Goal: Task Accomplishment & Management: Use online tool/utility

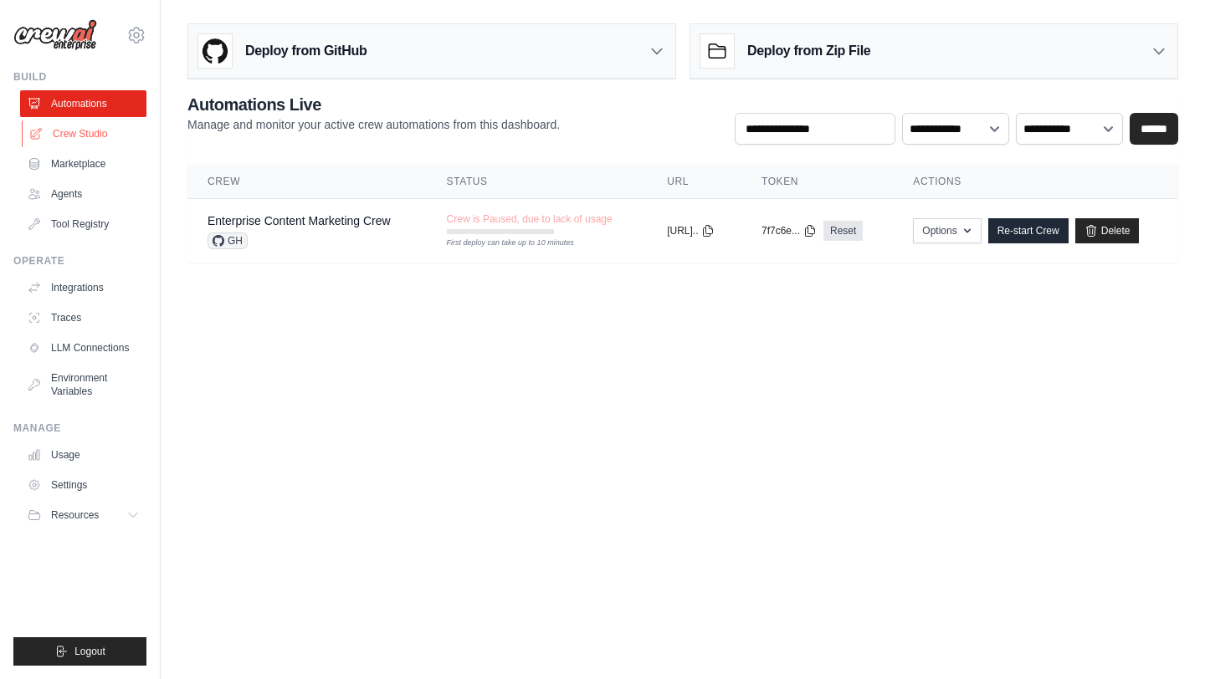
click at [74, 141] on link "Crew Studio" at bounding box center [85, 133] width 126 height 27
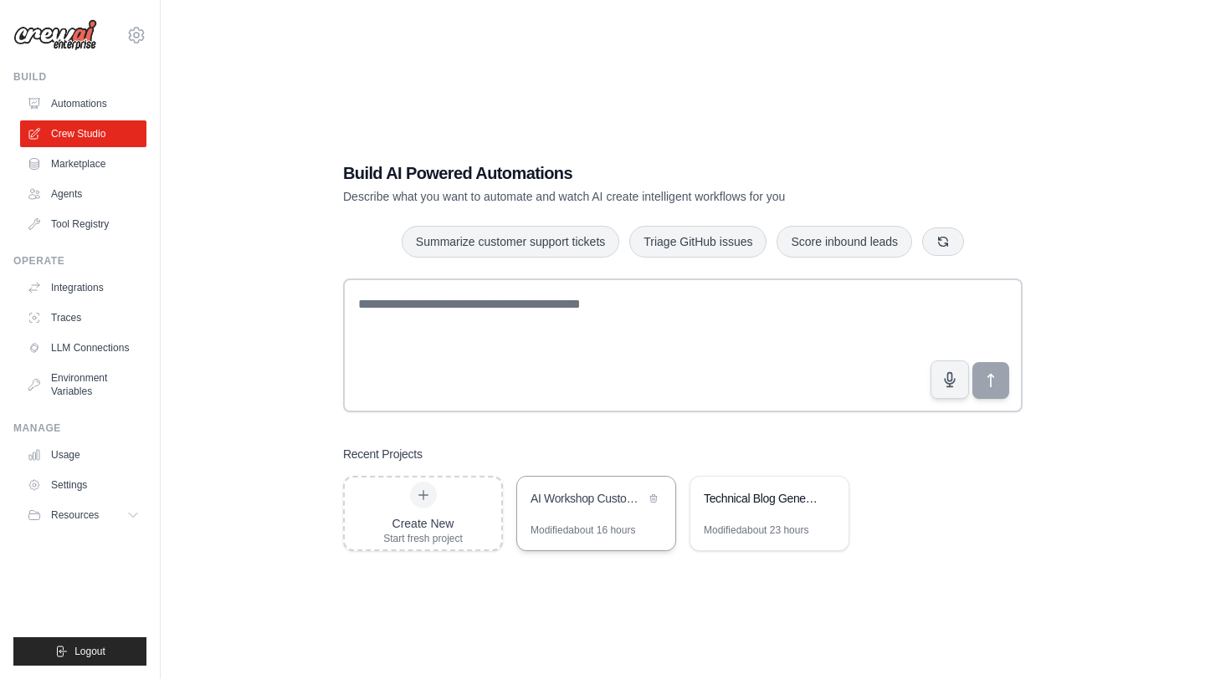
click at [600, 496] on div "AI Workshop Custom Use Case Generator" at bounding box center [587, 498] width 115 height 17
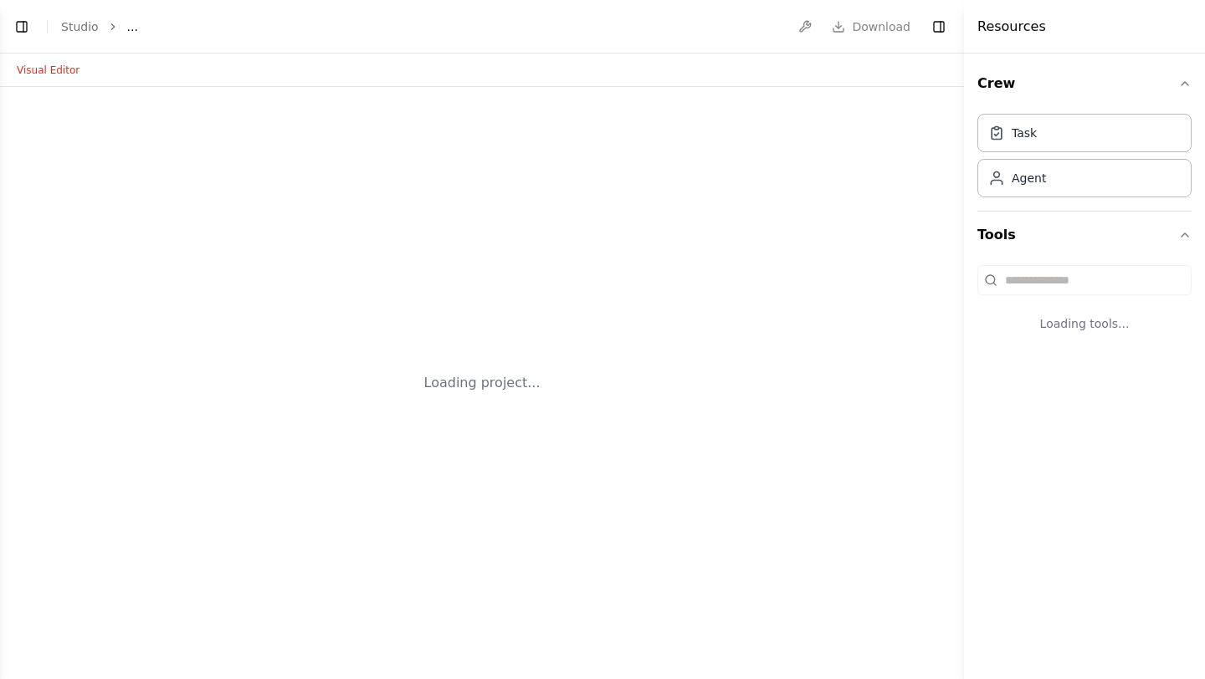
select select "****"
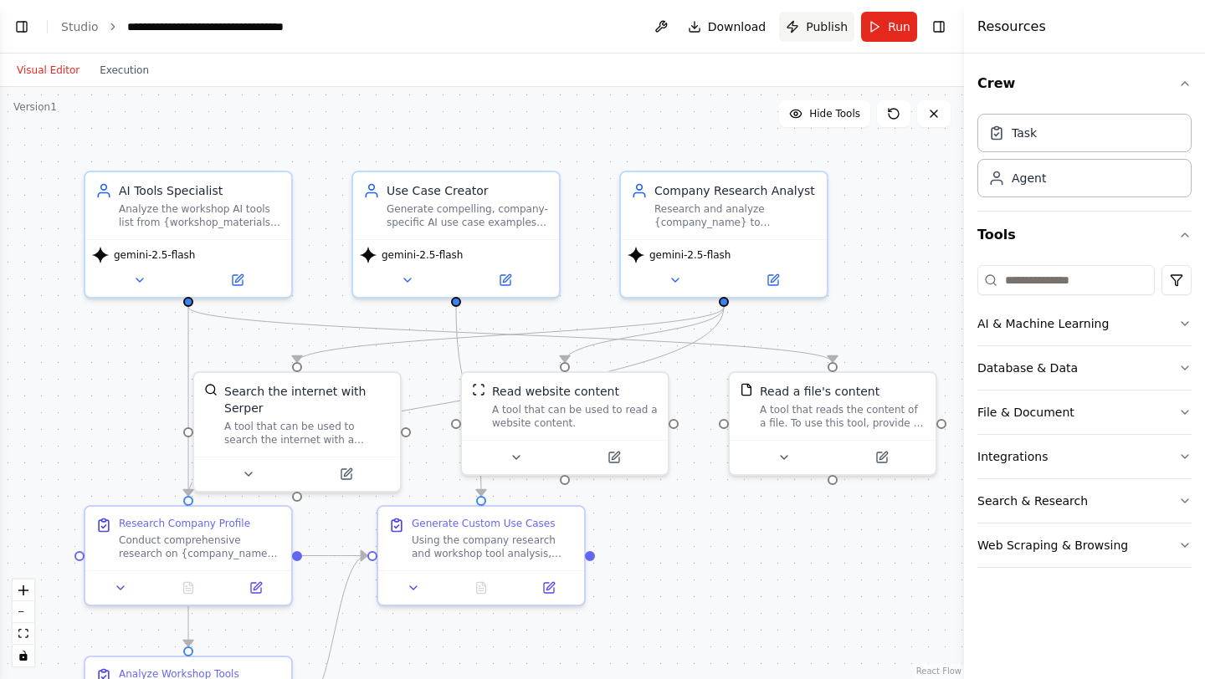
click at [808, 26] on span "Publish" at bounding box center [827, 26] width 42 height 17
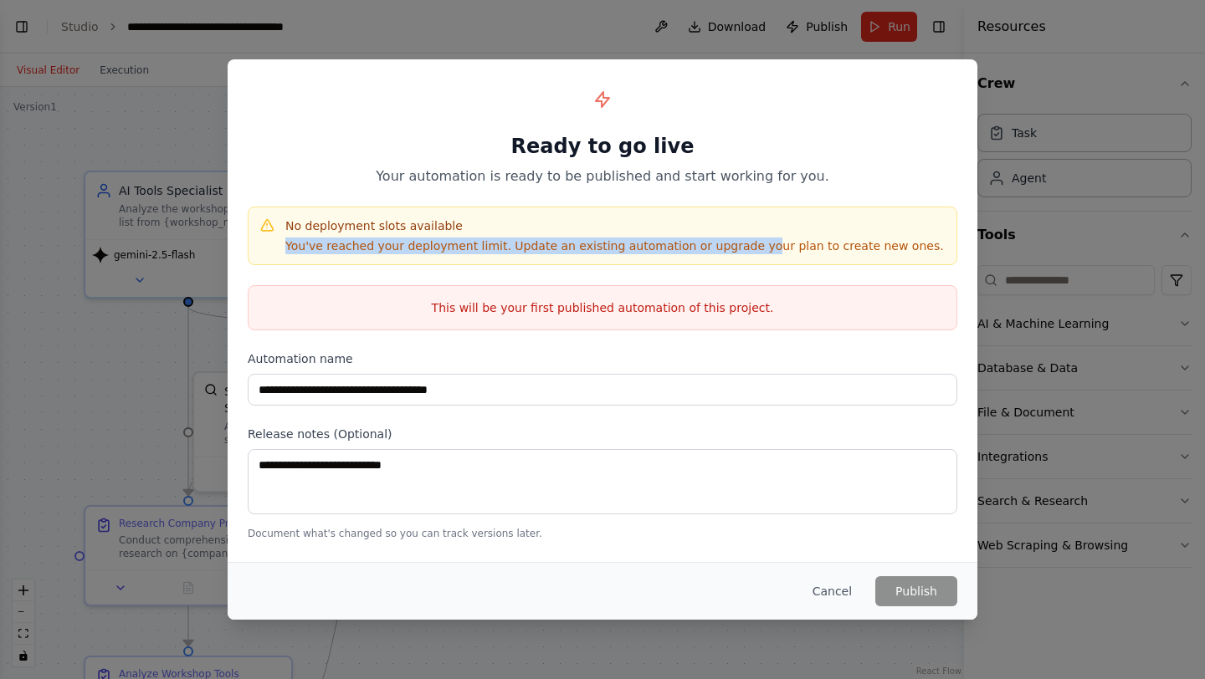
drag, startPoint x: 320, startPoint y: 234, endPoint x: 744, endPoint y: 238, distance: 423.3
click at [744, 238] on div "No deployment slots available You've reached your deployment limit. Update an e…" at bounding box center [614, 235] width 658 height 37
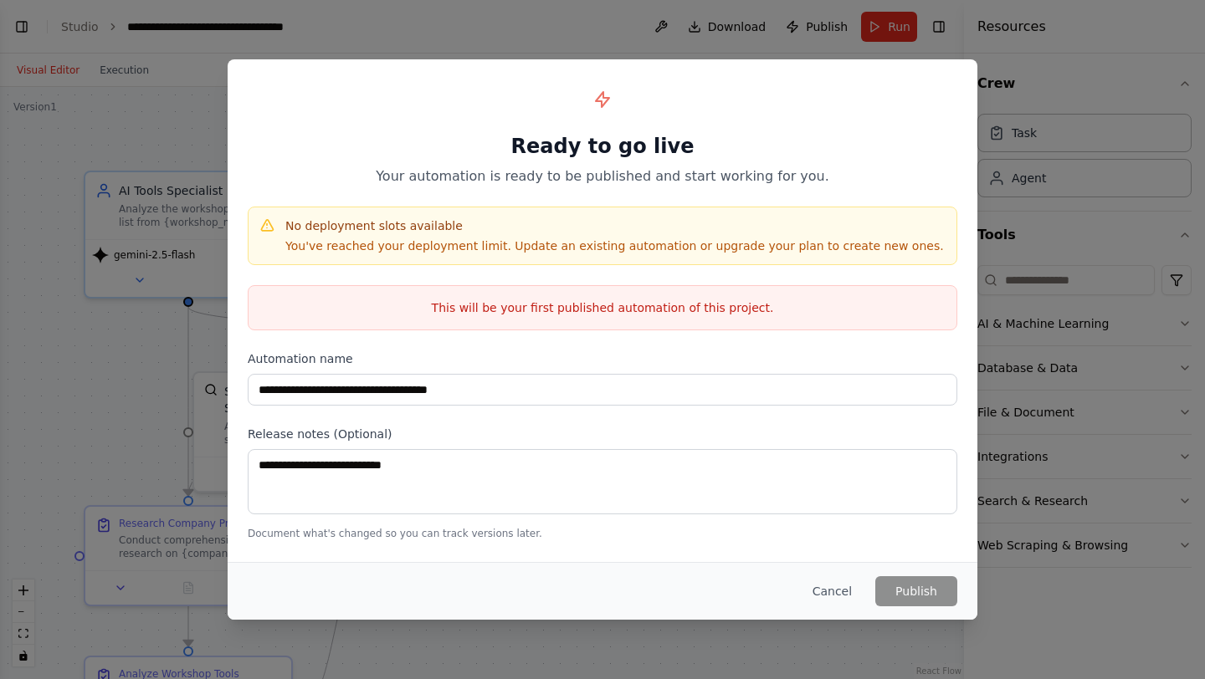
click at [809, 253] on p "You've reached your deployment limit. Update an existing automation or upgrade …" at bounding box center [614, 246] width 658 height 17
click at [819, 596] on button "Cancel" at bounding box center [832, 591] width 66 height 30
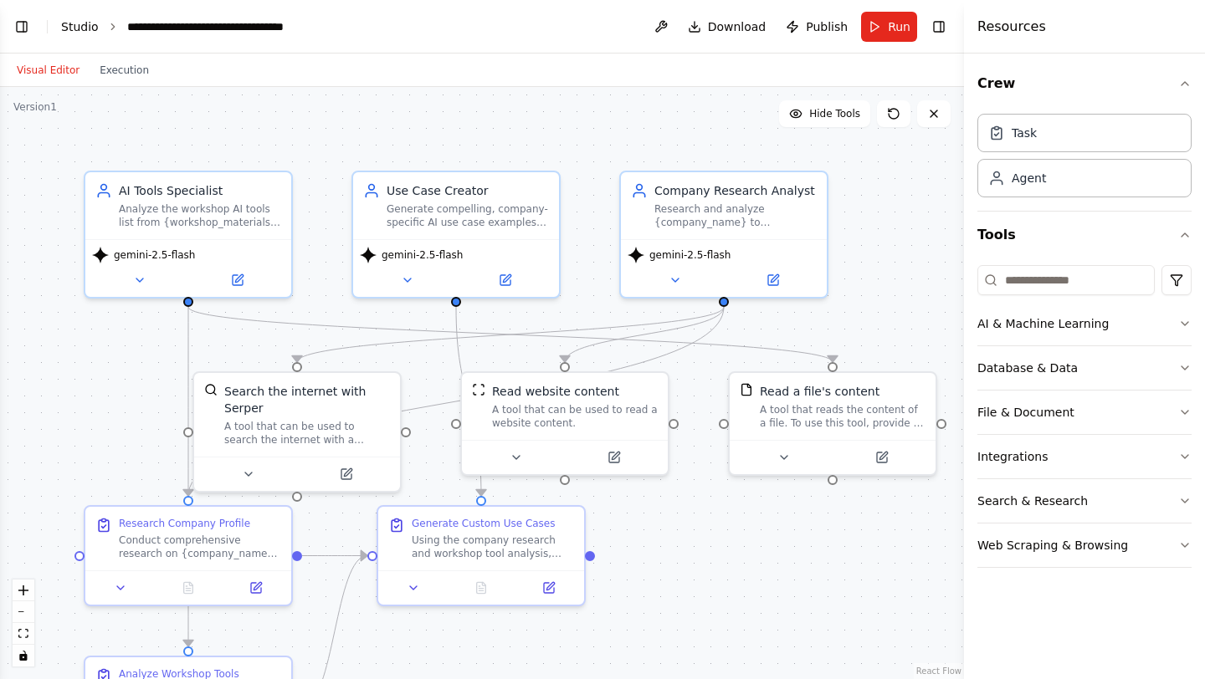
click at [72, 22] on link "Studio" at bounding box center [80, 26] width 38 height 13
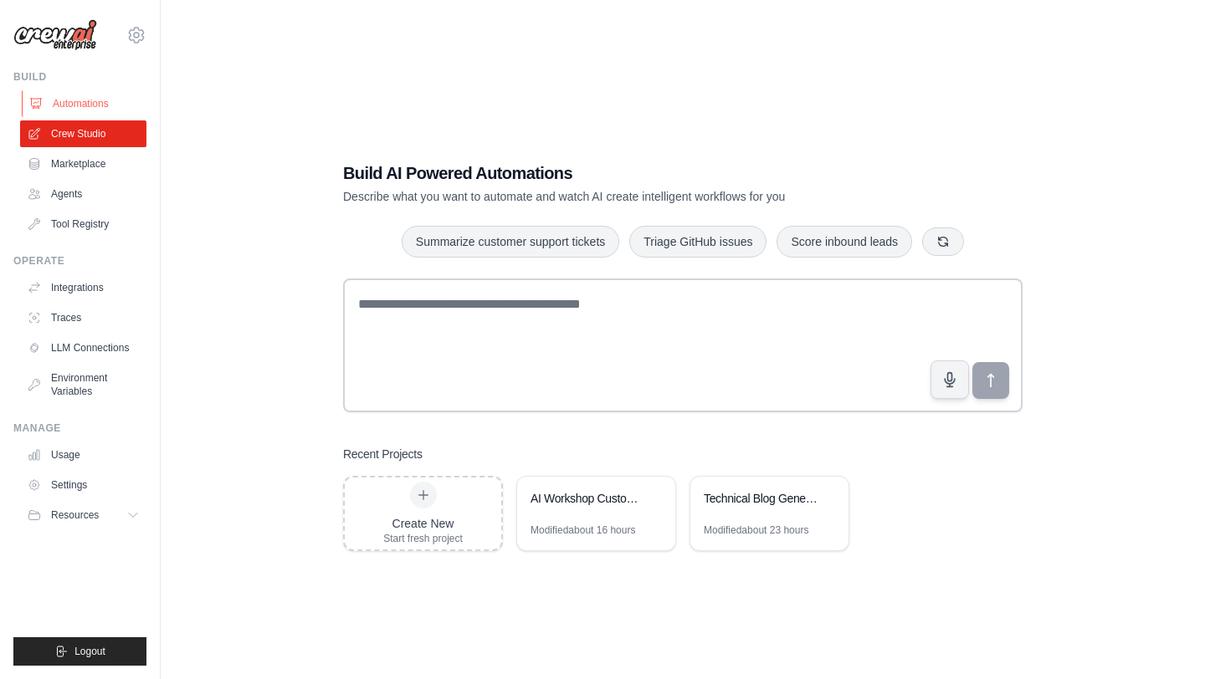
click at [96, 110] on link "Automations" at bounding box center [85, 103] width 126 height 27
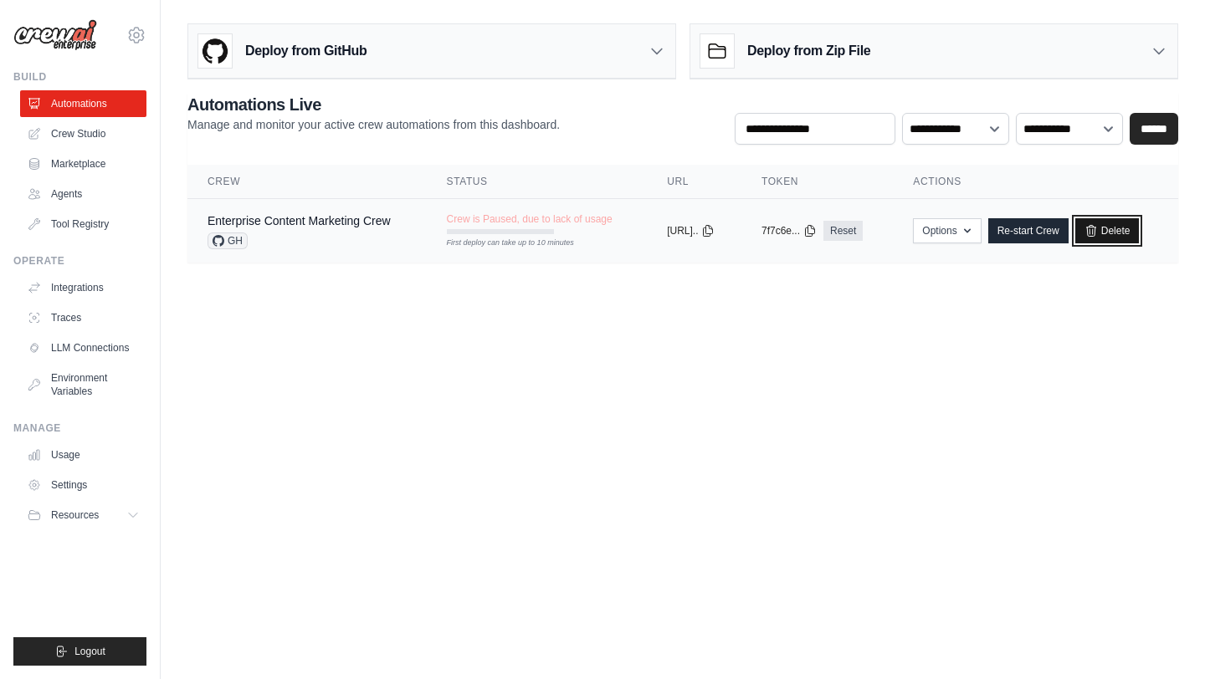
click at [1112, 225] on link "Delete" at bounding box center [1107, 230] width 64 height 25
click at [1132, 233] on link "Delete" at bounding box center [1107, 230] width 64 height 25
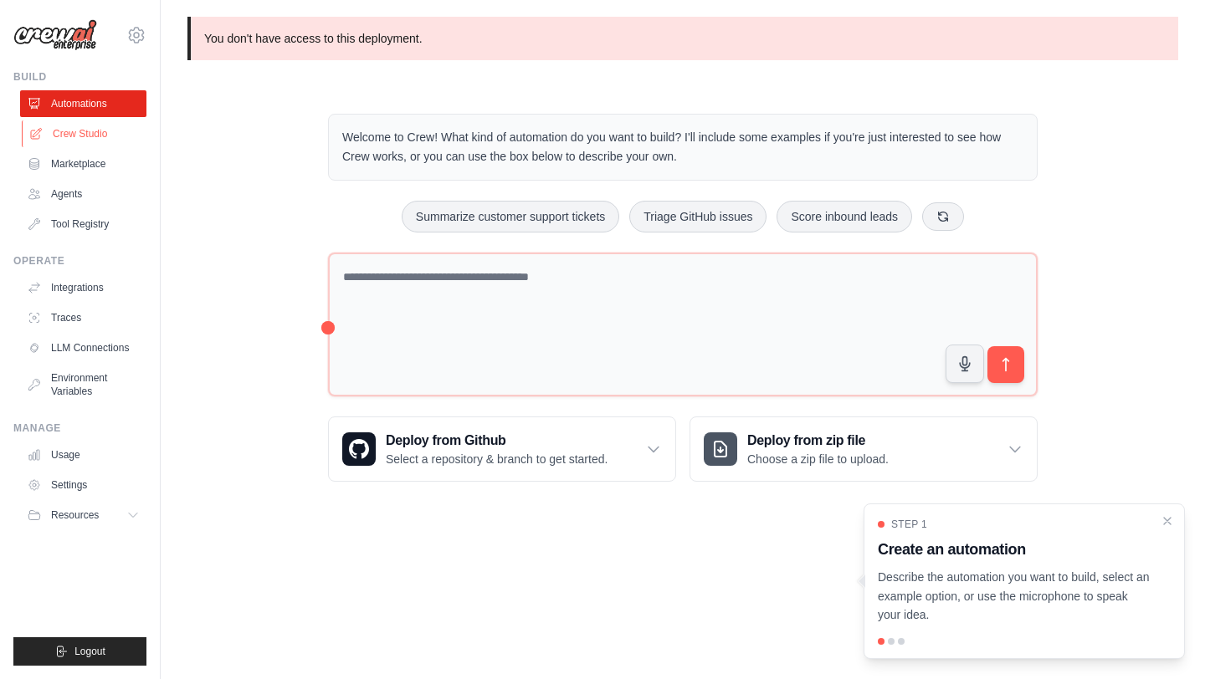
click at [96, 136] on link "Crew Studio" at bounding box center [85, 133] width 126 height 27
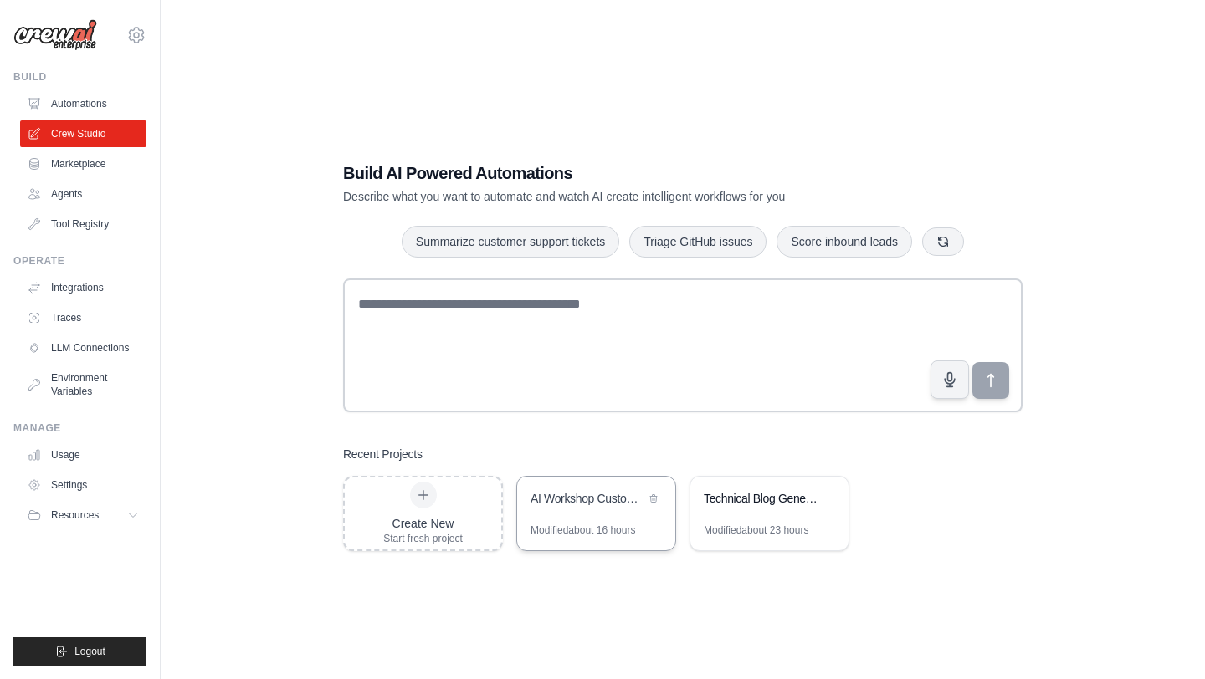
click at [585, 502] on div "AI Workshop Custom Use Case Generator" at bounding box center [587, 498] width 115 height 17
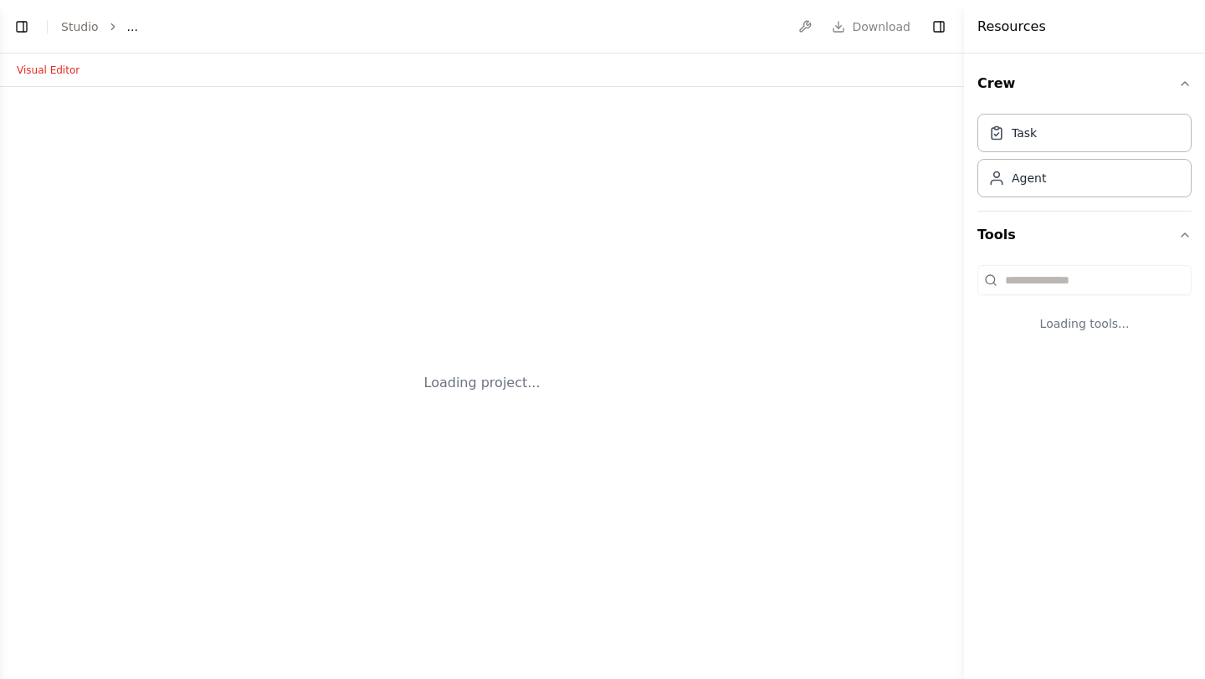
select select "****"
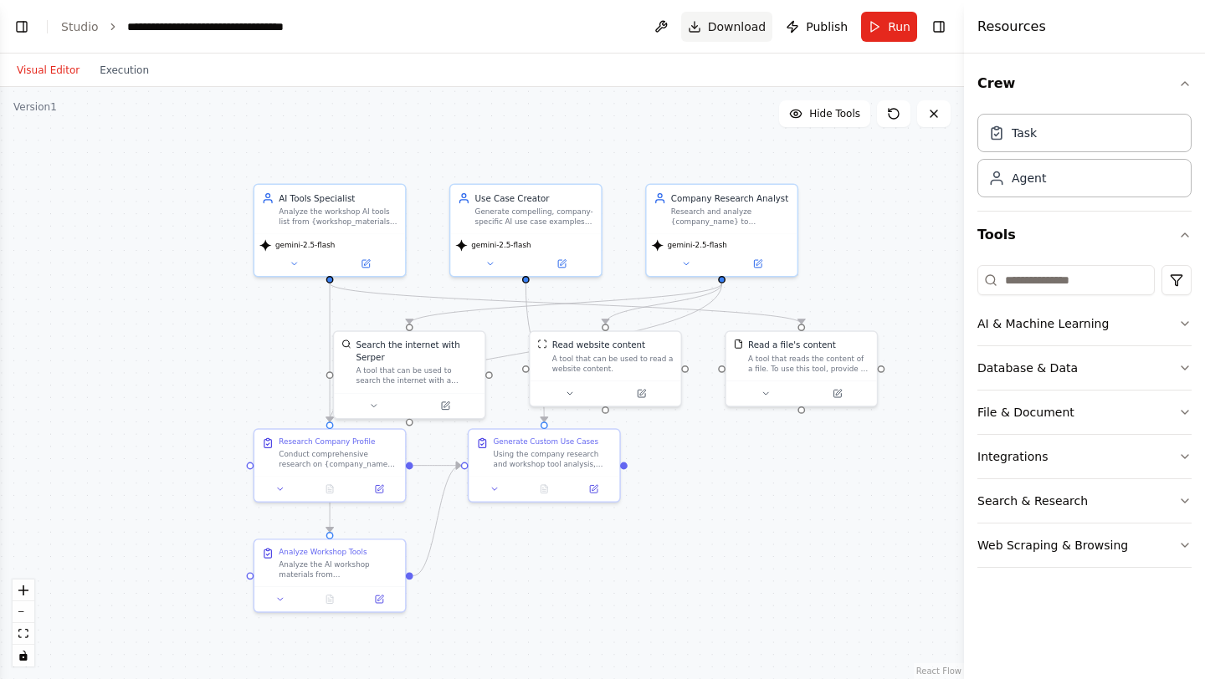
scroll to position [2478, 0]
click at [806, 21] on button "Publish" at bounding box center [816, 27] width 75 height 30
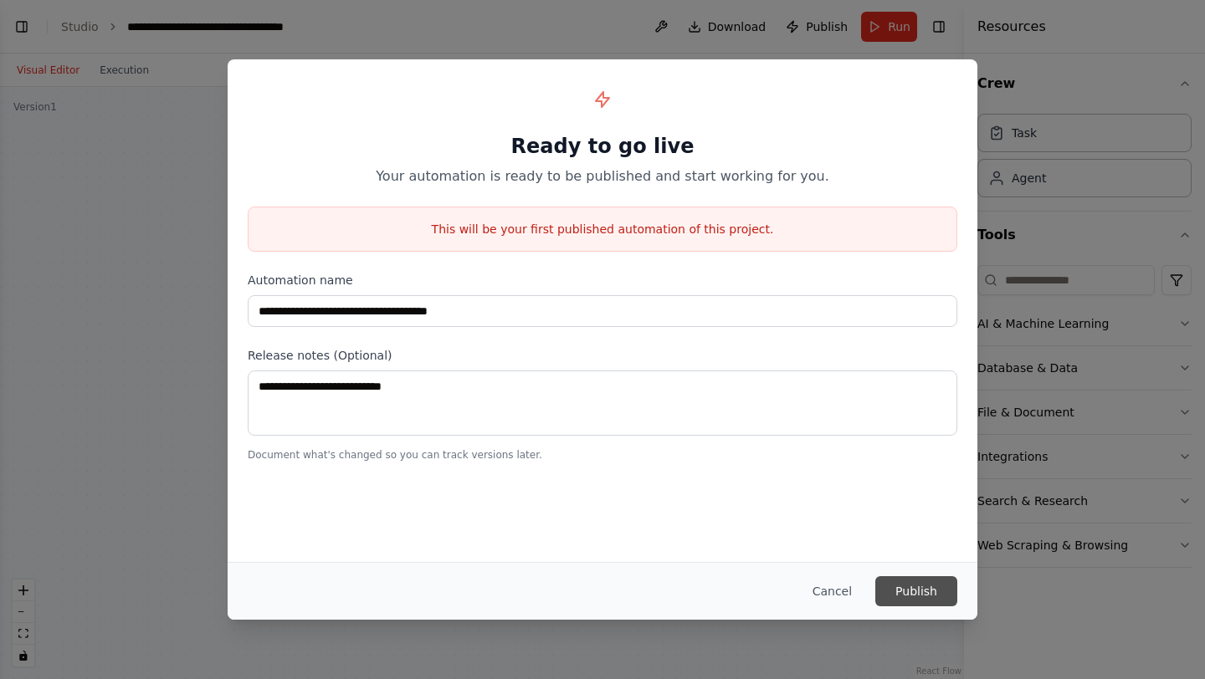
click at [921, 593] on button "Publish" at bounding box center [916, 591] width 82 height 30
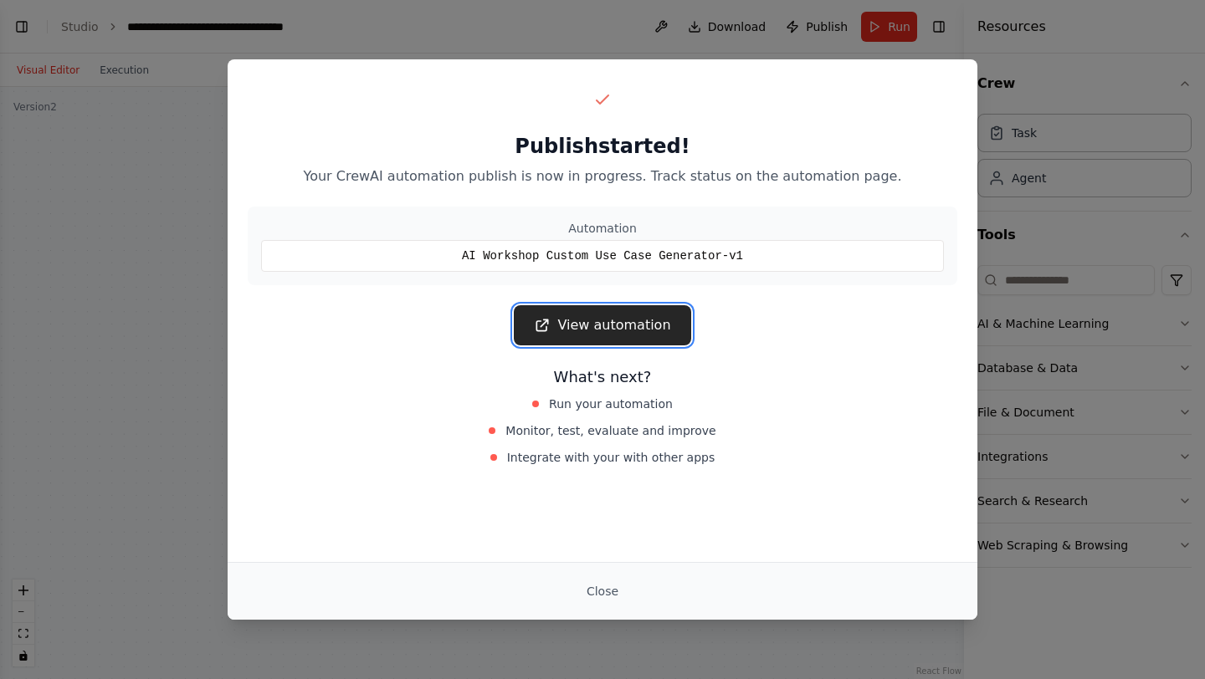
click at [614, 323] on link "View automation" at bounding box center [602, 325] width 177 height 40
click at [633, 324] on link "View automation" at bounding box center [602, 325] width 177 height 40
click at [155, 131] on div "Publish started! Your CrewAI automation publish is now in progress. Track statu…" at bounding box center [602, 339] width 1205 height 679
click at [591, 594] on button "Close" at bounding box center [602, 591] width 59 height 30
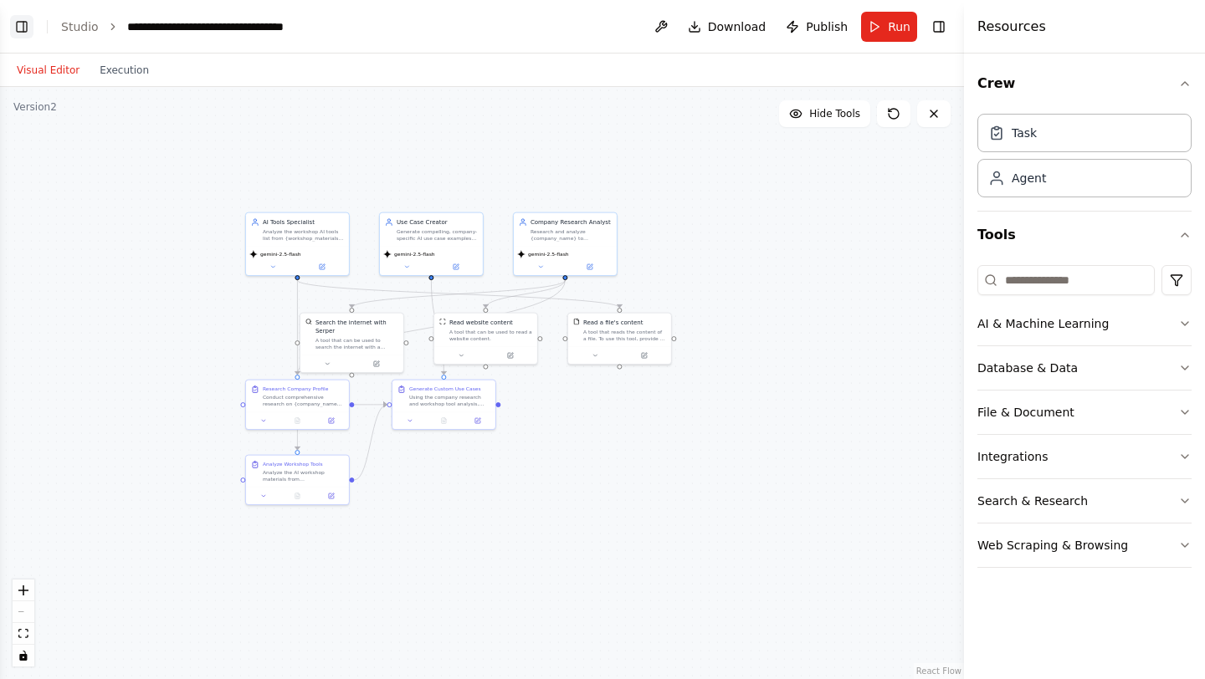
click at [21, 27] on button "Toggle Left Sidebar" at bounding box center [21, 26] width 23 height 23
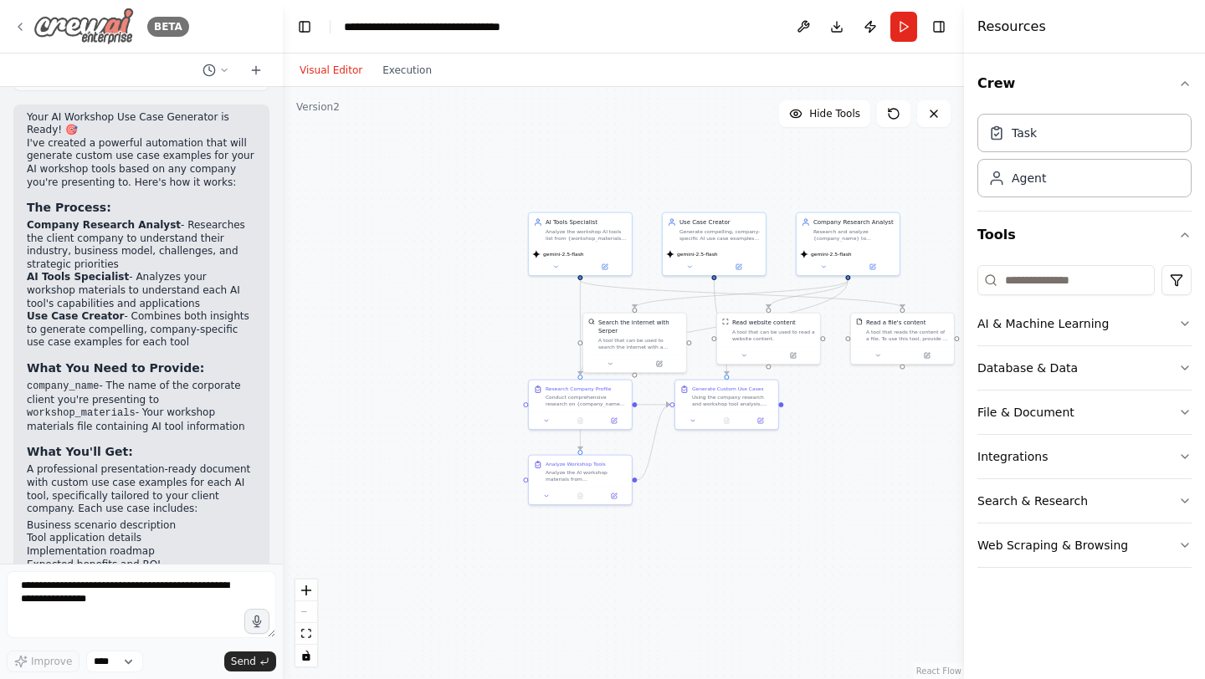
click at [14, 22] on icon at bounding box center [19, 26] width 13 height 13
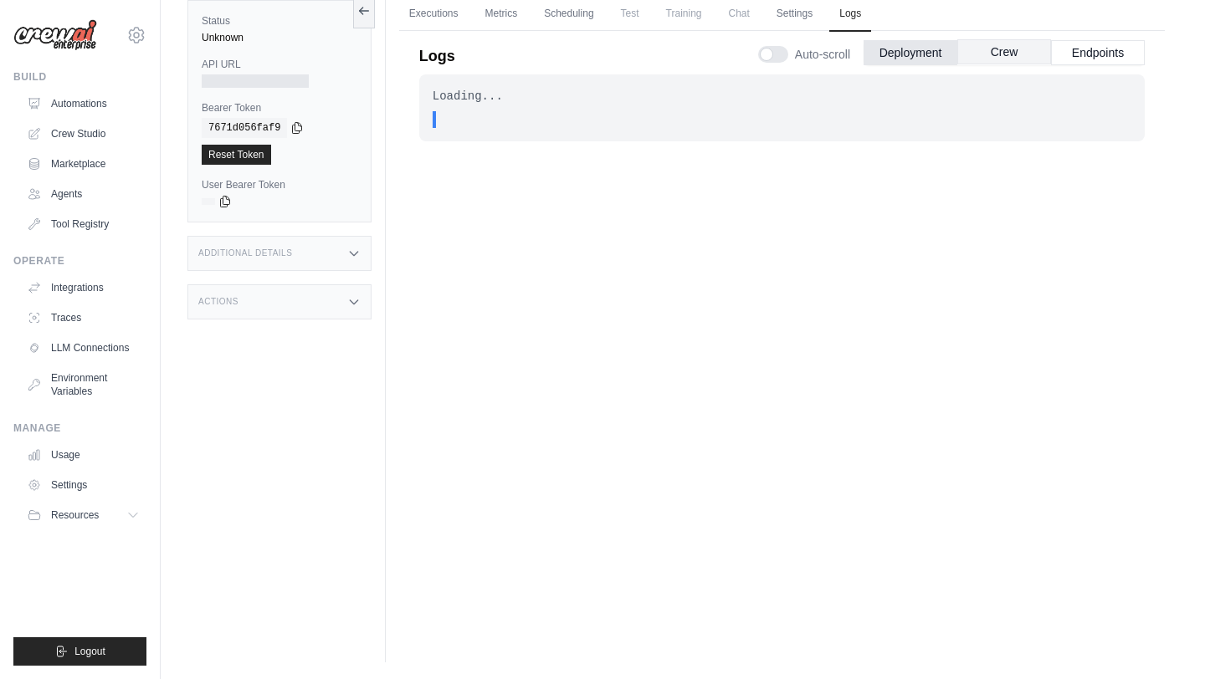
click at [985, 58] on button "Crew" at bounding box center [1004, 51] width 94 height 25
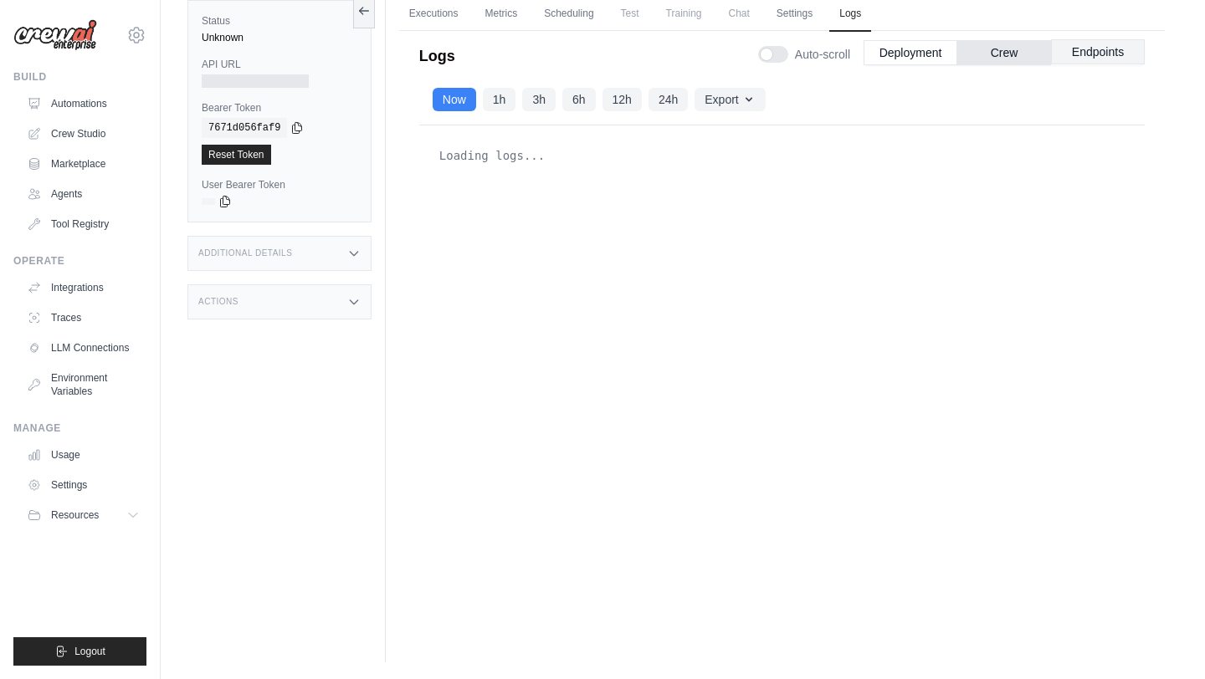
click at [1113, 56] on button "Endpoints" at bounding box center [1098, 51] width 94 height 25
click at [1069, 54] on button "Endpoints" at bounding box center [1098, 51] width 94 height 25
click at [982, 51] on button "Crew" at bounding box center [1004, 51] width 94 height 25
click at [929, 51] on button "Deployment" at bounding box center [910, 51] width 94 height 25
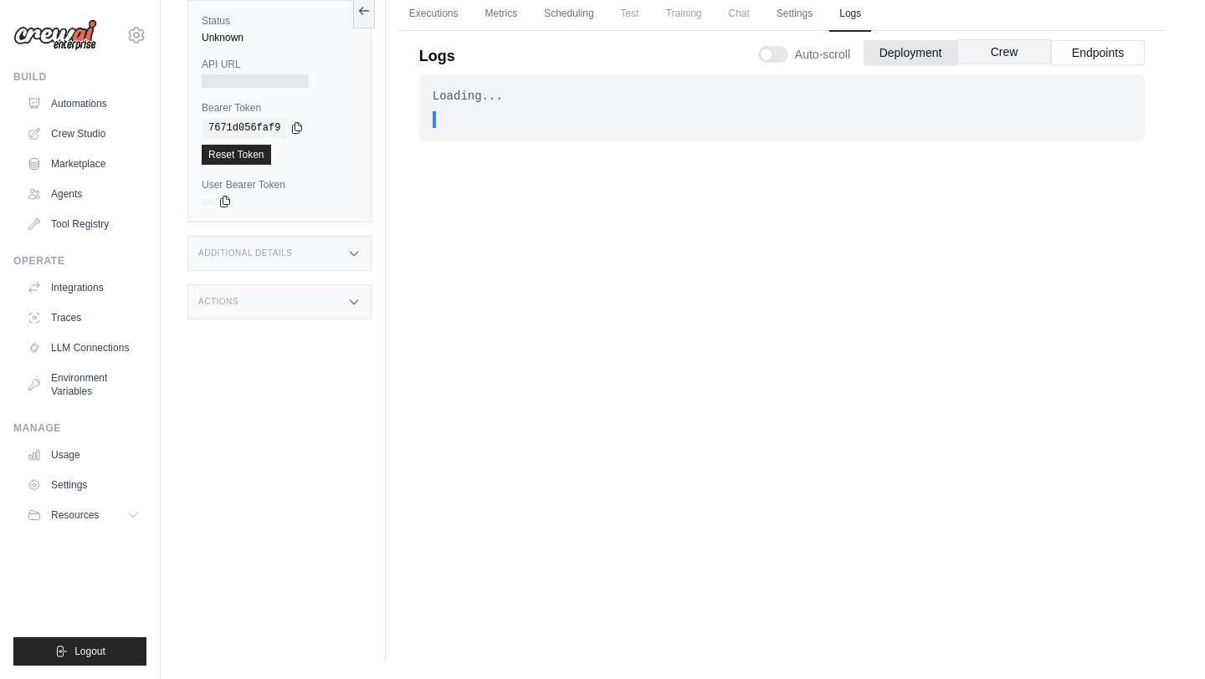
click at [977, 49] on button "Crew" at bounding box center [1004, 51] width 94 height 25
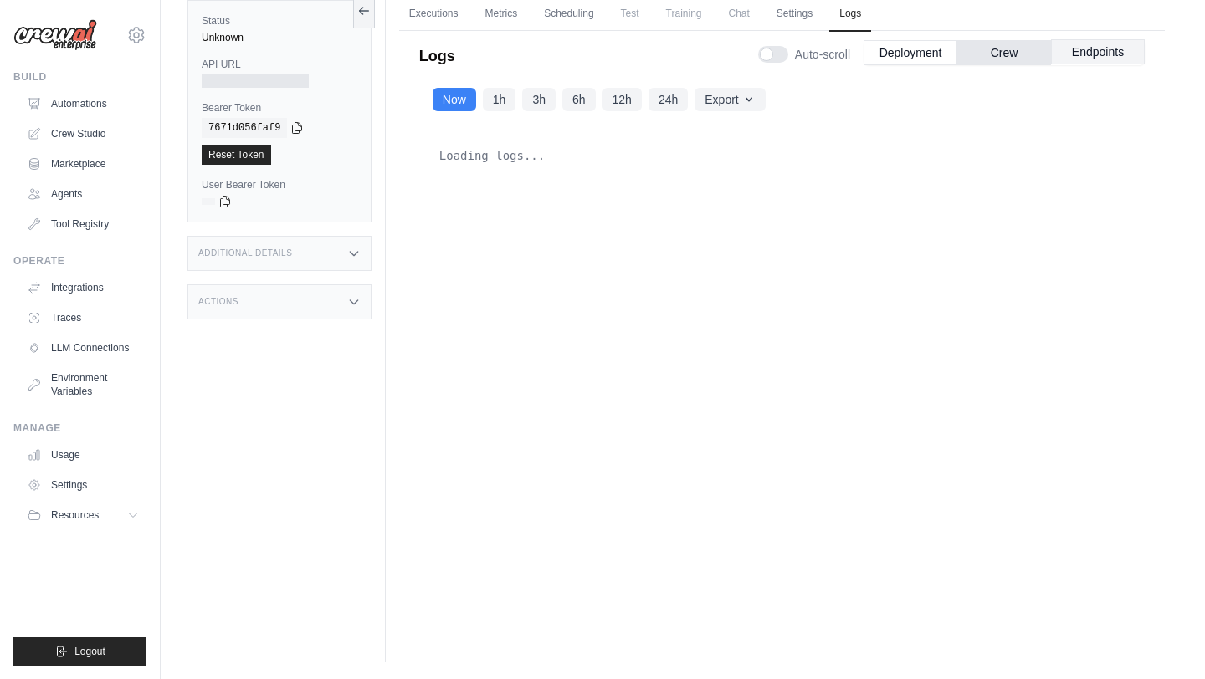
click at [1082, 50] on button "Endpoints" at bounding box center [1098, 51] width 94 height 25
click at [1069, 53] on button "Endpoints" at bounding box center [1098, 51] width 94 height 25
click at [1003, 53] on button "Crew" at bounding box center [1004, 51] width 94 height 25
click at [933, 53] on button "Deployment" at bounding box center [910, 51] width 94 height 25
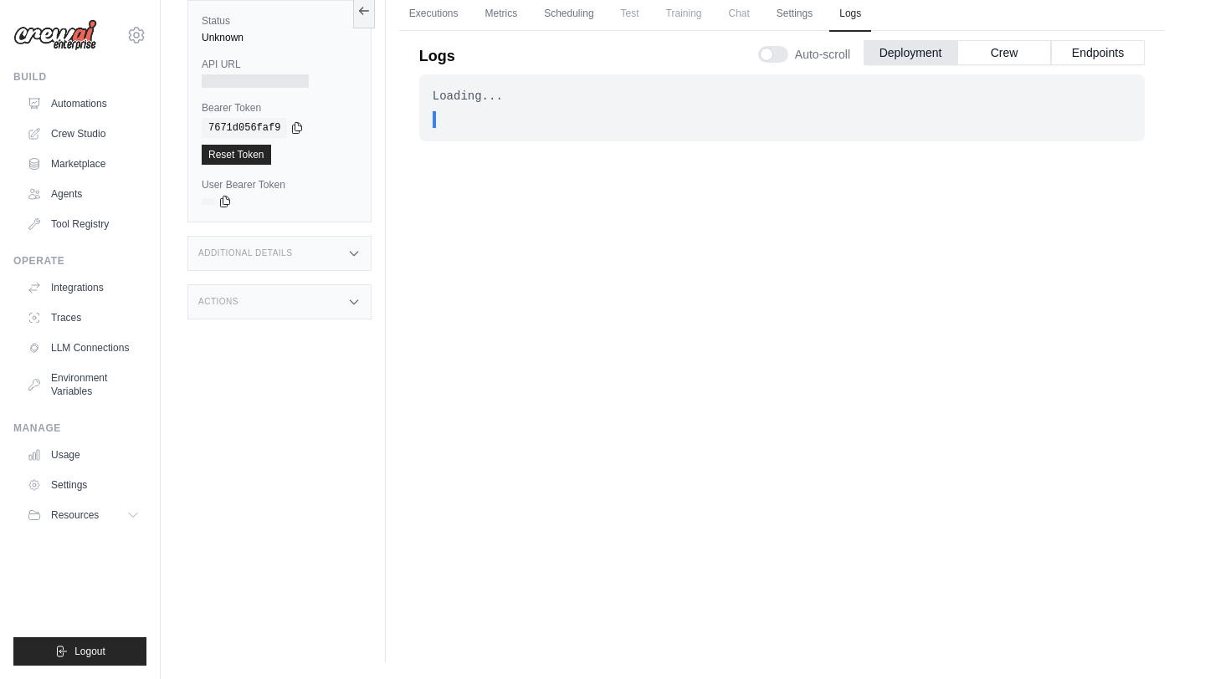
click at [263, 87] on div at bounding box center [255, 80] width 107 height 13
click at [277, 79] on div at bounding box center [255, 80] width 107 height 13
click at [224, 198] on icon at bounding box center [224, 200] width 13 height 13
click at [348, 241] on div "Additional Details" at bounding box center [279, 253] width 184 height 35
click at [344, 427] on div "Actions" at bounding box center [279, 413] width 184 height 35
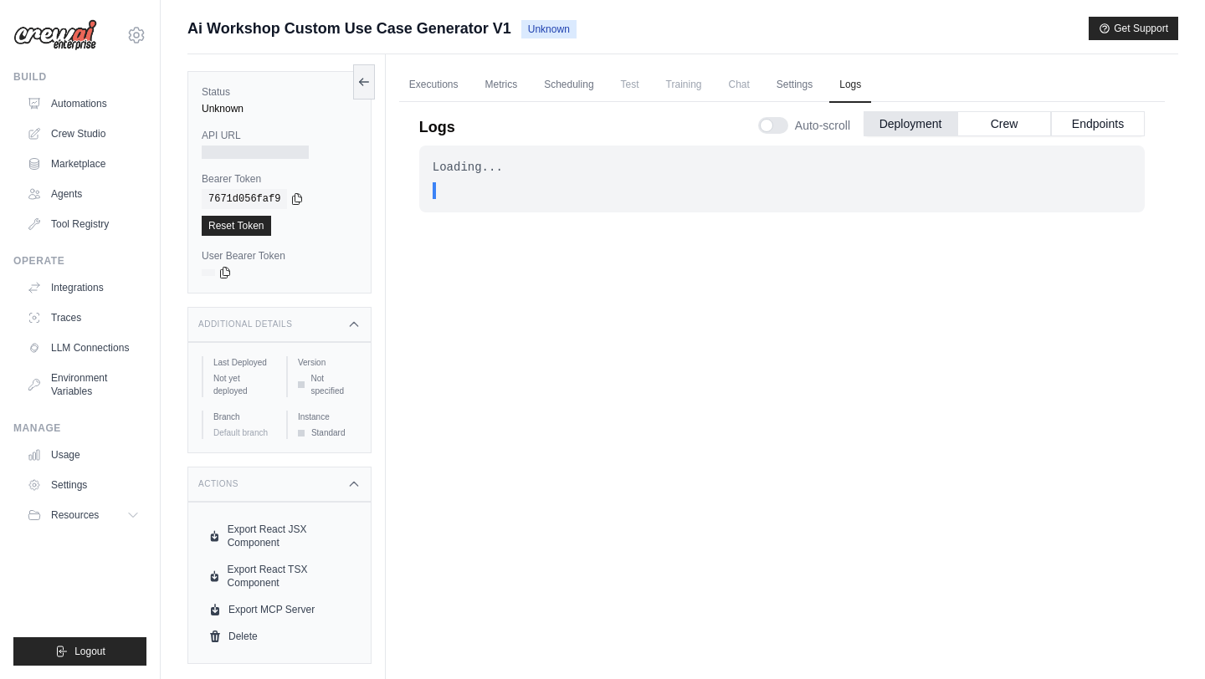
click at [233, 177] on label "Bearer Token" at bounding box center [280, 178] width 156 height 13
click at [223, 273] on icon at bounding box center [224, 271] width 13 height 13
click at [451, 79] on link "Executions" at bounding box center [433, 85] width 69 height 35
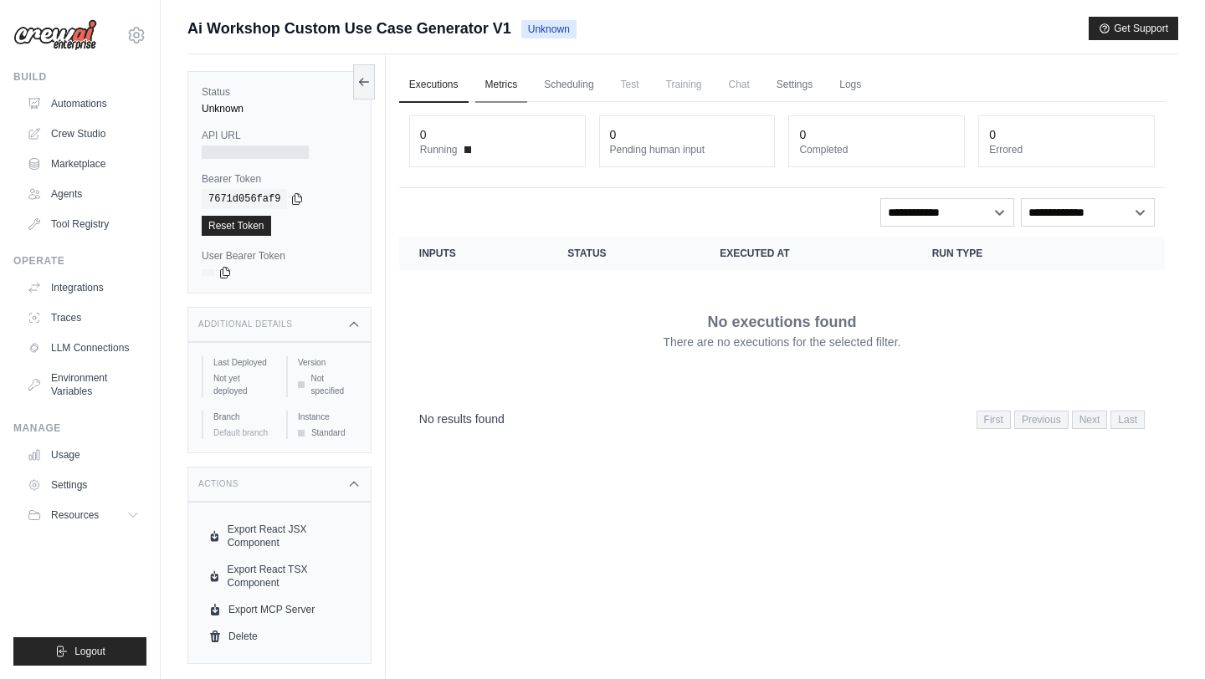
click at [513, 84] on link "Metrics" at bounding box center [501, 85] width 53 height 35
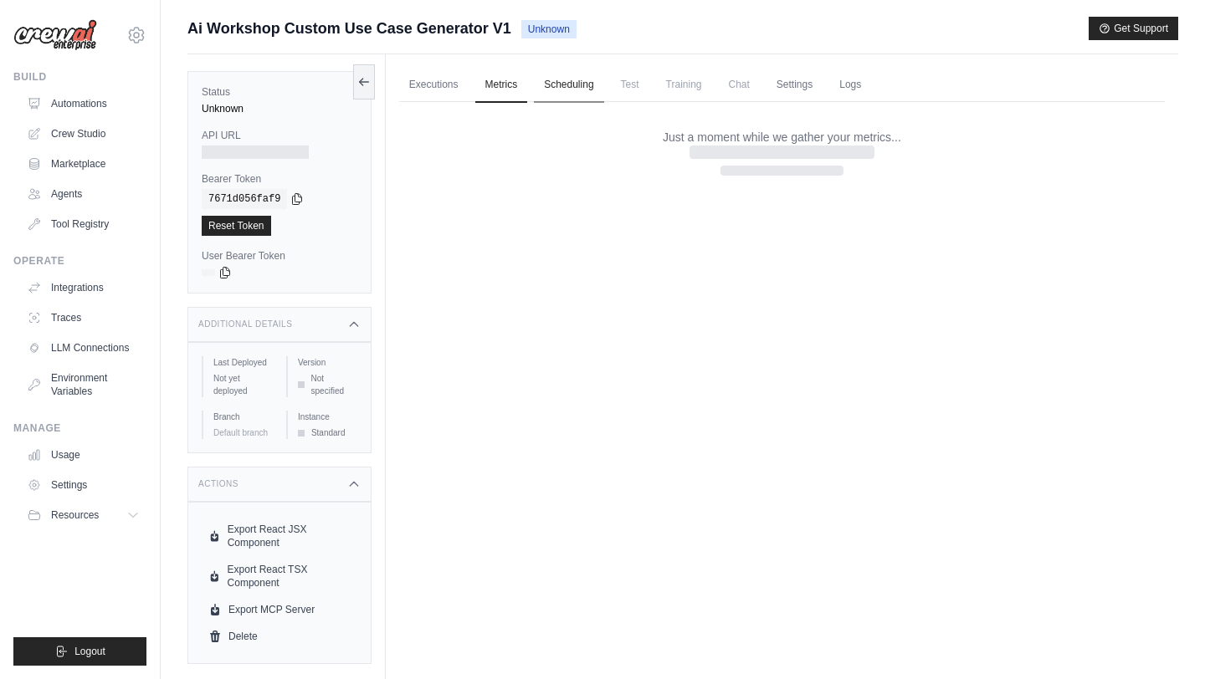
click at [583, 80] on link "Scheduling" at bounding box center [568, 85] width 69 height 35
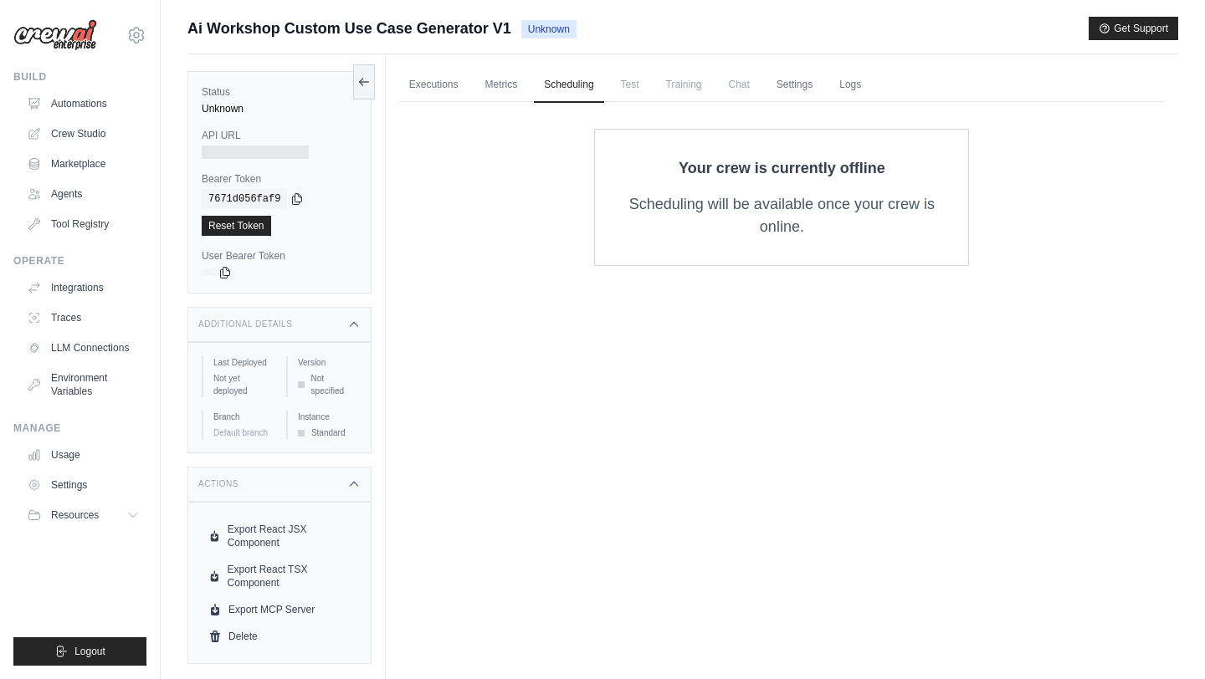
click at [643, 85] on span "Test" at bounding box center [630, 84] width 38 height 33
click at [620, 90] on span "Test" at bounding box center [630, 84] width 38 height 33
click at [622, 87] on span "Test" at bounding box center [630, 84] width 38 height 33
click at [633, 87] on span "Test" at bounding box center [630, 84] width 38 height 33
click at [780, 86] on link "Settings" at bounding box center [794, 85] width 56 height 35
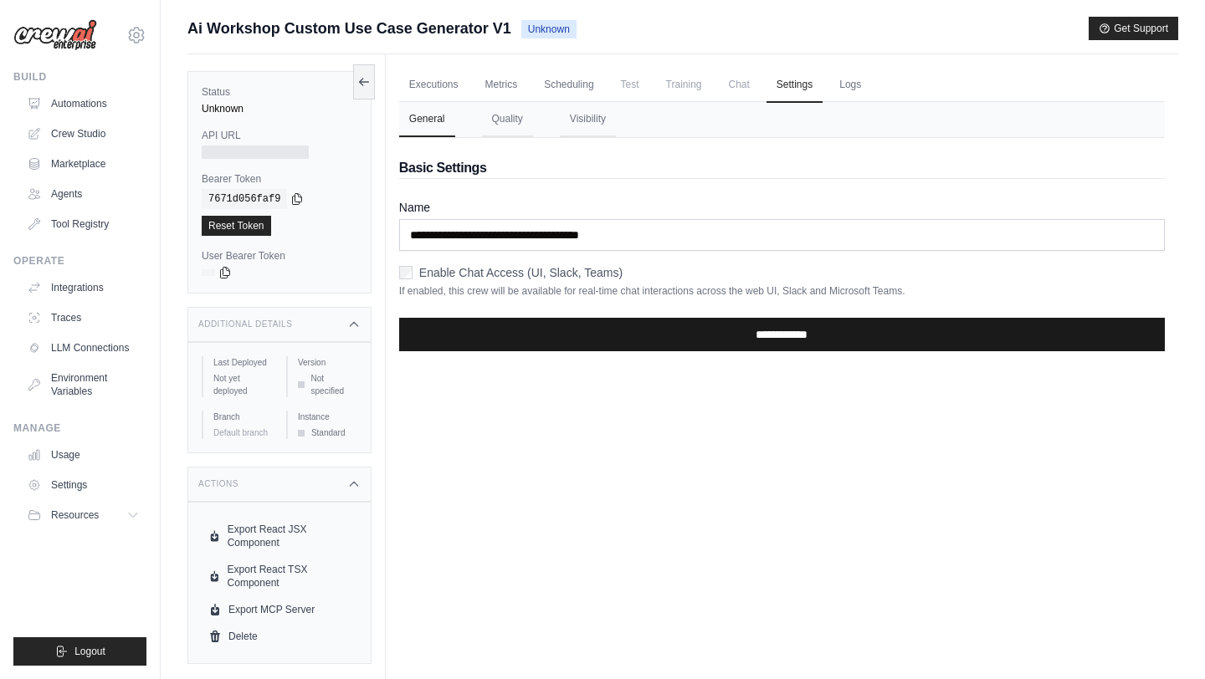
click at [597, 348] on input "**********" at bounding box center [781, 334] width 765 height 33
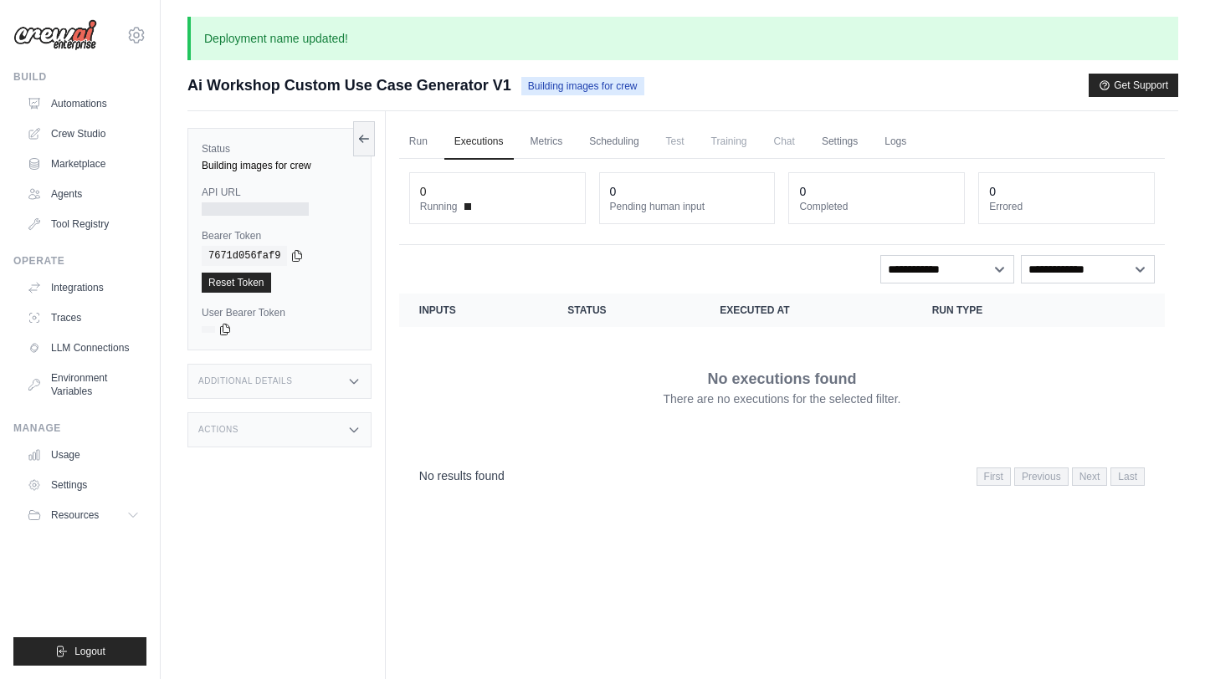
click at [256, 200] on div "API URL" at bounding box center [280, 201] width 156 height 30
click at [540, 141] on link "Metrics" at bounding box center [546, 142] width 53 height 35
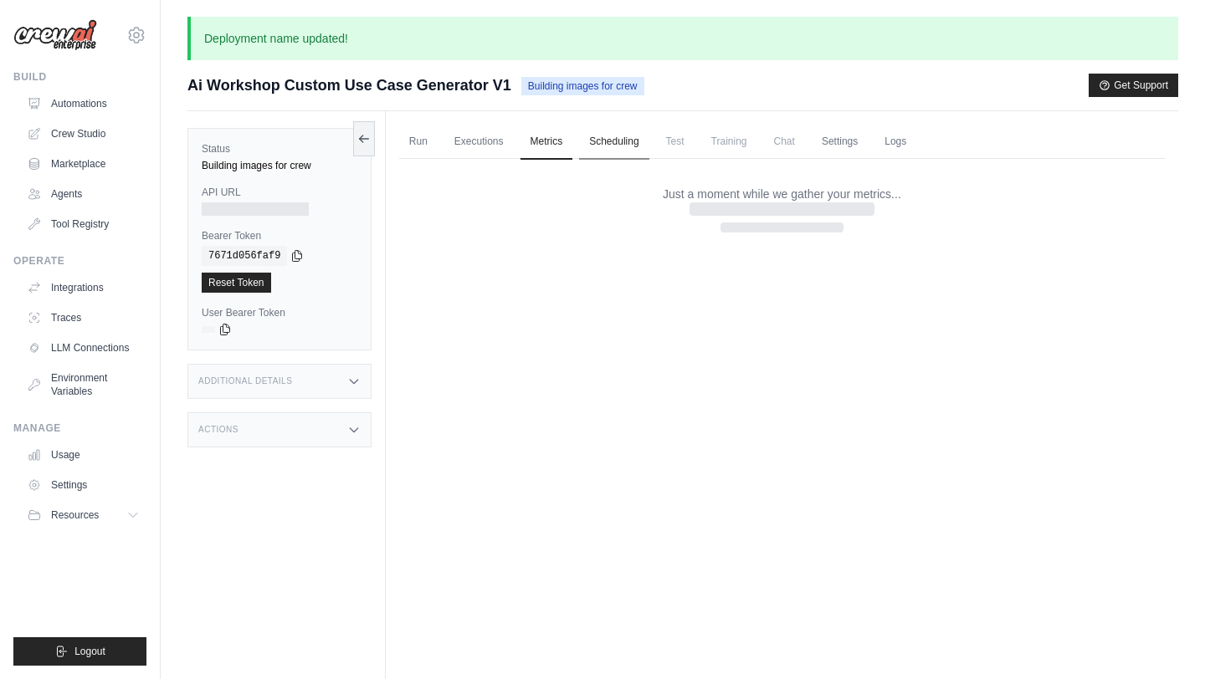
click at [612, 141] on link "Scheduling" at bounding box center [613, 142] width 69 height 35
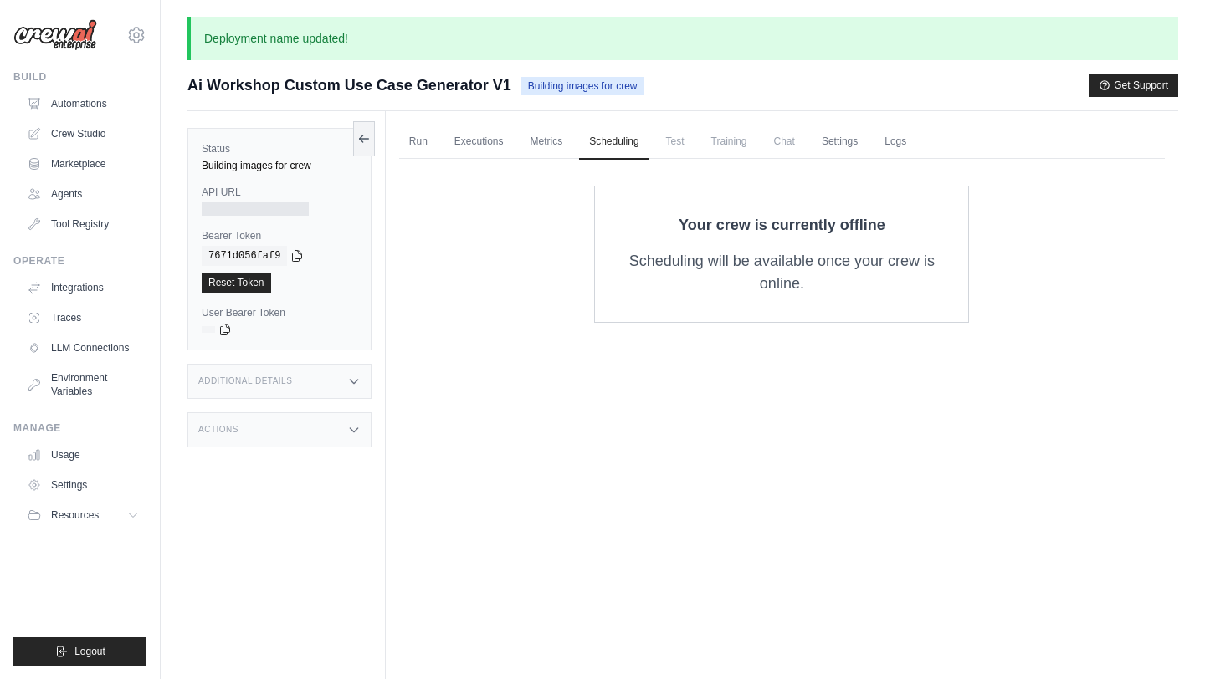
click at [224, 324] on div "copied" at bounding box center [226, 316] width 36 height 20
click at [252, 373] on div "Additional Details" at bounding box center [279, 381] width 184 height 35
click at [260, 538] on div "Actions" at bounding box center [279, 528] width 184 height 35
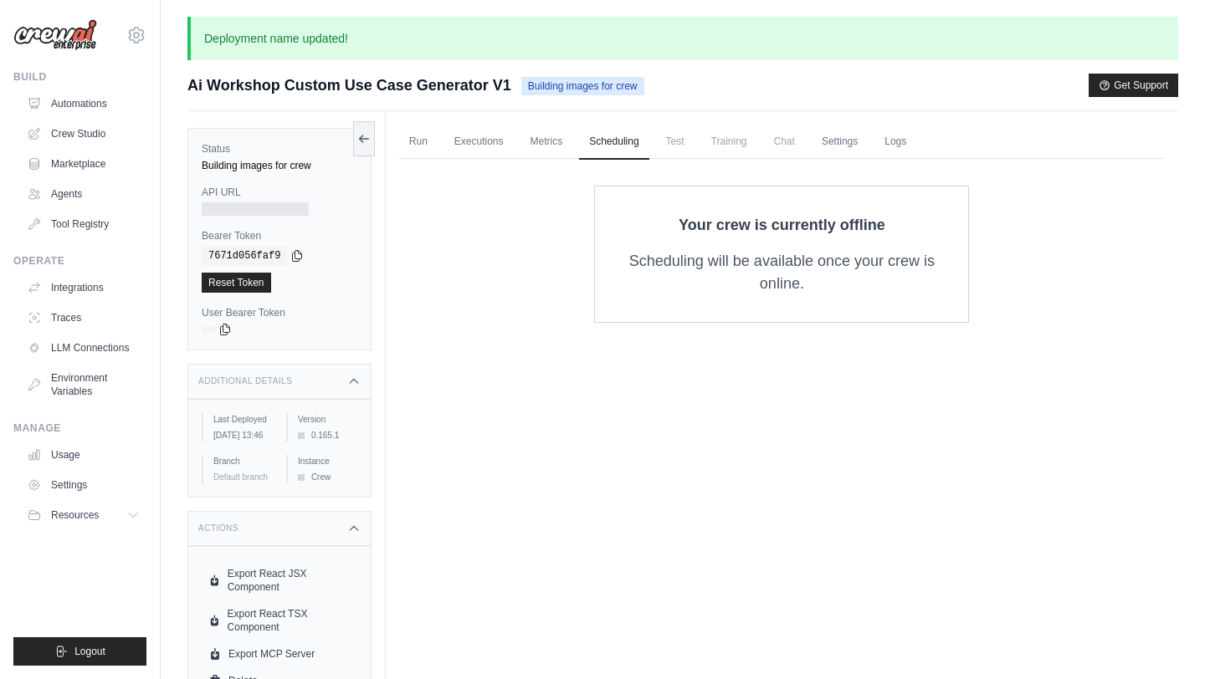
click at [274, 197] on label "API URL" at bounding box center [280, 192] width 156 height 13
click at [371, 140] on button at bounding box center [364, 137] width 22 height 35
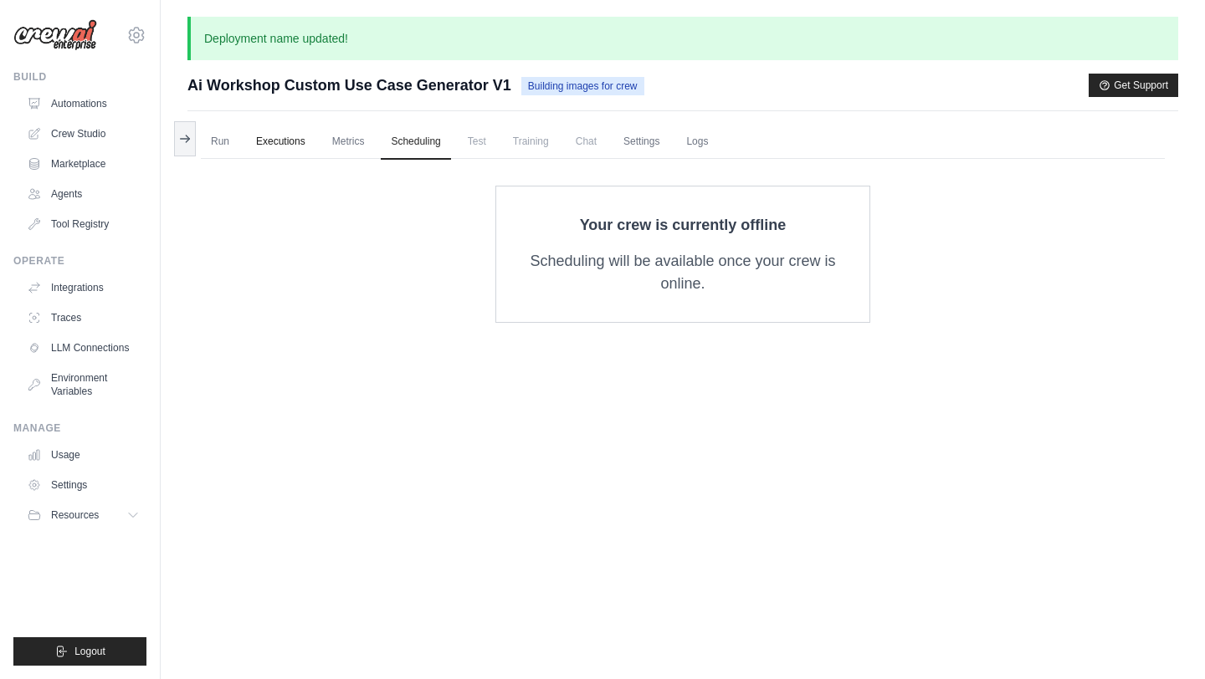
click at [253, 140] on link "Executions" at bounding box center [280, 142] width 69 height 35
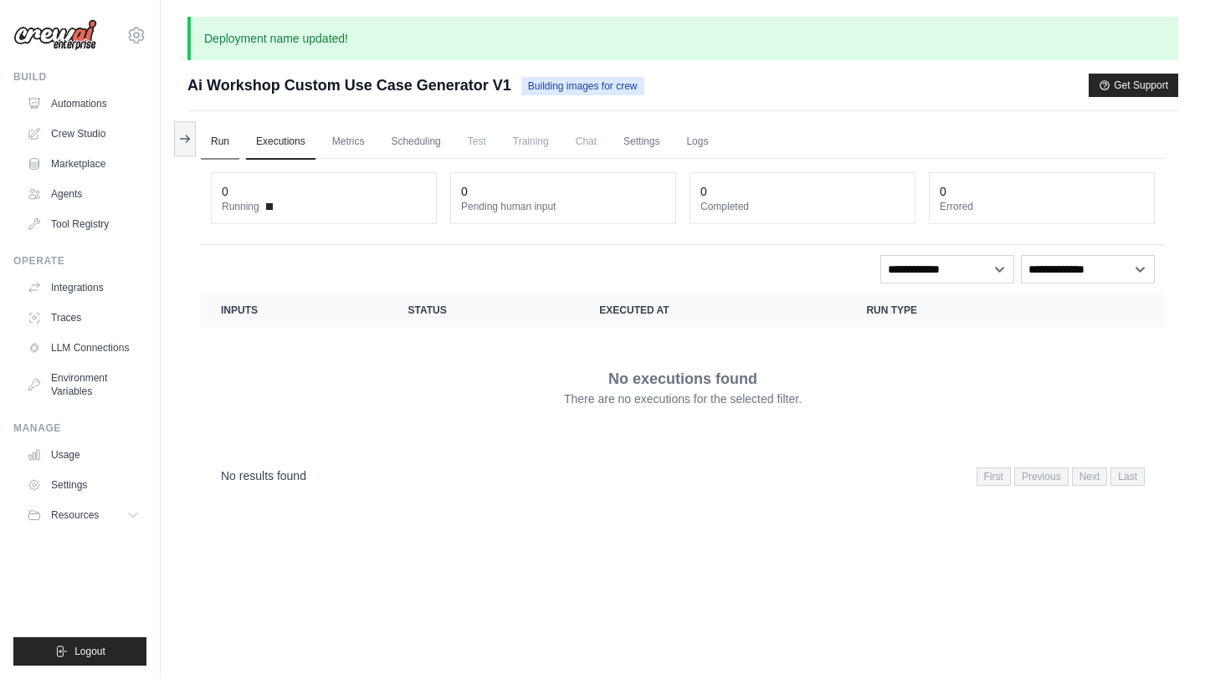
click at [227, 139] on link "Run" at bounding box center [220, 142] width 38 height 35
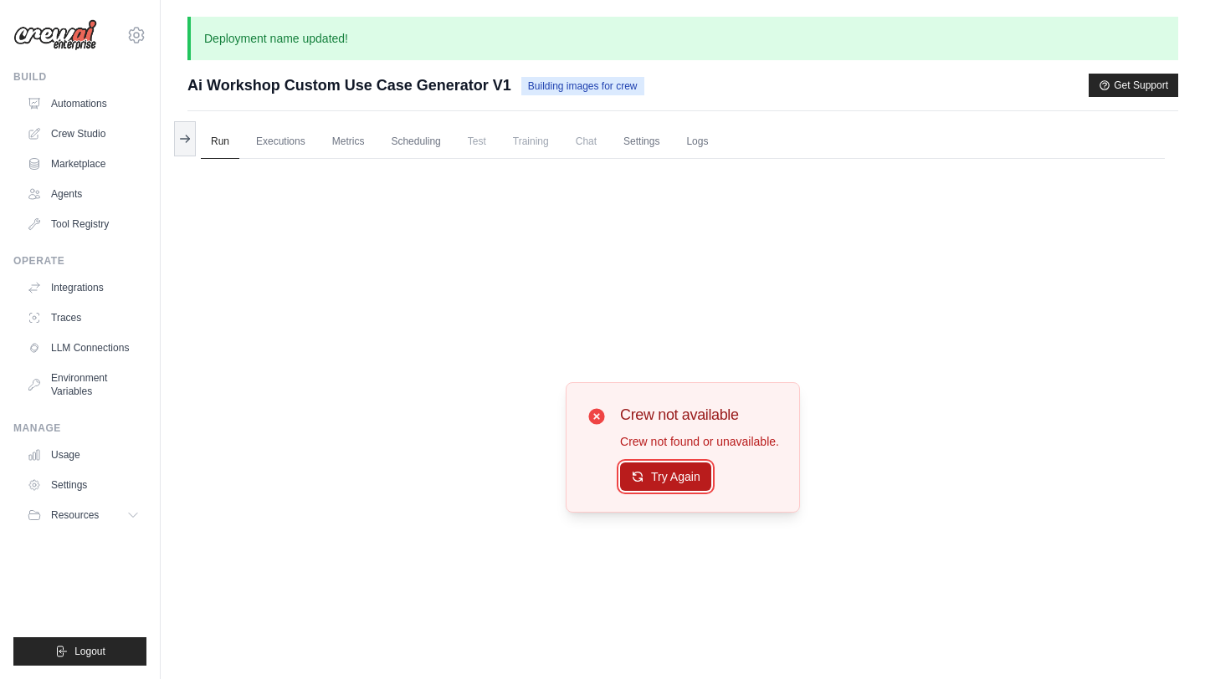
click at [663, 468] on button "Try Again" at bounding box center [665, 477] width 91 height 28
click at [633, 146] on link "Settings" at bounding box center [641, 142] width 56 height 35
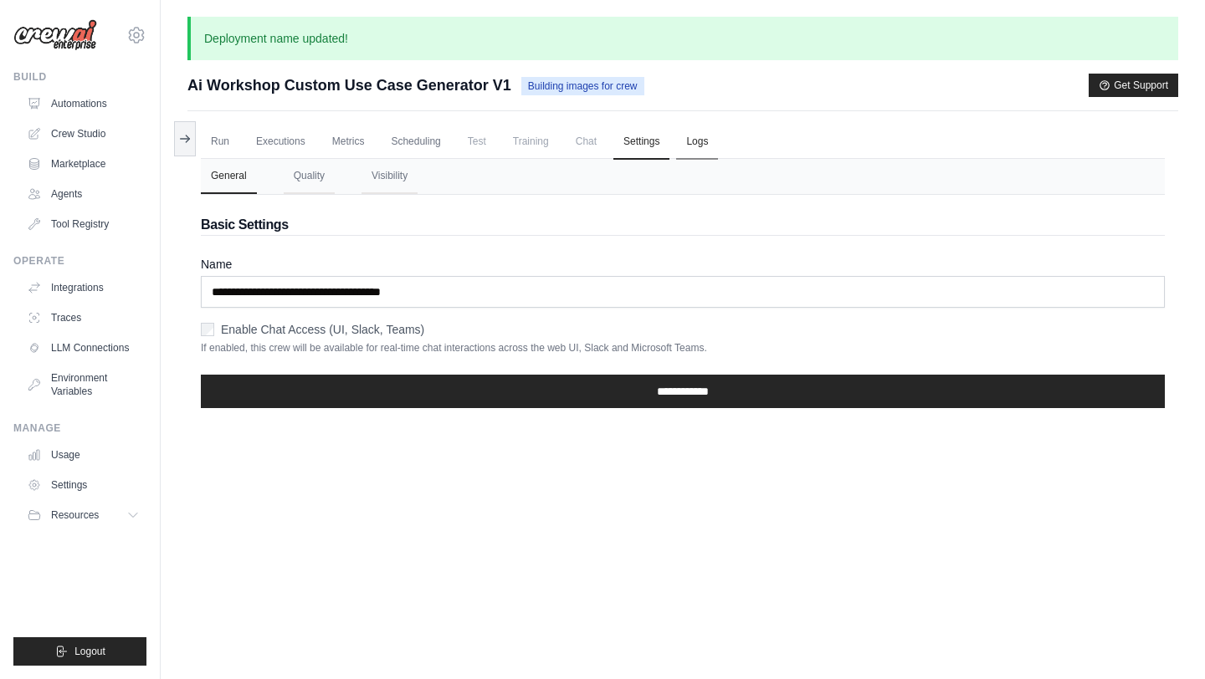
click at [697, 144] on link "Logs" at bounding box center [697, 142] width 42 height 35
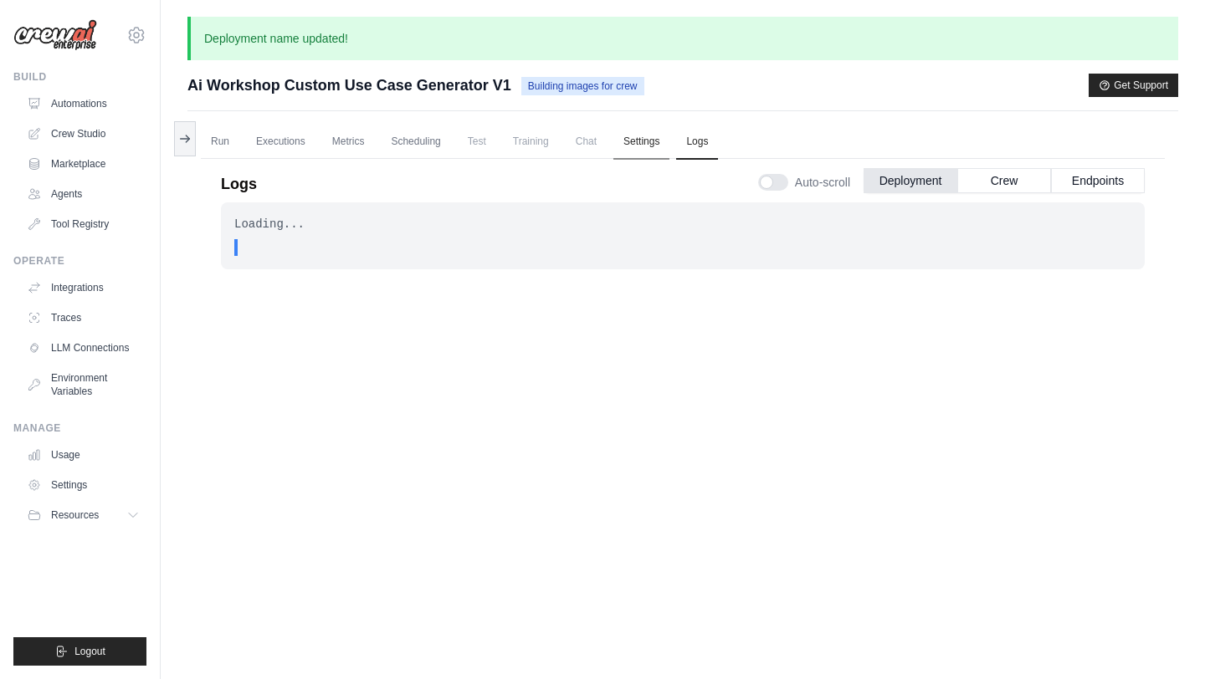
click at [633, 144] on link "Settings" at bounding box center [641, 142] width 56 height 35
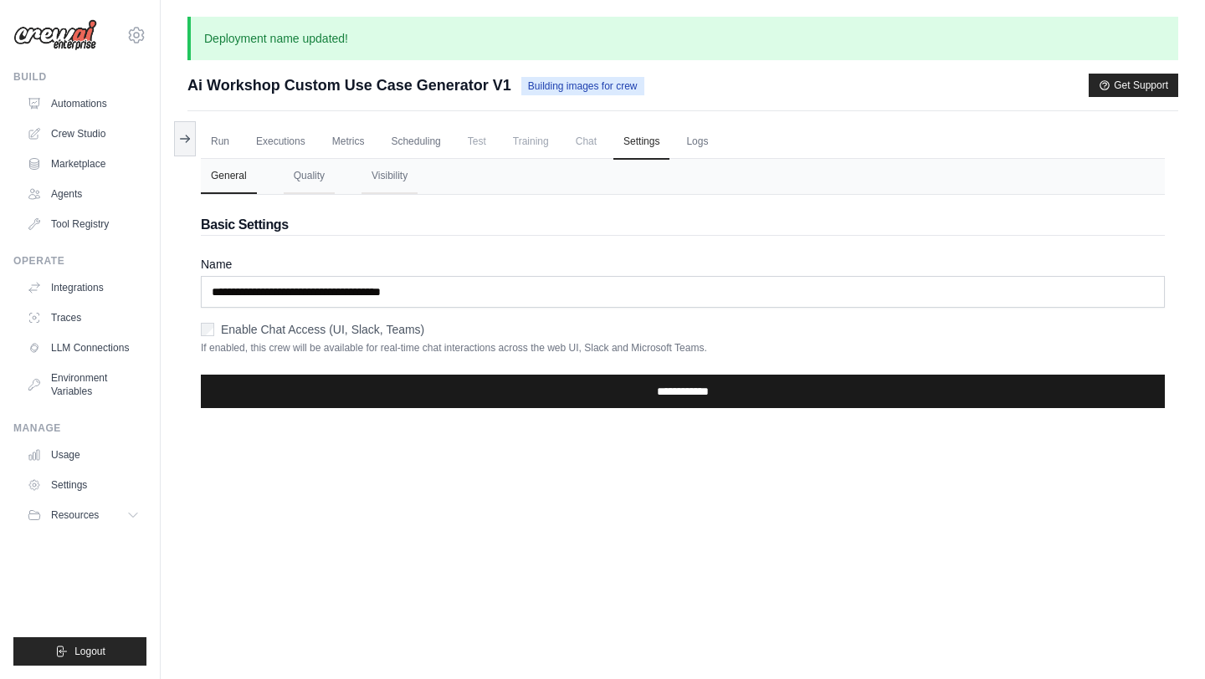
click at [617, 394] on input "**********" at bounding box center [683, 391] width 964 height 33
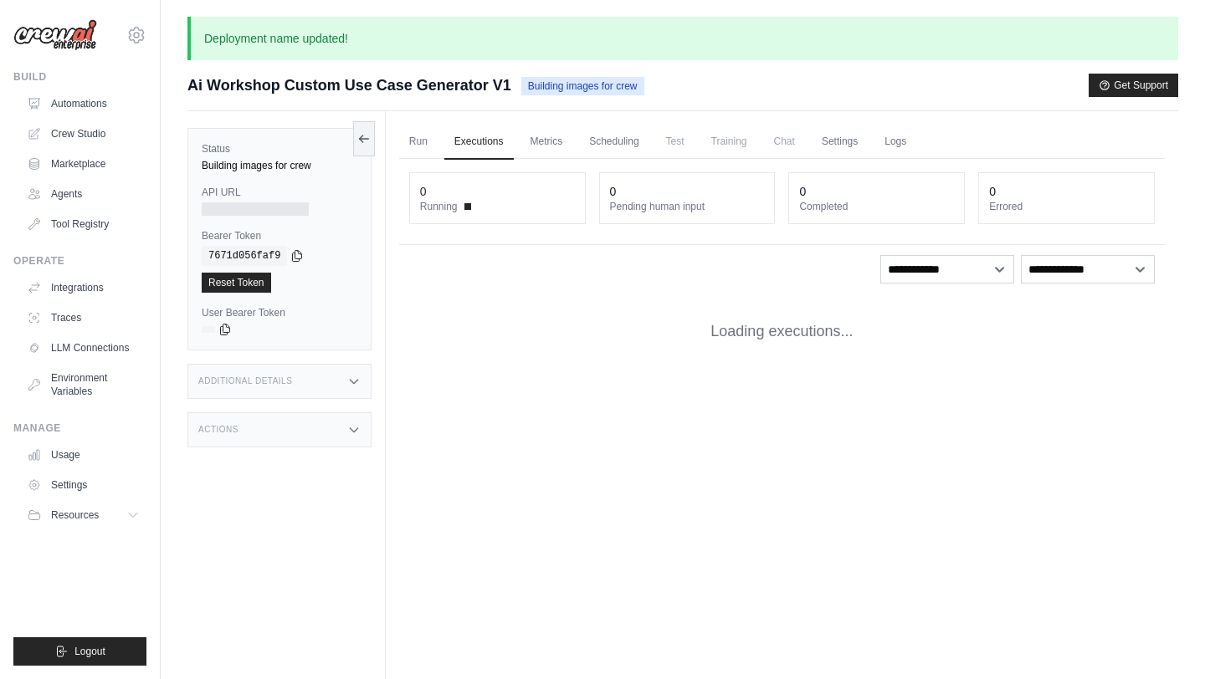
click at [294, 177] on div "Status Building images for crew API URL Bearer Token copied 7671d056faf9 Reset …" at bounding box center [279, 239] width 184 height 223
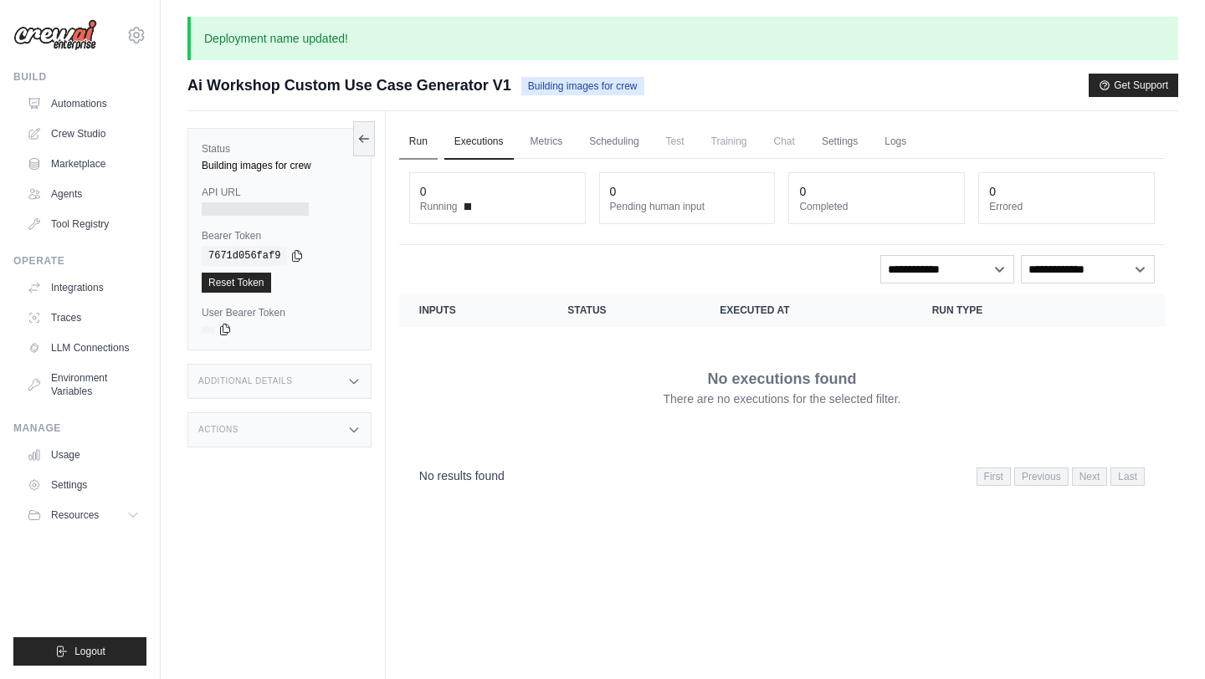
click at [420, 134] on link "Run" at bounding box center [418, 142] width 38 height 35
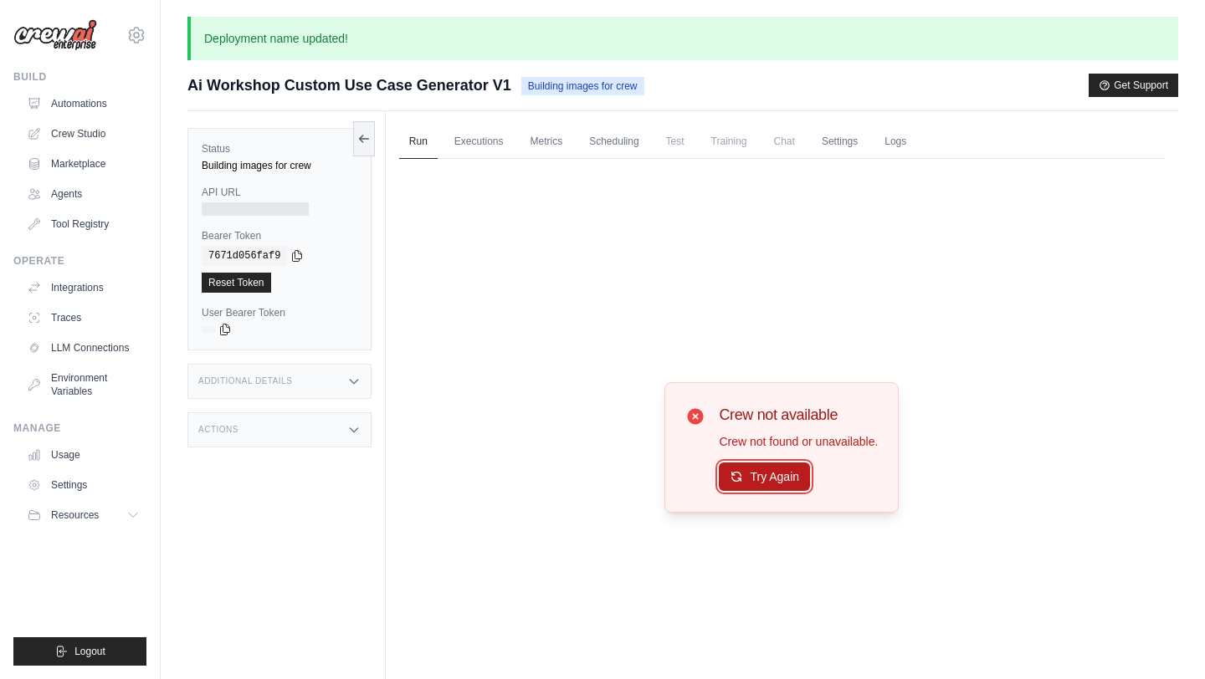
click at [730, 475] on icon at bounding box center [735, 476] width 13 height 13
click at [110, 88] on div "Build Automations Crew Studio Marketplace Agents" at bounding box center [79, 153] width 133 height 167
click at [104, 105] on link "Automations" at bounding box center [85, 103] width 126 height 27
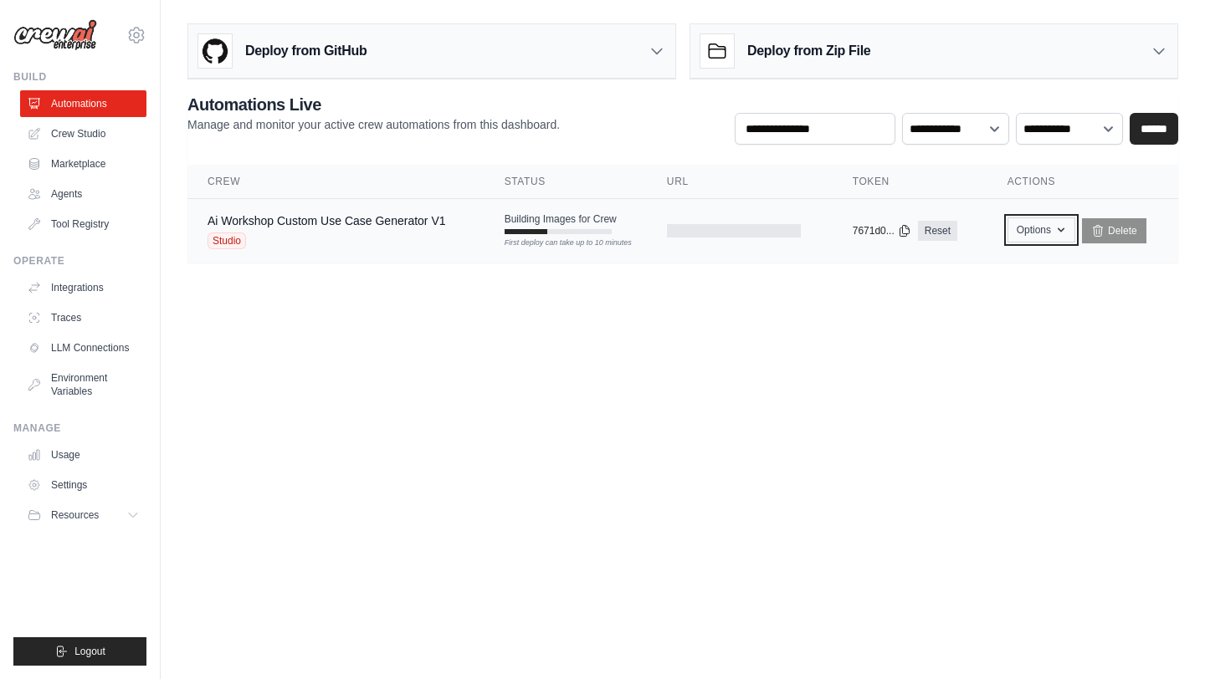
click at [1028, 233] on button "Options" at bounding box center [1041, 229] width 68 height 25
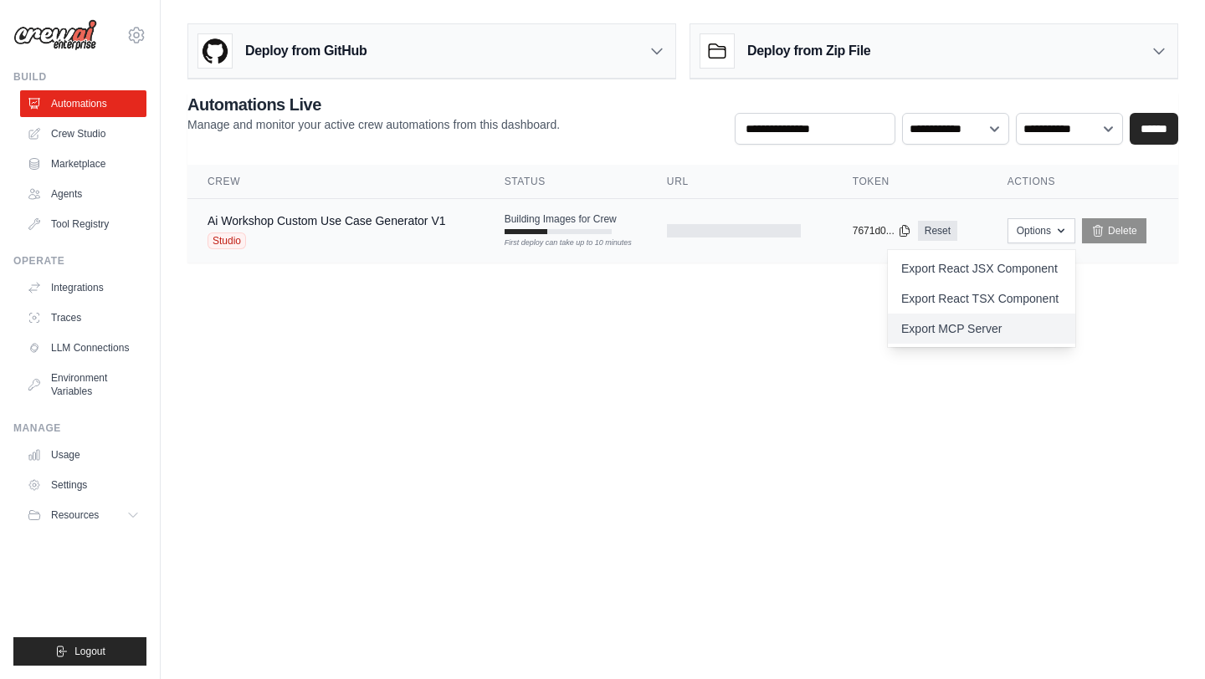
click at [975, 330] on link "Export MCP Server" at bounding box center [981, 329] width 187 height 30
click at [892, 378] on body "adityakabra47@gmail.com Settings Build Automations Crew Studio" at bounding box center [602, 339] width 1205 height 679
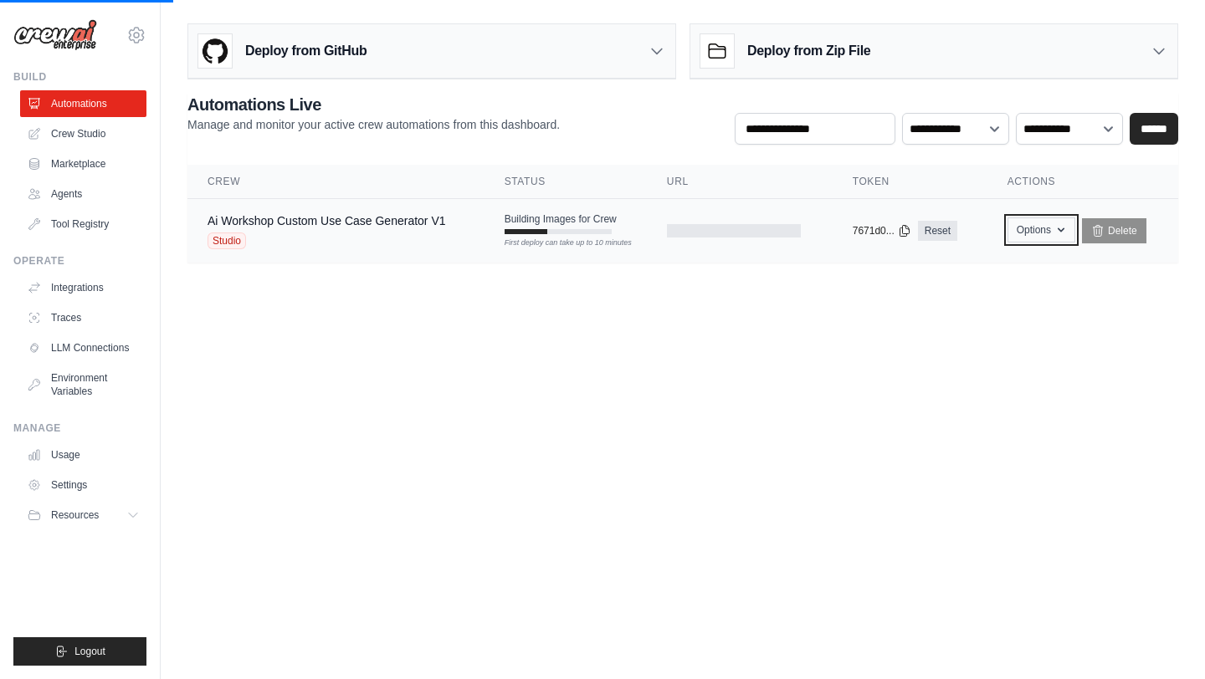
click at [1042, 234] on button "Options" at bounding box center [1041, 229] width 68 height 25
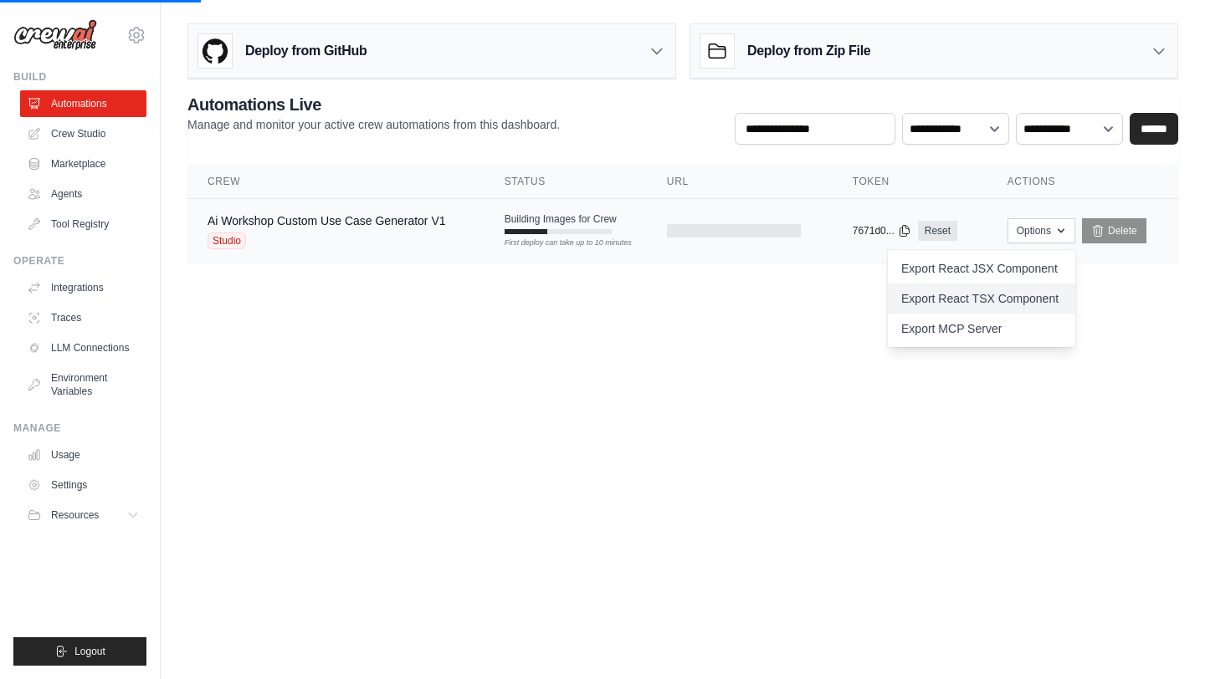
click at [1011, 308] on link "Export React TSX Component" at bounding box center [981, 299] width 187 height 30
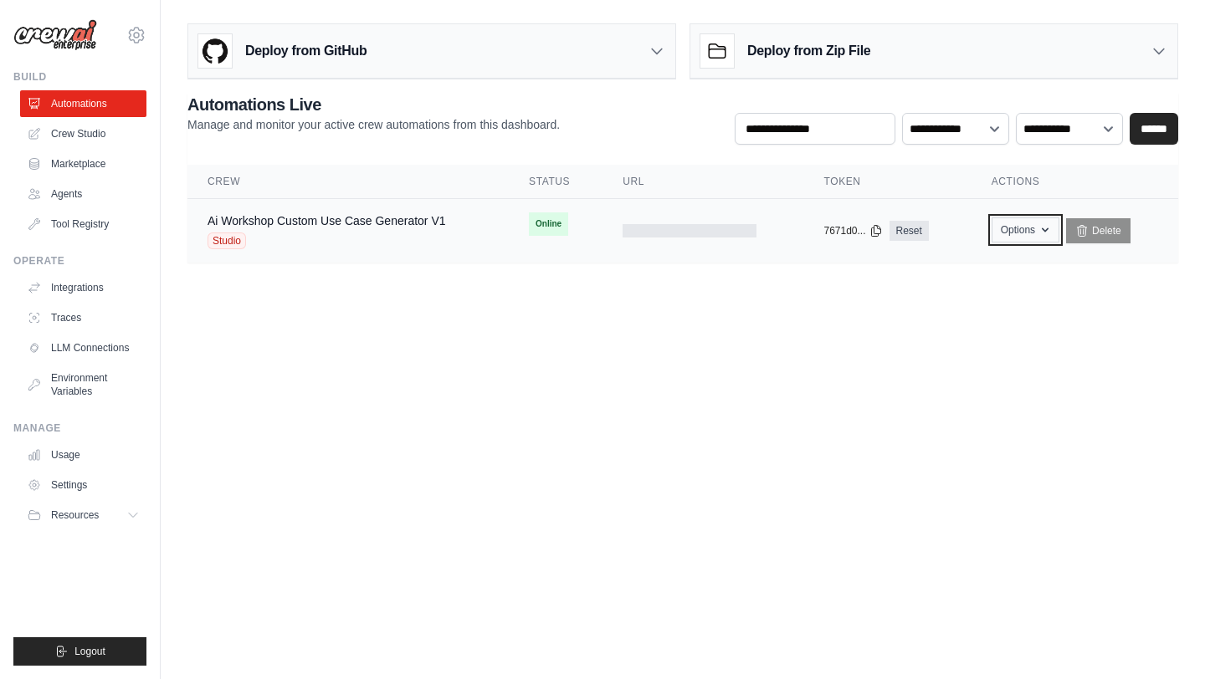
click at [1029, 228] on button "Options" at bounding box center [1025, 229] width 68 height 25
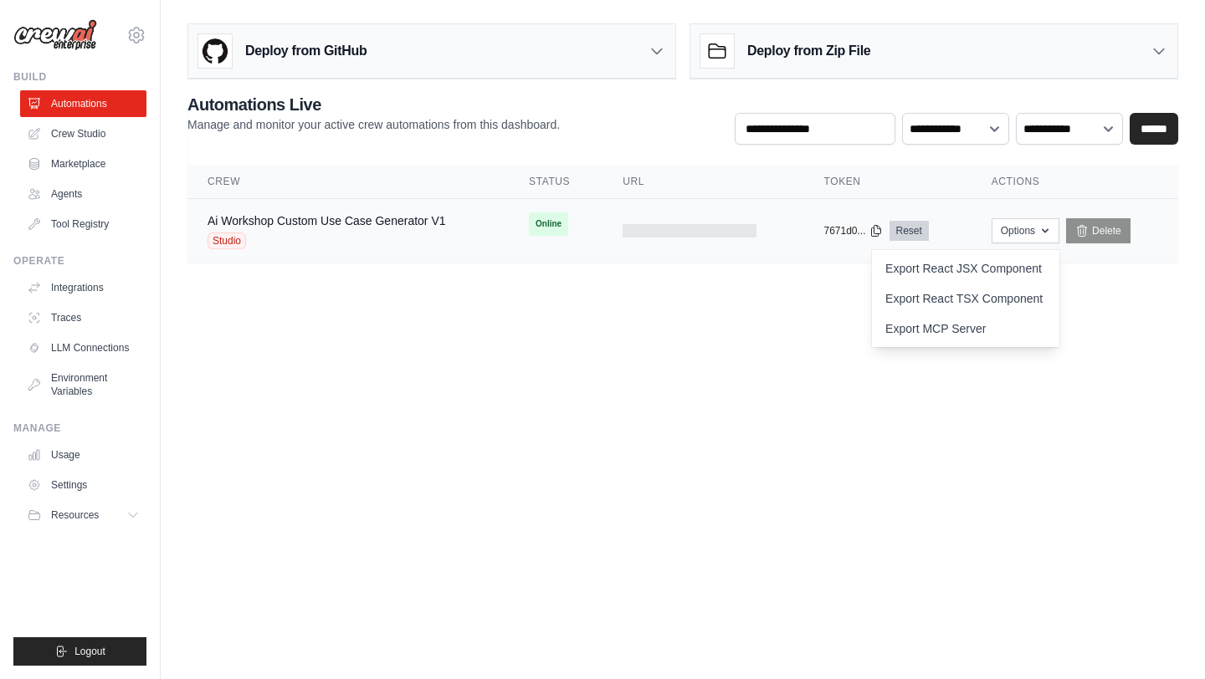
click at [893, 229] on link "Reset" at bounding box center [908, 231] width 39 height 20
click at [671, 229] on div at bounding box center [689, 230] width 134 height 13
click at [386, 232] on div "Ai Workshop Custom Use Case Generator V1 Studio" at bounding box center [326, 230] width 238 height 37
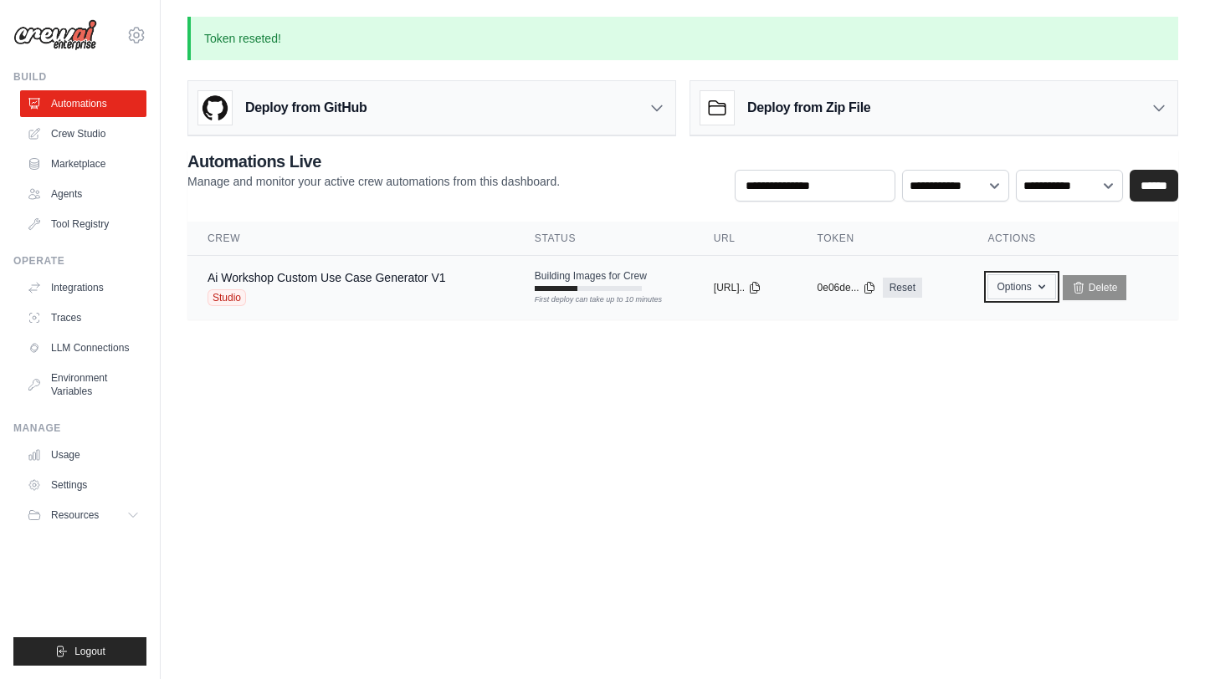
click at [1011, 288] on button "Options" at bounding box center [1021, 286] width 68 height 25
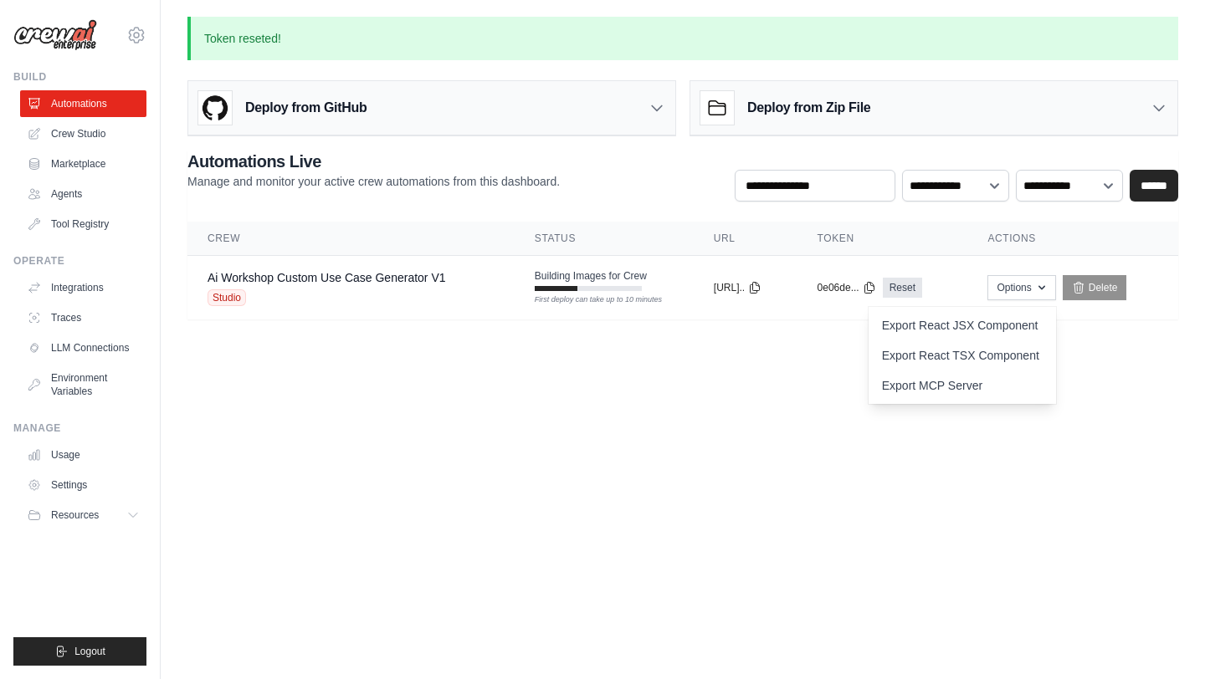
click at [617, 453] on body "adityakabra47@gmail.com Settings Build Automations Crew Studio" at bounding box center [602, 339] width 1205 height 679
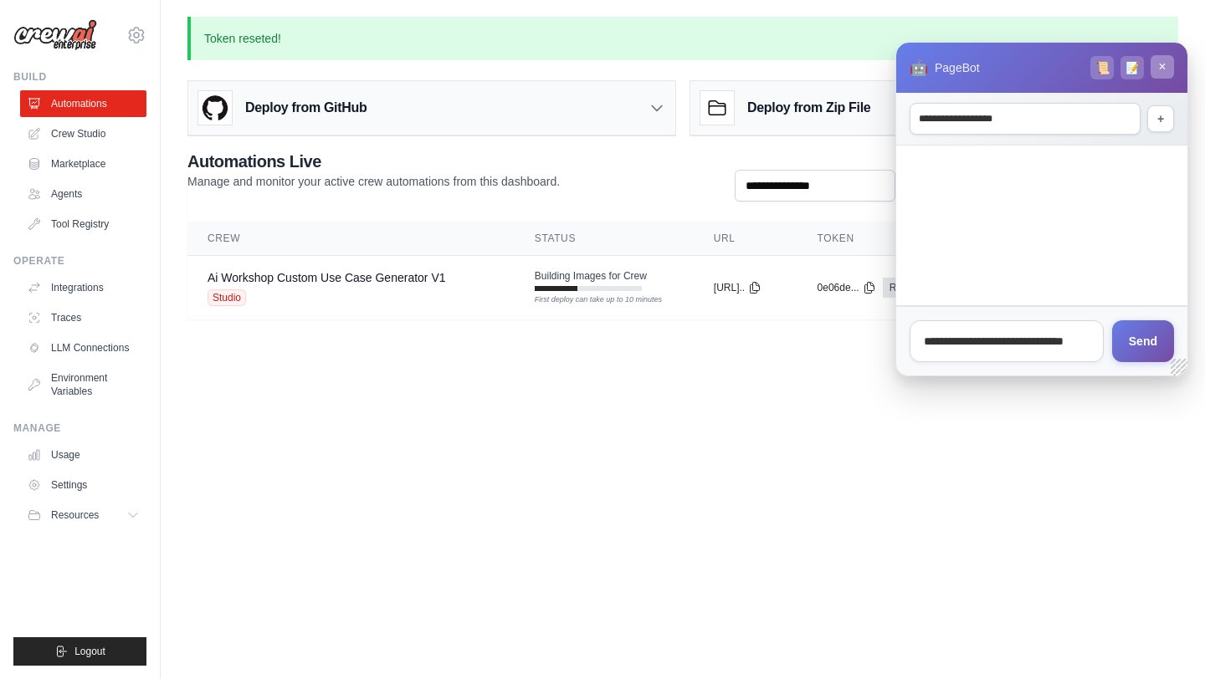
click at [1164, 67] on button "×" at bounding box center [1161, 66] width 23 height 23
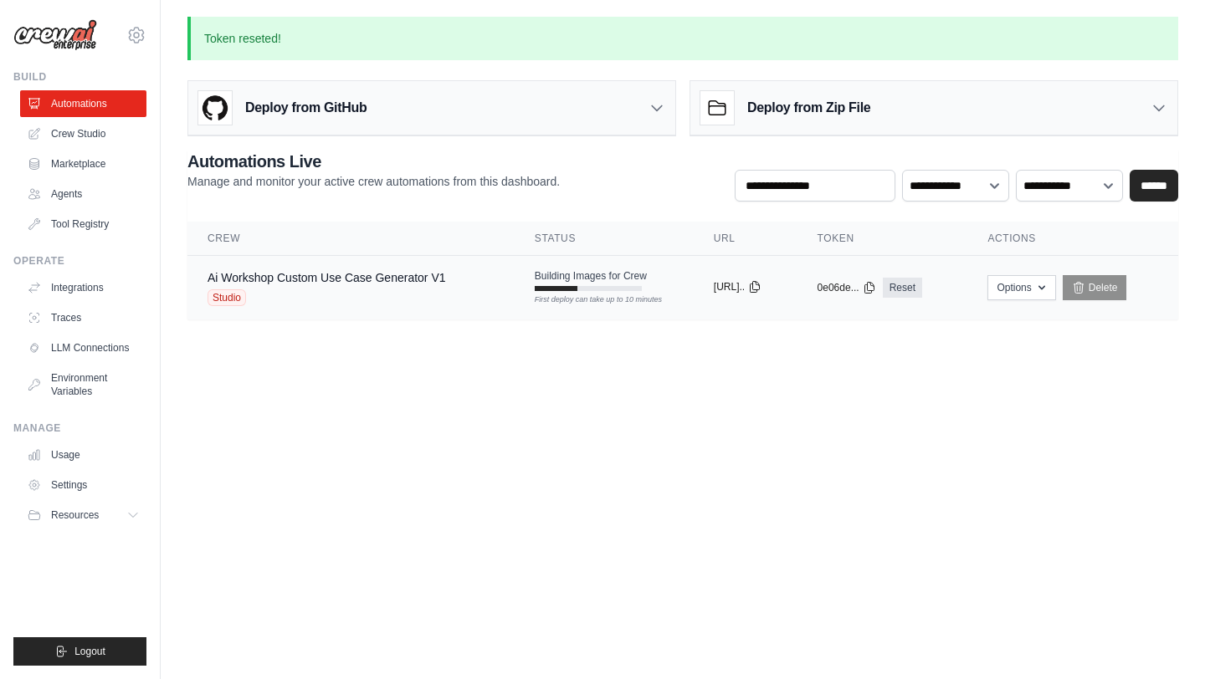
click at [761, 280] on icon at bounding box center [754, 286] width 13 height 13
click at [876, 289] on button "0e06de..." at bounding box center [846, 286] width 59 height 13
click at [876, 288] on icon at bounding box center [868, 286] width 13 height 13
click at [1037, 298] on button "Options" at bounding box center [1021, 286] width 68 height 25
click at [797, 348] on main "Token reseted! Deploy from GitHub Deploy your project directly from GitHub. Sel…" at bounding box center [683, 178] width 1044 height 356
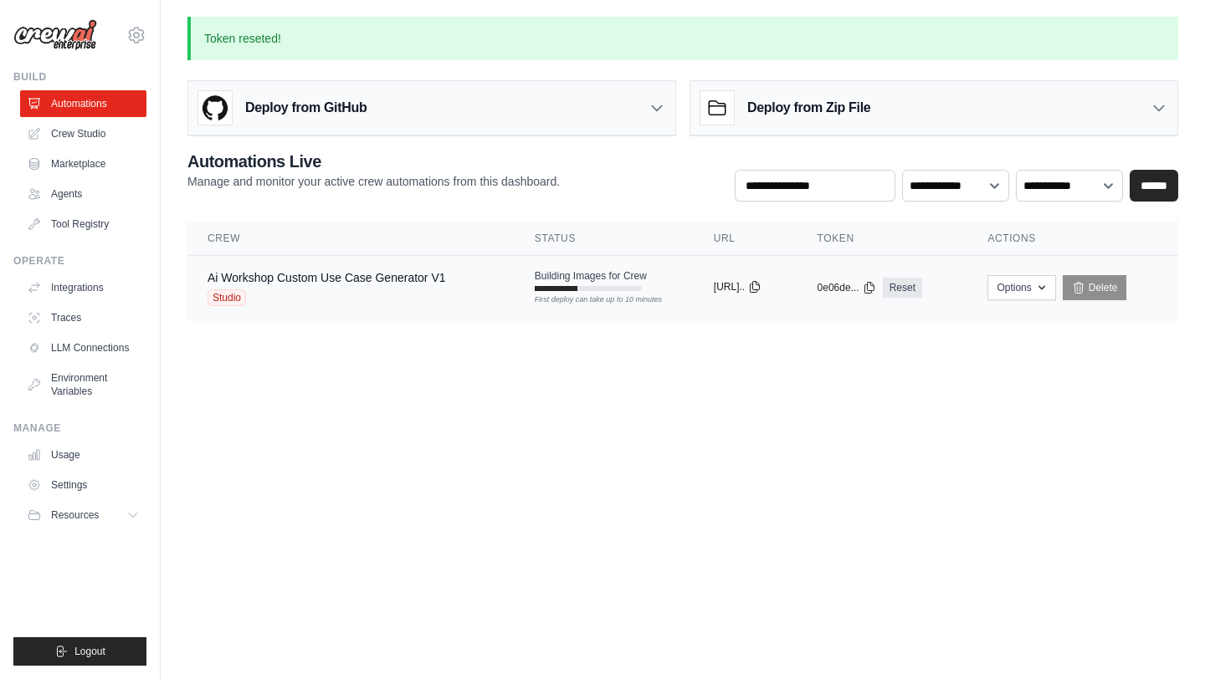
click at [760, 289] on icon at bounding box center [754, 287] width 9 height 11
click at [888, 294] on div "0e06de... Reset" at bounding box center [882, 288] width 130 height 20
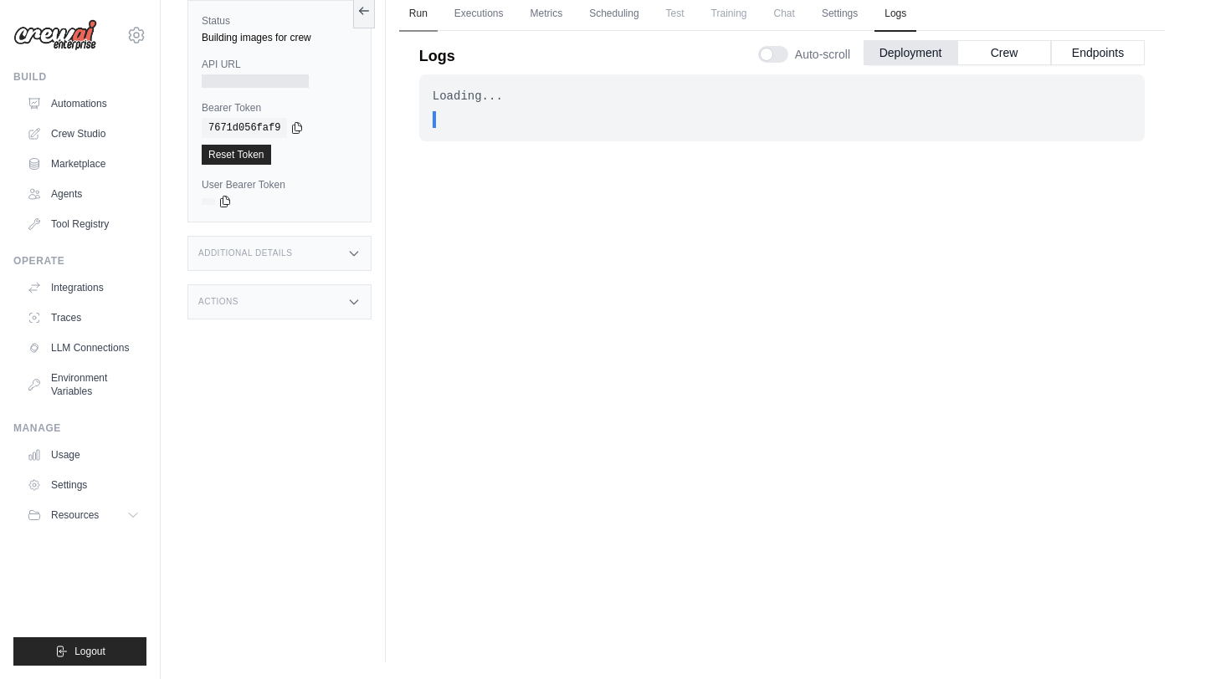
click at [422, 18] on link "Run" at bounding box center [418, 14] width 38 height 35
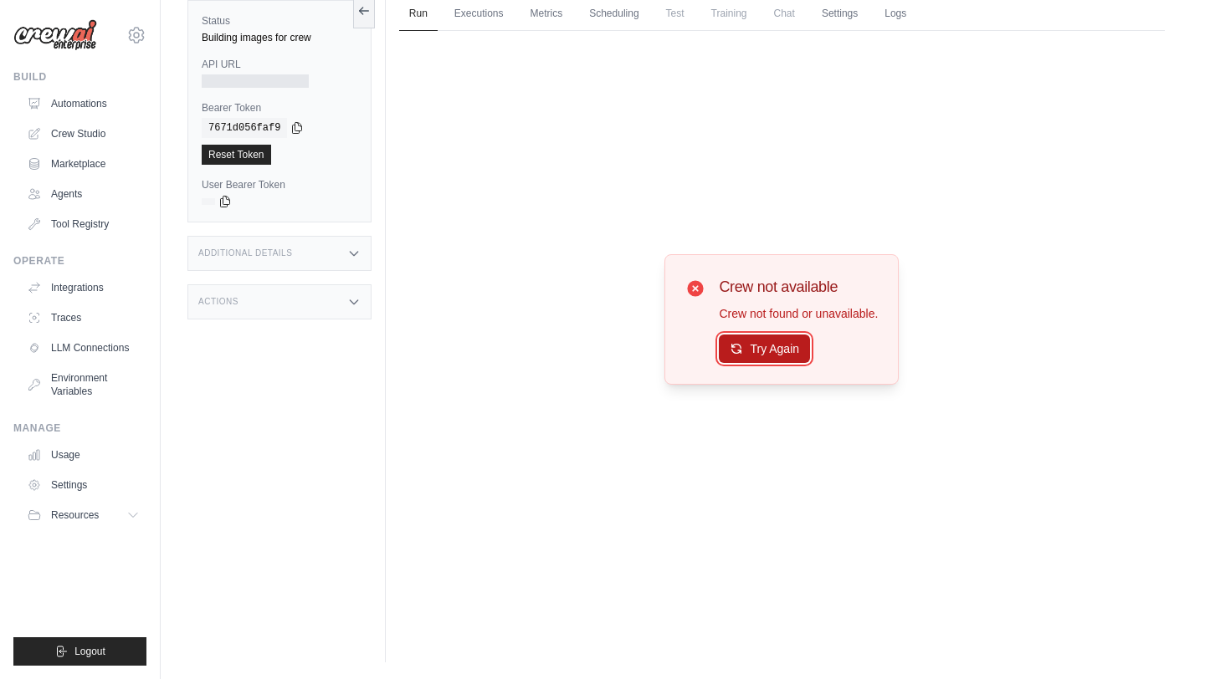
click at [781, 345] on button "Try Again" at bounding box center [764, 349] width 91 height 28
click at [87, 127] on link "Crew Studio" at bounding box center [85, 133] width 126 height 27
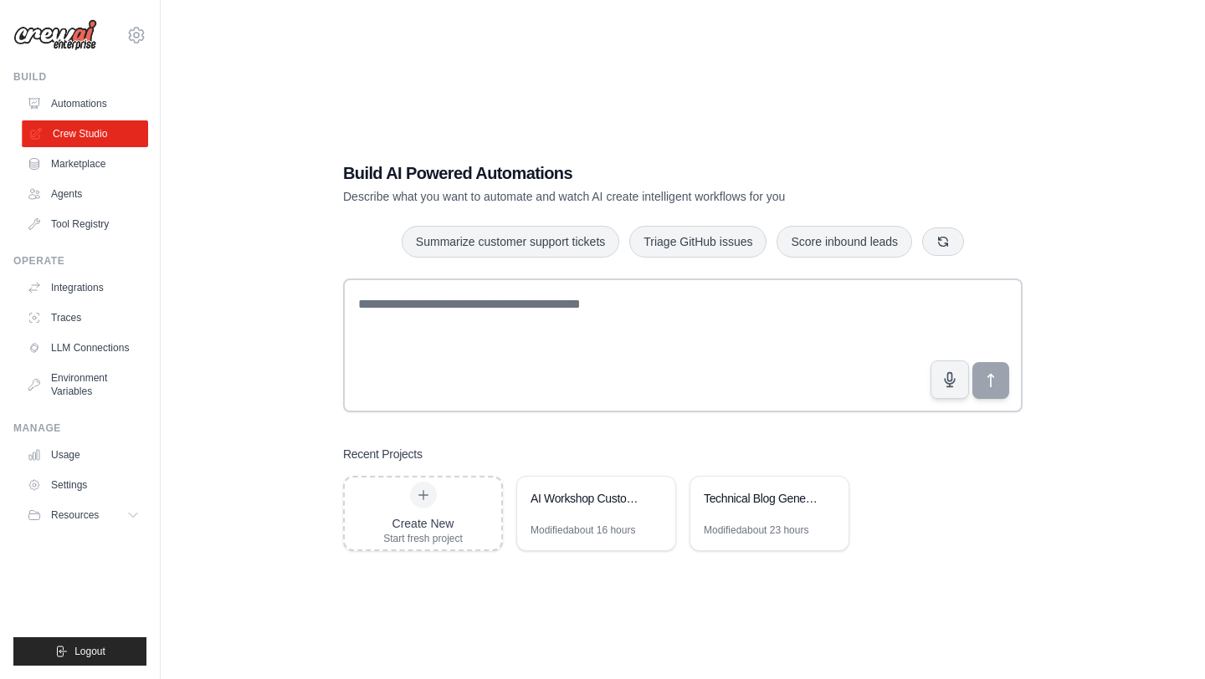
click at [73, 132] on link "Crew Studio" at bounding box center [85, 133] width 126 height 27
click at [598, 507] on div "AI Workshop Custom Use Case Generator" at bounding box center [587, 500] width 115 height 20
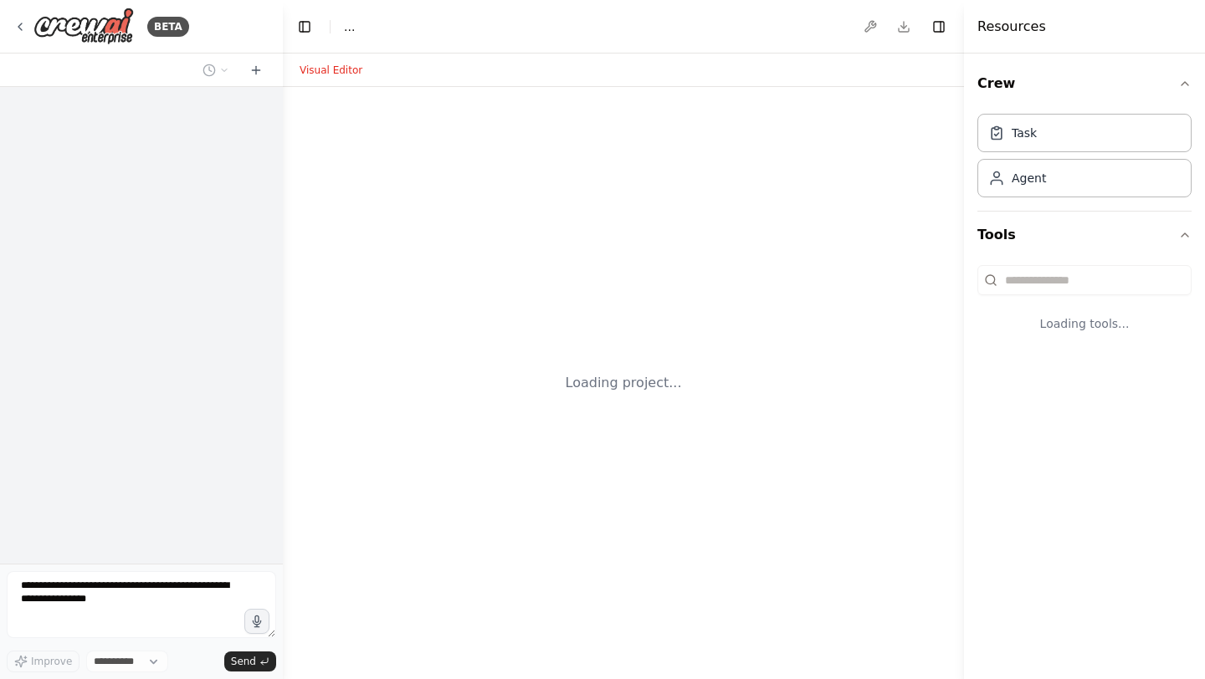
select select "****"
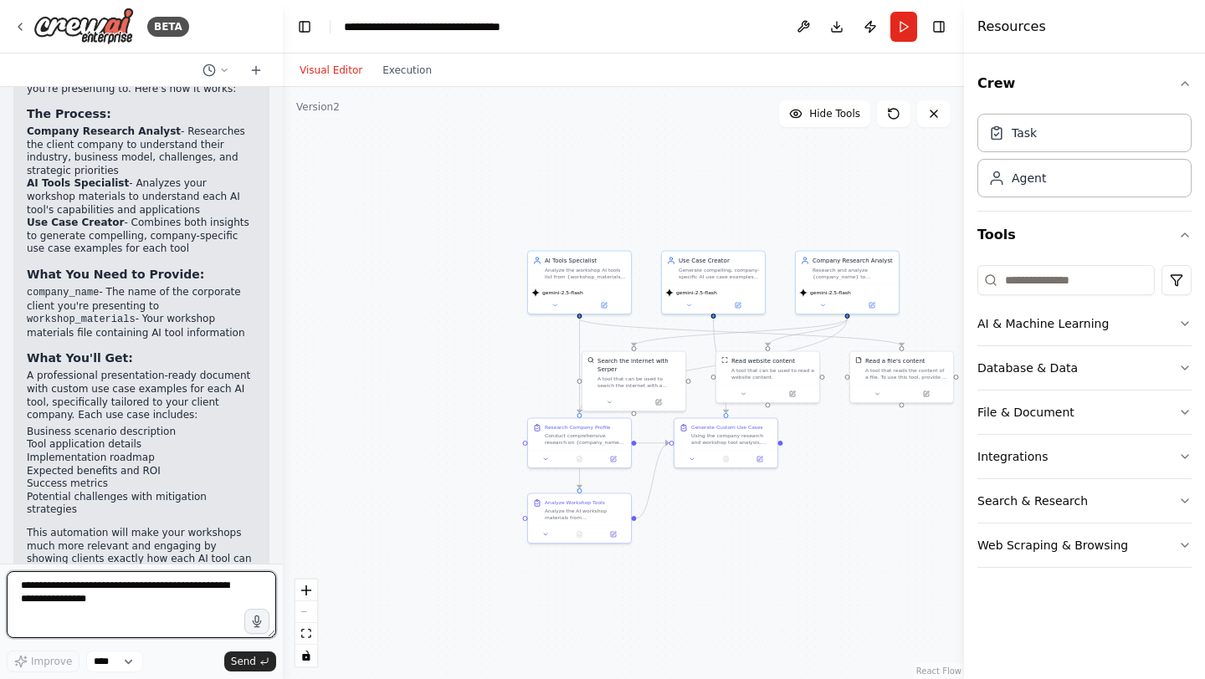
click at [125, 612] on textarea at bounding box center [141, 604] width 269 height 67
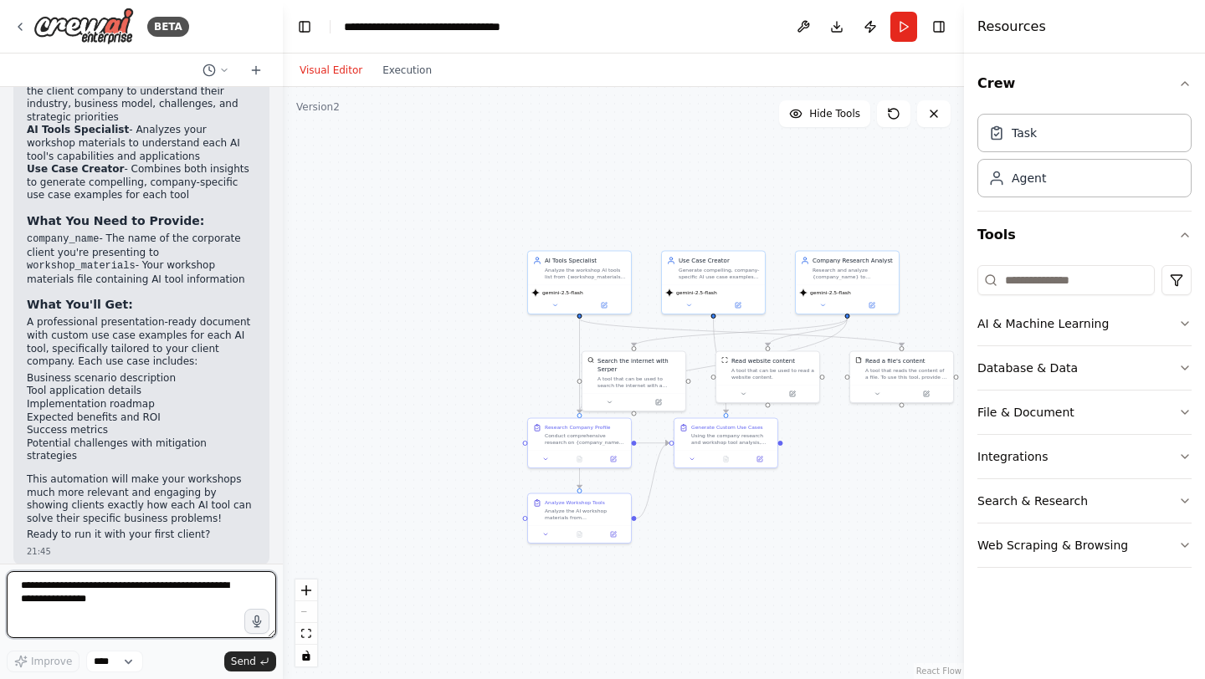
scroll to position [2478, 0]
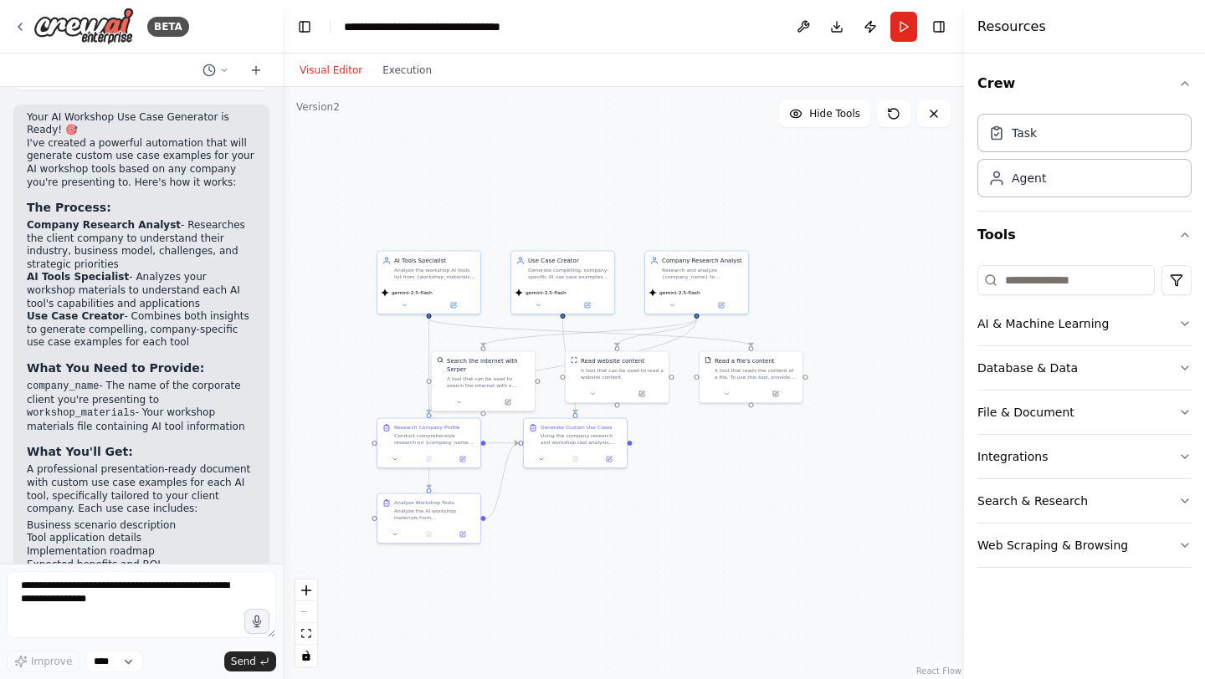
drag, startPoint x: 800, startPoint y: 533, endPoint x: 649, endPoint y: 533, distance: 150.6
click at [649, 533] on div ".deletable-edge-delete-btn { width: 20px; height: 20px; border: 0px solid #ffff…" at bounding box center [623, 383] width 681 height 592
click at [1122, 454] on button "Integrations" at bounding box center [1084, 456] width 214 height 43
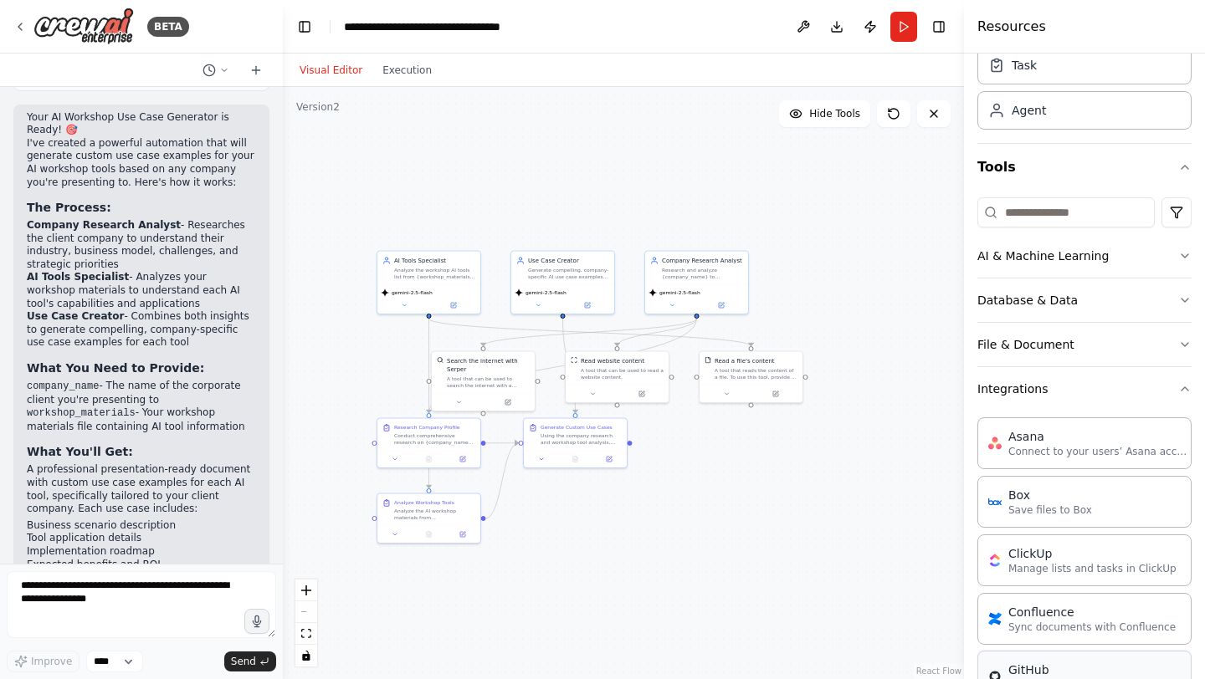
scroll to position [63, 0]
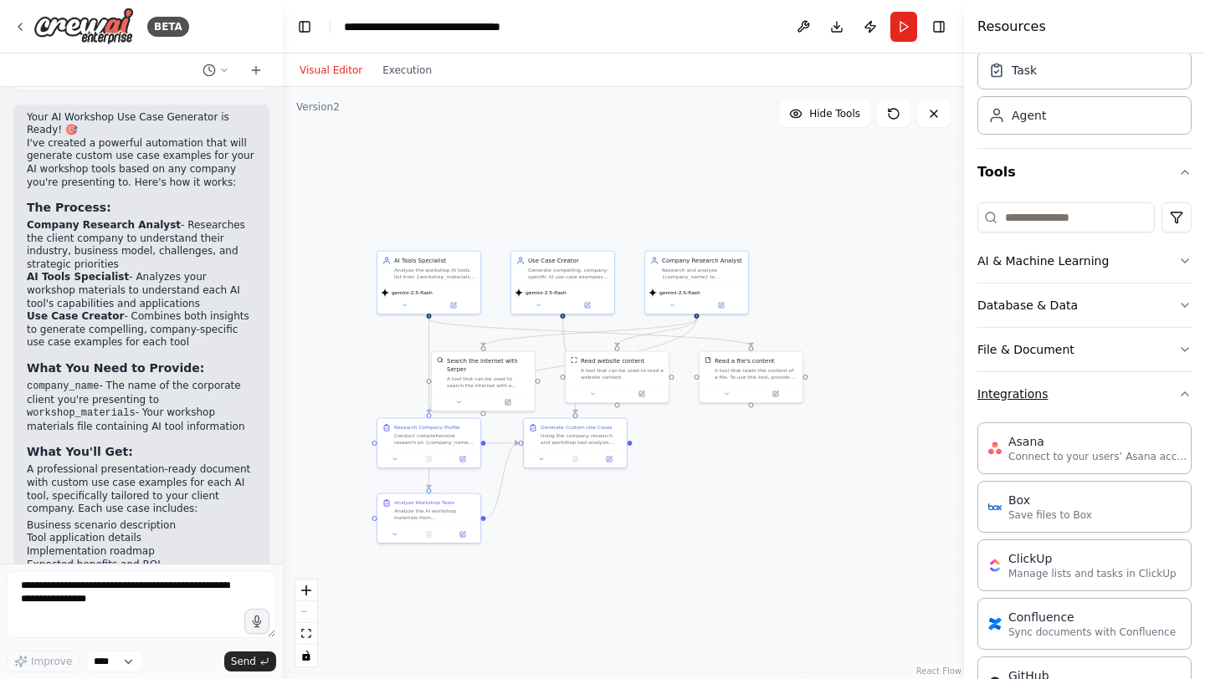
click at [1112, 391] on button "Integrations" at bounding box center [1084, 393] width 214 height 43
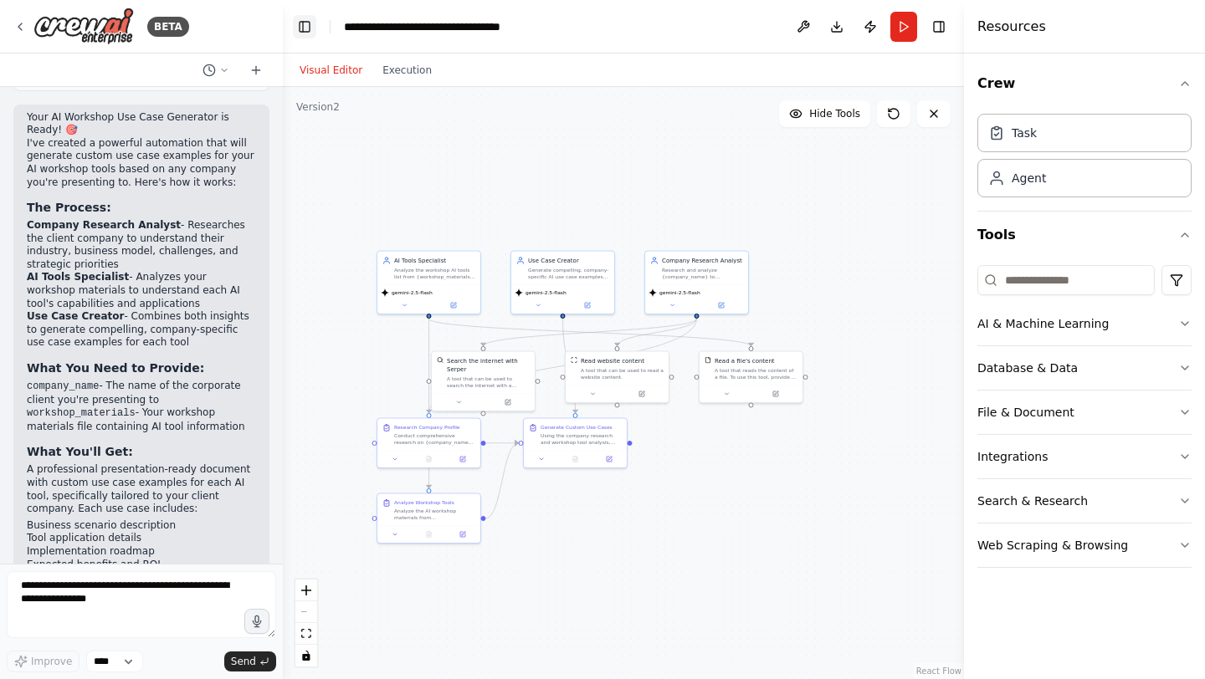
click at [312, 21] on button "Toggle Left Sidebar" at bounding box center [304, 26] width 23 height 23
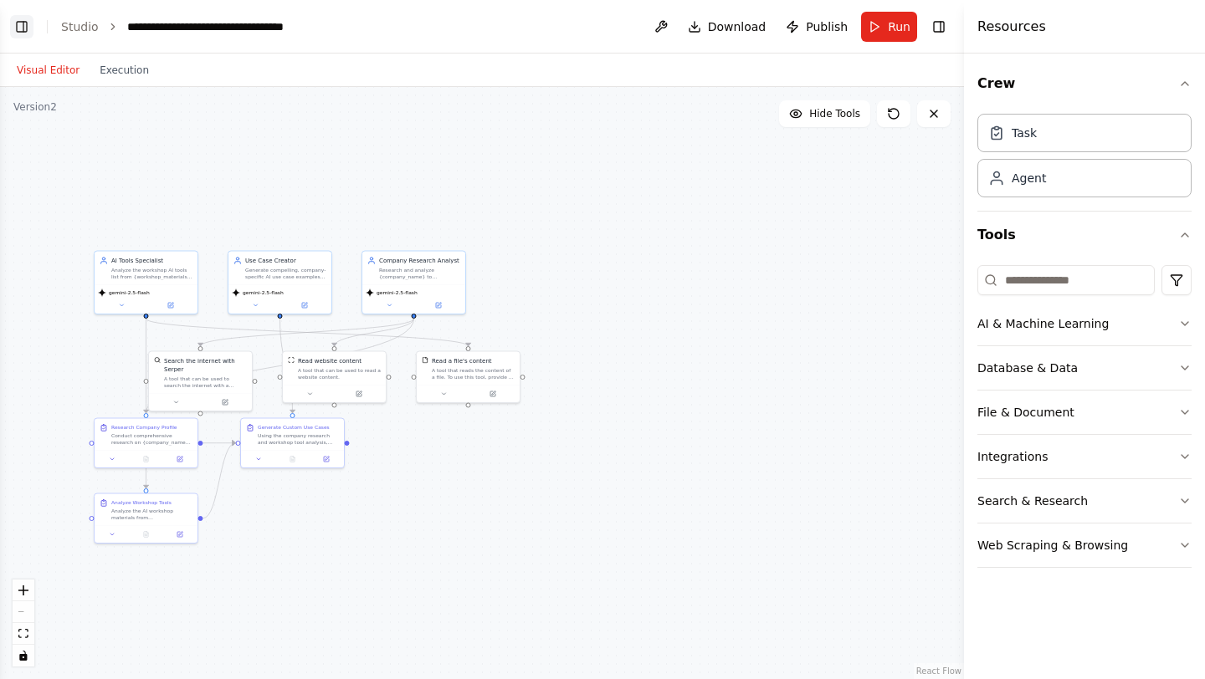
click at [28, 29] on button "Toggle Left Sidebar" at bounding box center [21, 26] width 23 height 23
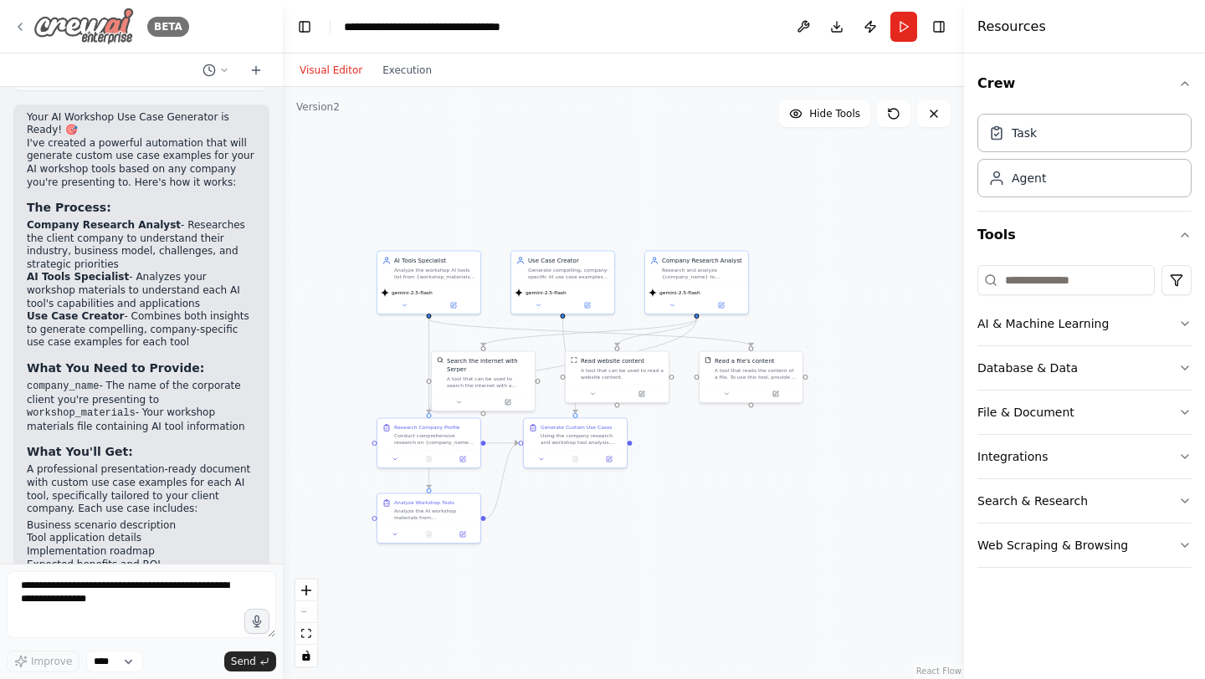
click at [23, 27] on icon at bounding box center [19, 26] width 13 height 13
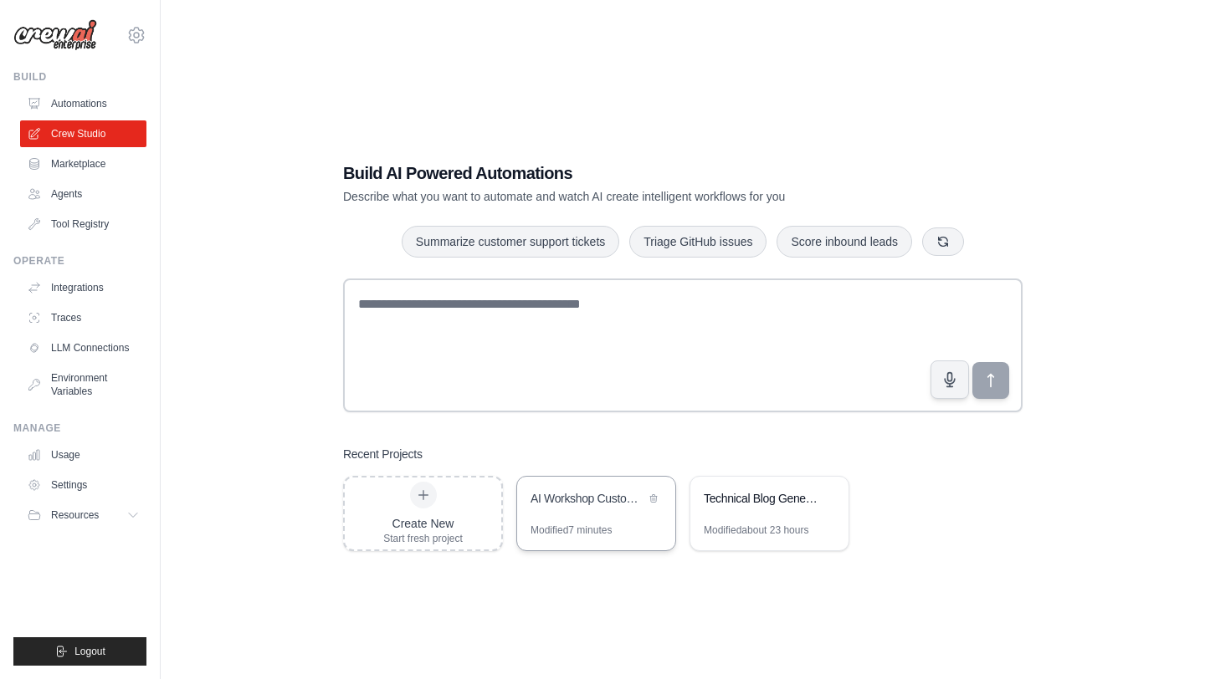
click at [568, 494] on div "AI Workshop Custom Use Case Generator" at bounding box center [587, 498] width 115 height 17
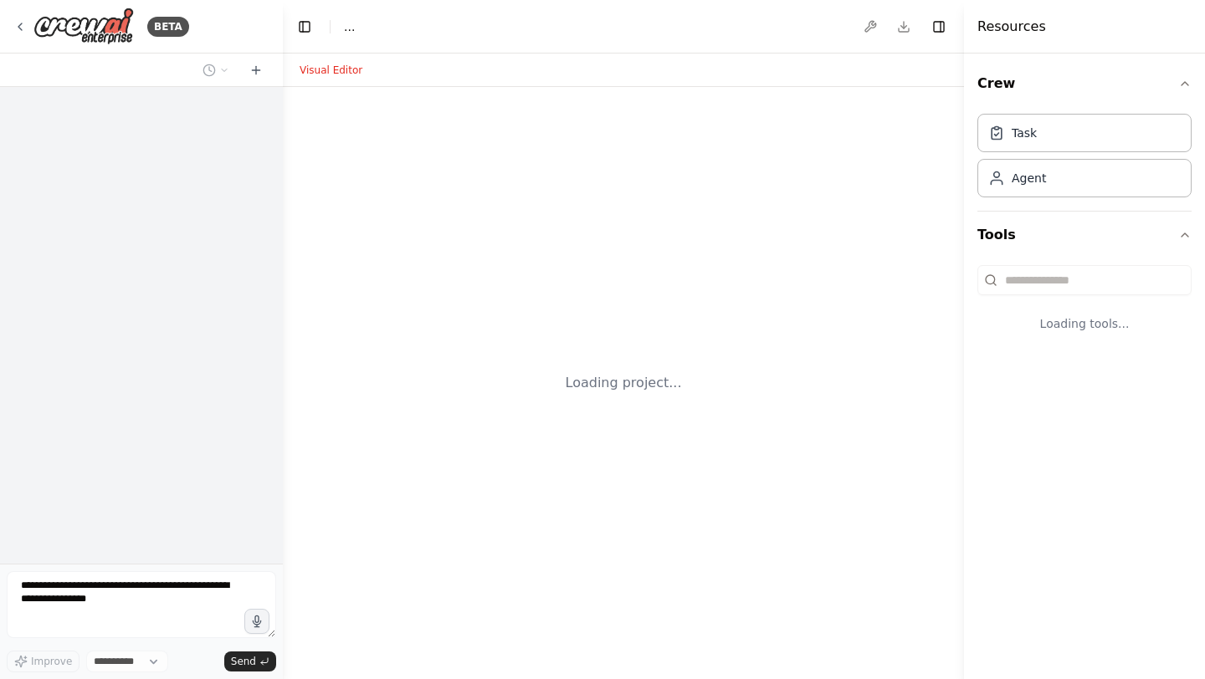
select select "****"
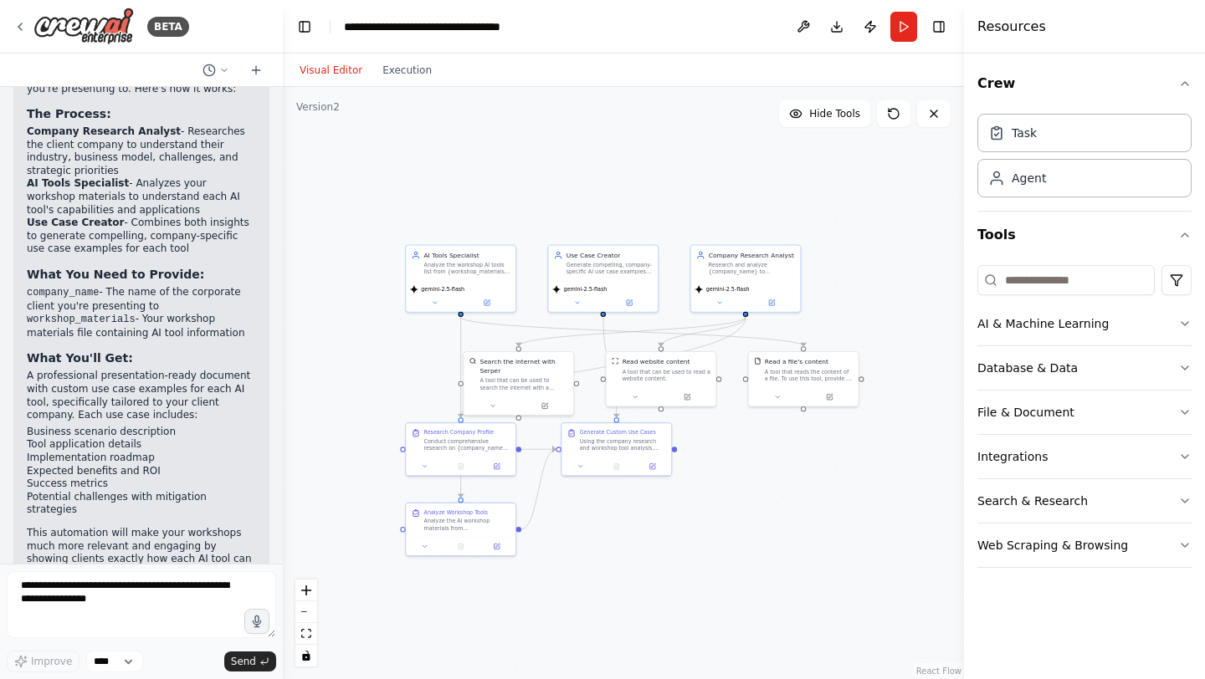
scroll to position [2478, 0]
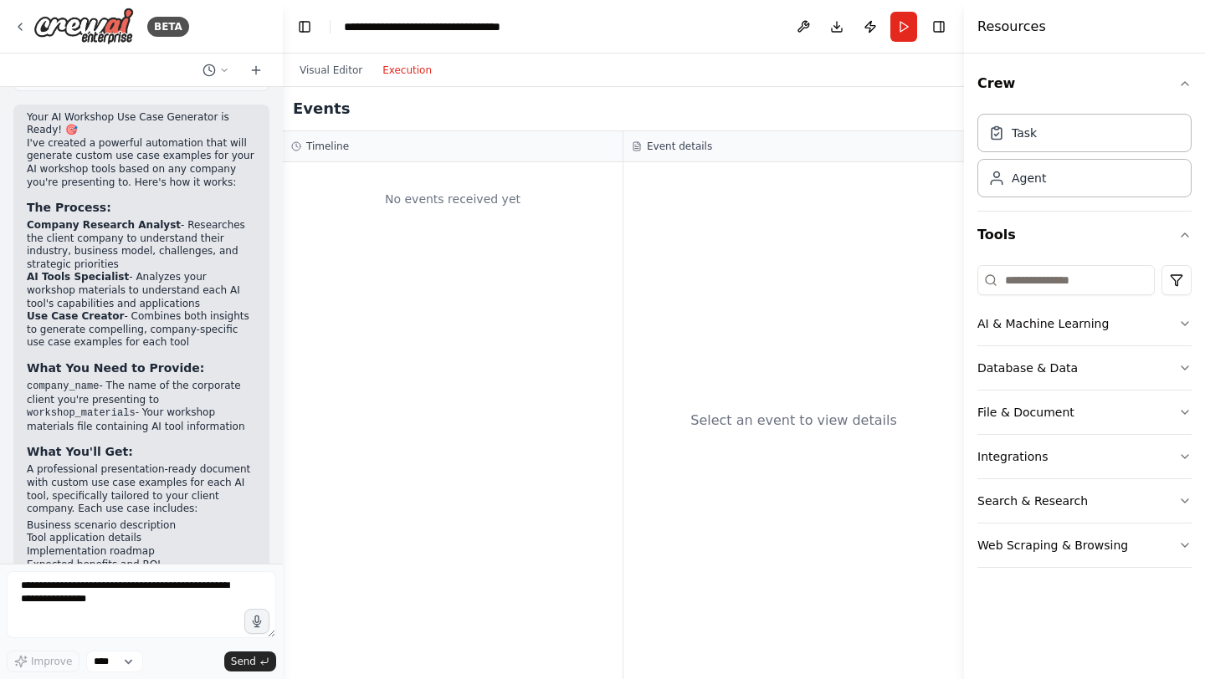
click at [389, 62] on button "Execution" at bounding box center [406, 70] width 69 height 20
click at [71, 18] on img at bounding box center [83, 27] width 100 height 38
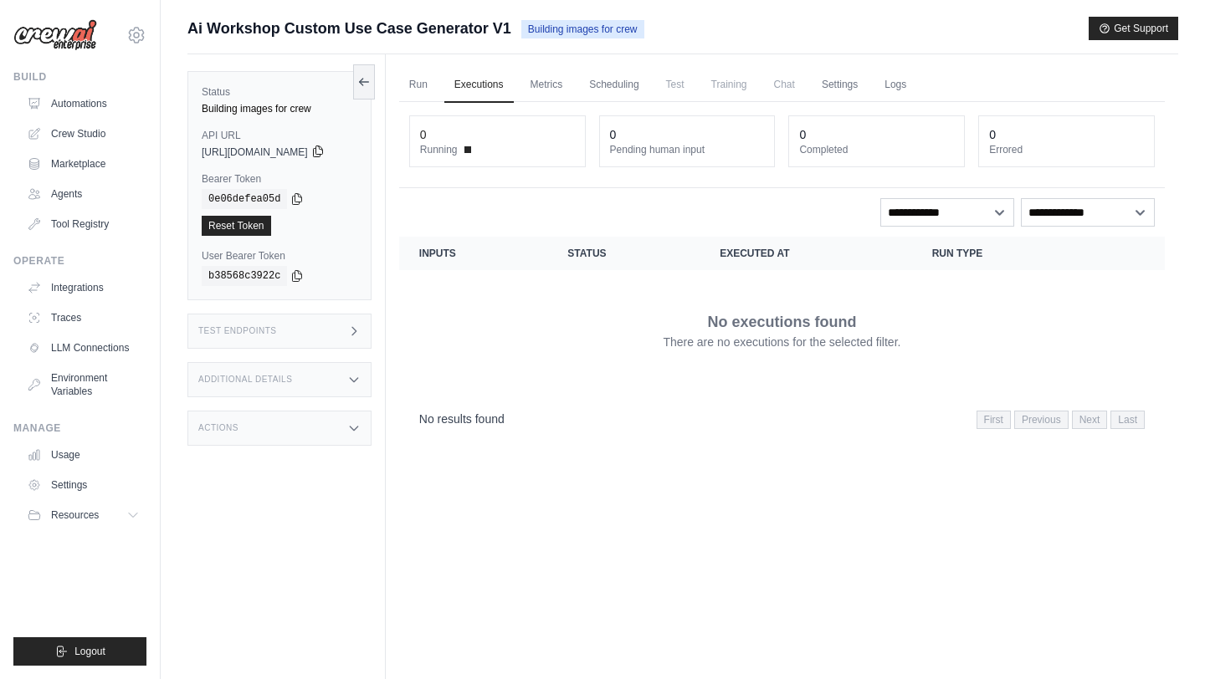
click at [325, 153] on icon at bounding box center [317, 151] width 13 height 13
click at [74, 105] on link "Automations" at bounding box center [85, 103] width 126 height 27
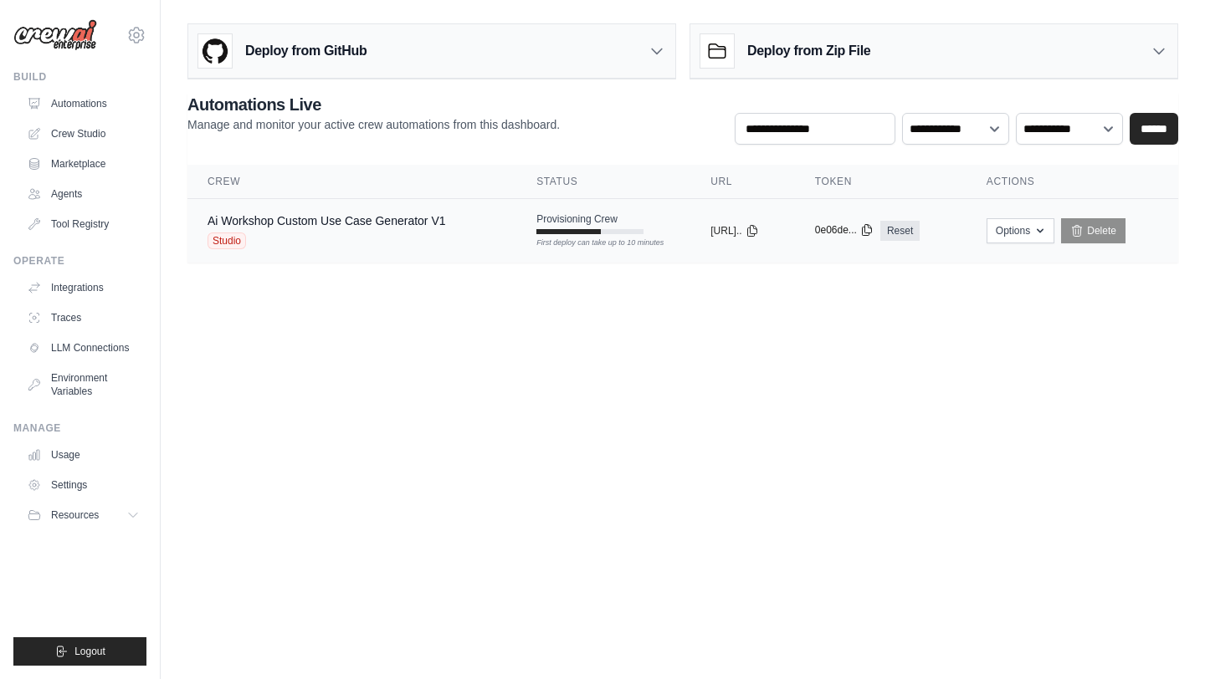
click at [873, 232] on icon at bounding box center [866, 229] width 13 height 13
click at [1017, 231] on button "Options" at bounding box center [1020, 229] width 68 height 25
click at [871, 227] on icon at bounding box center [866, 230] width 9 height 11
click at [873, 232] on icon at bounding box center [866, 229] width 13 height 13
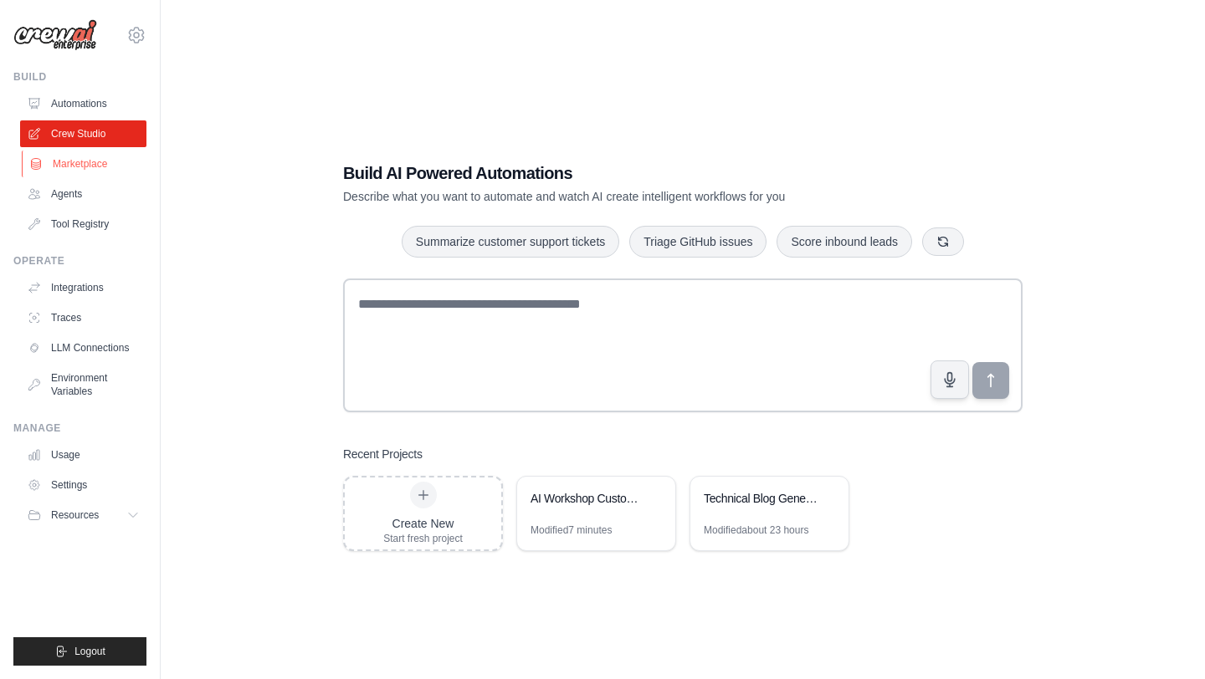
click at [84, 157] on link "Marketplace" at bounding box center [85, 164] width 126 height 27
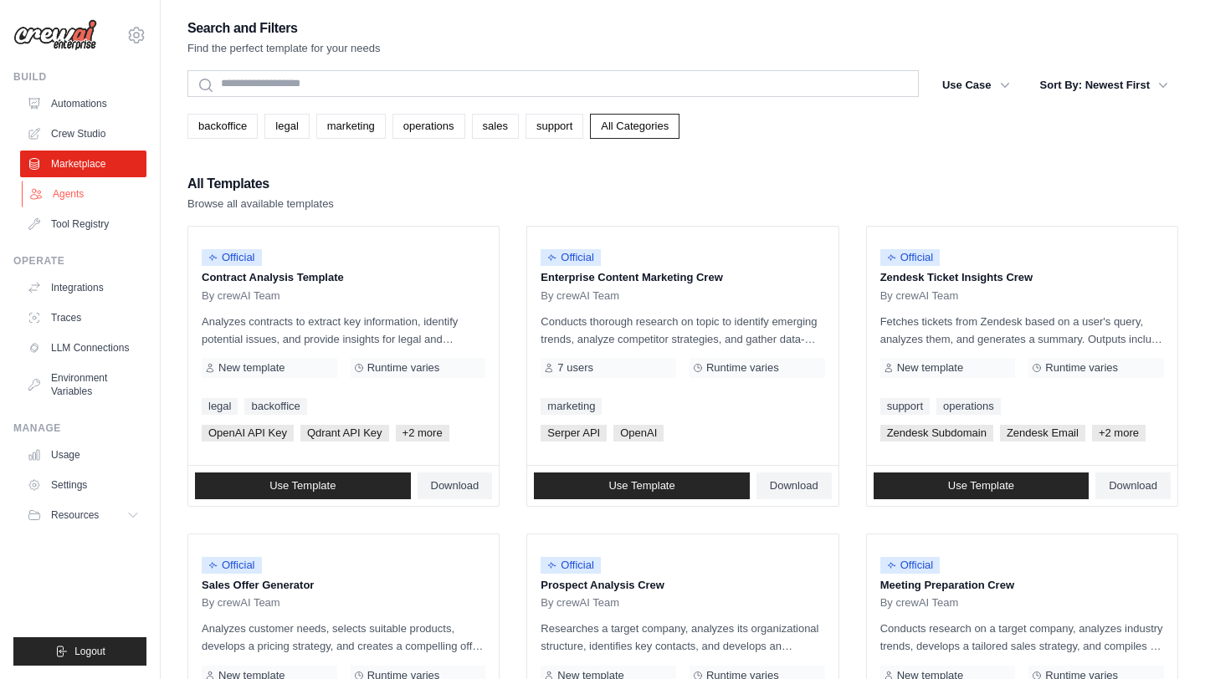
click at [75, 193] on link "Agents" at bounding box center [85, 194] width 126 height 27
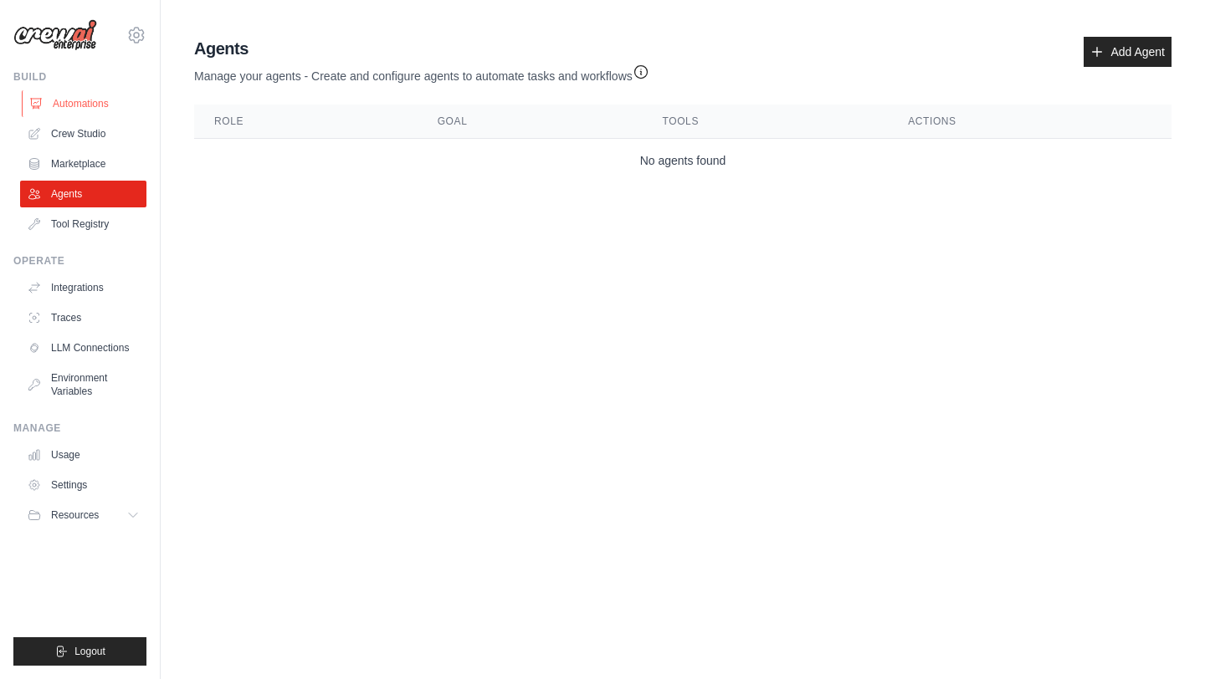
click at [82, 116] on link "Automations" at bounding box center [85, 103] width 126 height 27
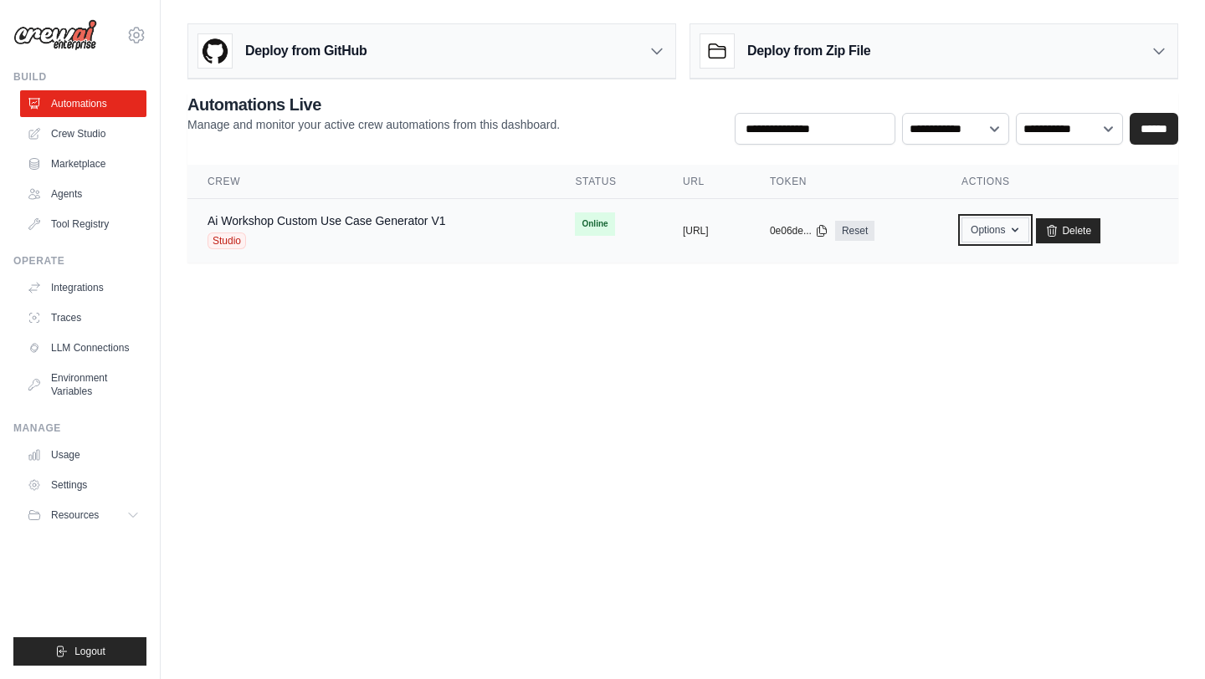
click at [1029, 232] on button "Options" at bounding box center [995, 229] width 68 height 25
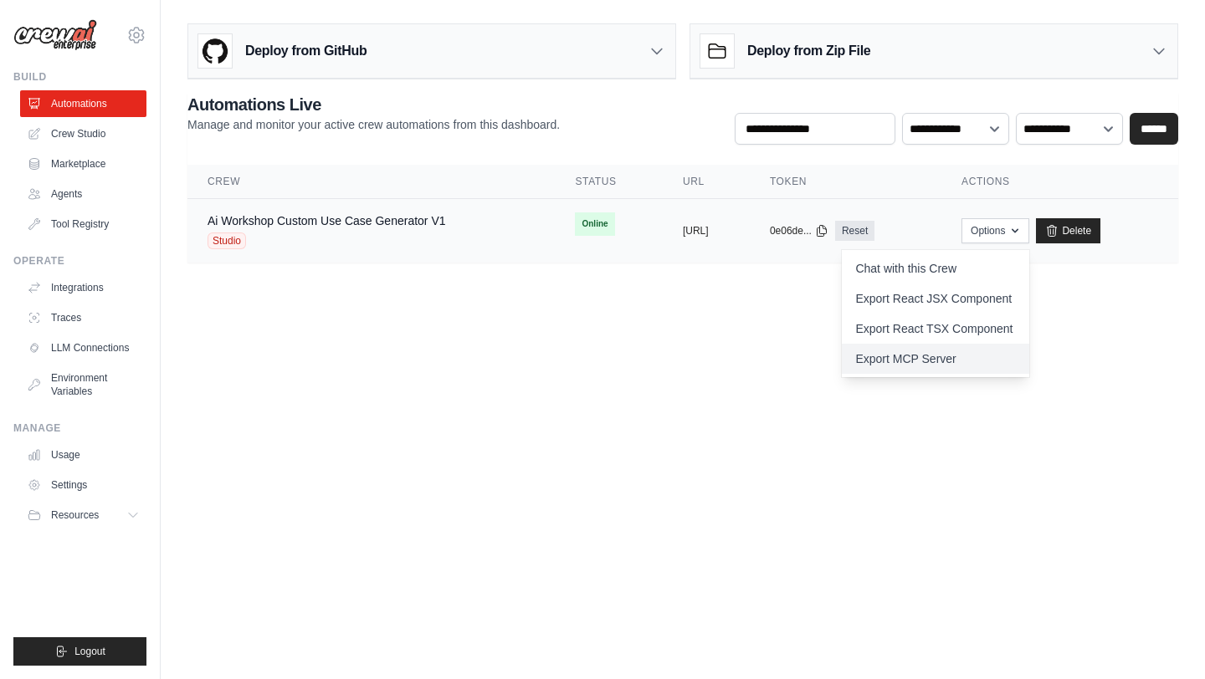
click at [944, 360] on link "Export MCP Server" at bounding box center [935, 359] width 187 height 30
click at [649, 319] on body "[EMAIL_ADDRESS][DOMAIN_NAME] Settings Build Automations Crew Studio" at bounding box center [602, 339] width 1205 height 679
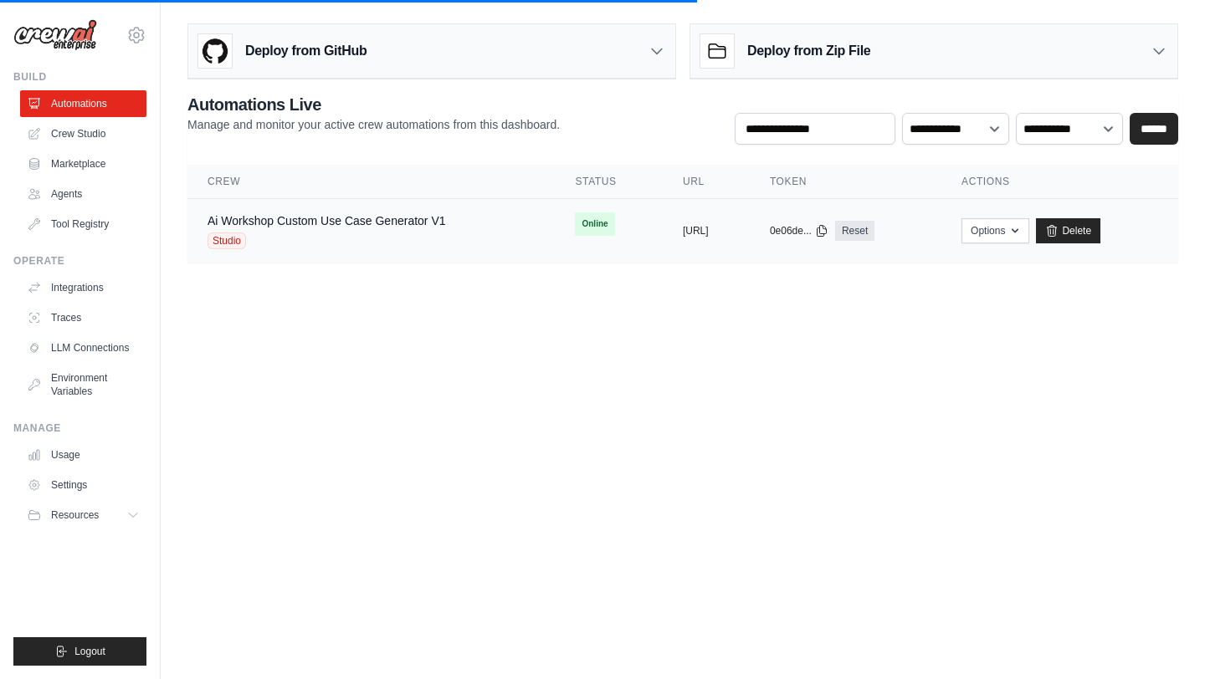
click at [991, 230] on td "Options Chat with this Crew Export React JSX Component Export React TSX Compone…" at bounding box center [1059, 231] width 237 height 64
click at [1005, 230] on button "Options" at bounding box center [995, 229] width 68 height 25
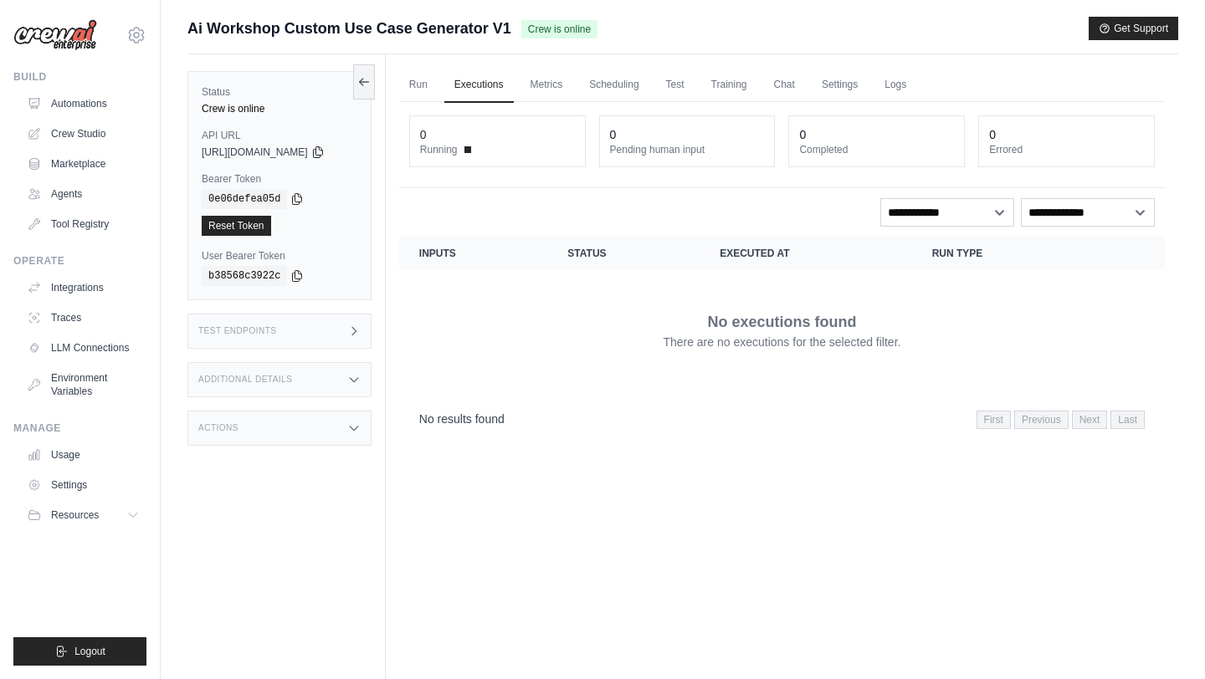
click at [315, 333] on div "Test Endpoints" at bounding box center [279, 331] width 184 height 35
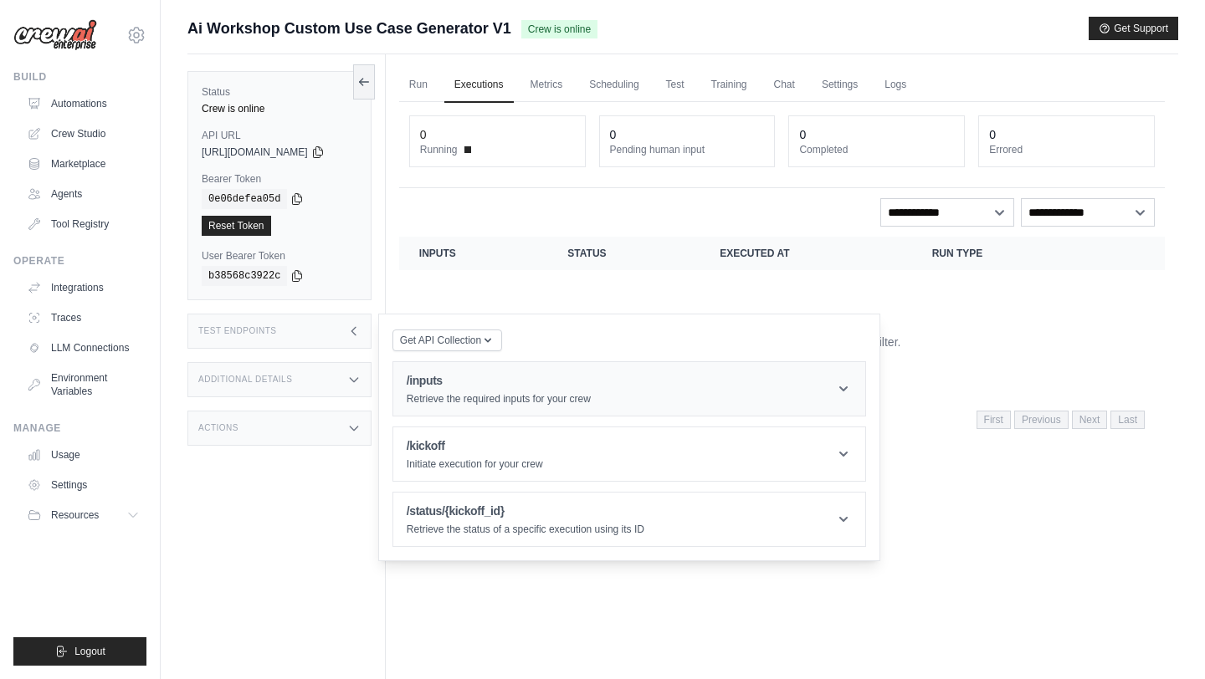
click at [462, 385] on h1 "/inputs" at bounding box center [499, 380] width 184 height 17
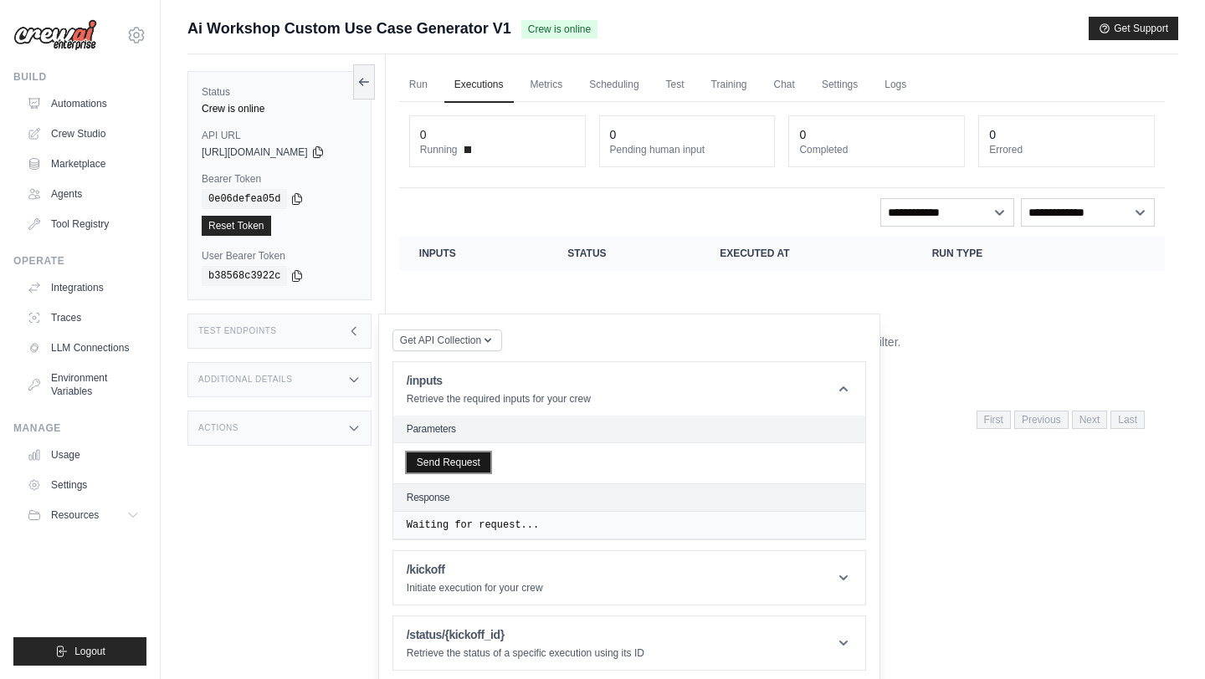
click at [477, 458] on button "Send Request" at bounding box center [449, 463] width 84 height 20
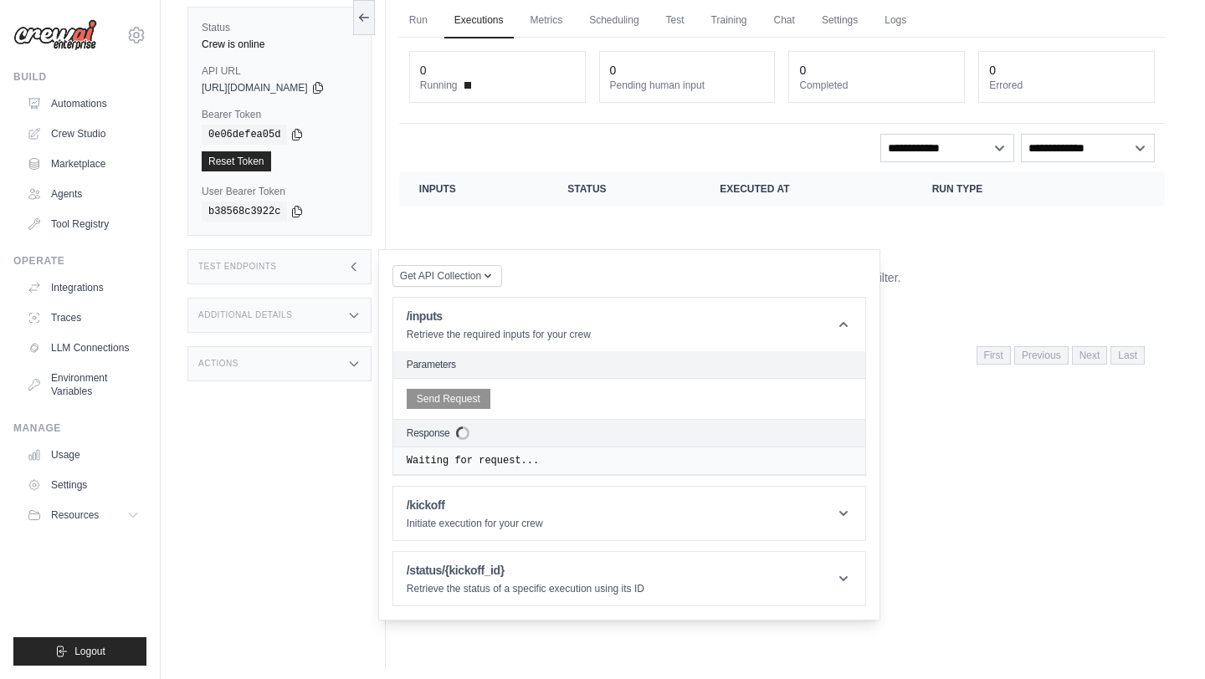
scroll to position [71, 0]
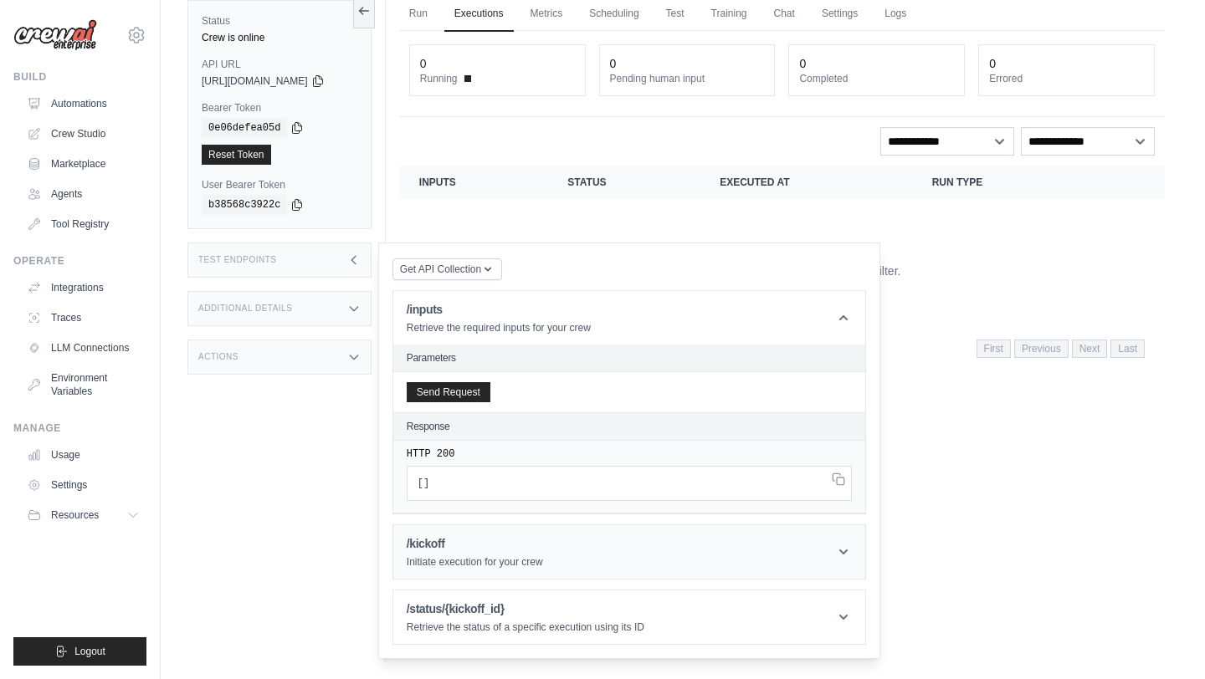
click at [591, 540] on header "/kickoff Initiate execution for your crew" at bounding box center [629, 552] width 472 height 54
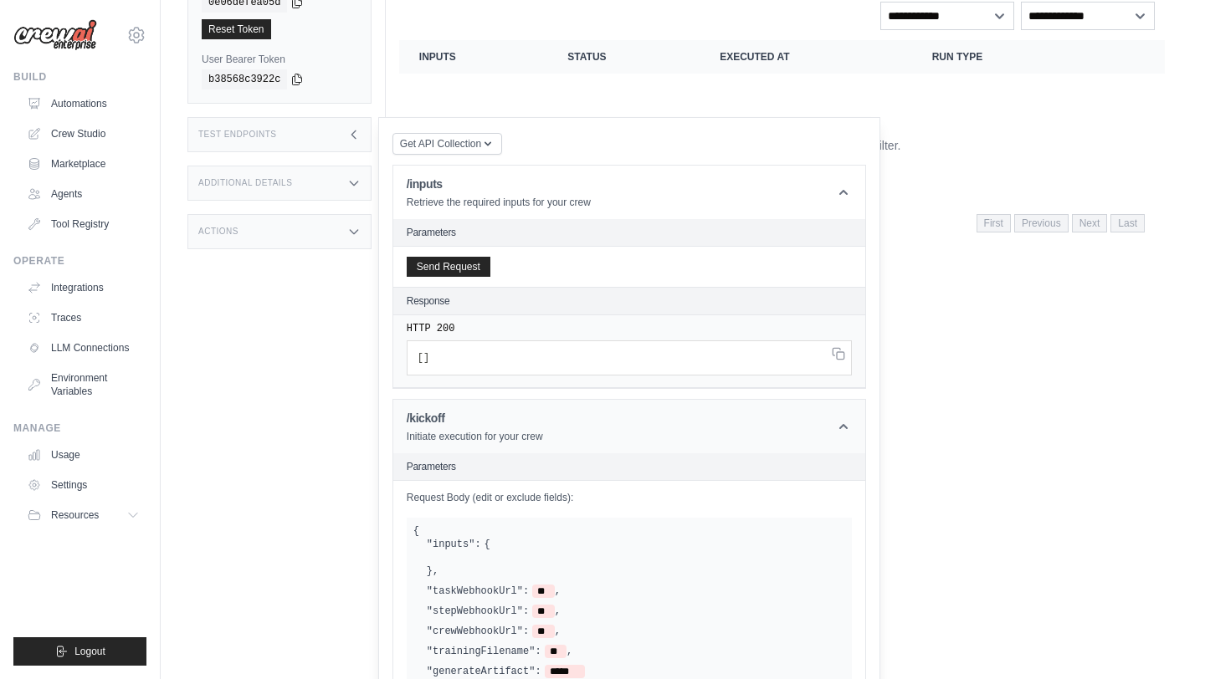
scroll to position [396, 0]
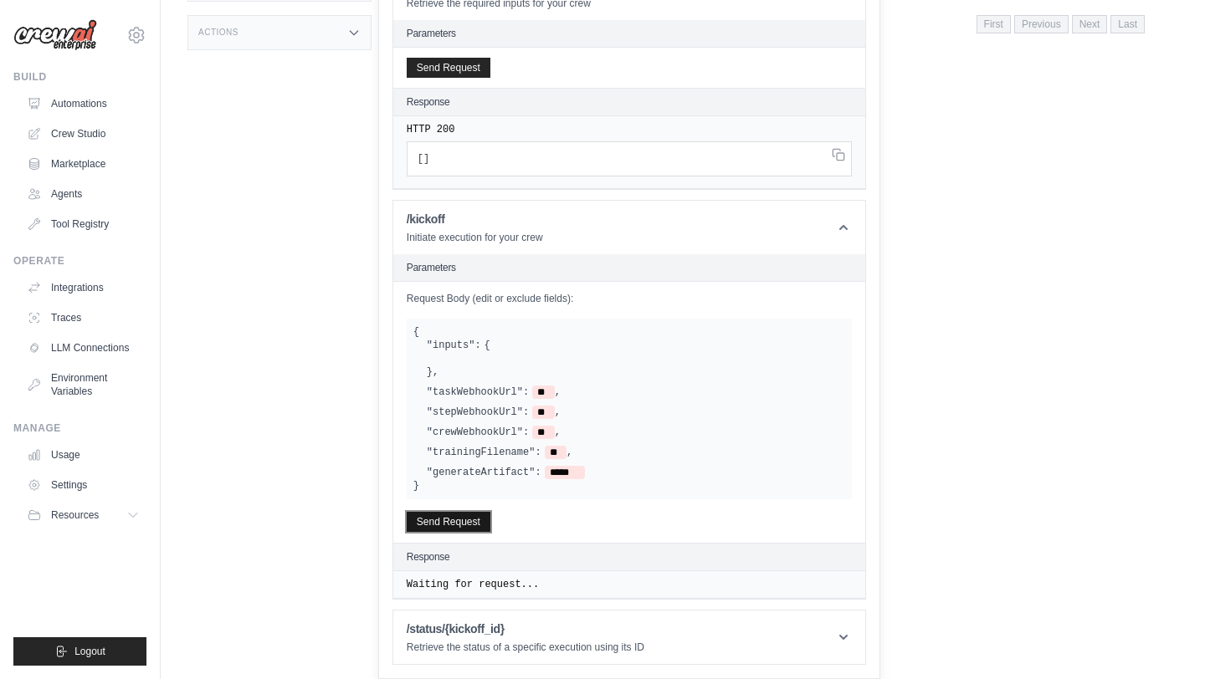
click at [489, 527] on button "Send Request" at bounding box center [449, 522] width 84 height 20
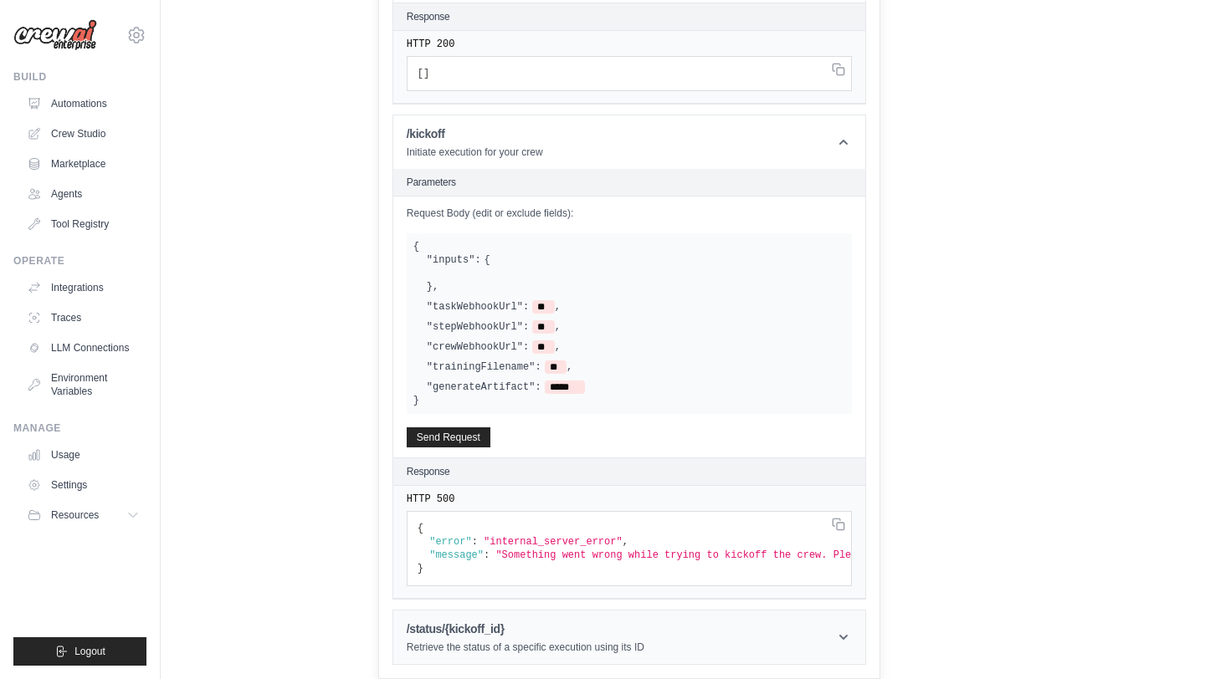
click at [641, 618] on header "/status/{kickoff_id} Retrieve the status of a specific execution using its ID" at bounding box center [629, 638] width 472 height 54
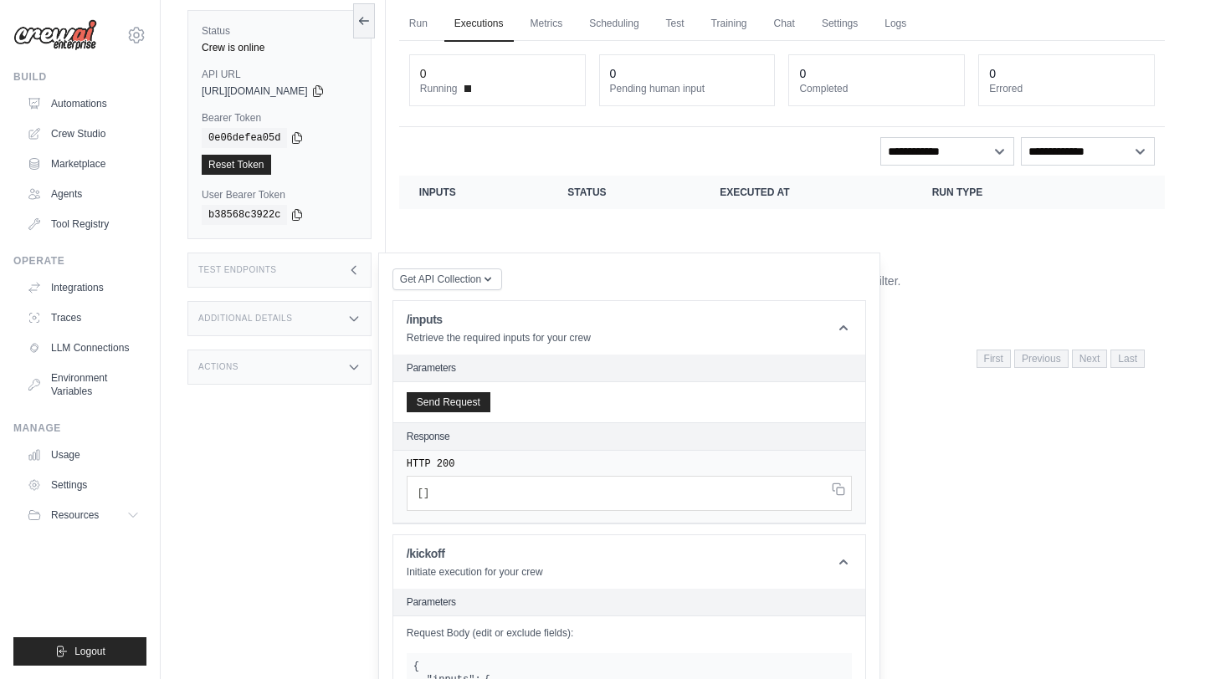
scroll to position [45, 0]
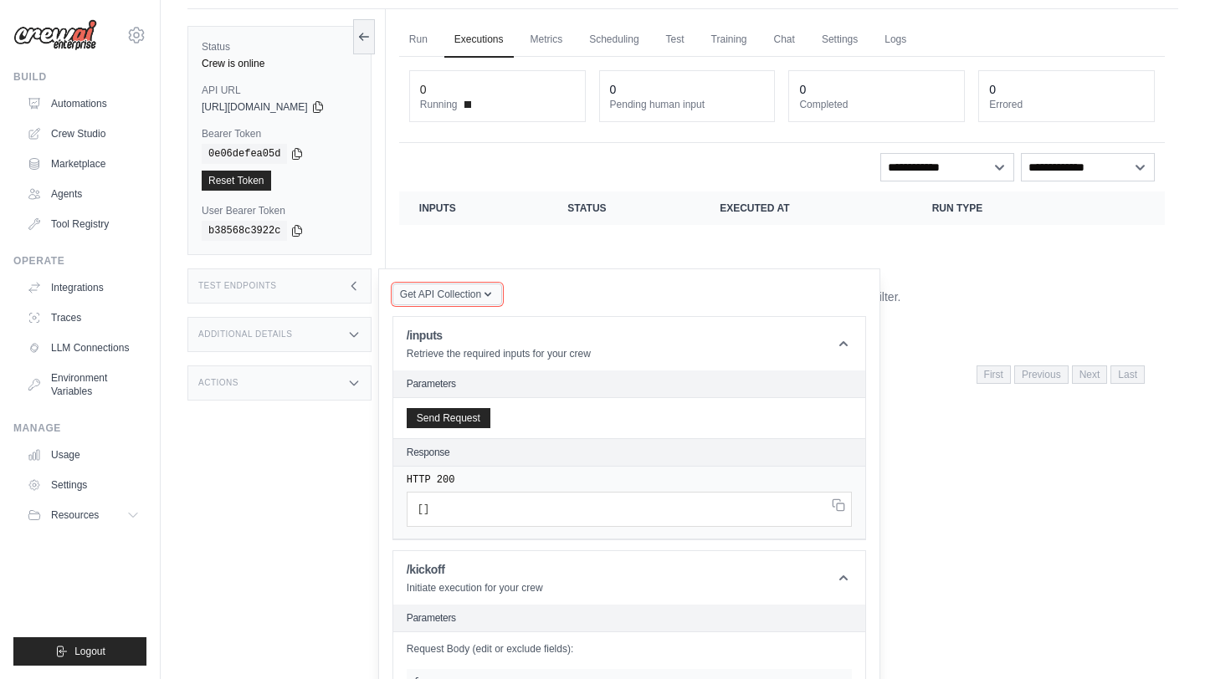
click at [481, 289] on span "Get API Collection" at bounding box center [440, 294] width 81 height 13
click at [806, 340] on header "/inputs Retrieve the required inputs for your crew" at bounding box center [629, 344] width 472 height 54
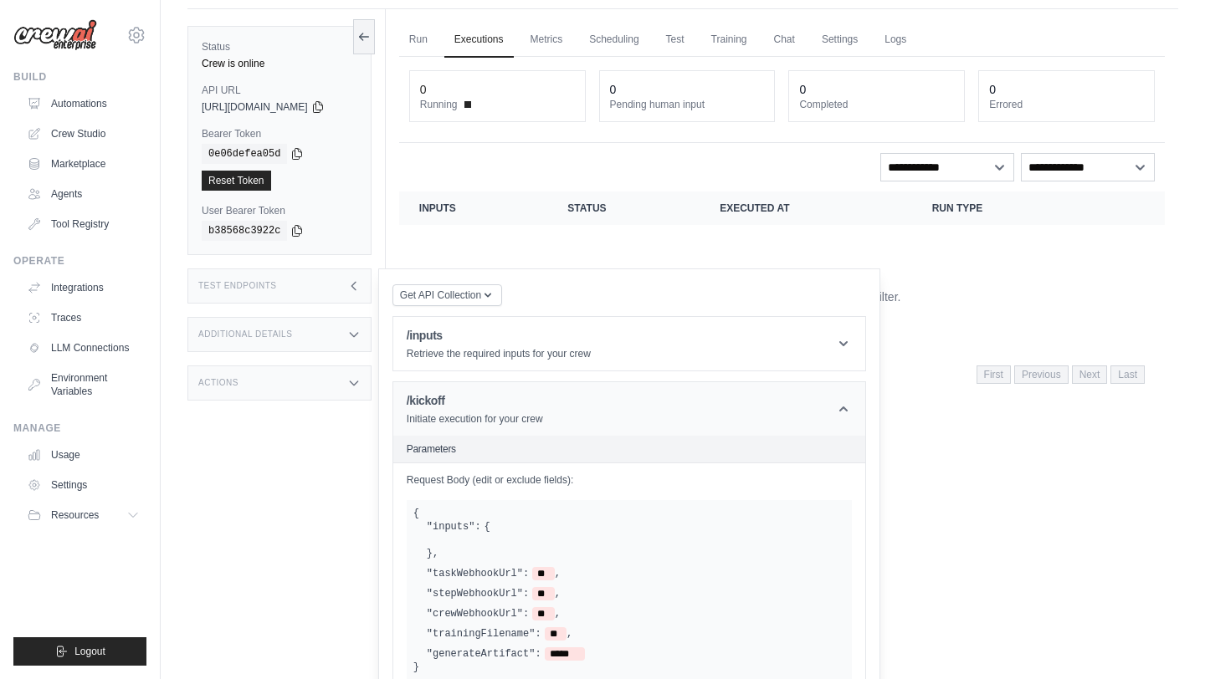
click at [856, 396] on header "/kickoff Initiate execution for your crew" at bounding box center [629, 409] width 472 height 54
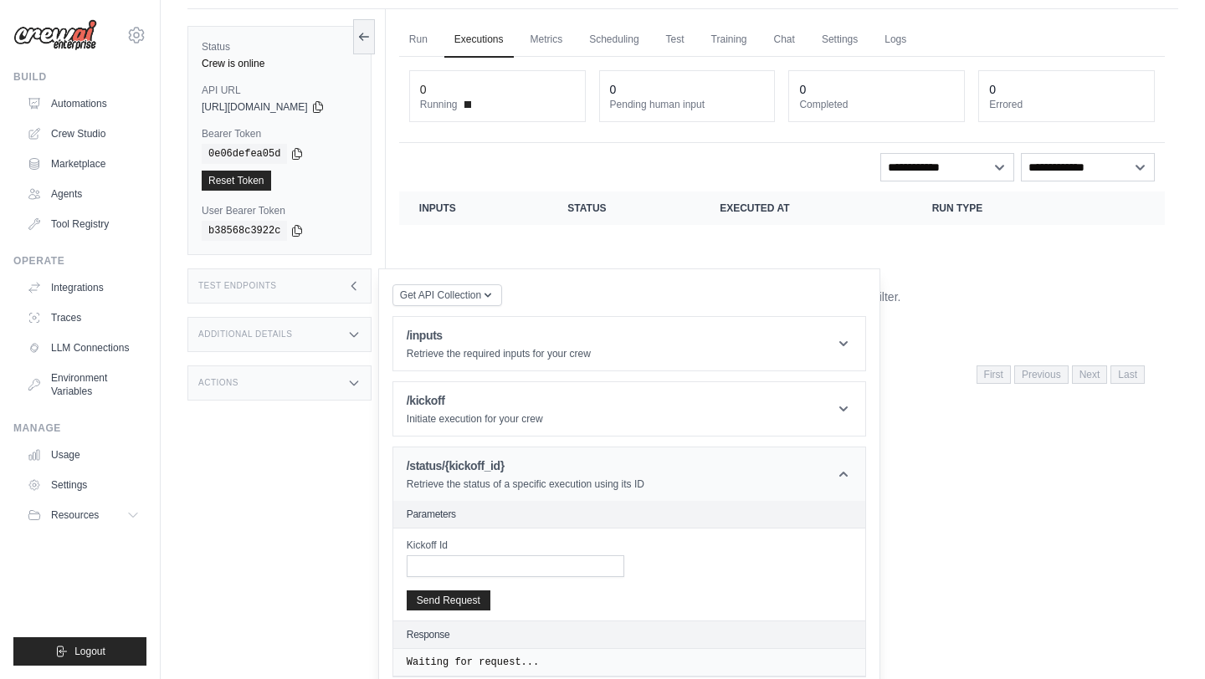
click at [857, 448] on header "/status/{kickoff_id} Retrieve the status of a specific execution using its ID" at bounding box center [629, 475] width 472 height 54
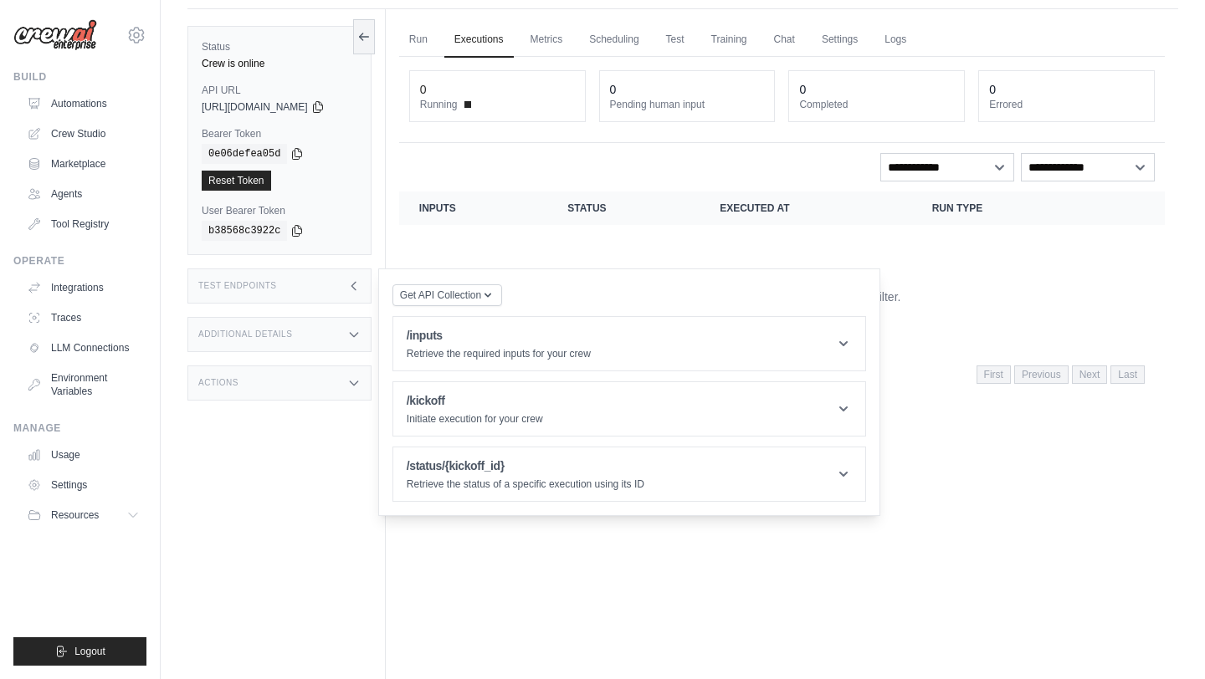
click at [778, 611] on div "Run Executions Metrics Scheduling Test Training Chat Settings Logs 0 Running 0 …" at bounding box center [782, 348] width 792 height 679
click at [361, 285] on icon at bounding box center [353, 285] width 13 height 13
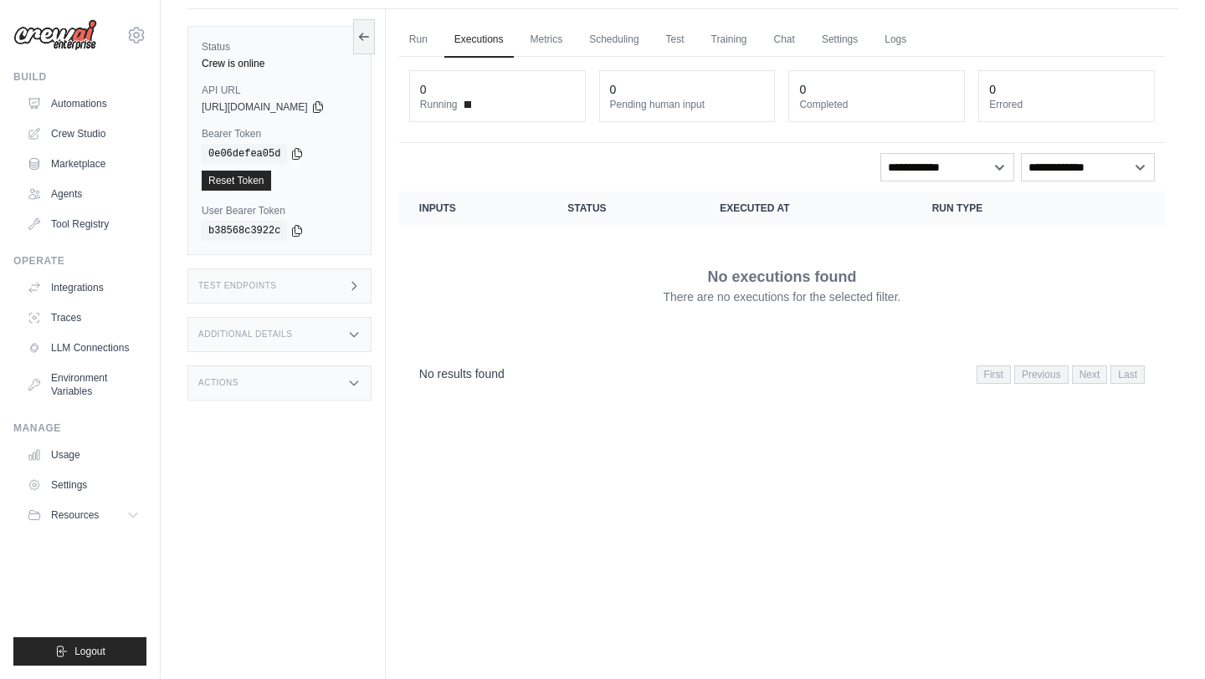
scroll to position [0, 0]
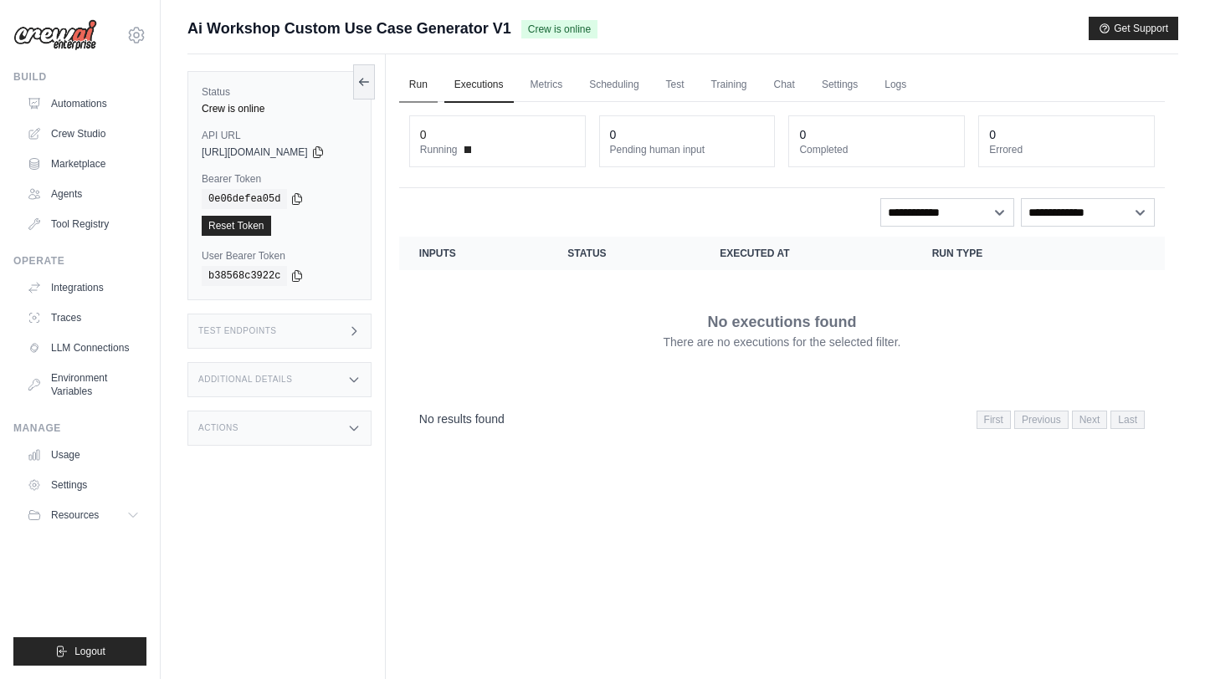
click at [432, 87] on link "Run" at bounding box center [418, 85] width 38 height 35
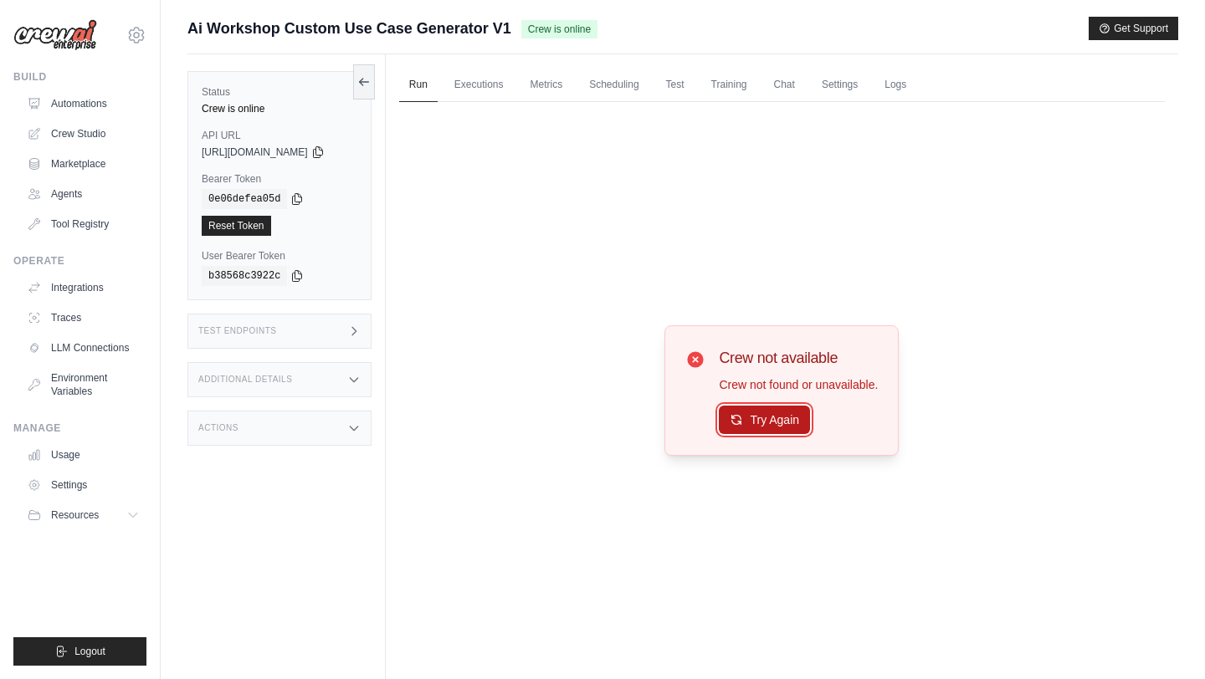
click at [741, 414] on icon at bounding box center [735, 419] width 13 height 13
click at [741, 414] on icon at bounding box center [735, 420] width 13 height 13
click at [741, 415] on icon at bounding box center [735, 419] width 13 height 13
click at [295, 320] on div "Test Endpoints" at bounding box center [279, 331] width 184 height 35
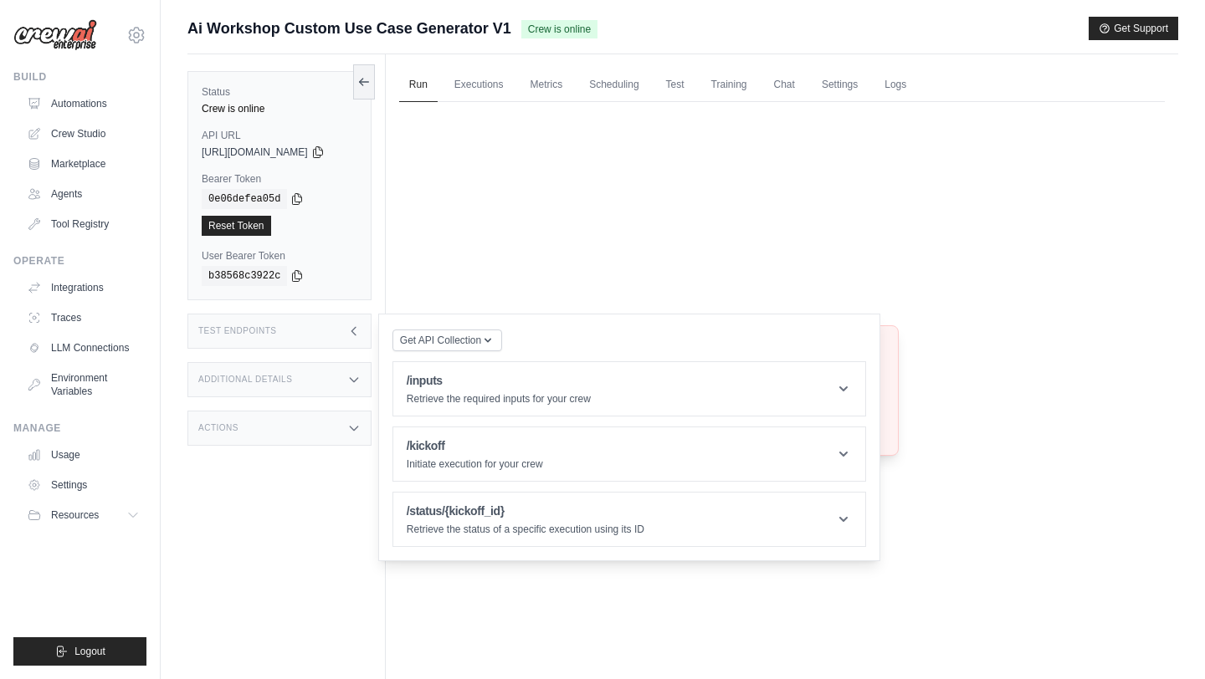
click at [295, 320] on div "Test Endpoints" at bounding box center [279, 331] width 184 height 35
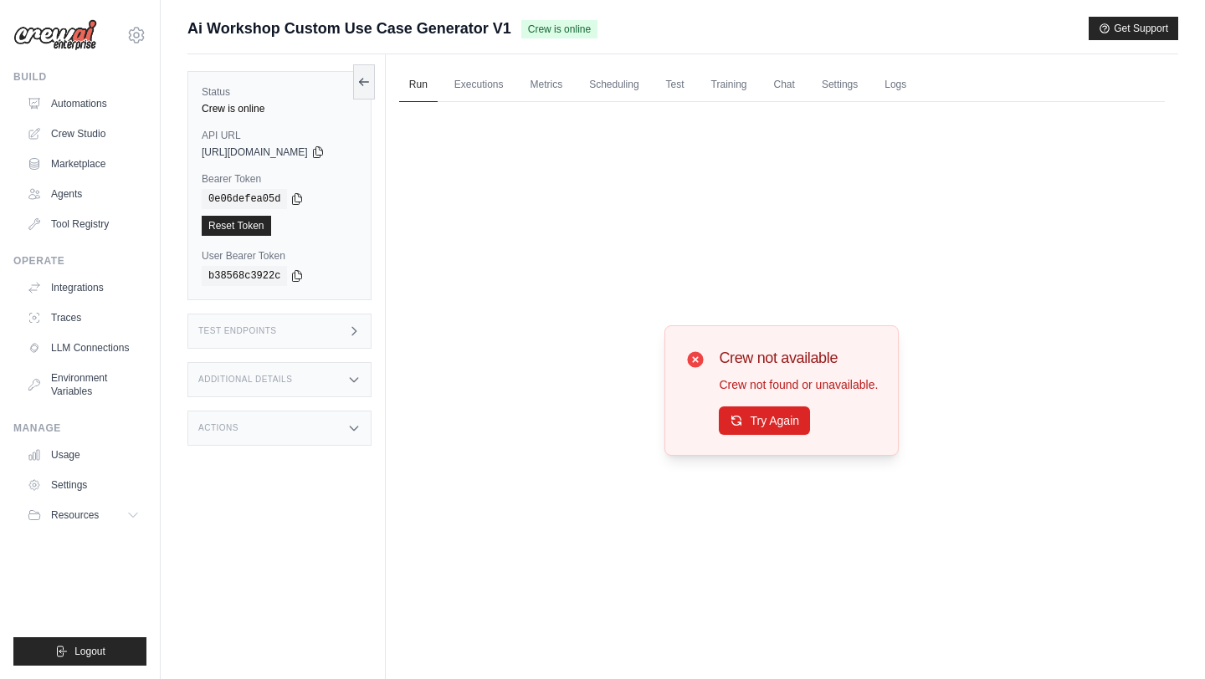
click at [298, 371] on div "Additional Details" at bounding box center [279, 379] width 184 height 35
click at [297, 371] on div "Additional Details" at bounding box center [279, 379] width 184 height 35
click at [312, 432] on div "Actions" at bounding box center [279, 428] width 184 height 35
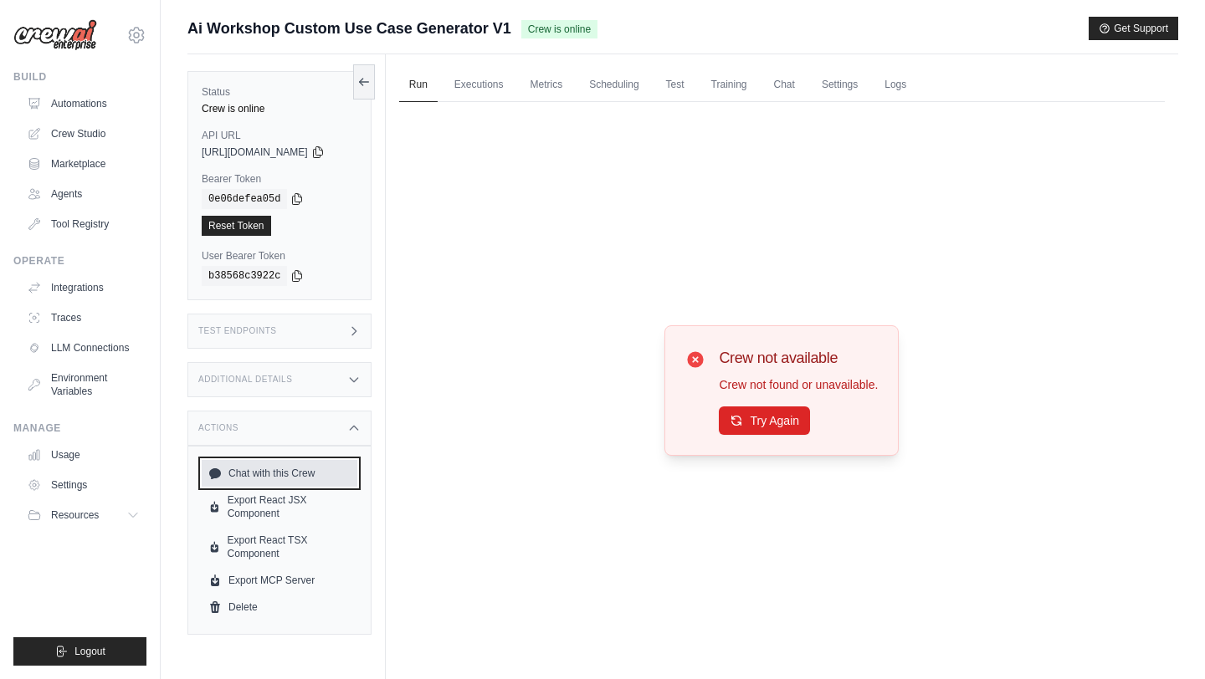
click at [307, 468] on link "Chat with this Crew" at bounding box center [280, 473] width 156 height 27
click at [349, 427] on div "Actions" at bounding box center [279, 428] width 184 height 35
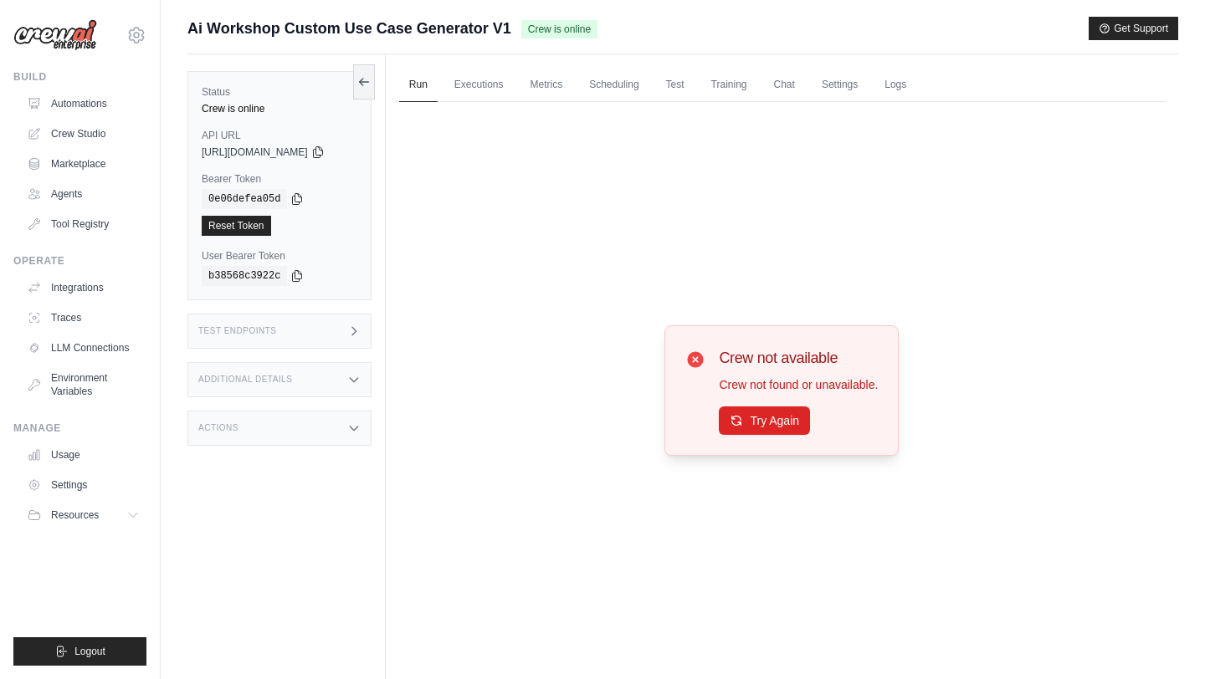
click at [349, 427] on div "Actions" at bounding box center [279, 428] width 184 height 35
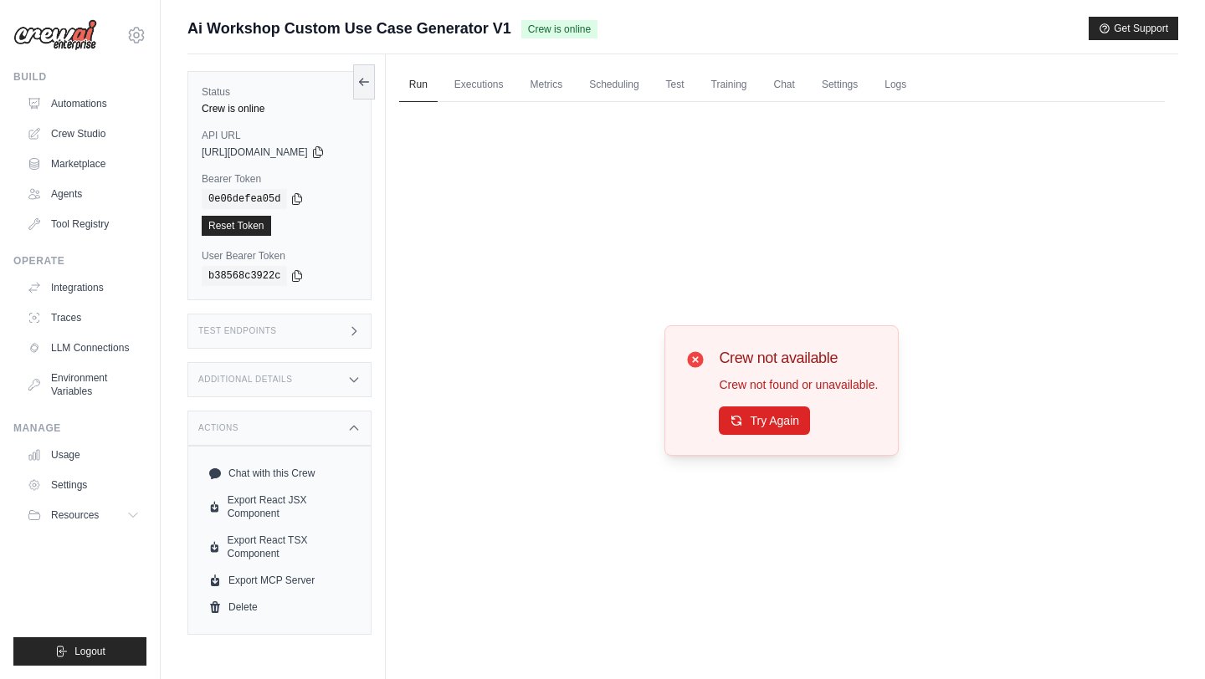
click at [92, 81] on div "Build" at bounding box center [79, 76] width 133 height 13
click at [92, 105] on link "Automations" at bounding box center [85, 103] width 126 height 27
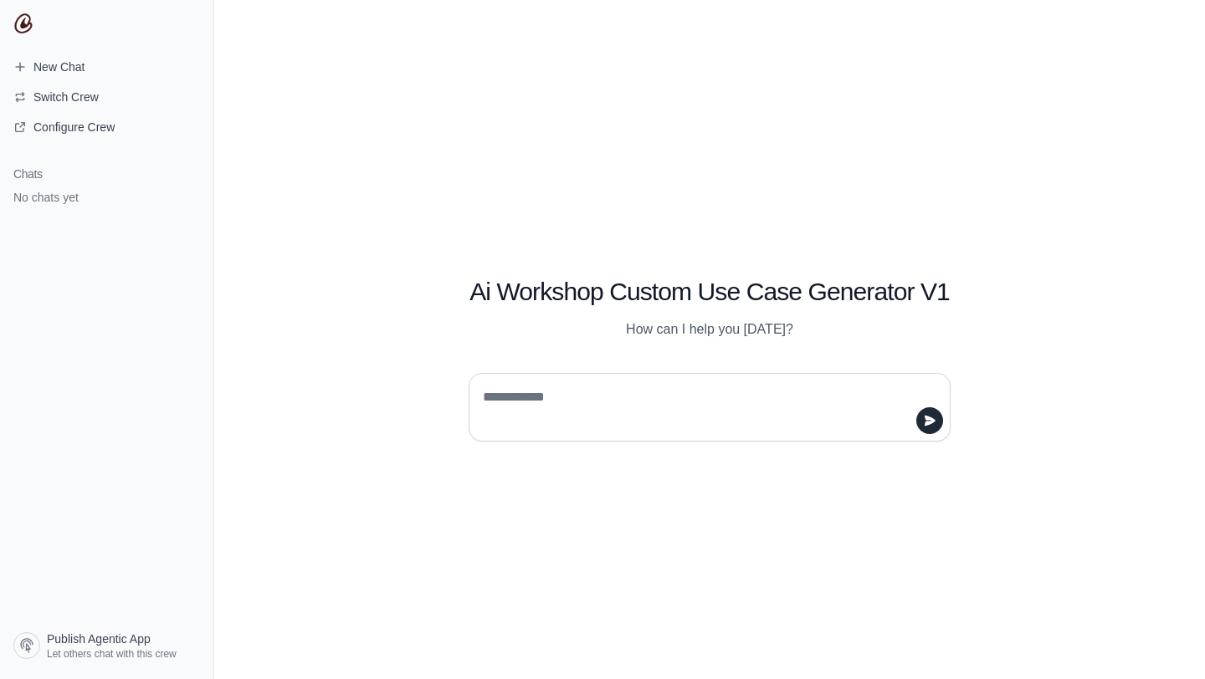
click at [599, 405] on textarea at bounding box center [704, 407] width 450 height 47
type textarea "**"
click at [933, 420] on icon "submit" at bounding box center [929, 420] width 11 height 10
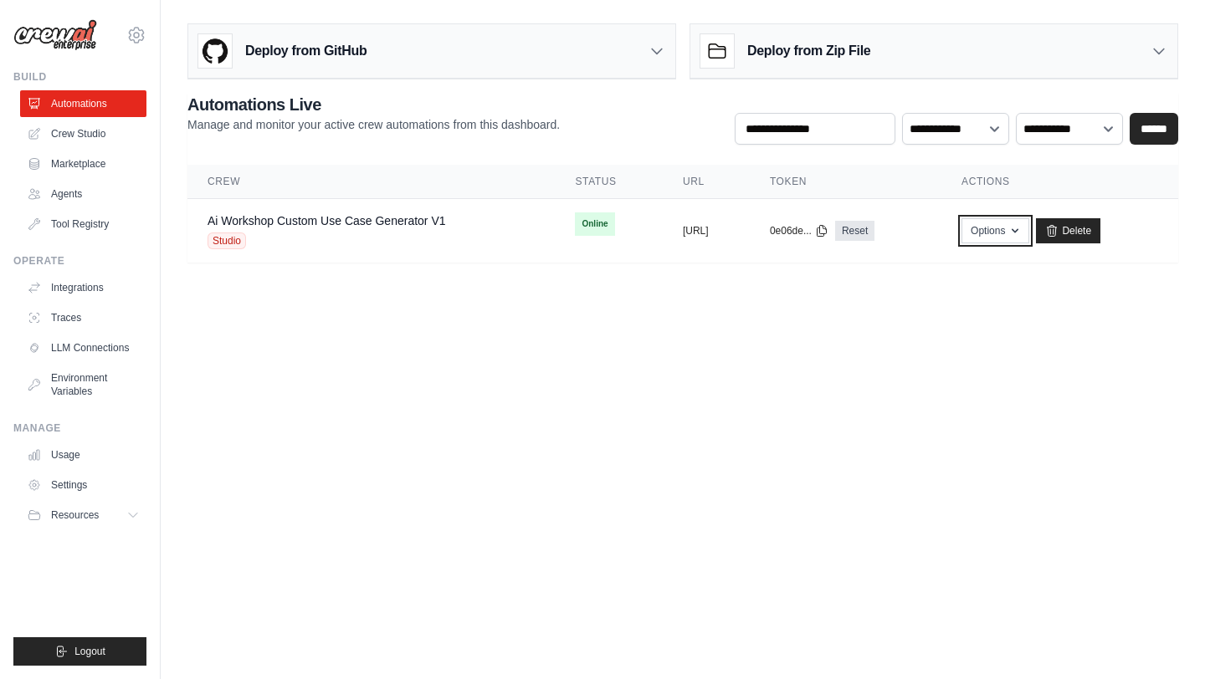
click at [1026, 242] on button "Options" at bounding box center [995, 230] width 68 height 25
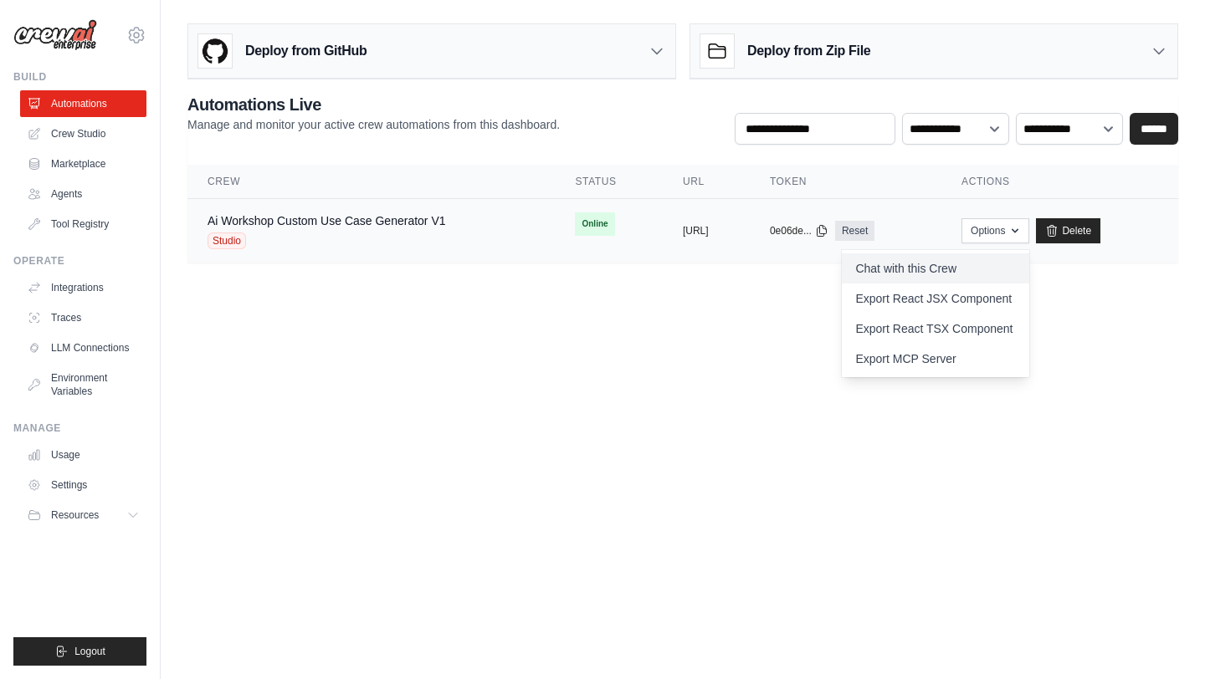
click at [967, 269] on link "Chat with this Crew" at bounding box center [935, 268] width 187 height 30
click at [734, 348] on body "[EMAIL_ADDRESS][DOMAIN_NAME] Settings Build Automations Crew Studio" at bounding box center [602, 339] width 1205 height 679
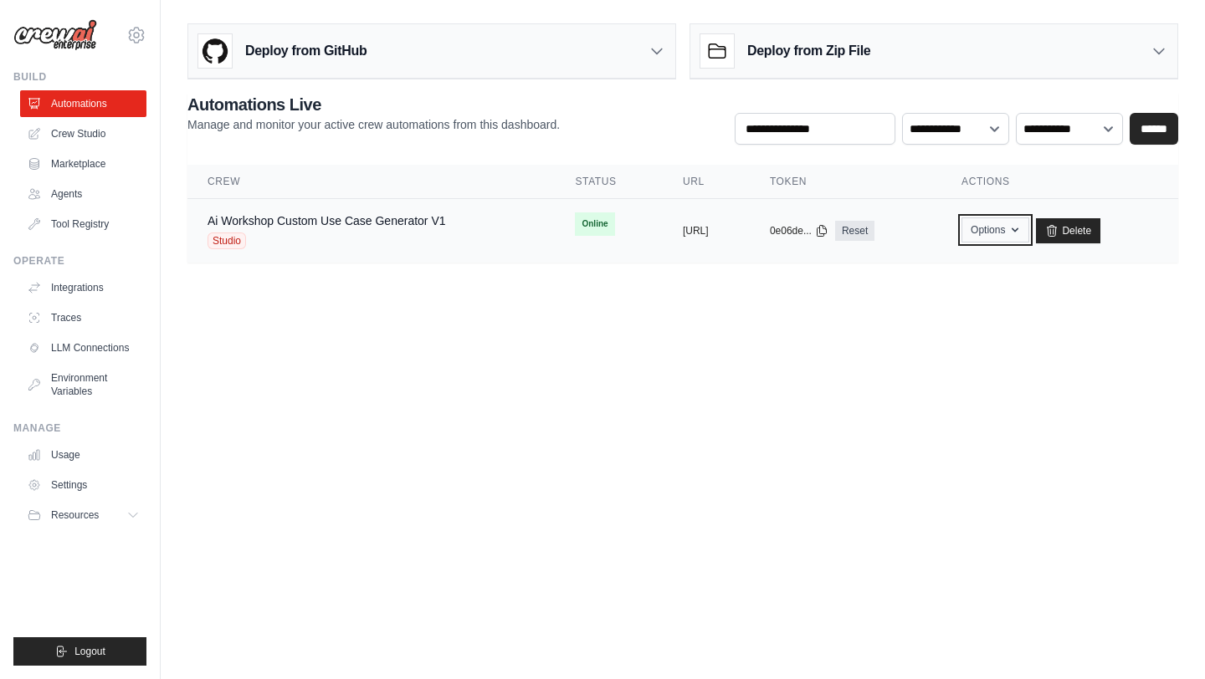
click at [1016, 233] on button "Options" at bounding box center [995, 229] width 68 height 25
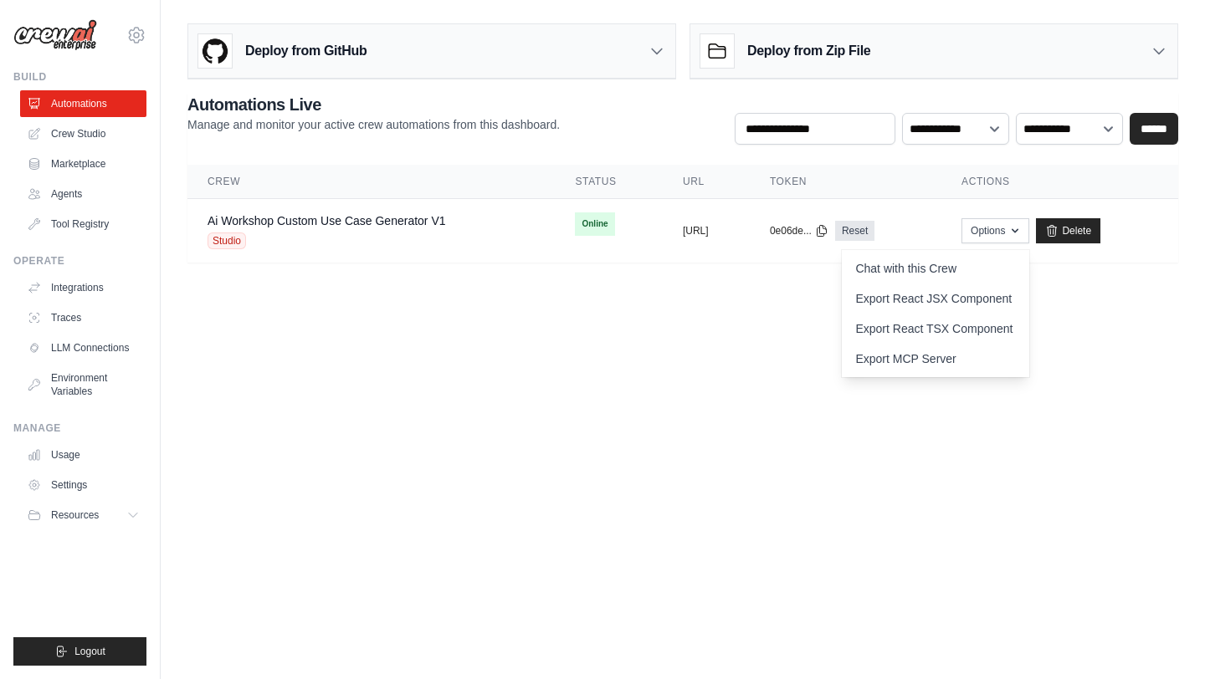
click at [747, 356] on body "adityakabra47@gmail.com Settings Build Automations Crew Studio" at bounding box center [602, 339] width 1205 height 679
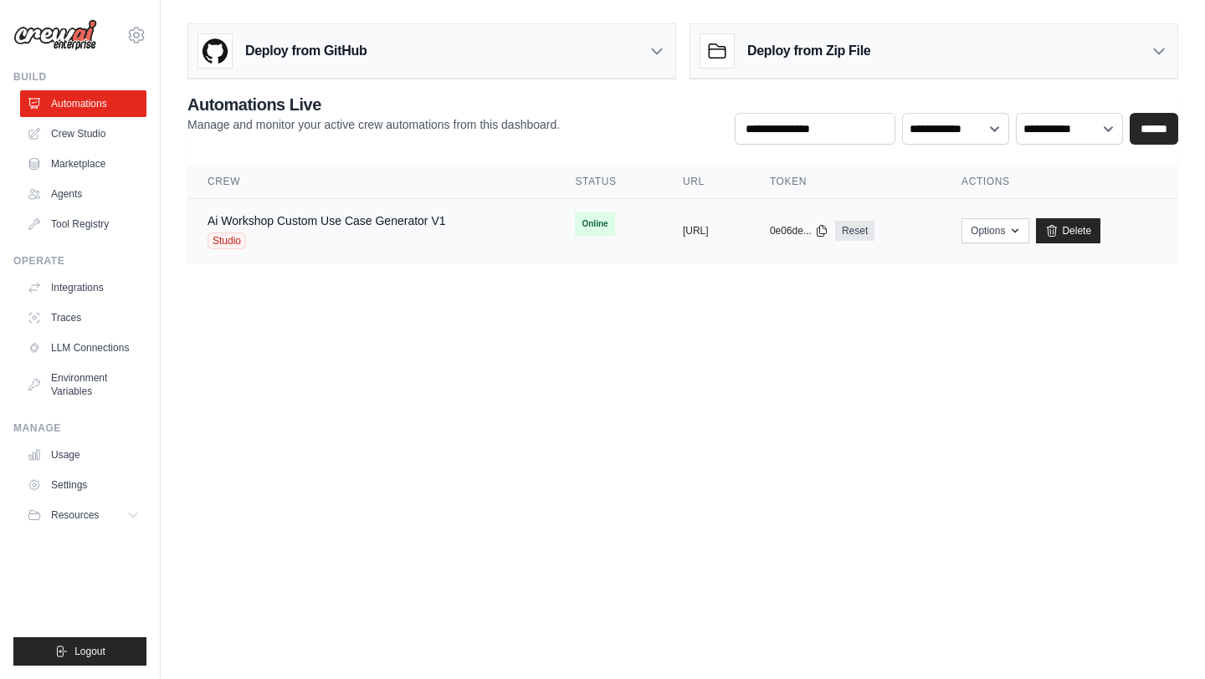
click at [563, 220] on td "Online" at bounding box center [608, 224] width 107 height 50
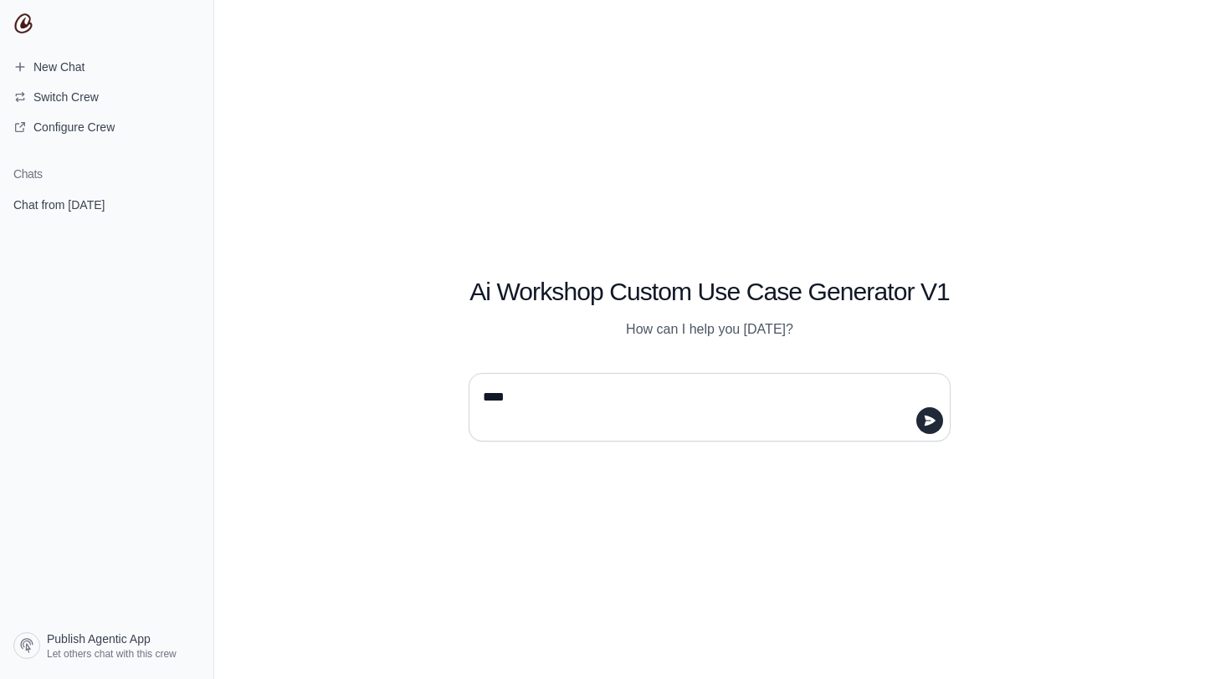
type textarea "*****"
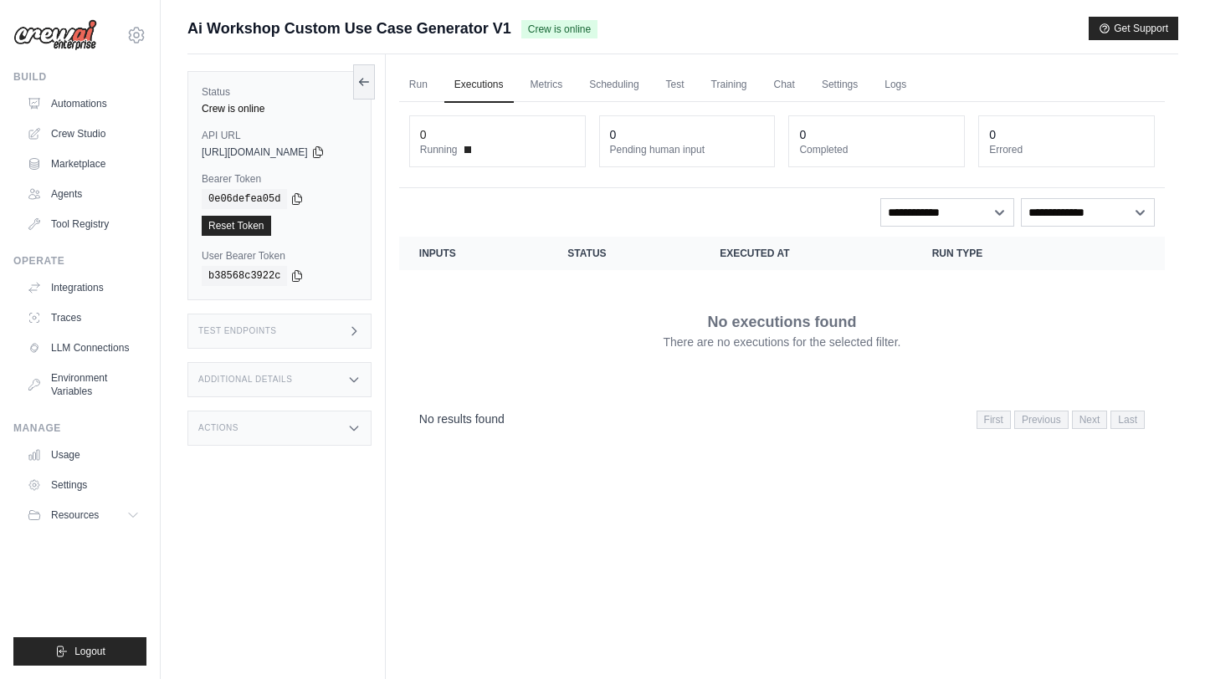
click at [277, 332] on div "Test Endpoints" at bounding box center [279, 331] width 184 height 35
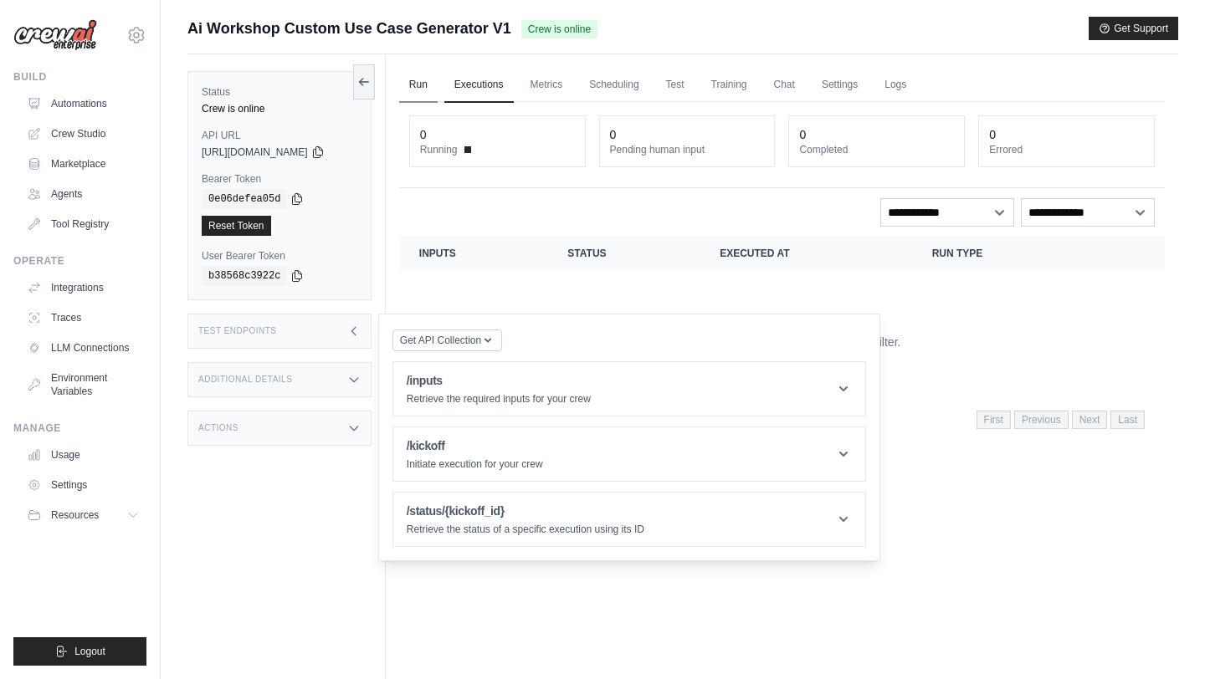
click at [425, 93] on link "Run" at bounding box center [418, 85] width 38 height 35
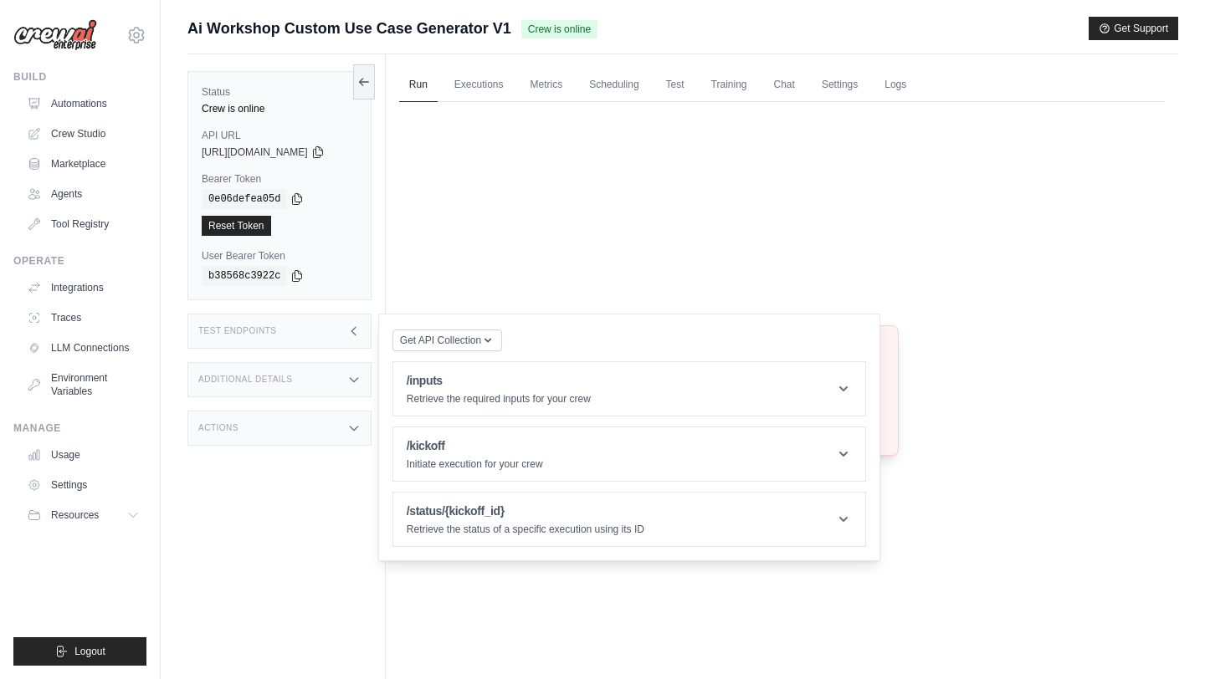
click at [972, 376] on div "Crew not available Crew not found or unavailable. Try Again" at bounding box center [781, 390] width 765 height 577
click at [341, 324] on div "Test Endpoints" at bounding box center [279, 331] width 184 height 35
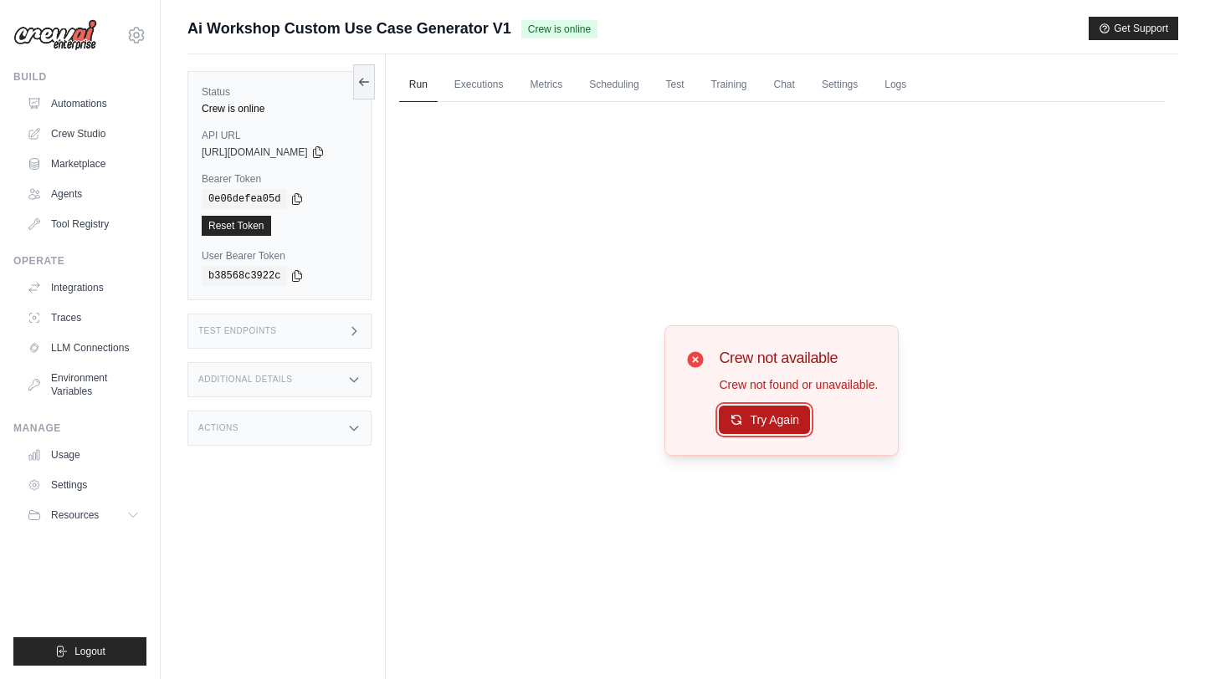
click at [745, 412] on button "Try Again" at bounding box center [764, 420] width 91 height 28
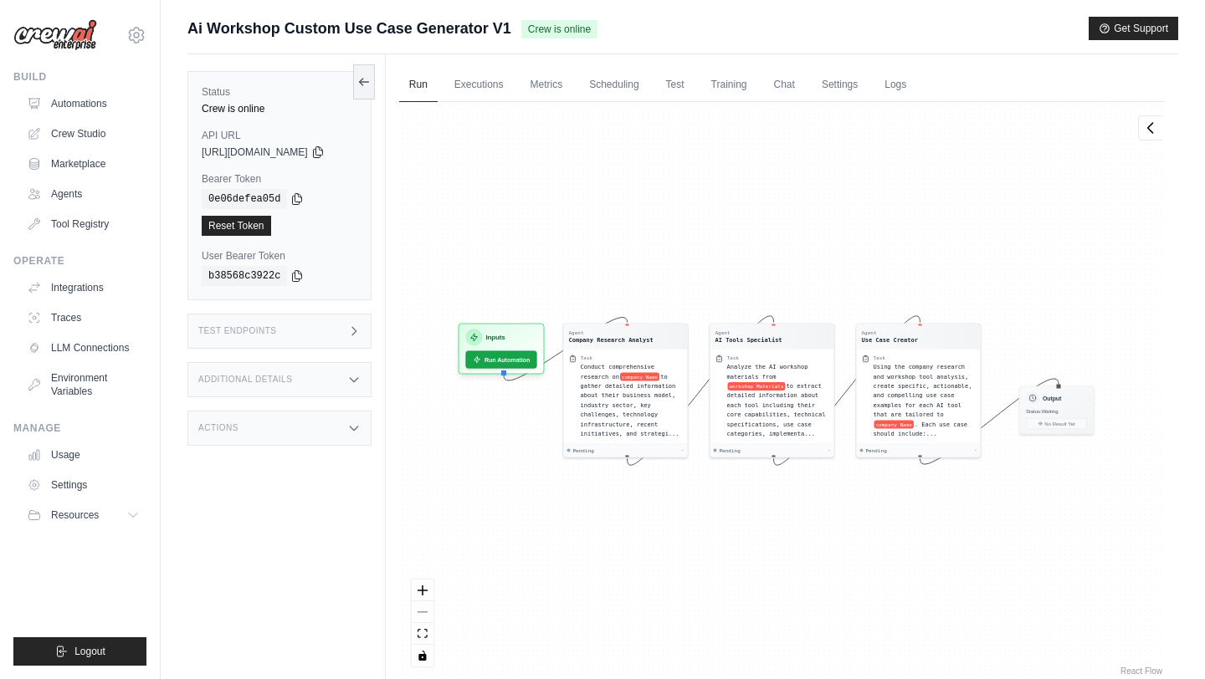
click at [1174, 678] on iframe "Chat Widget" at bounding box center [1163, 639] width 84 height 80
click at [516, 350] on button "Run Automation" at bounding box center [500, 356] width 74 height 18
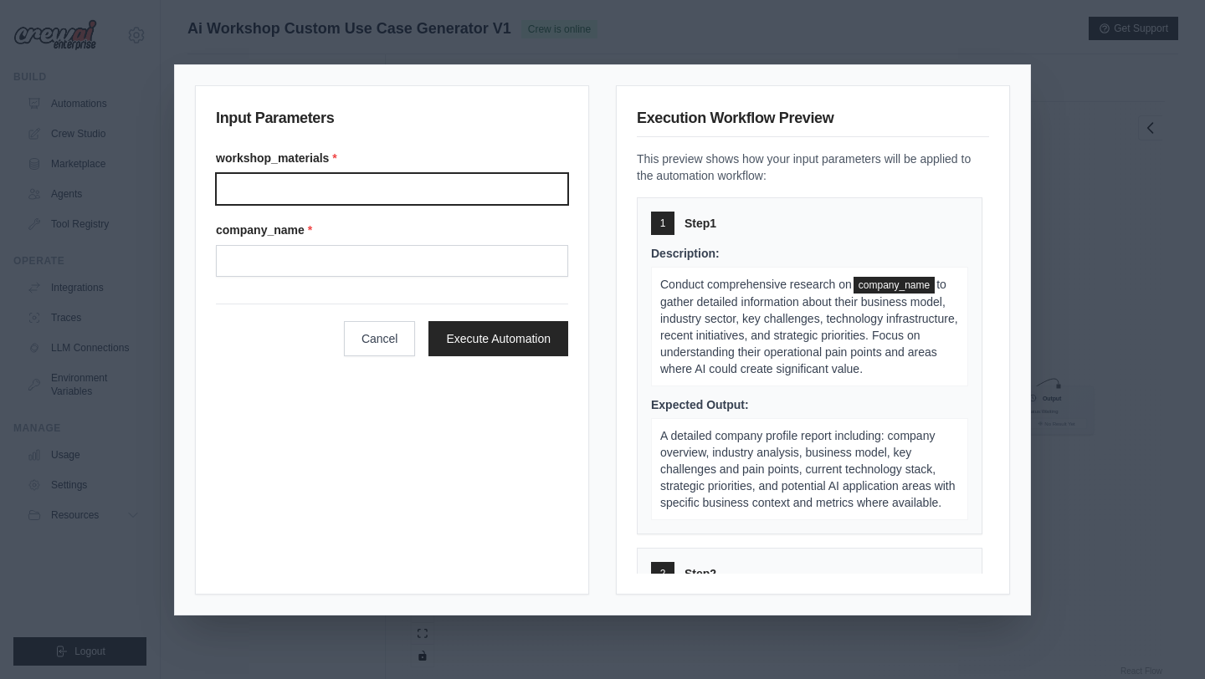
click at [299, 204] on input "workshop_materials *" at bounding box center [392, 189] width 352 height 32
type input "***"
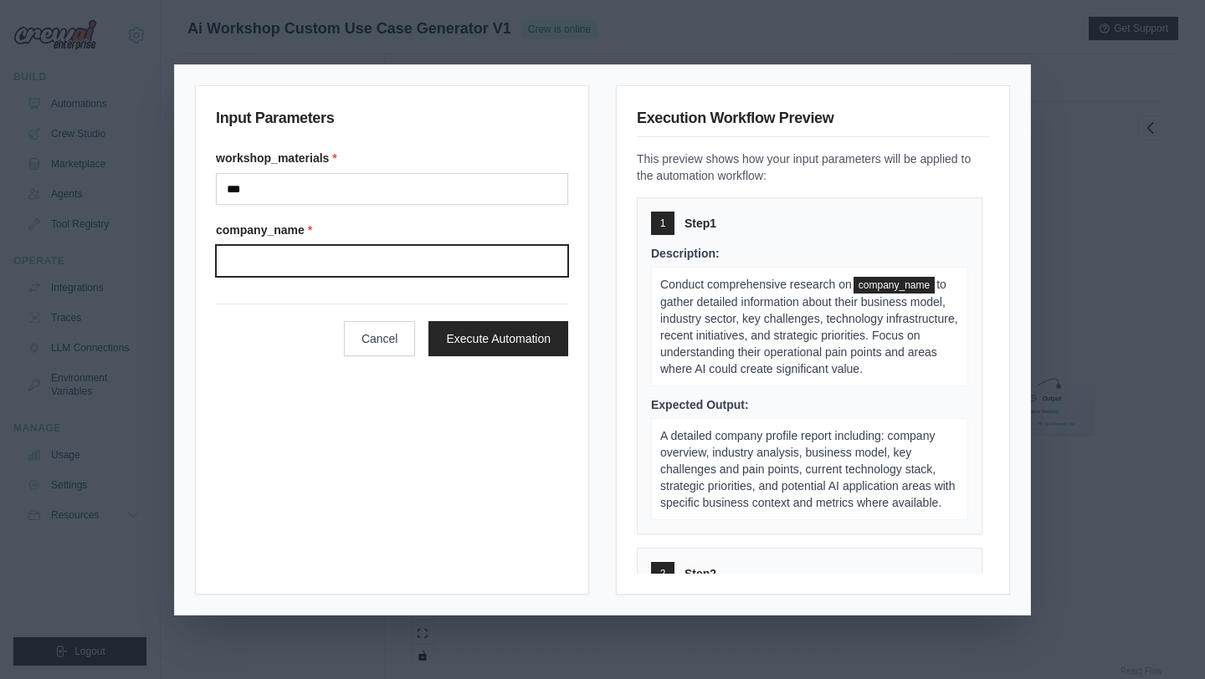
click at [288, 256] on input "company_name *" at bounding box center [392, 261] width 352 height 32
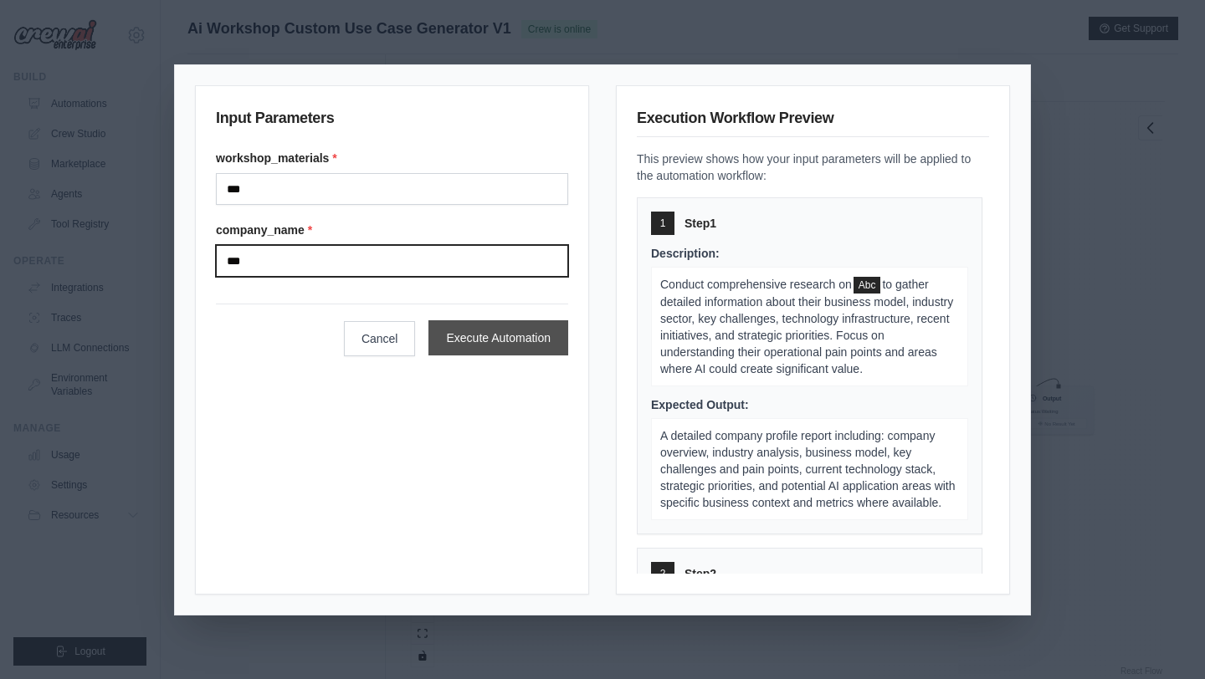
type input "***"
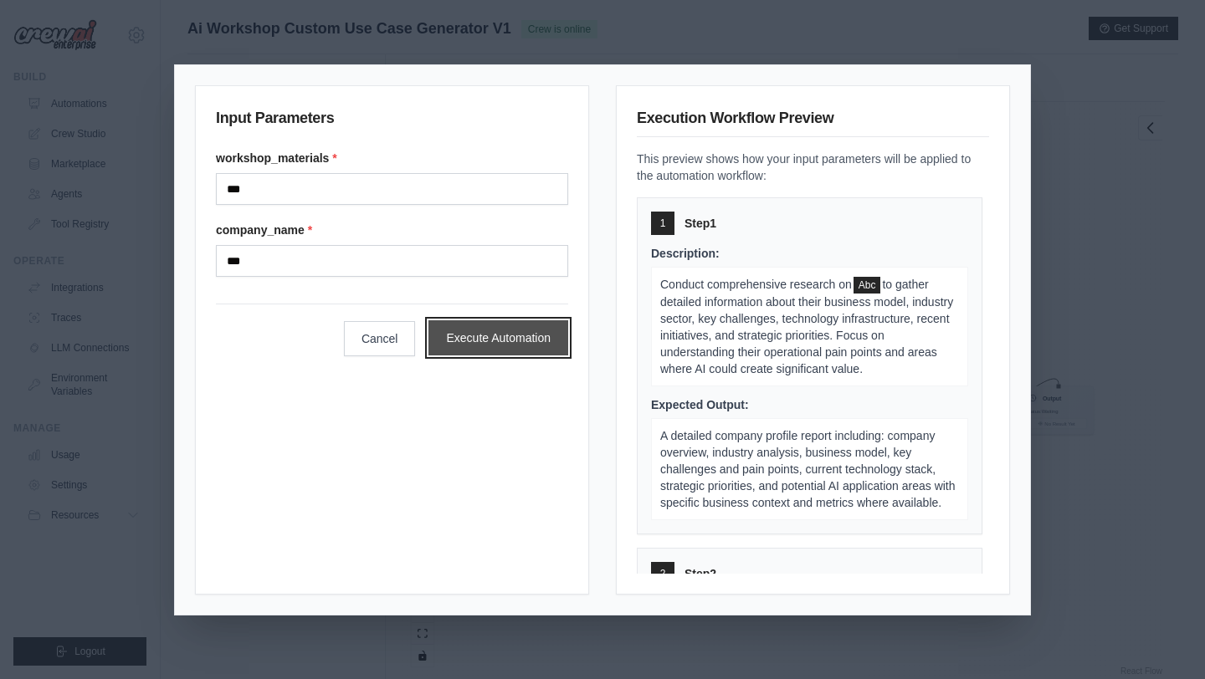
click at [484, 335] on button "Execute Automation" at bounding box center [498, 337] width 140 height 35
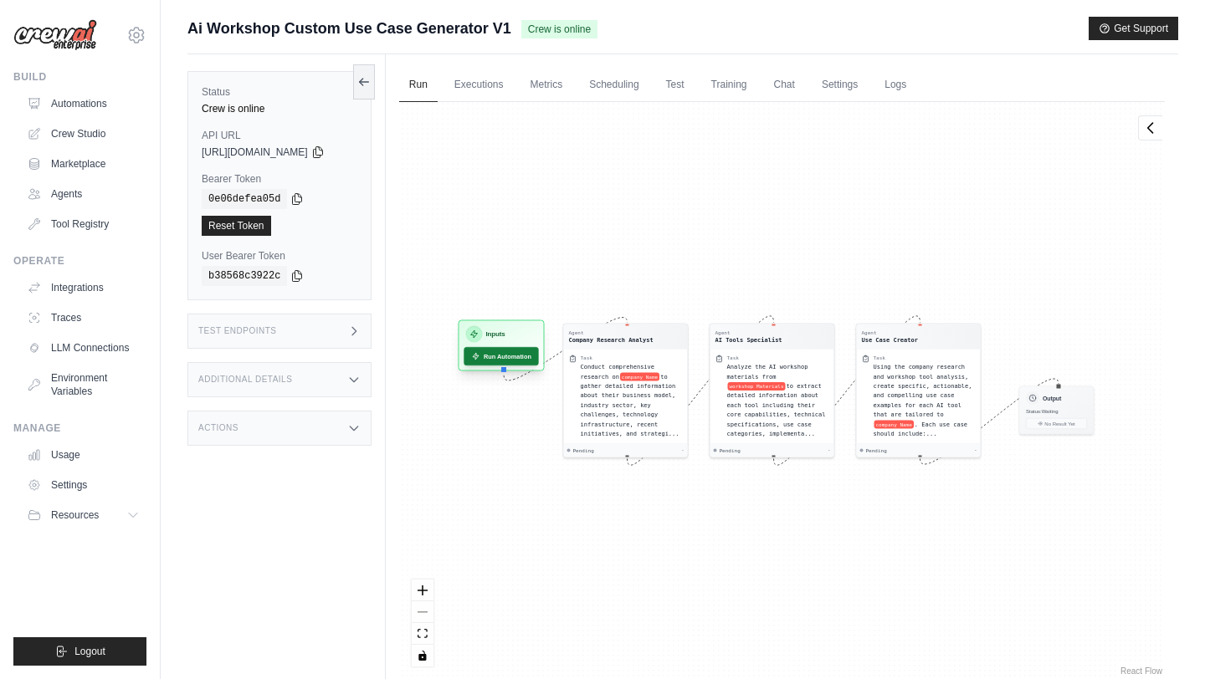
click at [519, 354] on button "Run Automation" at bounding box center [500, 356] width 74 height 18
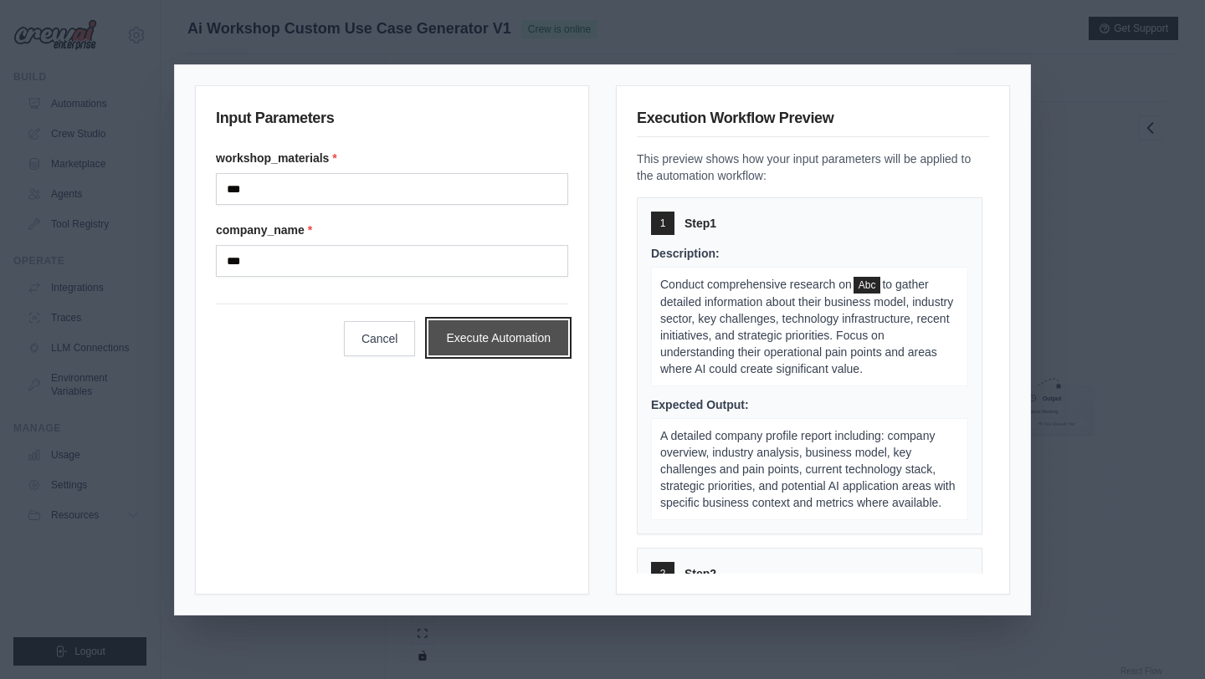
click at [504, 340] on button "Execute Automation" at bounding box center [498, 337] width 140 height 35
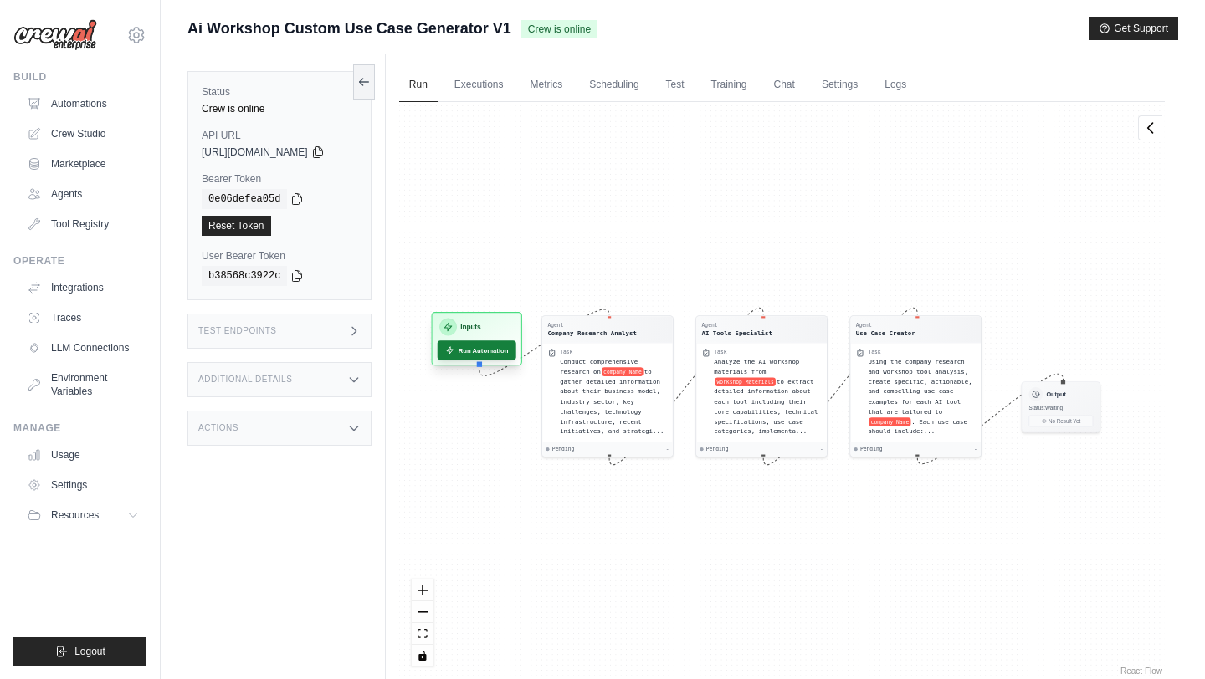
click at [496, 352] on button "Run Automation" at bounding box center [477, 349] width 79 height 19
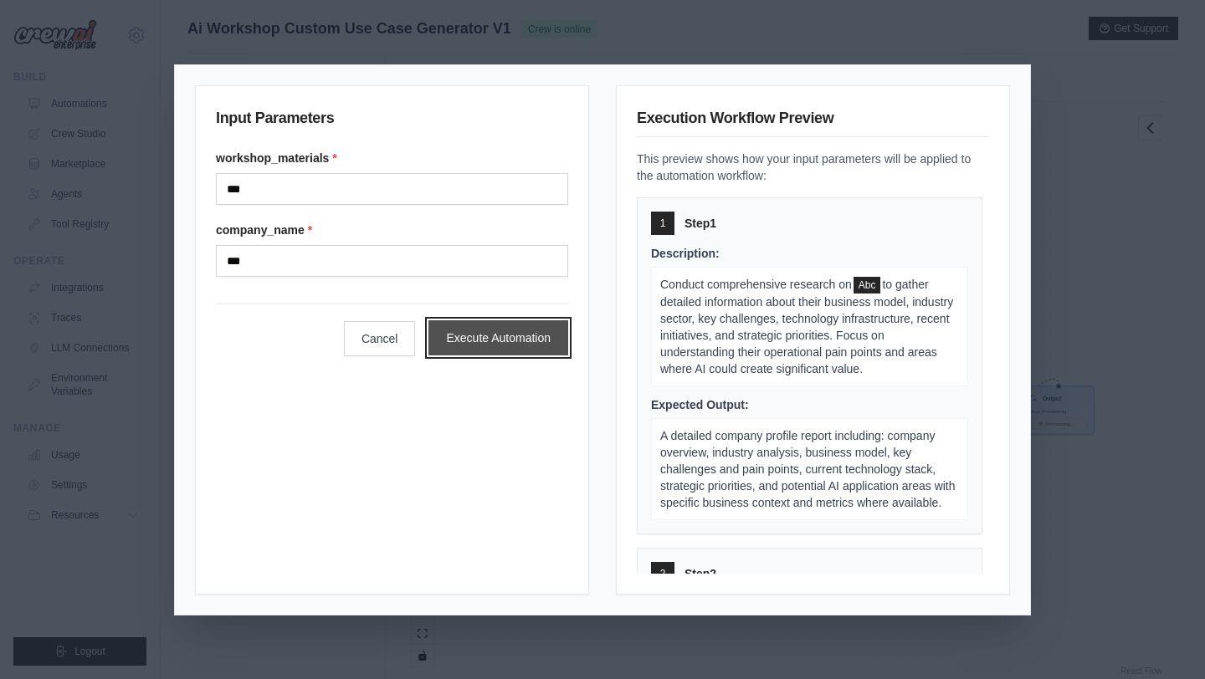
click at [462, 334] on button "Execute Automation" at bounding box center [498, 337] width 140 height 35
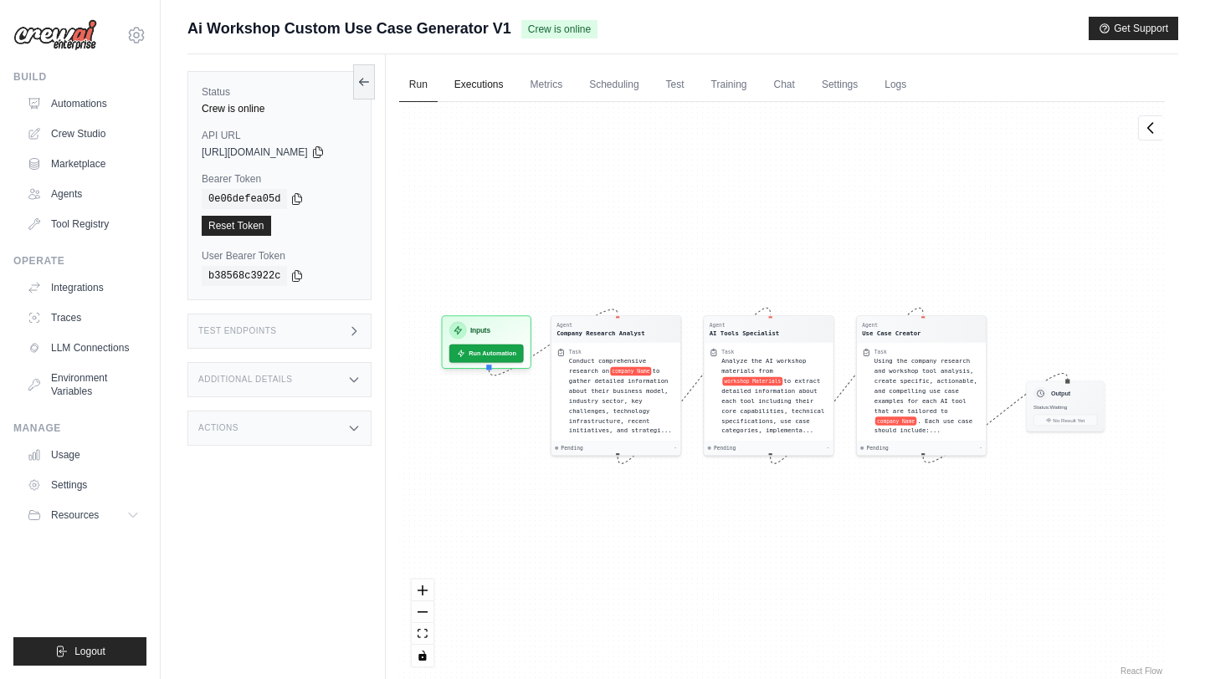
click at [492, 86] on link "Executions" at bounding box center [478, 85] width 69 height 35
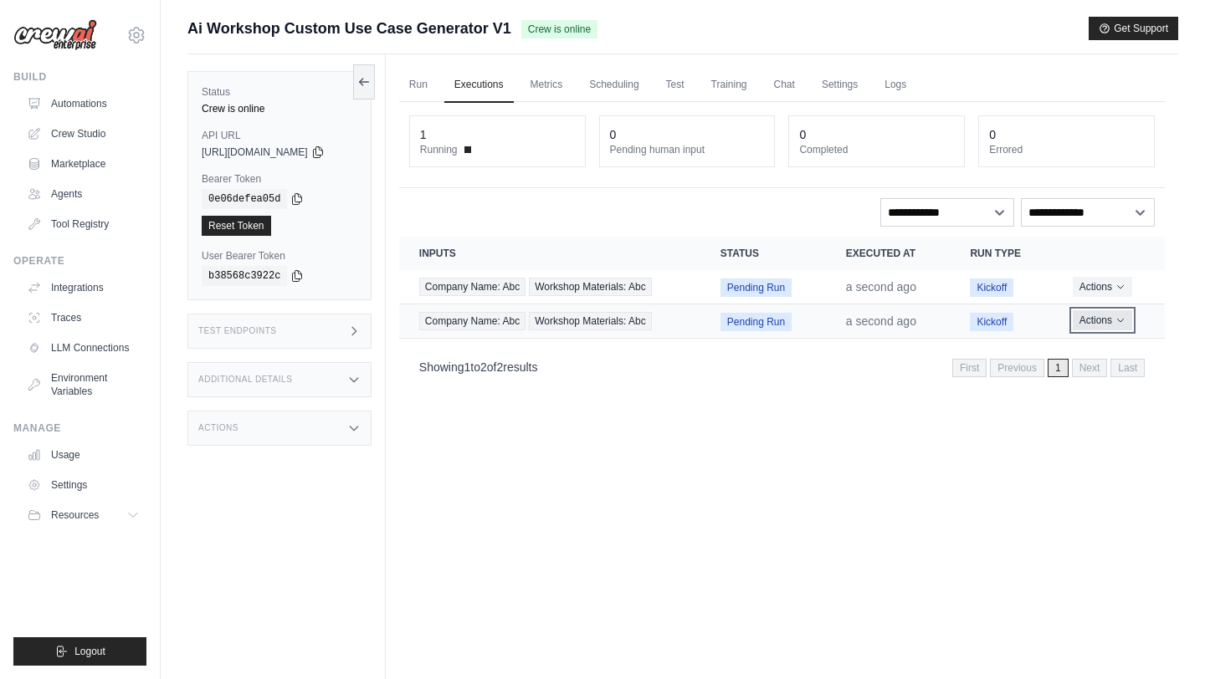
click at [1093, 315] on button "Actions" at bounding box center [1101, 320] width 59 height 20
click at [1068, 373] on button "Delete" at bounding box center [1090, 377] width 107 height 27
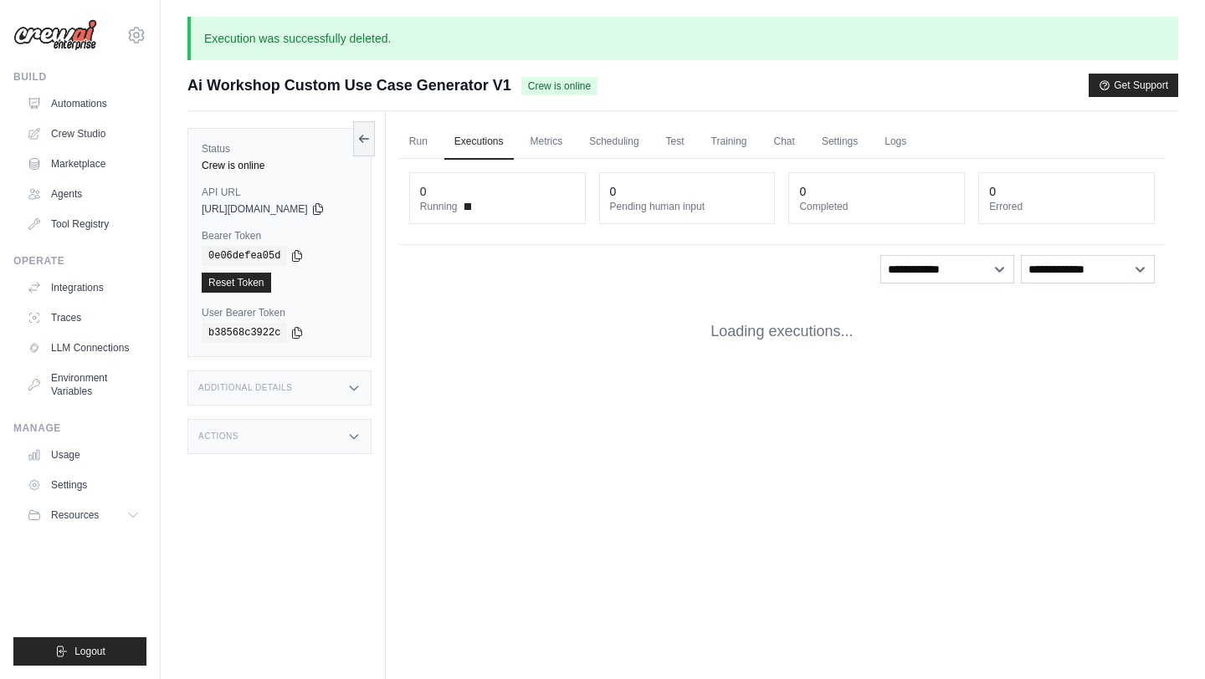
click at [565, 86] on span "Crew is online" at bounding box center [559, 86] width 76 height 18
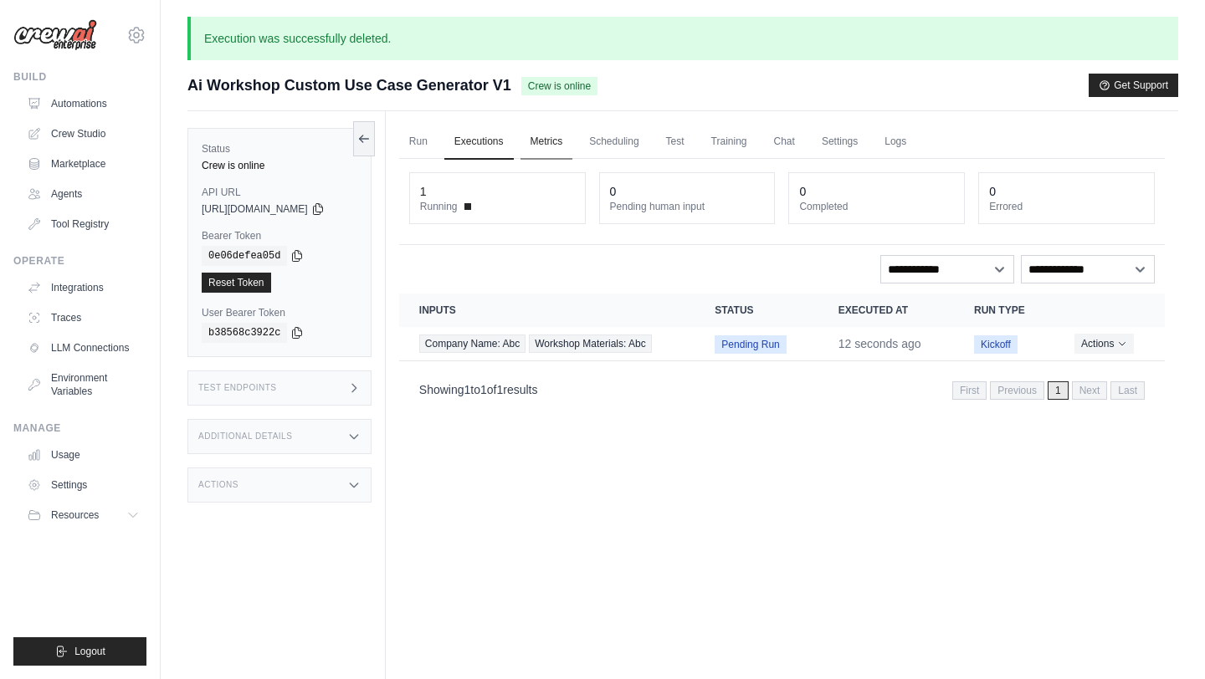
click at [556, 137] on link "Metrics" at bounding box center [546, 142] width 53 height 35
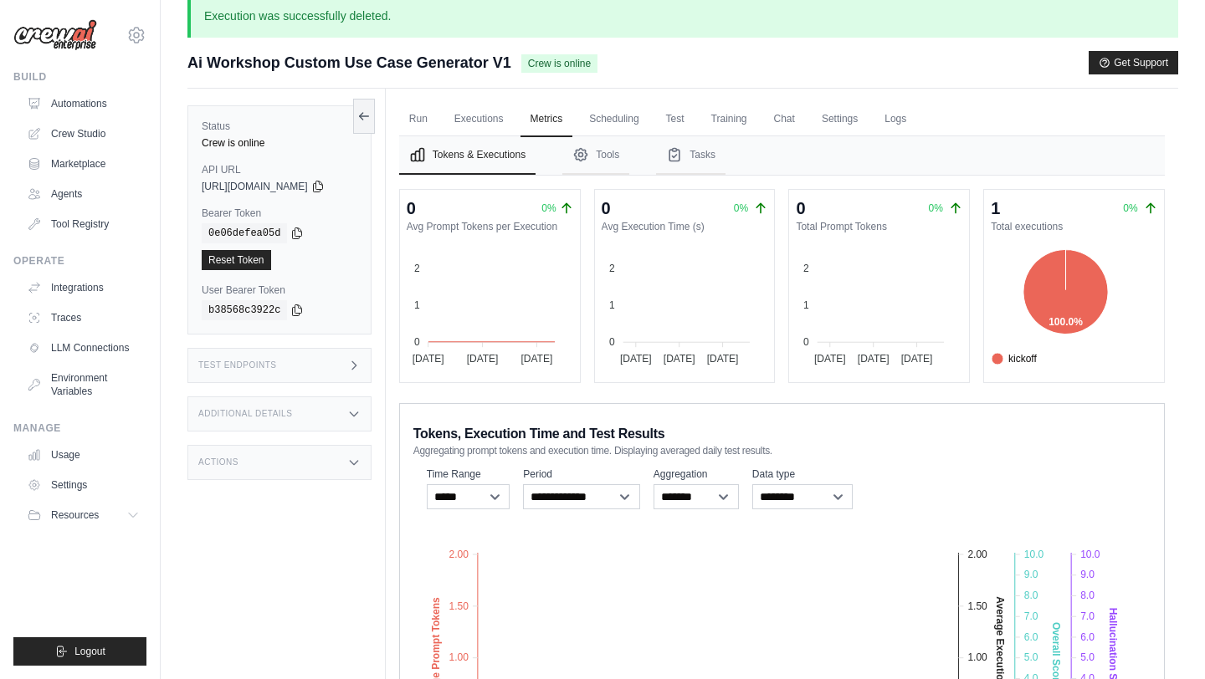
scroll to position [19, 0]
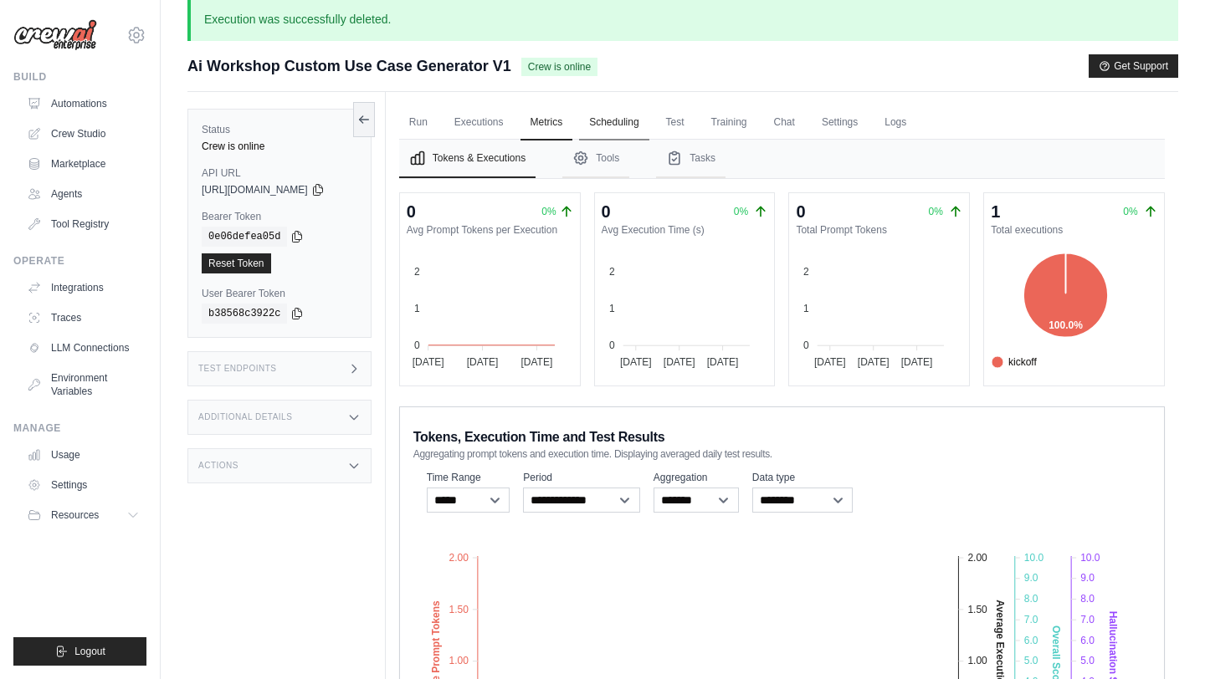
click at [617, 129] on link "Scheduling" at bounding box center [613, 122] width 69 height 35
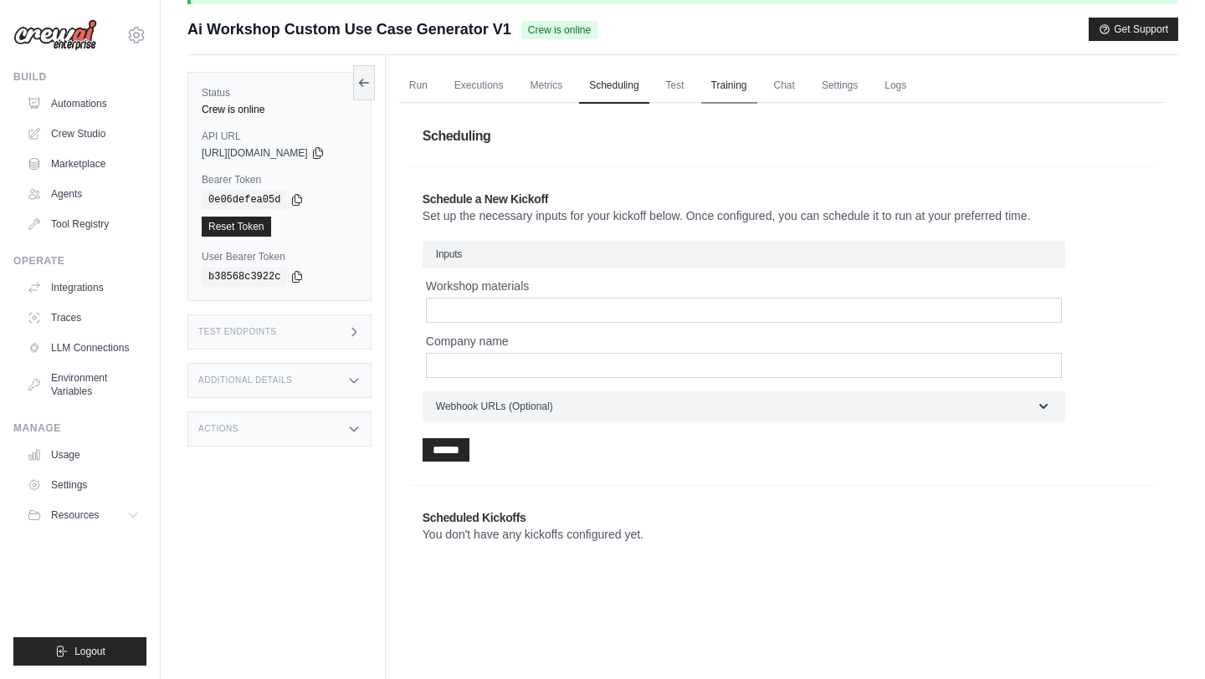
scroll to position [60, 0]
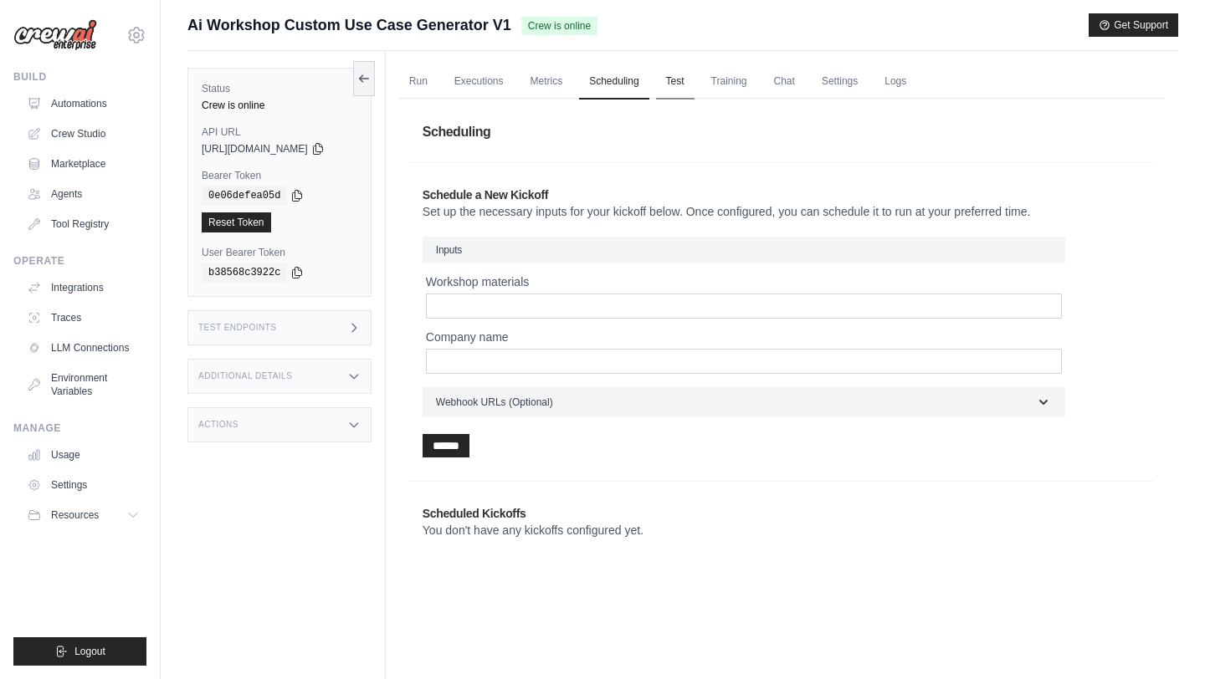
click at [688, 76] on link "Test" at bounding box center [675, 81] width 38 height 35
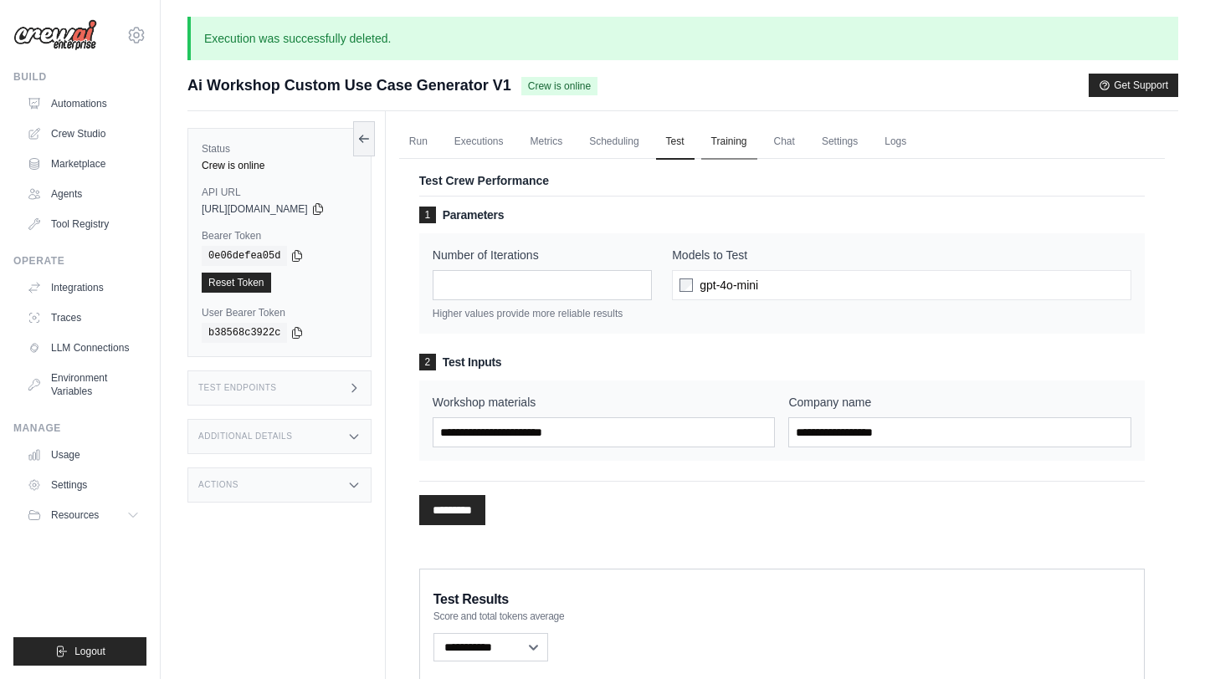
click at [746, 140] on link "Training" at bounding box center [729, 142] width 56 height 35
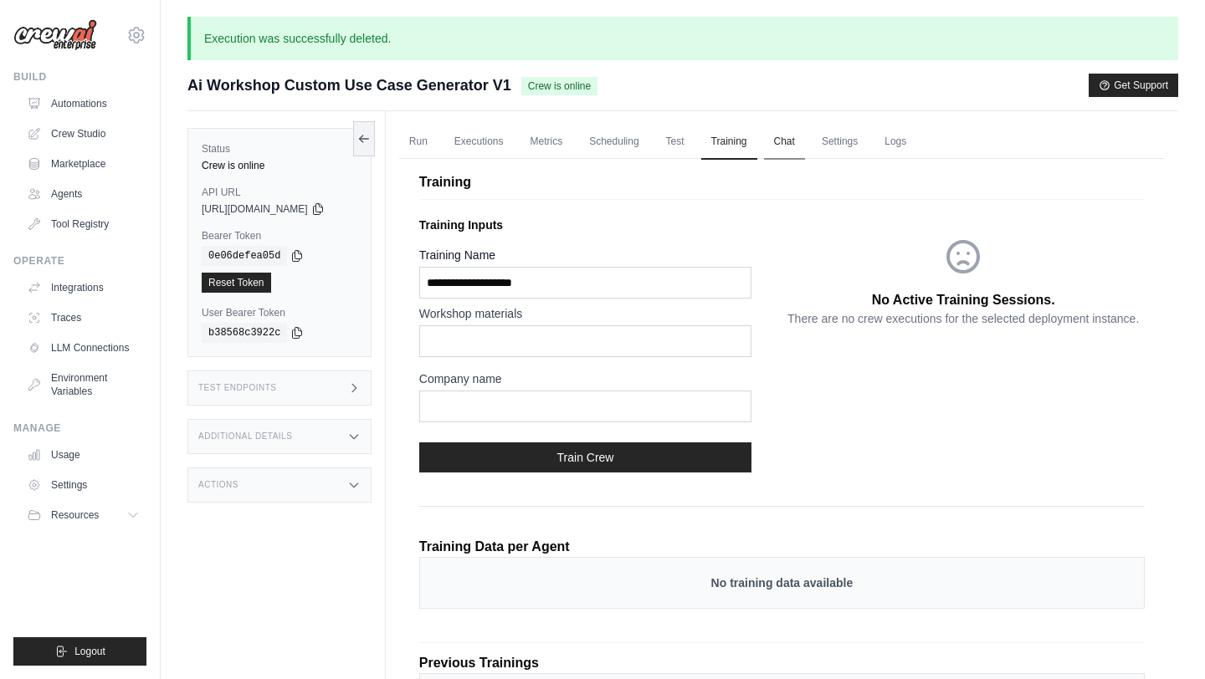
click at [787, 147] on link "Chat" at bounding box center [784, 142] width 41 height 35
click at [851, 139] on link "Settings" at bounding box center [839, 142] width 56 height 35
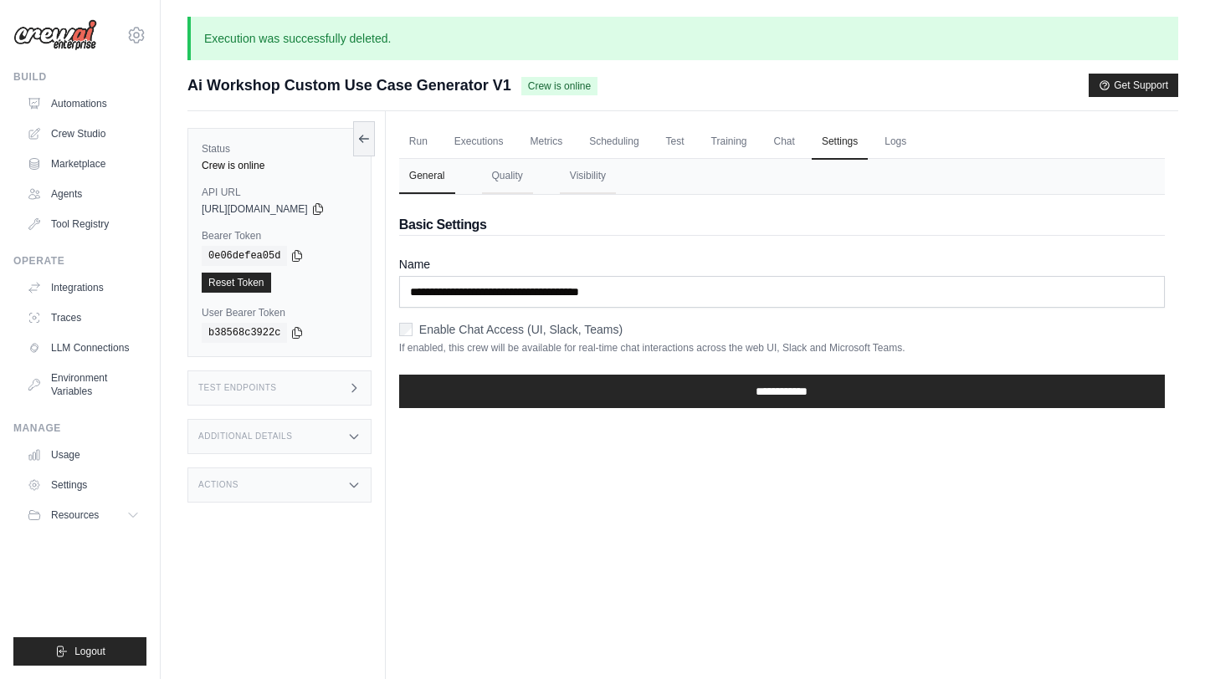
click at [929, 138] on ul "Run Executions Metrics Scheduling Test Training Chat Settings Logs" at bounding box center [781, 142] width 765 height 34
click at [916, 141] on link "Logs" at bounding box center [895, 142] width 42 height 35
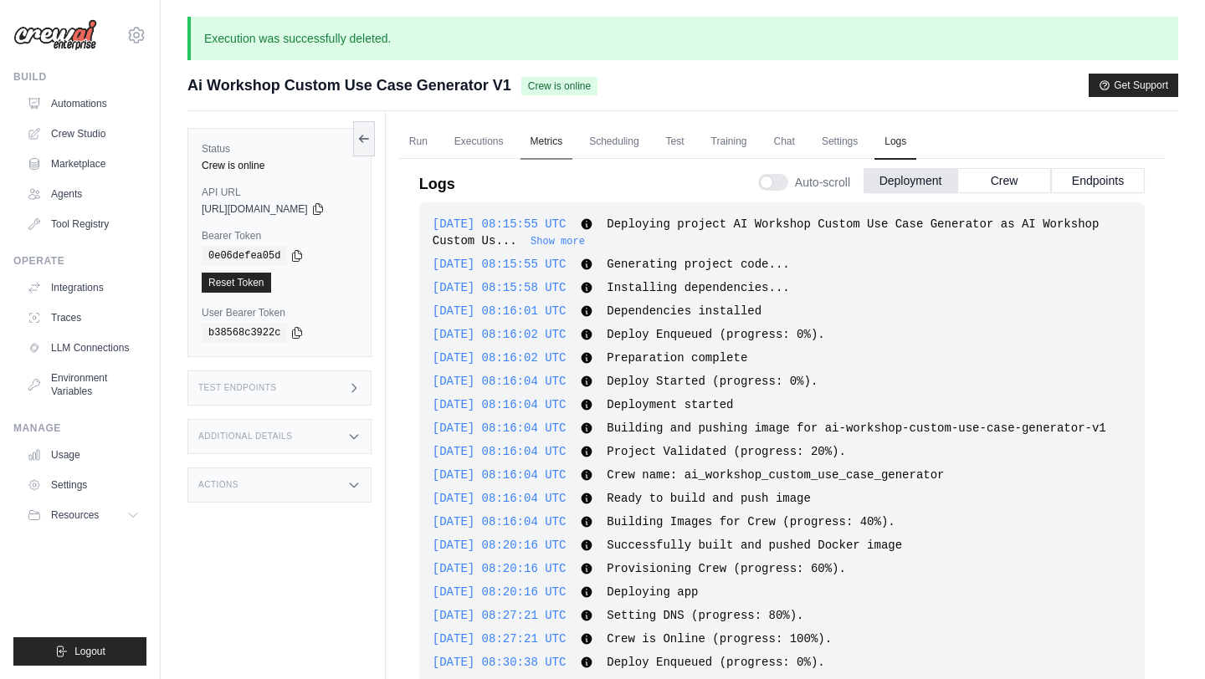
click at [543, 149] on link "Metrics" at bounding box center [546, 142] width 53 height 35
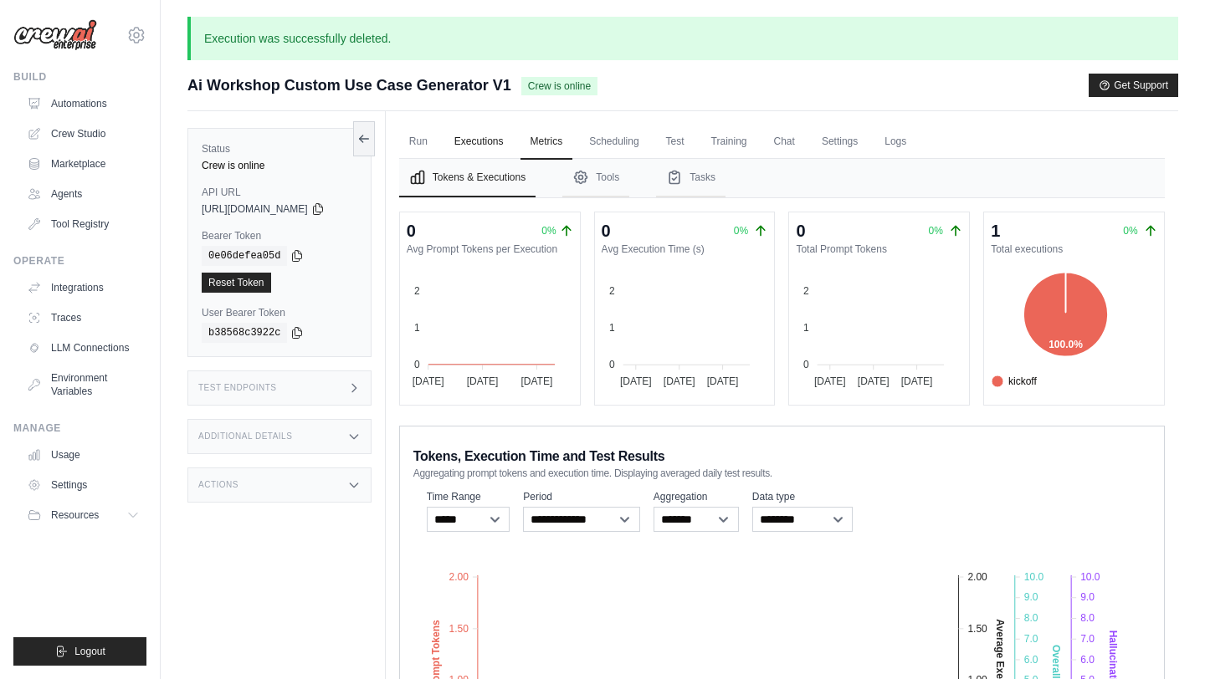
click at [495, 132] on link "Executions" at bounding box center [478, 142] width 69 height 35
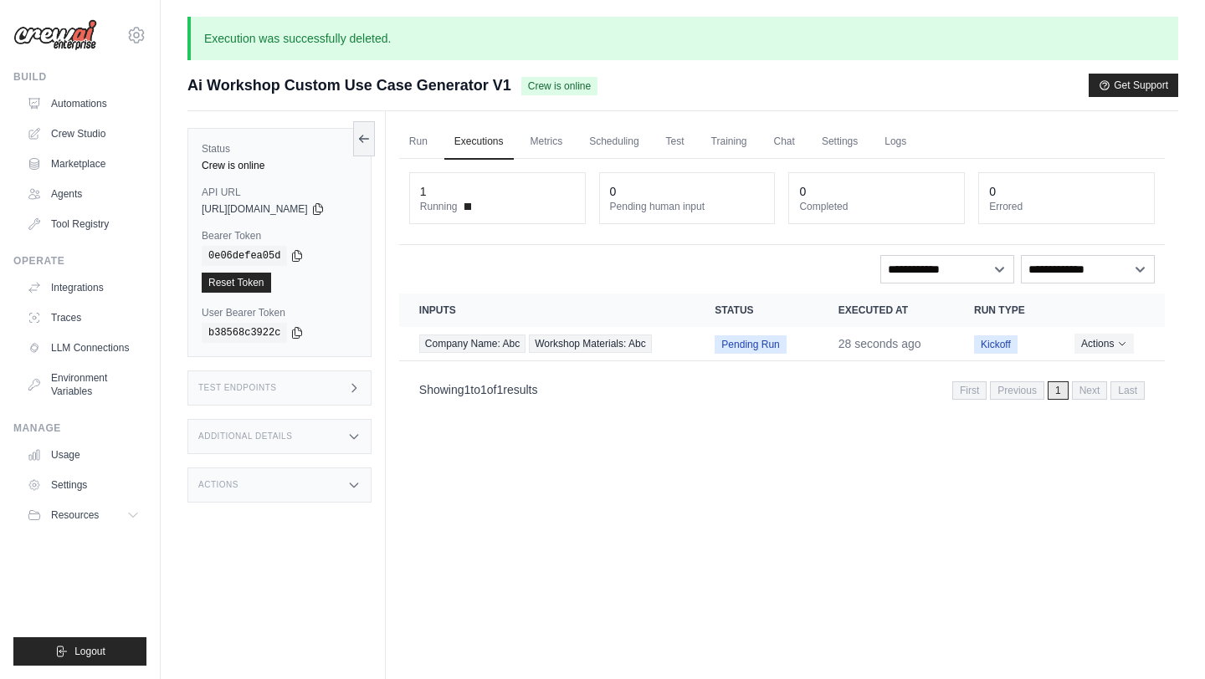
click at [453, 145] on ul "Run Executions Metrics Scheduling Test Training Chat Settings Logs" at bounding box center [781, 142] width 765 height 34
click at [438, 145] on link "Run" at bounding box center [418, 142] width 38 height 35
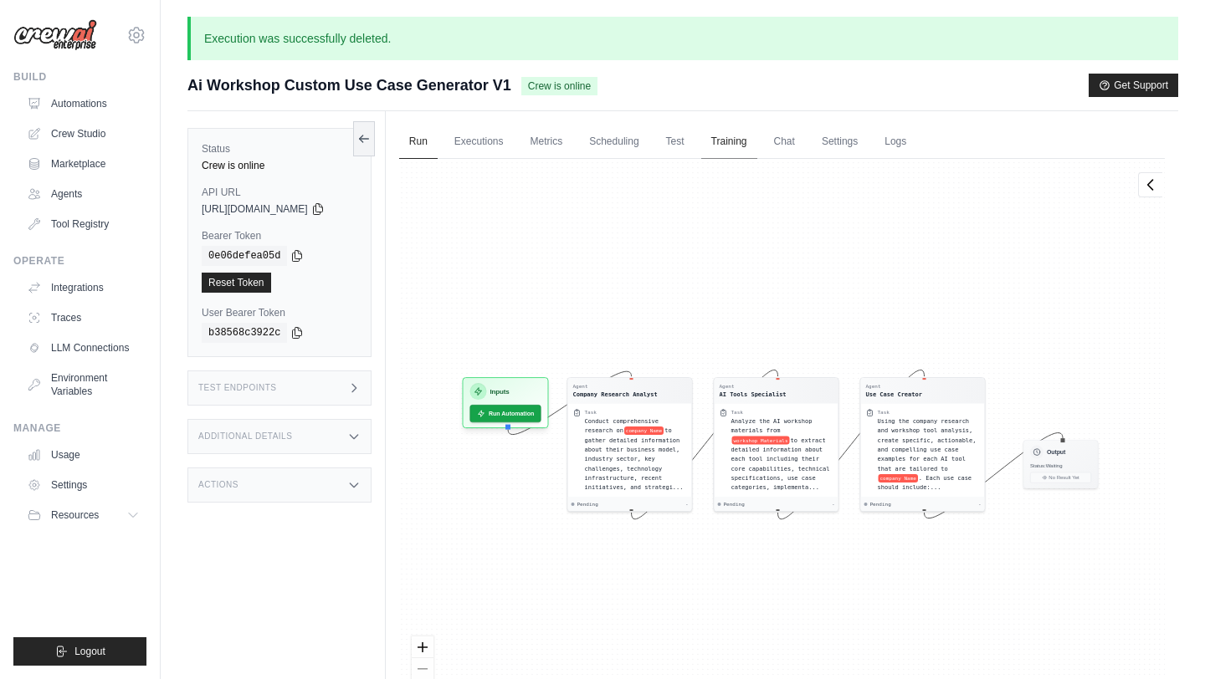
click at [740, 136] on link "Training" at bounding box center [729, 142] width 56 height 35
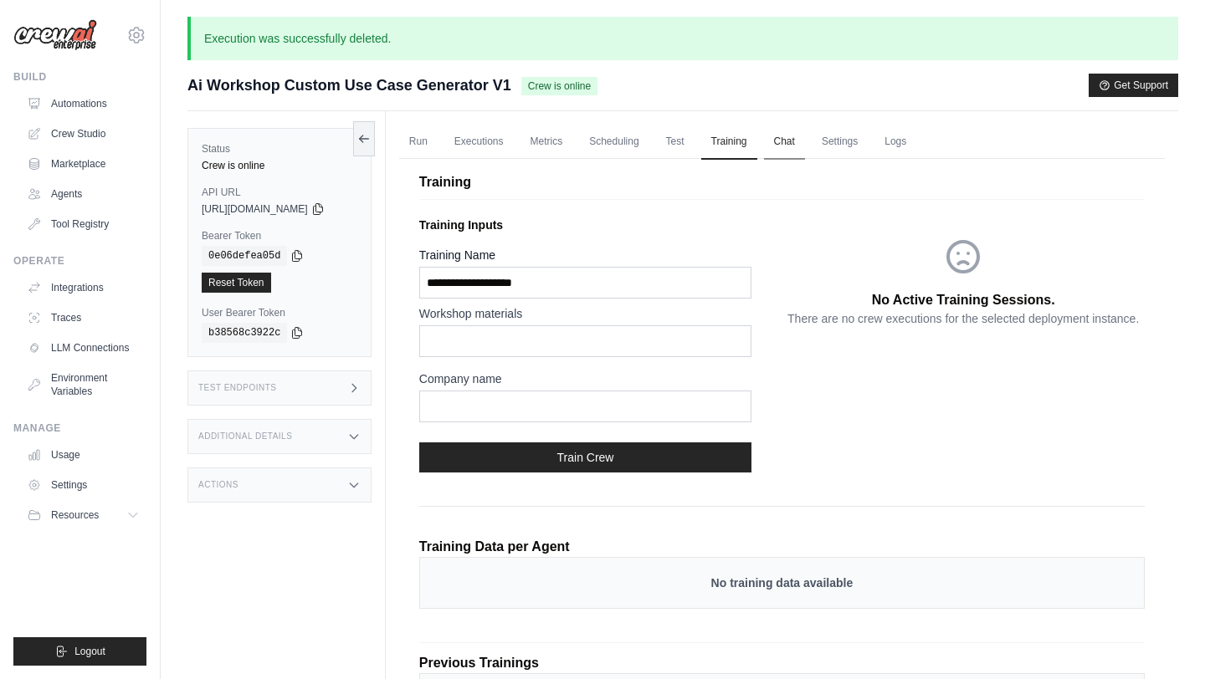
click at [800, 146] on link "Chat" at bounding box center [784, 142] width 41 height 35
click at [432, 140] on link "Run" at bounding box center [418, 142] width 38 height 35
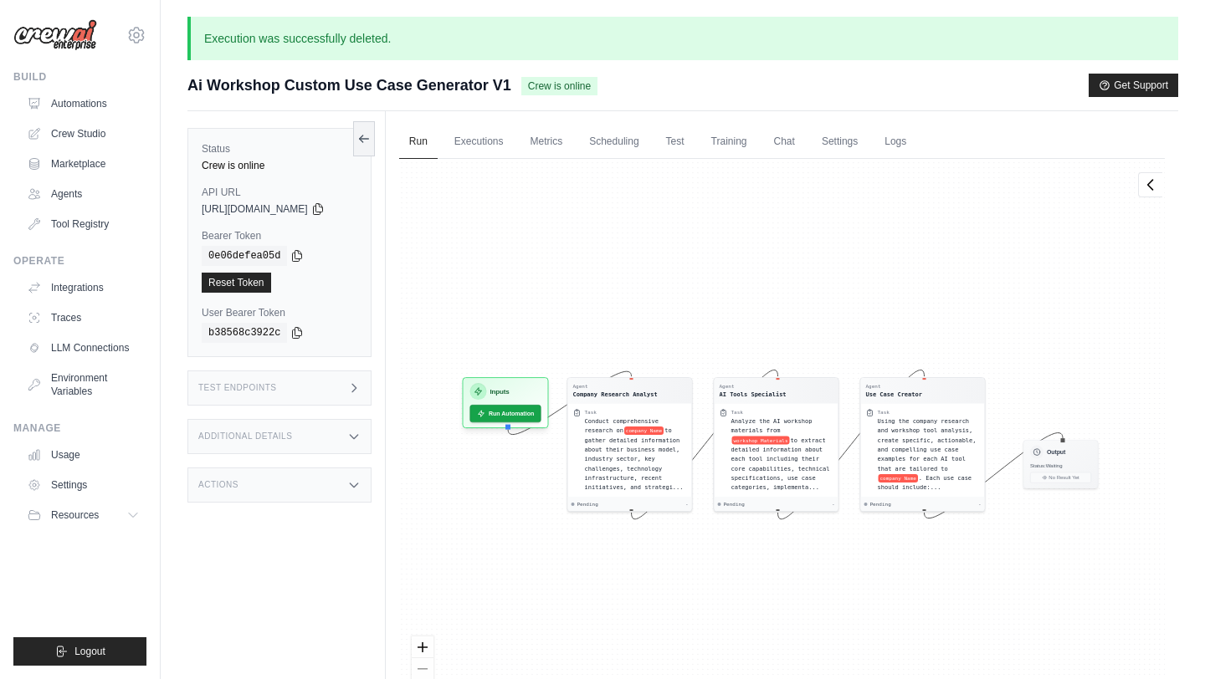
click at [533, 293] on div "Agent Company Research Analyst Task Conduct comprehensive research on company N…" at bounding box center [781, 447] width 765 height 577
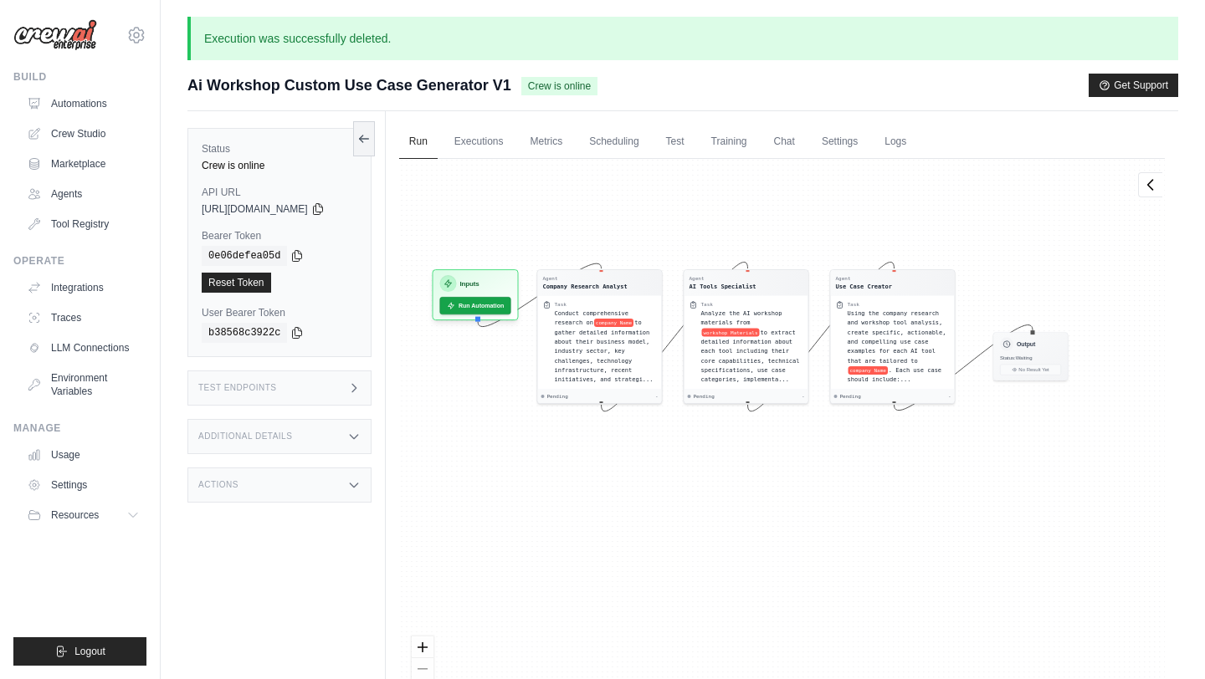
drag, startPoint x: 727, startPoint y: 300, endPoint x: 696, endPoint y: 192, distance: 112.3
click at [696, 192] on div "Agent Company Research Analyst Task Conduct comprehensive research on company N…" at bounding box center [781, 447] width 765 height 577
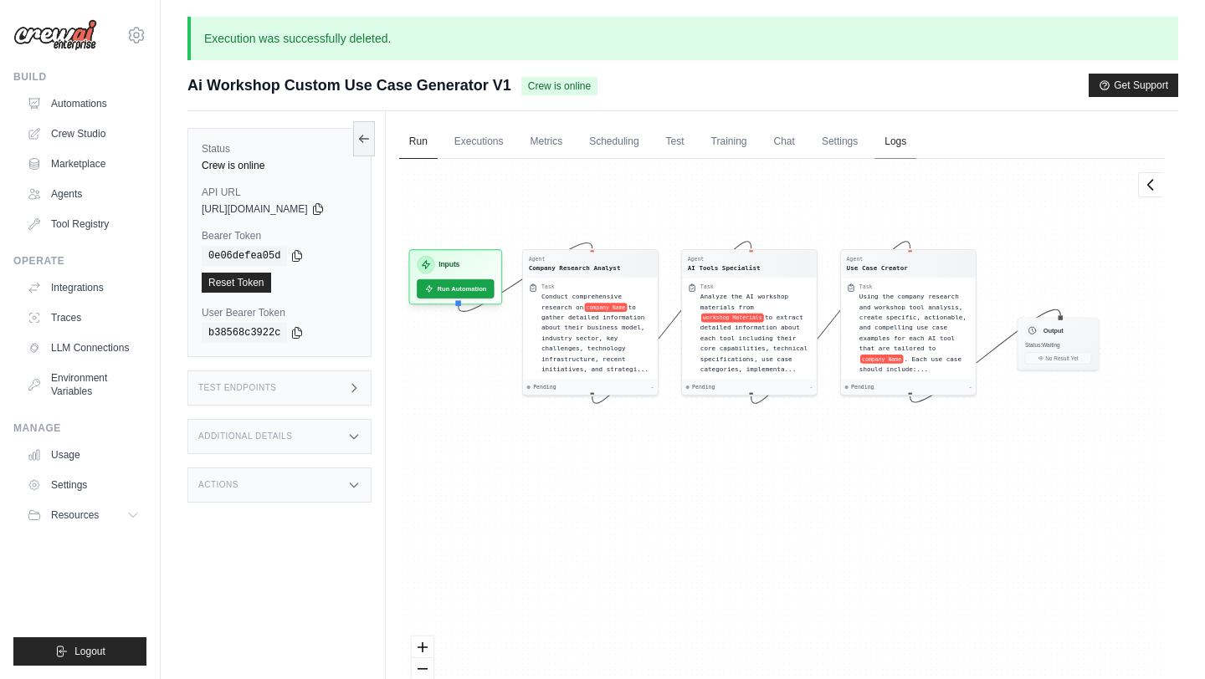
click at [895, 139] on link "Logs" at bounding box center [895, 142] width 42 height 35
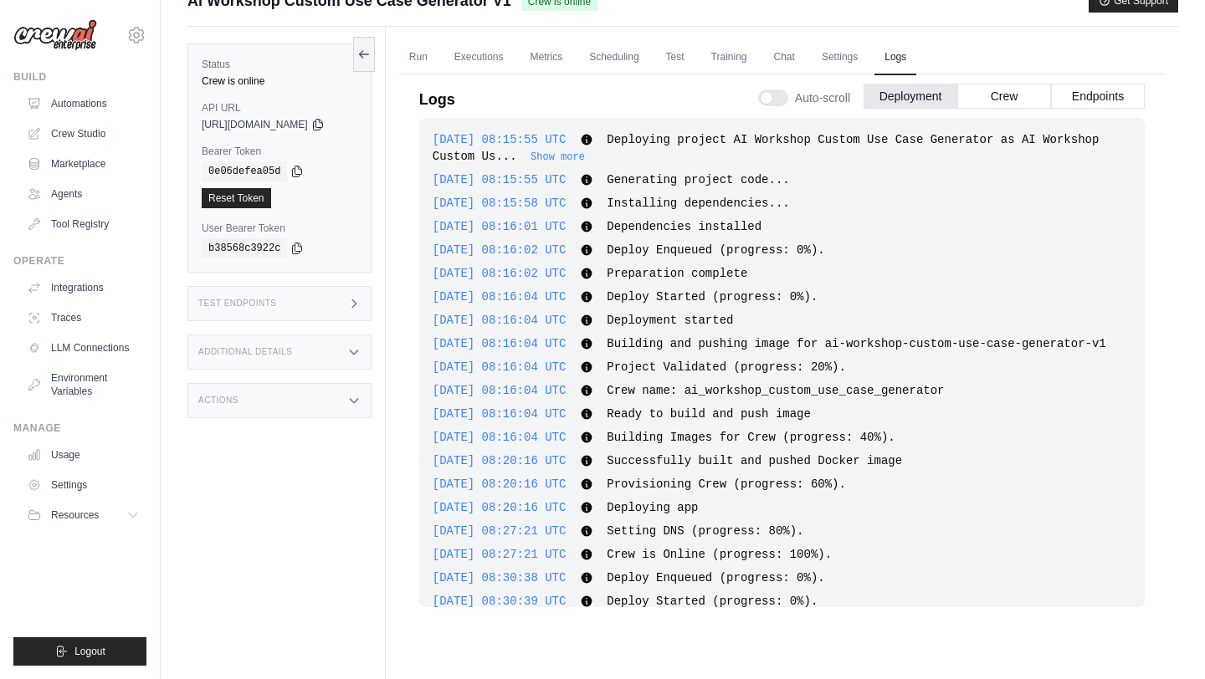
scroll to position [84, 0]
click at [984, 108] on button "Crew" at bounding box center [1004, 96] width 94 height 25
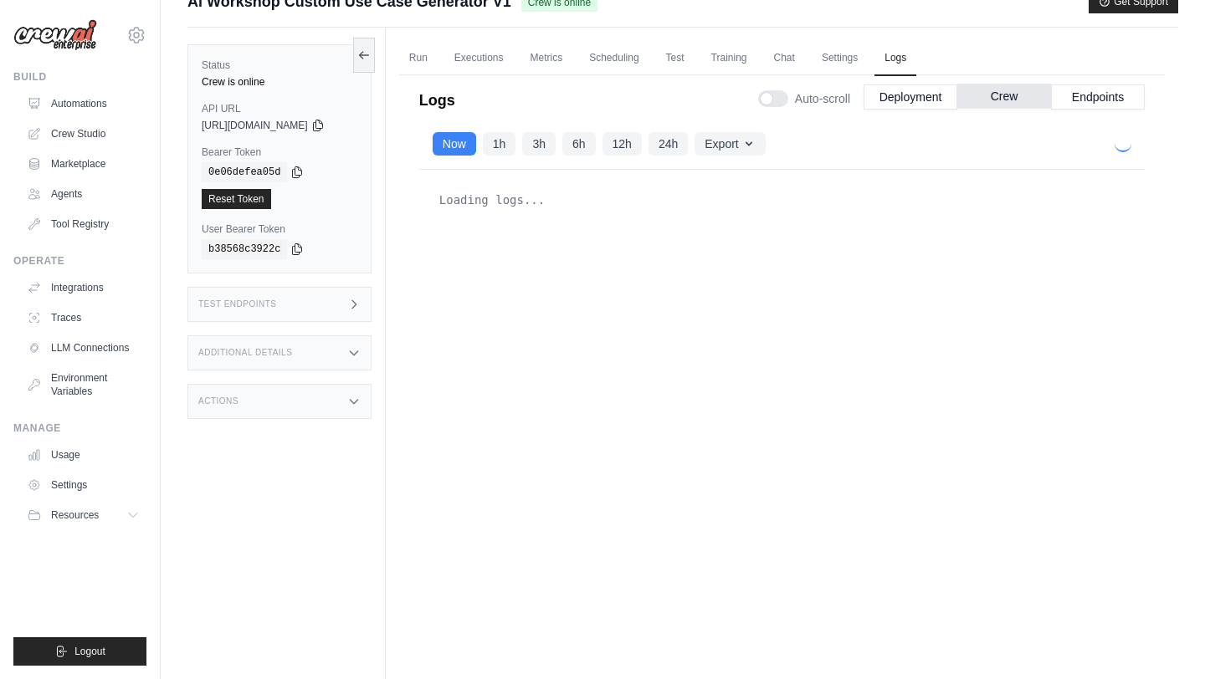
click at [1092, 94] on button "Endpoints" at bounding box center [1098, 96] width 94 height 25
click at [1082, 99] on button "Endpoints" at bounding box center [1098, 96] width 94 height 25
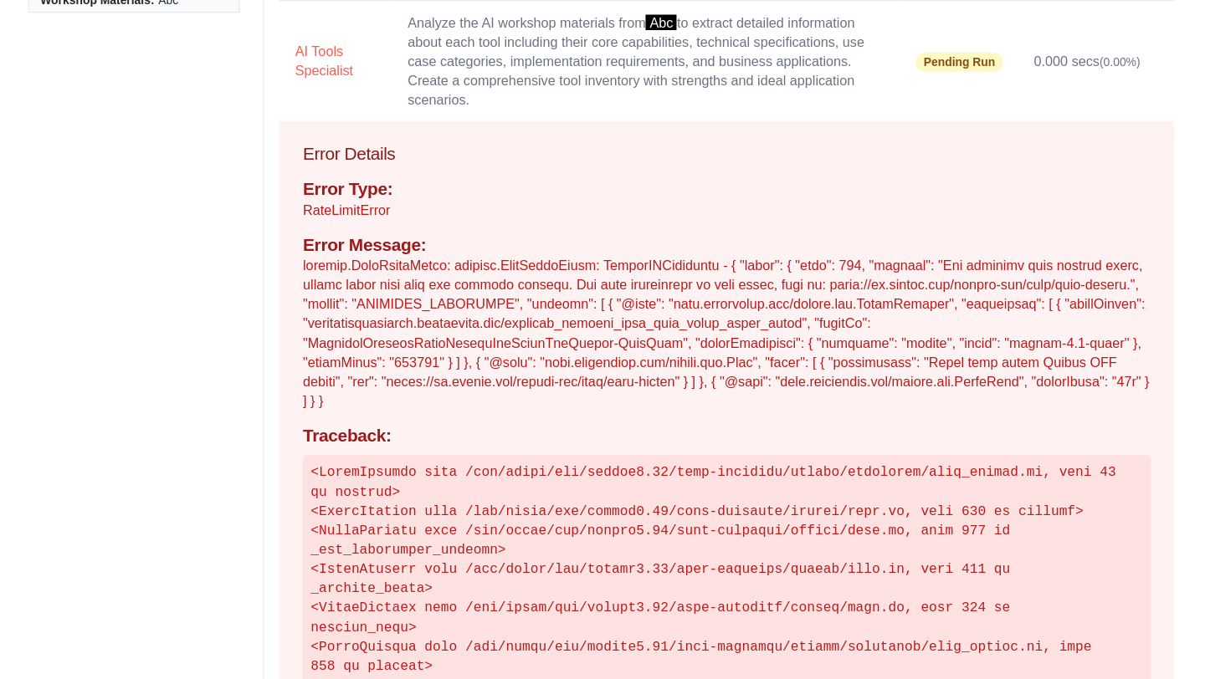
scroll to position [177, 0]
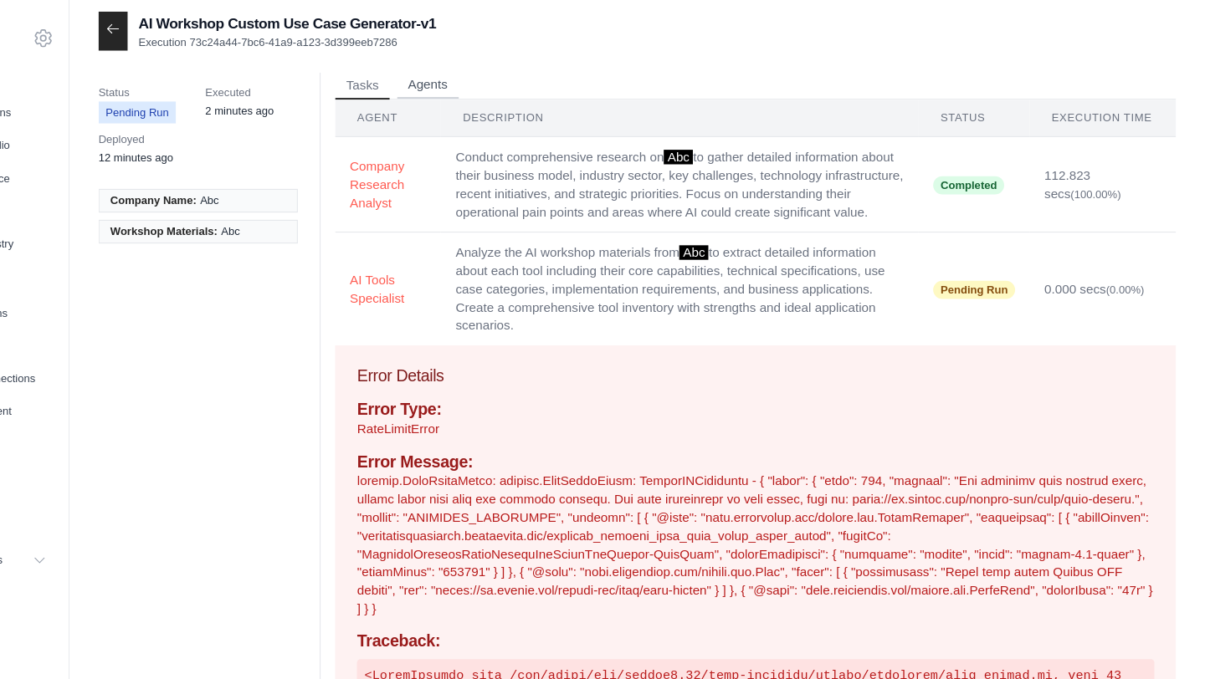
click at [479, 73] on button "Agents" at bounding box center [490, 78] width 57 height 25
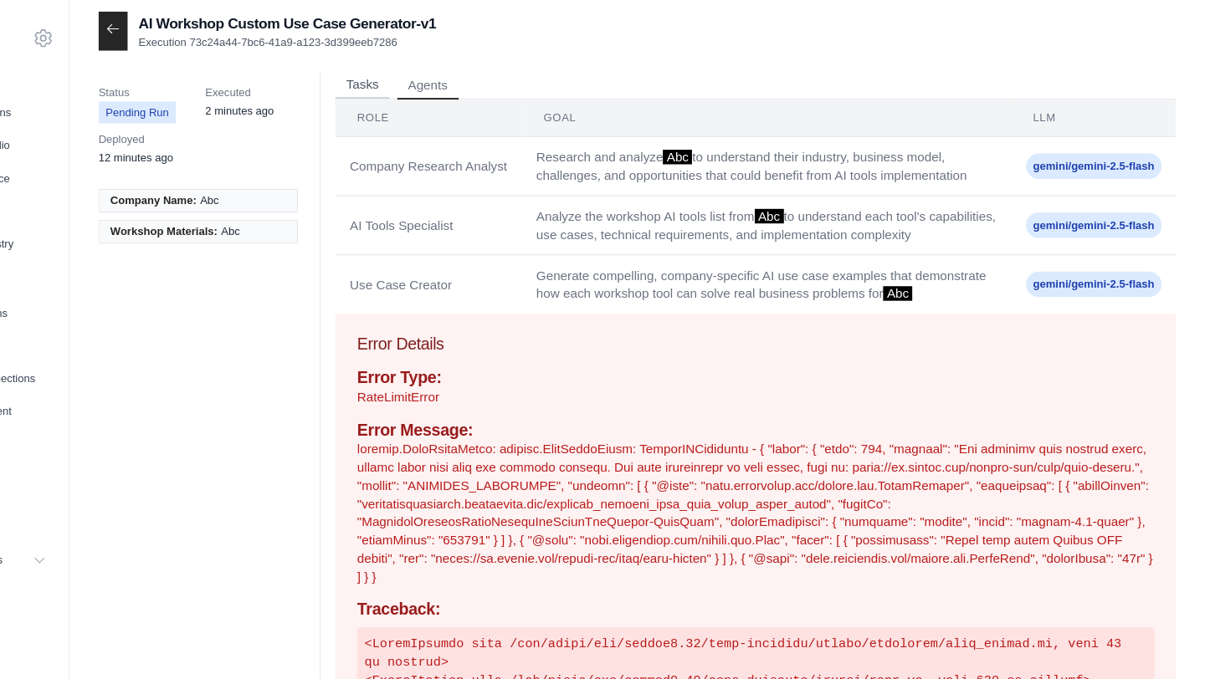
click at [438, 74] on button "Tasks" at bounding box center [430, 78] width 50 height 25
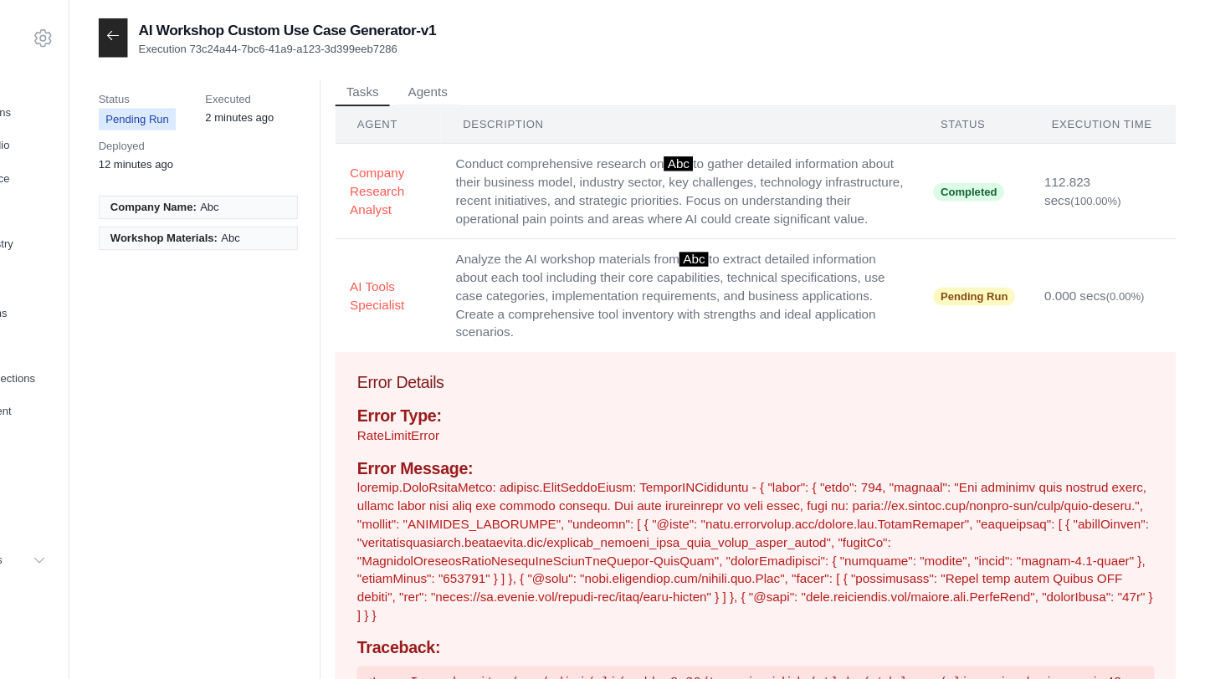
scroll to position [0, 0]
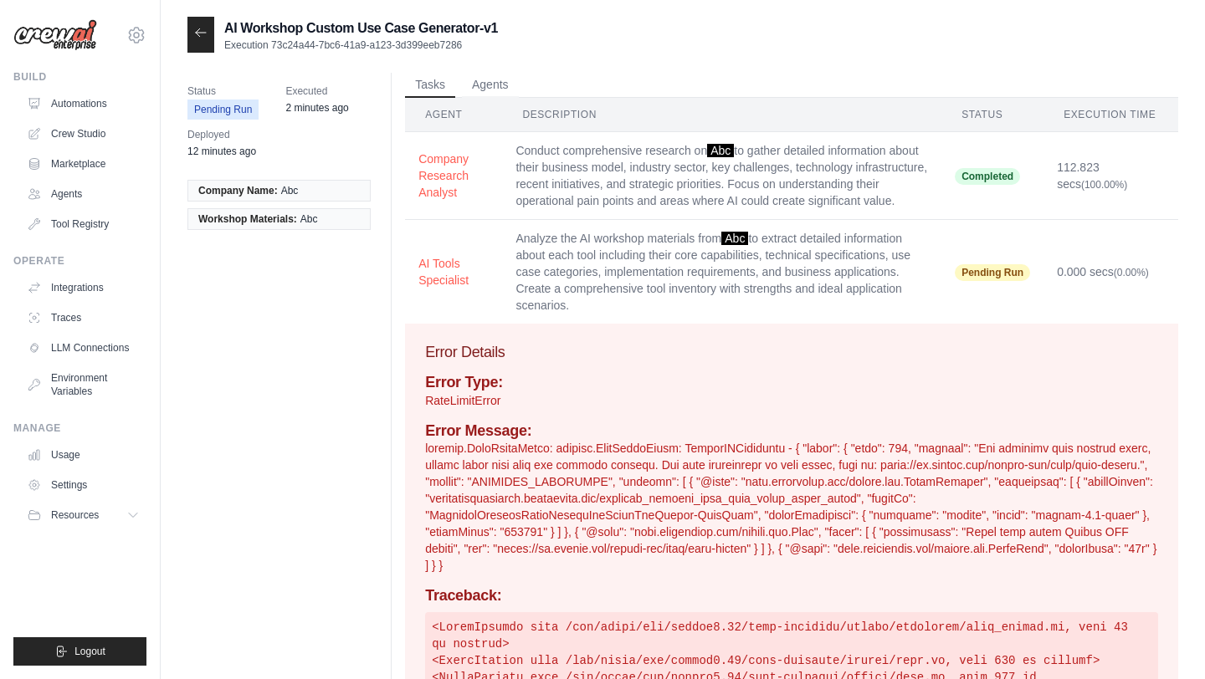
click at [202, 33] on icon at bounding box center [200, 32] width 13 height 13
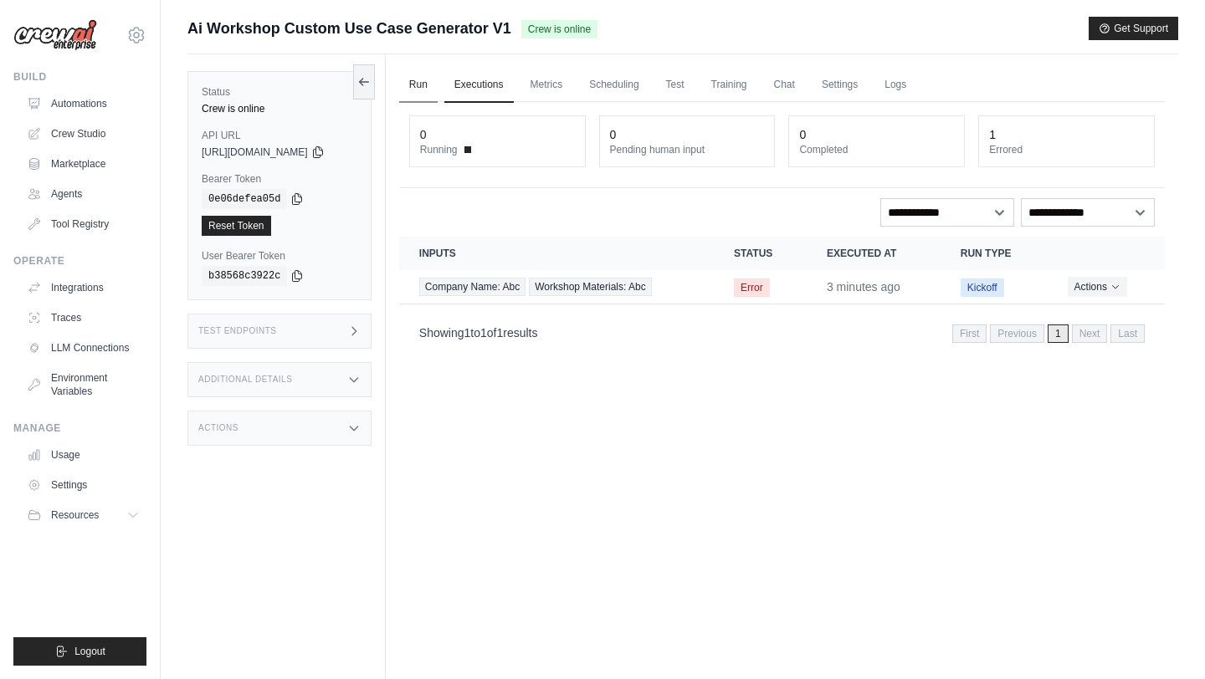
click at [431, 80] on link "Run" at bounding box center [418, 85] width 38 height 35
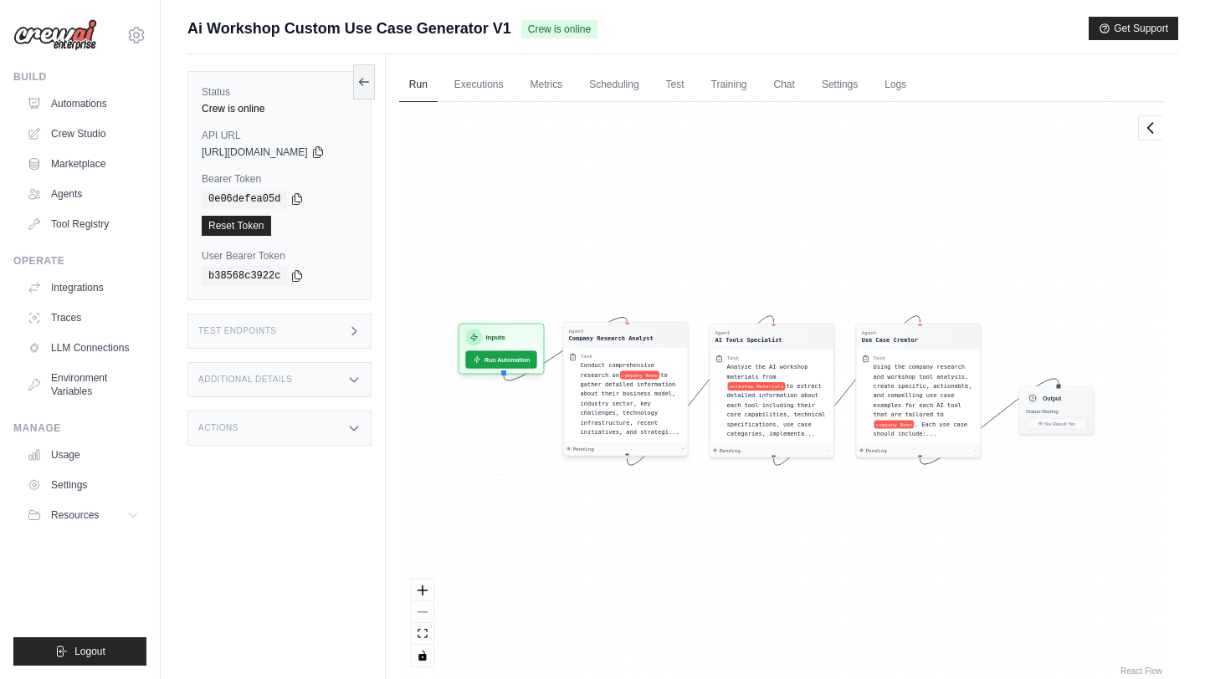
click at [623, 366] on span "Conduct comprehensive research on" at bounding box center [617, 370] width 74 height 16
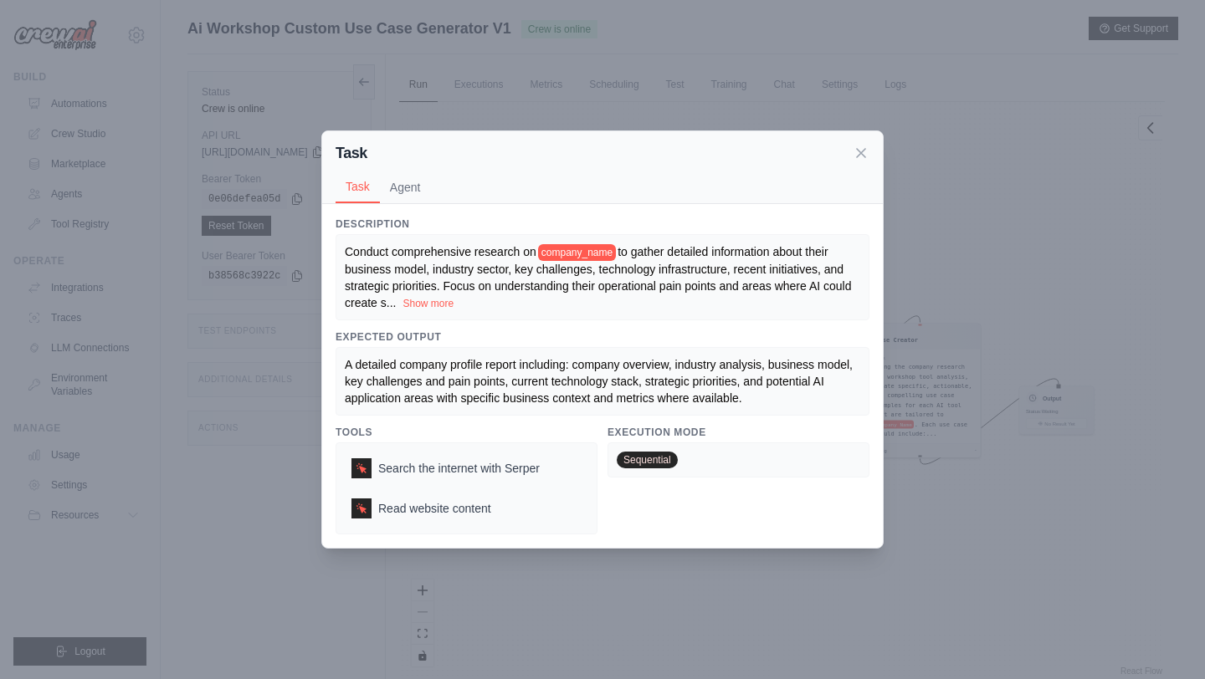
click at [623, 366] on span "A detailed company profile report including: company overview, industry analysi…" at bounding box center [600, 381] width 511 height 47
click at [857, 143] on div "Task" at bounding box center [602, 152] width 534 height 23
click at [858, 148] on icon at bounding box center [861, 152] width 8 height 8
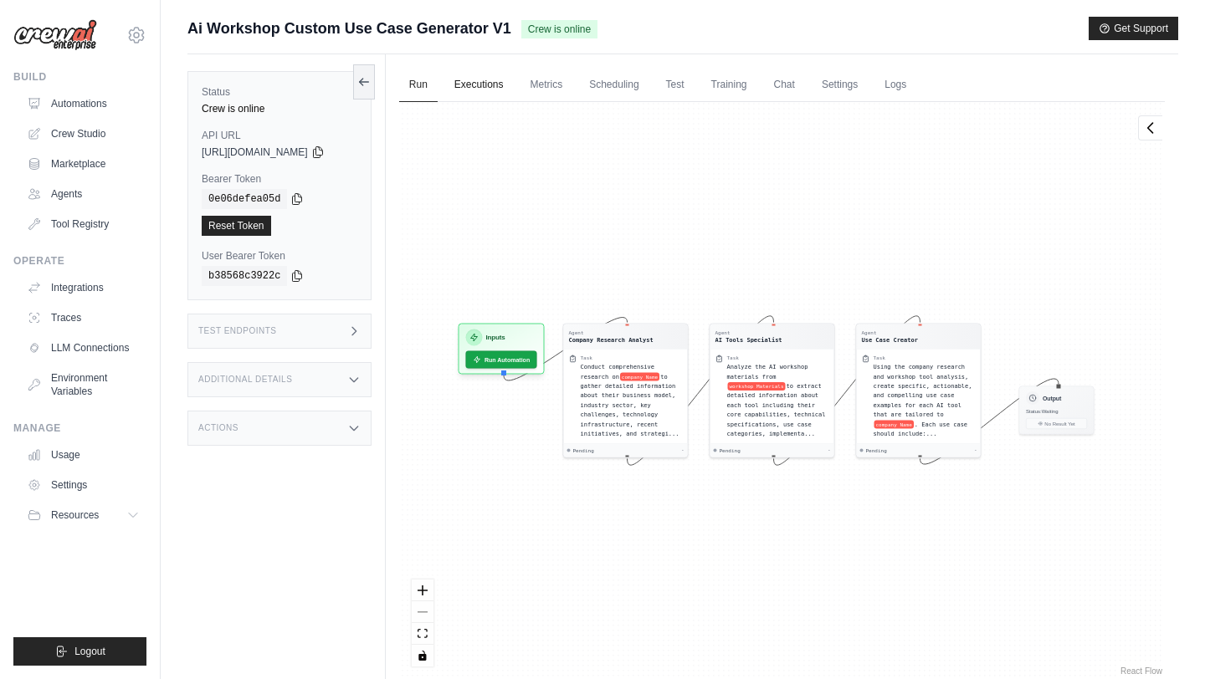
click at [509, 85] on link "Executions" at bounding box center [478, 85] width 69 height 35
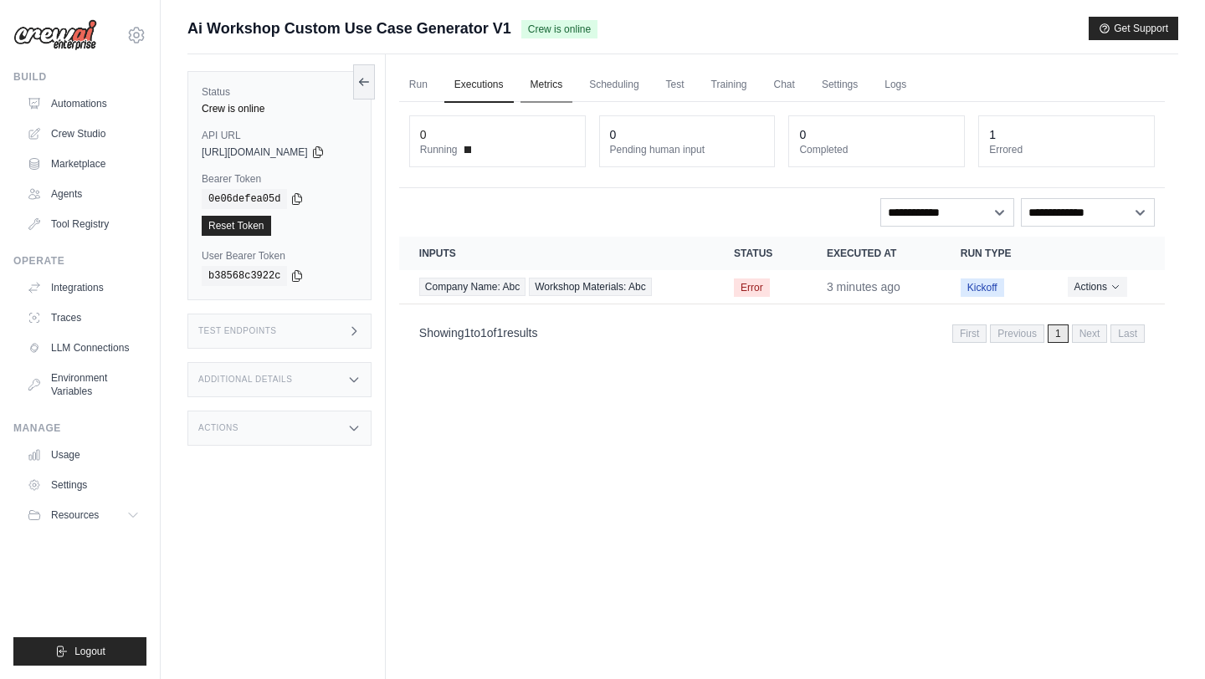
click at [550, 84] on link "Metrics" at bounding box center [546, 85] width 53 height 35
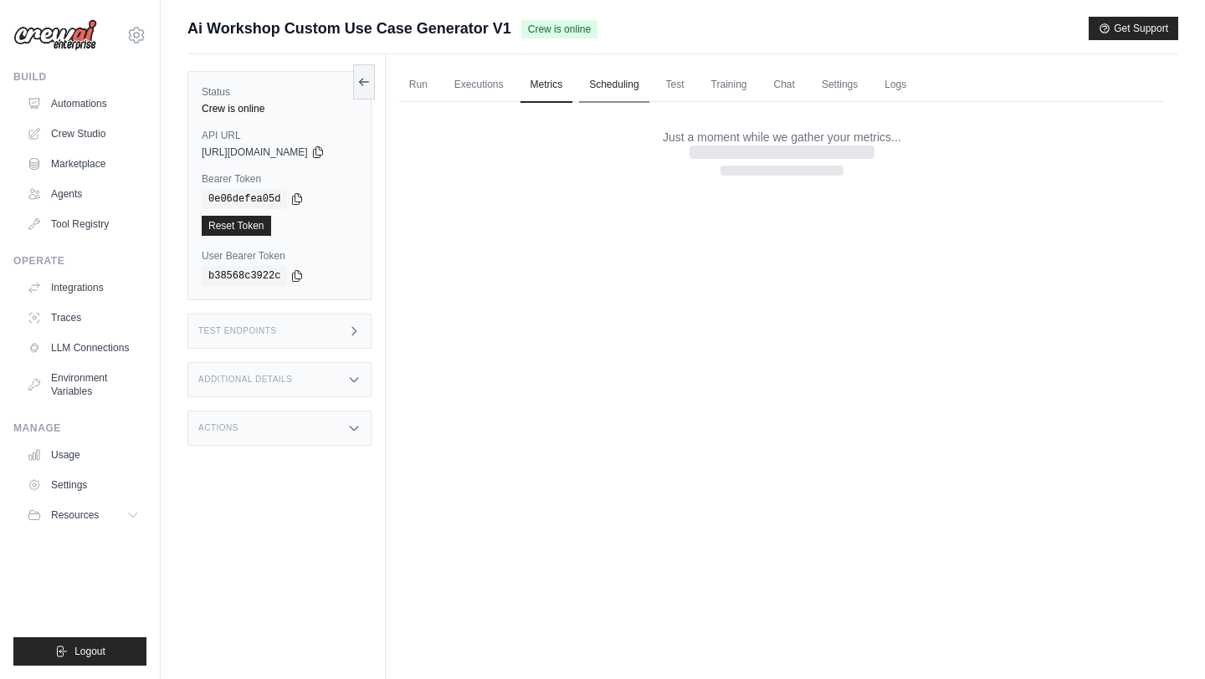
click at [612, 90] on link "Scheduling" at bounding box center [613, 85] width 69 height 35
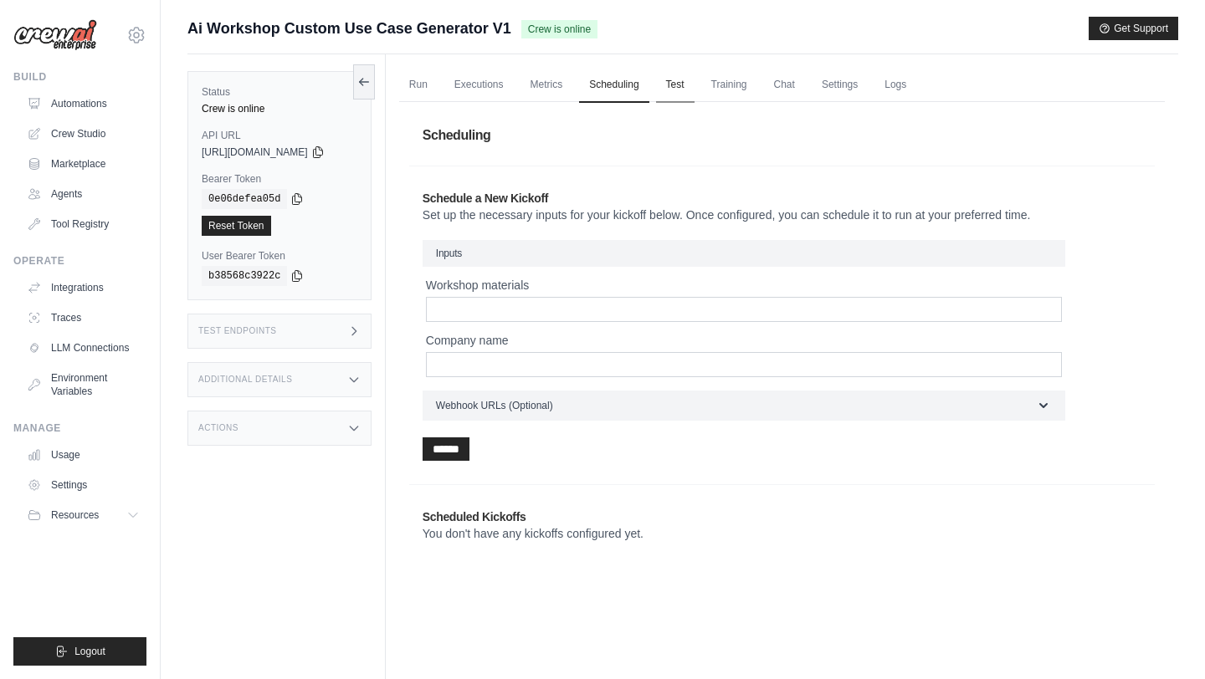
click at [668, 90] on link "Test" at bounding box center [675, 85] width 38 height 35
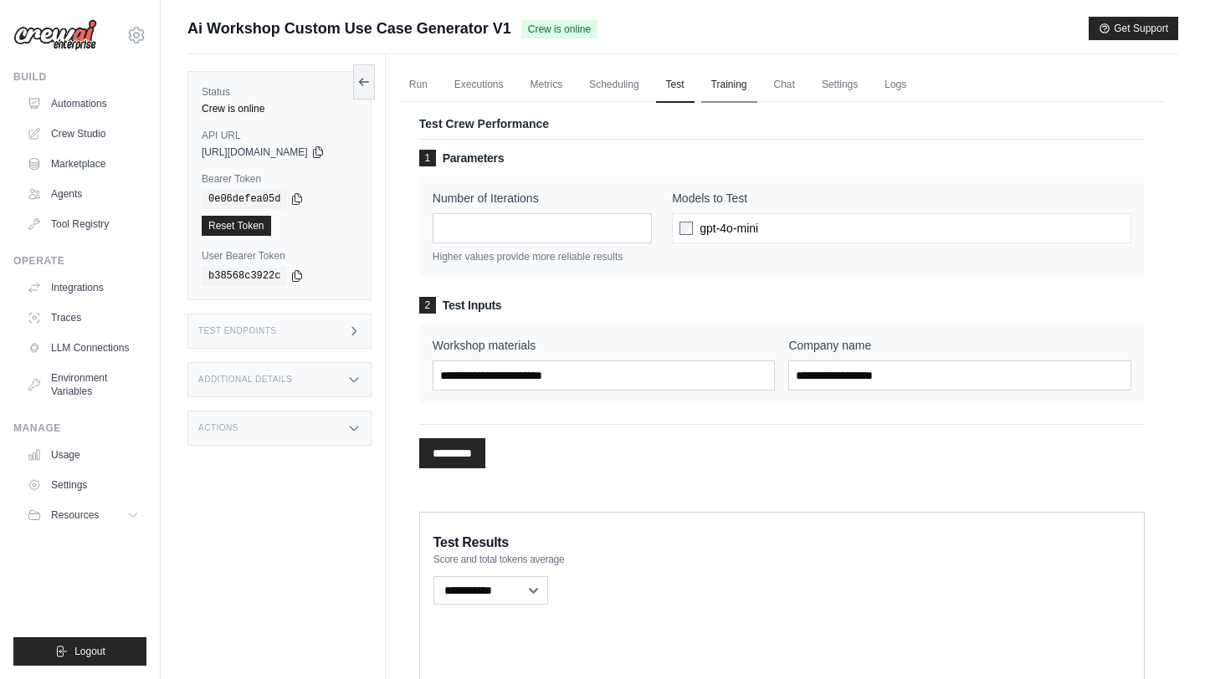
click at [734, 84] on link "Training" at bounding box center [729, 85] width 56 height 35
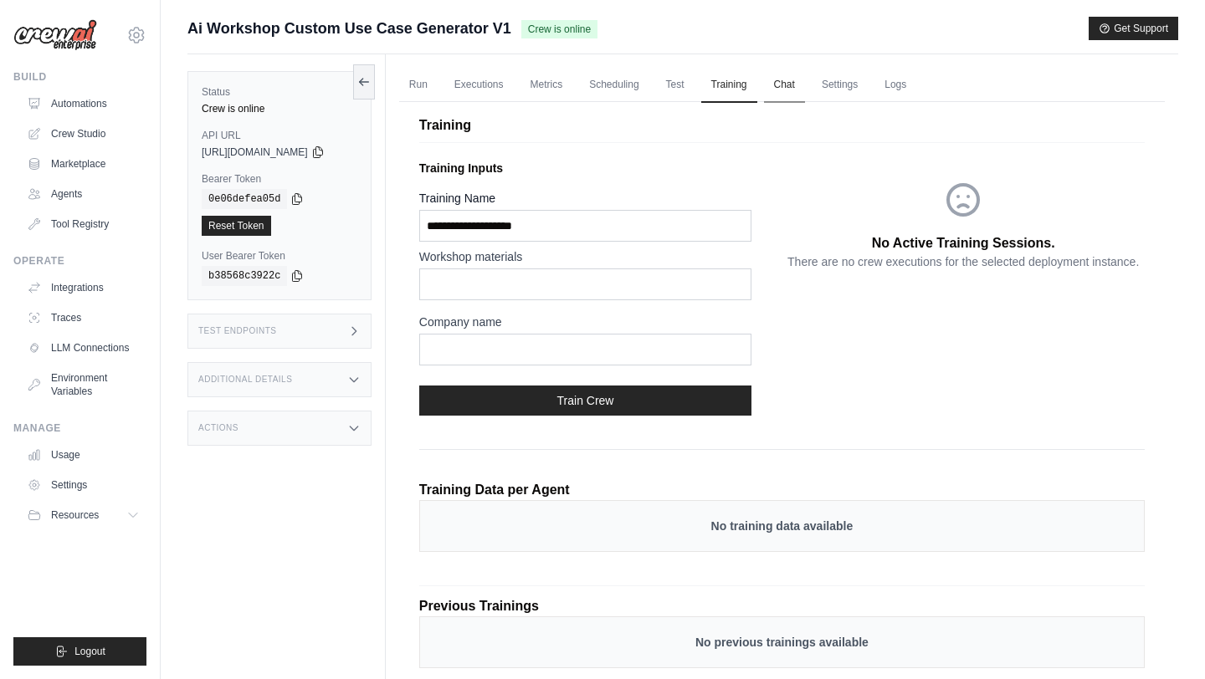
click at [791, 84] on link "Chat" at bounding box center [784, 85] width 41 height 35
click at [842, 84] on link "Settings" at bounding box center [839, 85] width 56 height 35
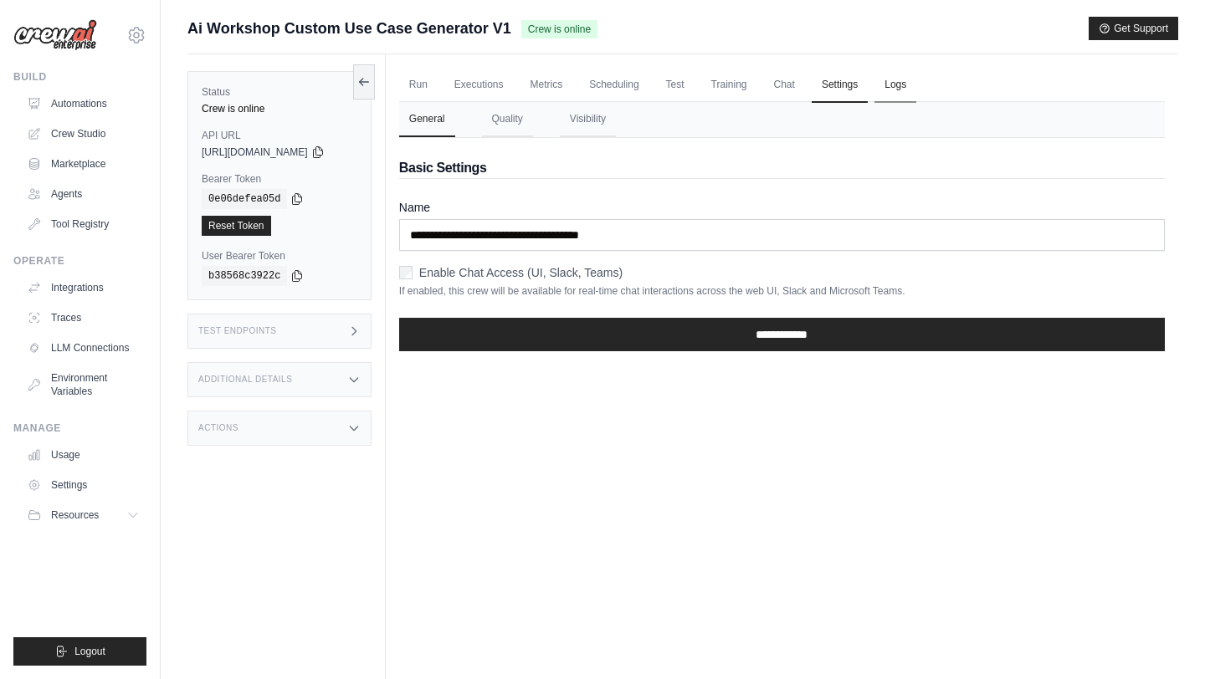
click at [916, 87] on link "Logs" at bounding box center [895, 85] width 42 height 35
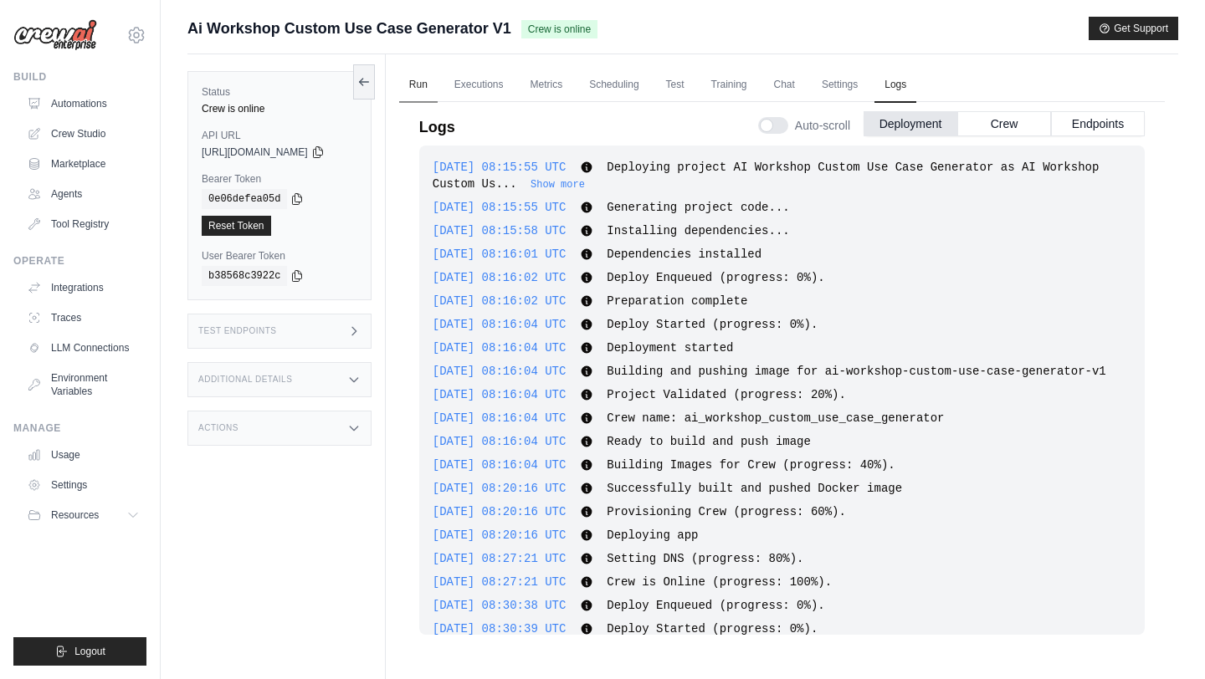
click at [415, 83] on link "Run" at bounding box center [418, 85] width 38 height 35
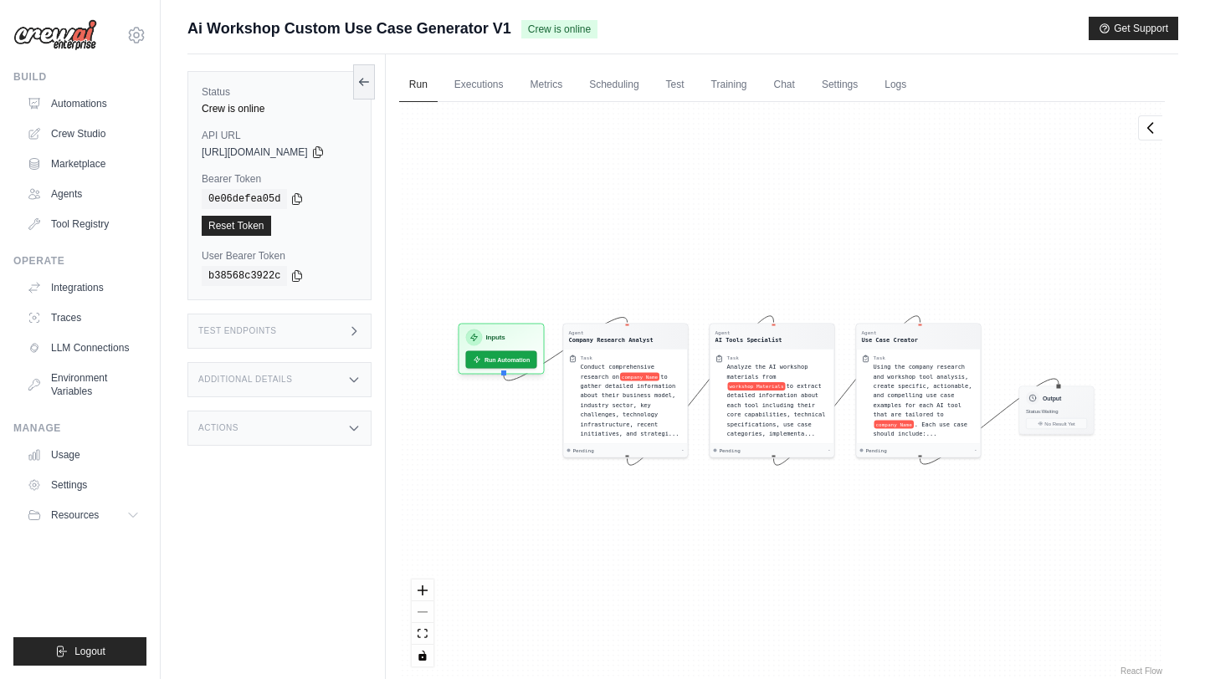
click at [262, 340] on div "Test Endpoints" at bounding box center [279, 331] width 184 height 35
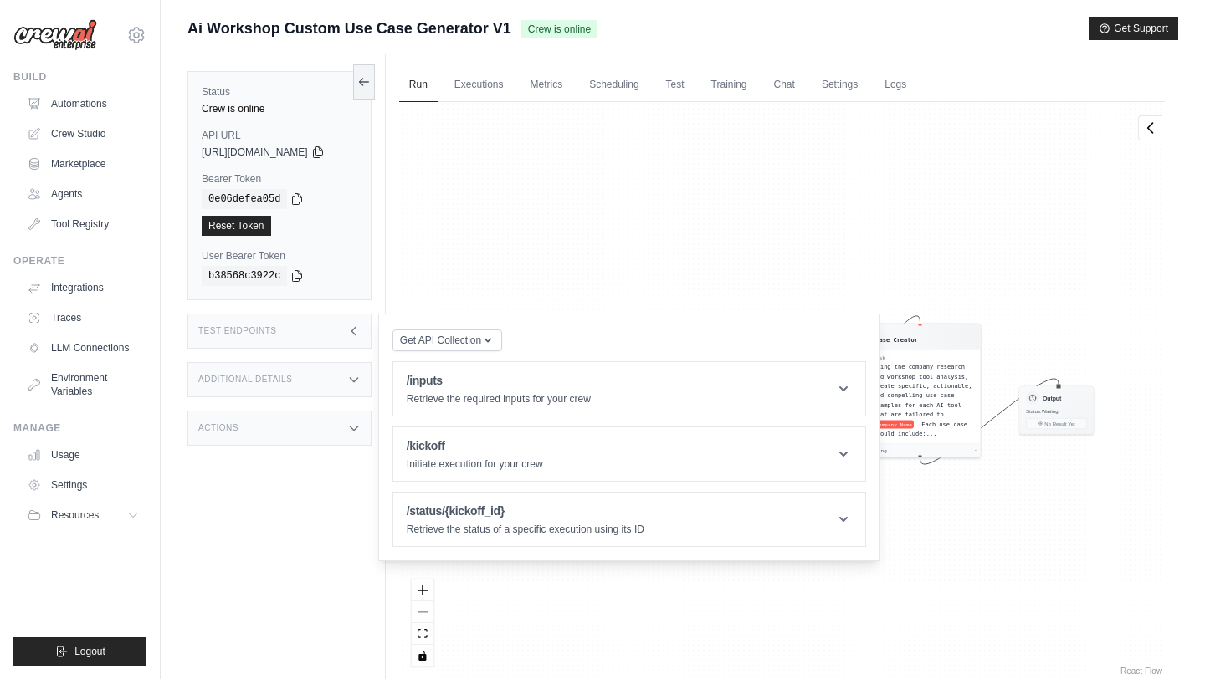
click at [294, 376] on div "Additional Details" at bounding box center [279, 379] width 184 height 35
click at [288, 539] on div "Actions" at bounding box center [279, 526] width 184 height 35
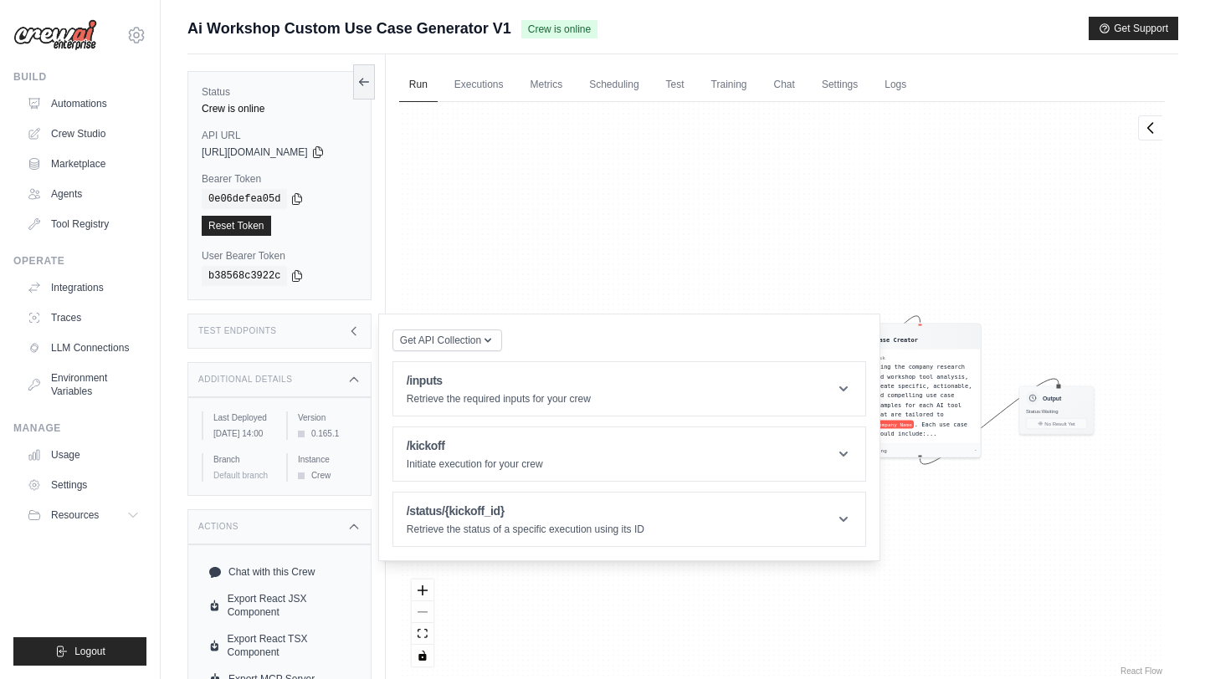
scroll to position [71, 0]
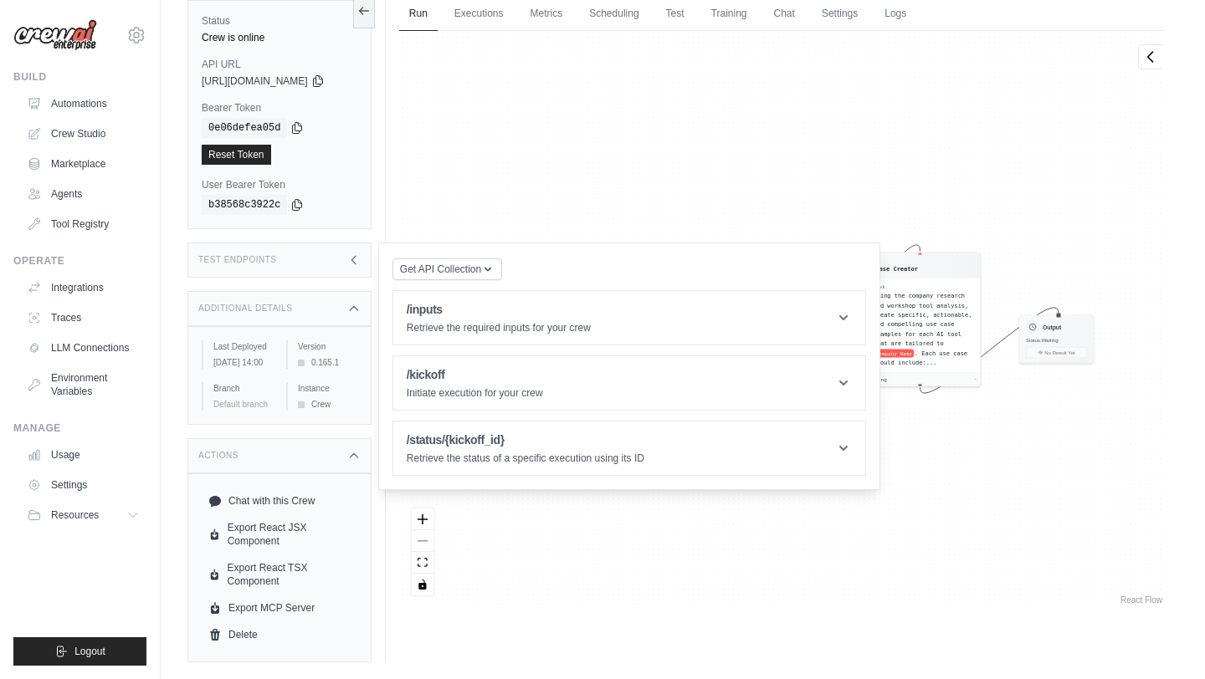
click at [347, 303] on div "Additional Details" at bounding box center [279, 308] width 184 height 35
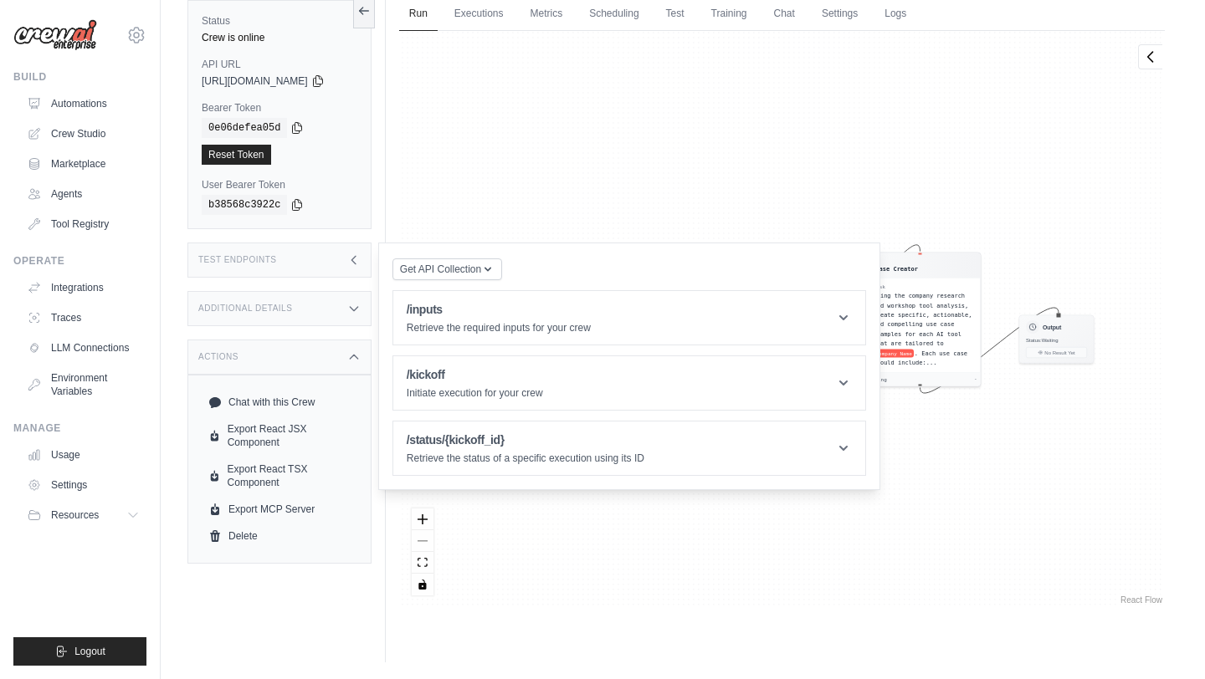
click at [341, 364] on div "Actions" at bounding box center [279, 357] width 184 height 35
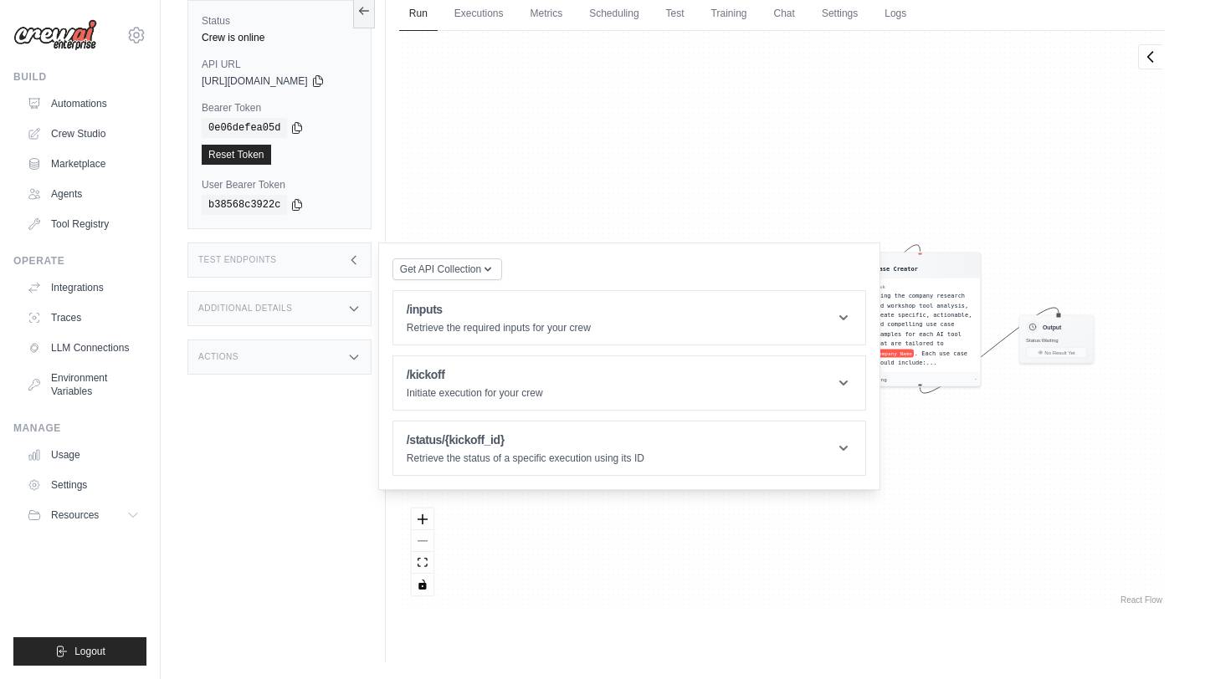
click at [468, 152] on div "Agent Company Research Analyst Task Conduct comprehensive research on company N…" at bounding box center [781, 319] width 765 height 577
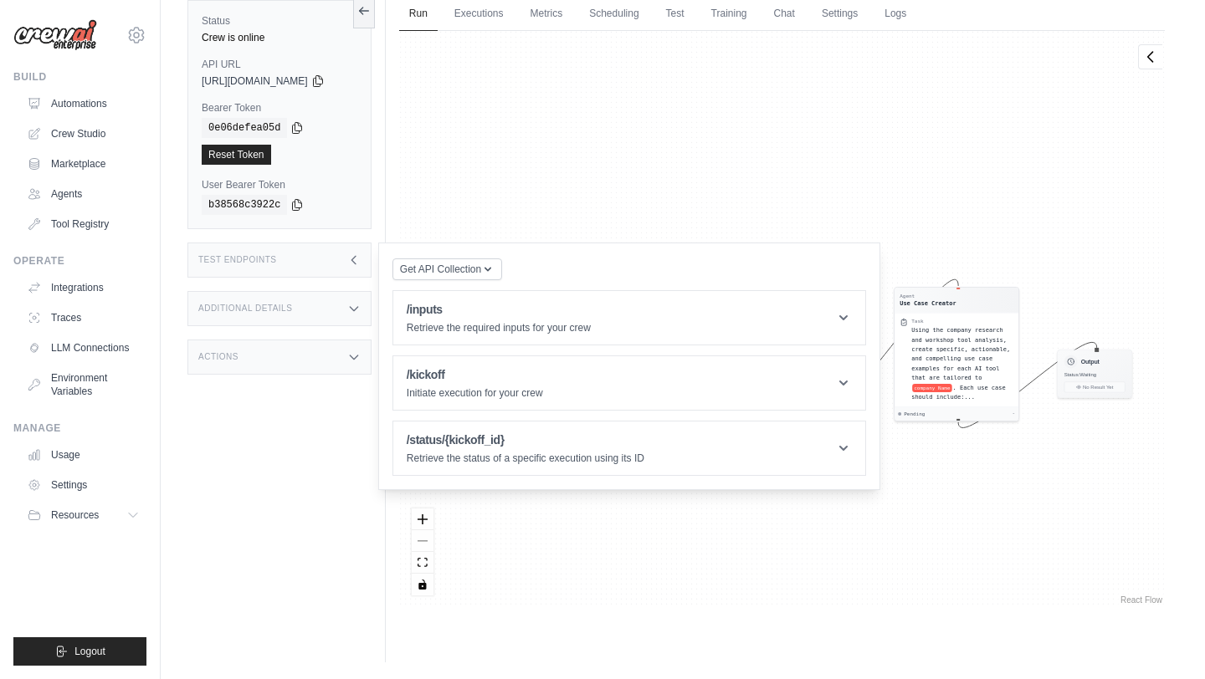
click at [480, 86] on div "Agent Company Research Analyst Task Conduct comprehensive research on company N…" at bounding box center [781, 319] width 765 height 577
click at [375, 17] on button at bounding box center [364, 9] width 22 height 35
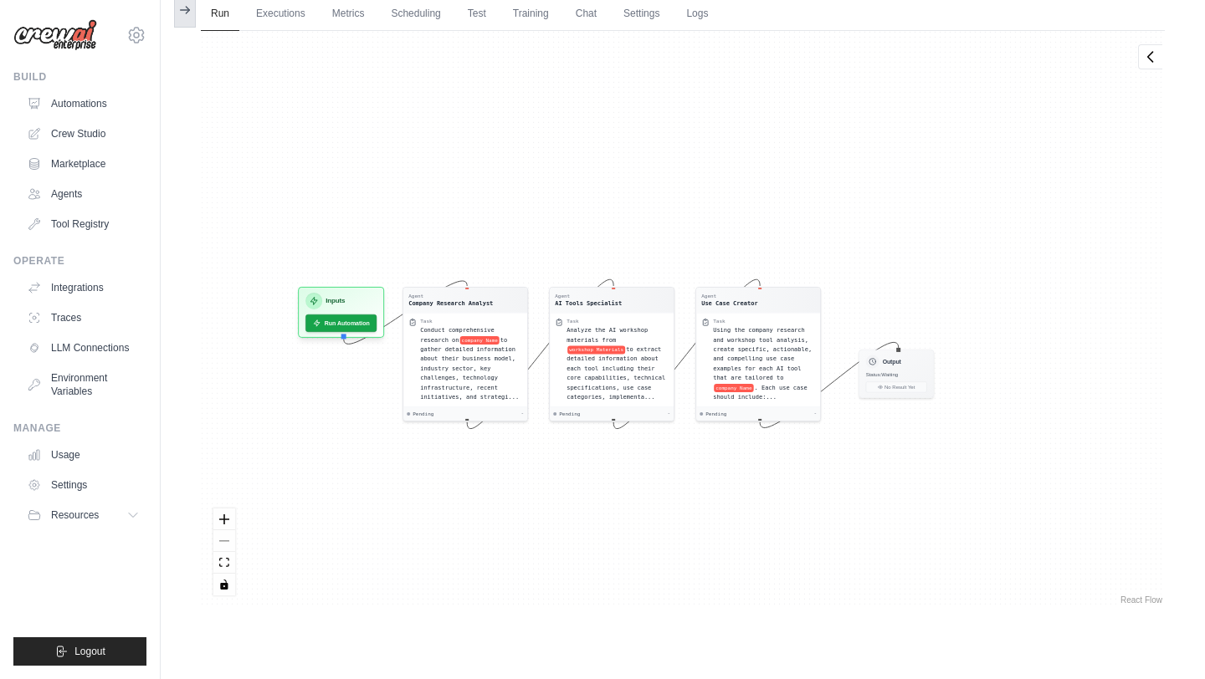
click at [184, 13] on icon at bounding box center [184, 9] width 13 height 13
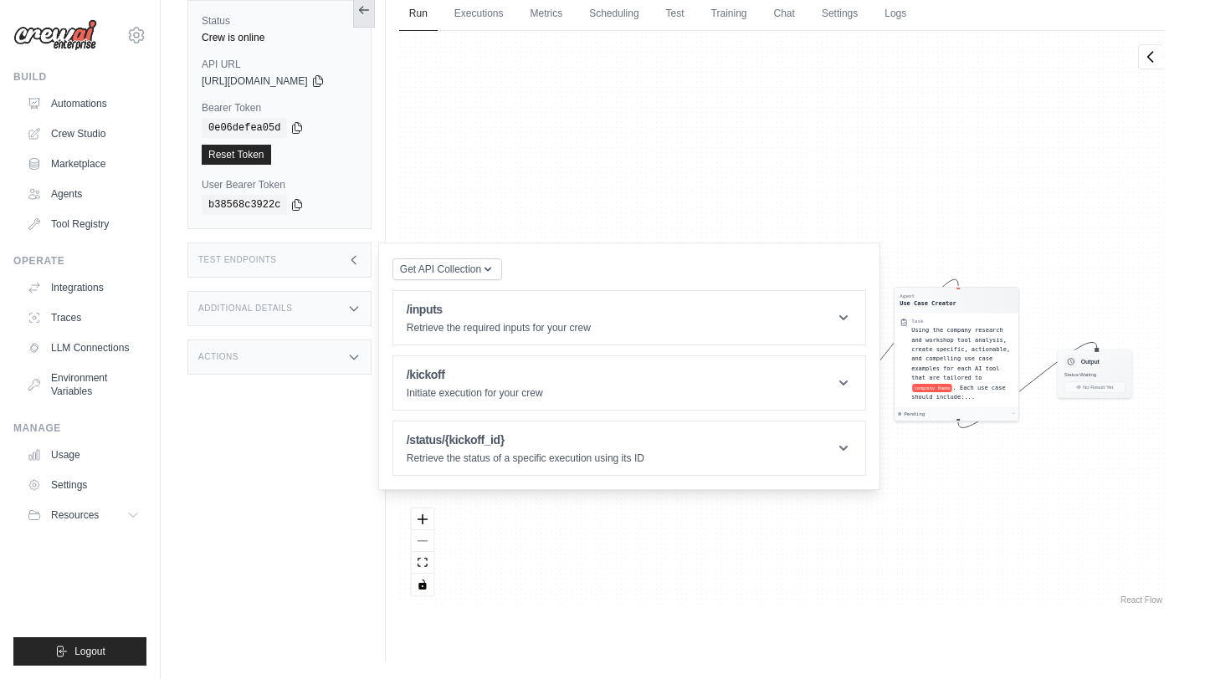
click at [374, 17] on button at bounding box center [364, 9] width 22 height 35
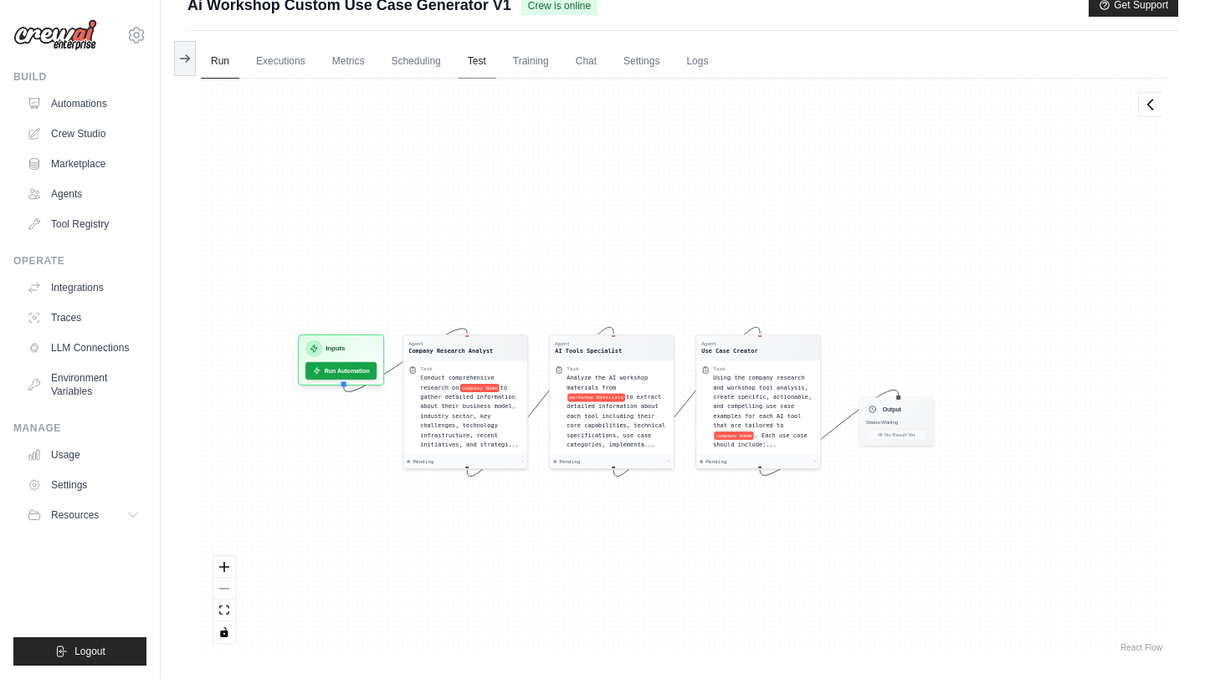
scroll to position [0, 0]
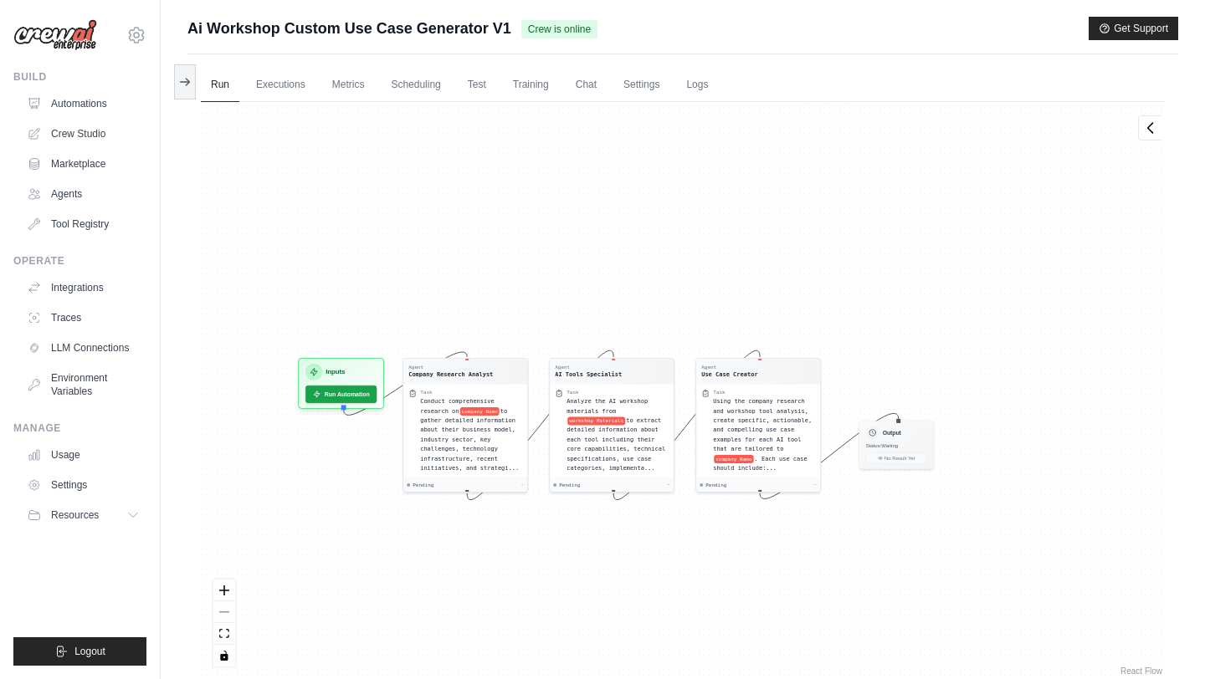
click at [592, 104] on div "Agent Company Research Analyst Task Conduct comprehensive research on company N…" at bounding box center [683, 390] width 964 height 577
click at [593, 89] on link "Chat" at bounding box center [585, 85] width 41 height 35
click at [682, 76] on link "Logs" at bounding box center [697, 85] width 42 height 35
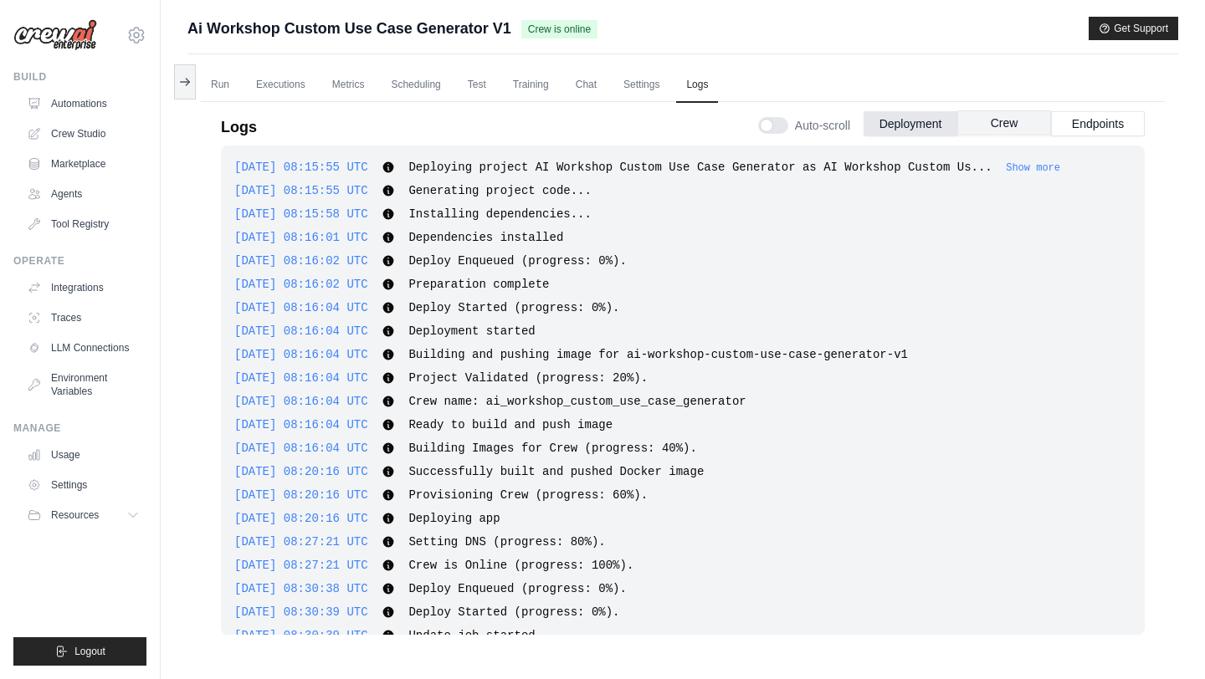
click at [999, 123] on button "Crew" at bounding box center [1004, 122] width 94 height 25
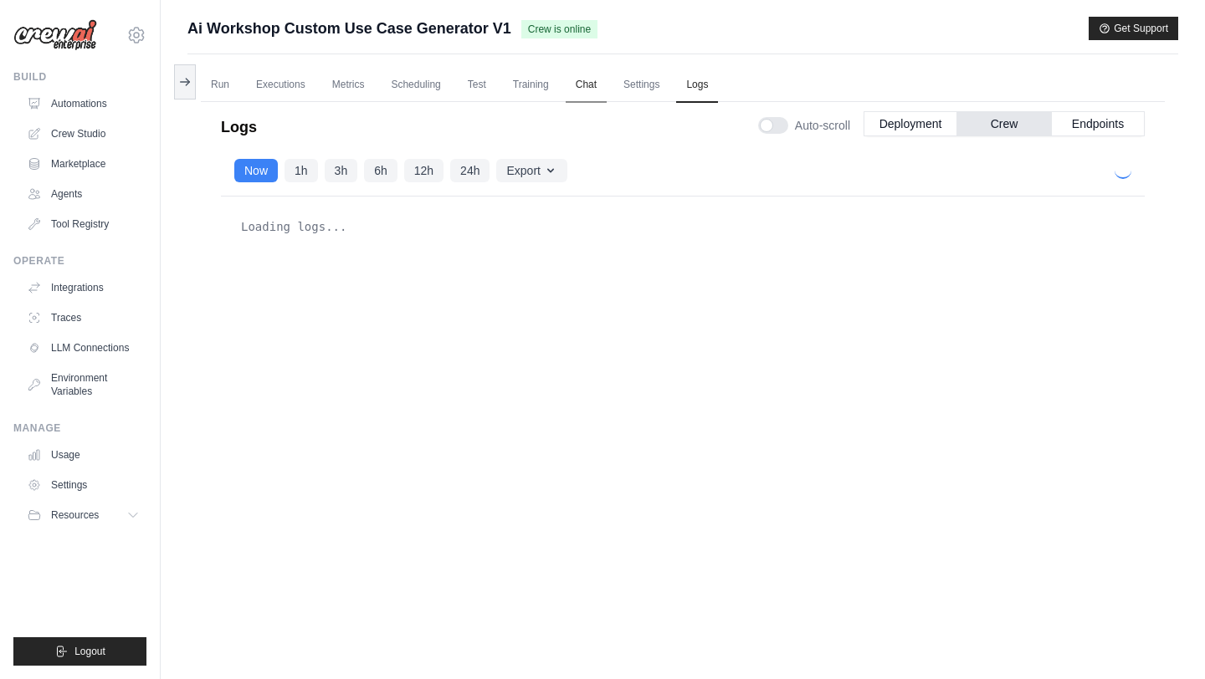
click at [602, 81] on link "Chat" at bounding box center [585, 85] width 41 height 35
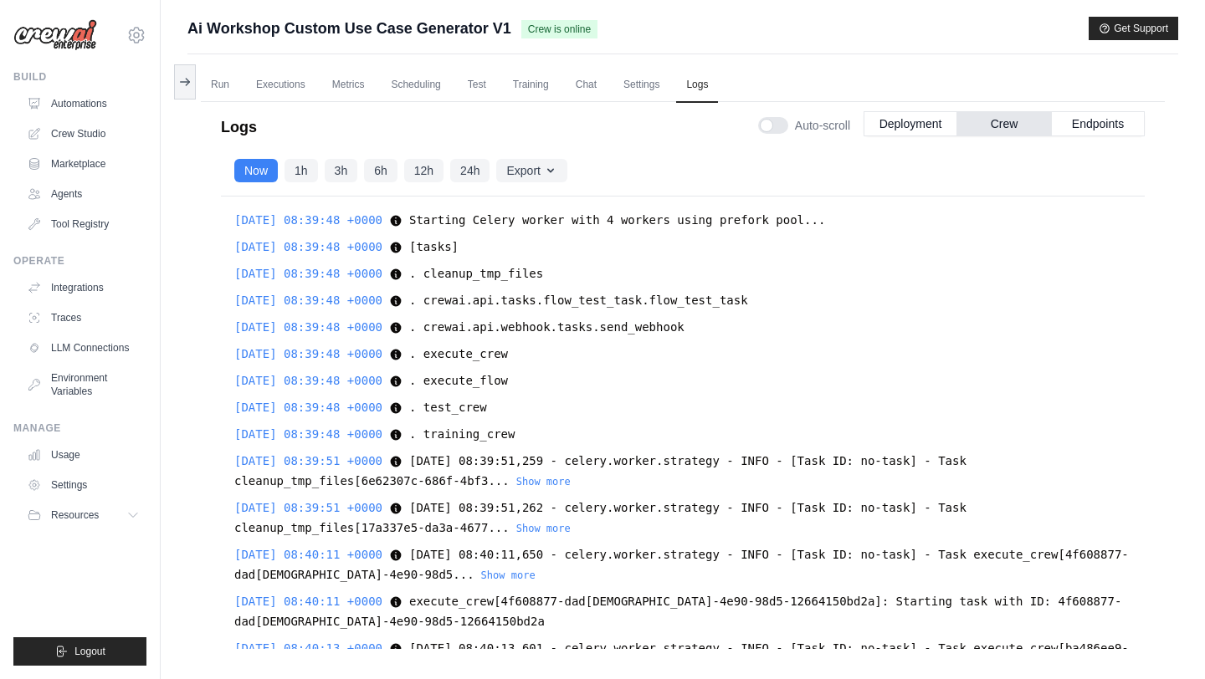
scroll to position [26739, 0]
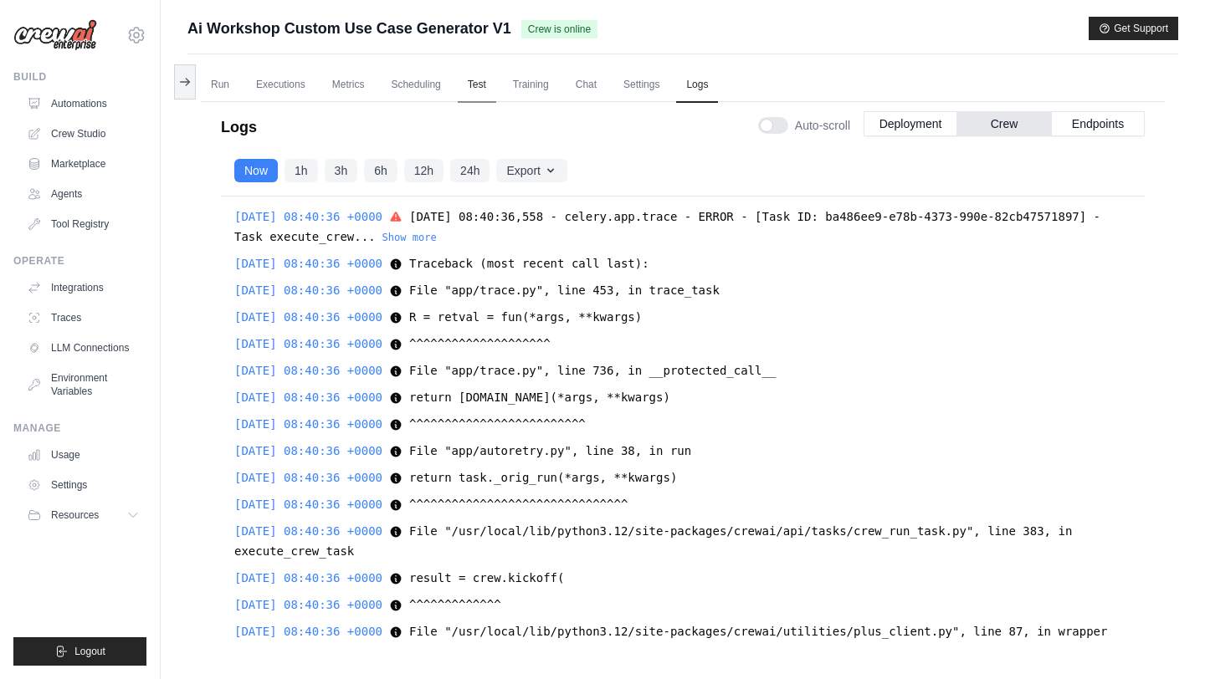
click at [468, 87] on link "Test" at bounding box center [477, 85] width 38 height 35
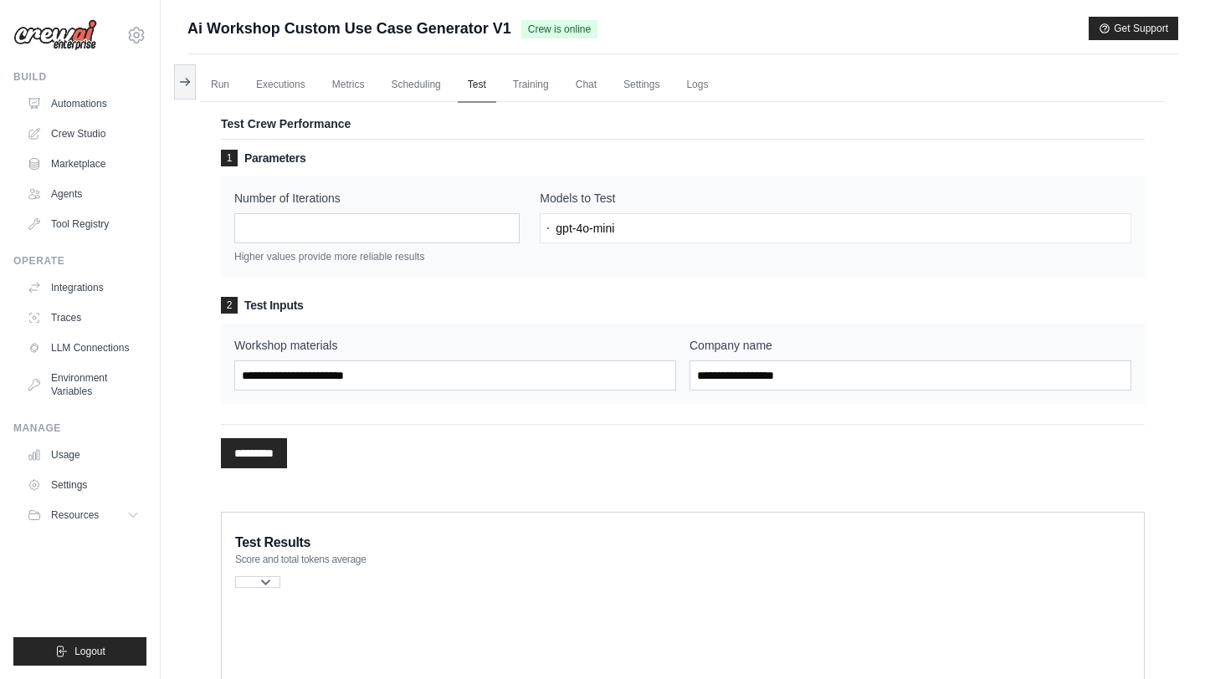
click at [476, 87] on link "Test" at bounding box center [477, 85] width 38 height 35
click at [530, 90] on link "Training" at bounding box center [531, 85] width 56 height 35
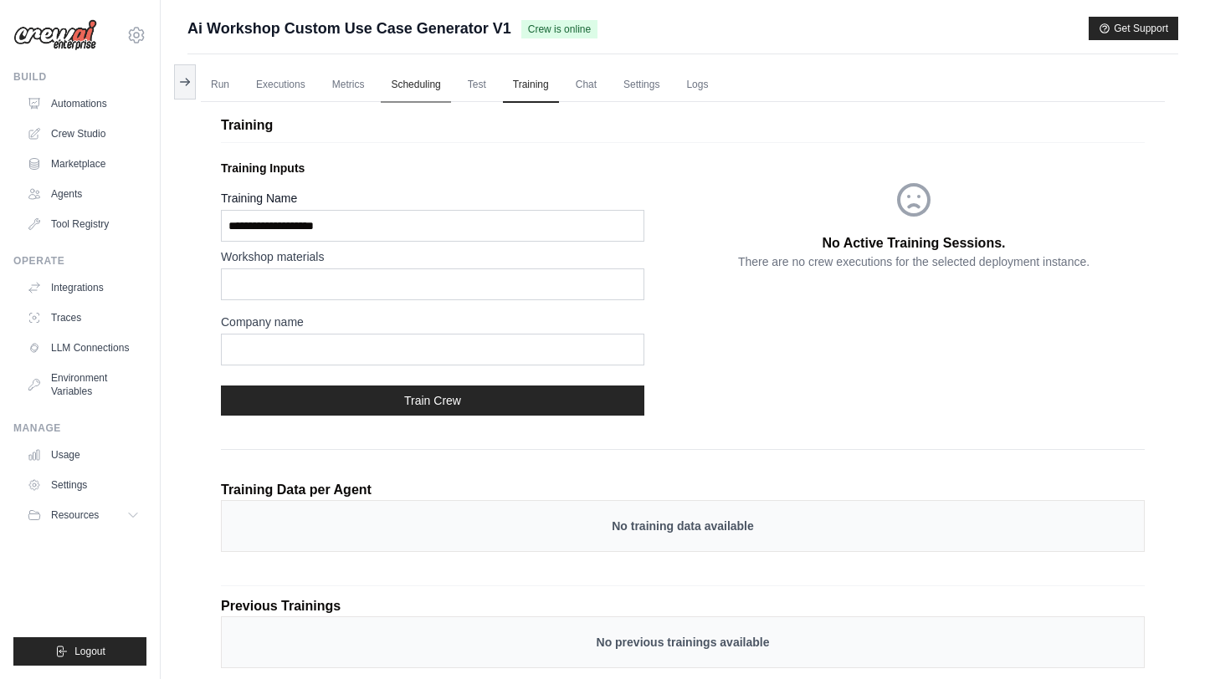
click at [423, 90] on link "Scheduling" at bounding box center [415, 85] width 69 height 35
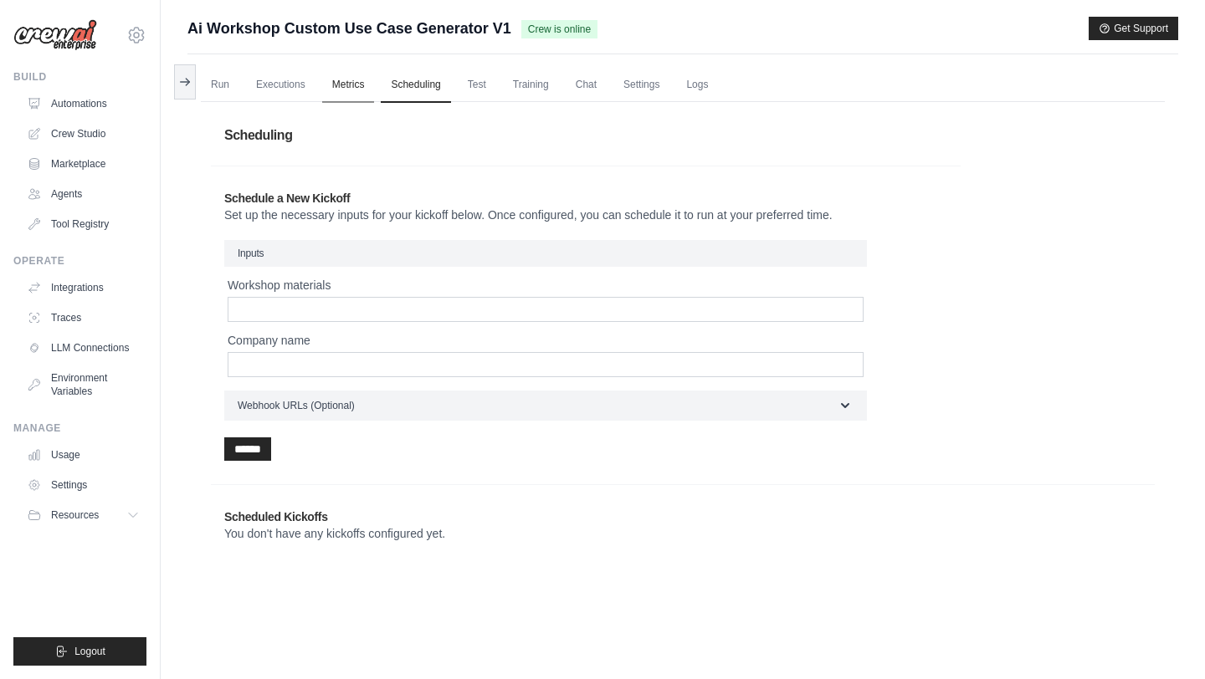
click at [351, 85] on link "Metrics" at bounding box center [348, 85] width 53 height 35
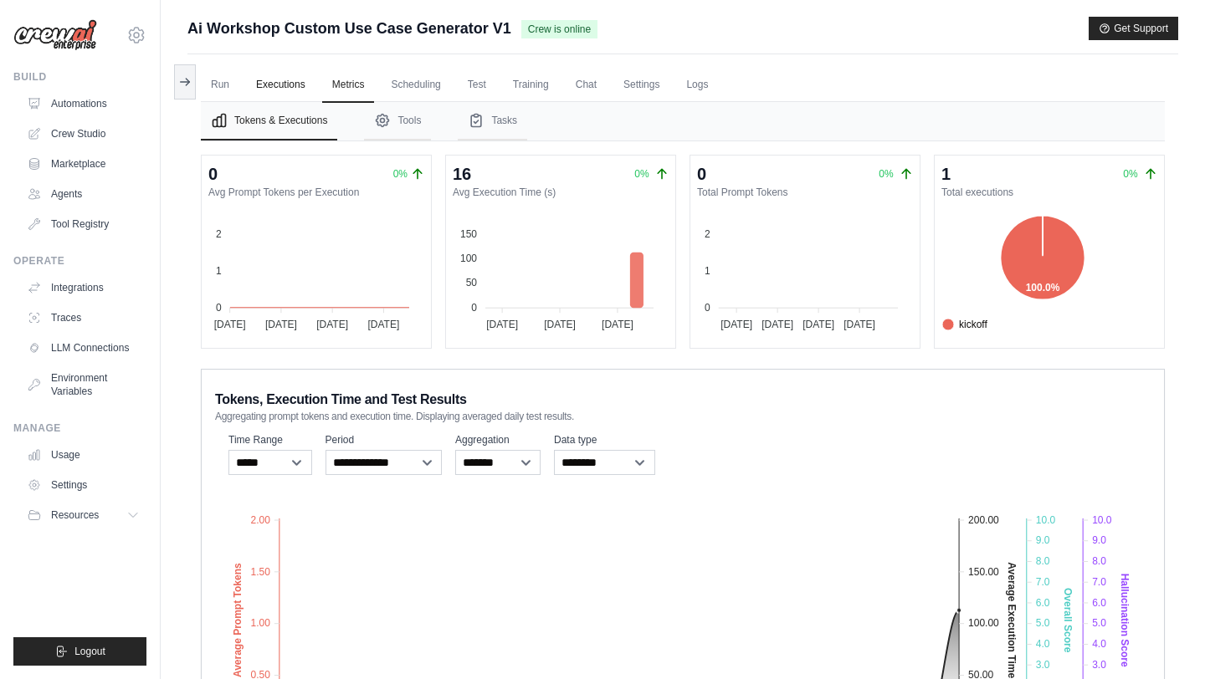
click at [291, 92] on link "Executions" at bounding box center [280, 85] width 69 height 35
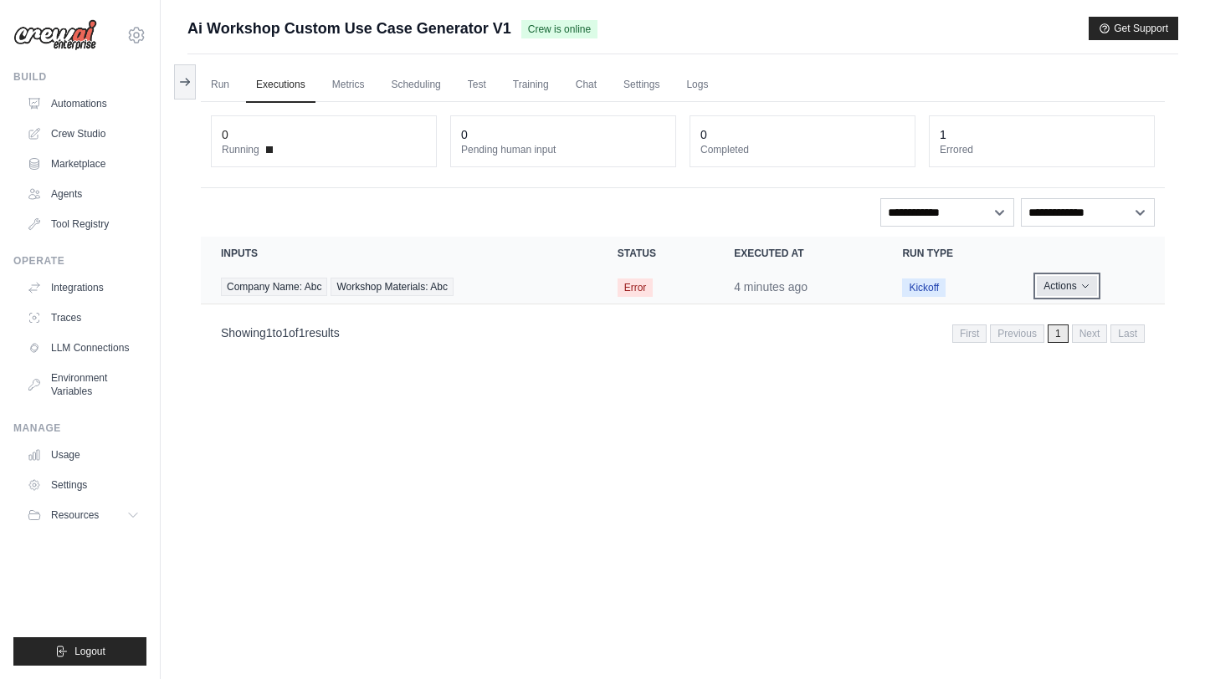
click at [1077, 288] on button "Actions" at bounding box center [1065, 286] width 59 height 20
click at [1082, 308] on section "Crew executions with inputs, status, execution time, run type, and actions Inpu…" at bounding box center [683, 295] width 964 height 117
click at [1070, 286] on button "Actions" at bounding box center [1065, 286] width 59 height 20
click at [1072, 306] on link "View Details" at bounding box center [1090, 317] width 107 height 27
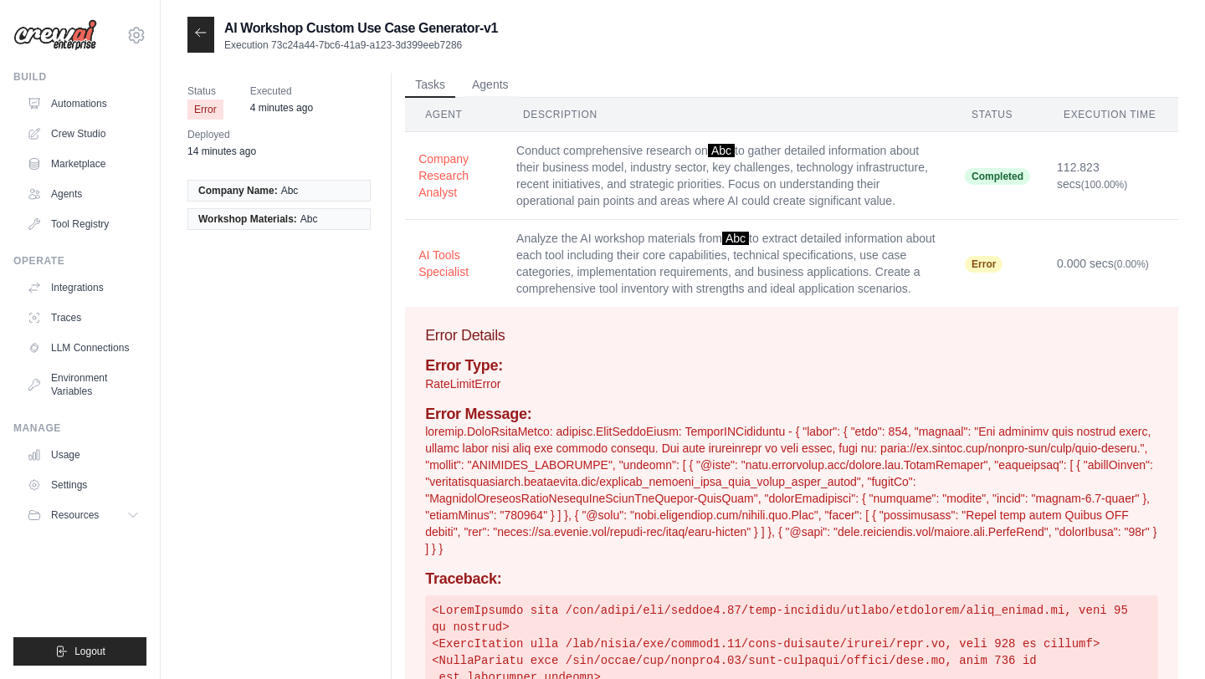
click at [202, 28] on icon at bounding box center [200, 32] width 13 height 13
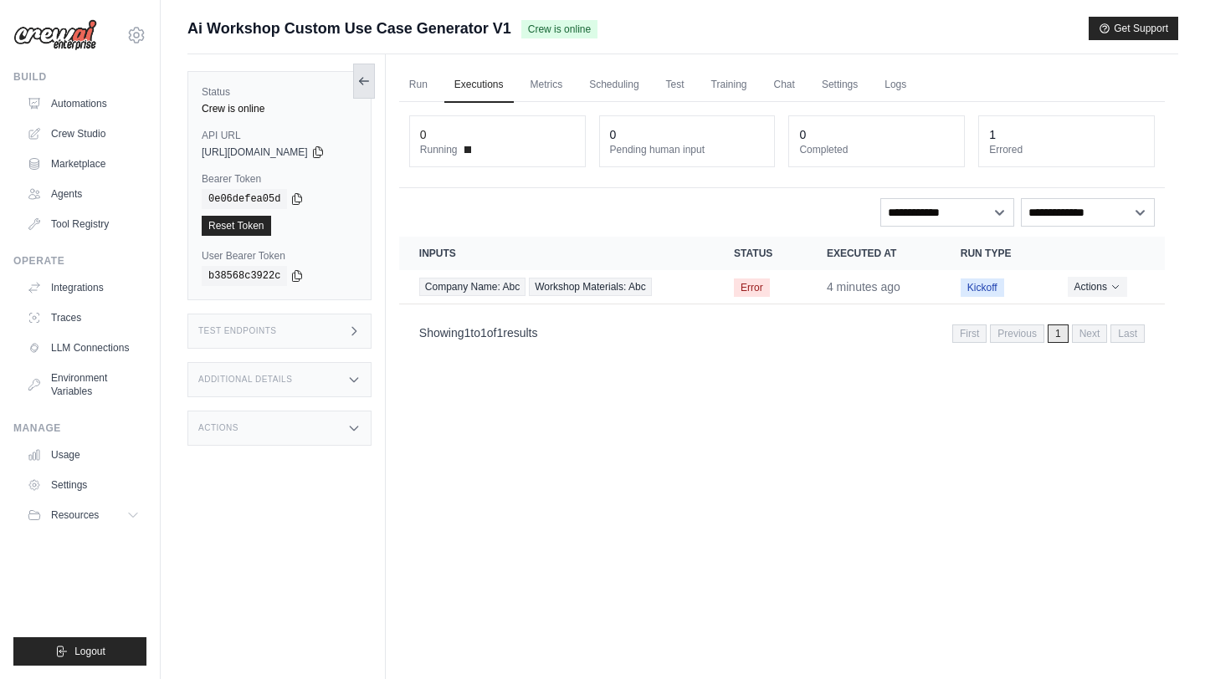
click at [371, 78] on icon at bounding box center [363, 80] width 13 height 13
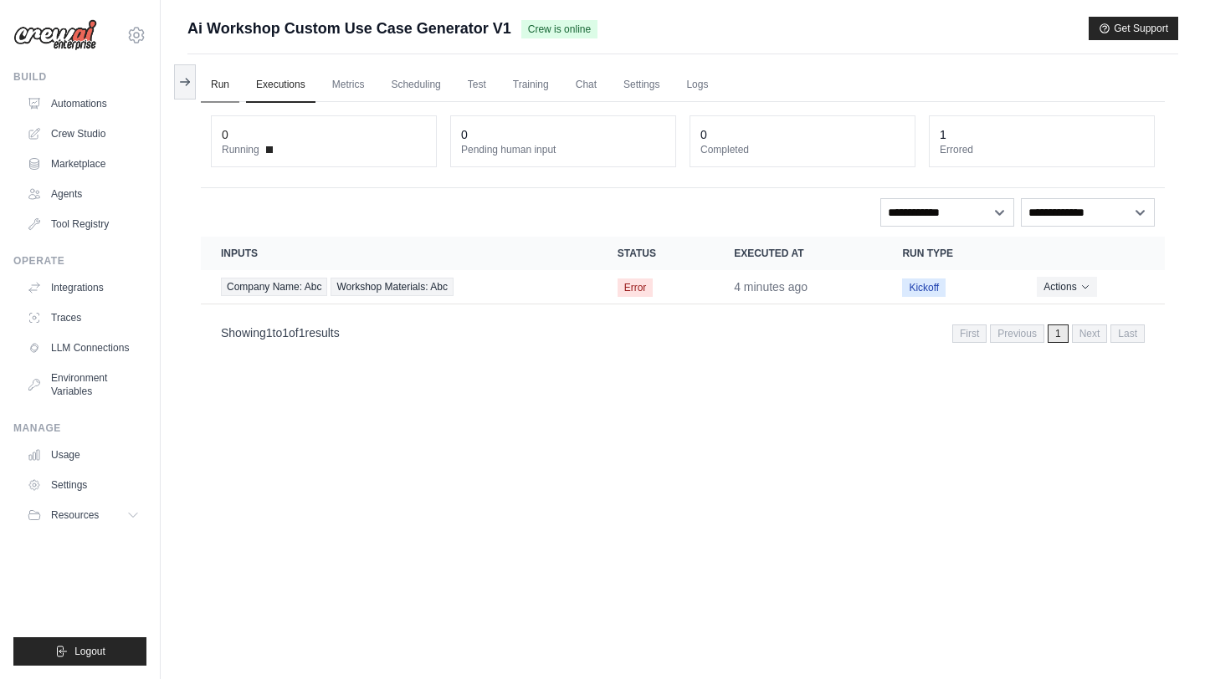
click at [228, 85] on link "Run" at bounding box center [220, 85] width 38 height 35
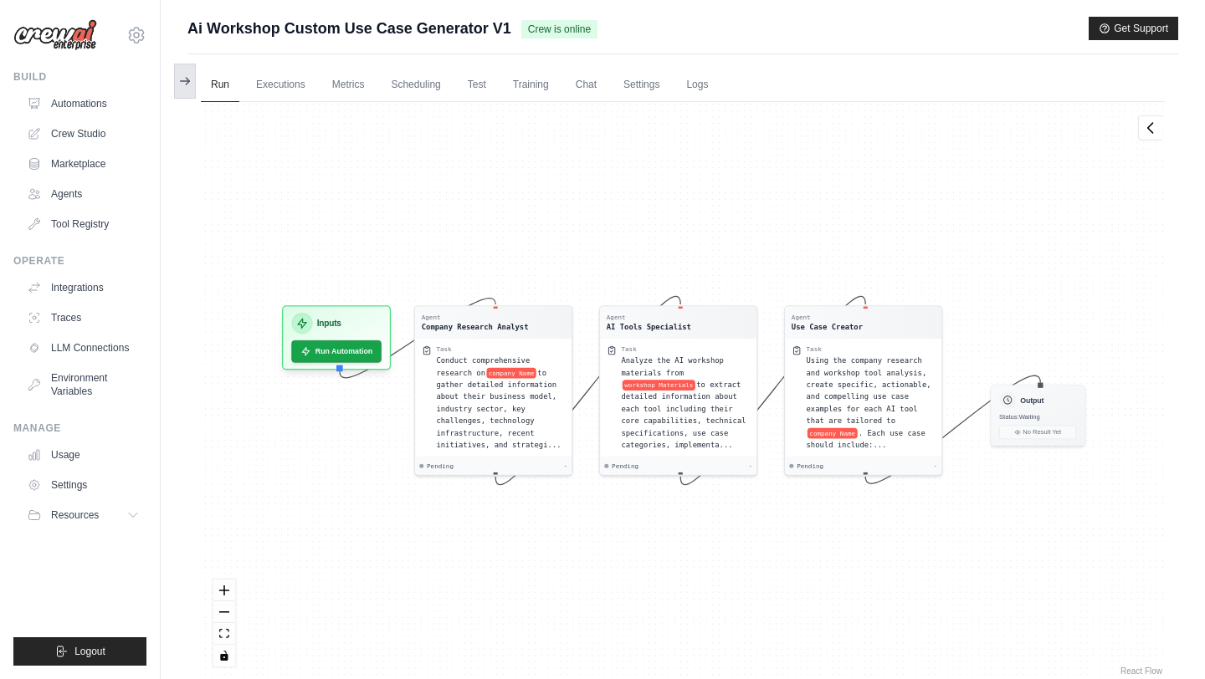
click at [186, 79] on icon at bounding box center [184, 80] width 13 height 13
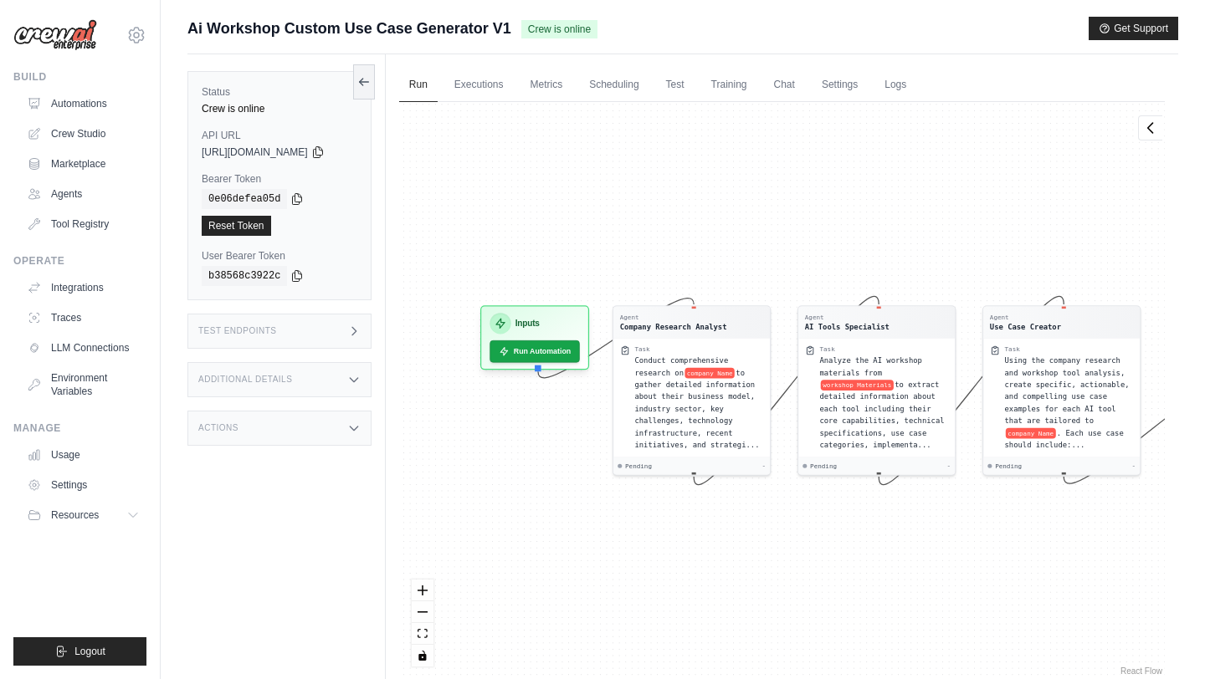
click at [515, 26] on div "Ai Workshop Custom Use Case Generator V1 Crew is online" at bounding box center [392, 28] width 410 height 23
click at [76, 93] on link "Automations" at bounding box center [85, 103] width 126 height 27
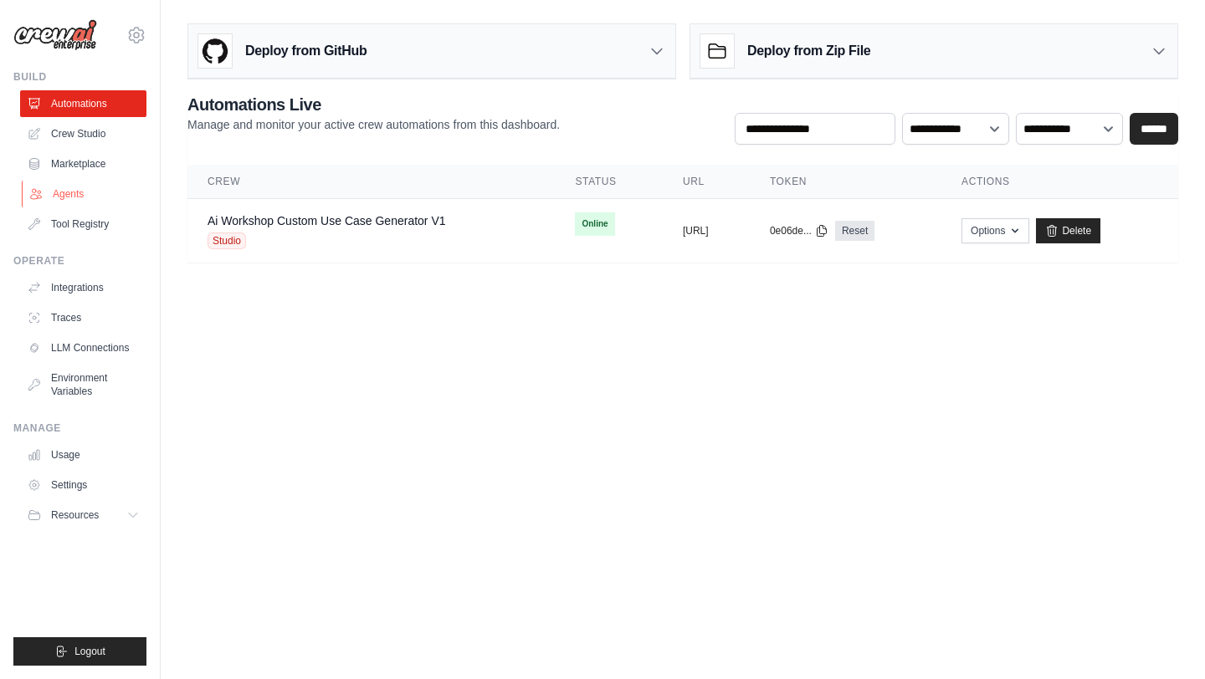
click at [105, 188] on link "Agents" at bounding box center [85, 194] width 126 height 27
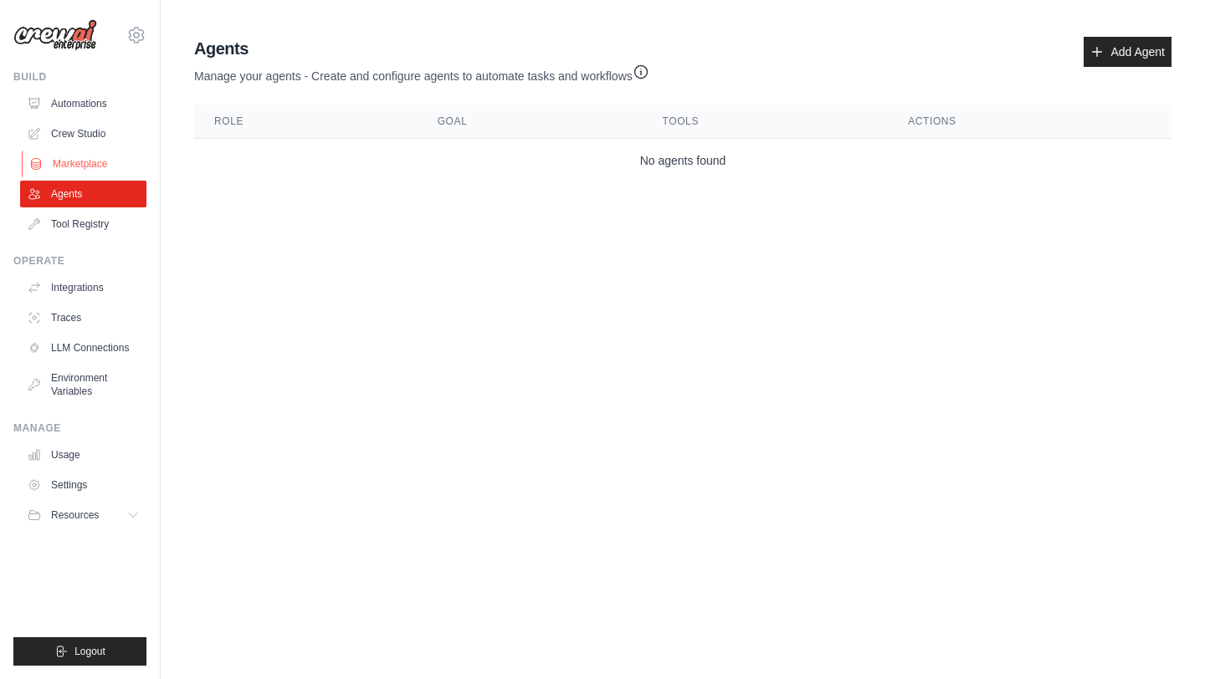
click at [88, 167] on link "Marketplace" at bounding box center [85, 164] width 126 height 27
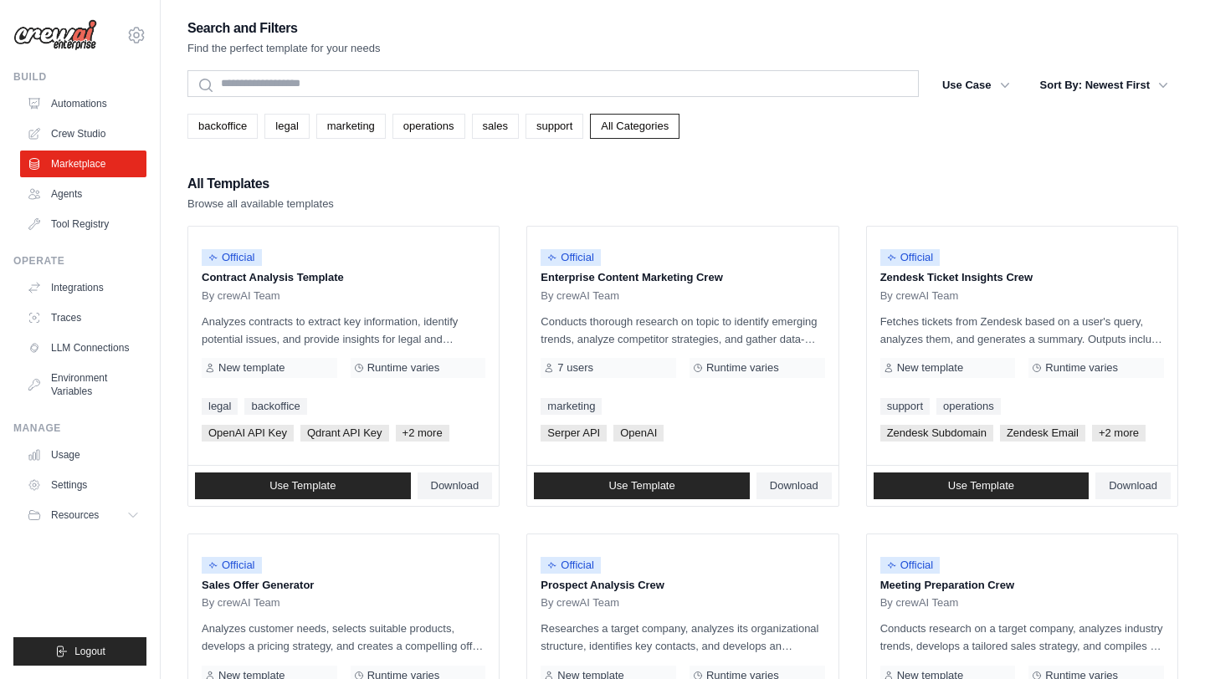
click at [92, 131] on link "Crew Studio" at bounding box center [83, 133] width 126 height 27
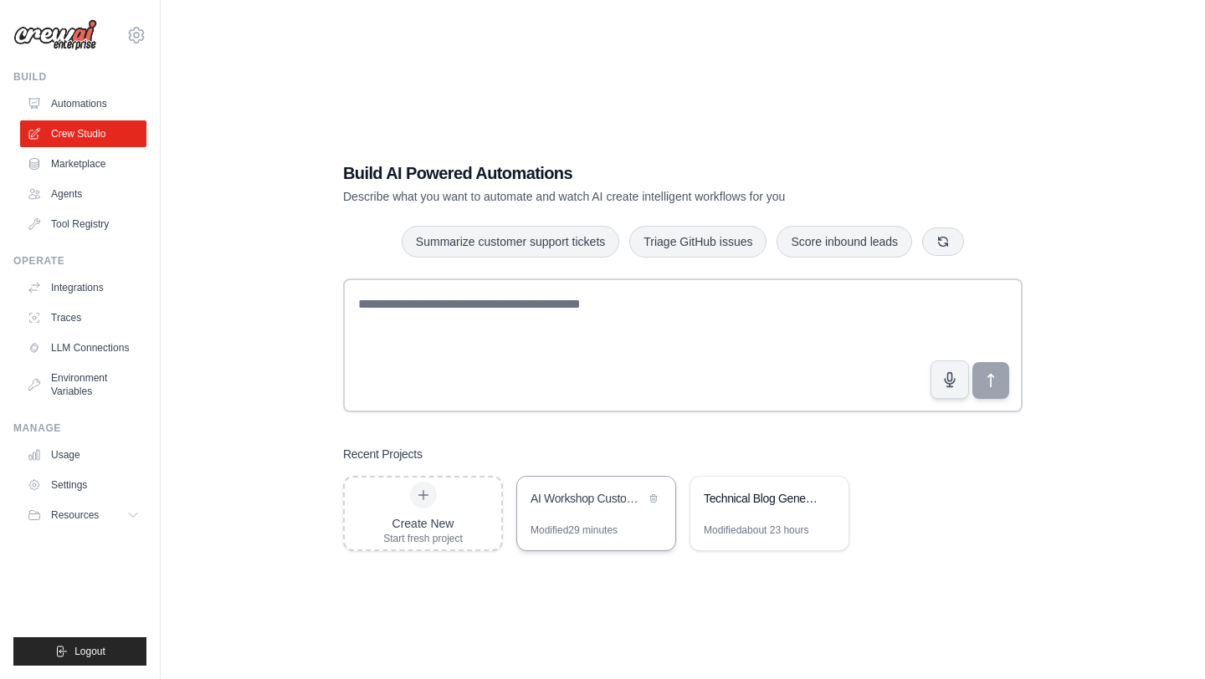
click at [592, 505] on div "AI Workshop Custom Use Case Generator" at bounding box center [587, 498] width 115 height 17
click at [76, 172] on link "Marketplace" at bounding box center [85, 164] width 126 height 27
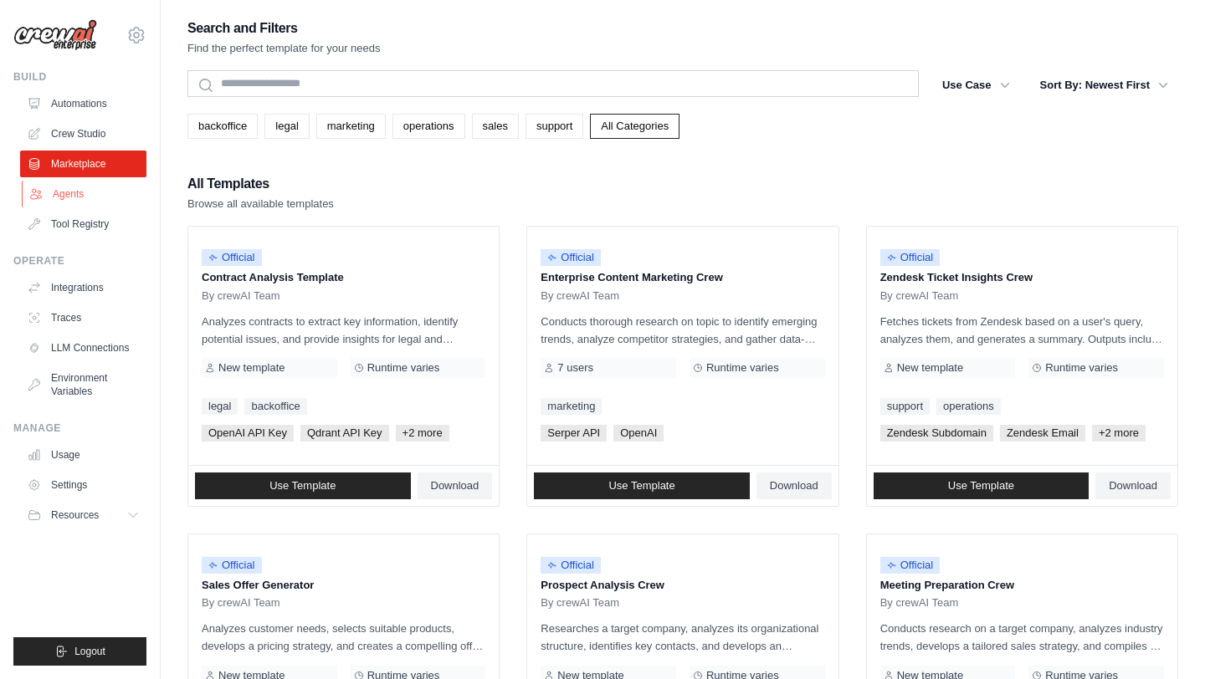
click at [76, 188] on link "Agents" at bounding box center [85, 194] width 126 height 27
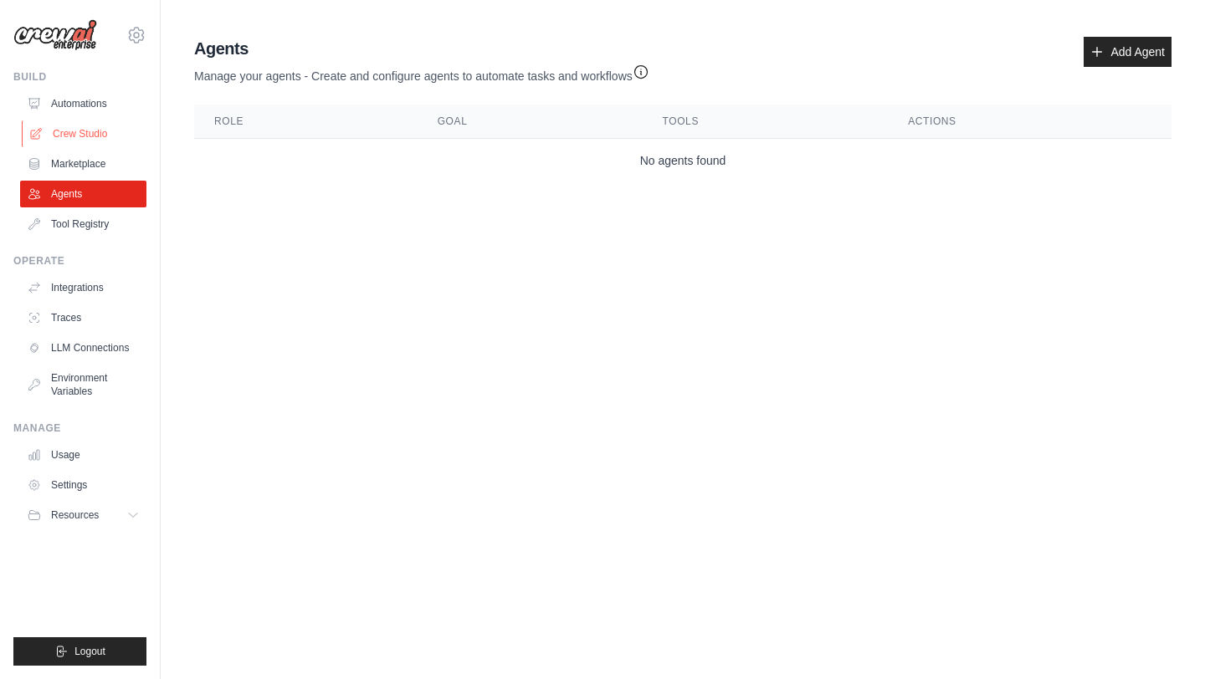
click at [69, 125] on link "Crew Studio" at bounding box center [85, 133] width 126 height 27
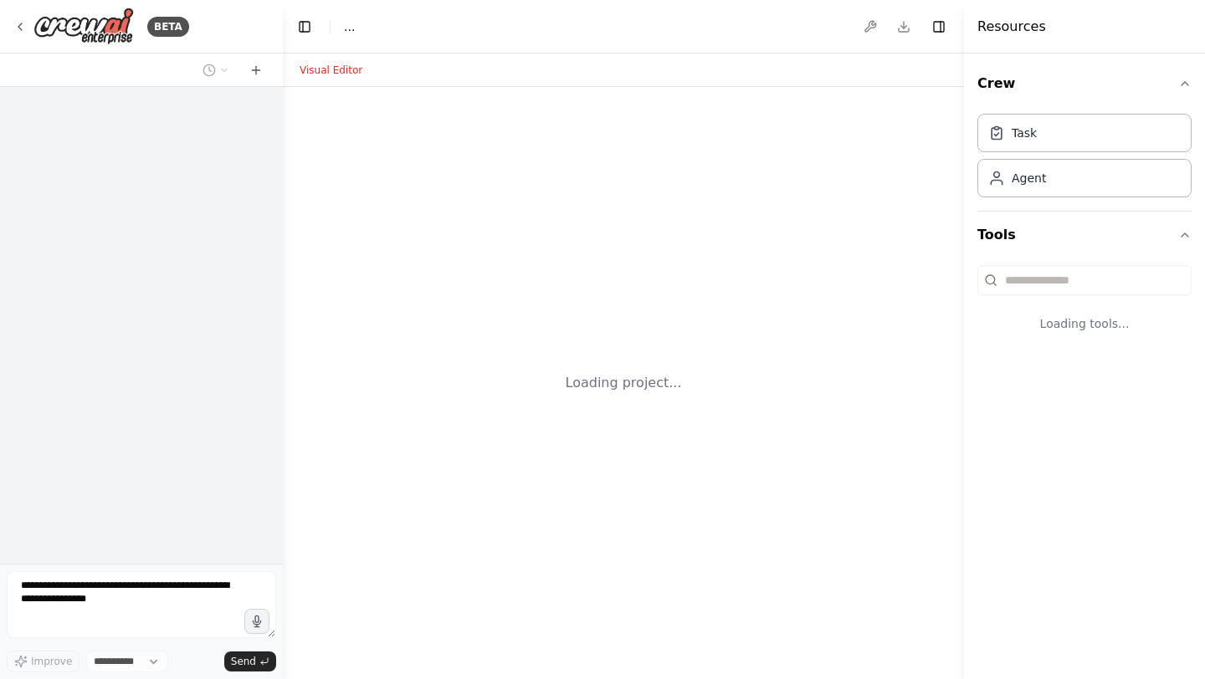
select select "****"
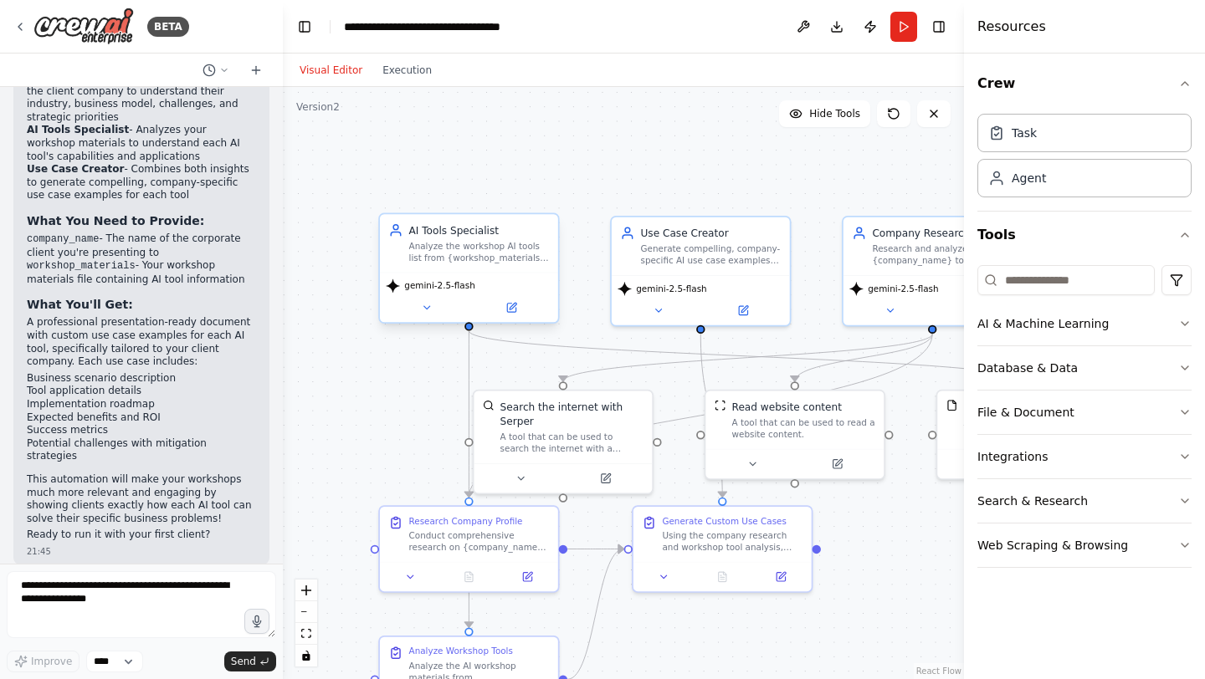
scroll to position [2478, 0]
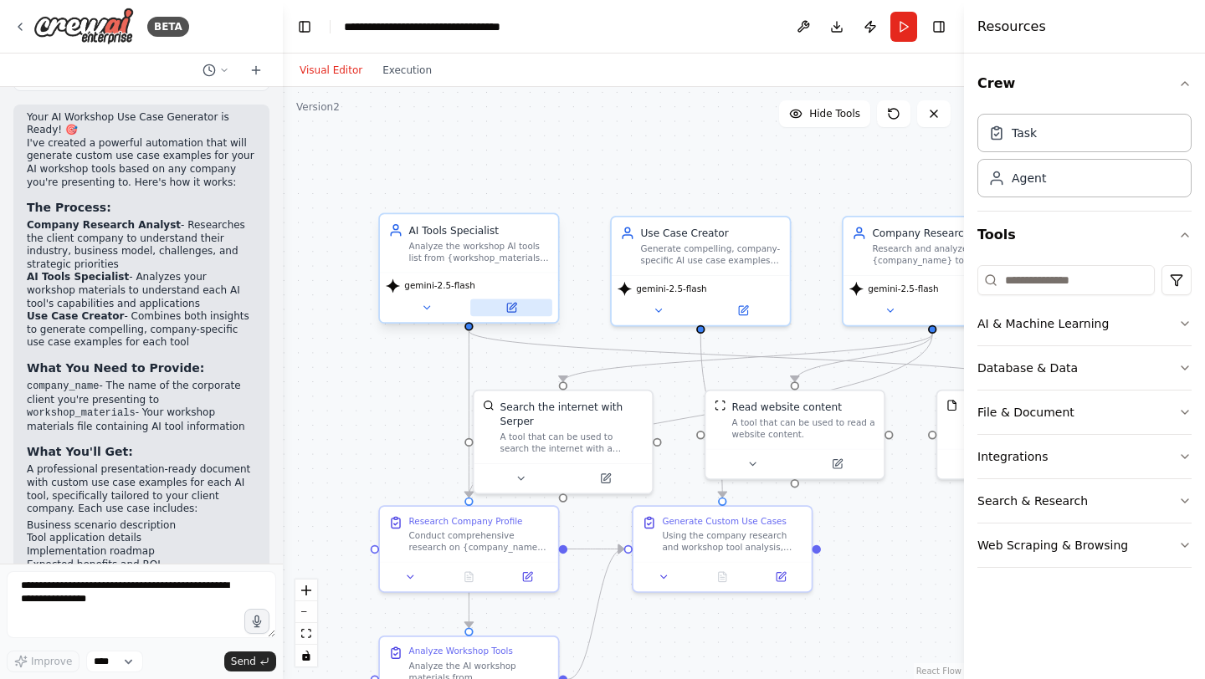
click at [503, 312] on button at bounding box center [511, 308] width 82 height 18
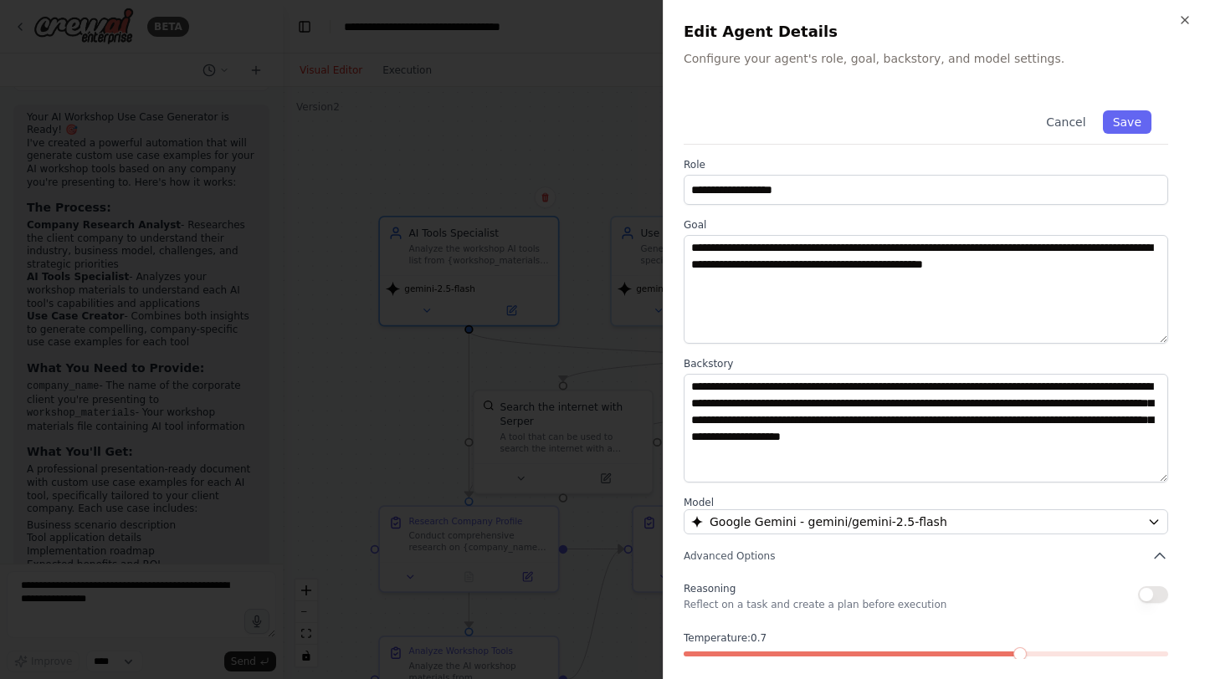
scroll to position [79, 0]
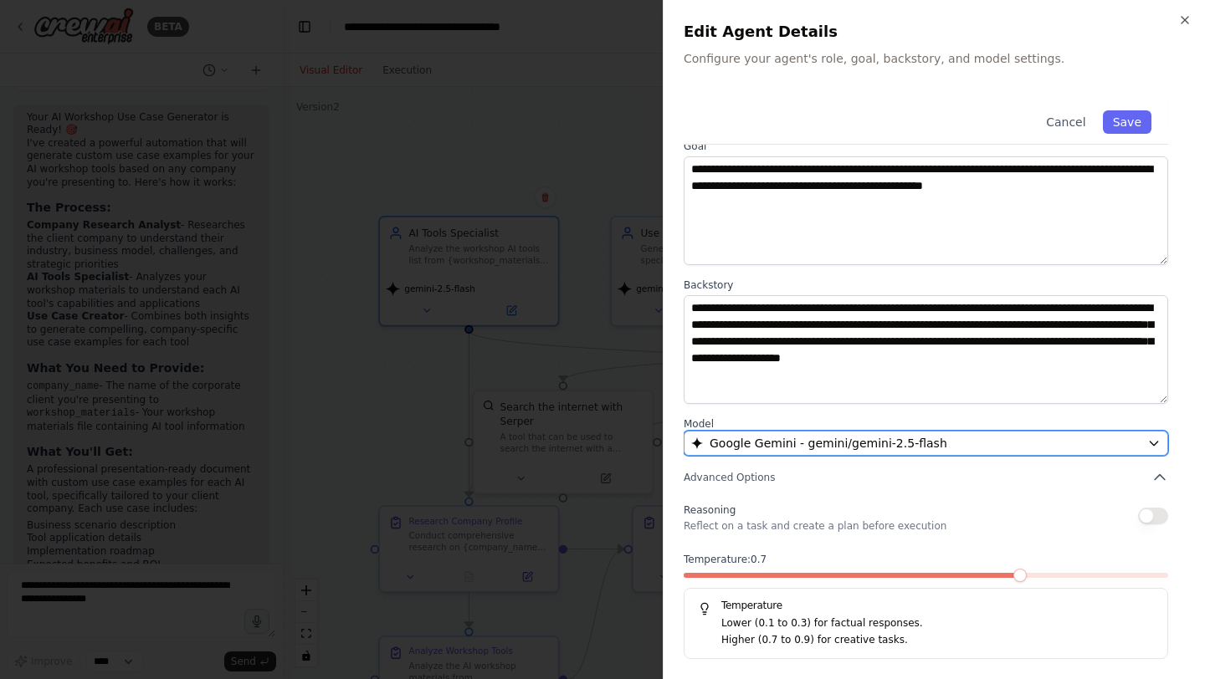
click at [885, 453] on button "Google Gemini - gemini/gemini-2.5-flash" at bounding box center [925, 443] width 484 height 25
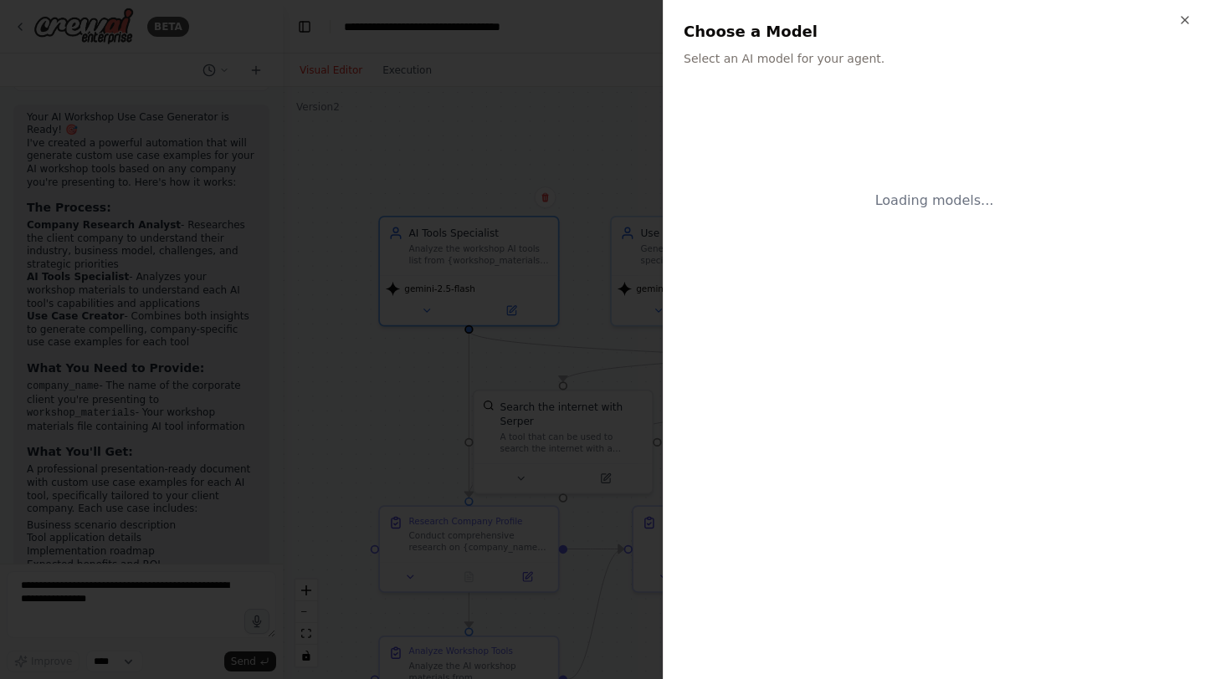
scroll to position [0, 0]
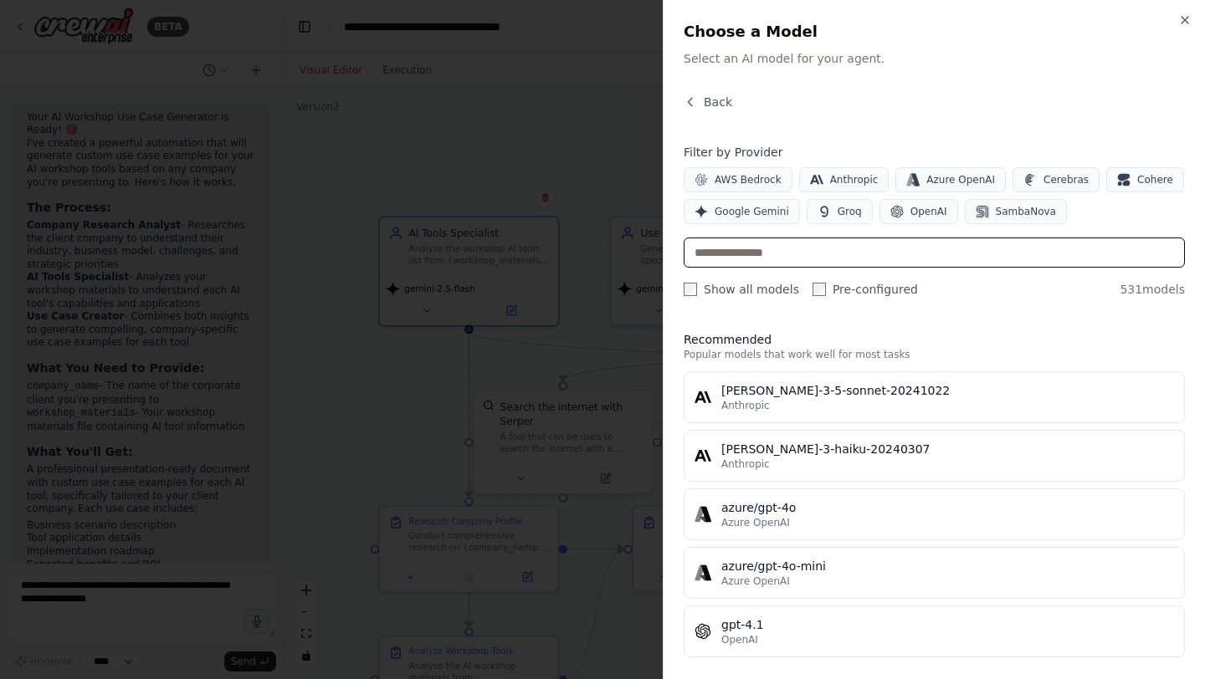
click at [787, 249] on input "text" at bounding box center [933, 253] width 501 height 30
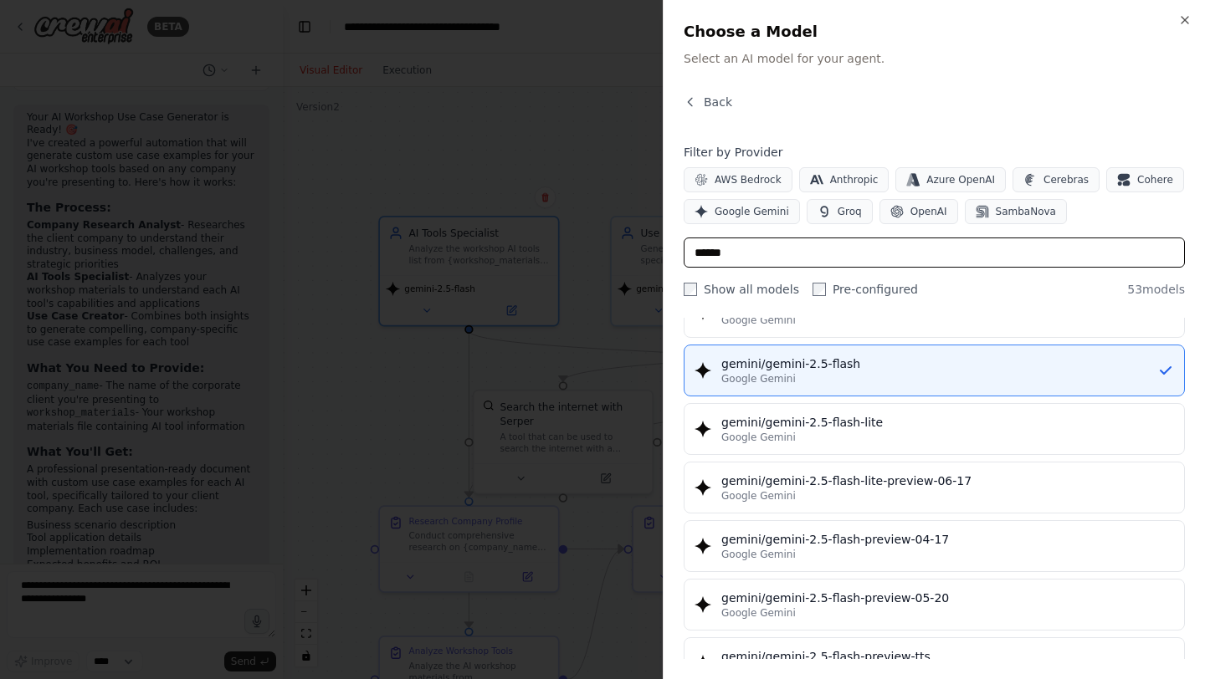
scroll to position [1434, 0]
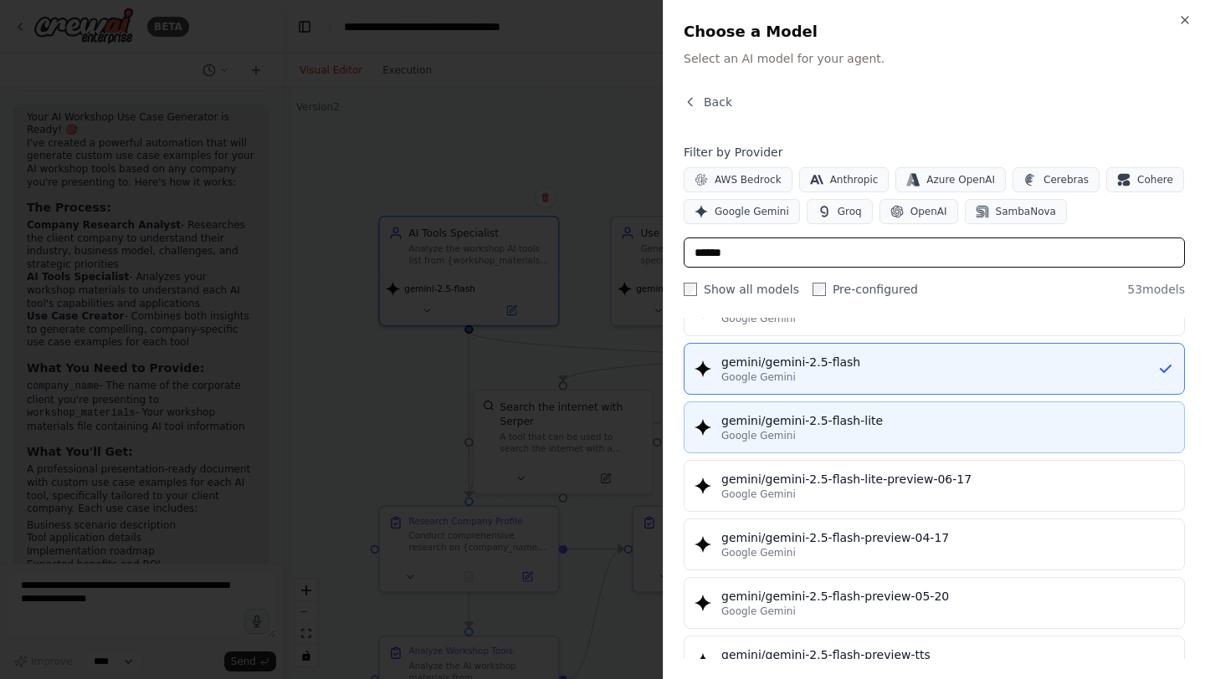
type input "******"
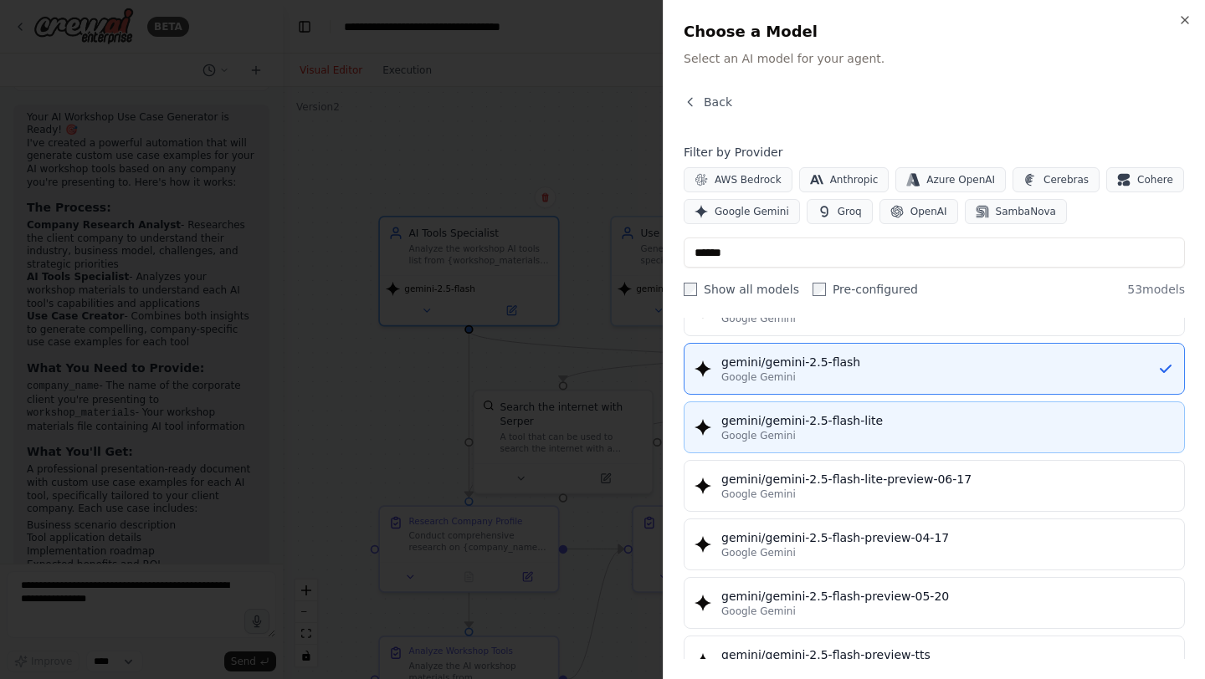
click at [975, 420] on div "gemini/gemini-2.5-flash-lite" at bounding box center [947, 420] width 453 height 17
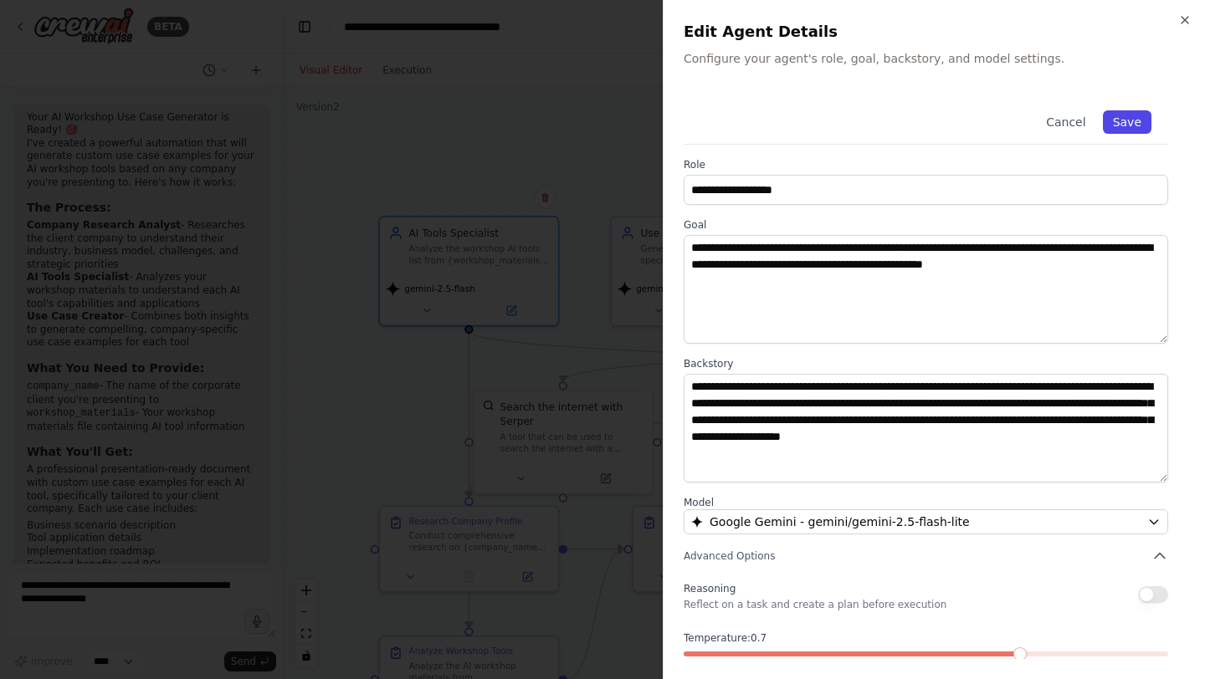
click at [1128, 124] on button "Save" at bounding box center [1127, 121] width 49 height 23
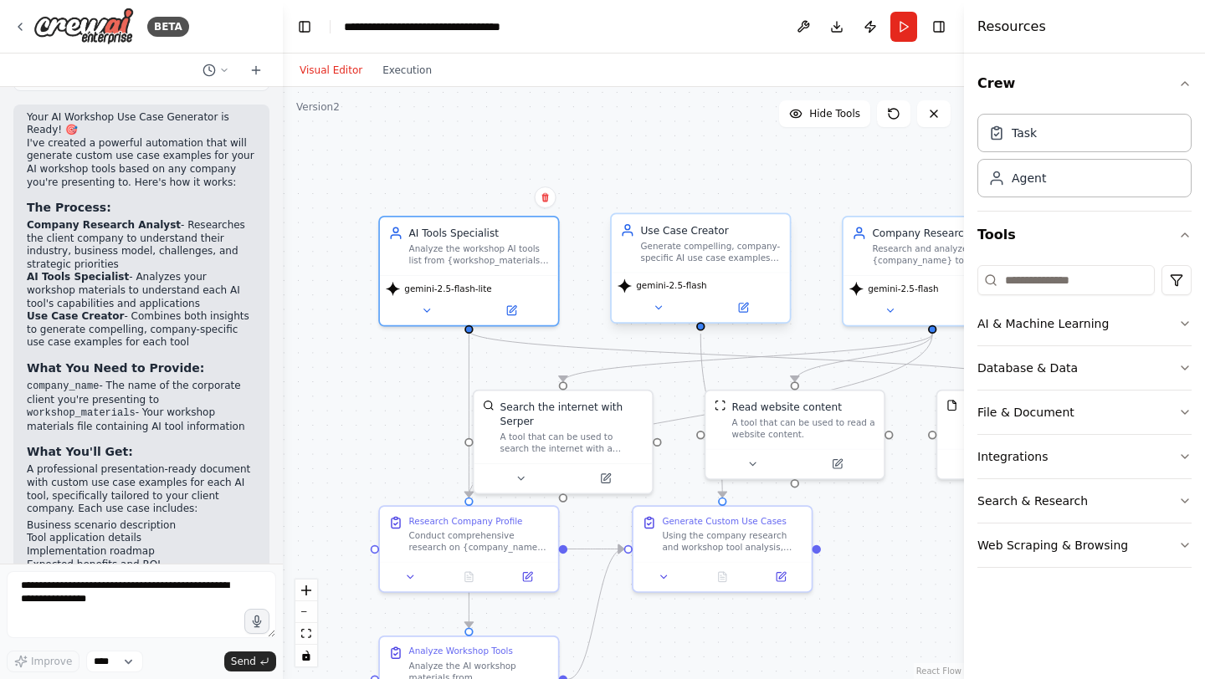
click at [683, 288] on span "gemini-2.5-flash" at bounding box center [671, 286] width 70 height 12
click at [653, 303] on icon at bounding box center [658, 308] width 12 height 12
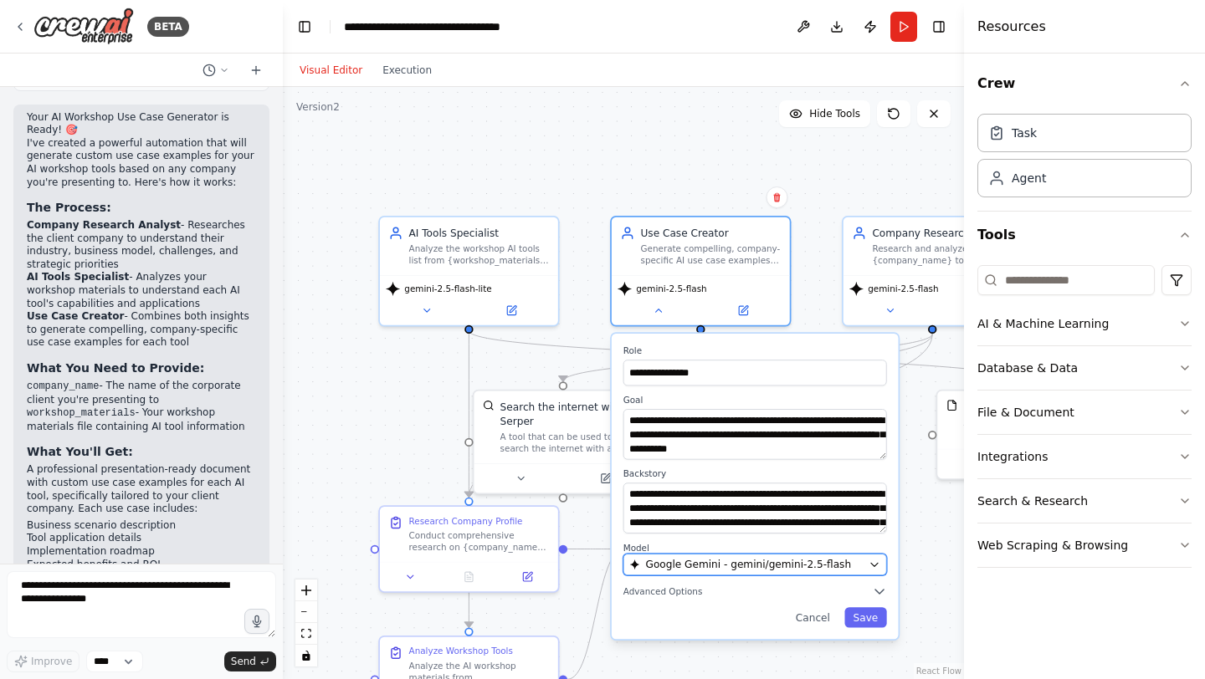
click at [786, 565] on span "Google Gemini - gemini/gemini-2.5-flash" at bounding box center [749, 564] width 206 height 14
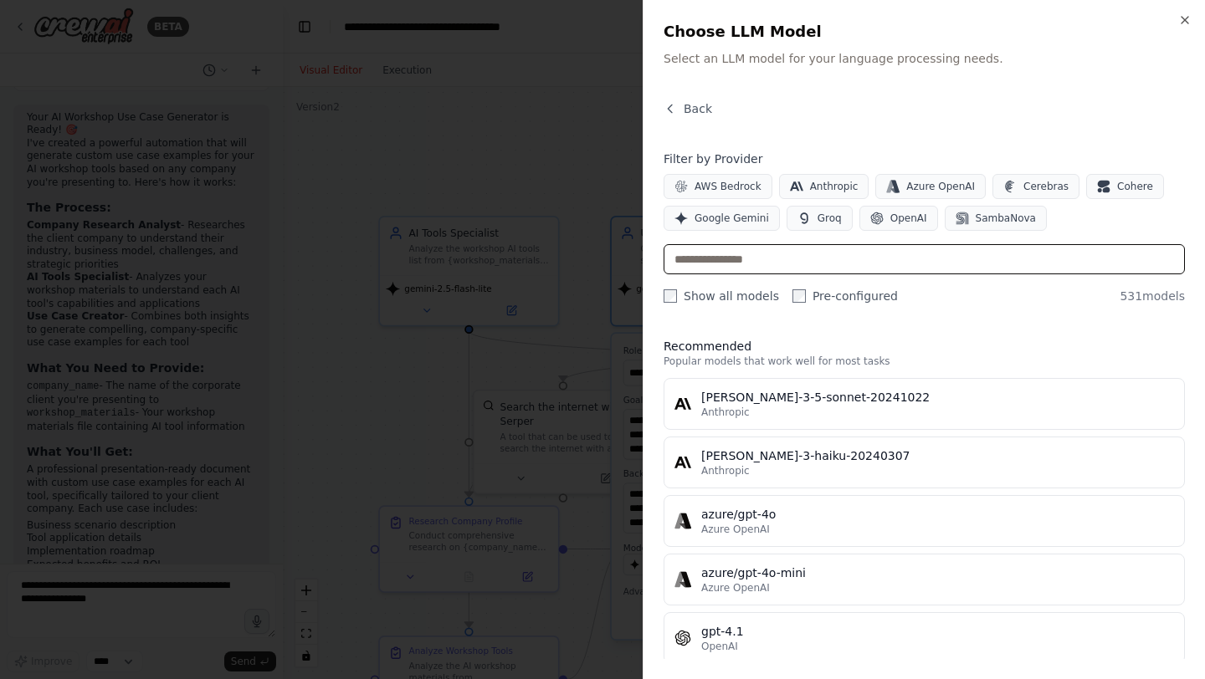
click at [862, 259] on input "text" at bounding box center [923, 259] width 521 height 30
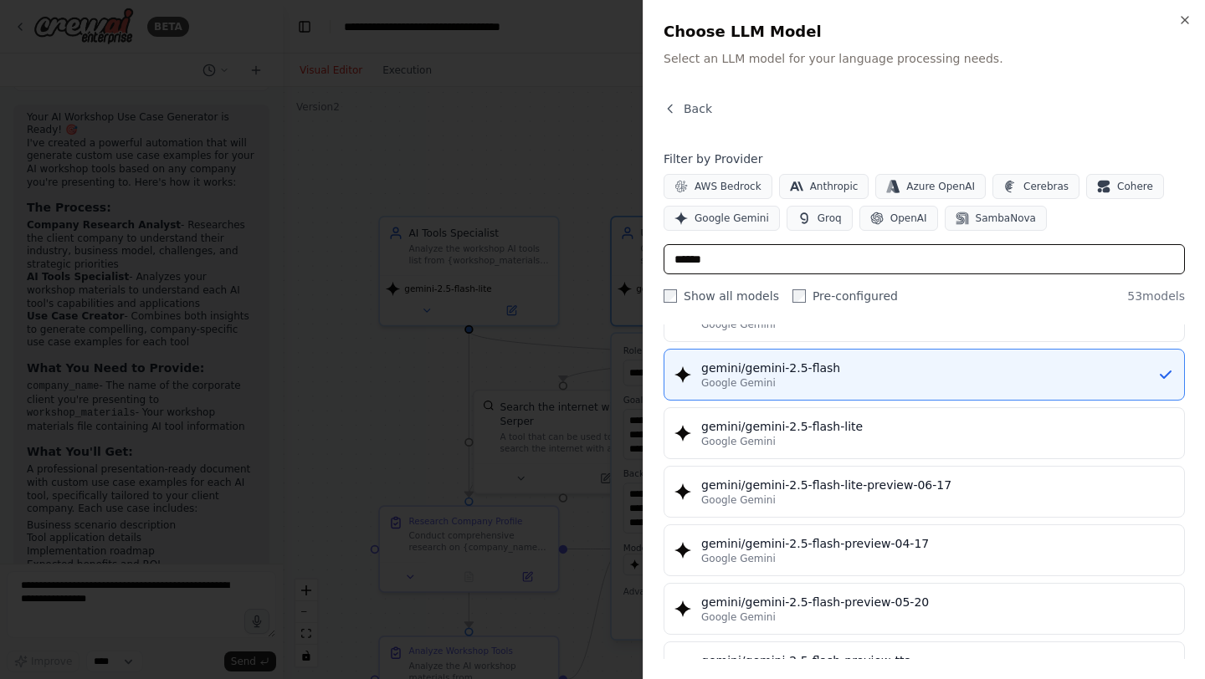
scroll to position [1465, 0]
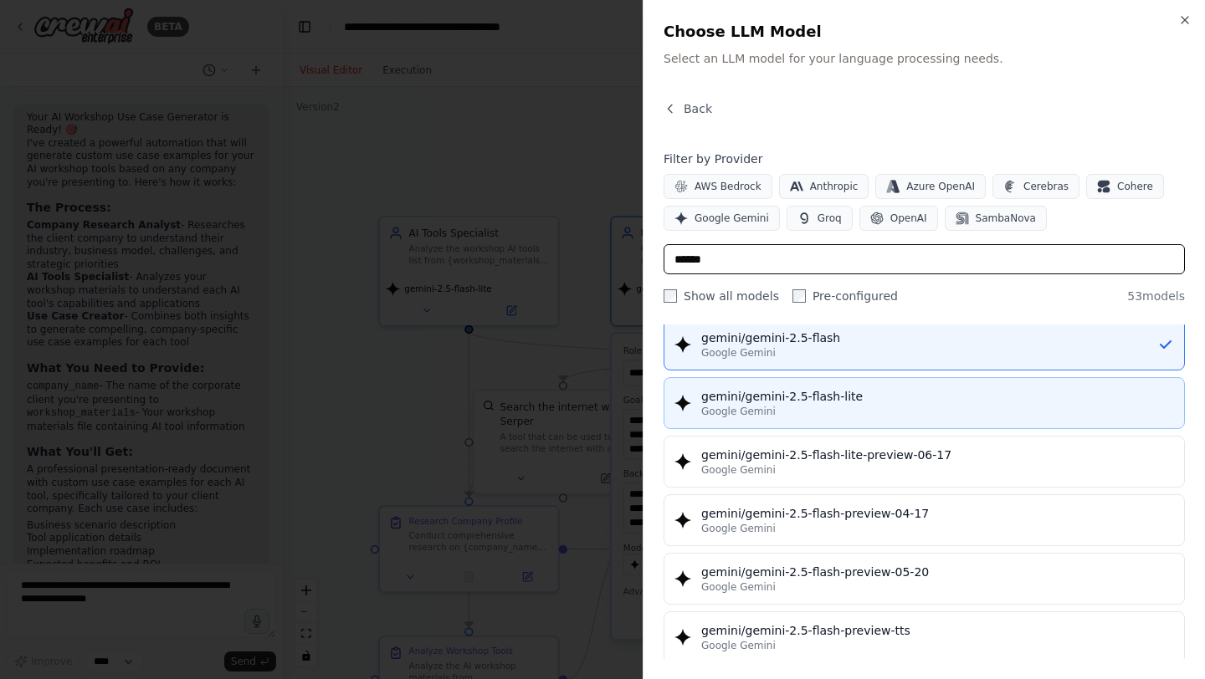
type input "******"
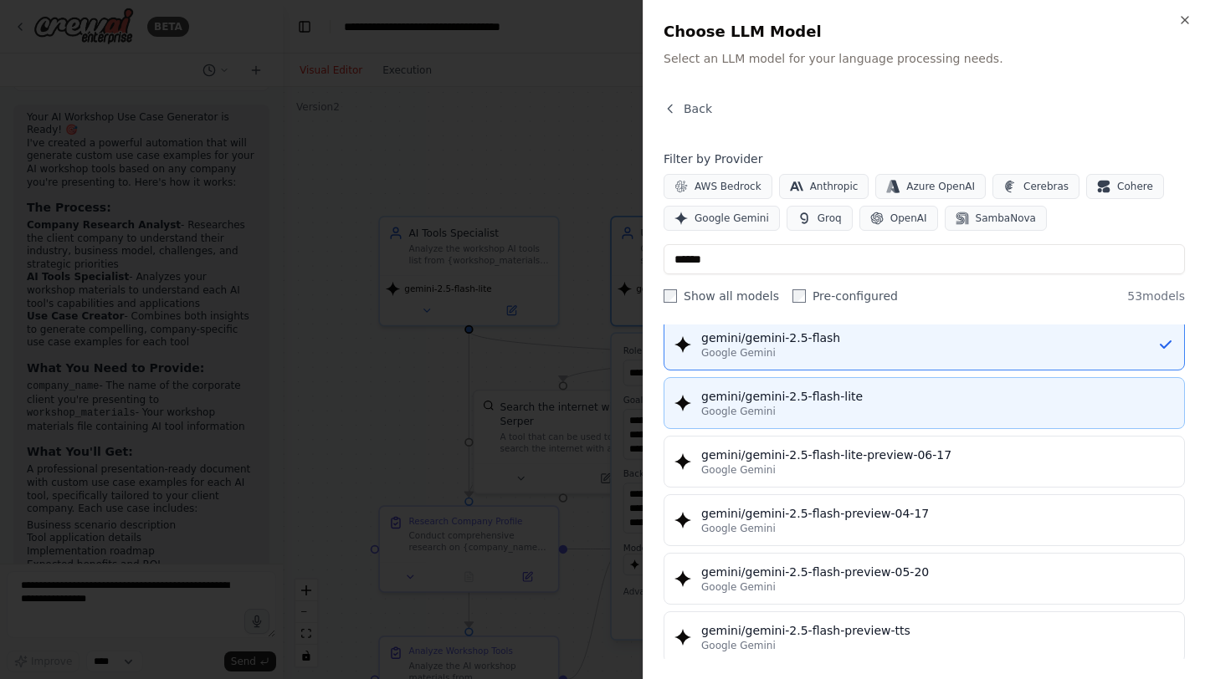
click at [889, 411] on div "Google Gemini" at bounding box center [937, 411] width 473 height 13
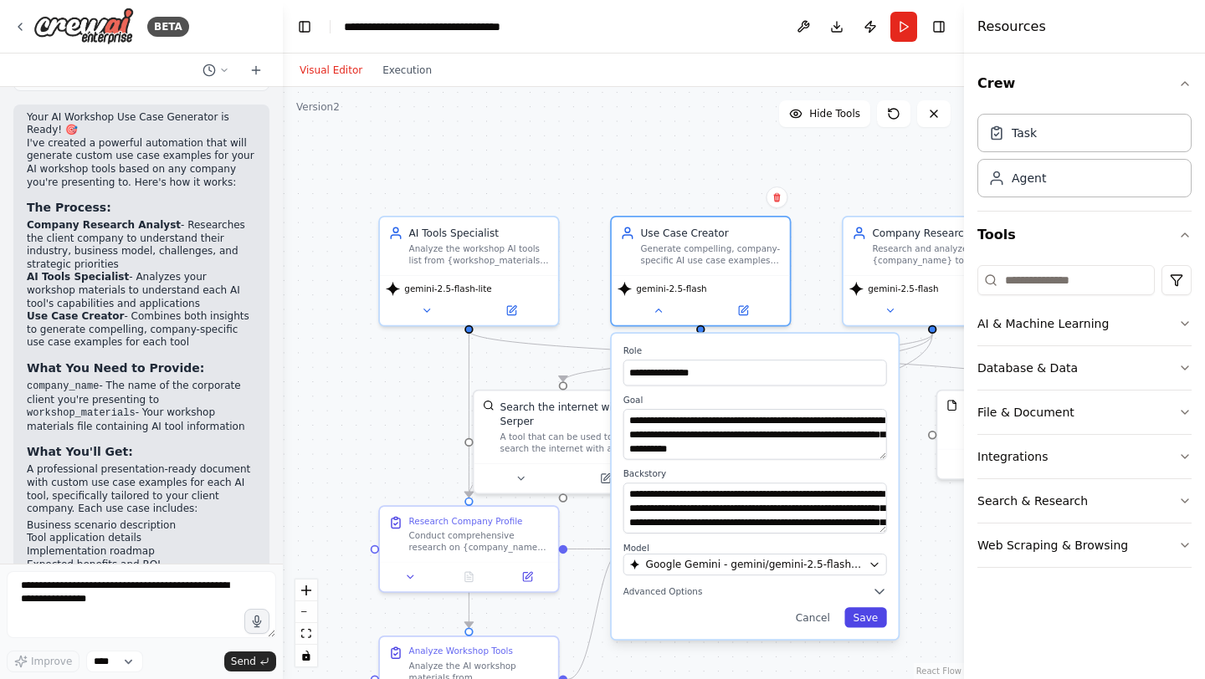
click at [867, 613] on button "Save" at bounding box center [865, 617] width 43 height 20
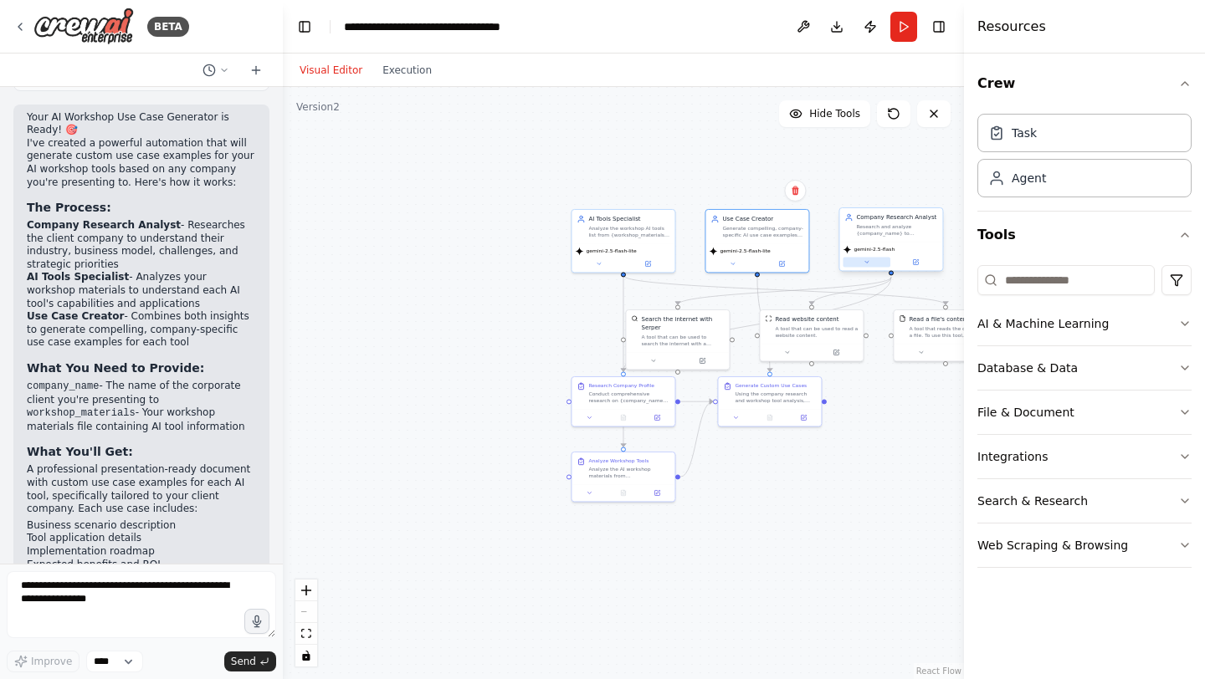
click at [866, 266] on button at bounding box center [866, 262] width 48 height 10
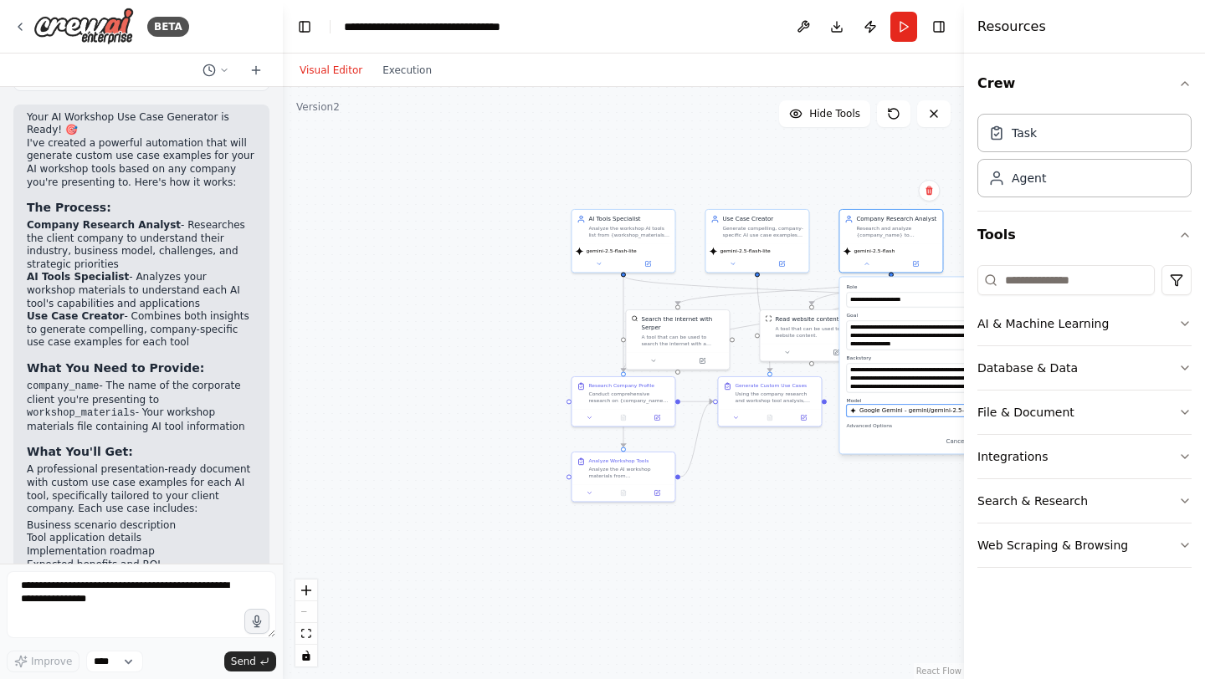
click at [899, 411] on span "Google Gemini - gemini/gemini-2.5-flash" at bounding box center [918, 411] width 119 height 8
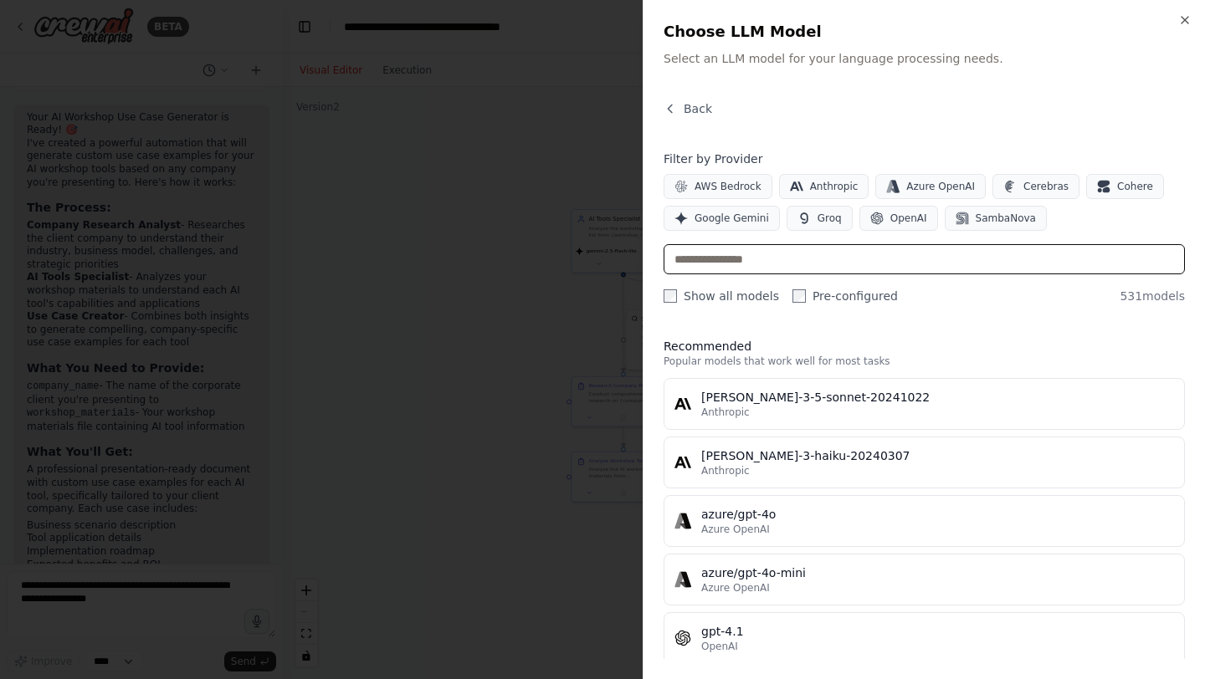
click at [800, 272] on input "text" at bounding box center [923, 259] width 521 height 30
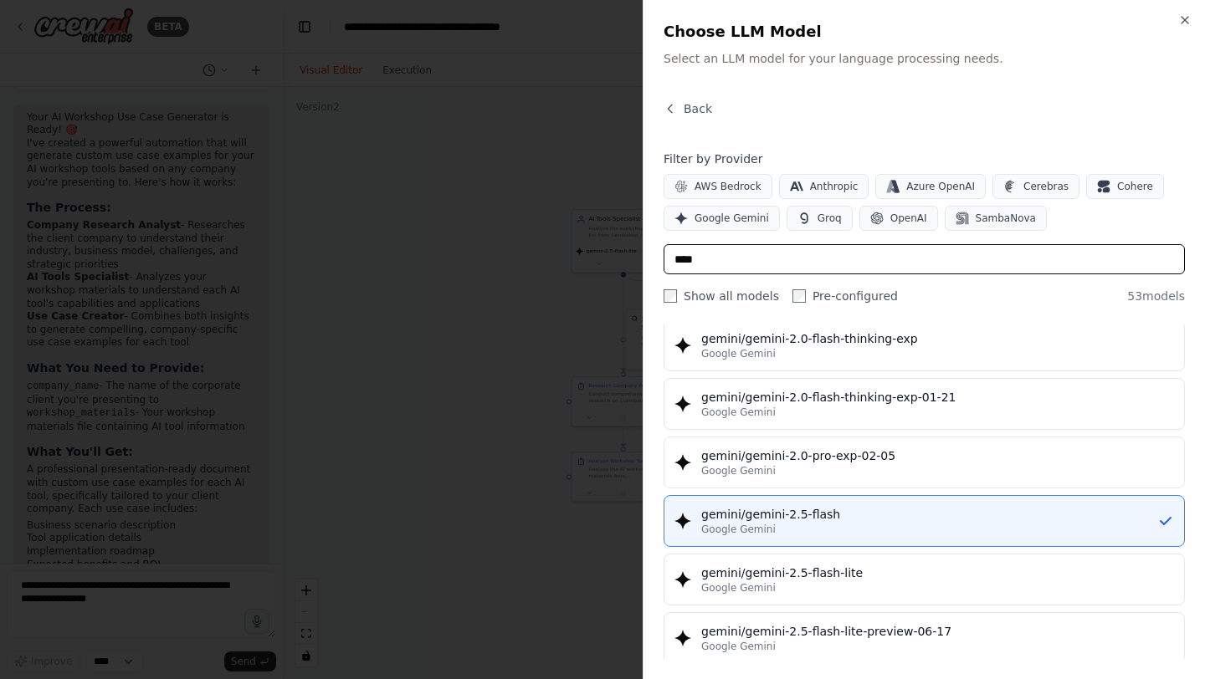
scroll to position [1292, 0]
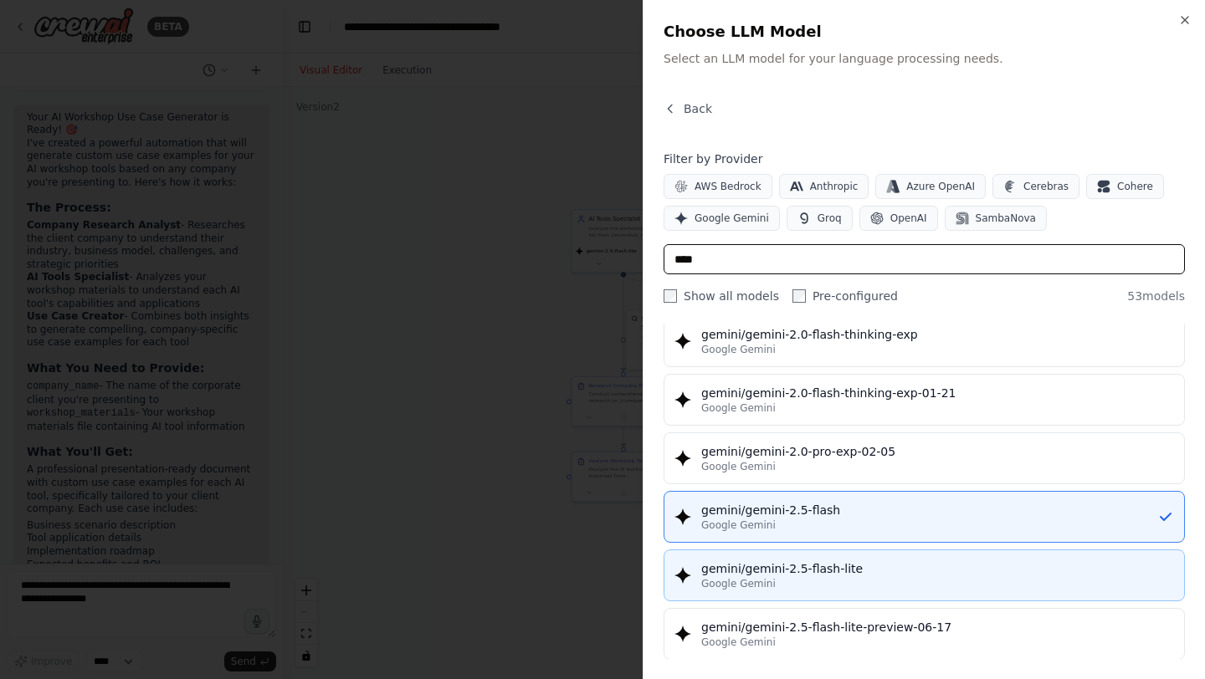
type input "****"
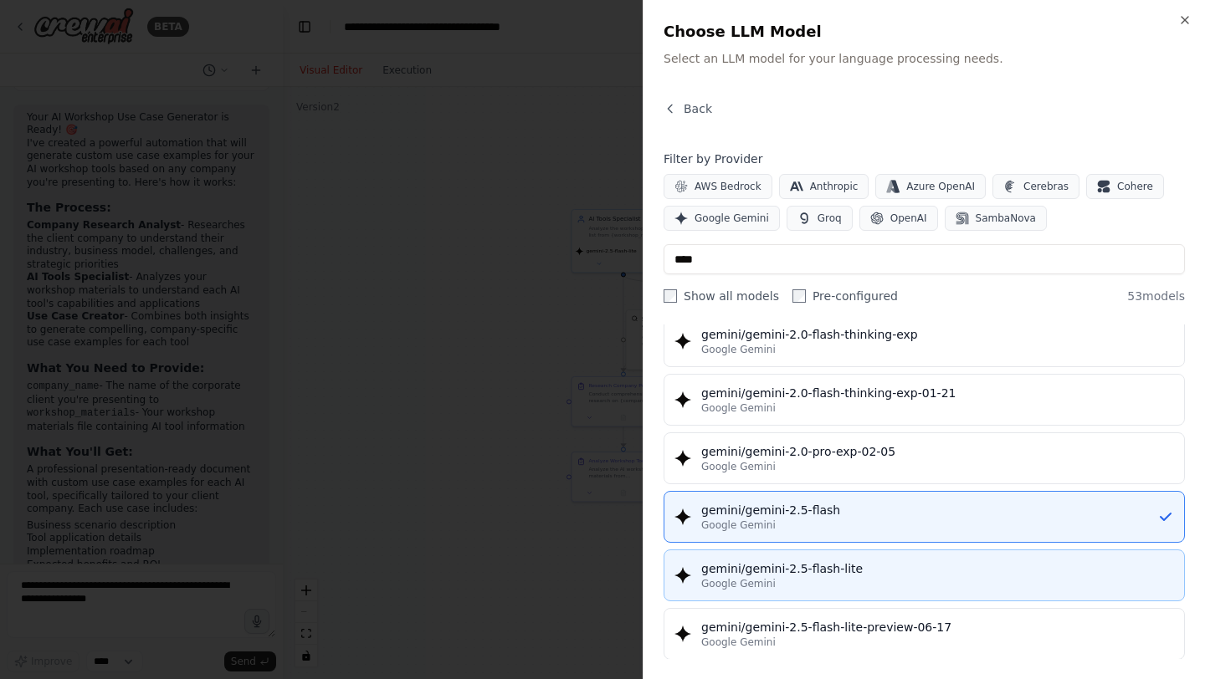
click at [826, 569] on div "gemini/gemini-2.5-flash-lite" at bounding box center [937, 568] width 473 height 17
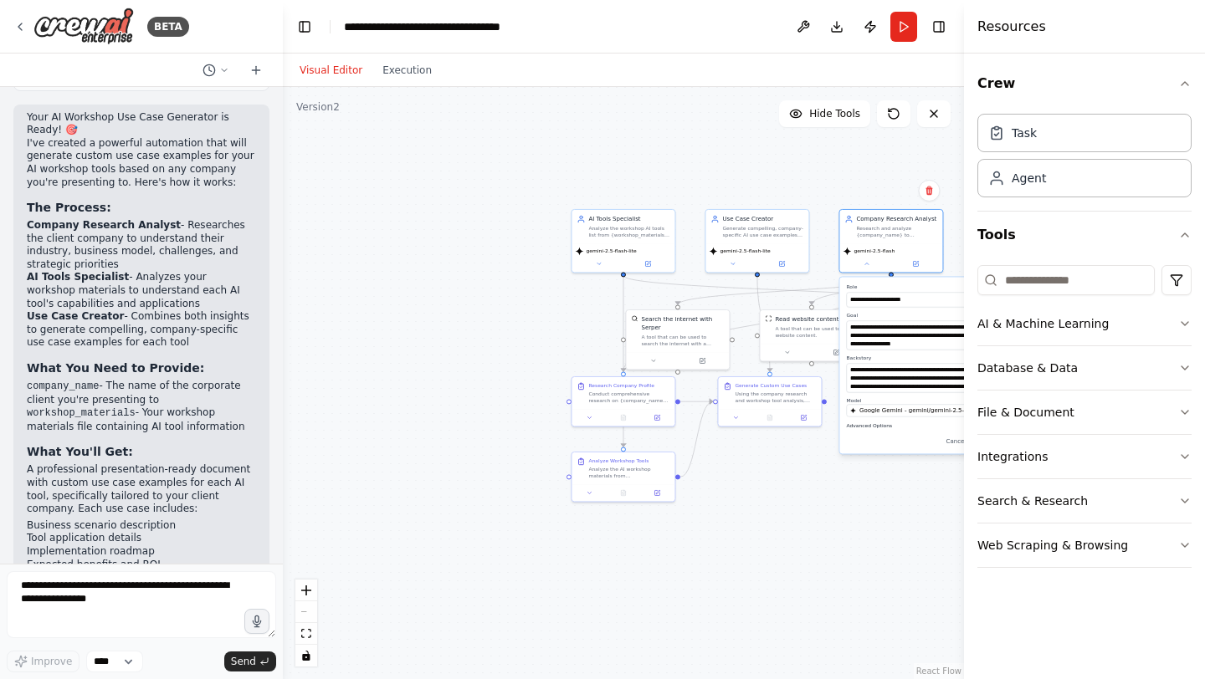
click at [893, 427] on button "Advanced Options" at bounding box center [922, 426] width 152 height 8
click at [944, 19] on button "Toggle Right Sidebar" at bounding box center [938, 26] width 23 height 23
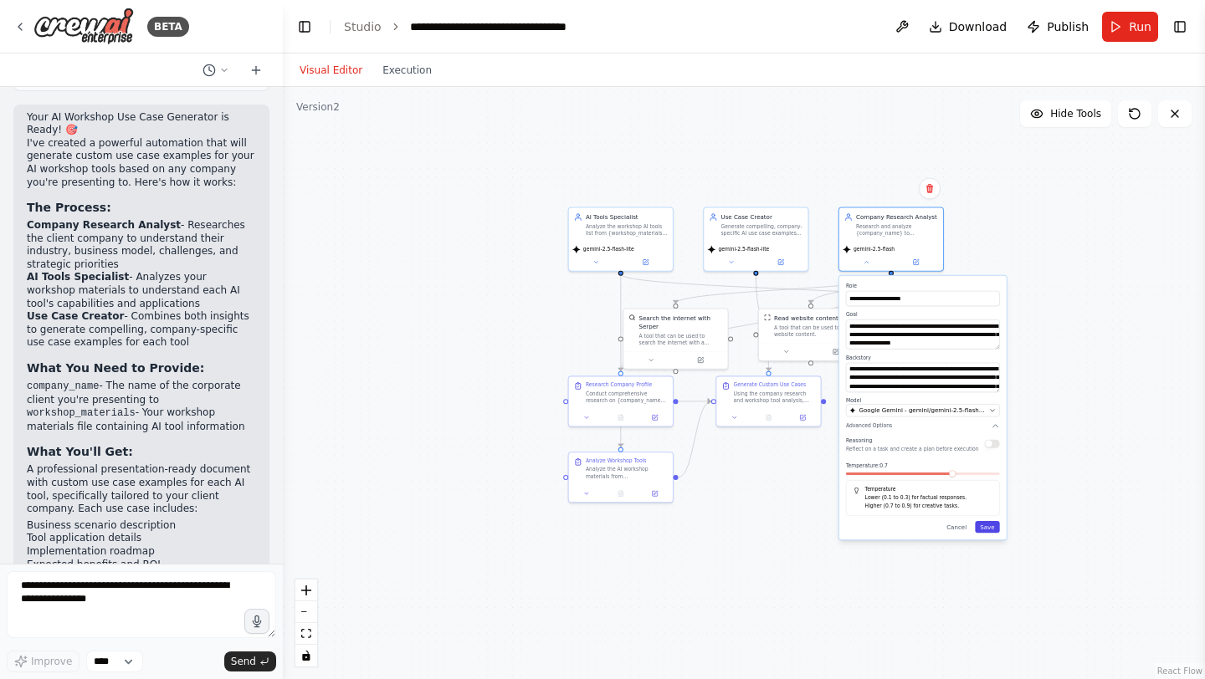
click at [997, 529] on button "Save" at bounding box center [987, 527] width 24 height 12
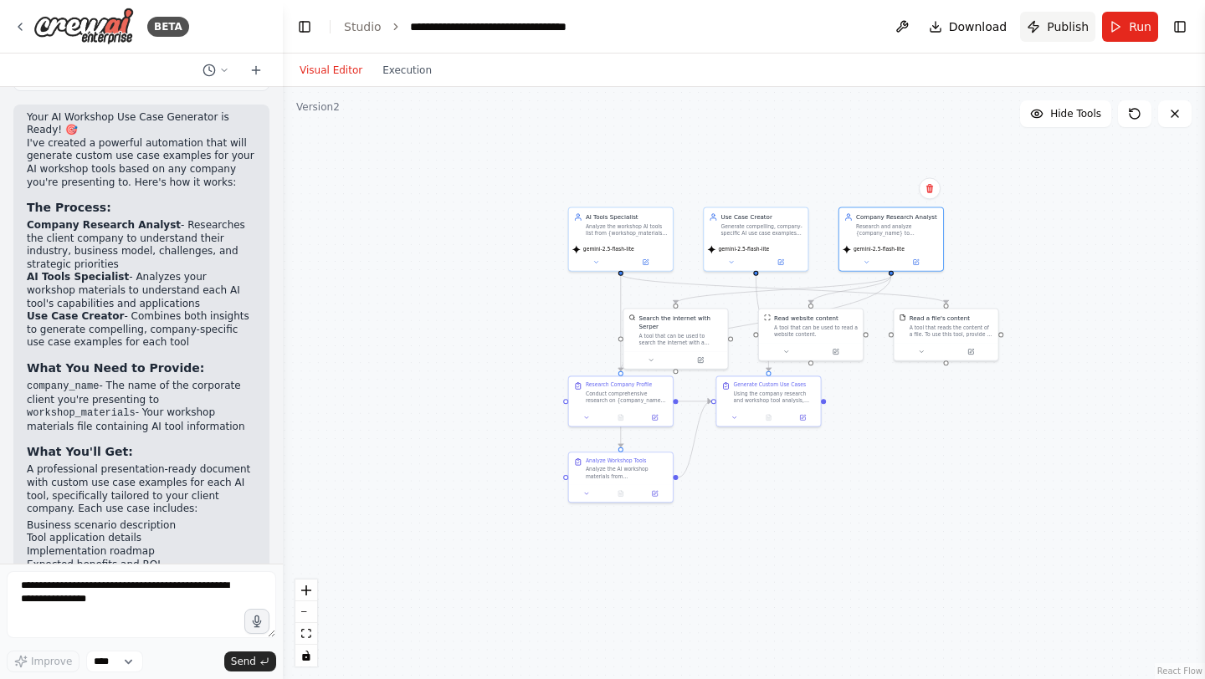
click at [1066, 27] on span "Publish" at bounding box center [1067, 26] width 42 height 17
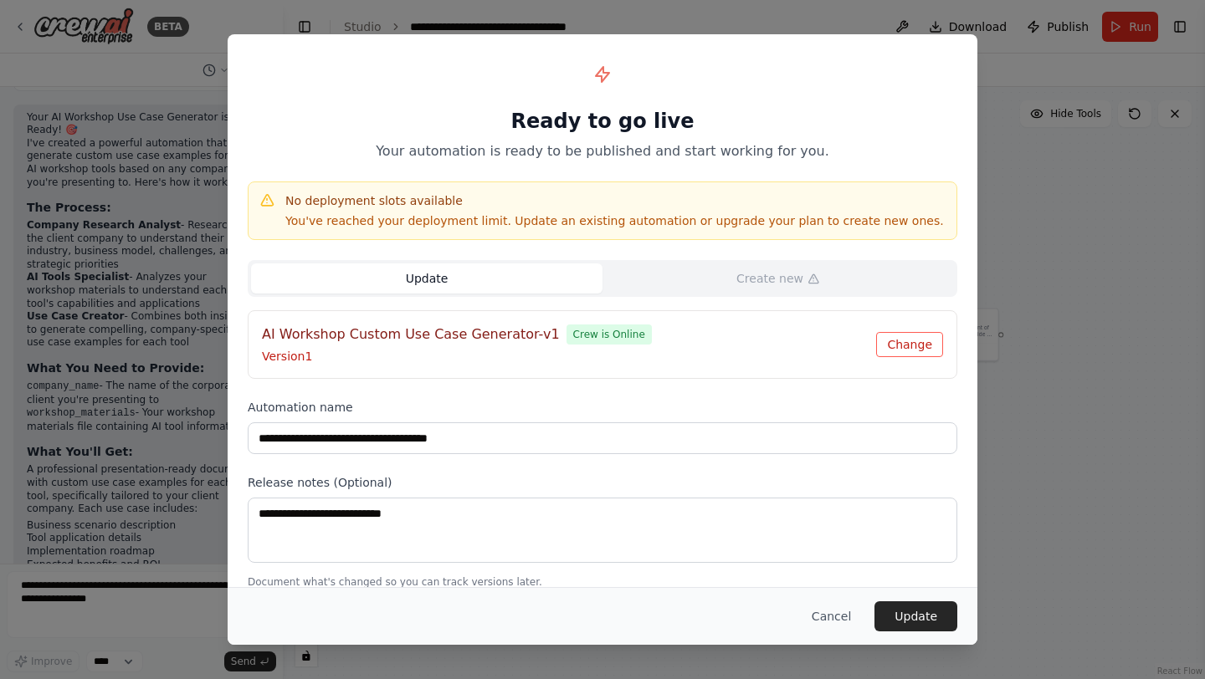
click at [923, 345] on button "Change" at bounding box center [909, 344] width 67 height 25
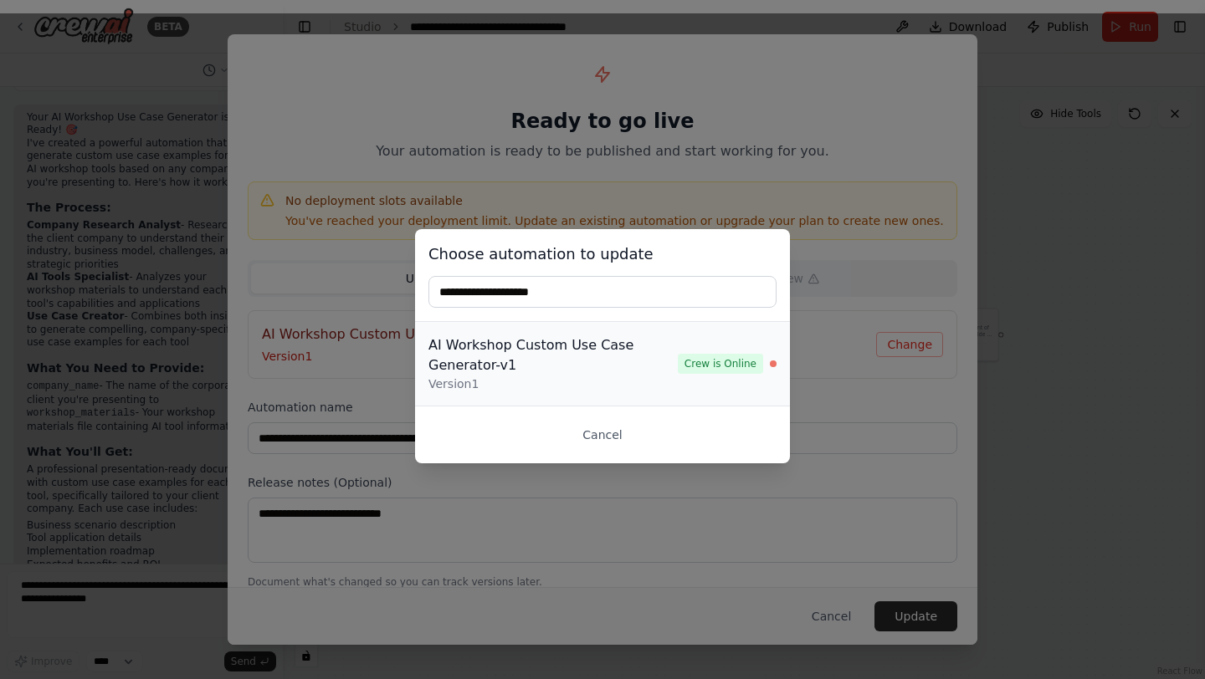
click at [596, 381] on div "Version 1" at bounding box center [552, 384] width 249 height 17
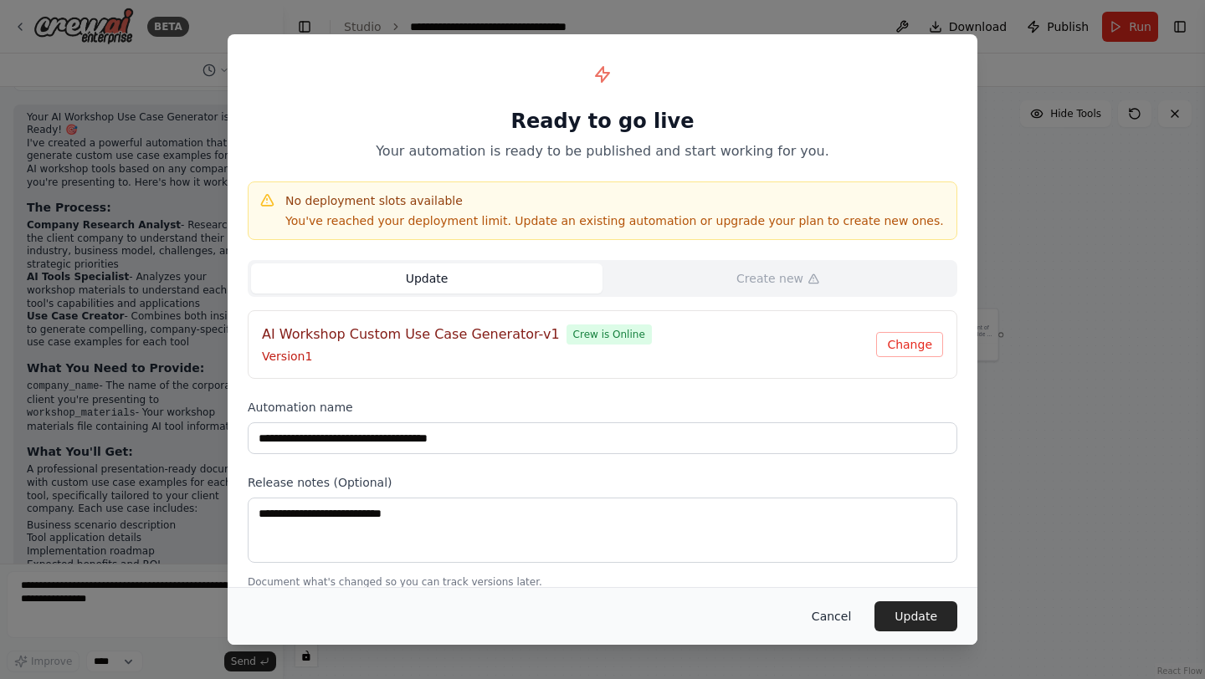
click at [832, 611] on button "Cancel" at bounding box center [831, 616] width 66 height 30
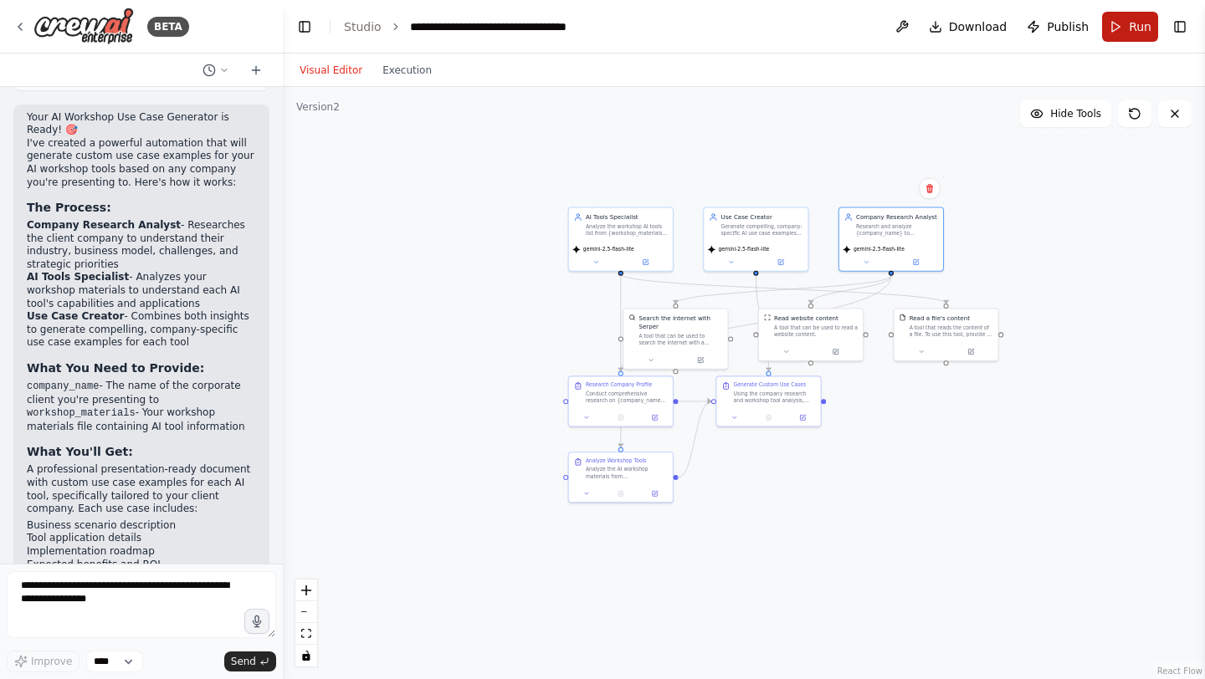
click at [1125, 28] on button "Run" at bounding box center [1130, 27] width 56 height 30
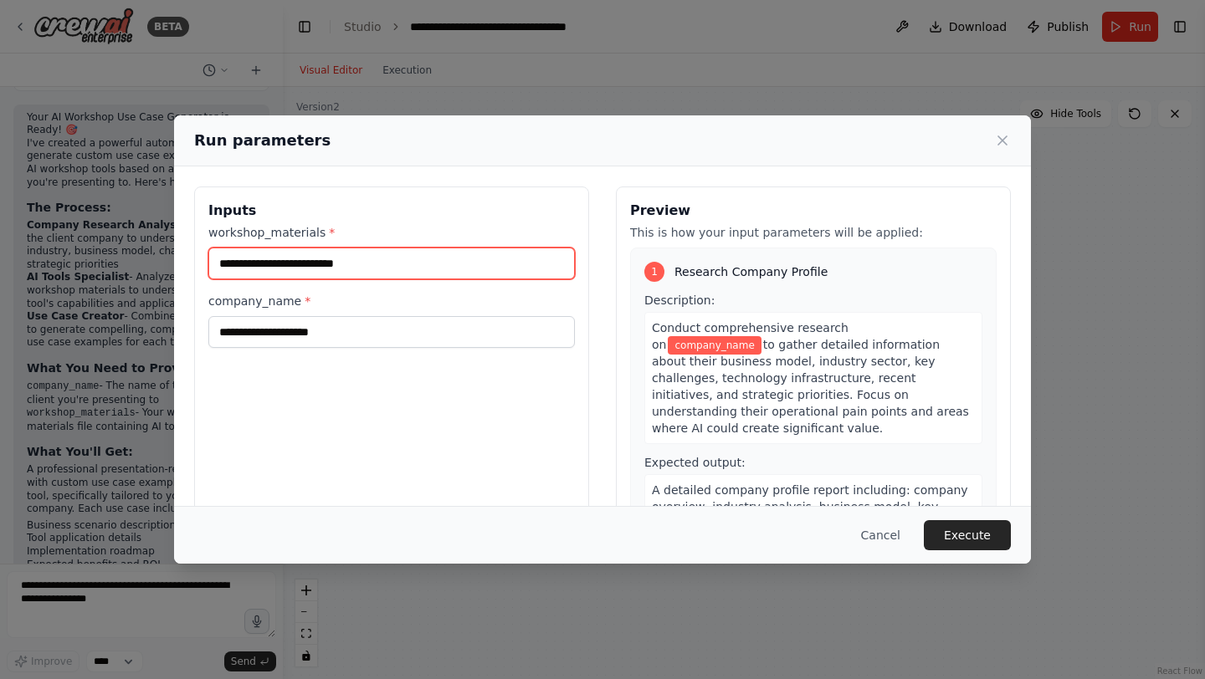
click at [449, 271] on input "workshop_materials *" at bounding box center [391, 264] width 366 height 32
type input "***"
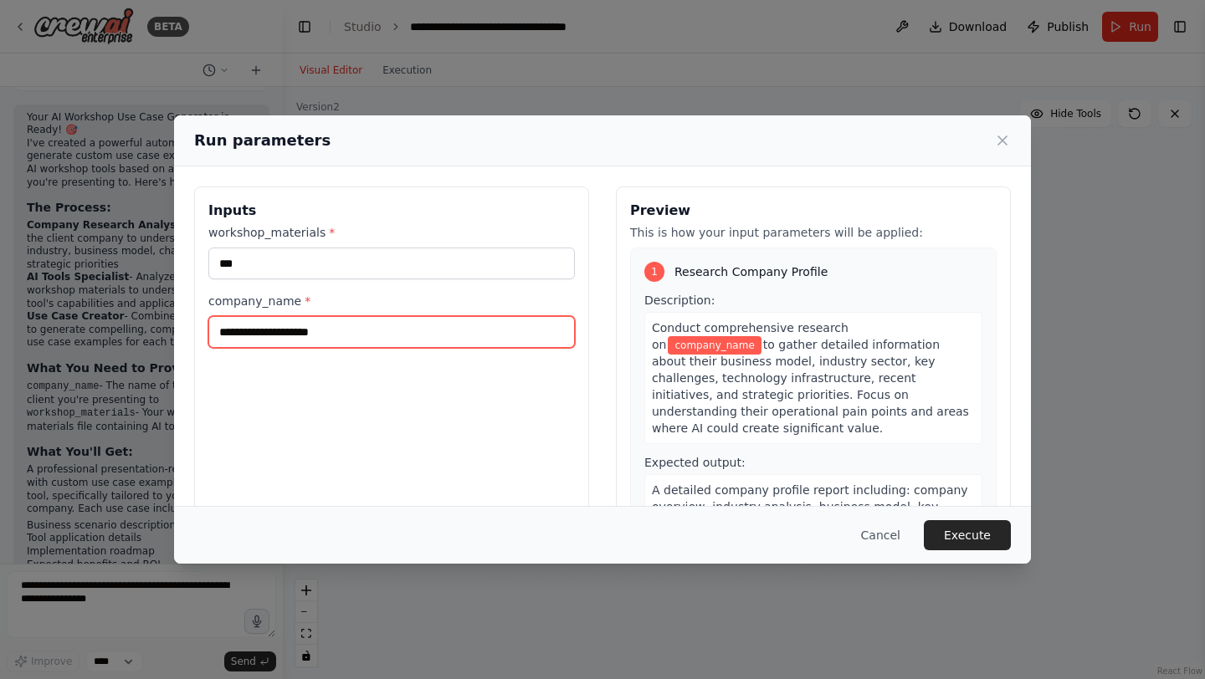
click at [388, 340] on input "company_name *" at bounding box center [391, 332] width 366 height 32
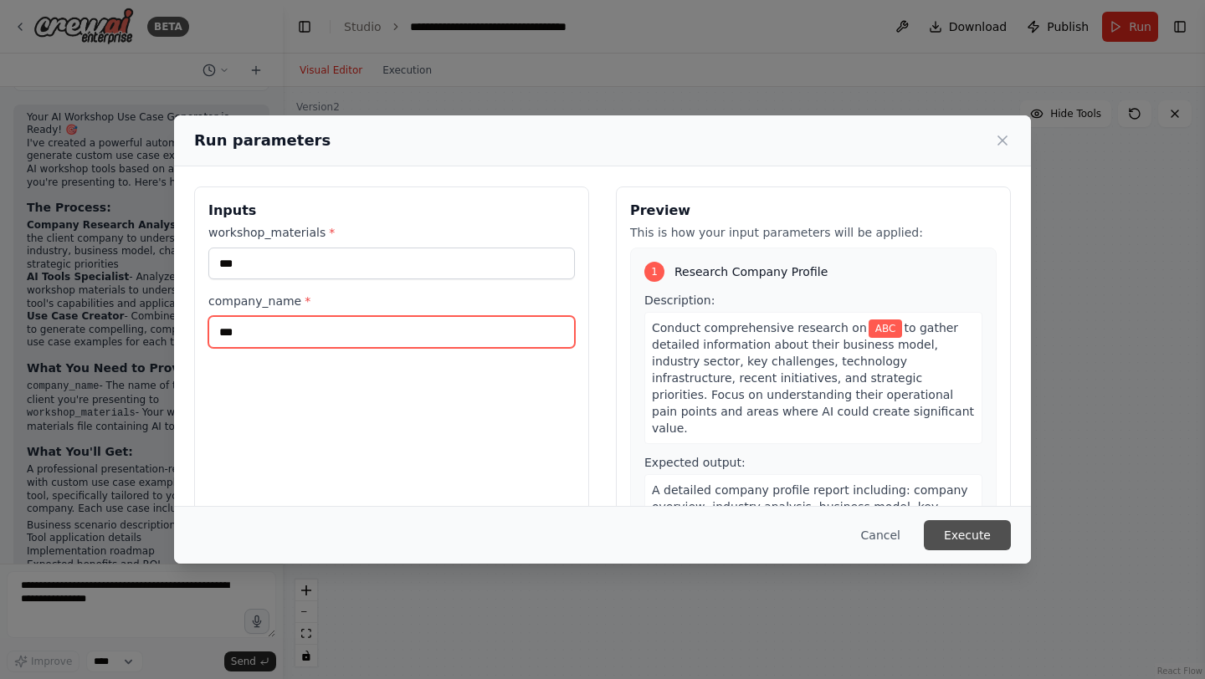
type input "***"
click at [967, 533] on button "Execute" at bounding box center [967, 535] width 87 height 30
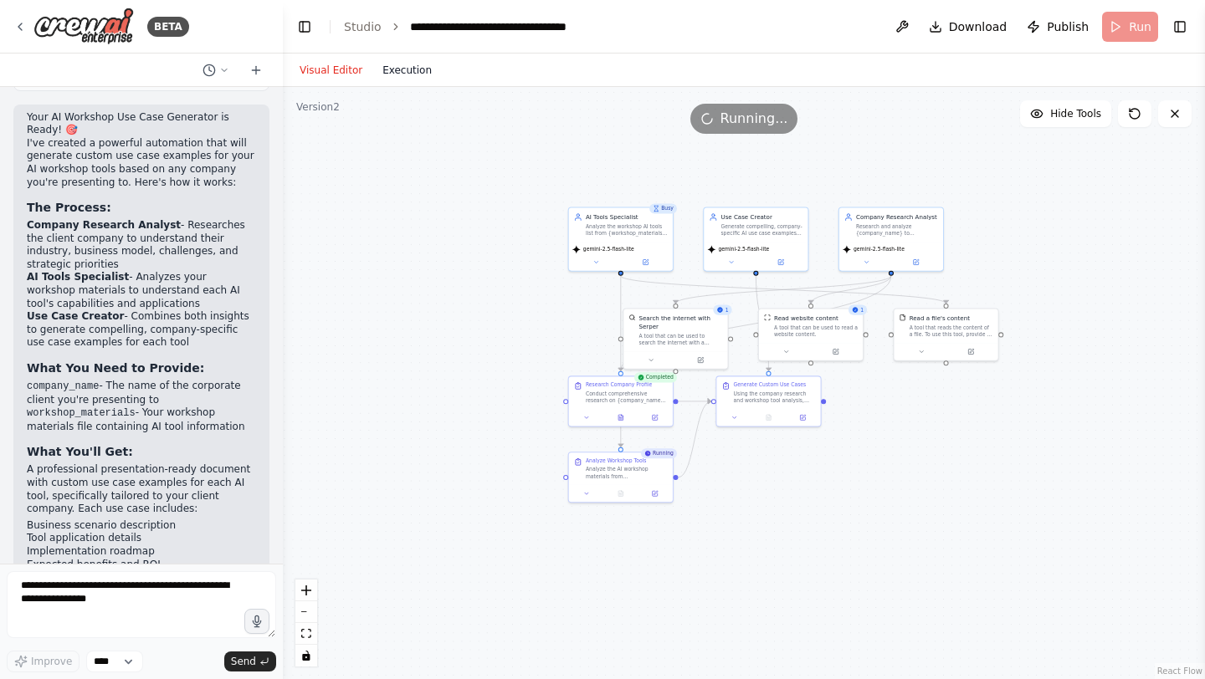
click at [422, 66] on button "Execution" at bounding box center [406, 70] width 69 height 20
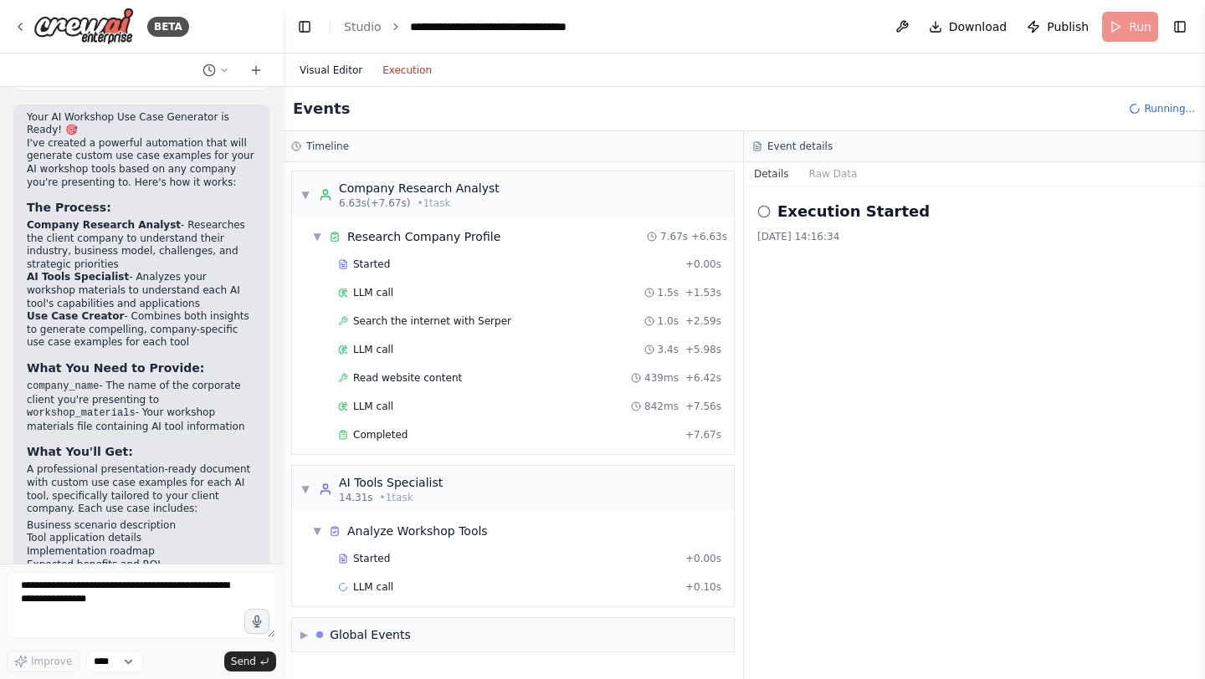
click at [335, 74] on button "Visual Editor" at bounding box center [330, 70] width 83 height 20
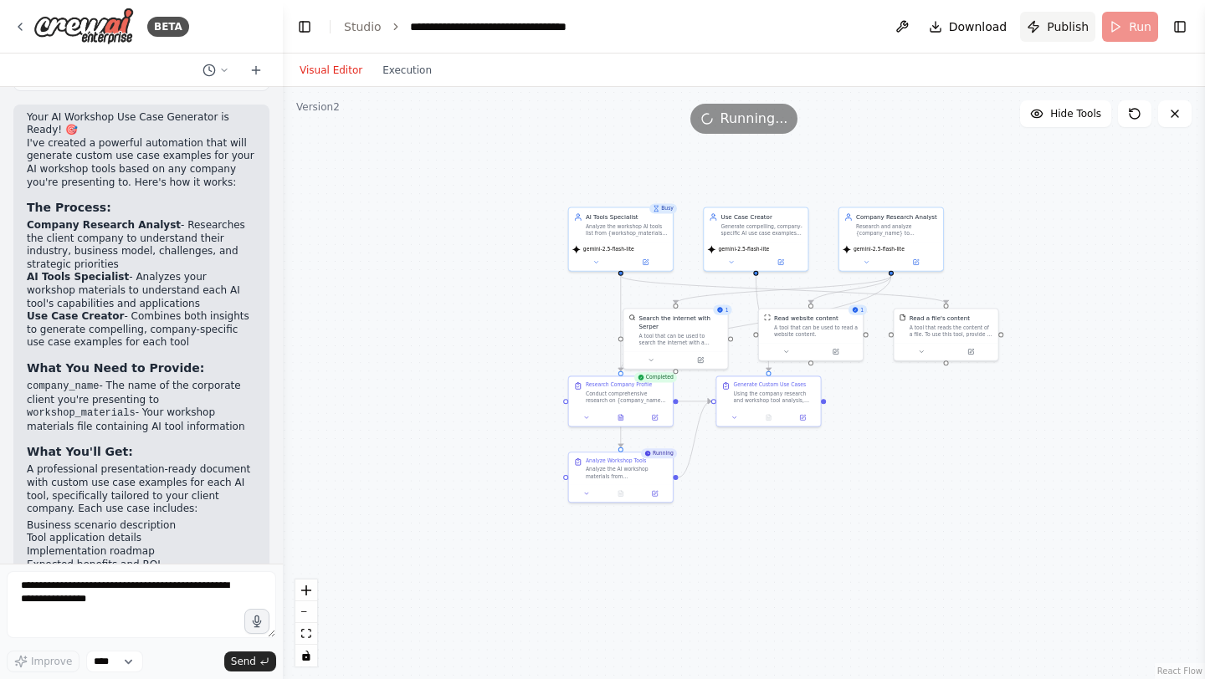
click at [1052, 29] on span "Publish" at bounding box center [1067, 26] width 42 height 17
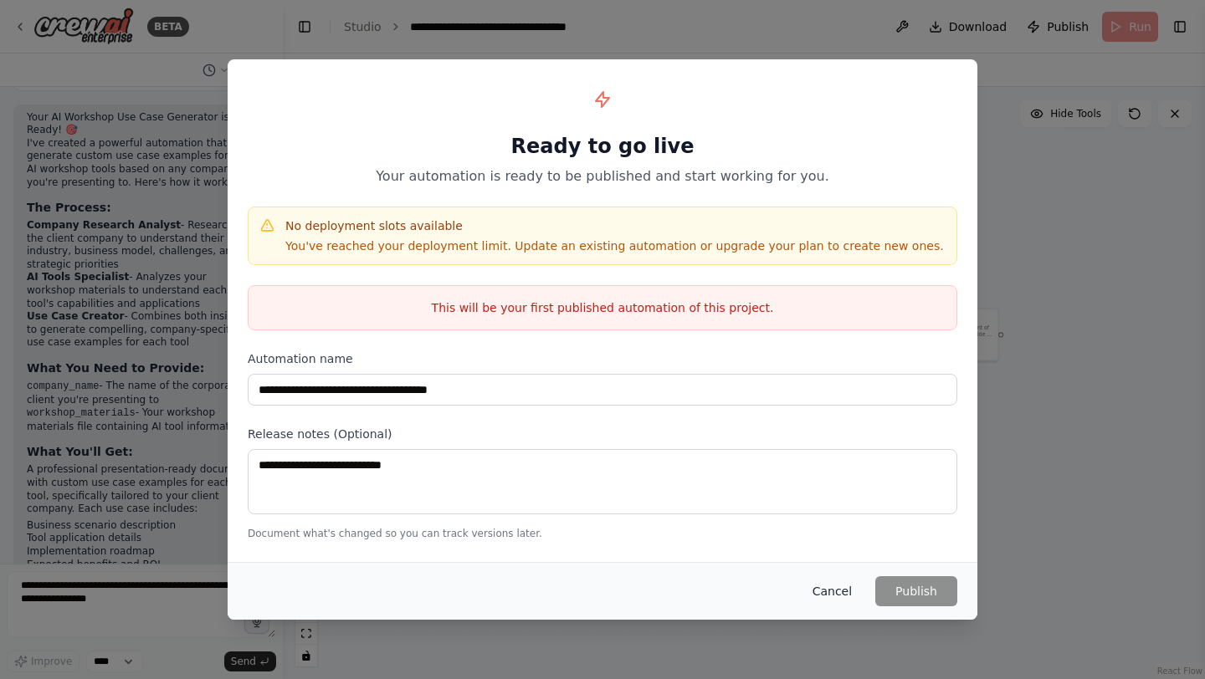
click at [832, 581] on button "Cancel" at bounding box center [832, 591] width 66 height 30
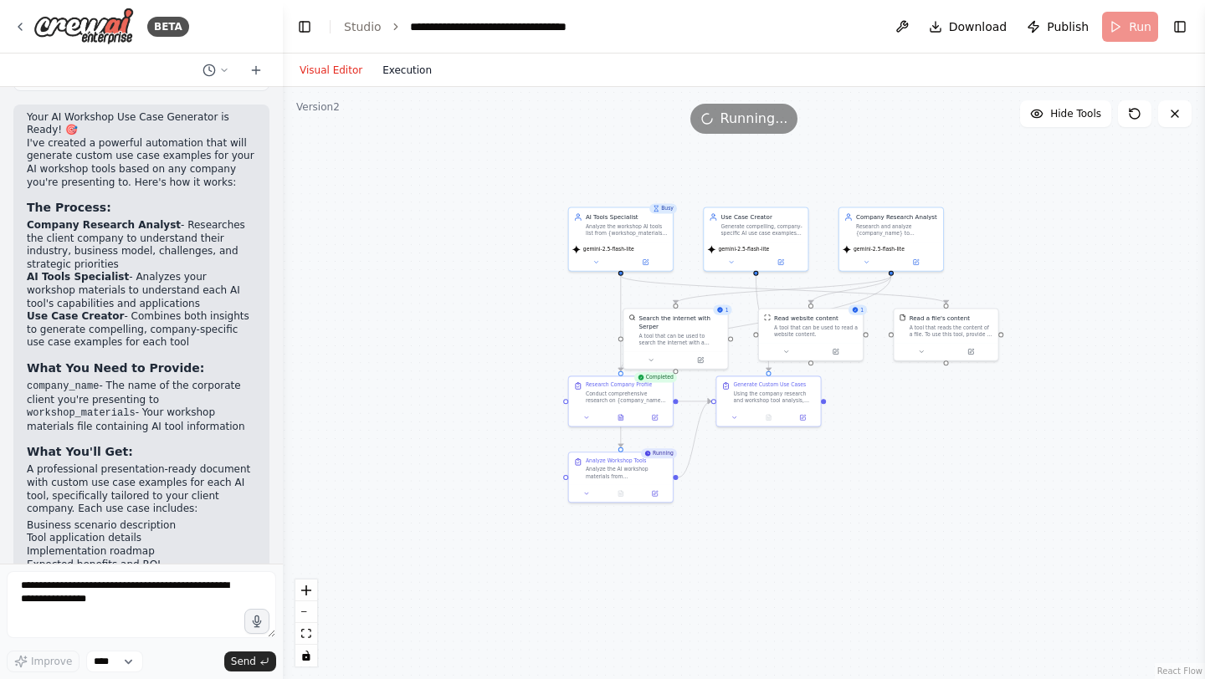
click at [412, 69] on button "Execution" at bounding box center [406, 70] width 69 height 20
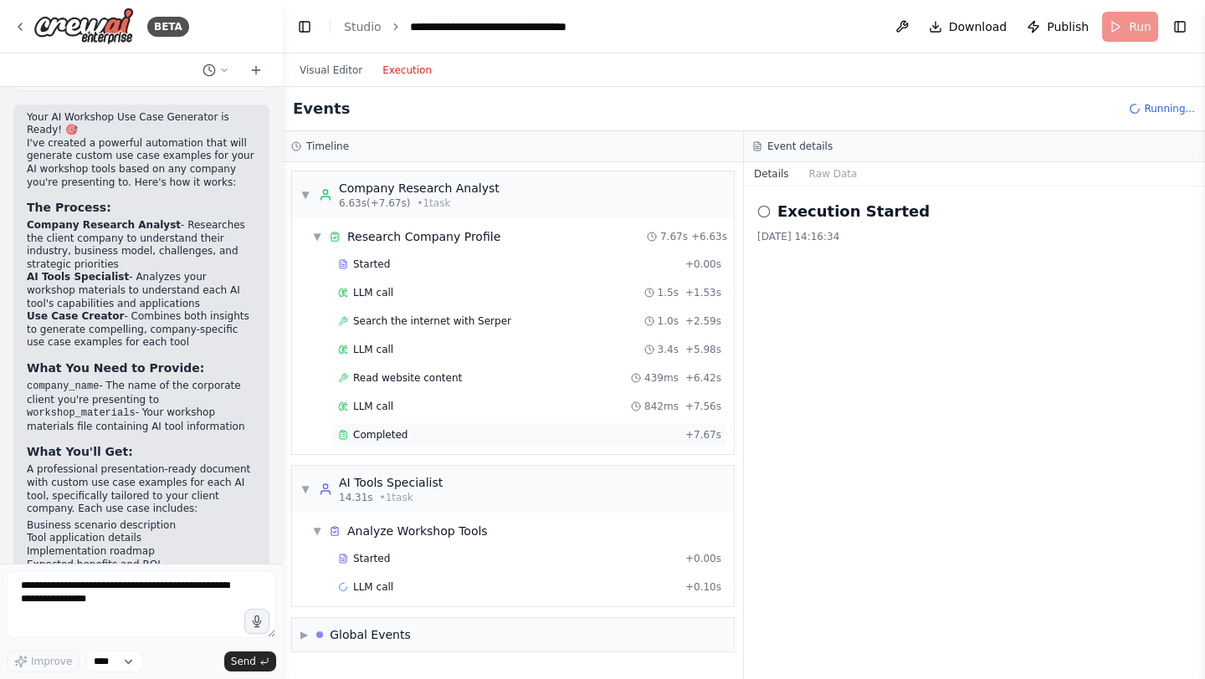
click at [490, 429] on div "Completed" at bounding box center [508, 434] width 340 height 13
click at [877, 309] on pre "Group. All Rights Reserved." at bounding box center [974, 302] width 412 height 17
click at [522, 348] on div "LLM call 3.4s + 5.98s" at bounding box center [529, 349] width 383 height 13
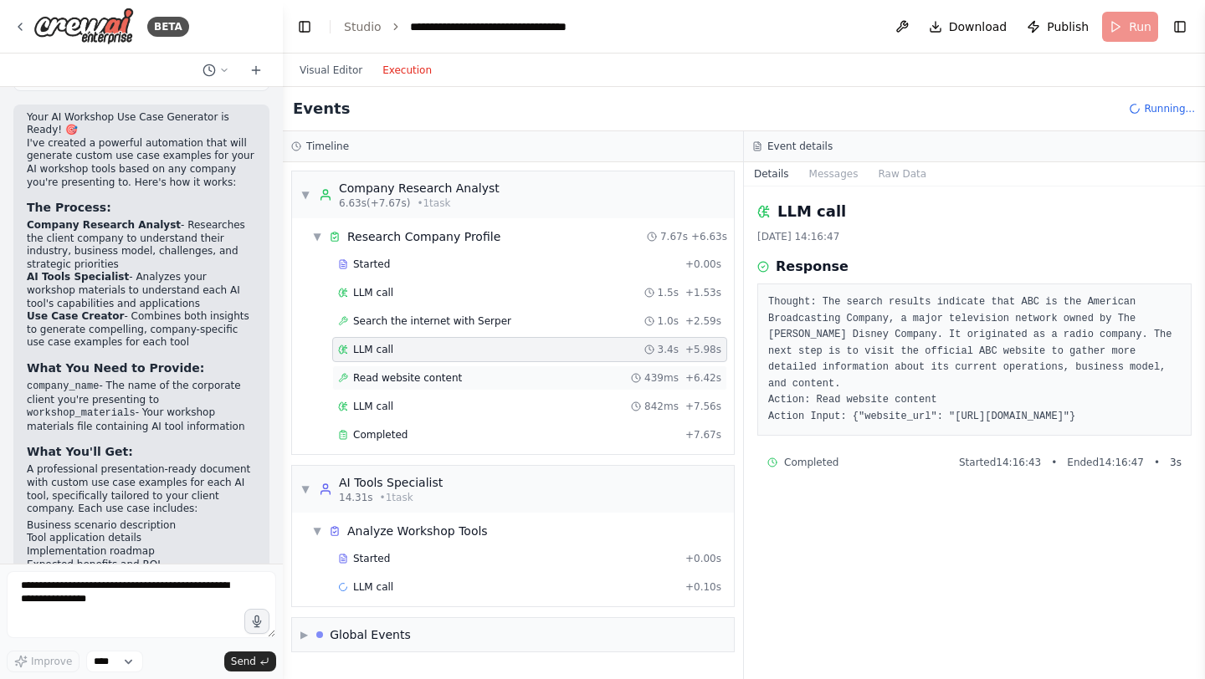
click at [518, 372] on div "Read website content 439ms + 6.42s" at bounding box center [529, 377] width 383 height 13
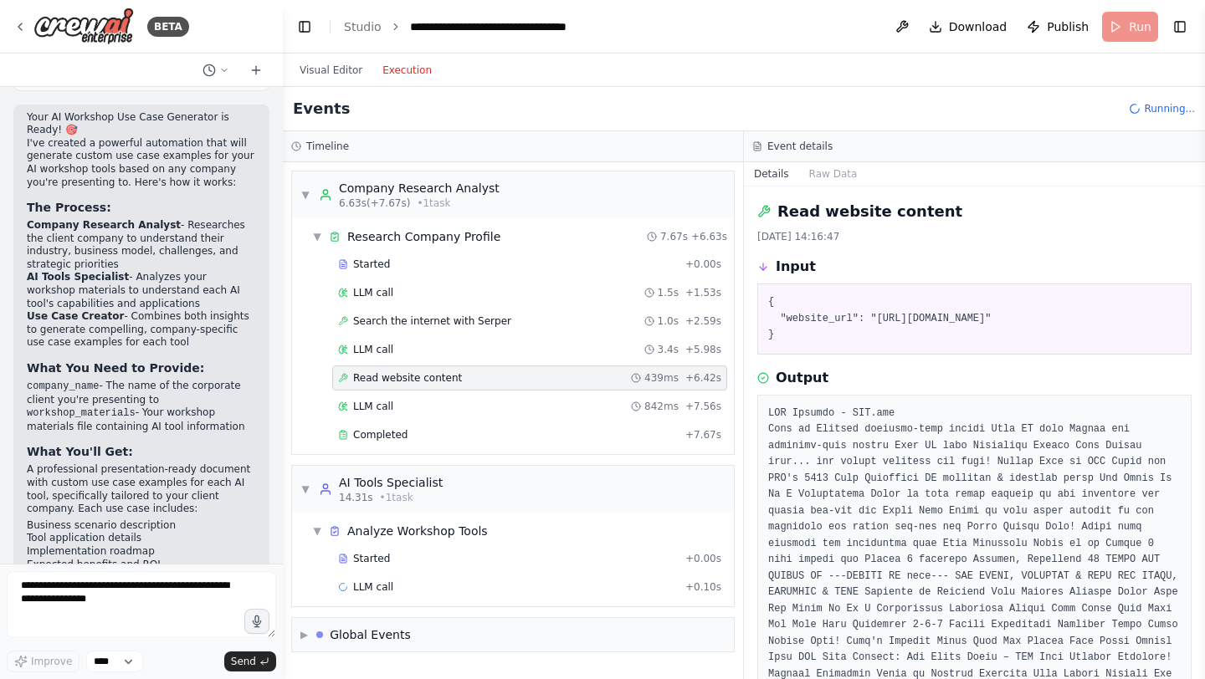
click at [521, 388] on div "Read website content 439ms + 6.42s" at bounding box center [529, 378] width 395 height 25
click at [509, 402] on div "LLM call 842ms + 7.56s" at bounding box center [529, 406] width 383 height 13
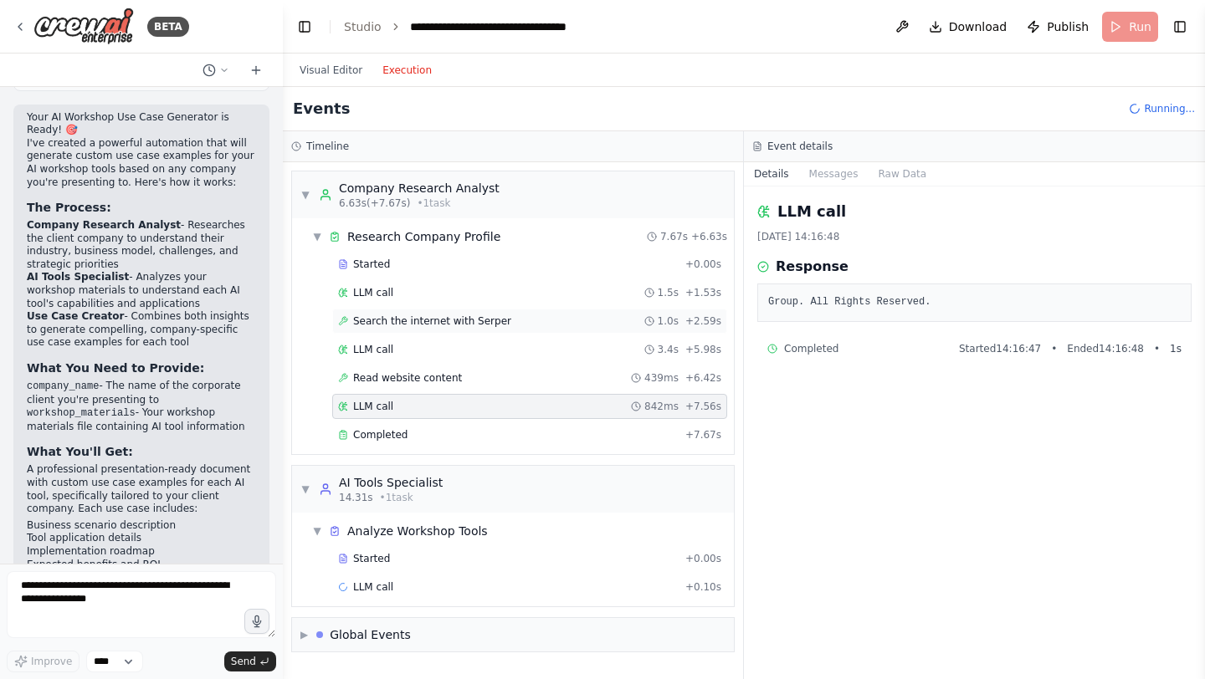
click at [502, 312] on div "Search the internet with Serper 1.0s + 2.59s" at bounding box center [529, 321] width 395 height 25
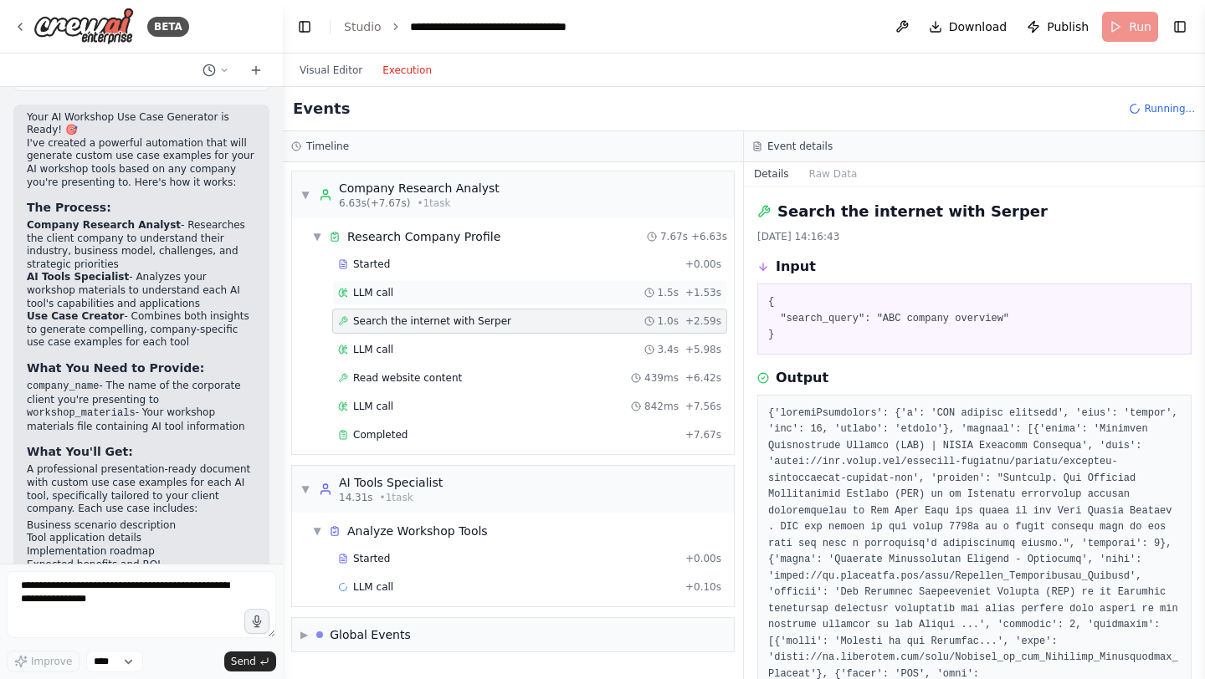
click at [512, 281] on div "LLM call 1.5s + 1.53s" at bounding box center [529, 292] width 395 height 25
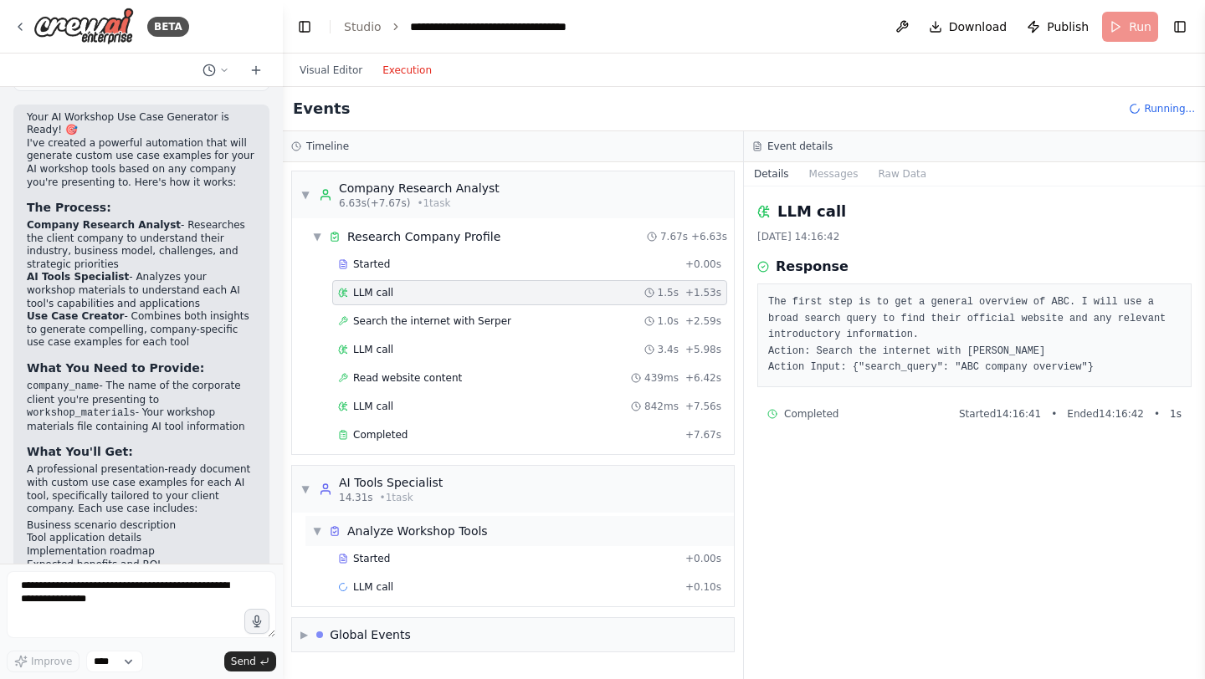
click at [472, 543] on div "▼ Analyze Workshop Tools" at bounding box center [519, 531] width 428 height 30
click at [467, 529] on div "Analyze Workshop Tools" at bounding box center [417, 531] width 141 height 17
click at [466, 554] on div "Started" at bounding box center [508, 558] width 340 height 13
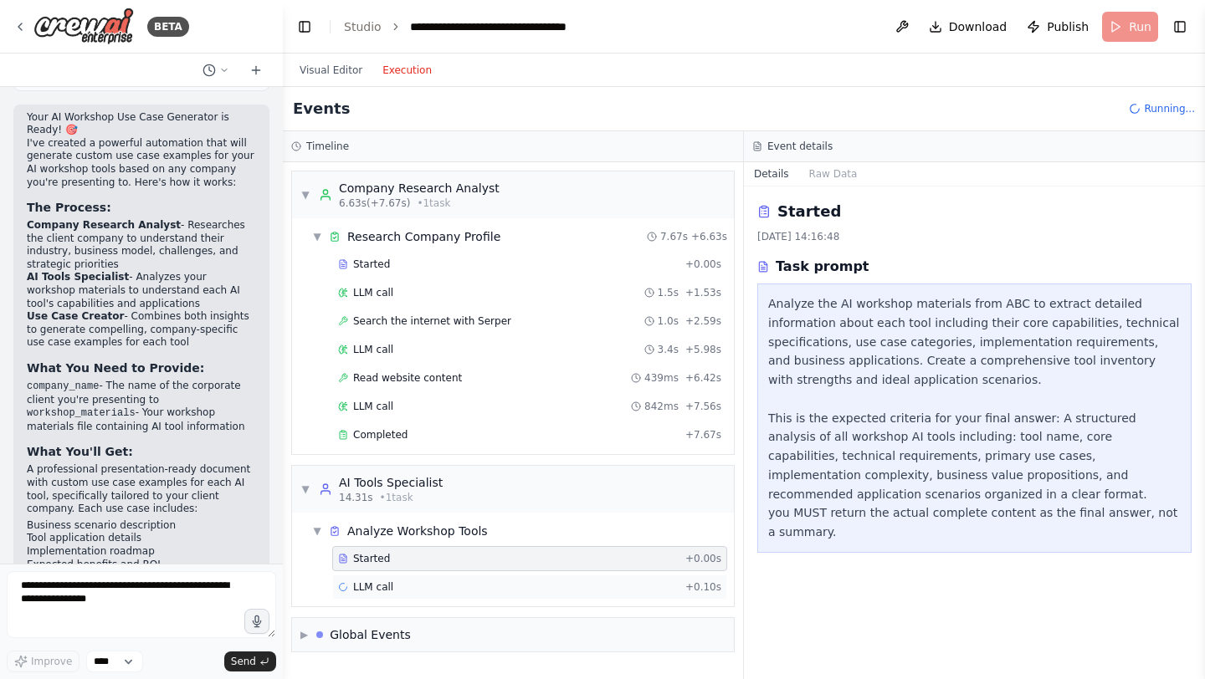
click at [526, 578] on div "LLM call + 0.10s" at bounding box center [529, 587] width 395 height 25
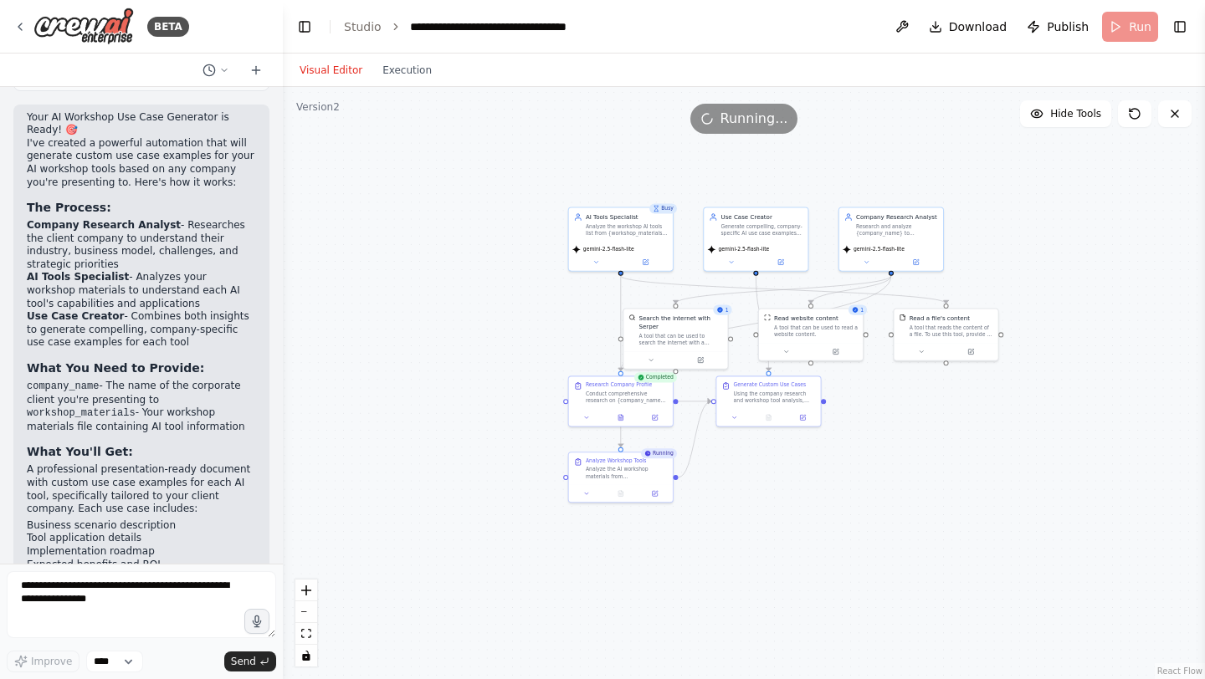
click at [315, 74] on button "Visual Editor" at bounding box center [330, 70] width 83 height 20
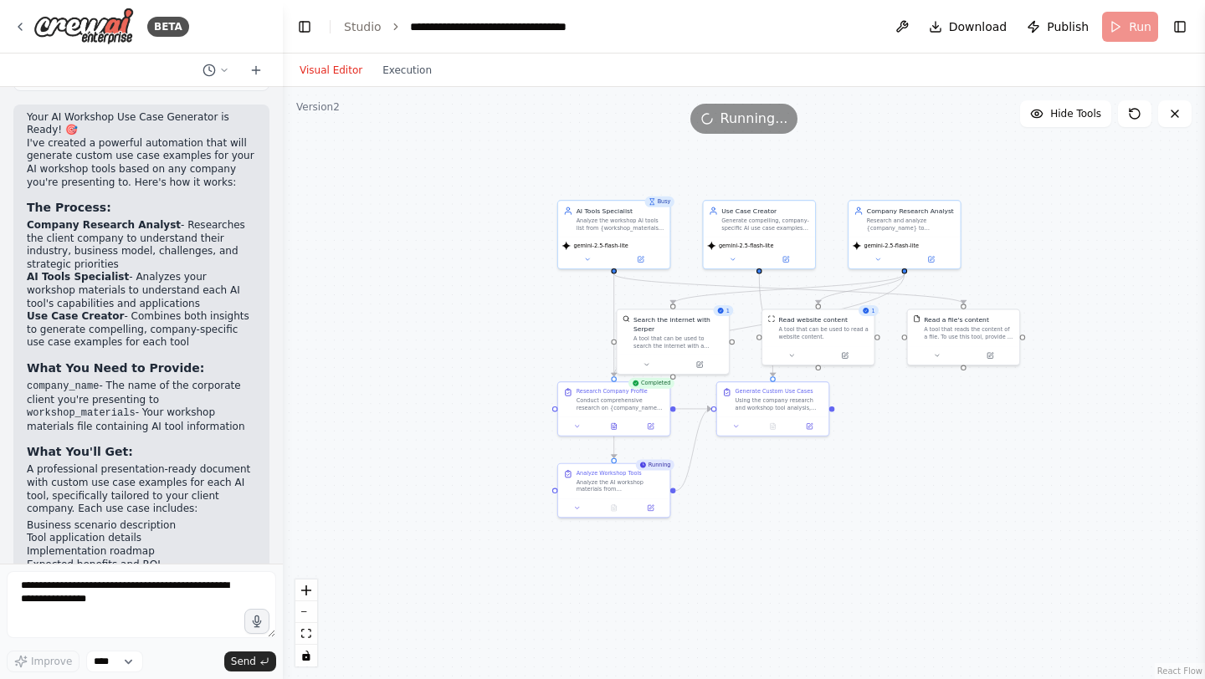
click at [1118, 25] on header "**********" at bounding box center [744, 27] width 922 height 54
click at [1130, 122] on button at bounding box center [1134, 113] width 33 height 27
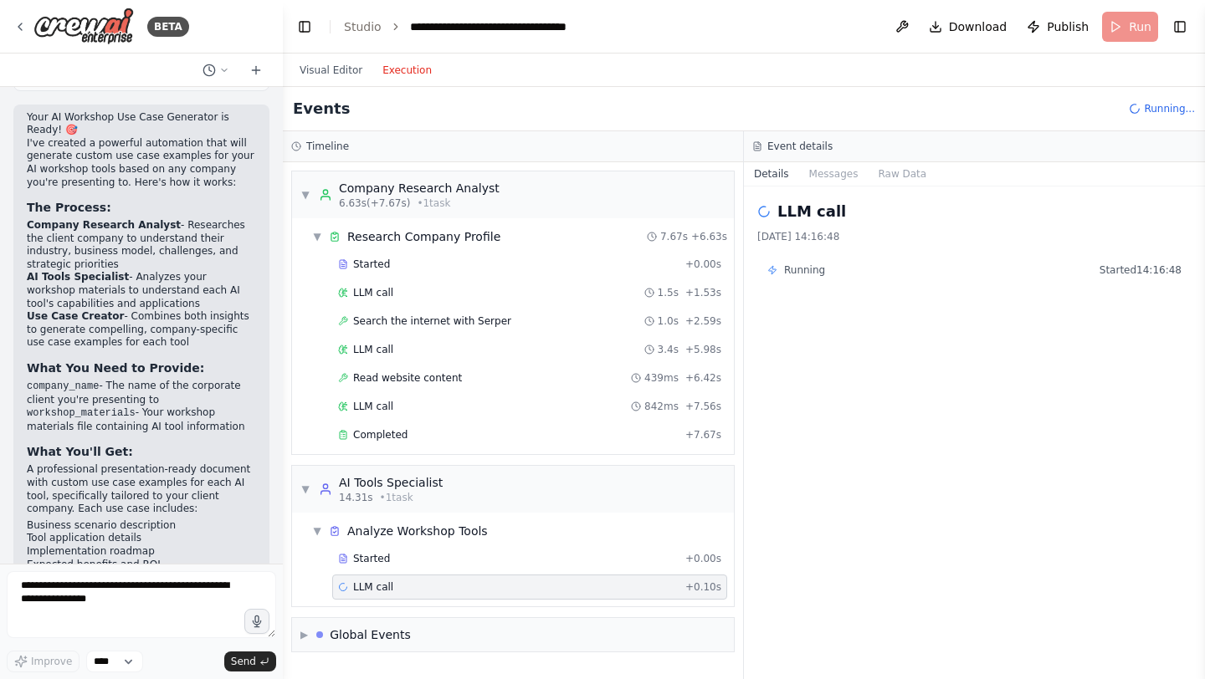
click at [412, 76] on button "Execution" at bounding box center [406, 70] width 69 height 20
click at [321, 63] on button "Visual Editor" at bounding box center [330, 70] width 83 height 20
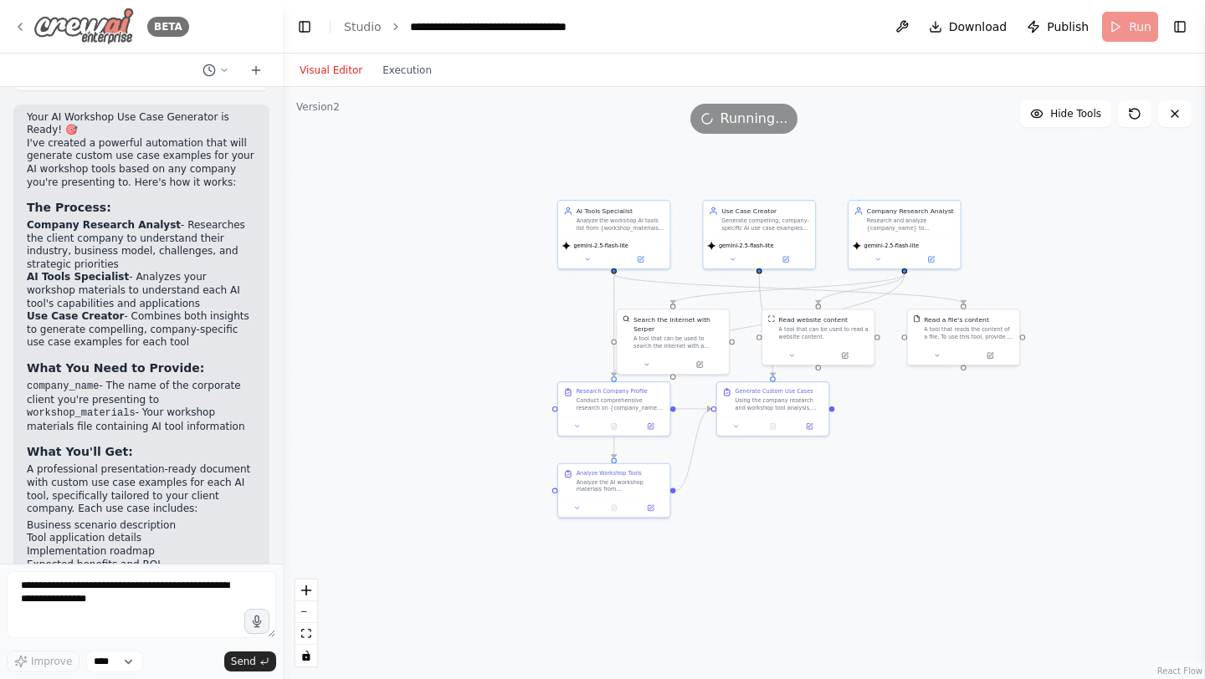
click at [28, 23] on div "BETA" at bounding box center [101, 27] width 176 height 38
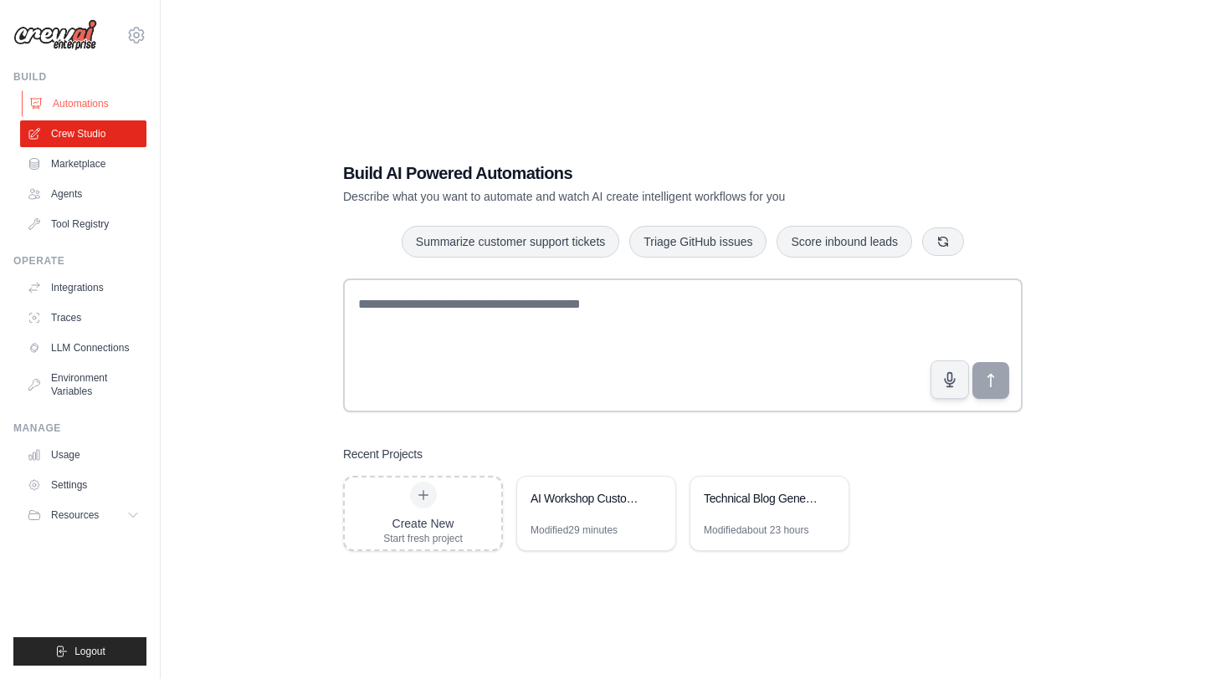
click at [82, 109] on link "Automations" at bounding box center [85, 103] width 126 height 27
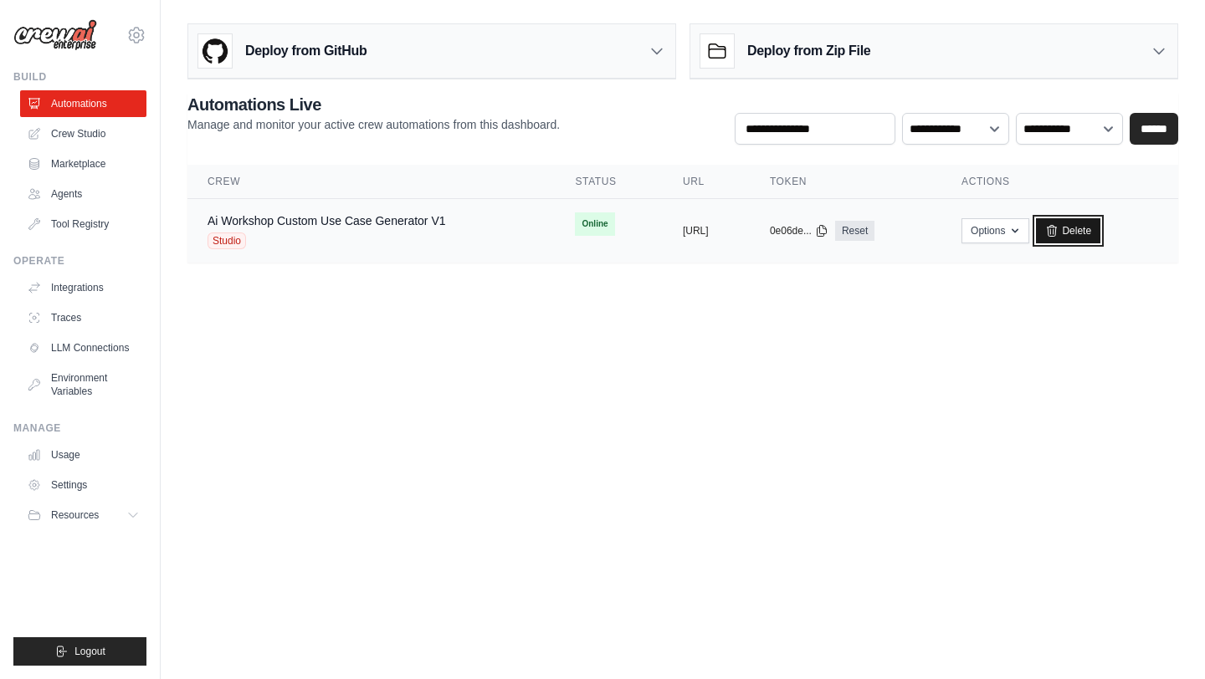
click at [1100, 233] on link "Delete" at bounding box center [1068, 230] width 64 height 25
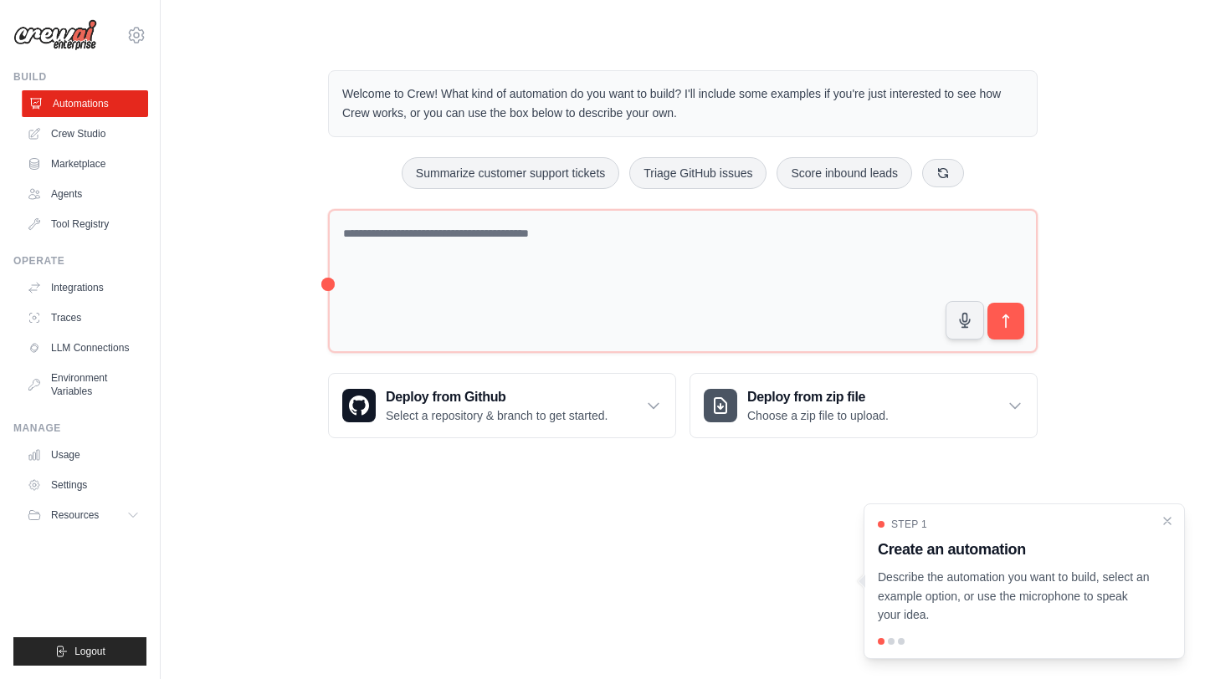
click at [81, 97] on link "Automations" at bounding box center [85, 103] width 126 height 27
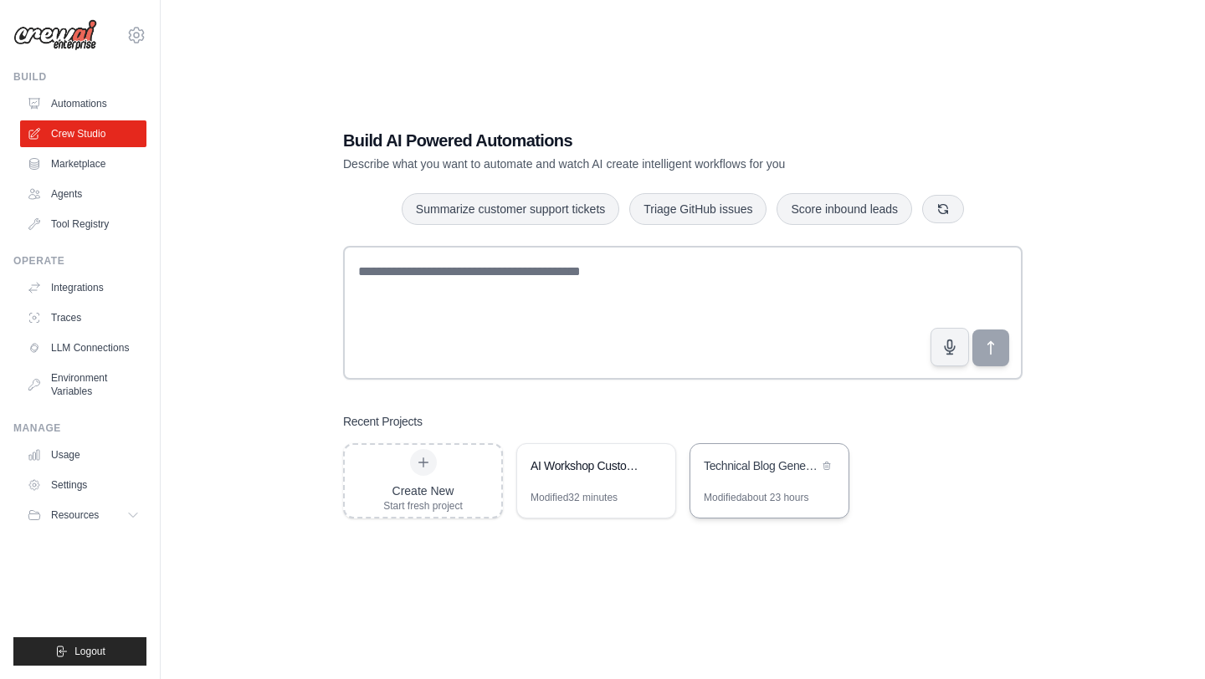
click at [764, 470] on div "Technical Blog Generator" at bounding box center [761, 466] width 115 height 17
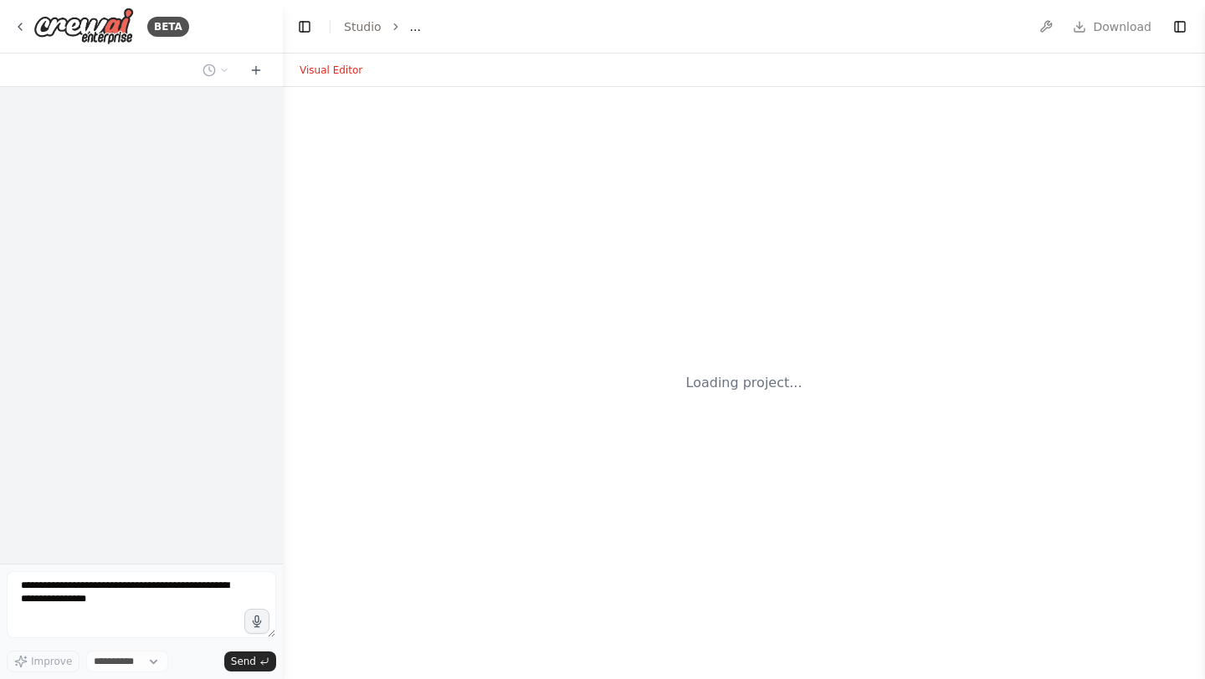
select select "****"
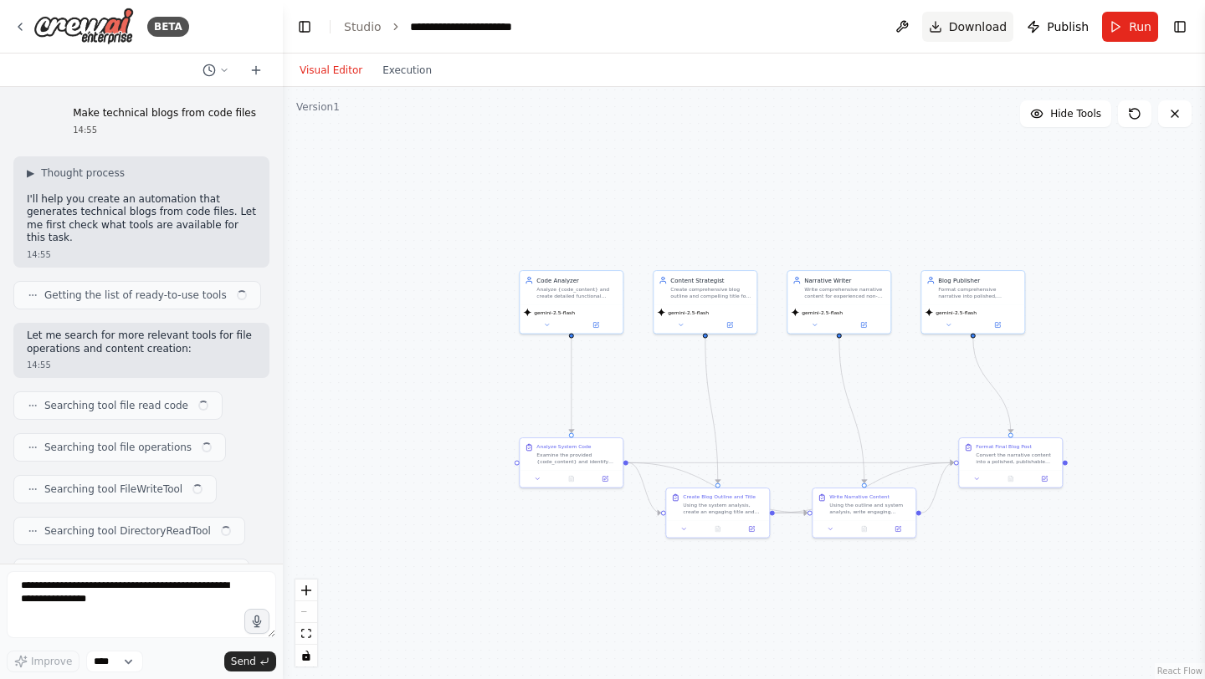
scroll to position [30971, 0]
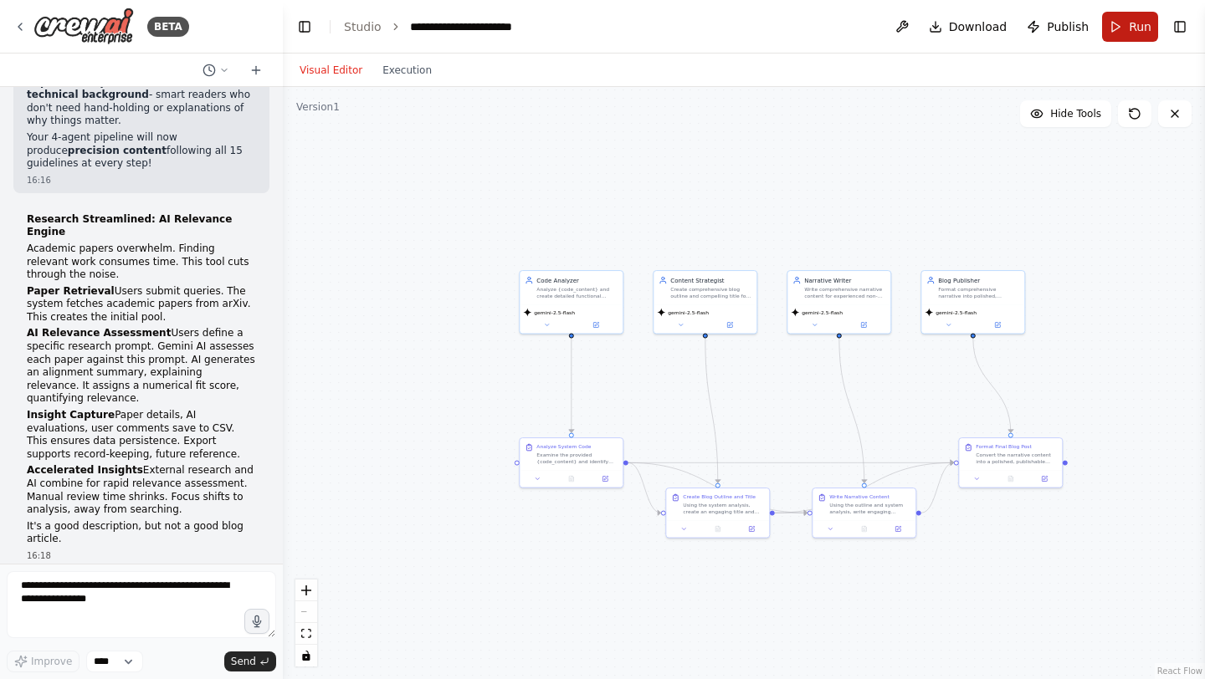
click at [1125, 33] on button "Run" at bounding box center [1130, 27] width 56 height 30
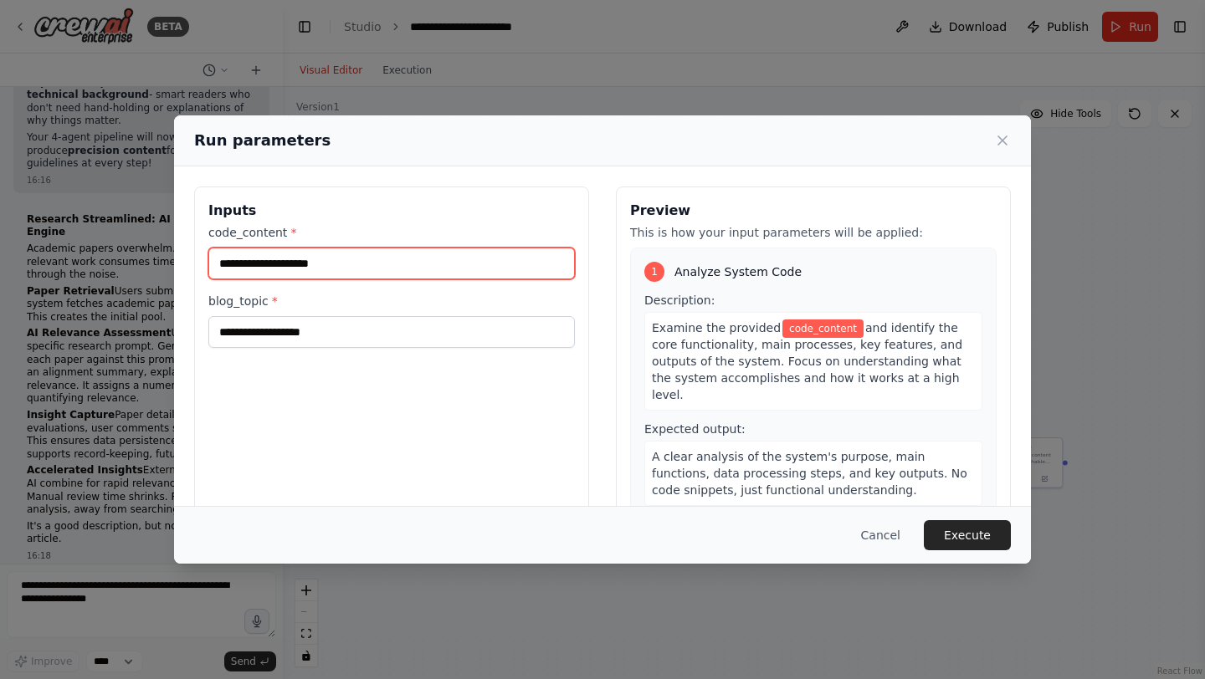
click at [361, 269] on input "code_content *" at bounding box center [391, 264] width 366 height 32
type input "***"
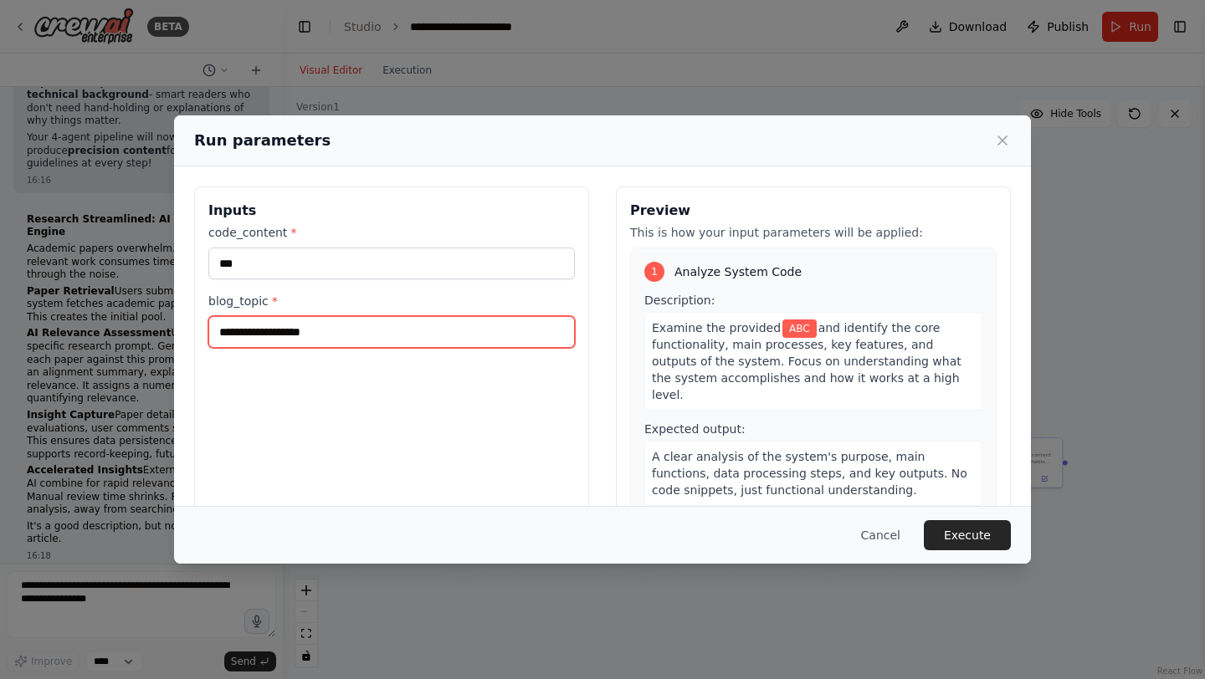
click at [353, 338] on input "blog_topic *" at bounding box center [391, 332] width 366 height 32
click at [888, 525] on button "Cancel" at bounding box center [880, 535] width 66 height 30
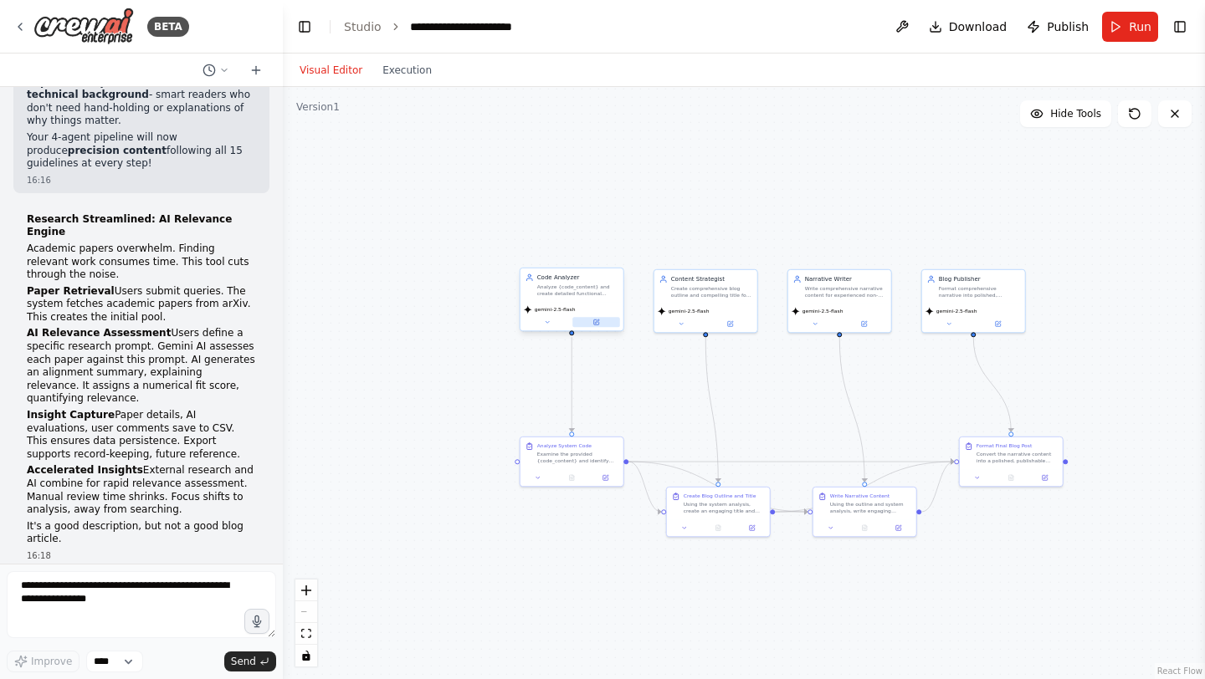
click at [602, 327] on button at bounding box center [596, 322] width 48 height 10
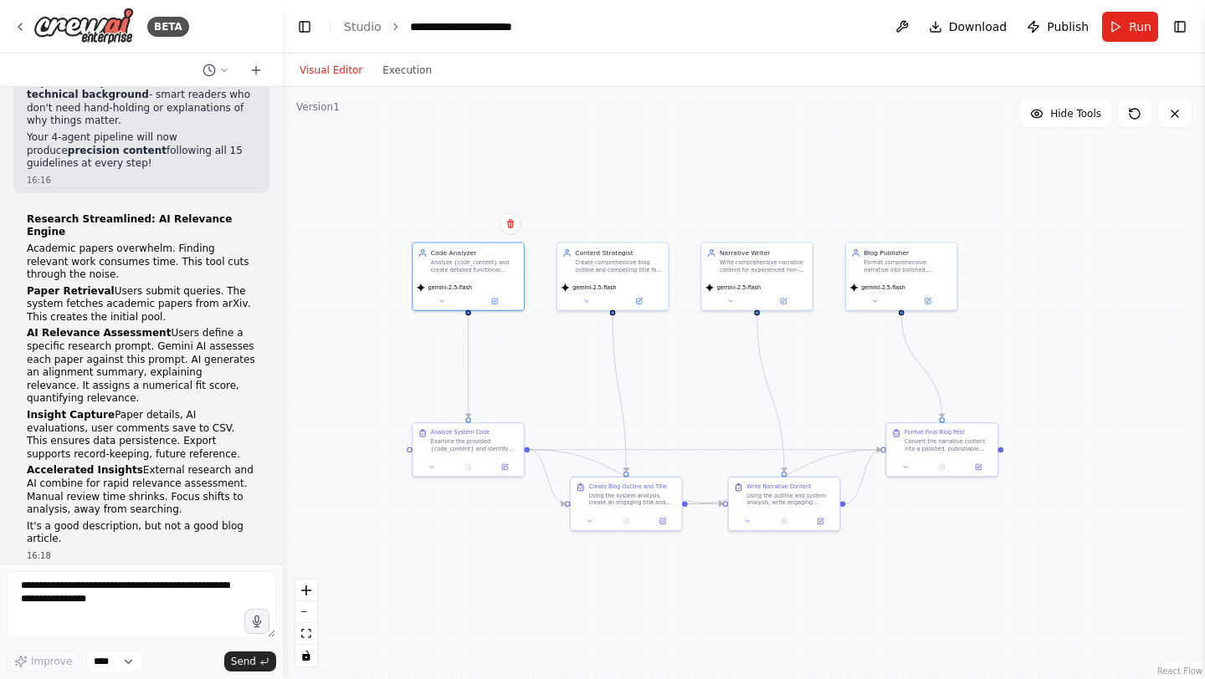
drag, startPoint x: 739, startPoint y: 230, endPoint x: 648, endPoint y: 196, distance: 96.6
click at [648, 192] on div ".deletable-edge-delete-btn { width: 20px; height: 20px; border: 0px solid #ffff…" at bounding box center [744, 383] width 922 height 592
click at [445, 290] on button at bounding box center [442, 290] width 51 height 11
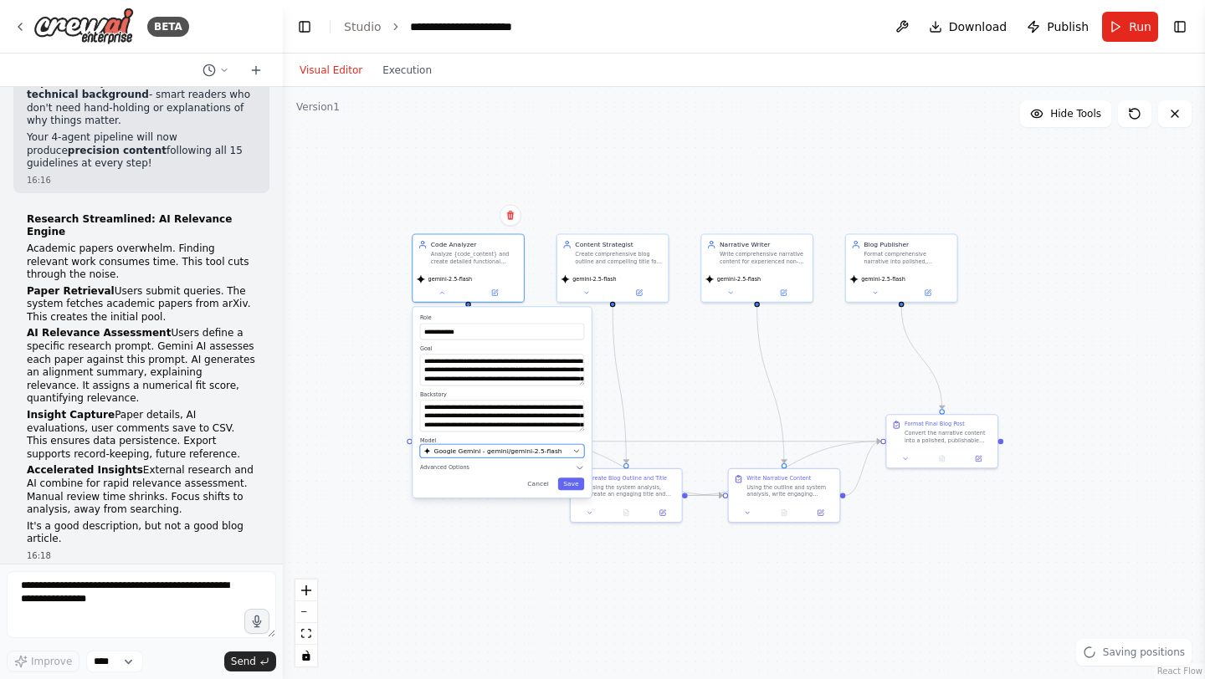
click at [467, 450] on span "Google Gemini - gemini/gemini-2.5-flash" at bounding box center [498, 451] width 128 height 9
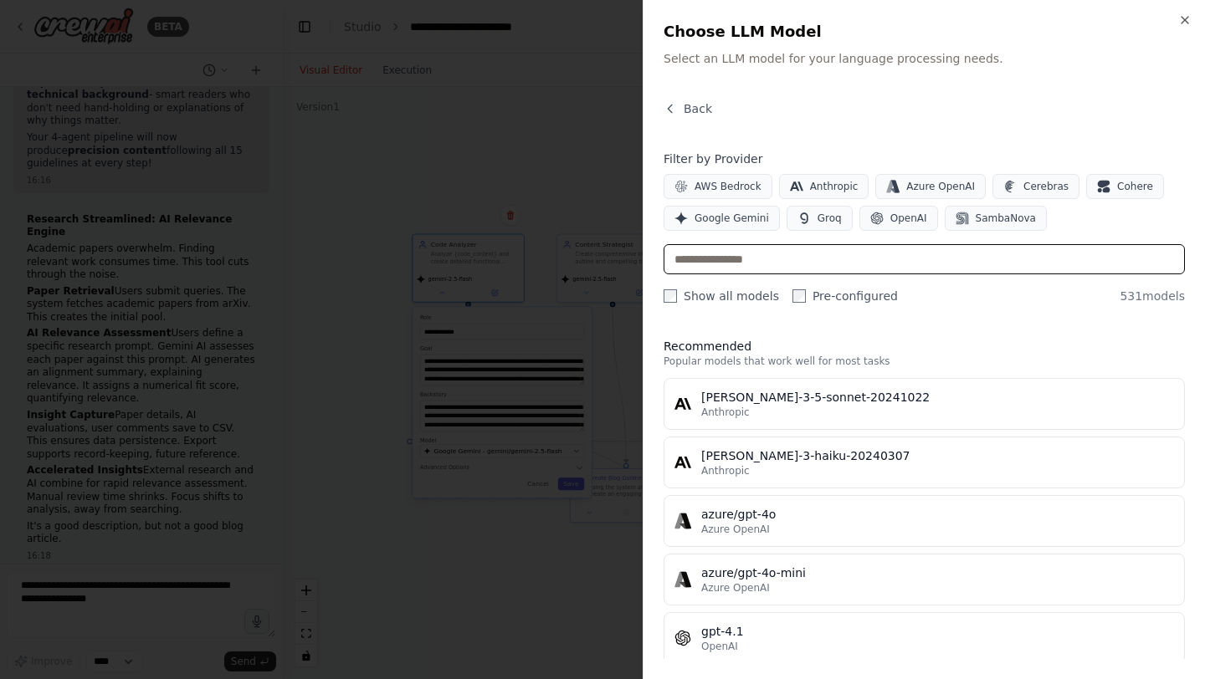
click at [732, 255] on input "text" at bounding box center [923, 259] width 521 height 30
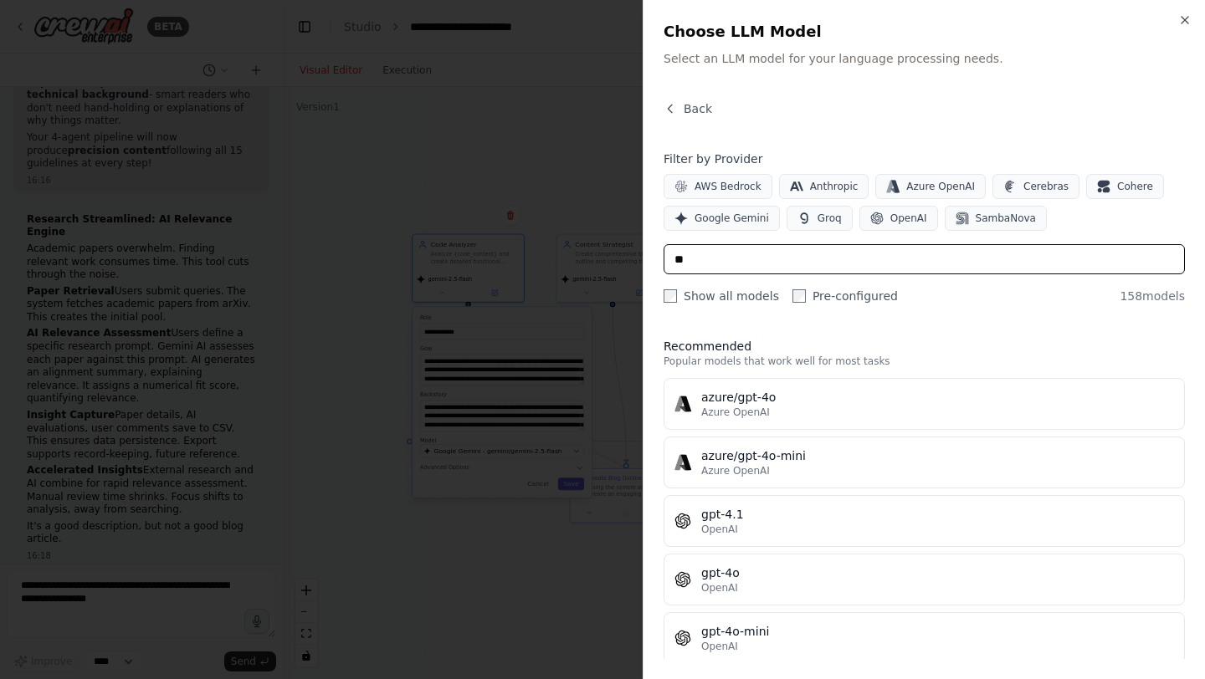
type input "*"
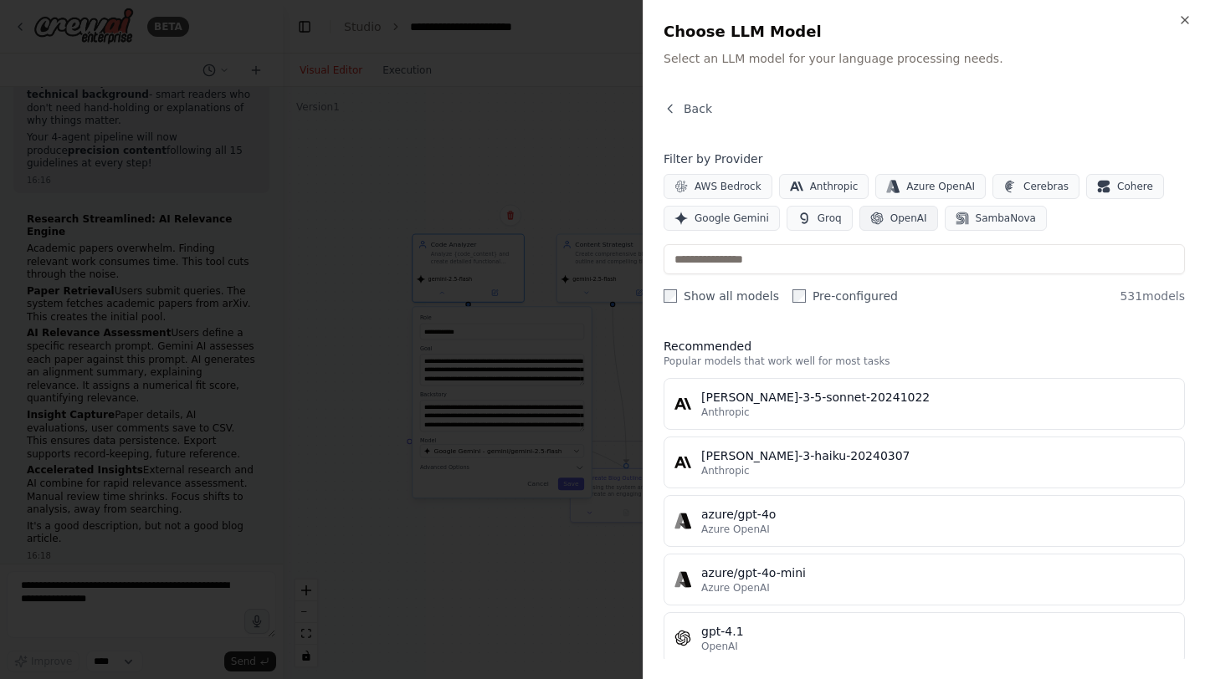
click at [908, 221] on span "OpenAI" at bounding box center [908, 218] width 37 height 13
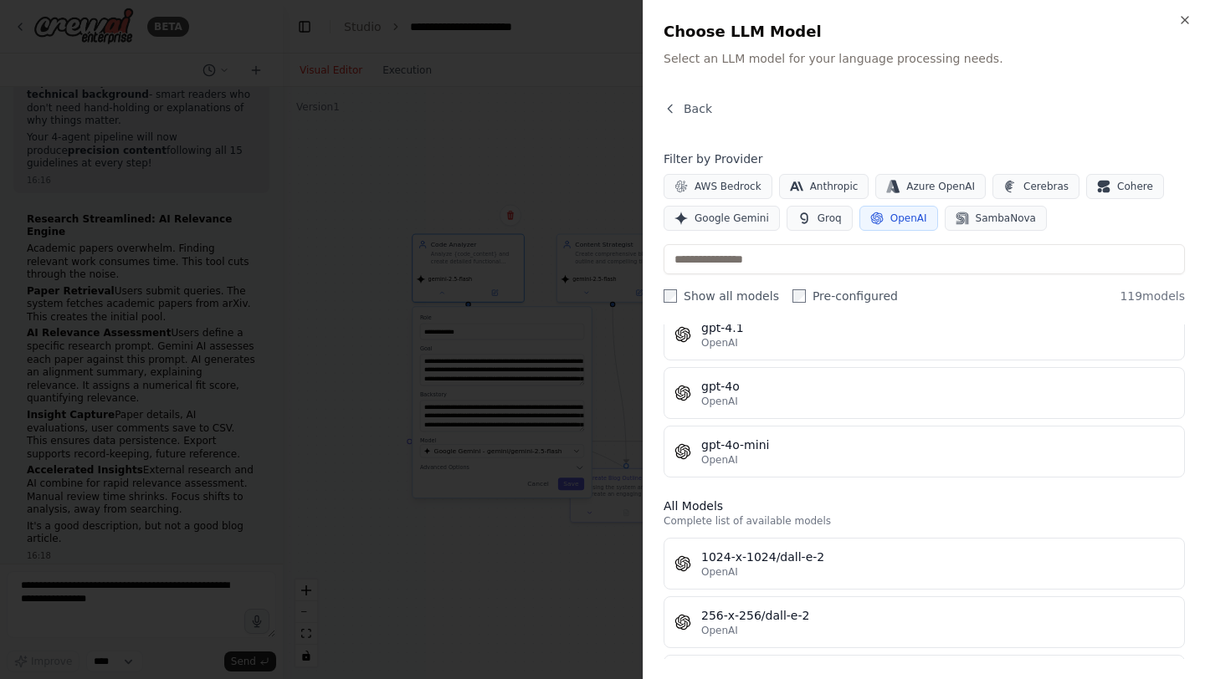
scroll to position [84, 0]
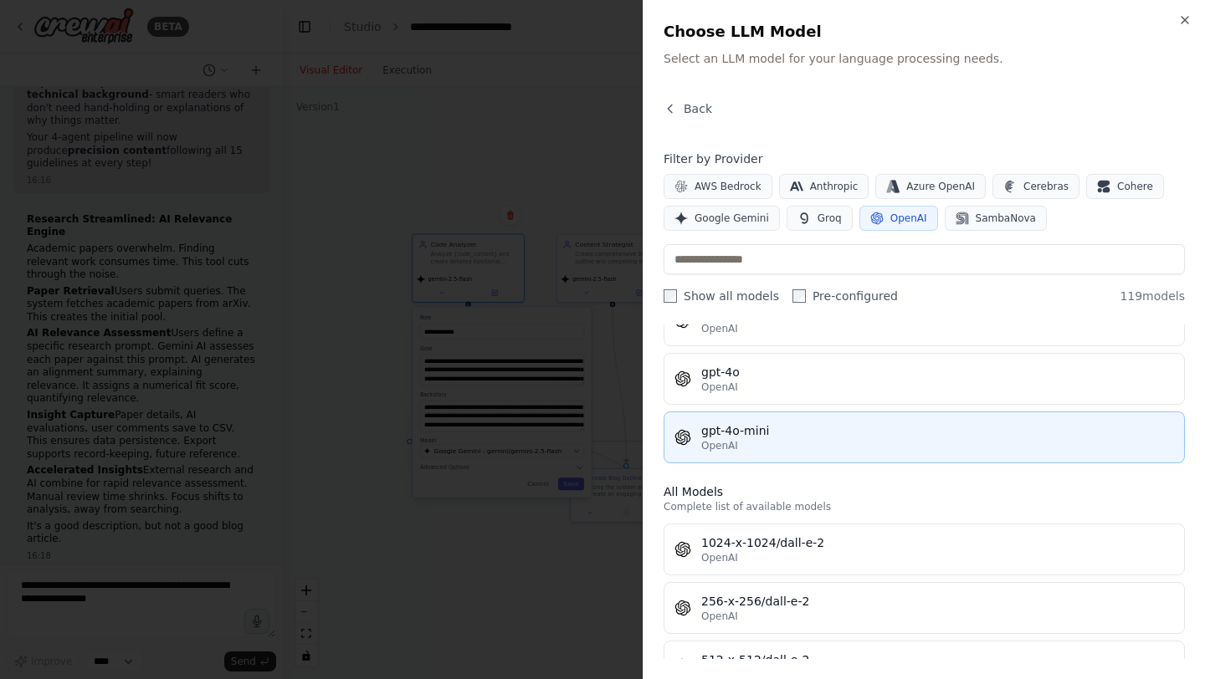
click at [773, 434] on div "gpt-4o-mini" at bounding box center [937, 430] width 473 height 17
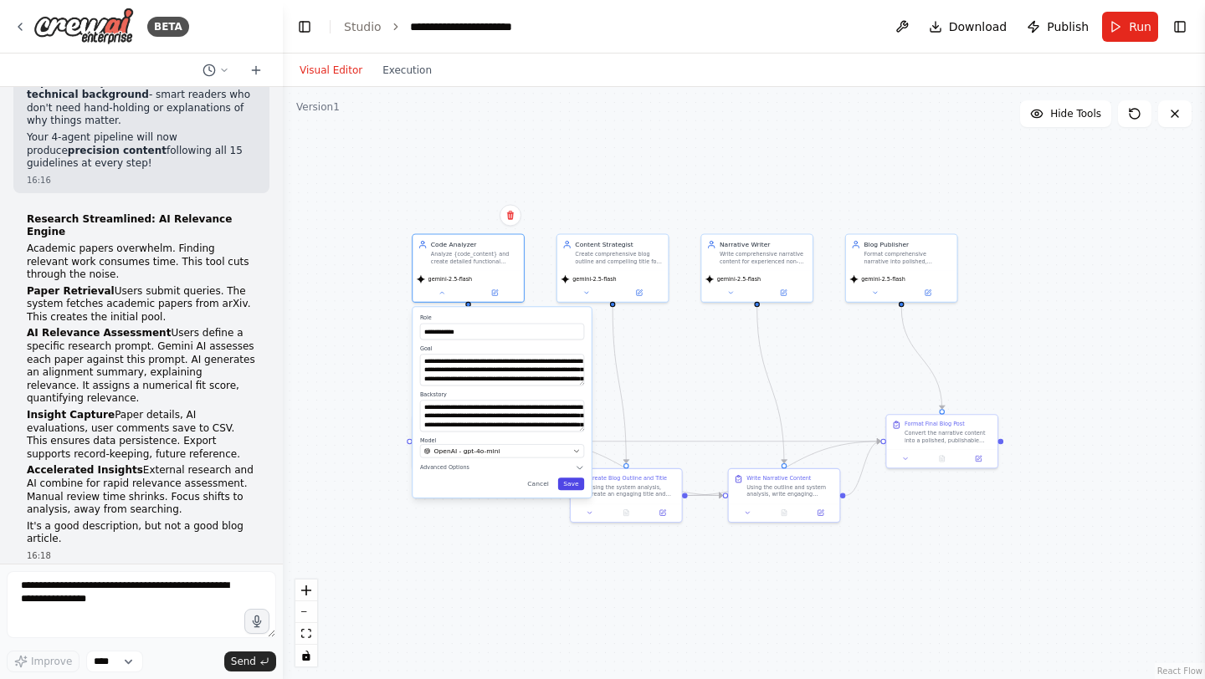
click at [571, 483] on button "Save" at bounding box center [571, 484] width 26 height 13
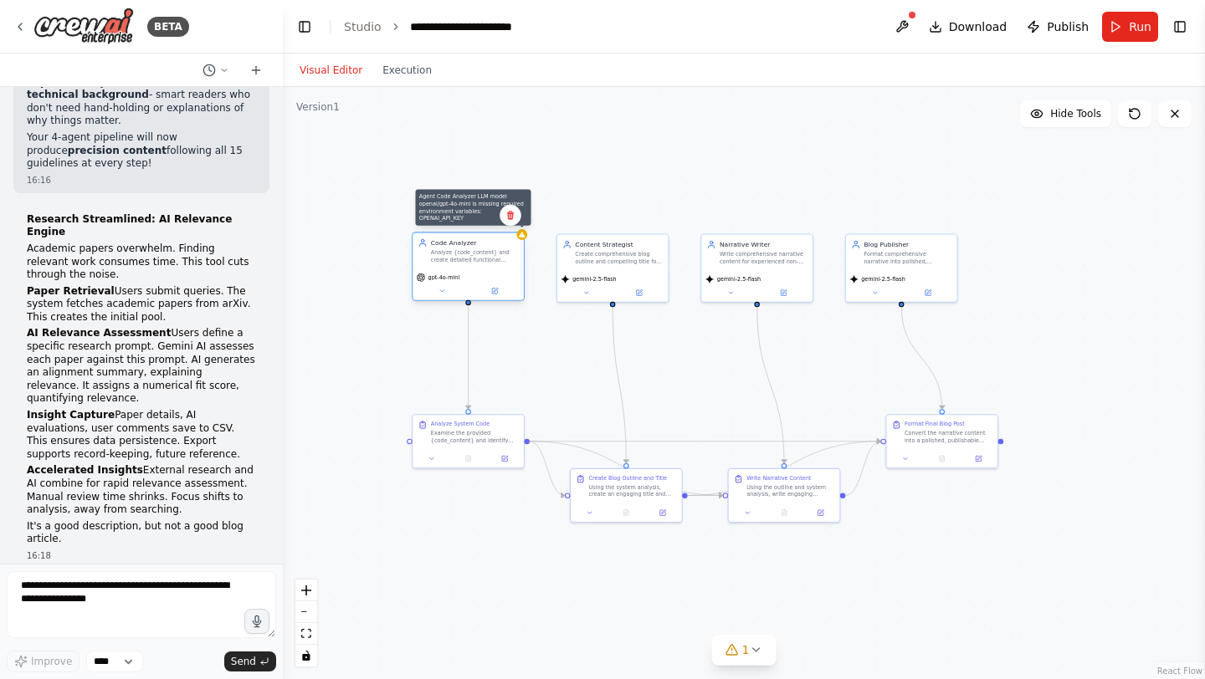
click at [523, 238] on div at bounding box center [521, 234] width 11 height 11
click at [494, 292] on icon at bounding box center [496, 290] width 4 height 4
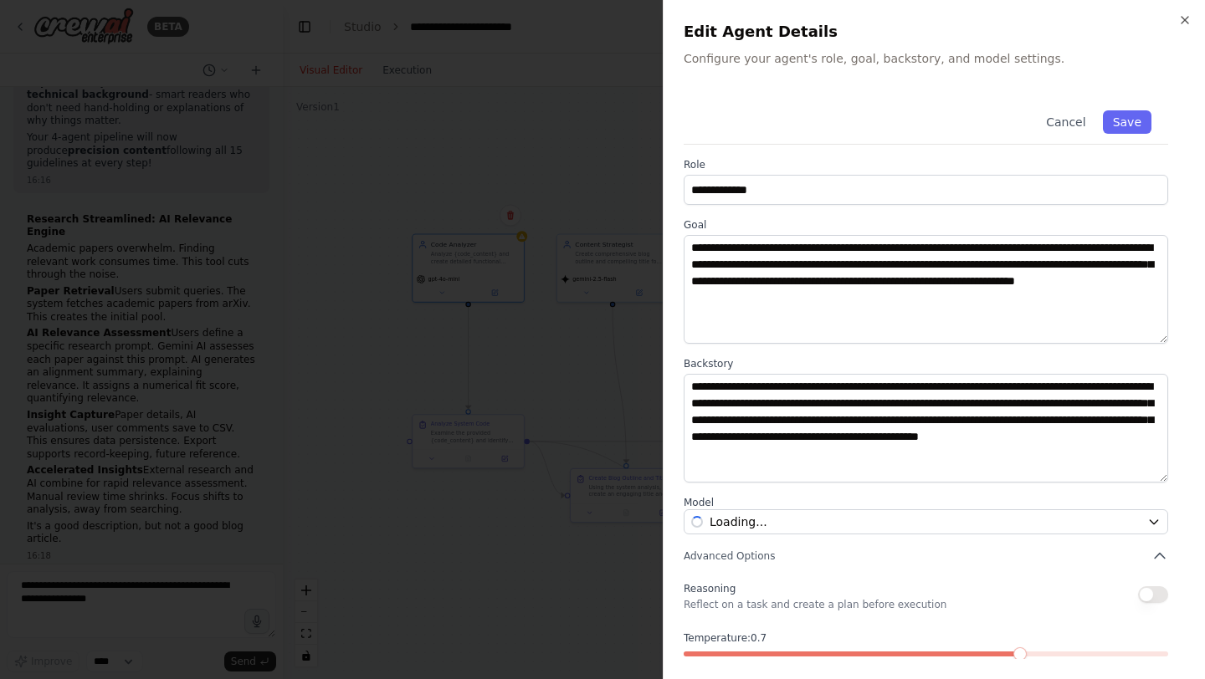
scroll to position [79, 0]
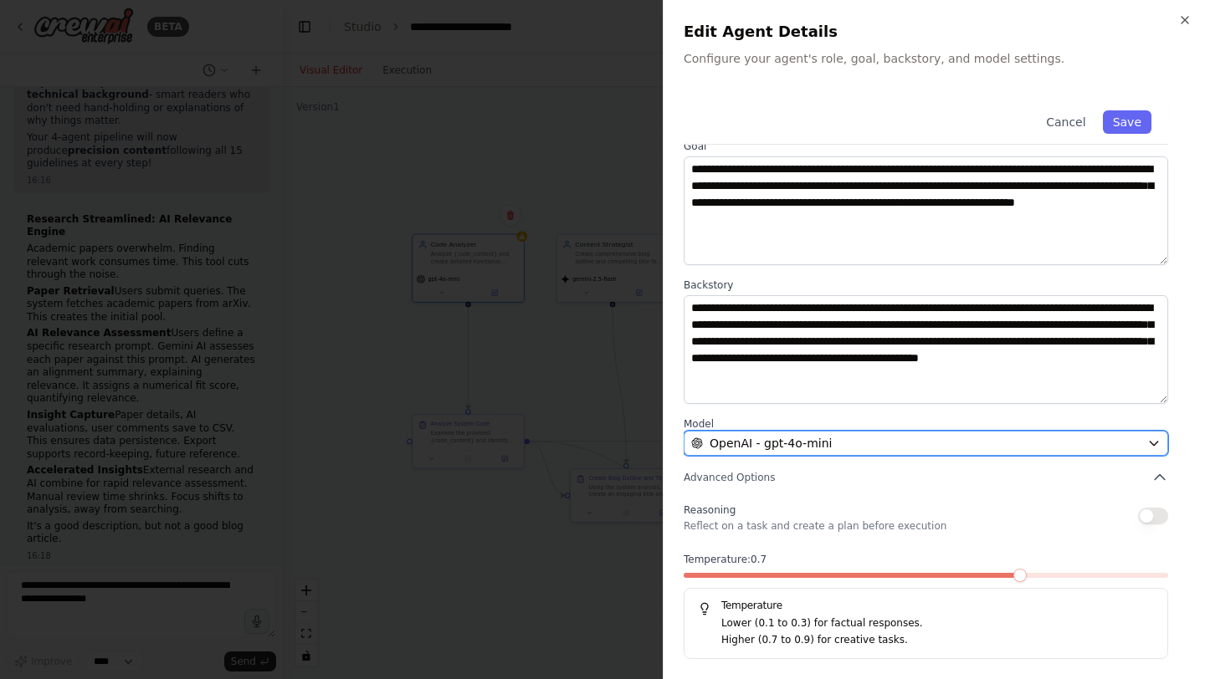
click at [908, 442] on div "OpenAI - gpt-4o-mini" at bounding box center [915, 443] width 449 height 17
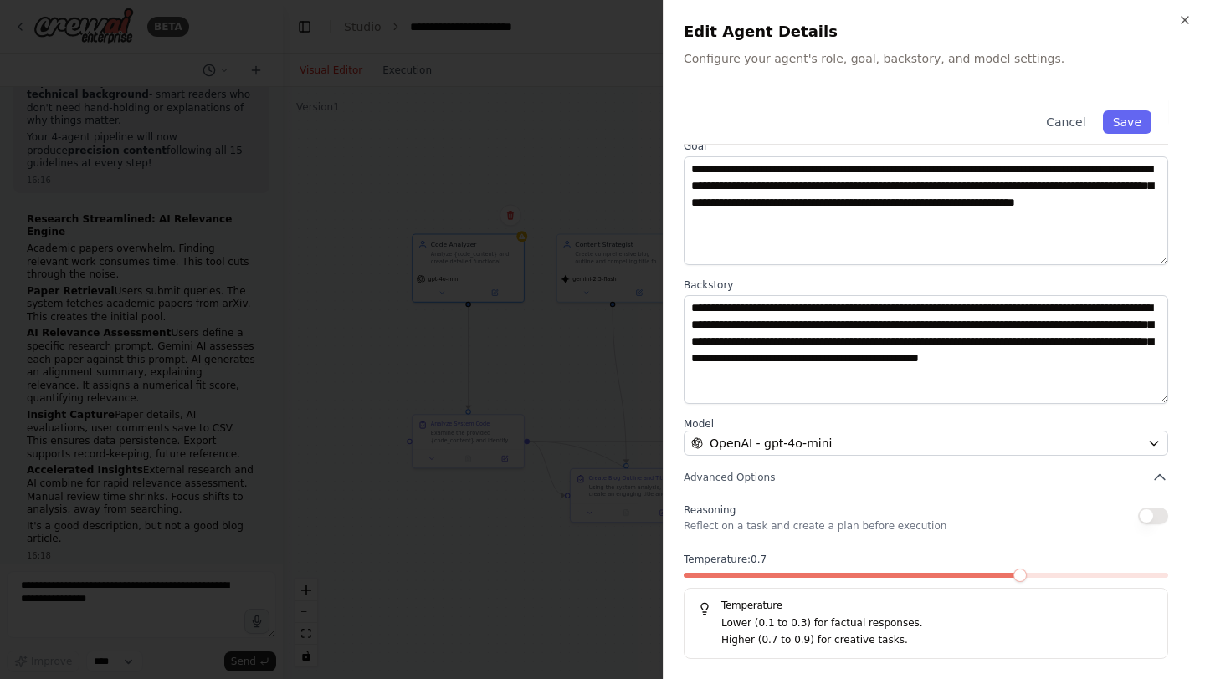
scroll to position [0, 0]
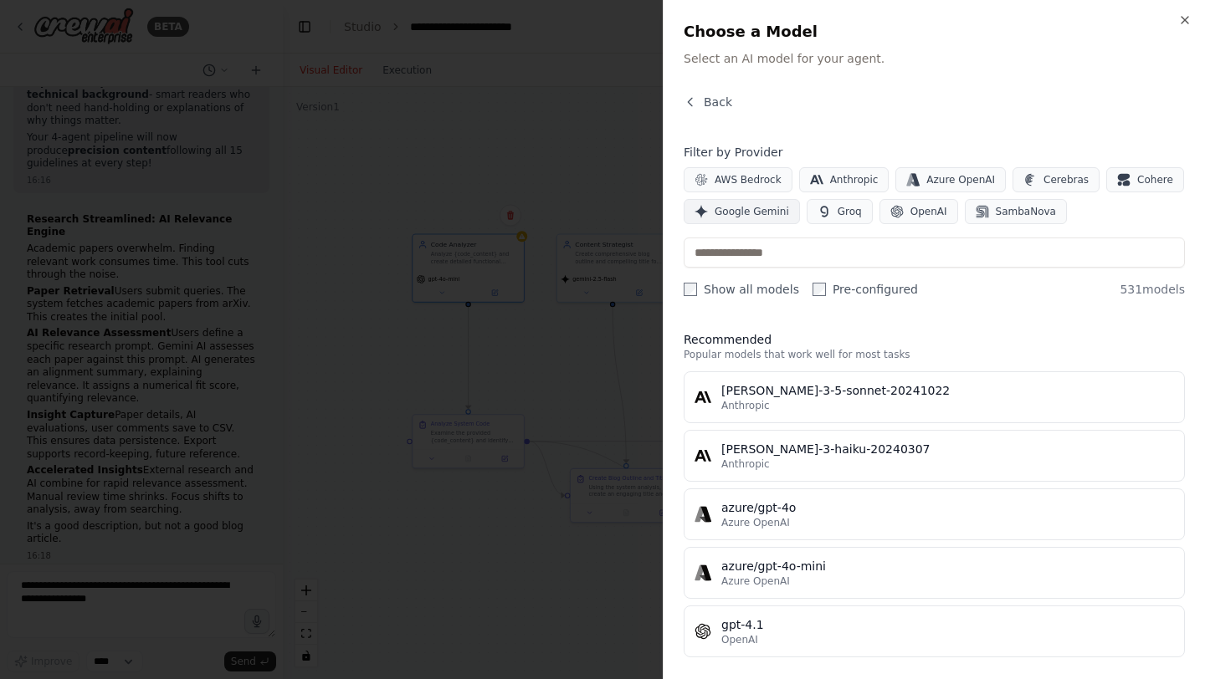
click at [768, 207] on span "Google Gemini" at bounding box center [751, 211] width 74 height 13
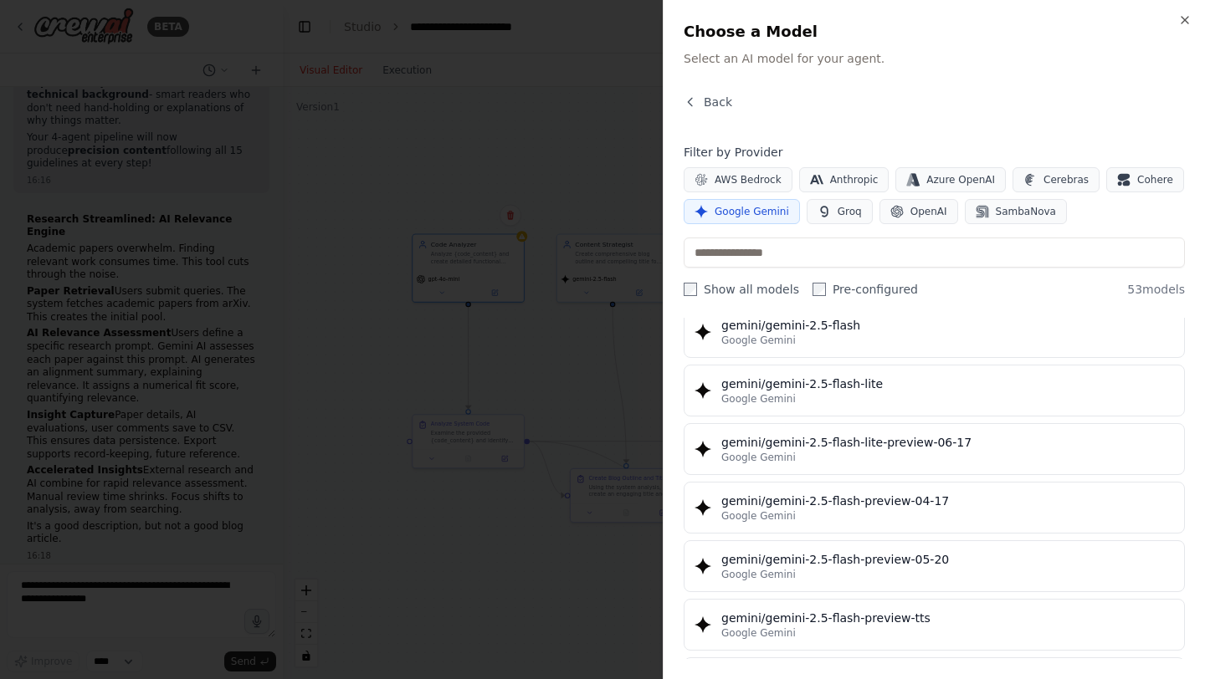
scroll to position [1460, 0]
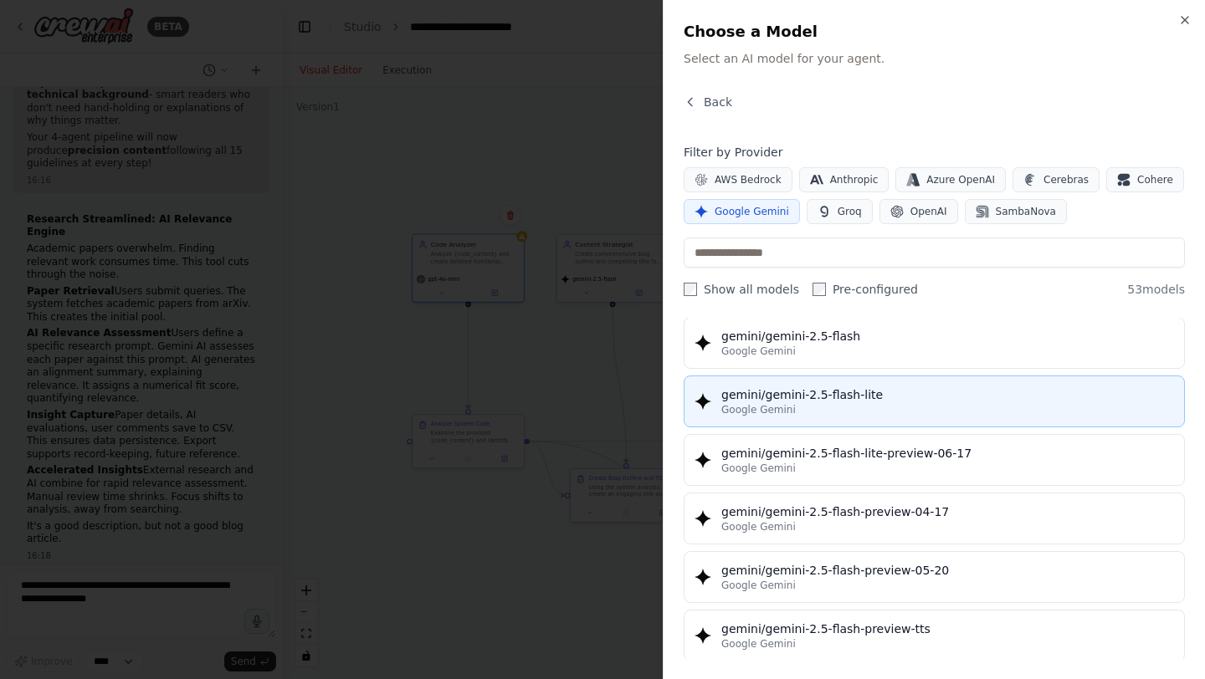
click at [926, 398] on div "gemini/gemini-2.5-flash-lite" at bounding box center [947, 394] width 453 height 17
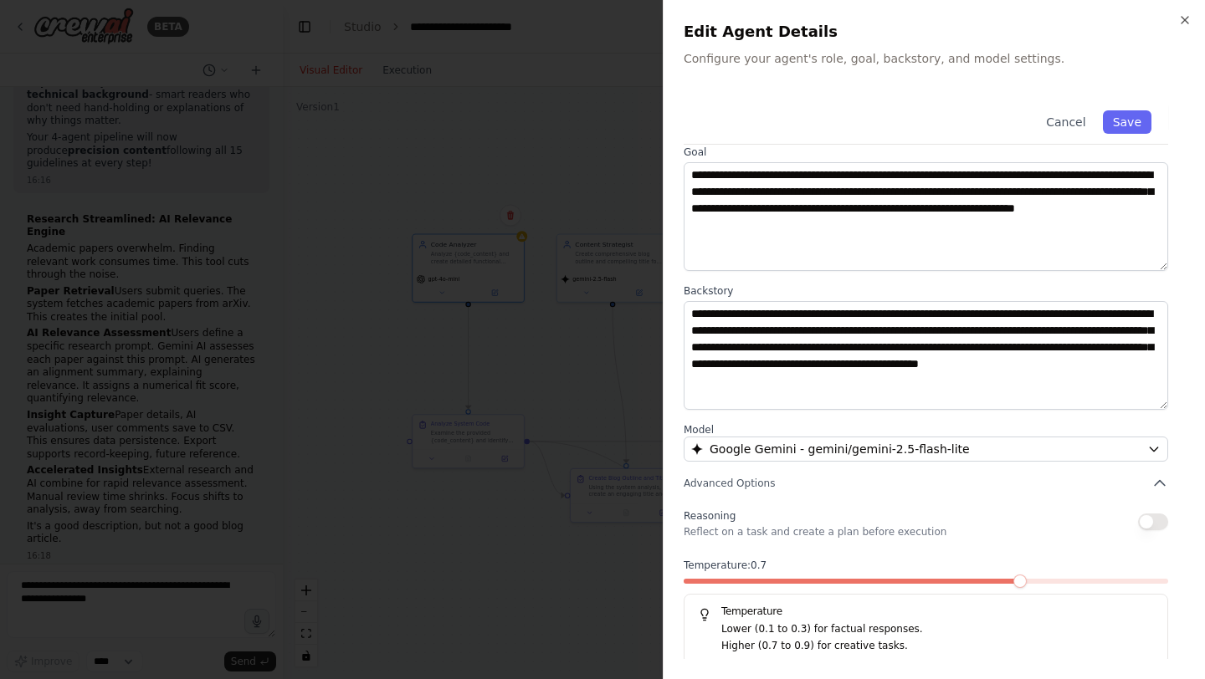
scroll to position [79, 0]
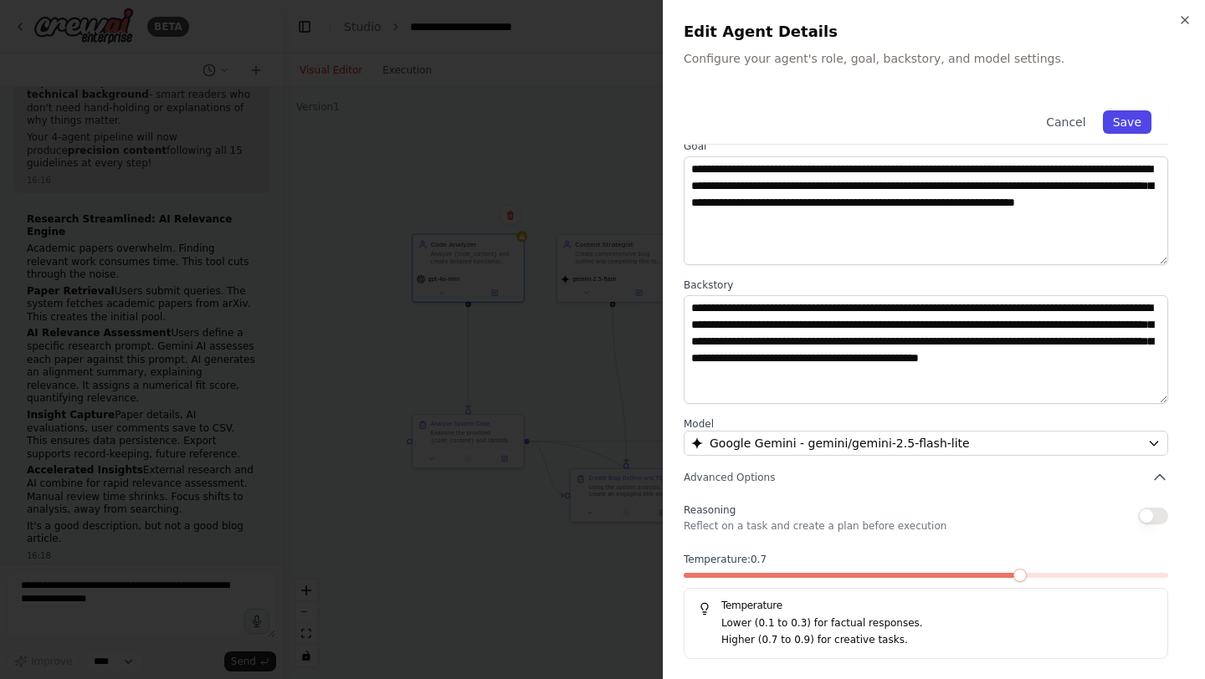
click at [1128, 122] on button "Save" at bounding box center [1127, 121] width 49 height 23
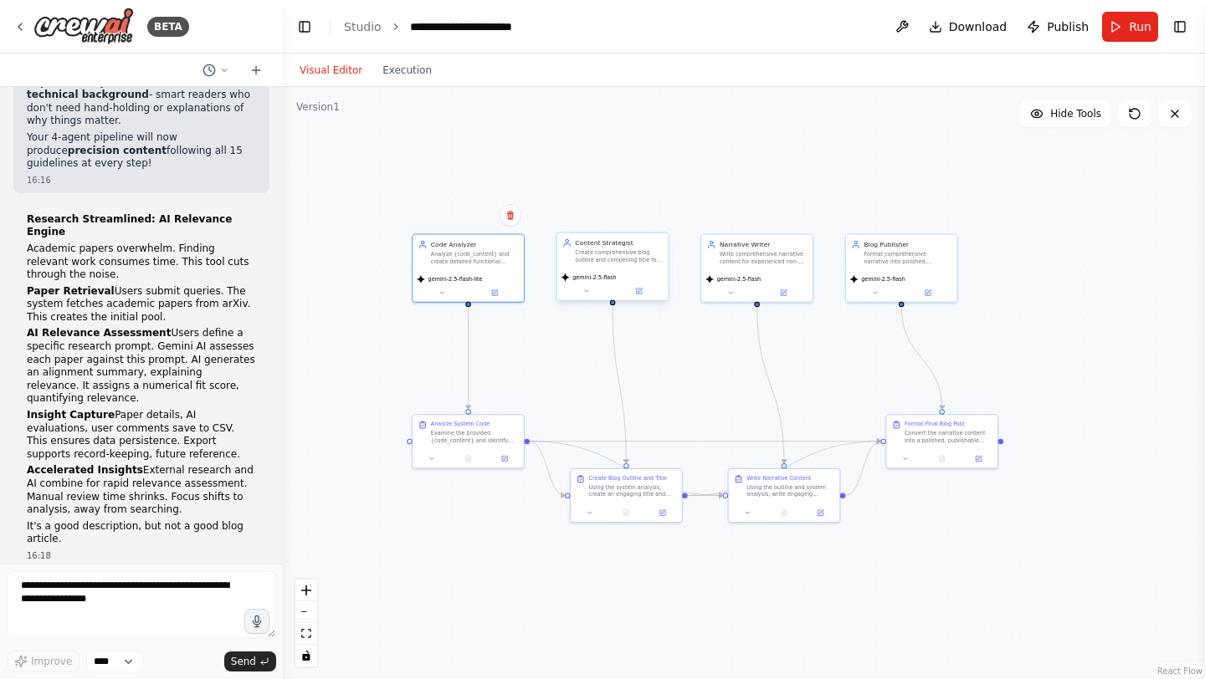
click at [601, 281] on div "gemini-2.5-flash" at bounding box center [588, 277] width 56 height 9
click at [641, 289] on icon at bounding box center [639, 290] width 4 height 4
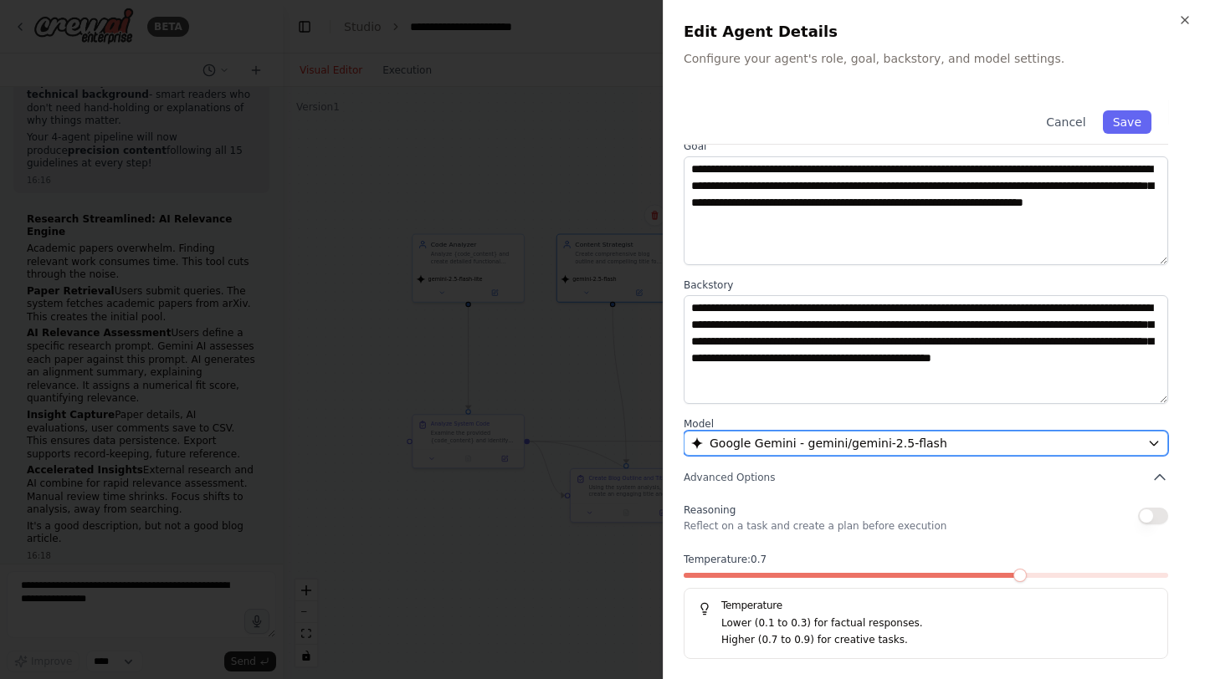
click at [877, 450] on span "Google Gemini - gemini/gemini-2.5-flash" at bounding box center [828, 443] width 238 height 17
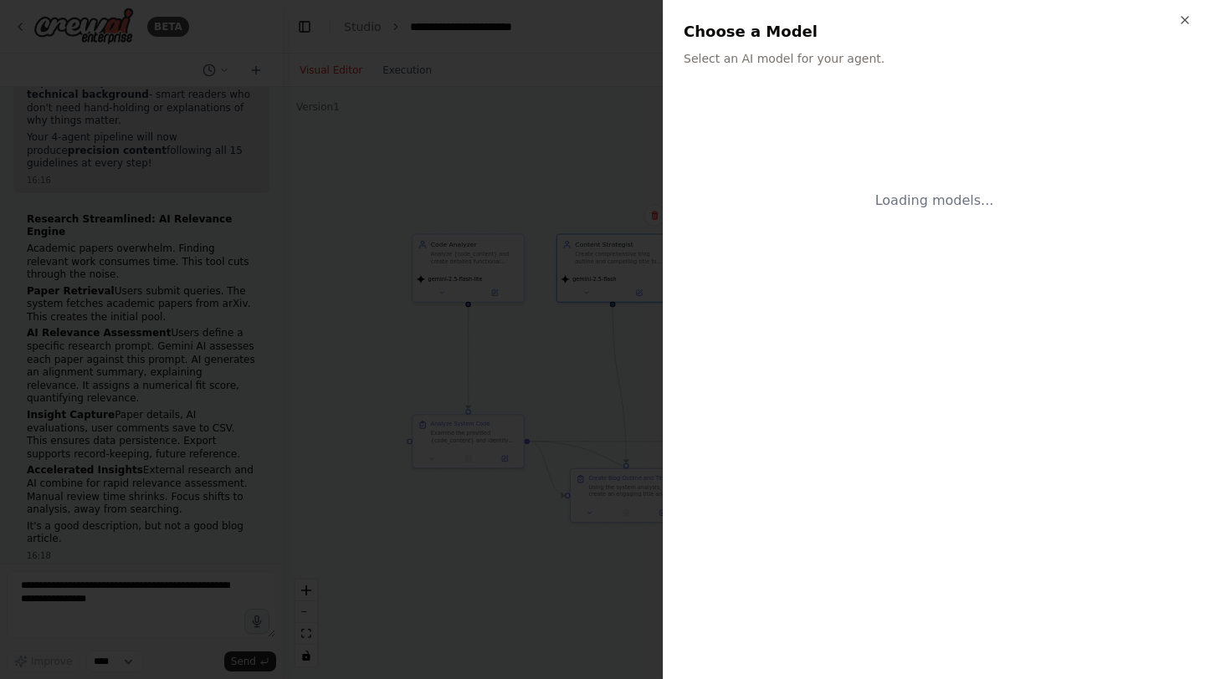
scroll to position [0, 0]
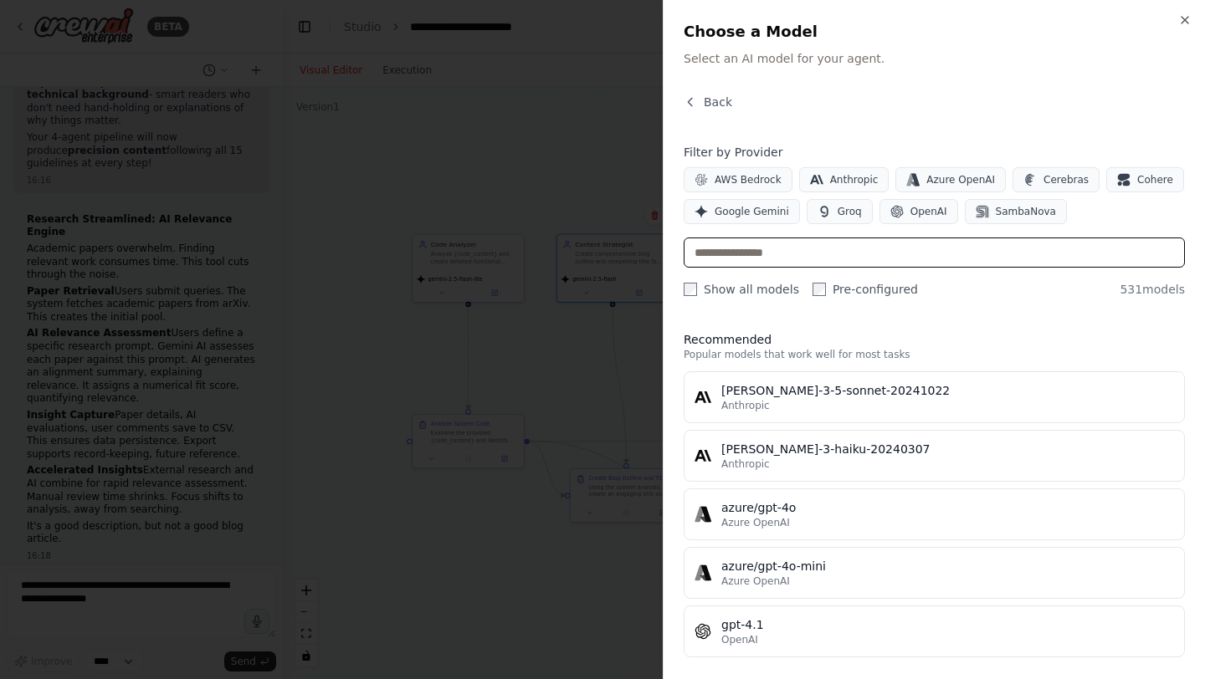
click at [837, 258] on input "text" at bounding box center [933, 253] width 501 height 30
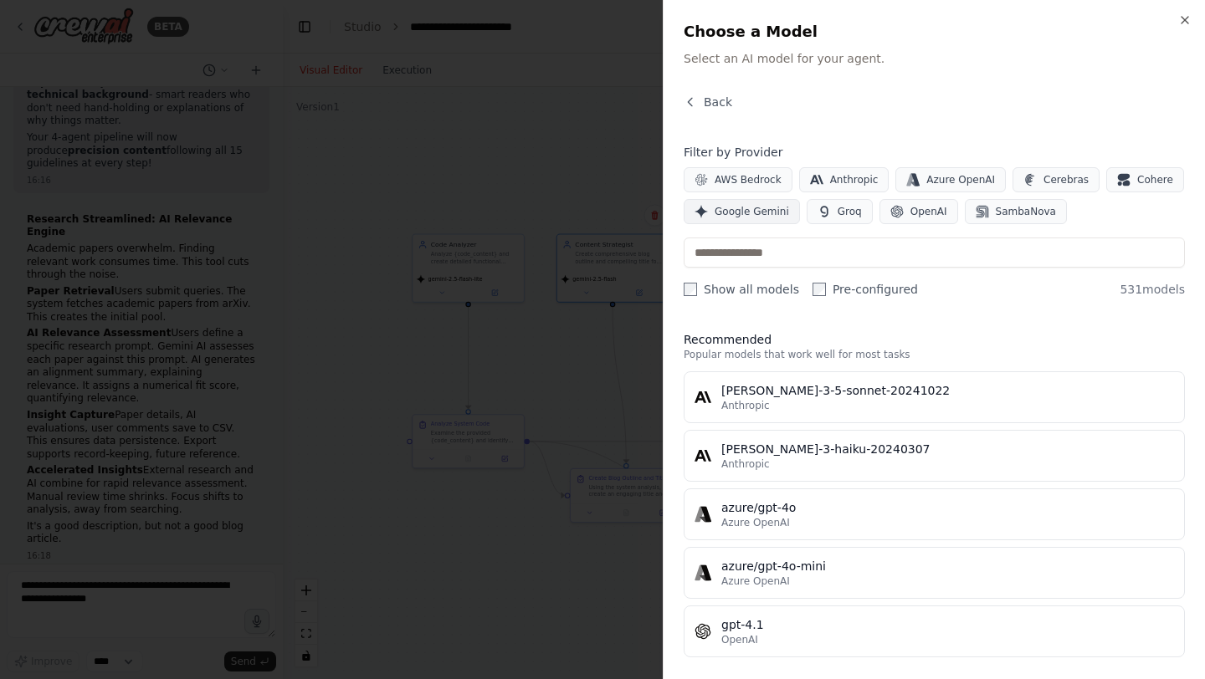
click at [765, 205] on span "Google Gemini" at bounding box center [751, 211] width 74 height 13
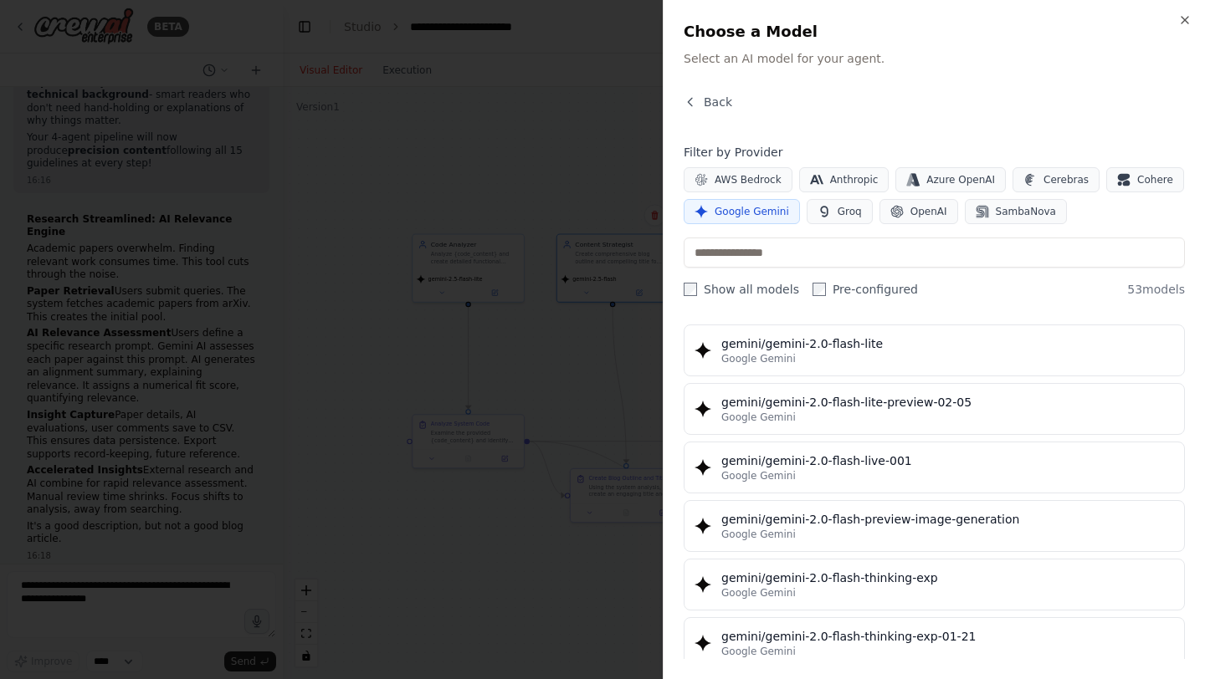
scroll to position [1061, 0]
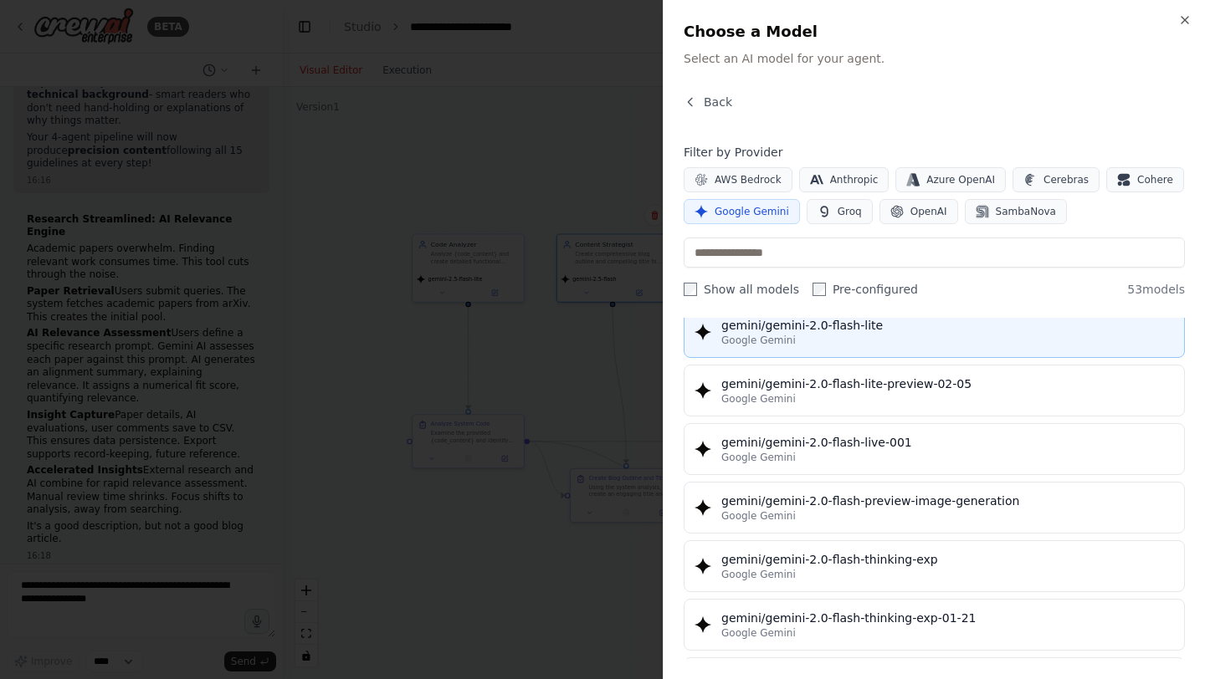
click at [913, 345] on div "Google Gemini" at bounding box center [947, 340] width 453 height 13
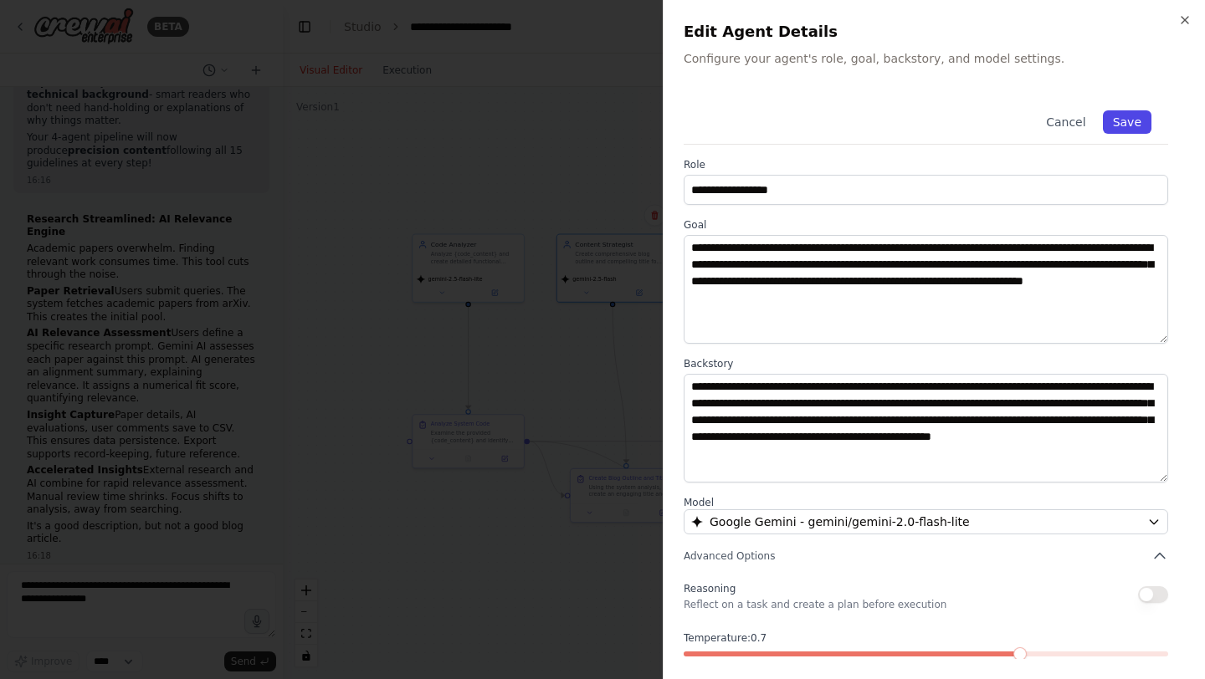
click at [1128, 123] on button "Save" at bounding box center [1127, 121] width 49 height 23
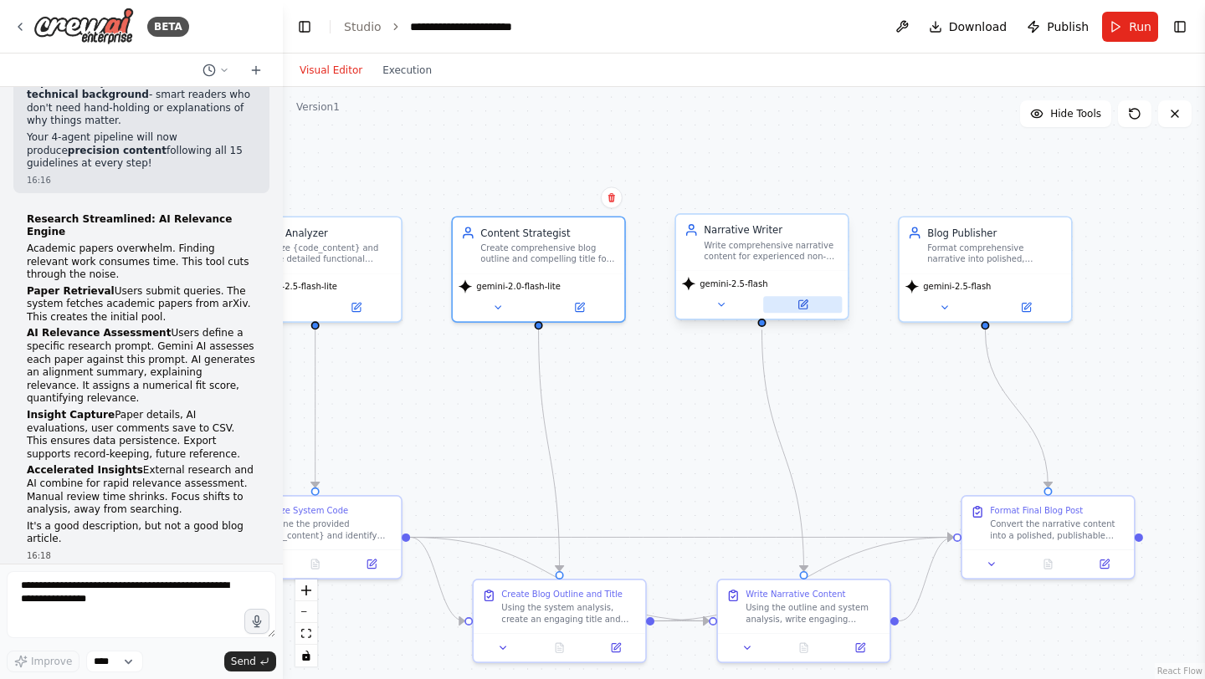
click at [802, 303] on icon at bounding box center [804, 303] width 7 height 7
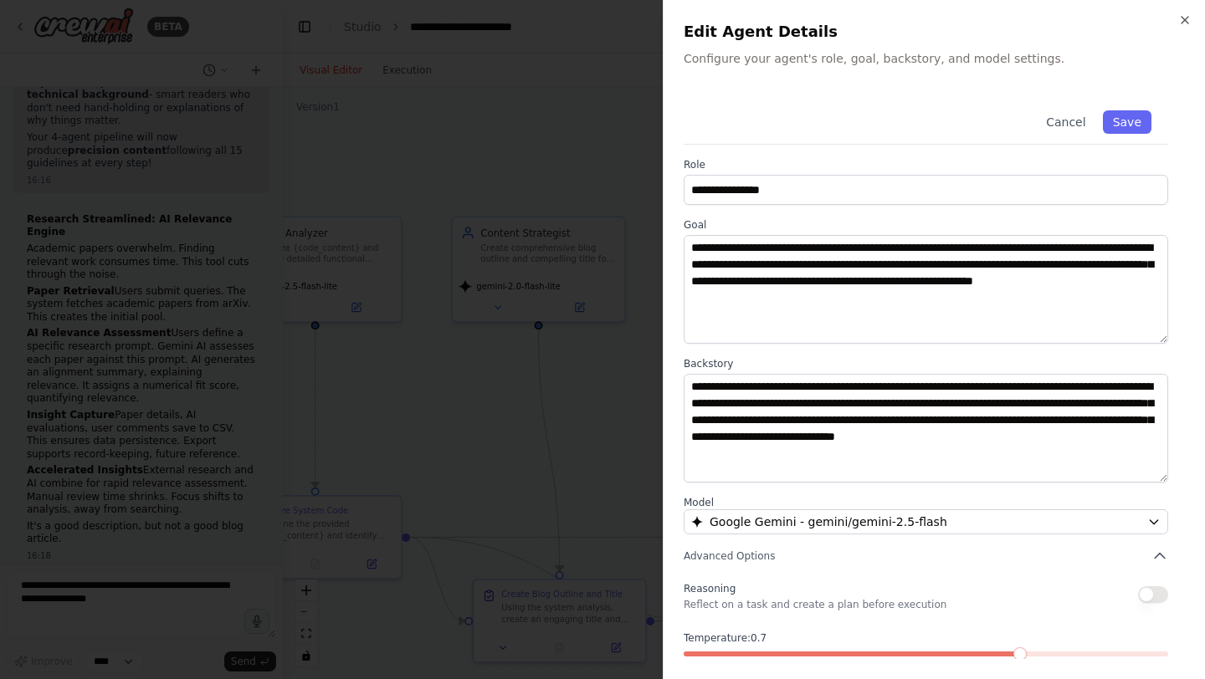
scroll to position [79, 0]
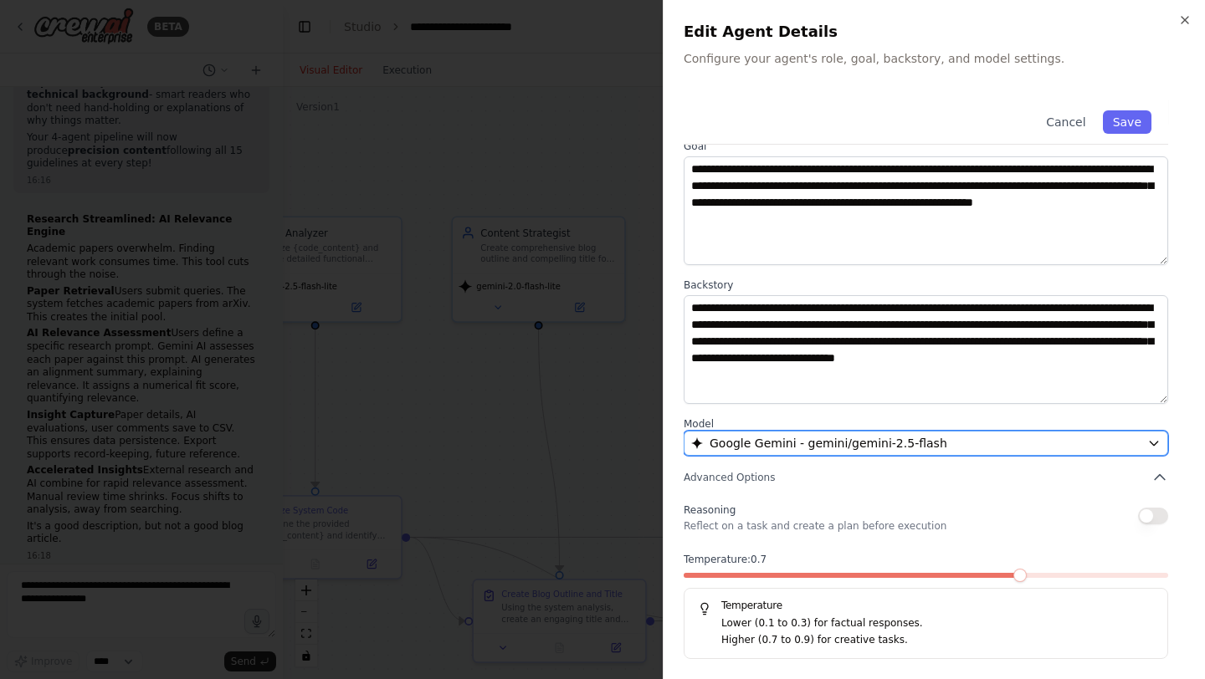
click at [862, 439] on span "Google Gemini - gemini/gemini-2.5-flash" at bounding box center [828, 443] width 238 height 17
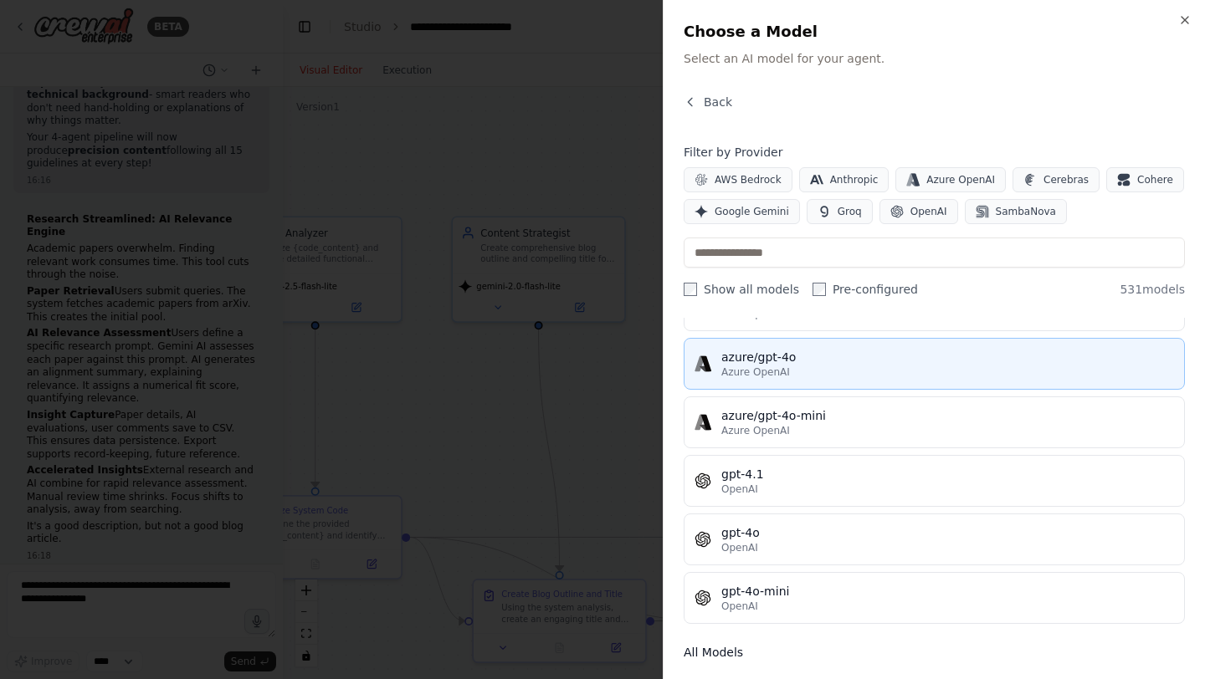
scroll to position [90, 0]
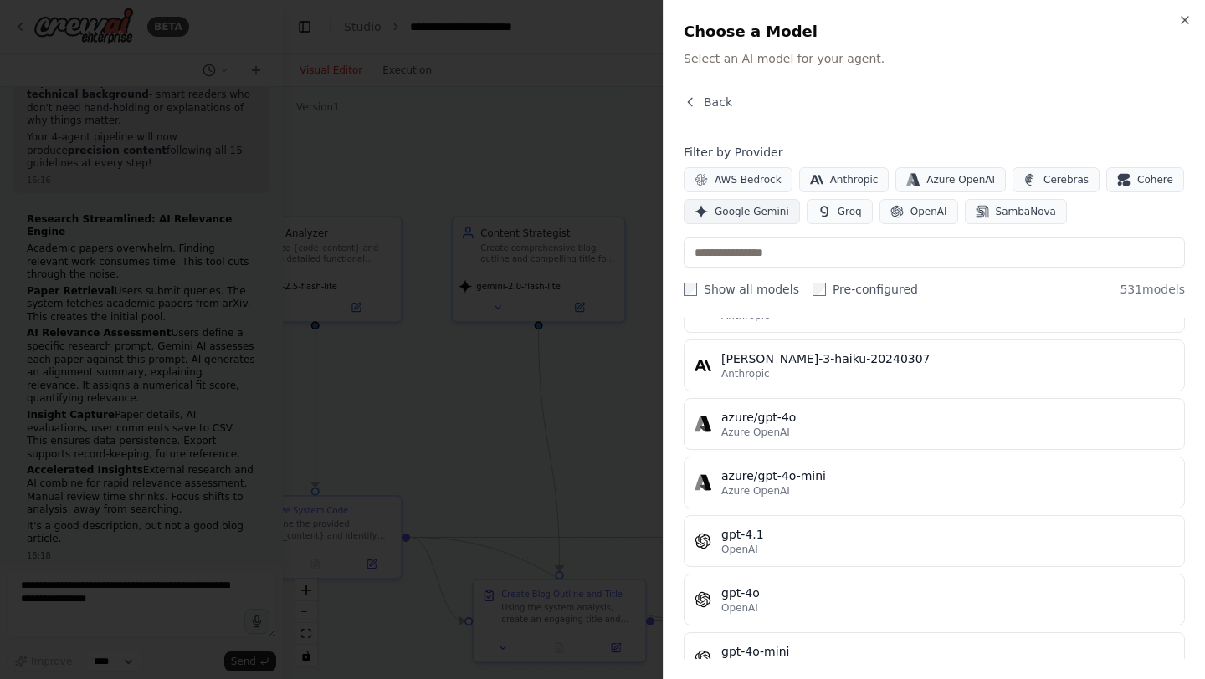
click at [764, 223] on button "Google Gemini" at bounding box center [741, 211] width 116 height 25
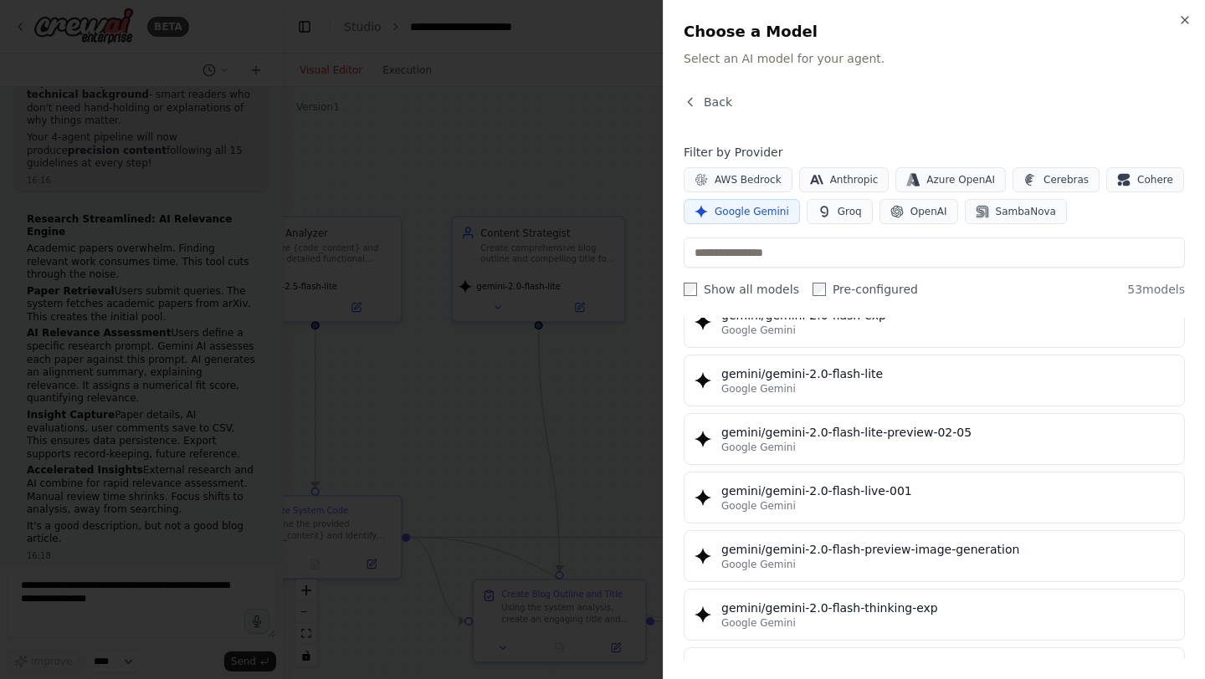
scroll to position [991, 0]
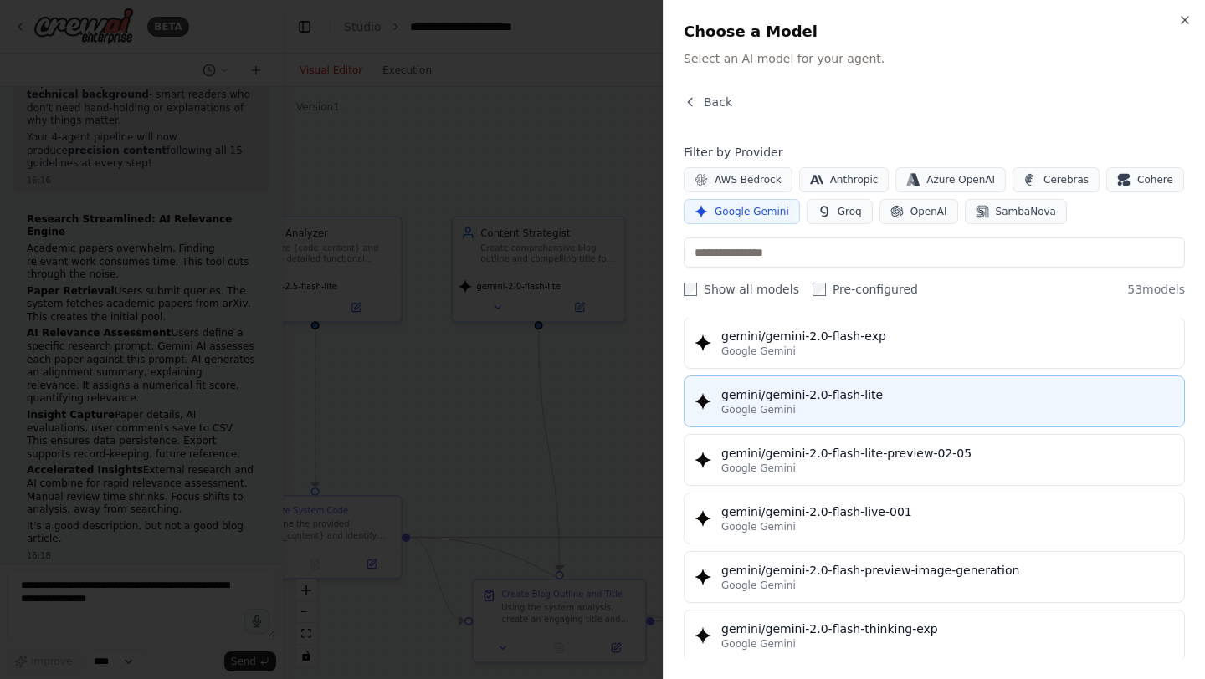
click at [878, 400] on div "gemini/gemini-2.0-flash-lite" at bounding box center [947, 394] width 453 height 17
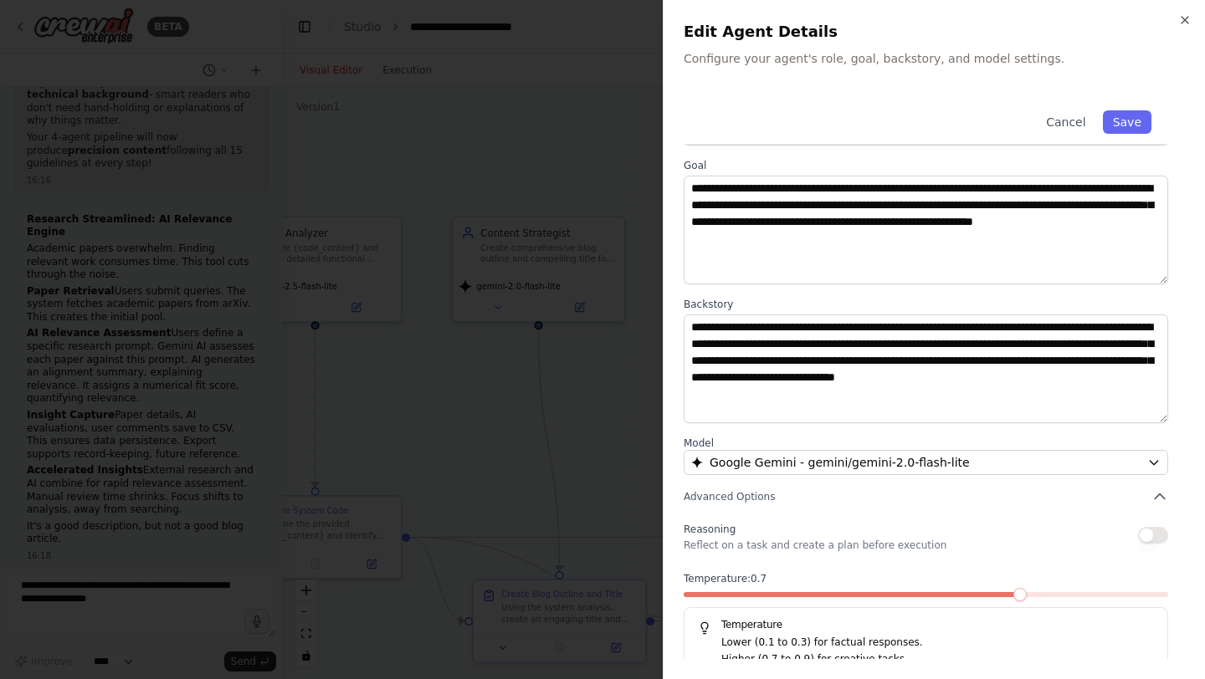
scroll to position [61, 0]
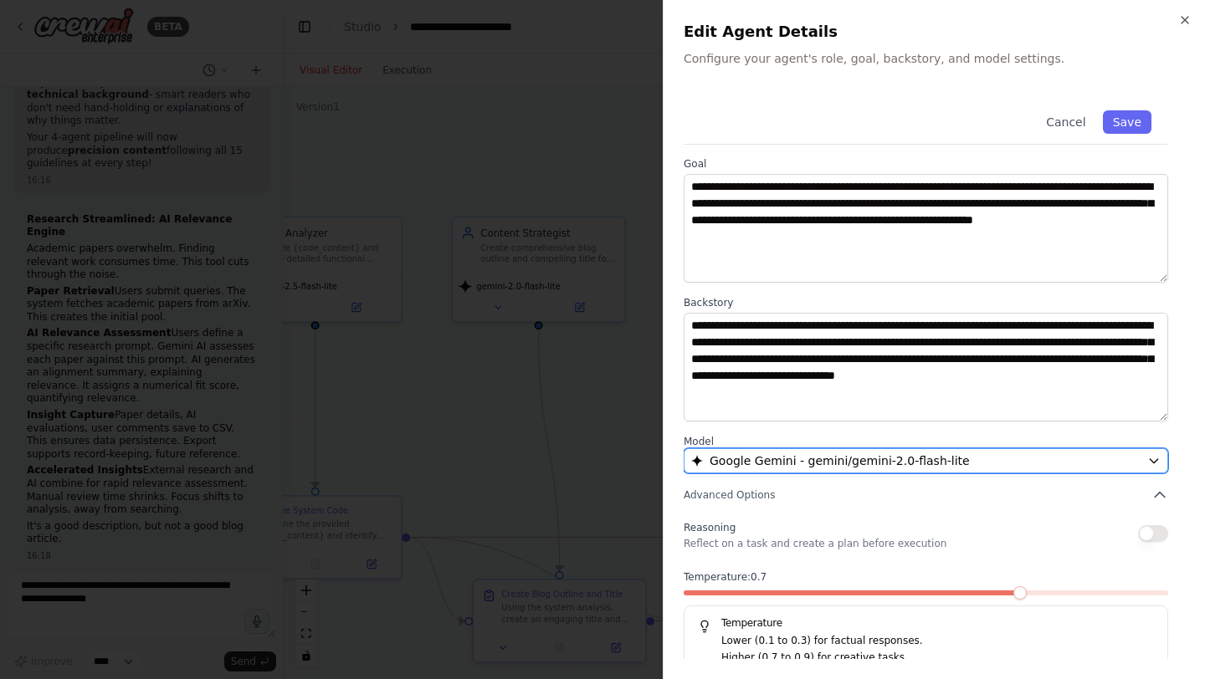
click at [853, 461] on span "Google Gemini - gemini/gemini-2.0-flash-lite" at bounding box center [839, 461] width 260 height 17
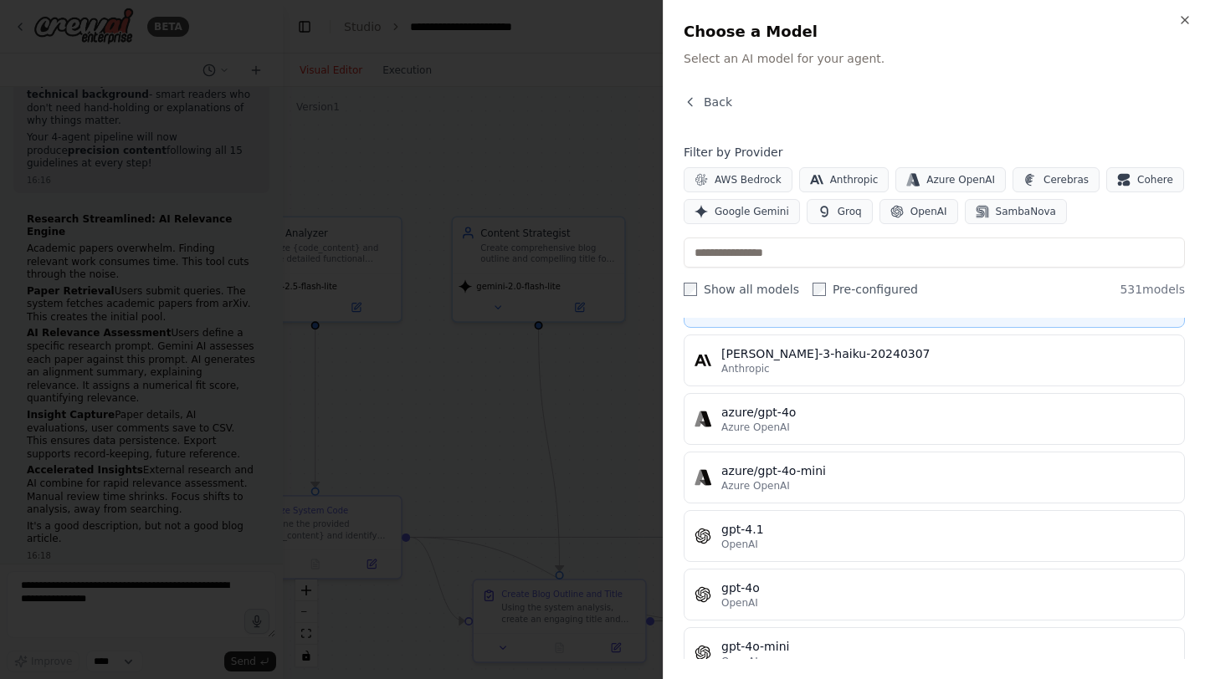
scroll to position [130, 0]
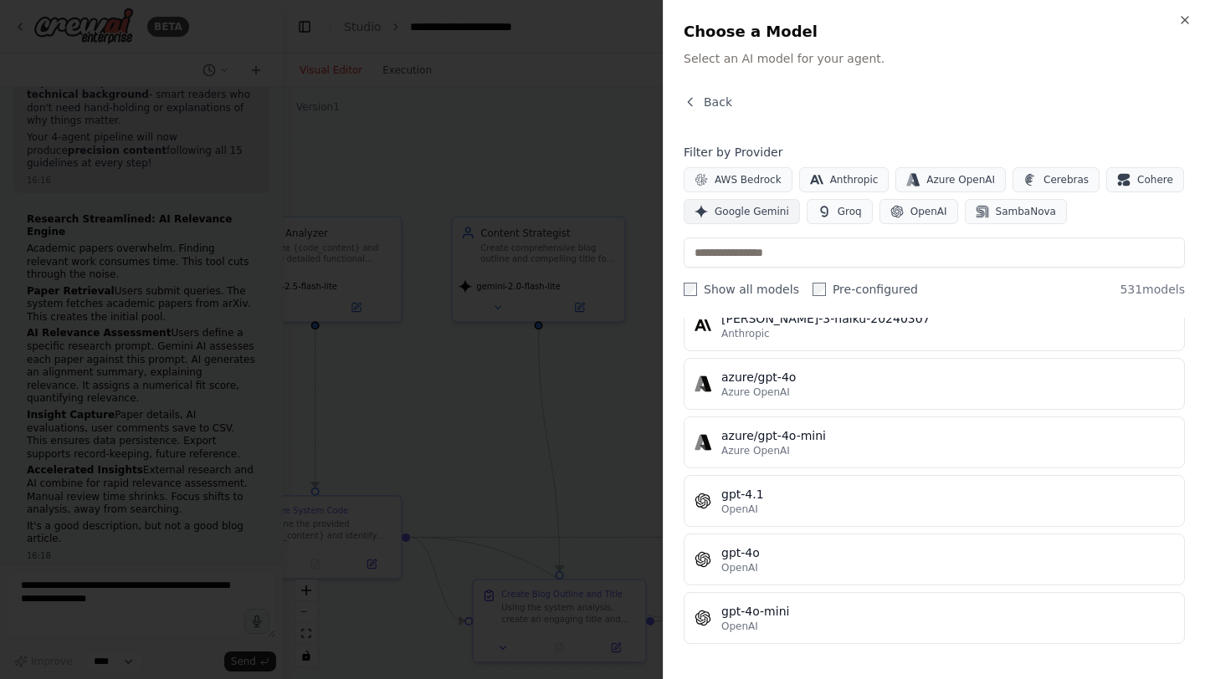
click at [747, 219] on button "Google Gemini" at bounding box center [741, 211] width 116 height 25
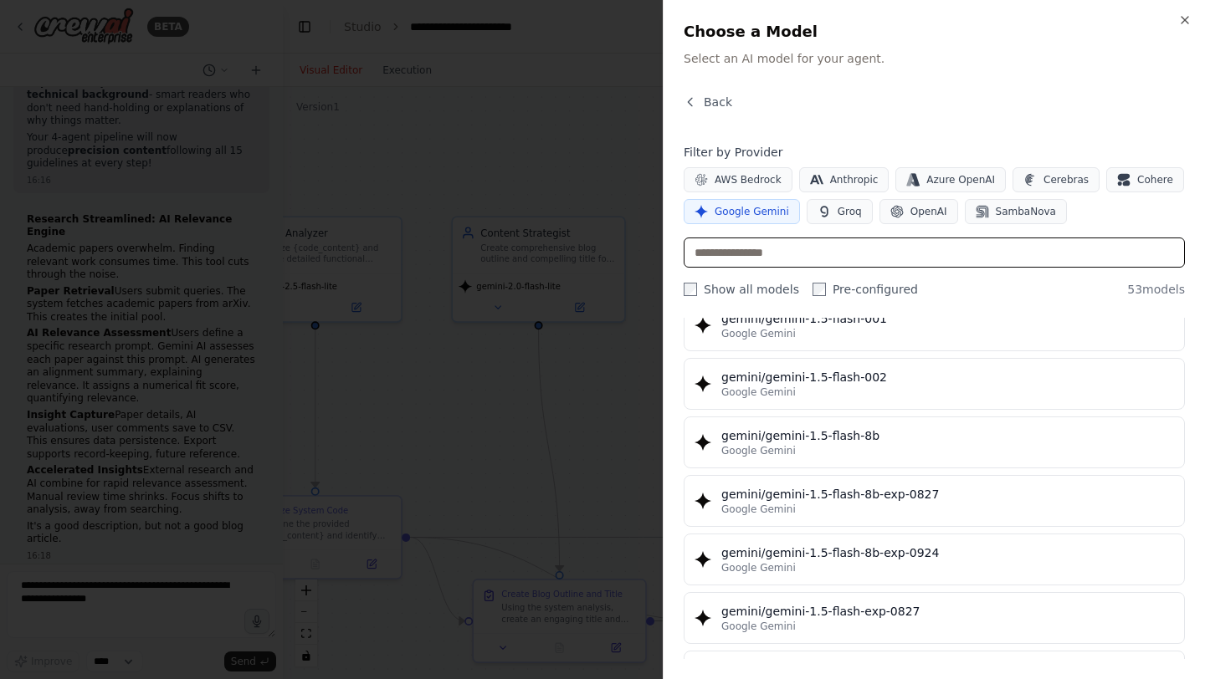
click at [768, 254] on input "text" at bounding box center [933, 253] width 501 height 30
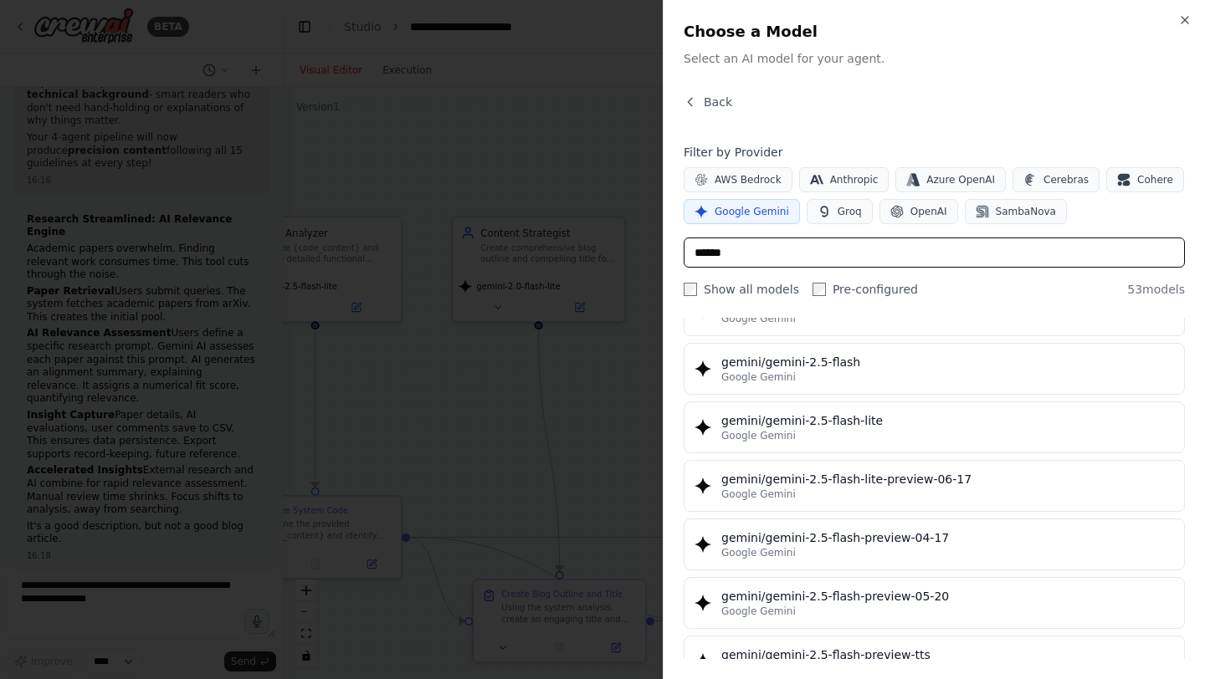
scroll to position [1429, 0]
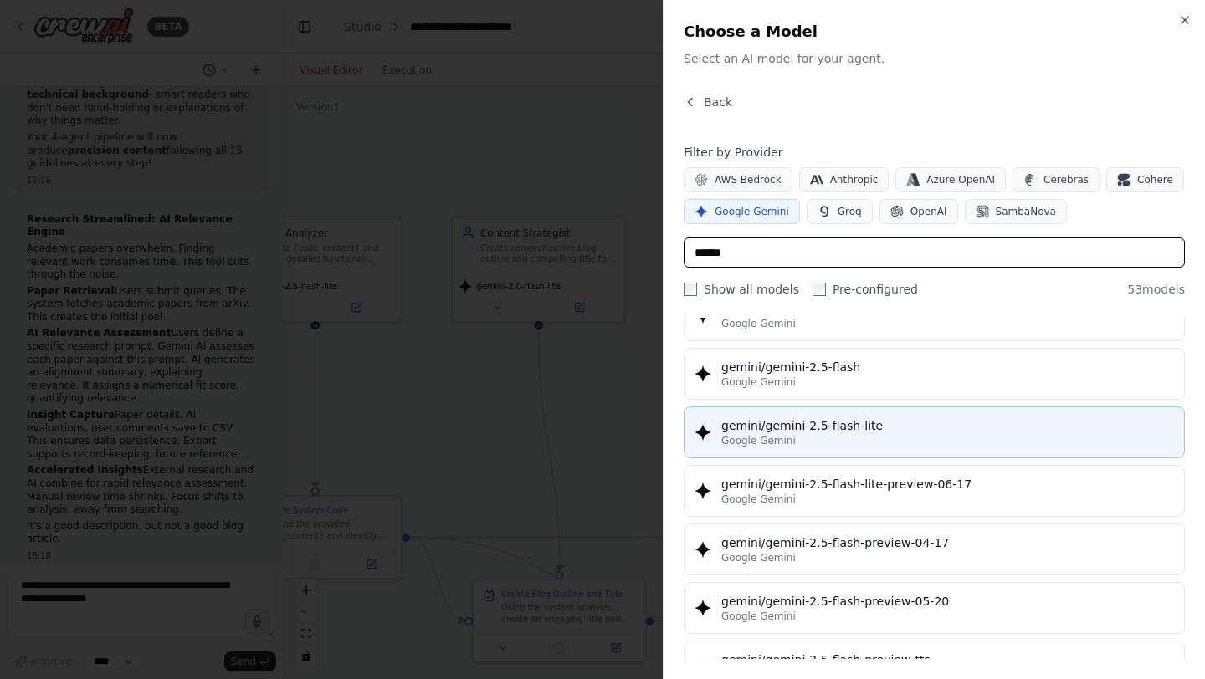
type input "******"
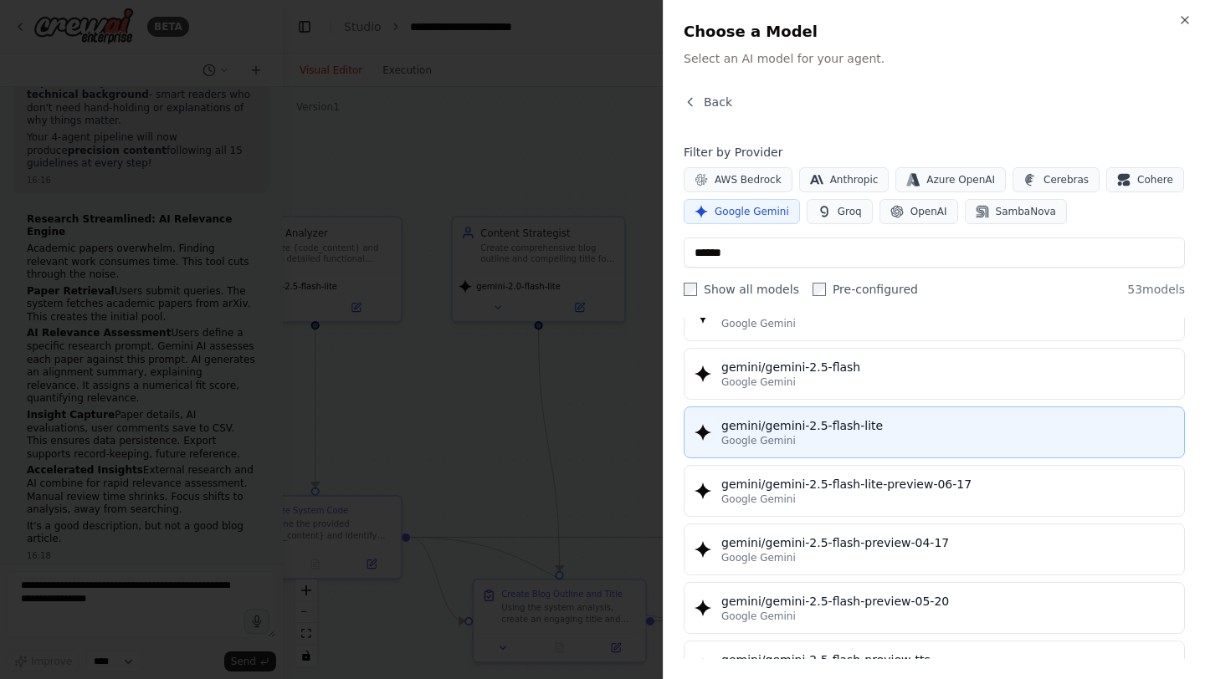
click at [812, 422] on div "gemini/gemini-2.5-flash-lite" at bounding box center [947, 425] width 453 height 17
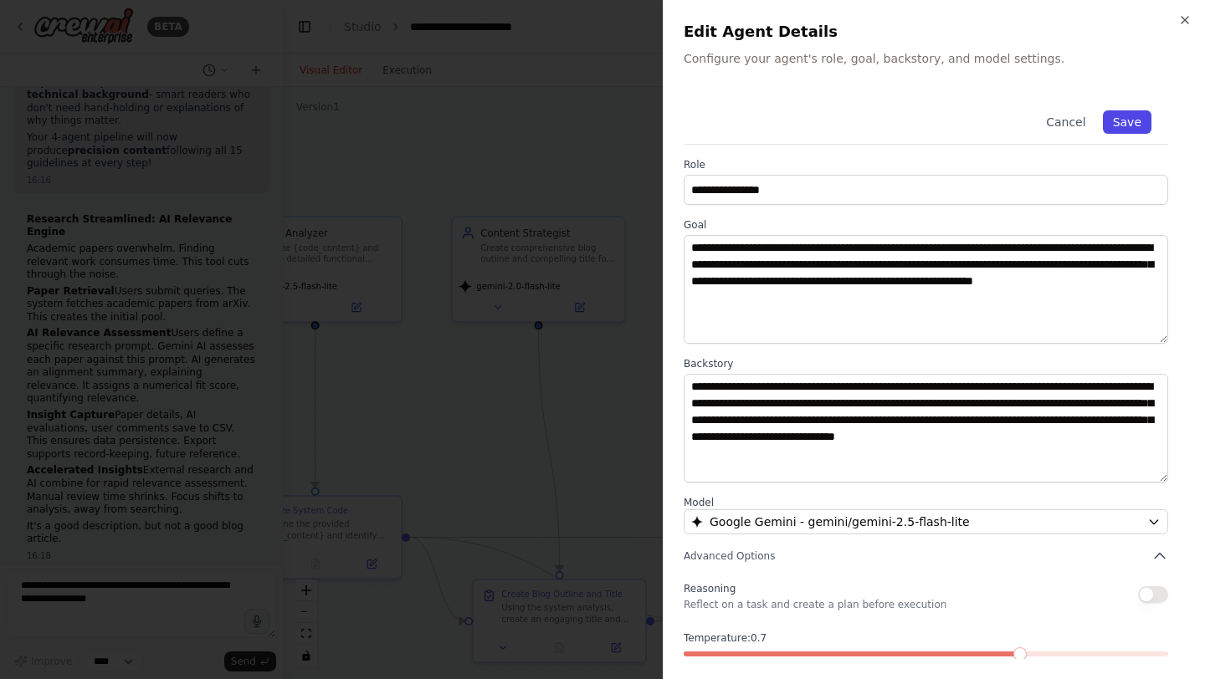
click at [1123, 125] on button "Save" at bounding box center [1127, 121] width 49 height 23
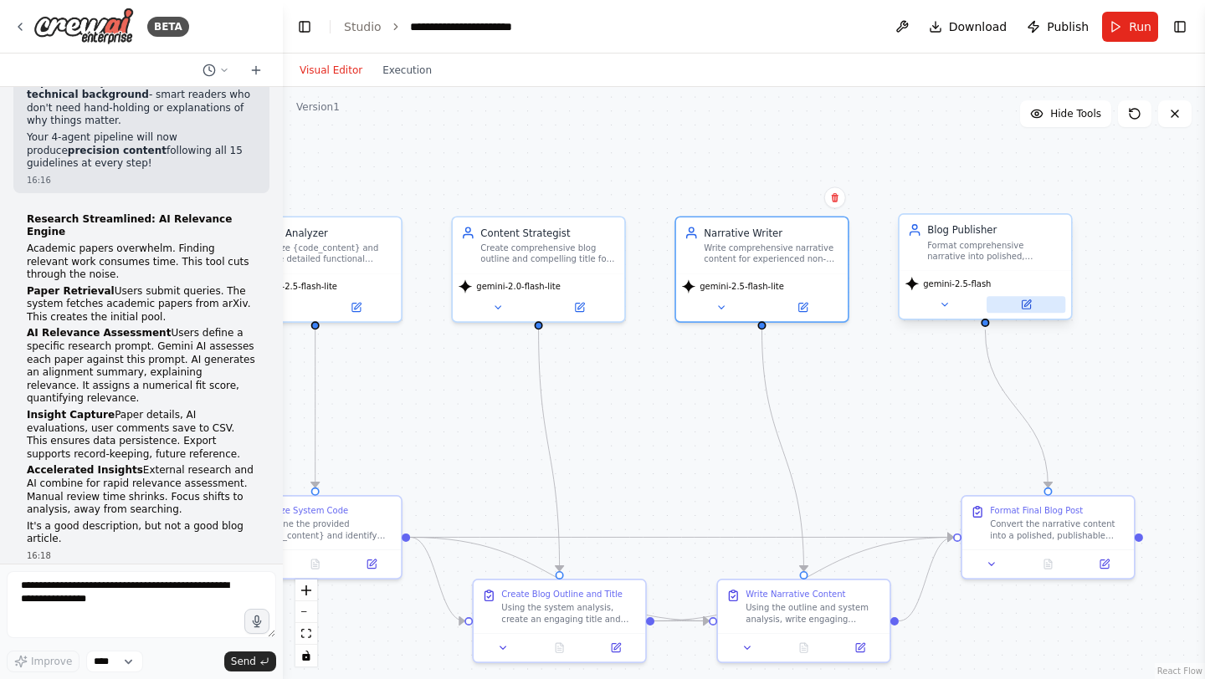
click at [1021, 305] on icon at bounding box center [1026, 304] width 11 height 11
click at [945, 300] on icon at bounding box center [944, 304] width 11 height 11
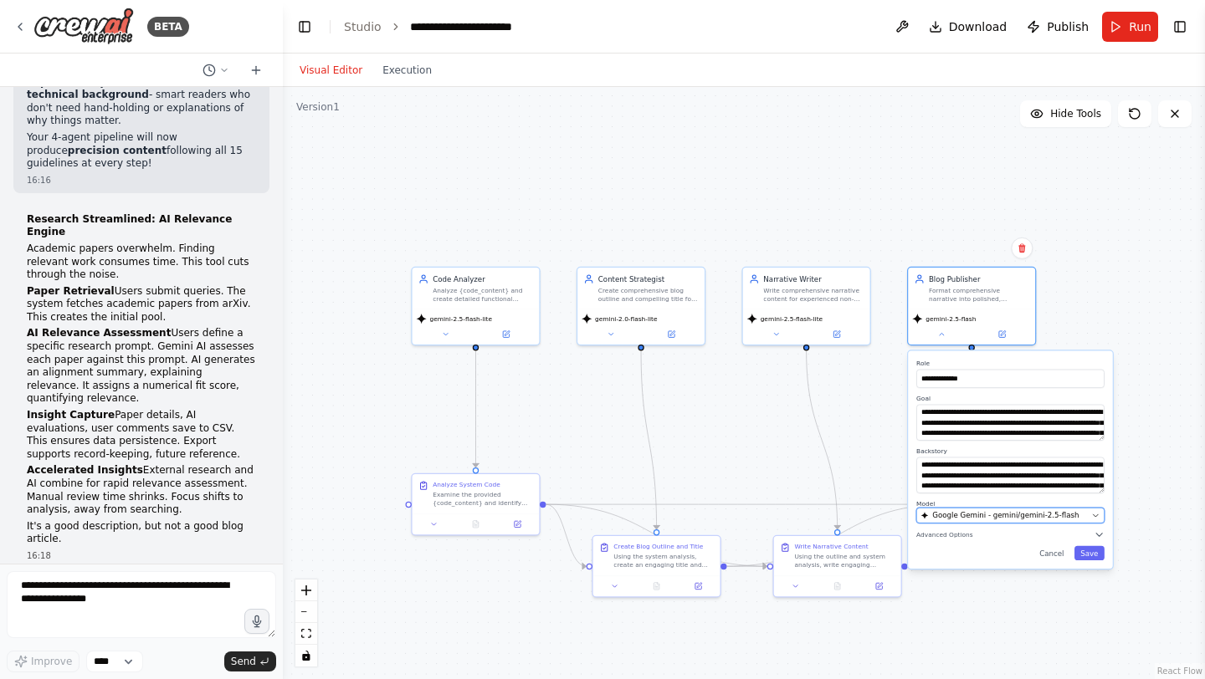
click at [1012, 513] on span "Google Gemini - gemini/gemini-2.5-flash" at bounding box center [1005, 515] width 146 height 10
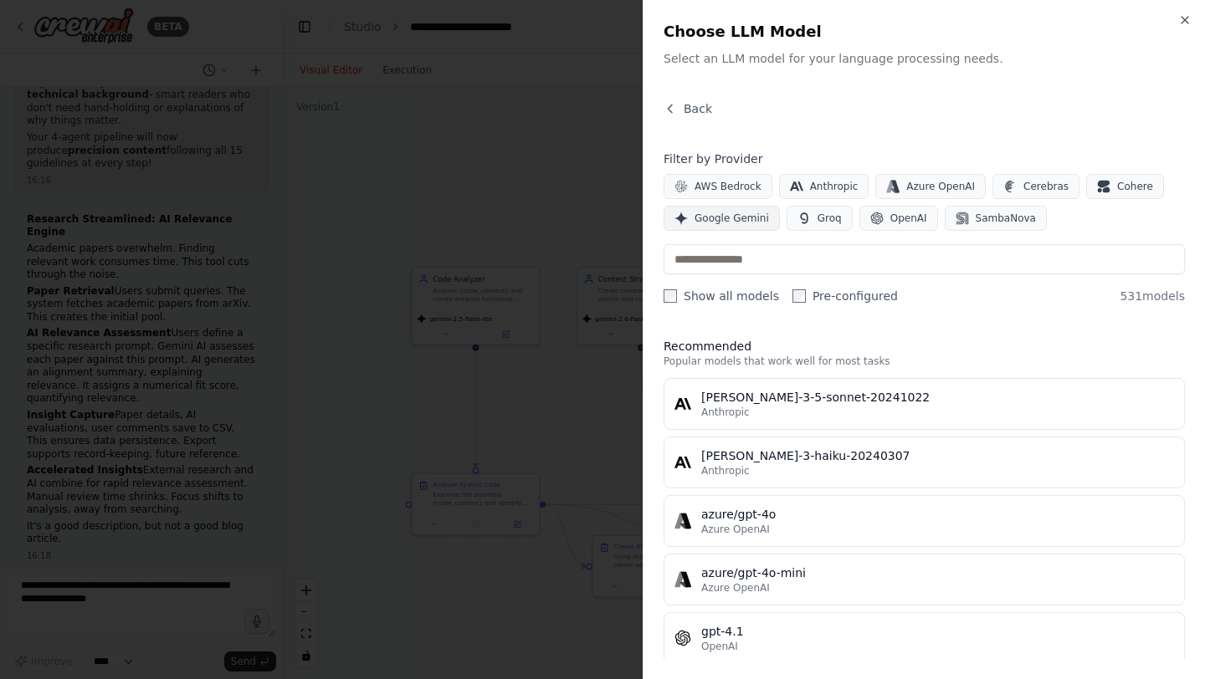
click at [734, 216] on span "Google Gemini" at bounding box center [731, 218] width 74 height 13
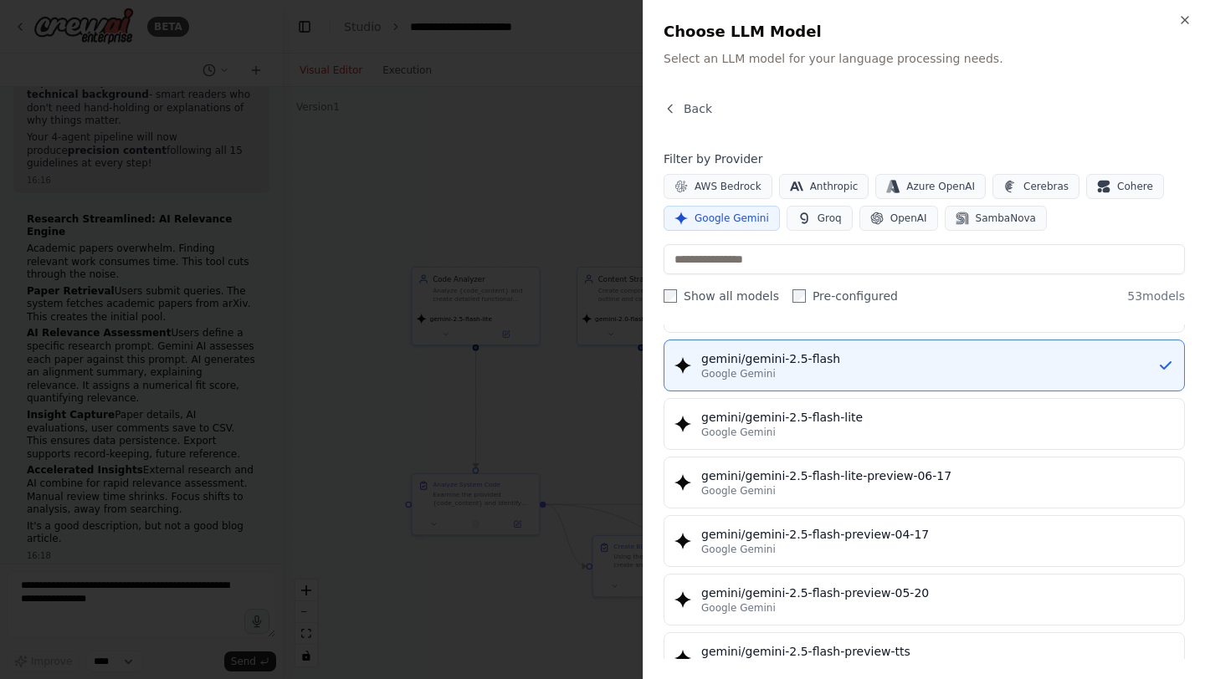
scroll to position [1446, 0]
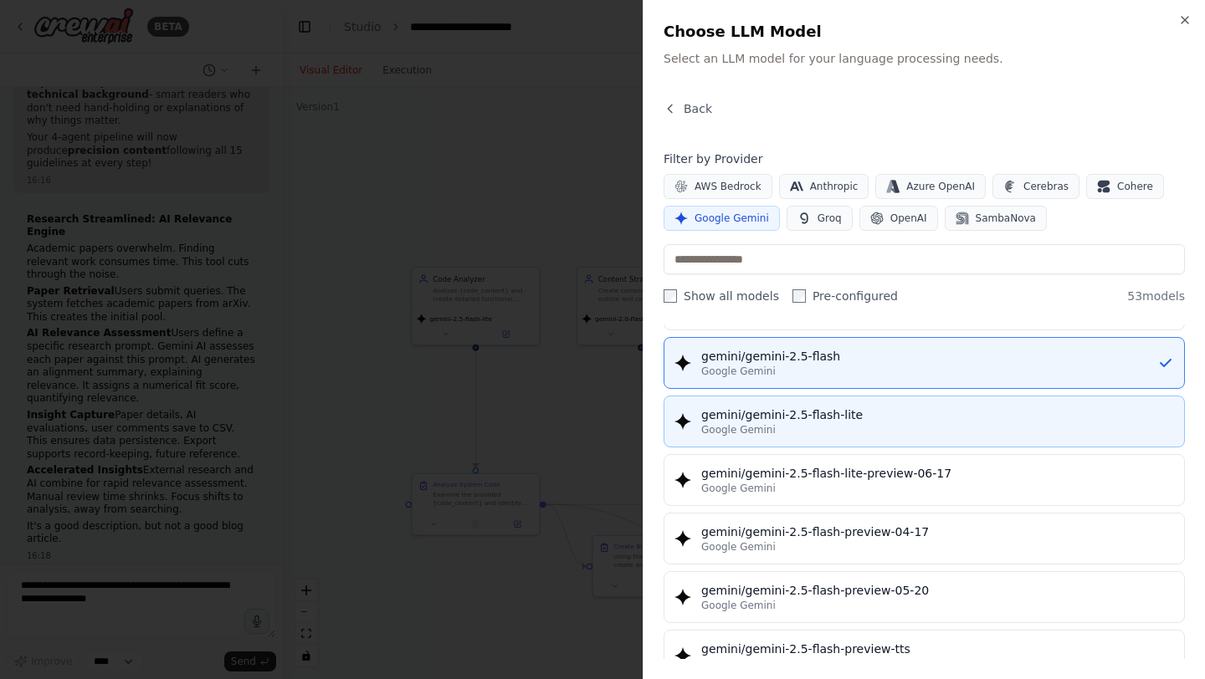
click at [813, 410] on div "gemini/gemini-2.5-flash-lite" at bounding box center [937, 415] width 473 height 17
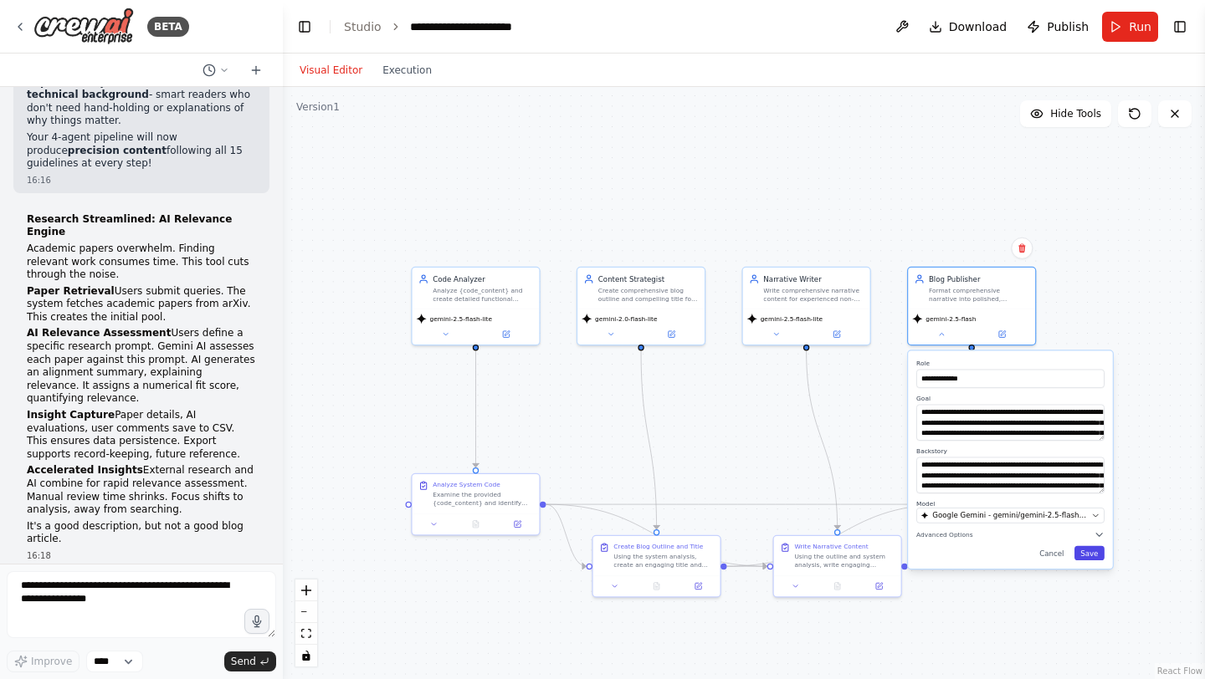
click at [1085, 550] on button "Save" at bounding box center [1089, 553] width 30 height 14
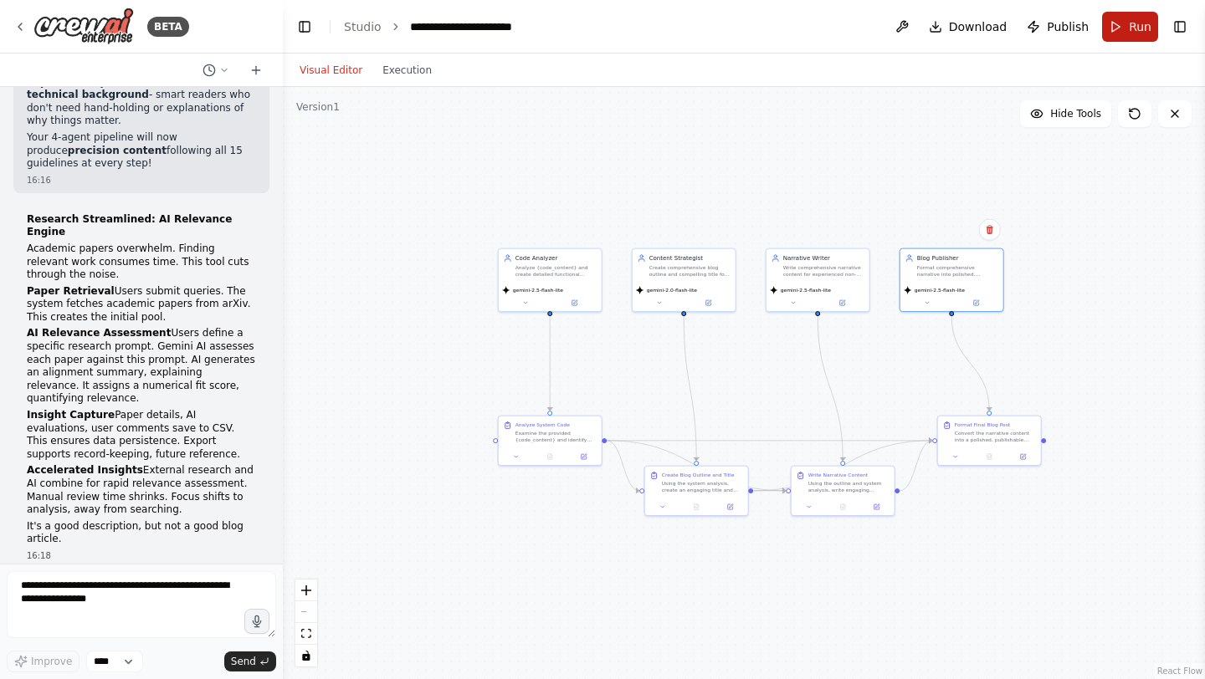
click at [1113, 28] on button "Run" at bounding box center [1130, 27] width 56 height 30
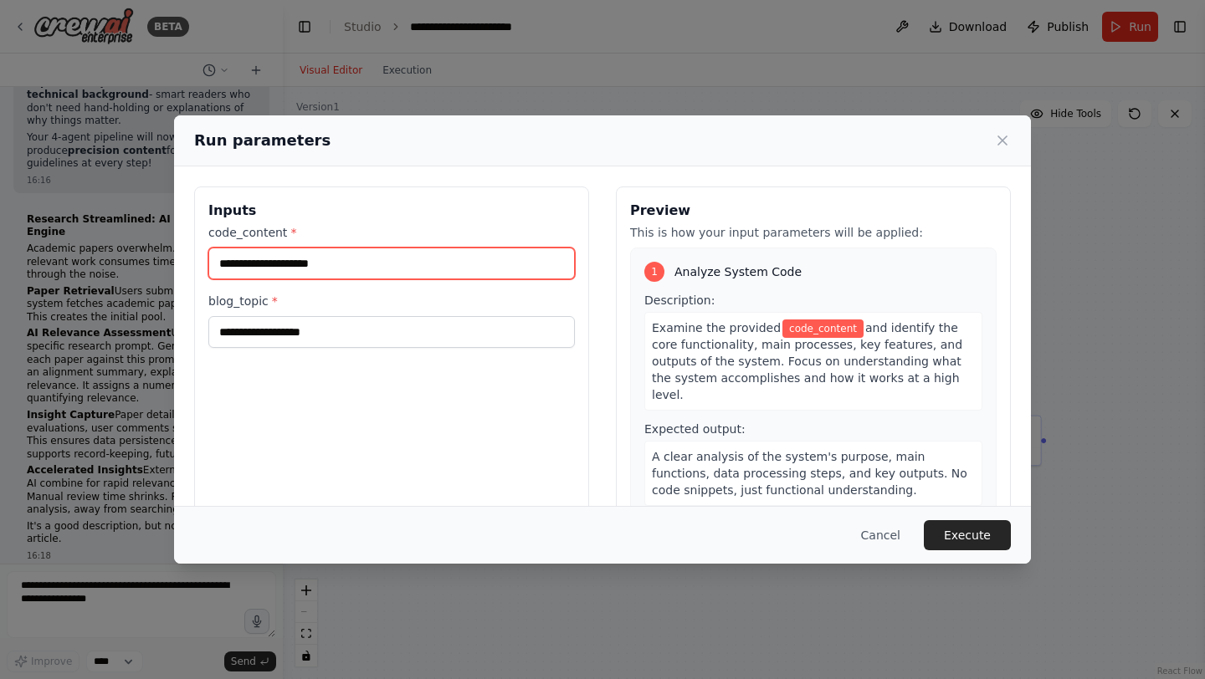
click at [390, 269] on input "code_content *" at bounding box center [391, 264] width 366 height 32
type input "***"
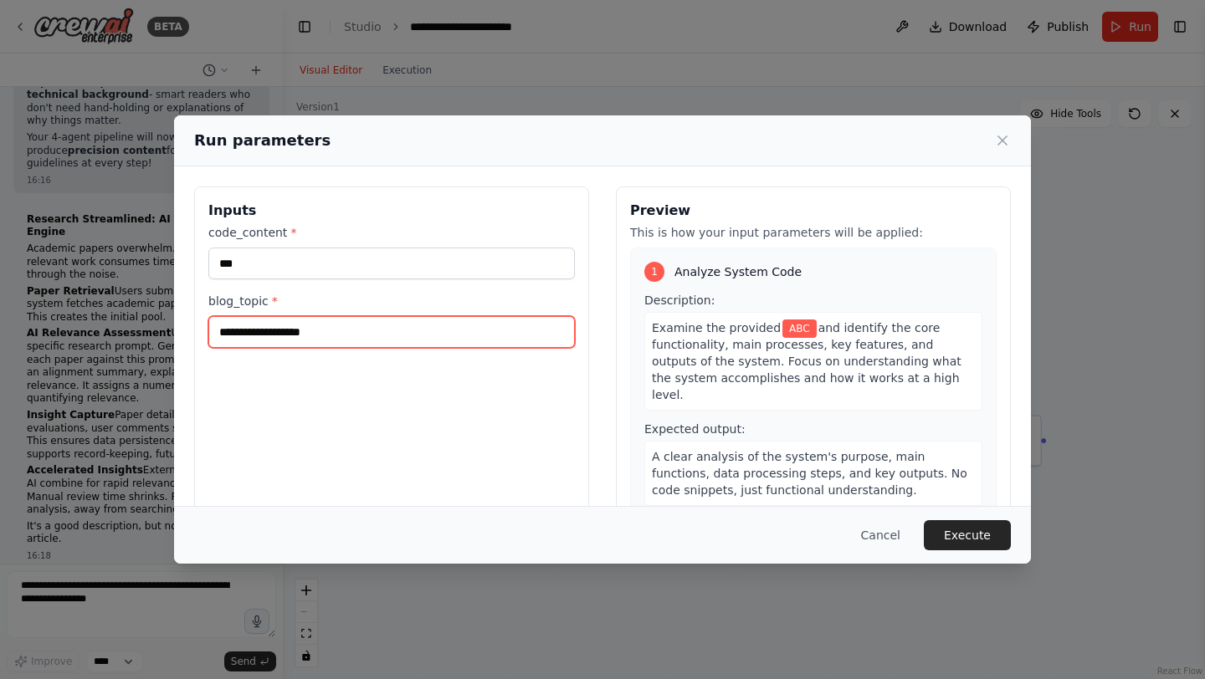
click at [318, 325] on input "blog_topic *" at bounding box center [391, 332] width 366 height 32
type input "***"
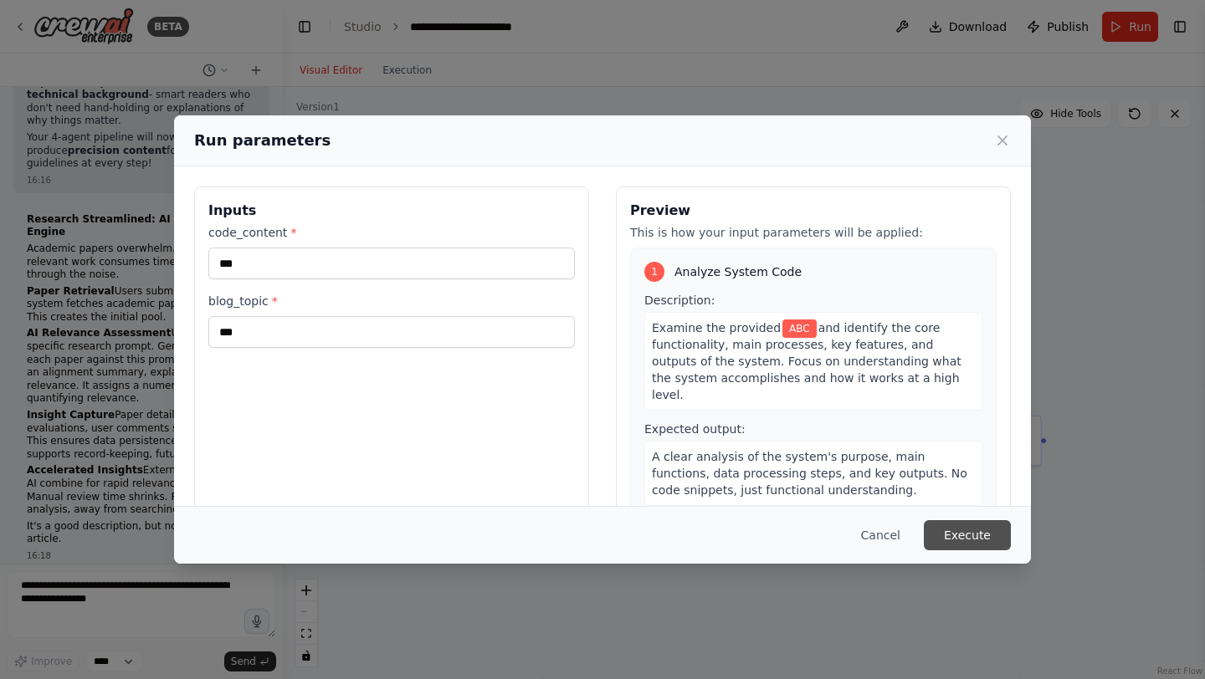
click at [966, 522] on button "Execute" at bounding box center [967, 535] width 87 height 30
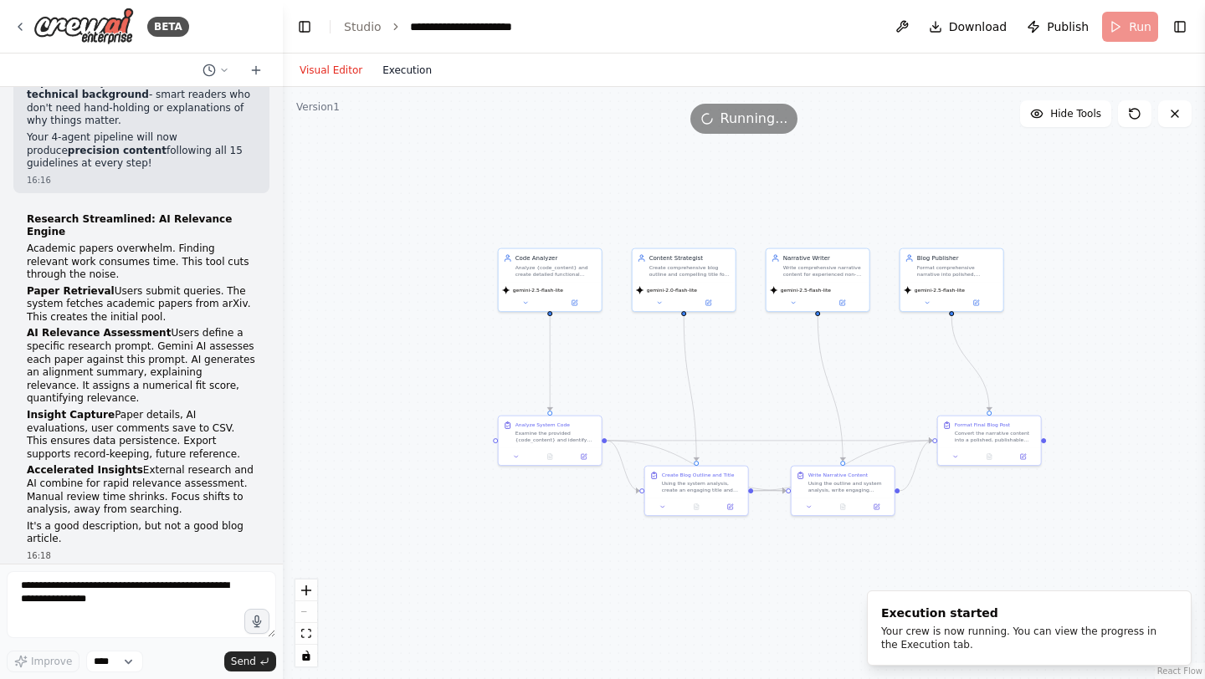
click at [396, 60] on button "Execution" at bounding box center [406, 70] width 69 height 20
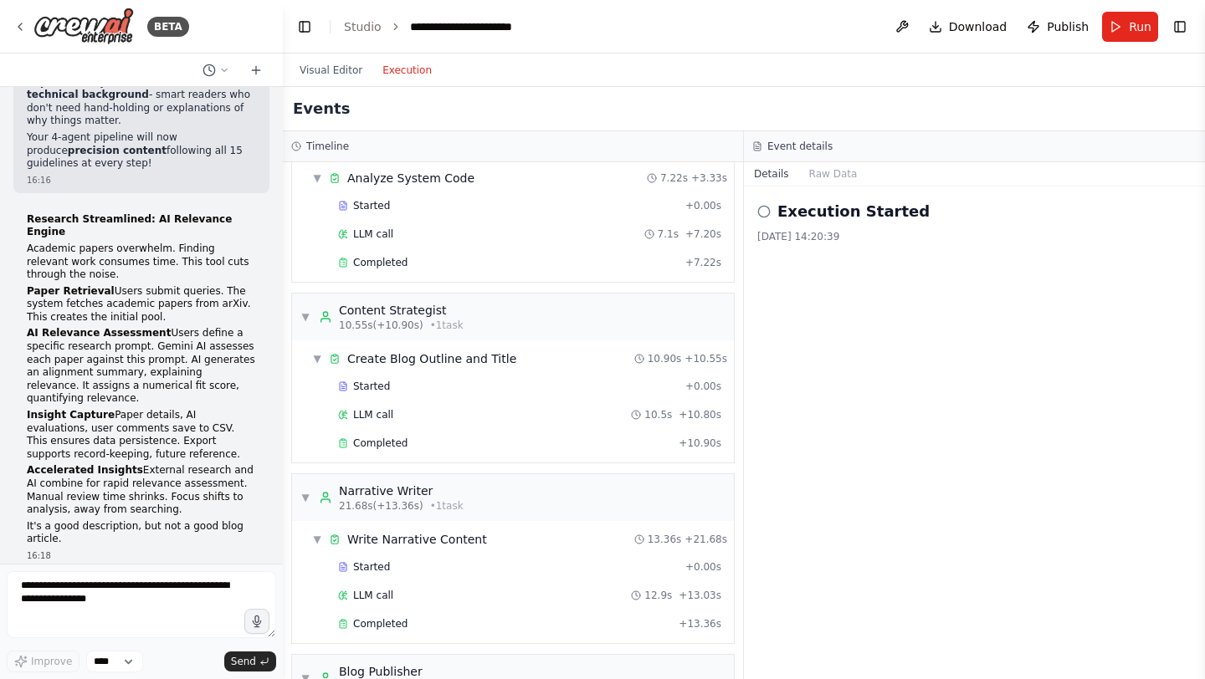
scroll to position [268, 0]
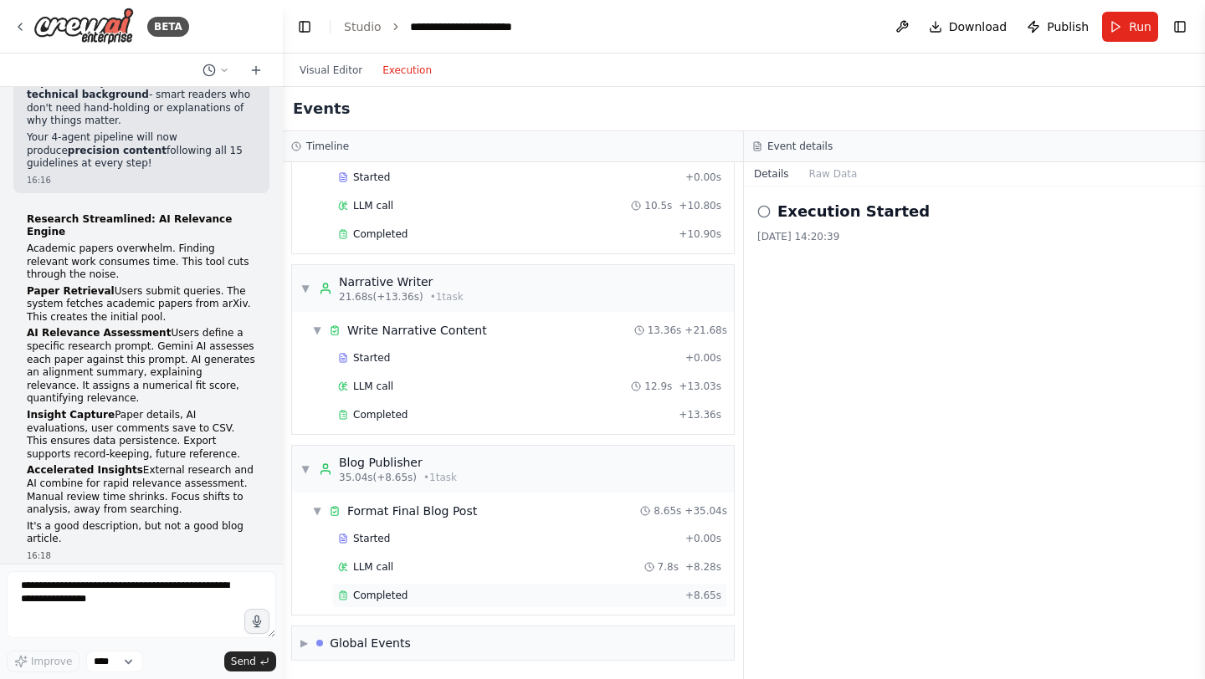
click at [472, 587] on div "Completed + 8.65s" at bounding box center [529, 595] width 395 height 25
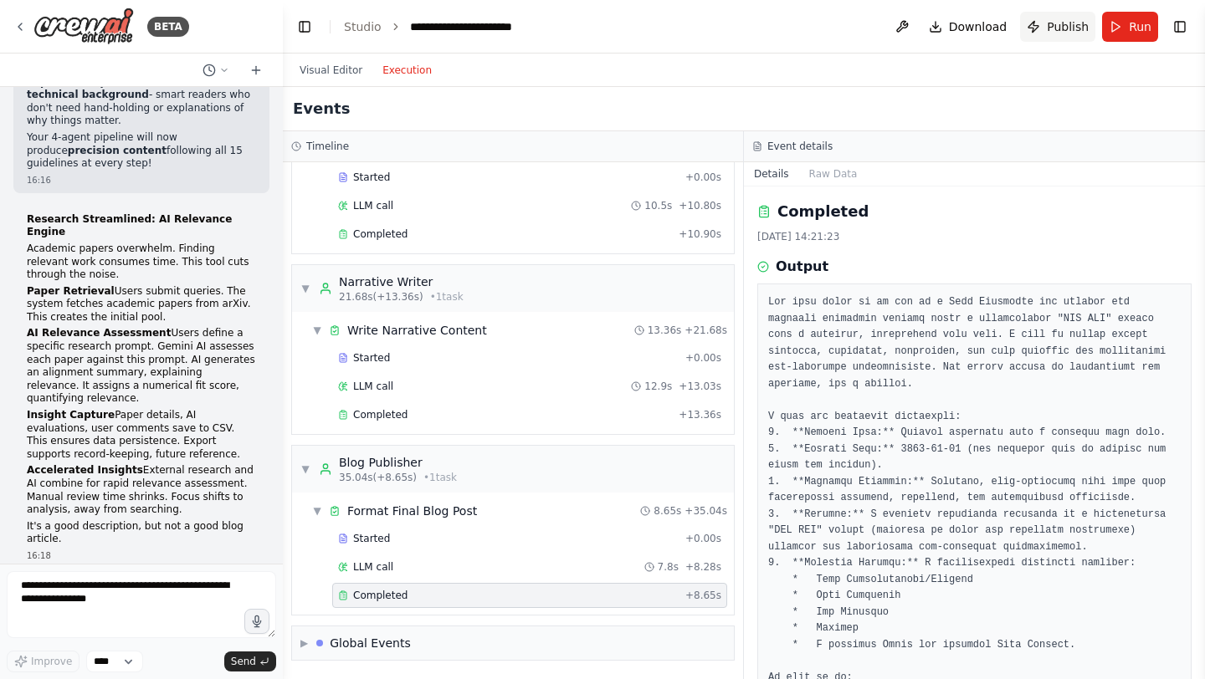
click at [1051, 24] on span "Publish" at bounding box center [1067, 26] width 42 height 17
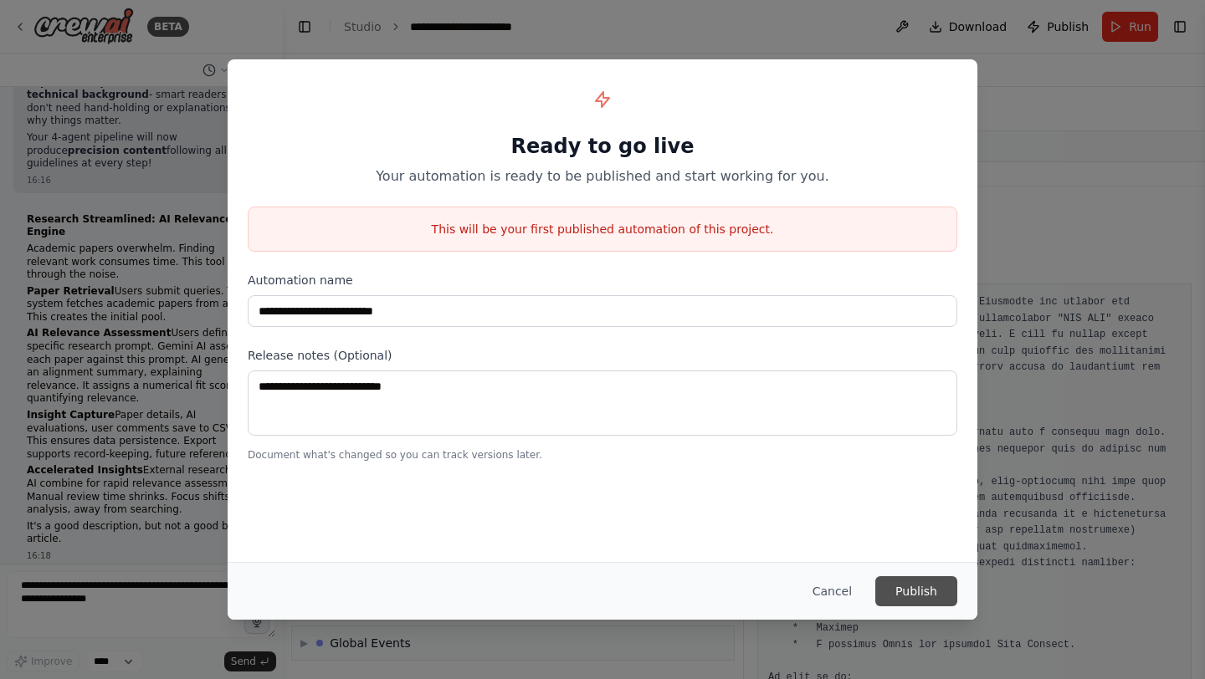
click at [903, 583] on button "Publish" at bounding box center [916, 591] width 82 height 30
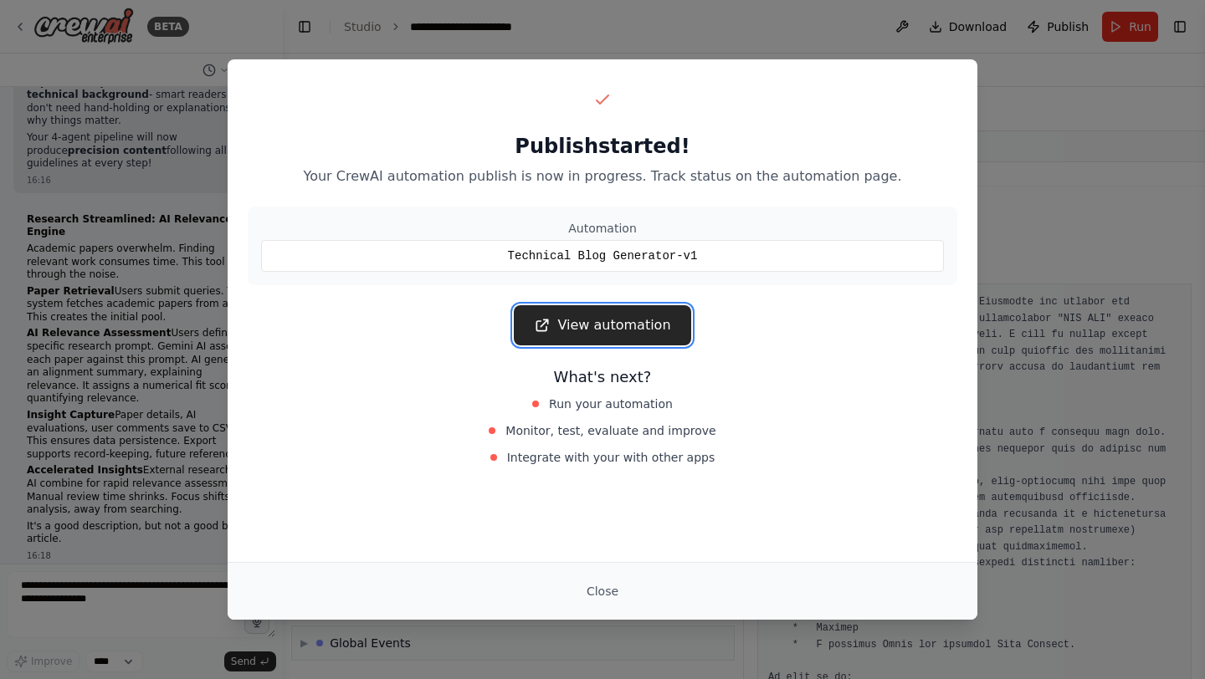
click at [617, 327] on link "View automation" at bounding box center [602, 325] width 177 height 40
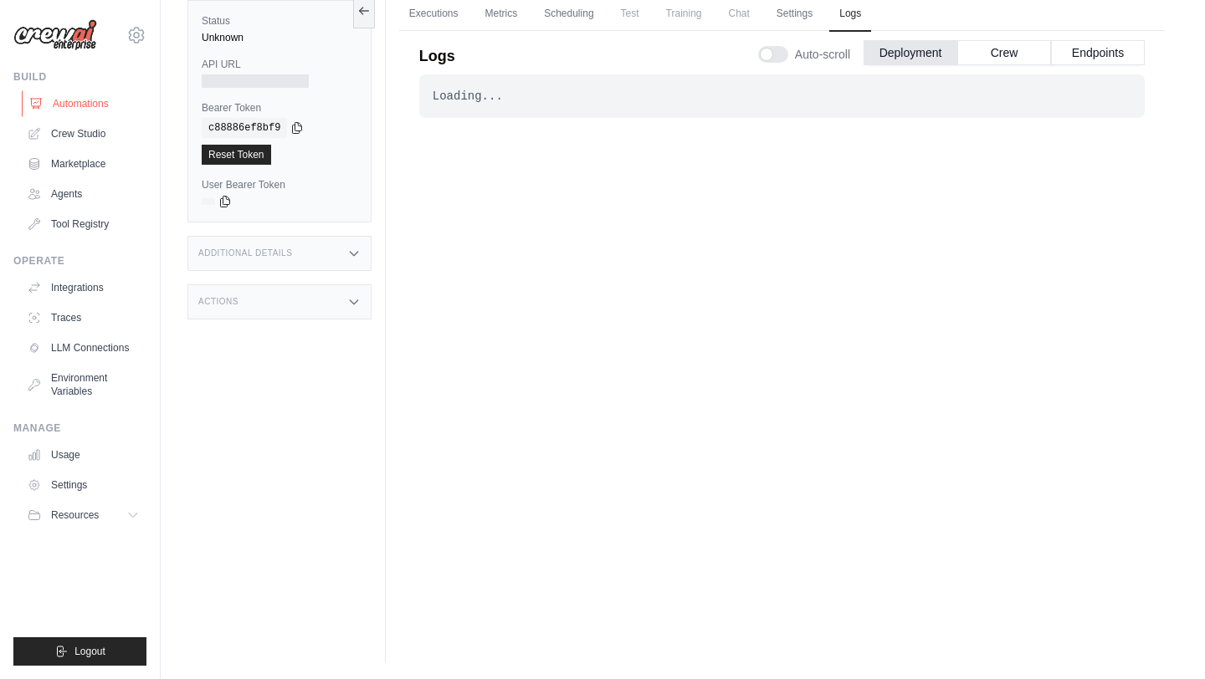
click at [96, 100] on link "Automations" at bounding box center [85, 103] width 126 height 27
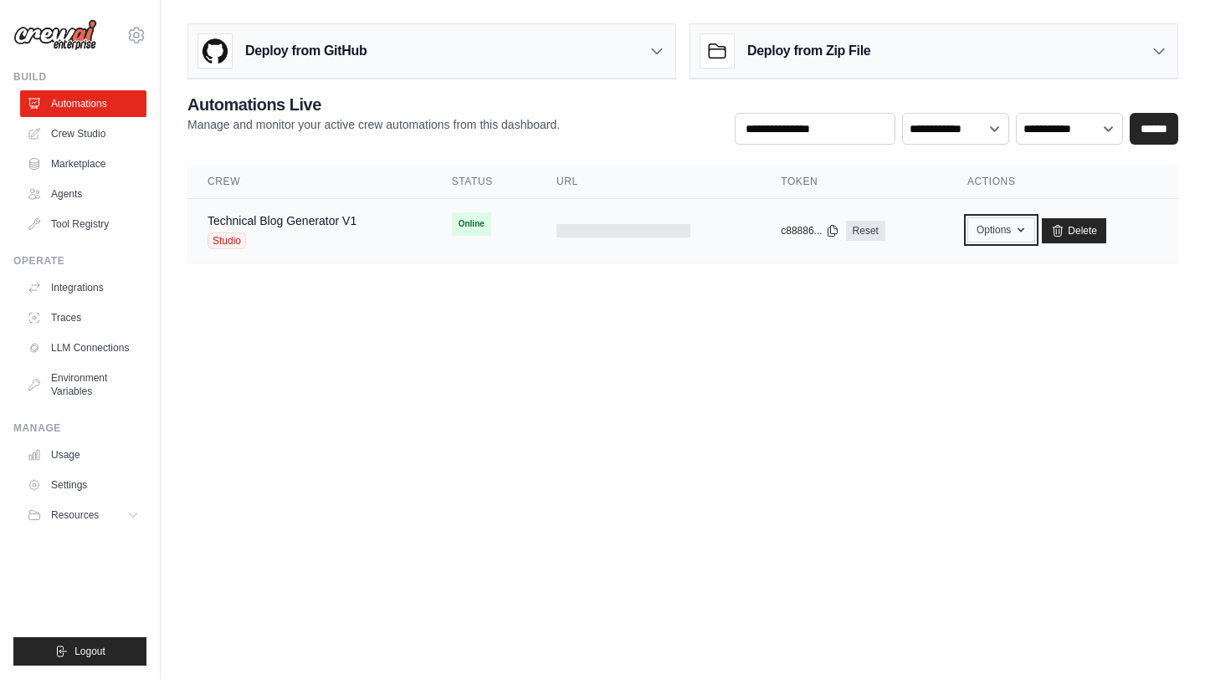
click at [1010, 232] on button "Options" at bounding box center [1001, 229] width 68 height 25
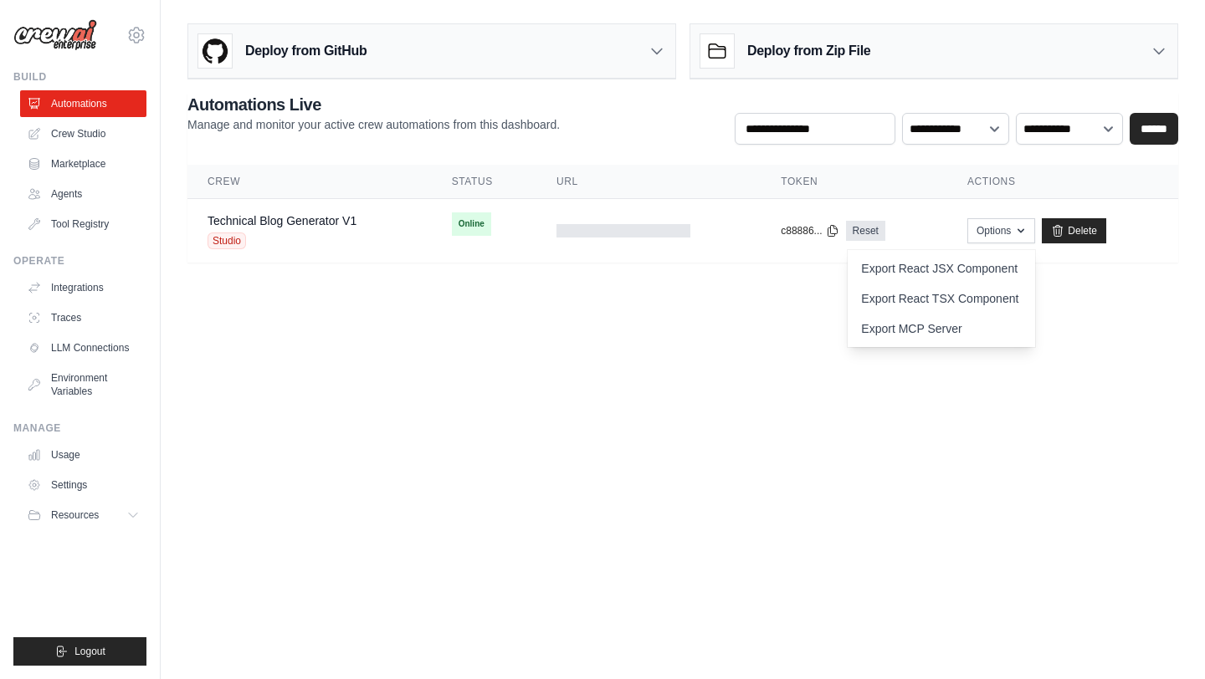
click at [910, 447] on body "[EMAIL_ADDRESS][DOMAIN_NAME] Settings Build Automations Crew Studio" at bounding box center [602, 339] width 1205 height 679
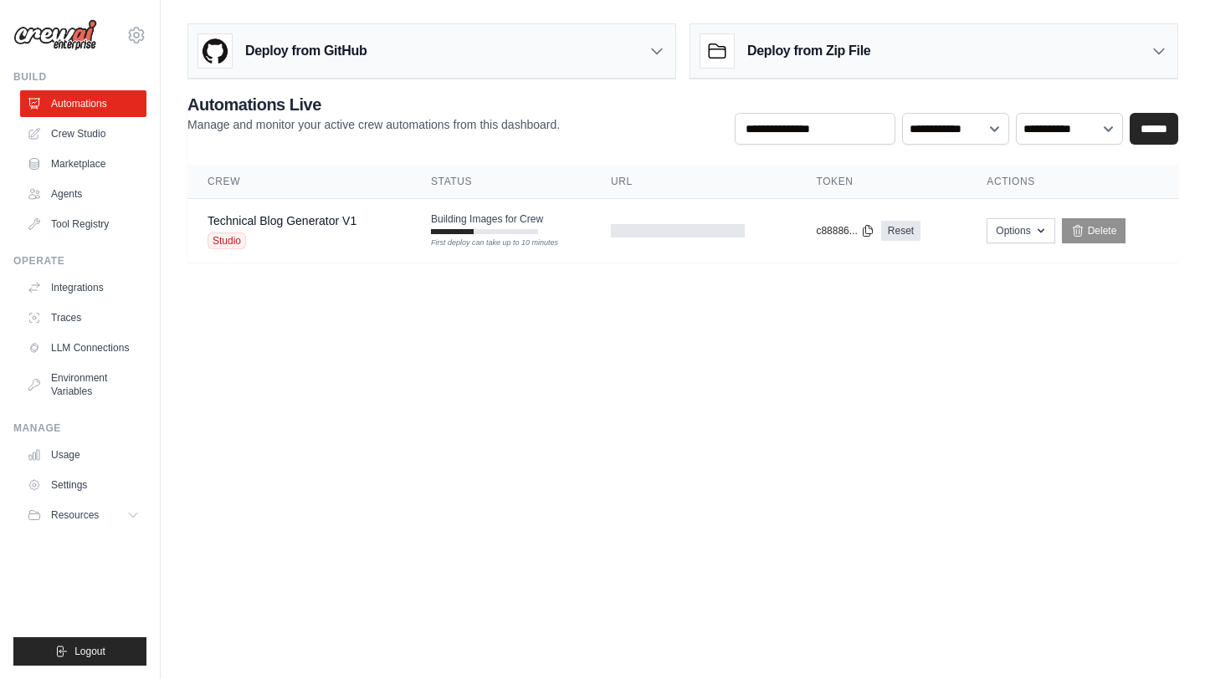
click at [638, 372] on body "[EMAIL_ADDRESS][DOMAIN_NAME] Settings Build Automations Crew Studio" at bounding box center [602, 339] width 1205 height 679
click at [697, 339] on body "[EMAIL_ADDRESS][DOMAIN_NAME] Settings Build Automations Crew Studio" at bounding box center [602, 339] width 1205 height 679
drag, startPoint x: 391, startPoint y: 312, endPoint x: 391, endPoint y: 250, distance: 61.9
click at [391, 250] on body "[EMAIL_ADDRESS][DOMAIN_NAME] Settings Build Automations Crew Studio" at bounding box center [602, 339] width 1205 height 679
click at [570, 440] on body "[EMAIL_ADDRESS][DOMAIN_NAME] Settings Build Automations Crew Studio" at bounding box center [602, 339] width 1205 height 679
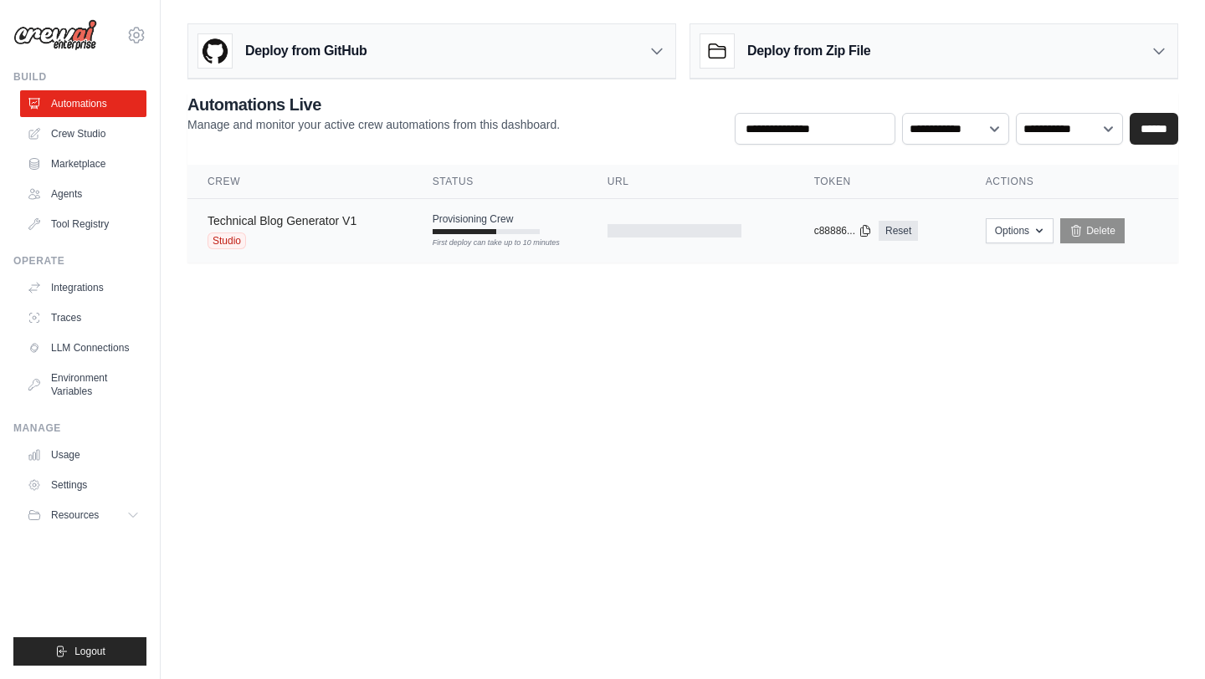
click at [242, 223] on link "Technical Blog Generator V1" at bounding box center [281, 220] width 149 height 13
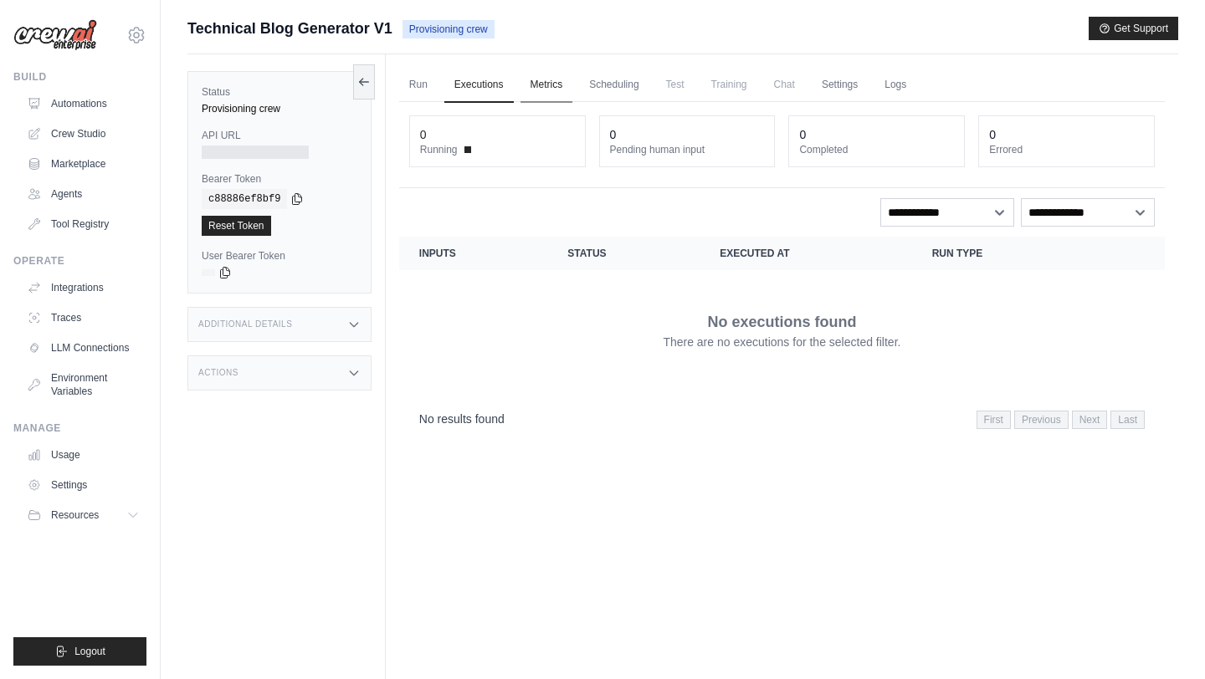
click at [533, 87] on link "Metrics" at bounding box center [546, 85] width 53 height 35
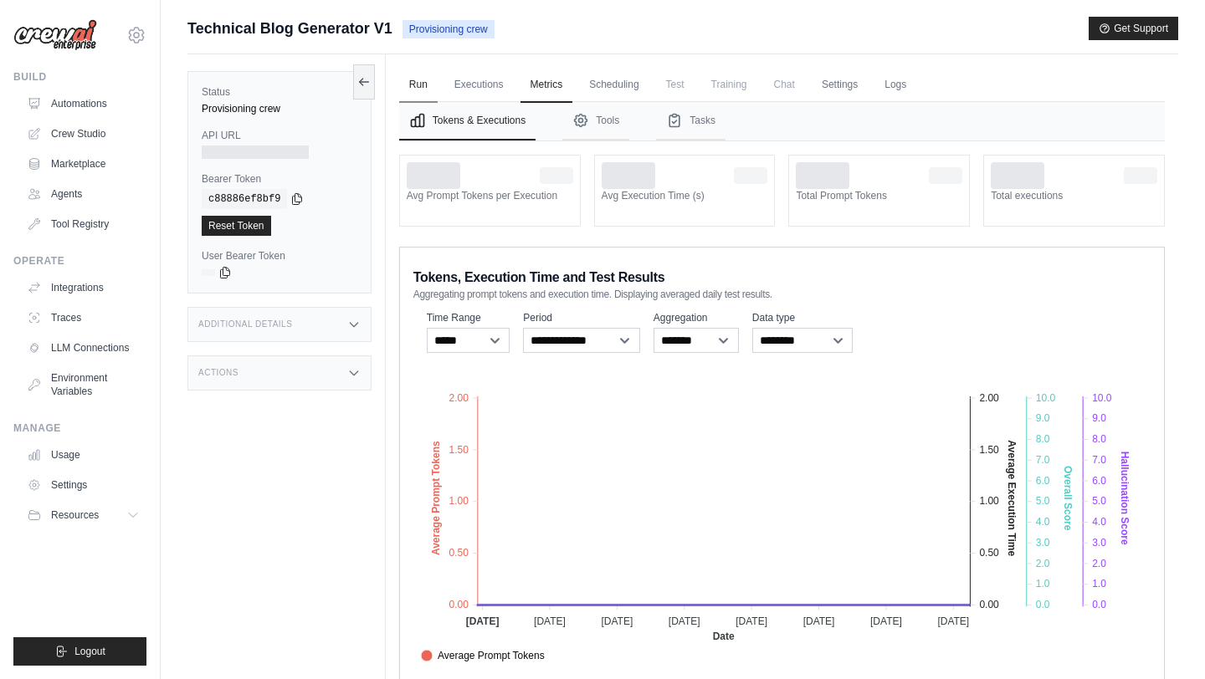
click at [433, 84] on link "Run" at bounding box center [418, 85] width 38 height 35
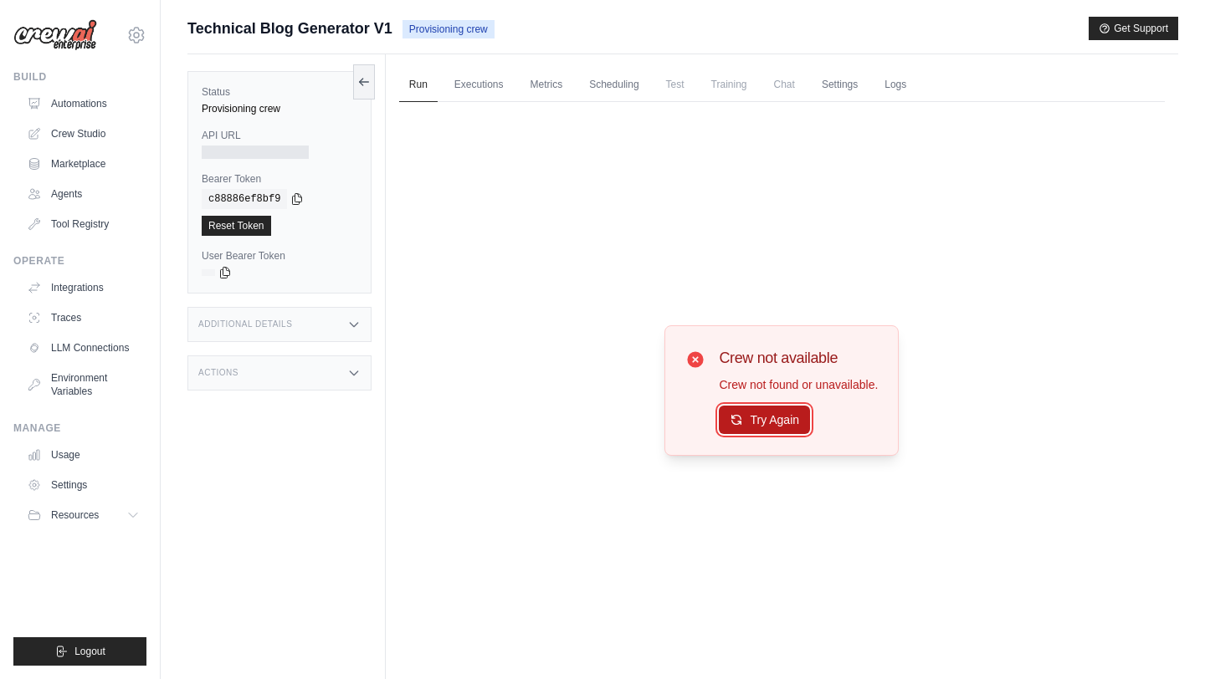
click at [776, 425] on button "Try Again" at bounding box center [764, 420] width 91 height 28
click at [550, 84] on link "Metrics" at bounding box center [546, 85] width 53 height 35
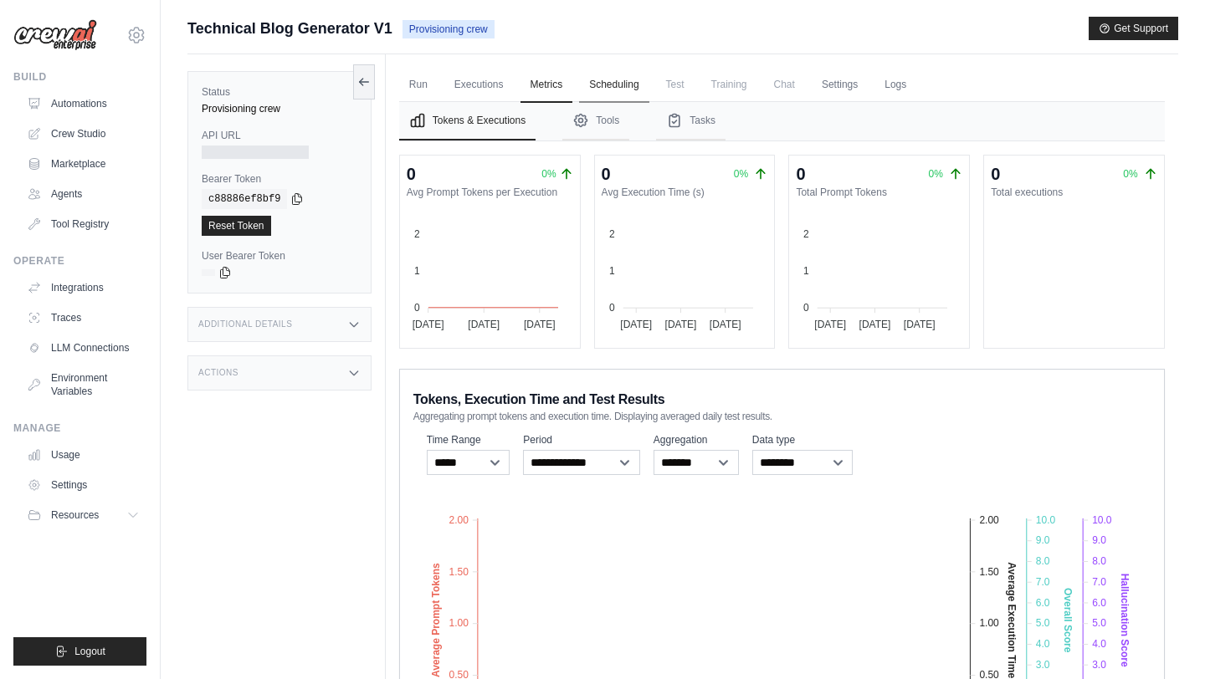
click at [605, 84] on link "Scheduling" at bounding box center [613, 85] width 69 height 35
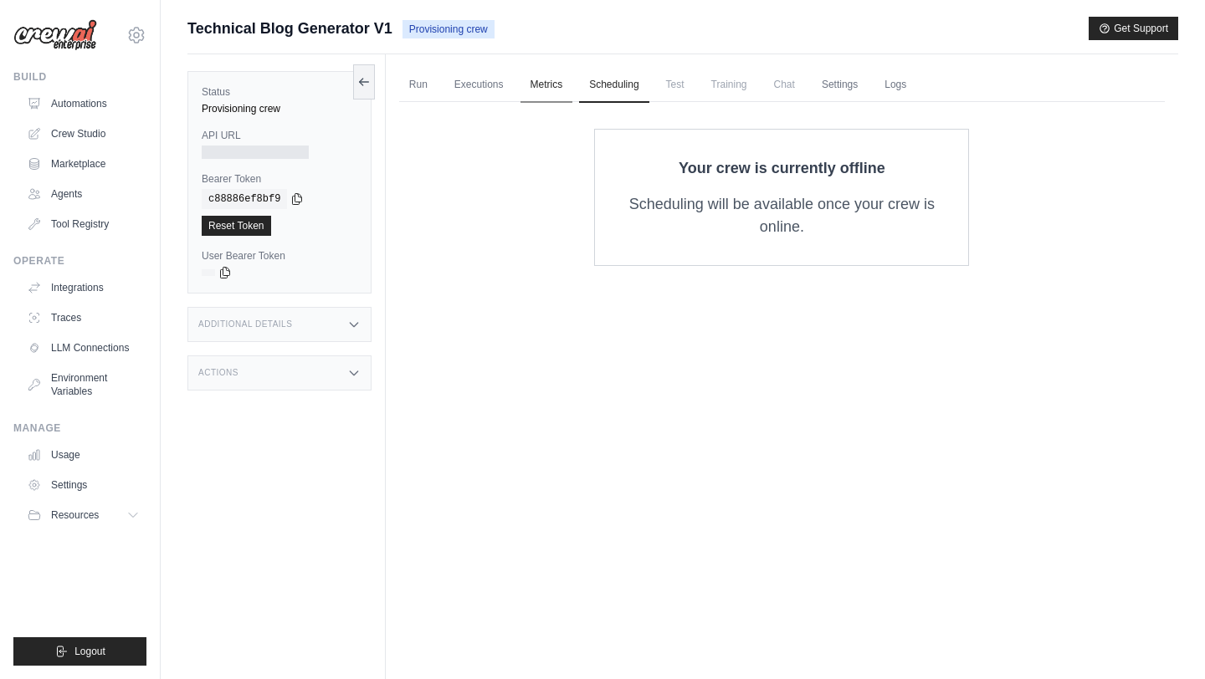
click at [537, 85] on link "Metrics" at bounding box center [546, 85] width 53 height 35
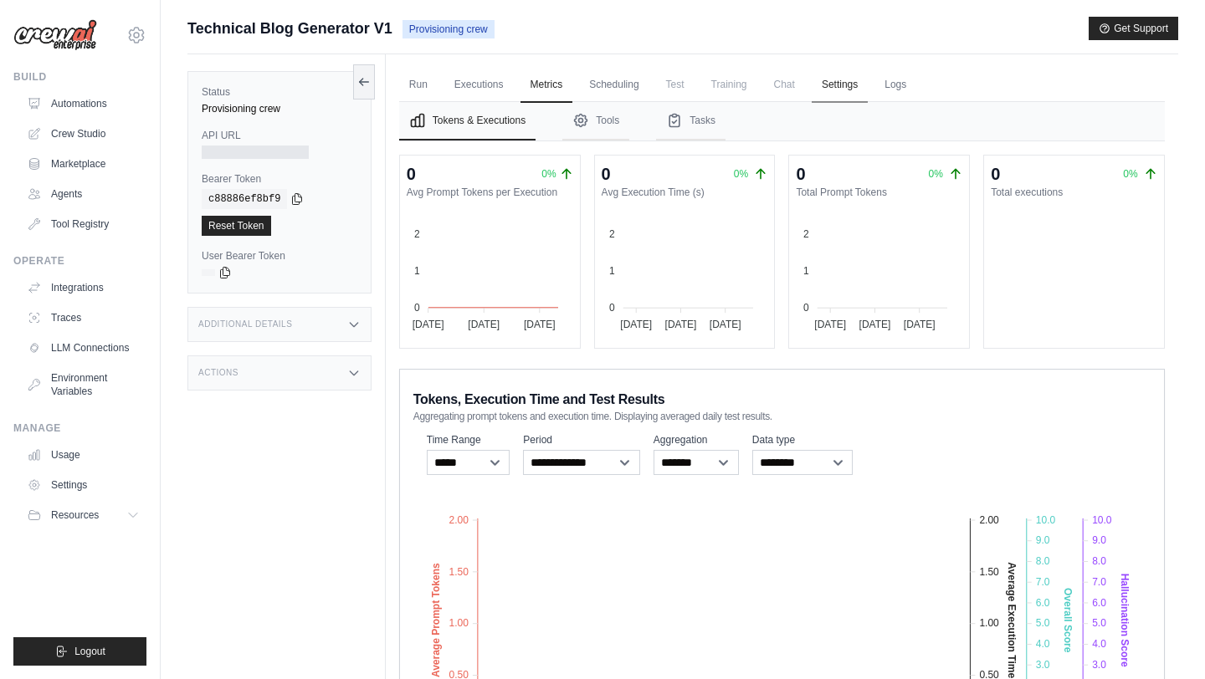
click at [835, 82] on link "Settings" at bounding box center [839, 85] width 56 height 35
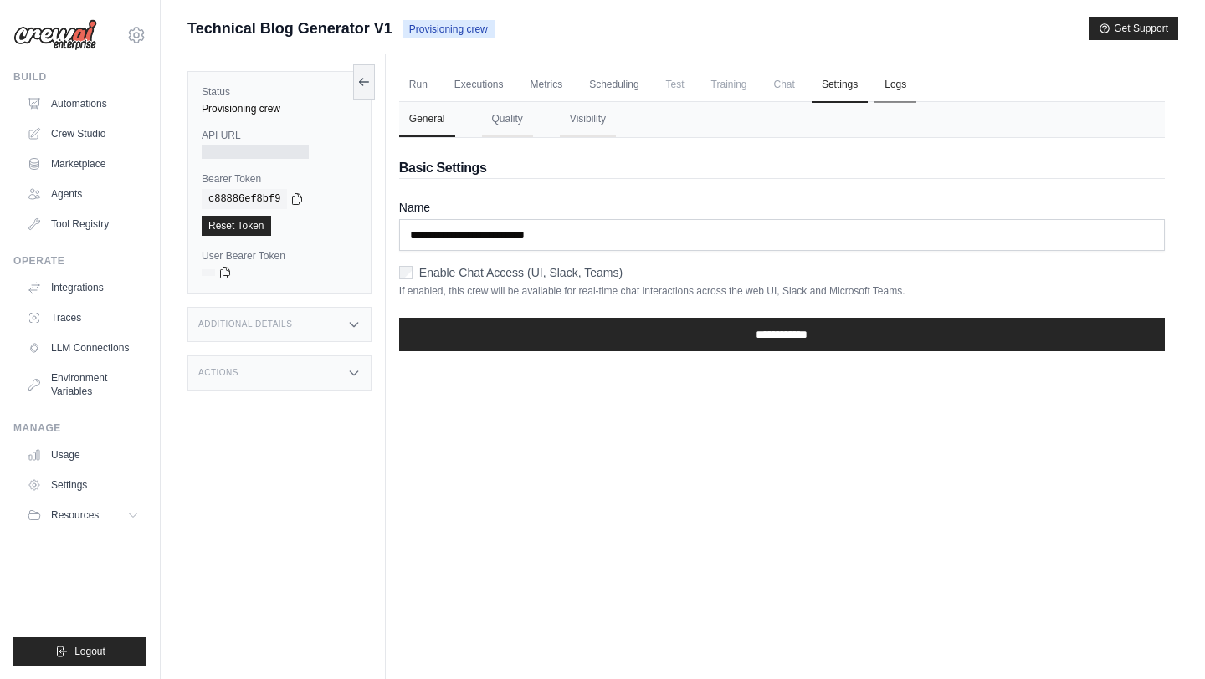
click at [898, 85] on link "Logs" at bounding box center [895, 85] width 42 height 35
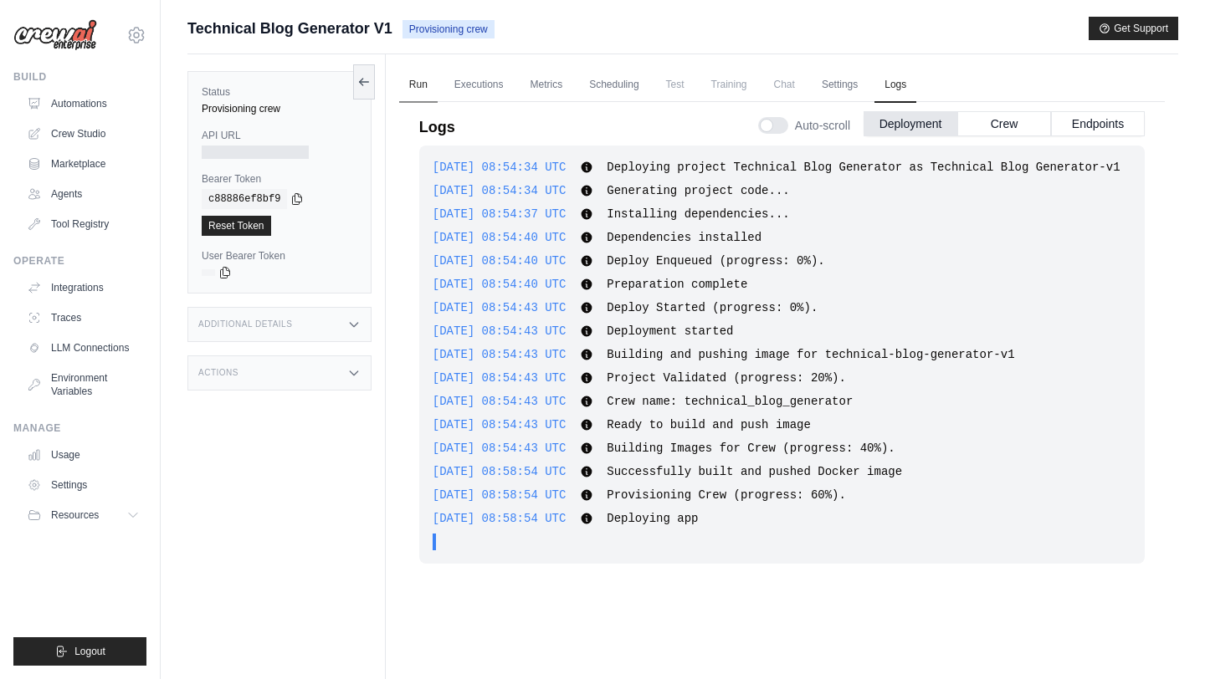
click at [414, 83] on link "Run" at bounding box center [418, 85] width 38 height 35
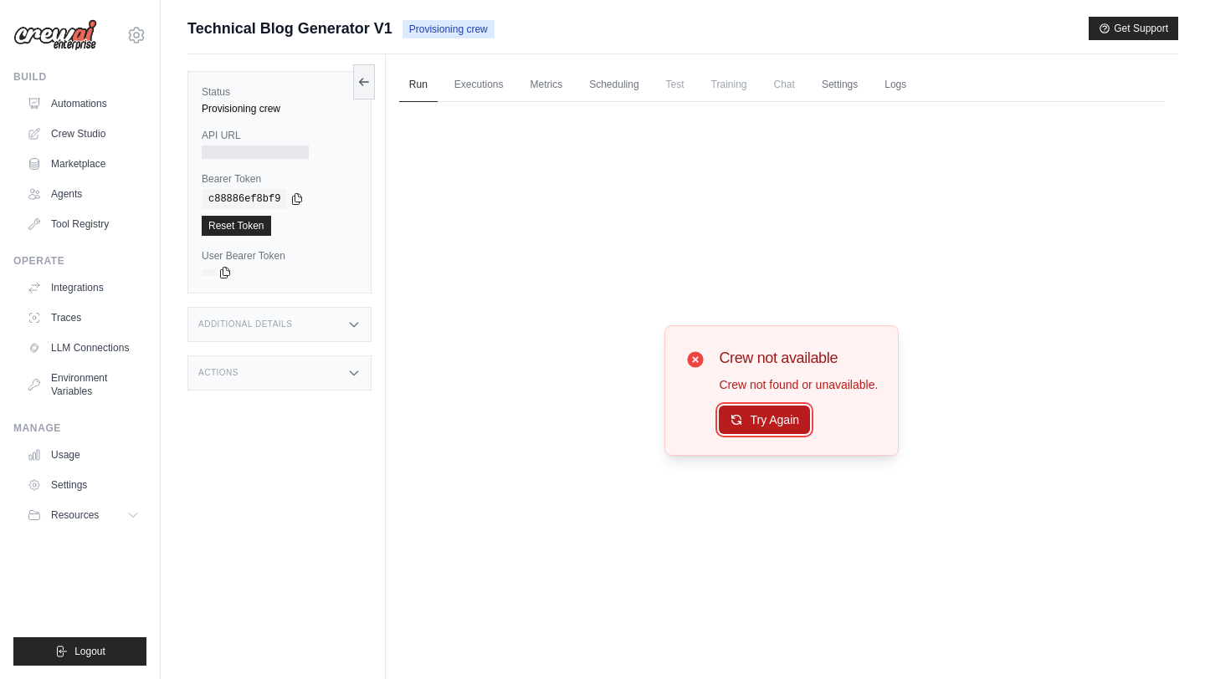
click at [772, 414] on button "Try Again" at bounding box center [764, 420] width 91 height 28
click at [69, 105] on link "Automations" at bounding box center [85, 103] width 126 height 27
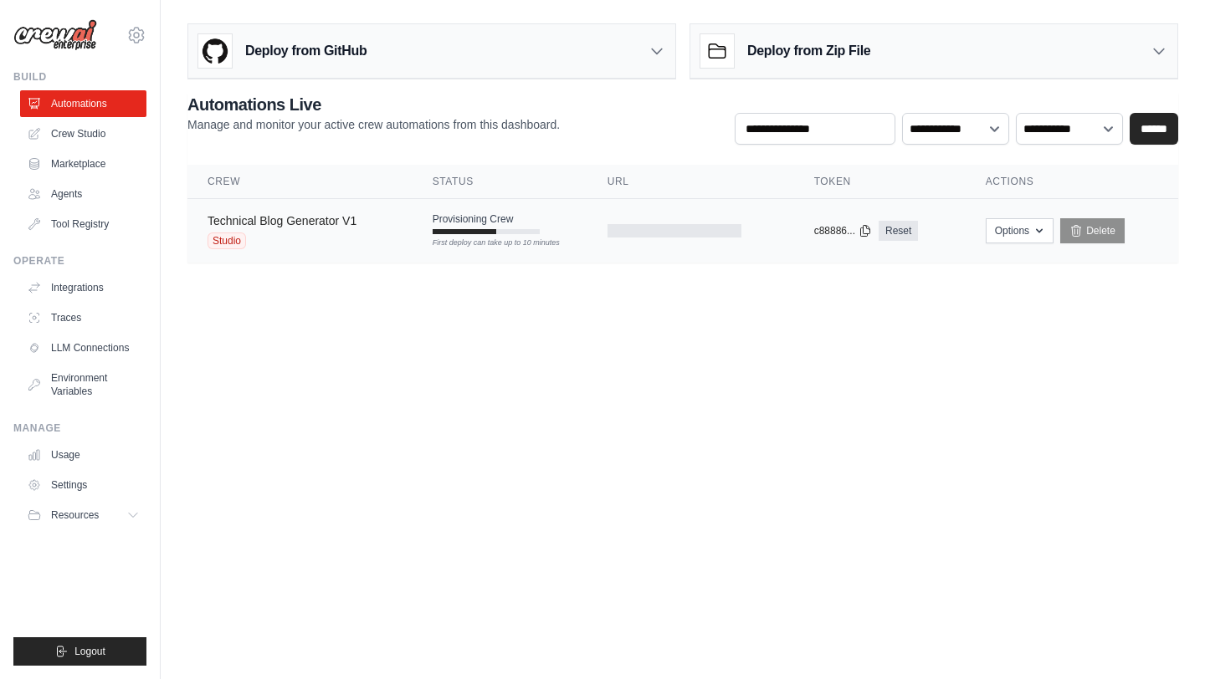
click at [337, 226] on link "Technical Blog Generator V1" at bounding box center [281, 220] width 149 height 13
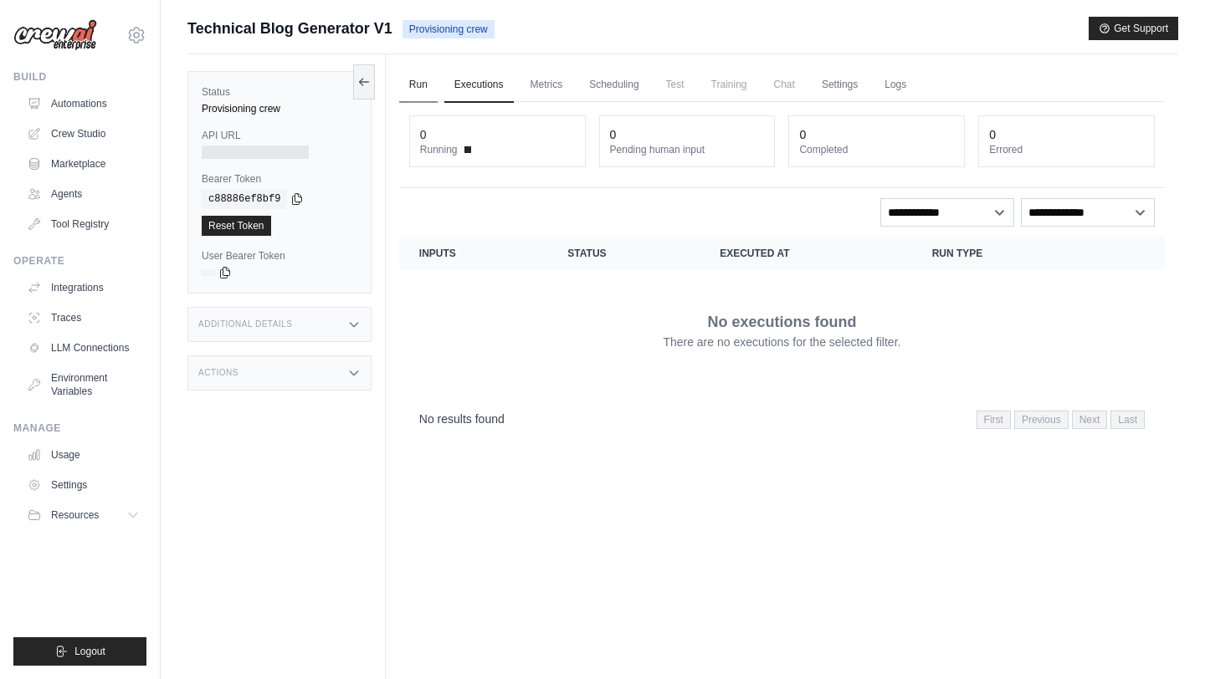
click at [427, 82] on link "Run" at bounding box center [418, 85] width 38 height 35
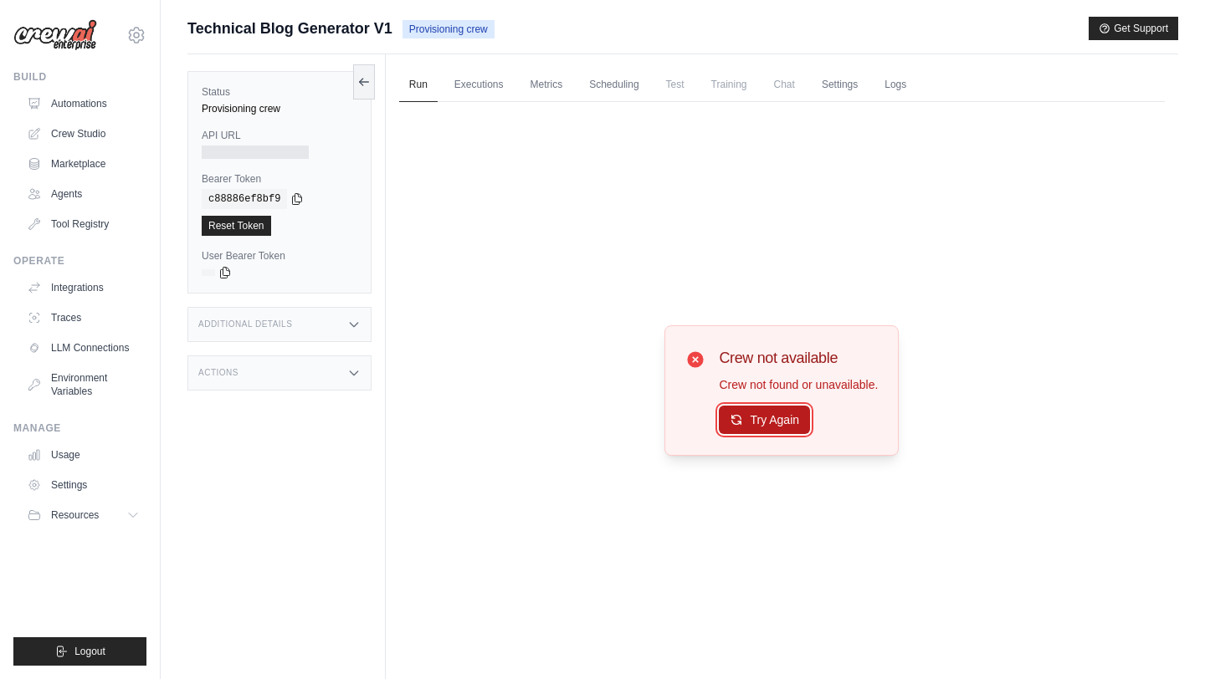
click at [799, 420] on button "Try Again" at bounding box center [764, 420] width 91 height 28
click at [478, 66] on div "Run Executions Metrics Scheduling Test Training Chat Settings Logs 0 Running 0 …" at bounding box center [782, 393] width 792 height 679
click at [479, 74] on link "Executions" at bounding box center [478, 85] width 69 height 35
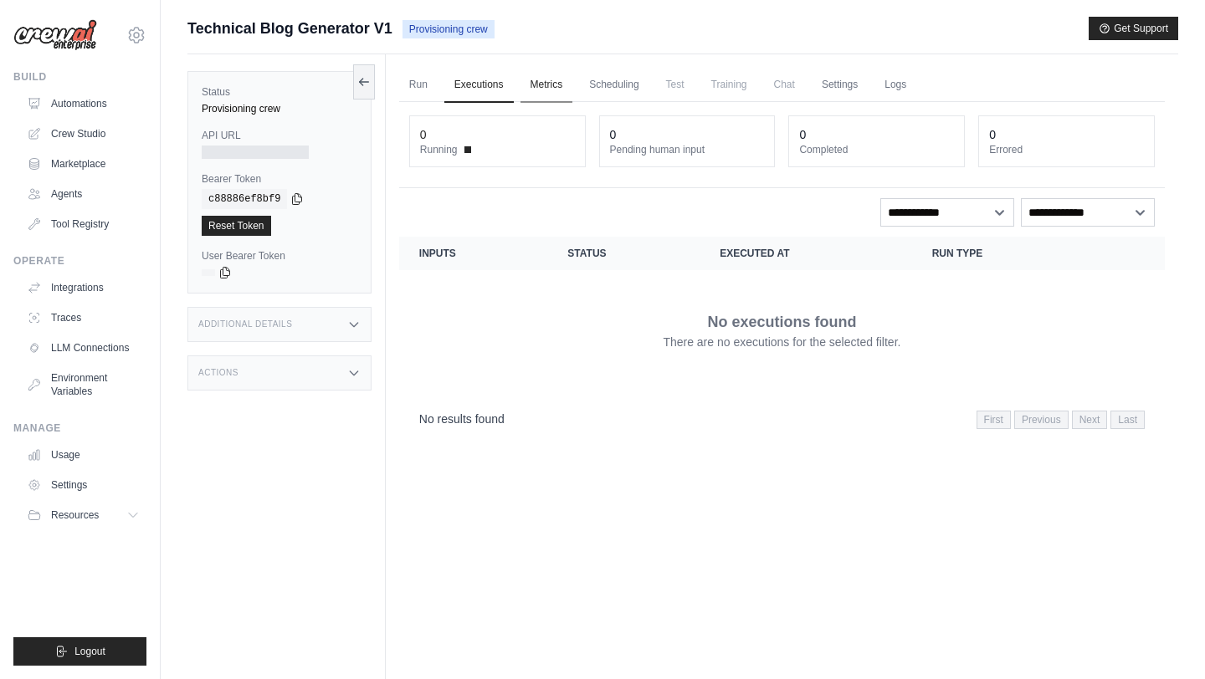
click at [544, 83] on link "Metrics" at bounding box center [546, 85] width 53 height 35
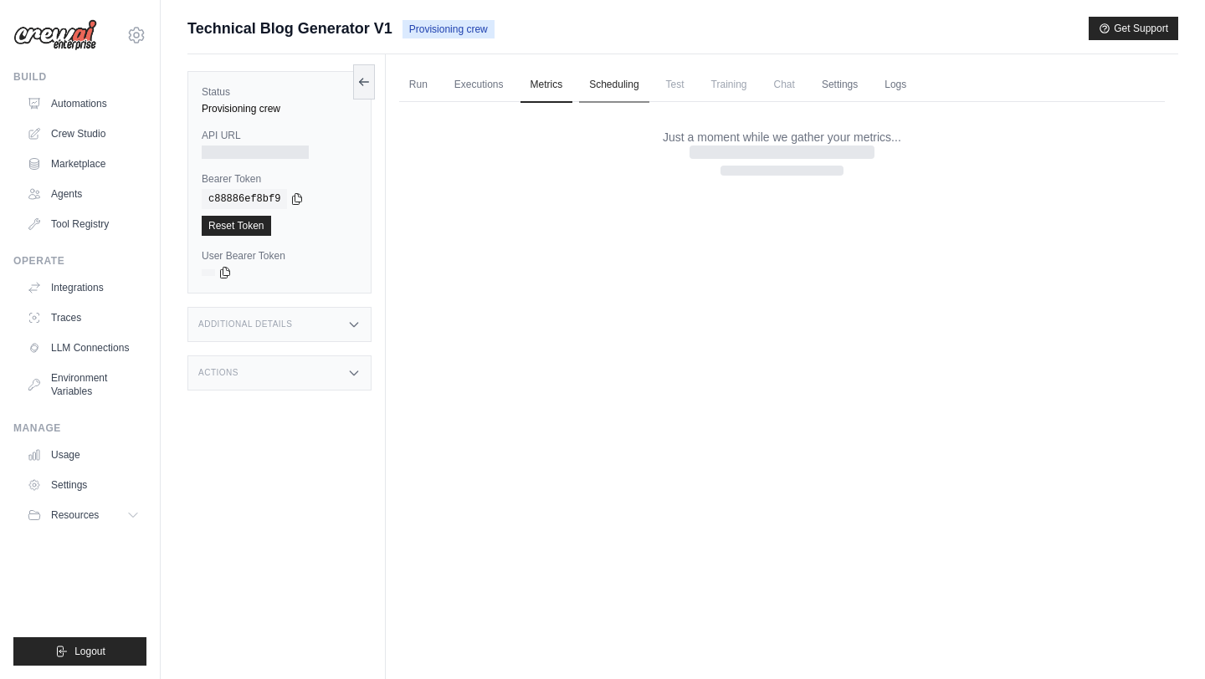
click at [623, 84] on link "Scheduling" at bounding box center [613, 85] width 69 height 35
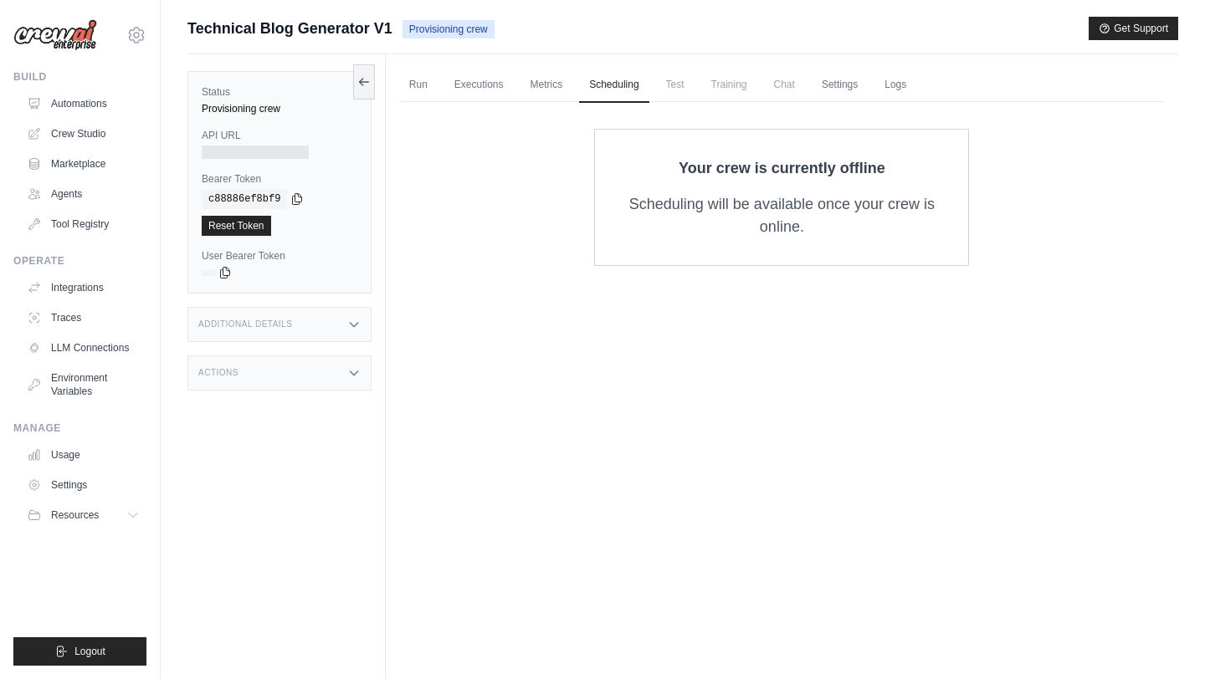
click at [682, 88] on span "Test" at bounding box center [675, 84] width 38 height 33
click at [676, 86] on span "Test" at bounding box center [675, 84] width 38 height 33
click at [559, 90] on link "Metrics" at bounding box center [546, 85] width 53 height 35
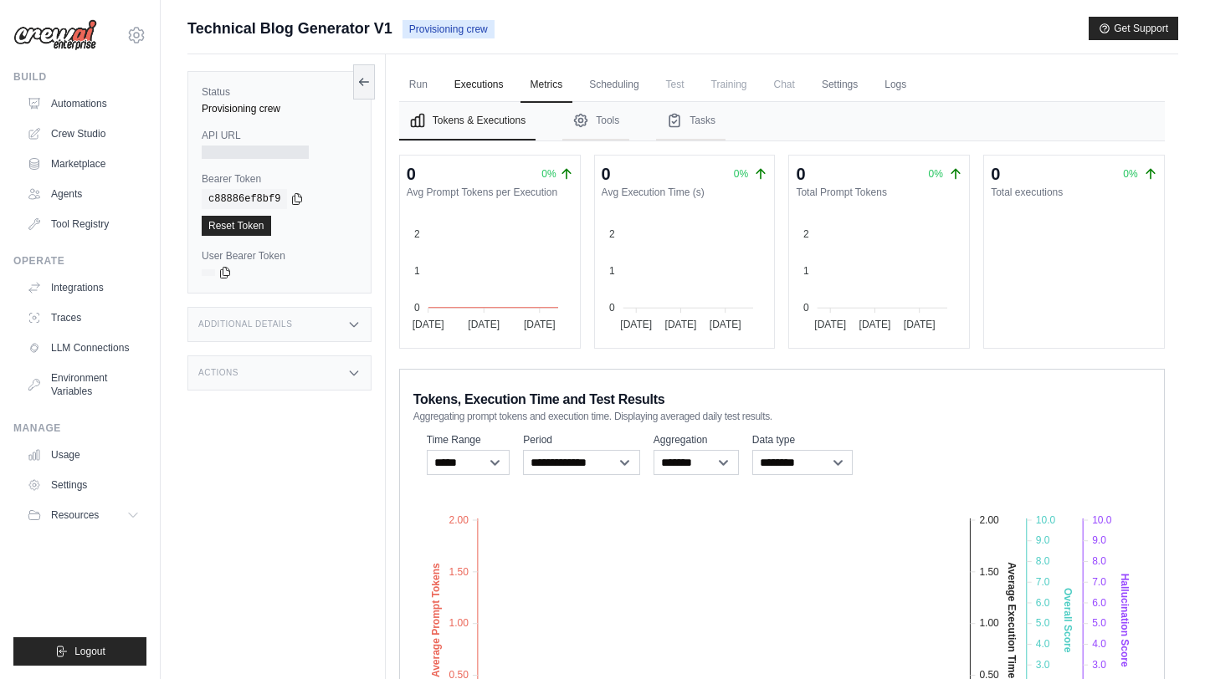
click at [466, 85] on link "Executions" at bounding box center [478, 85] width 69 height 35
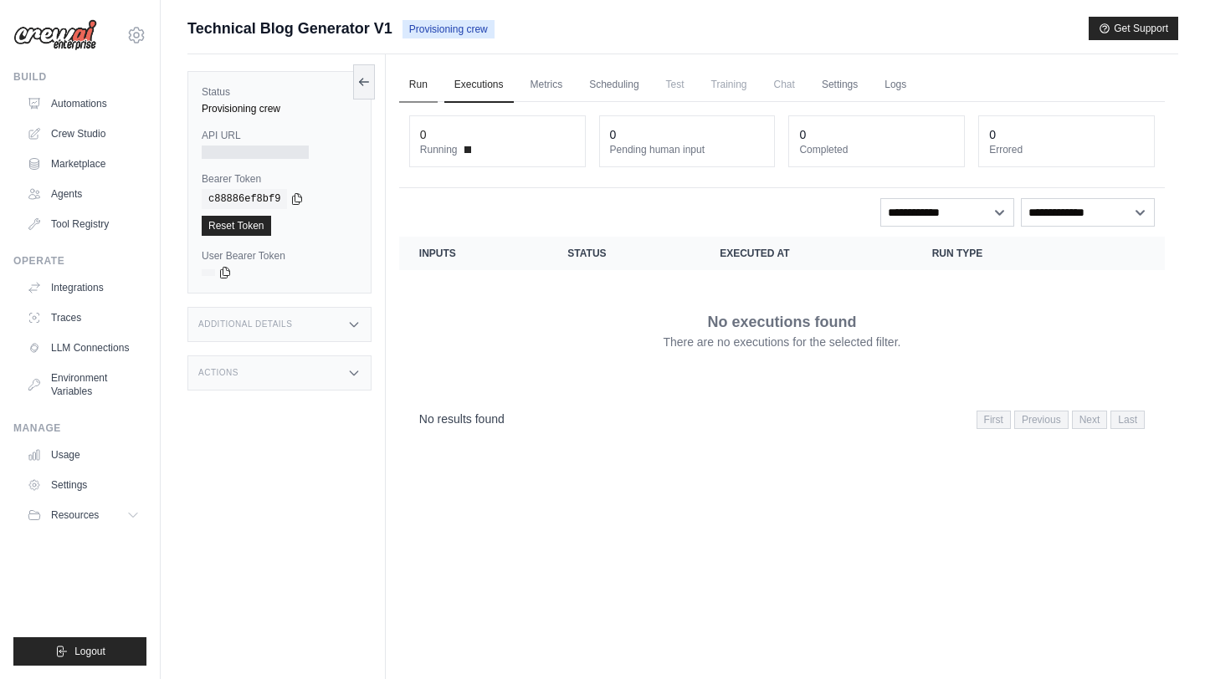
click at [413, 79] on link "Run" at bounding box center [418, 85] width 38 height 35
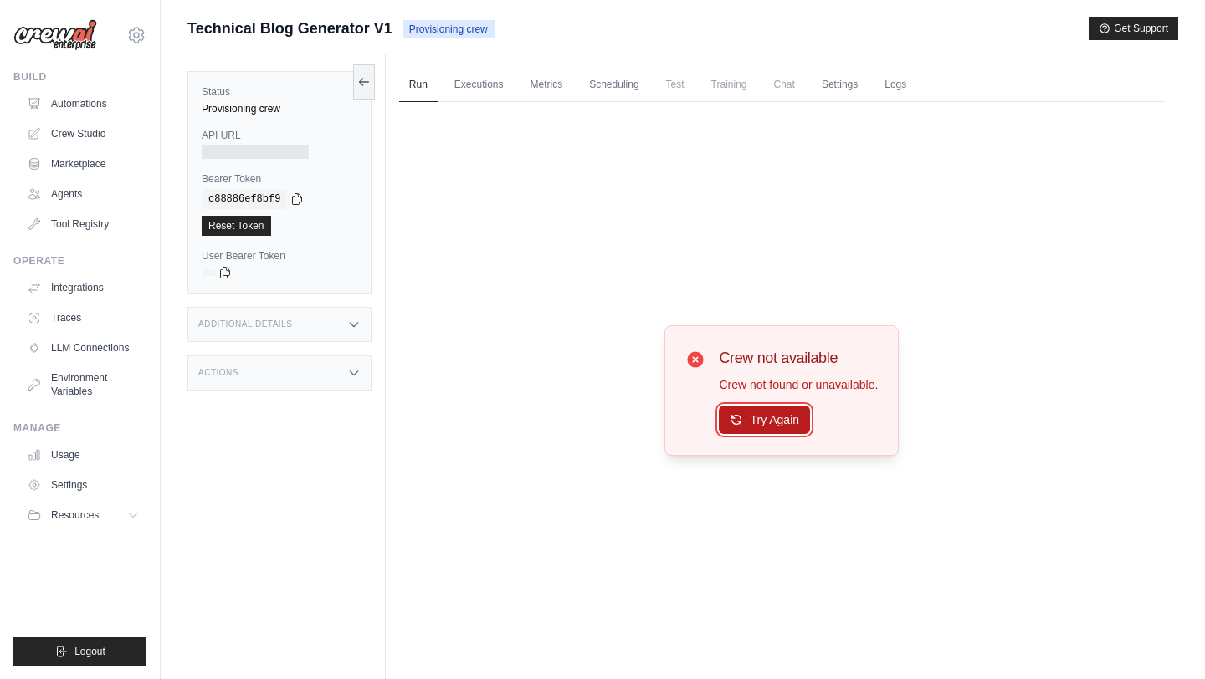
click at [782, 410] on button "Try Again" at bounding box center [764, 420] width 91 height 28
click at [781, 425] on button "Try Again" at bounding box center [764, 420] width 91 height 28
drag, startPoint x: 438, startPoint y: 181, endPoint x: 438, endPoint y: 161, distance: 19.2
click at [438, 167] on div "Crew not available Crew not found or unavailable. Try Again" at bounding box center [781, 390] width 765 height 577
click at [453, 103] on div "Crew not available Crew not found or unavailable. Try Again" at bounding box center [781, 390] width 765 height 577
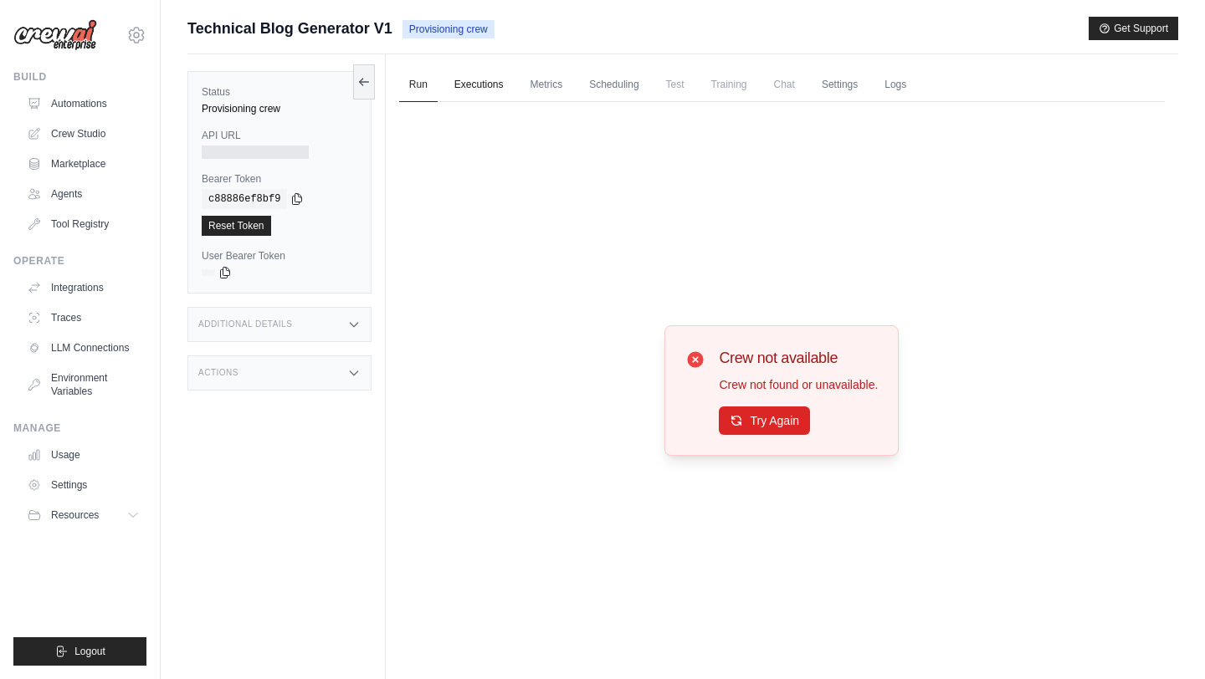
click at [472, 76] on link "Executions" at bounding box center [478, 85] width 69 height 35
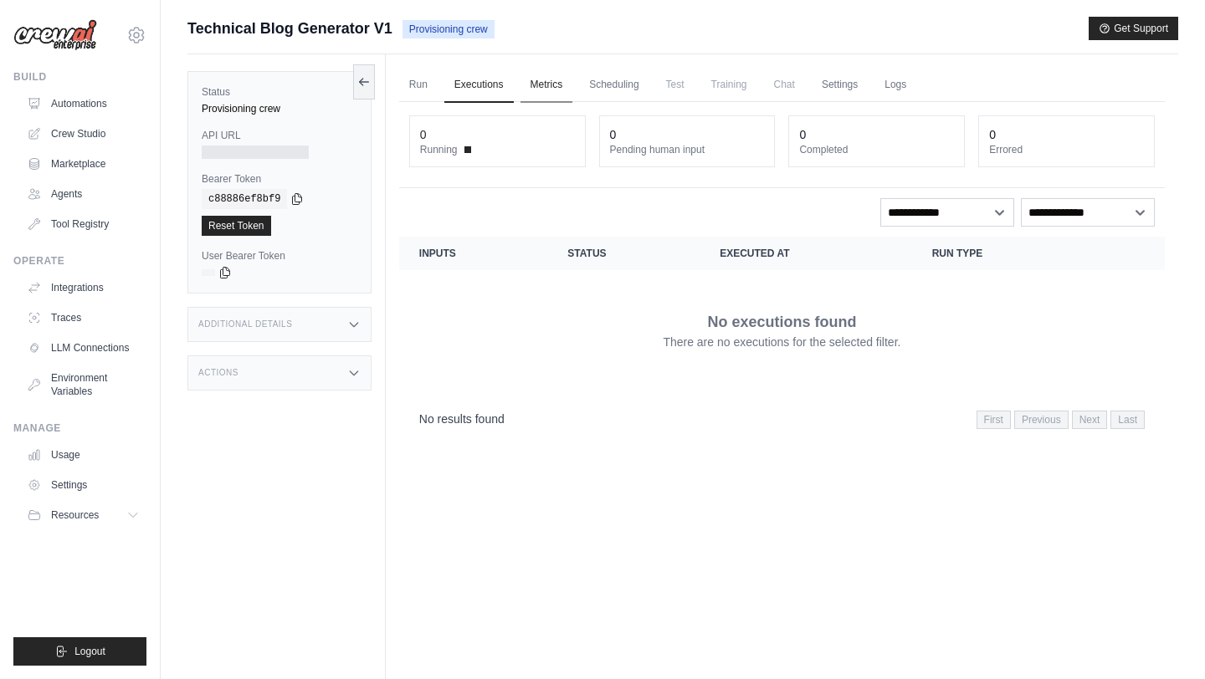
click at [553, 93] on link "Metrics" at bounding box center [546, 85] width 53 height 35
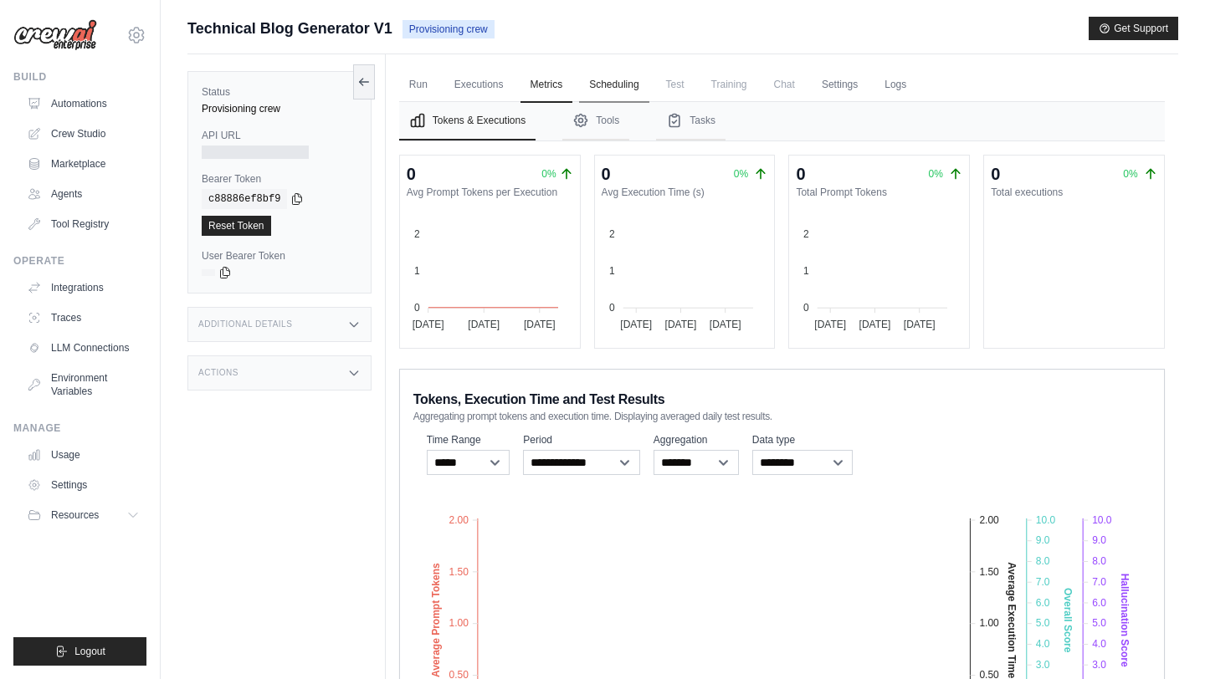
click at [614, 85] on link "Scheduling" at bounding box center [613, 85] width 69 height 35
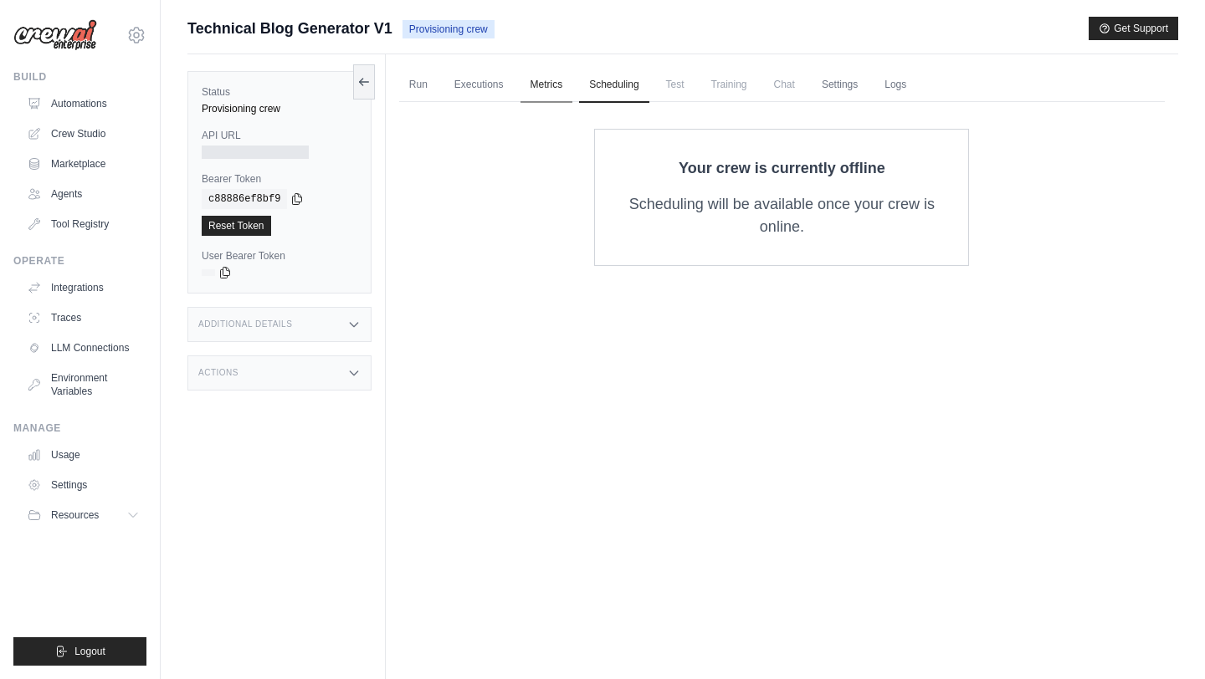
click at [547, 92] on link "Metrics" at bounding box center [546, 85] width 53 height 35
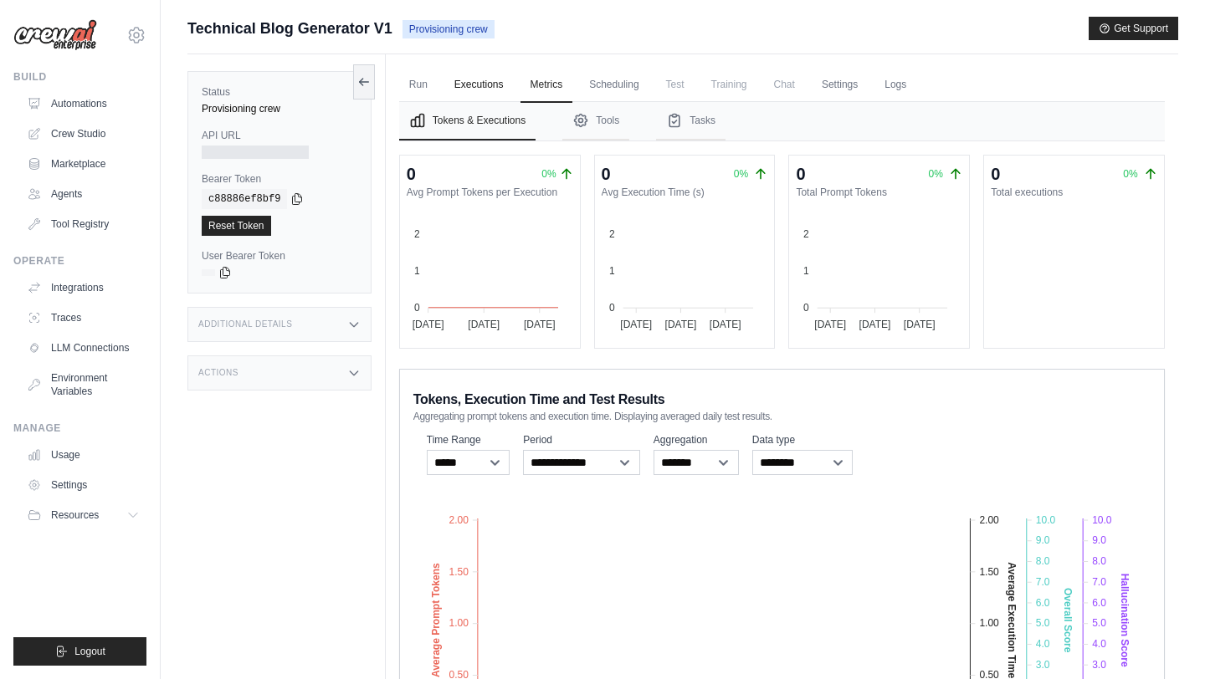
click at [509, 76] on link "Executions" at bounding box center [478, 85] width 69 height 35
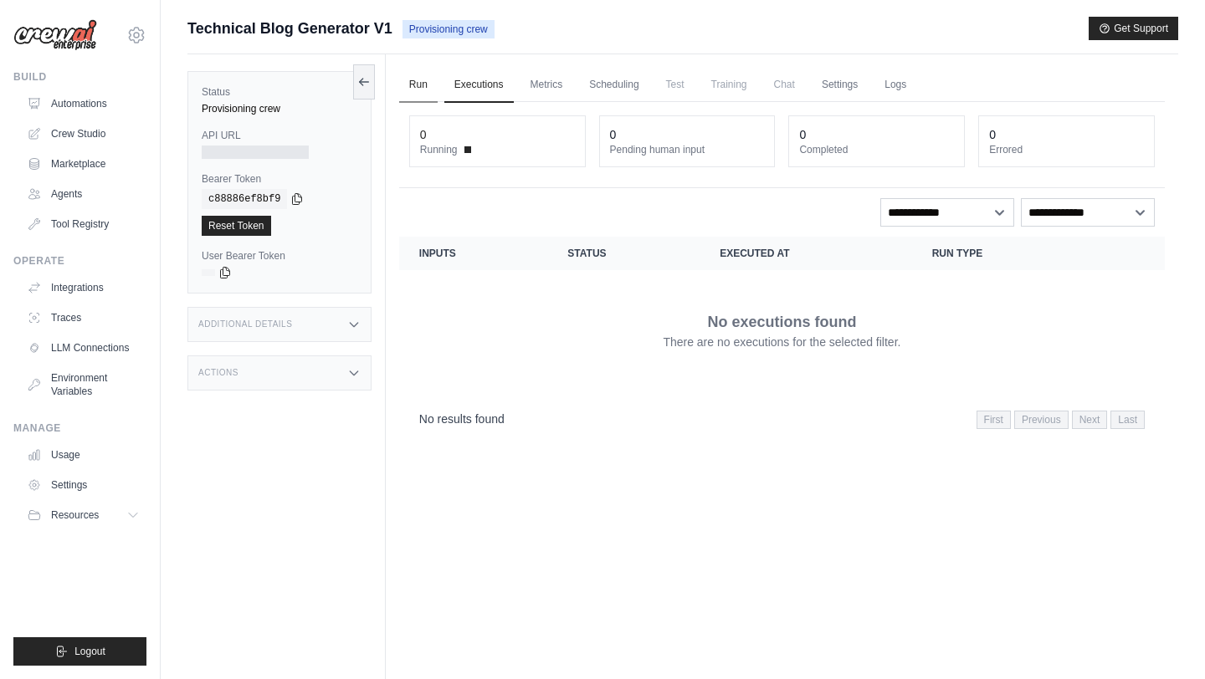
click at [412, 79] on link "Run" at bounding box center [418, 85] width 38 height 35
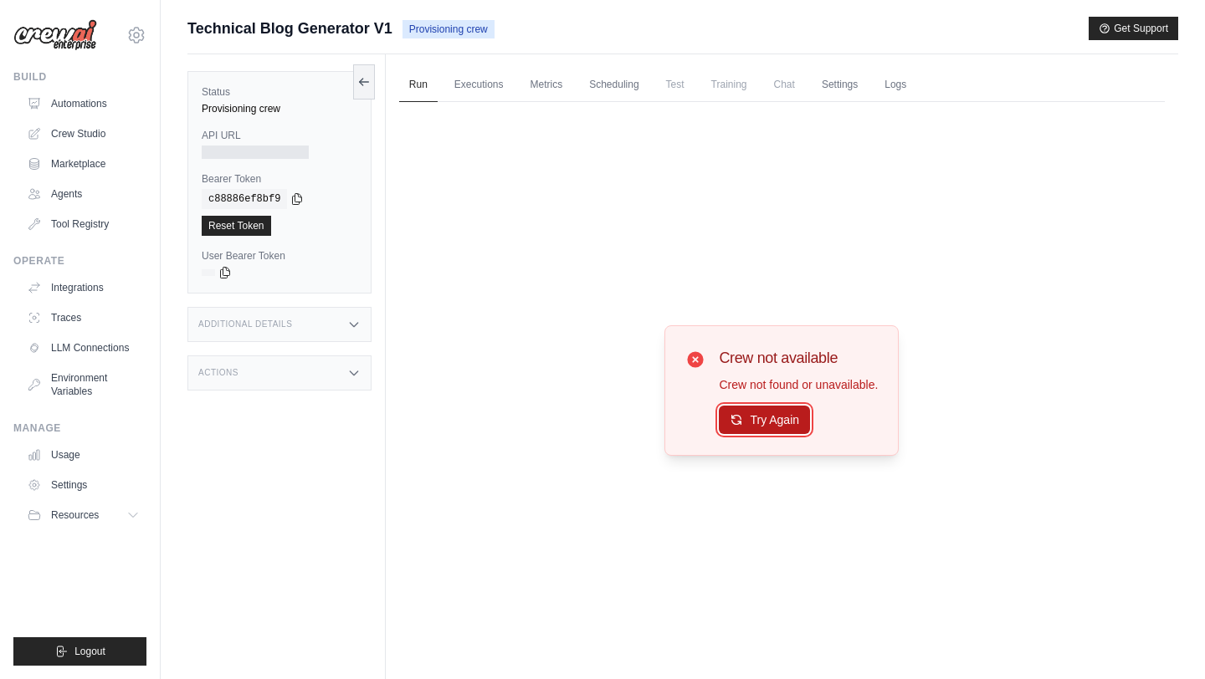
click at [737, 417] on icon at bounding box center [735, 419] width 13 height 13
drag, startPoint x: 710, startPoint y: 340, endPoint x: 550, endPoint y: 266, distance: 176.3
click at [657, 309] on div "Crew not available Crew not found or unavailable. Try Again" at bounding box center [781, 390] width 765 height 577
click at [216, 34] on span "Technical Blog Generator V1" at bounding box center [289, 28] width 205 height 23
drag, startPoint x: 283, startPoint y: 133, endPoint x: 258, endPoint y: 43, distance: 92.7
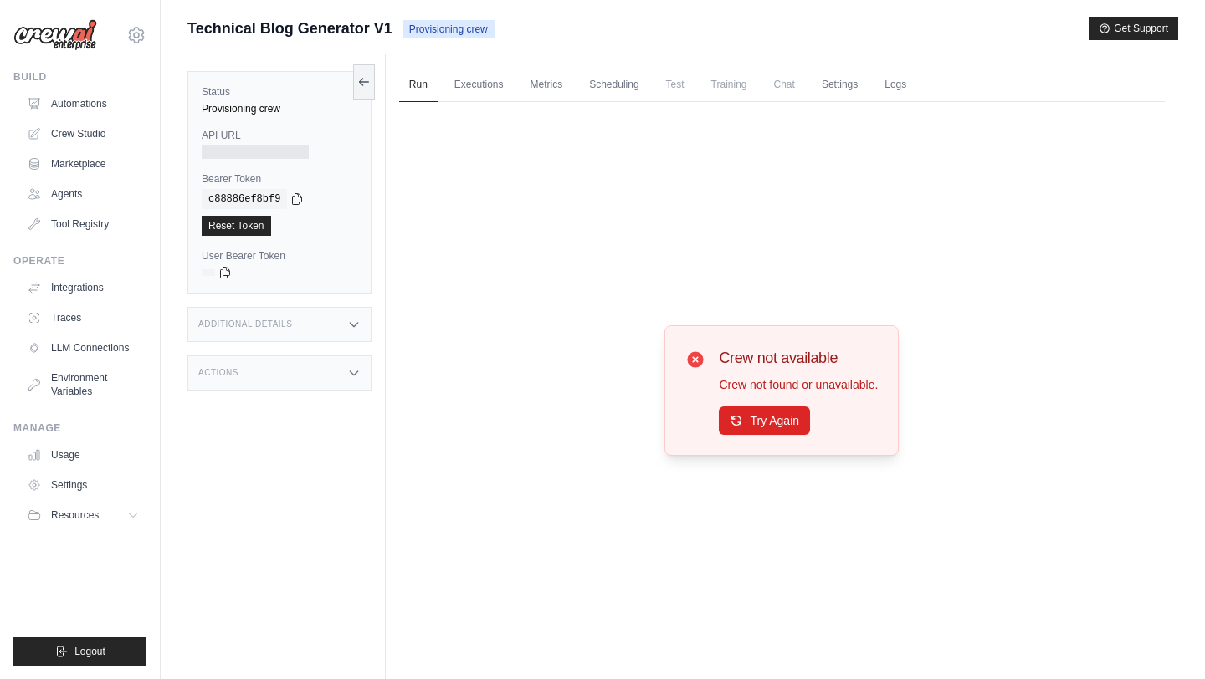
click at [275, 119] on div "Status Provisioning crew API URL Bearer Token copied c88886ef8bf9 Reset Token U…" at bounding box center [279, 182] width 184 height 223
click at [636, 78] on link "Scheduling" at bounding box center [613, 85] width 69 height 35
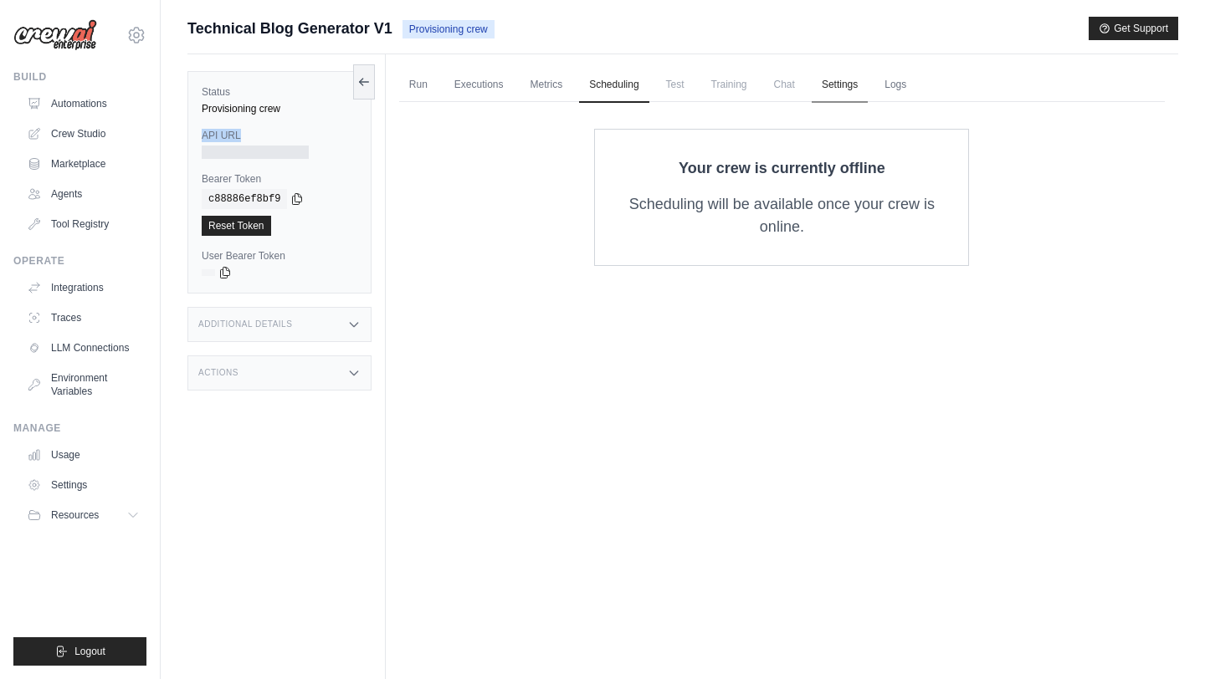
click at [832, 87] on link "Settings" at bounding box center [839, 85] width 56 height 35
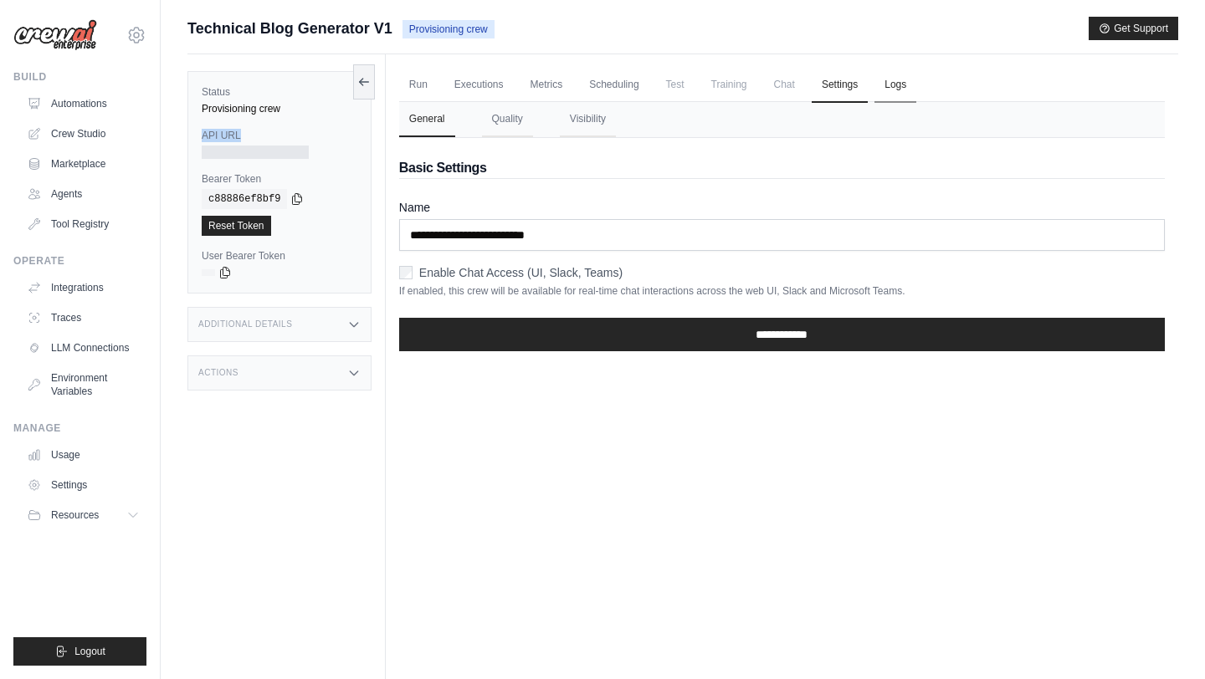
click at [891, 92] on link "Logs" at bounding box center [895, 85] width 42 height 35
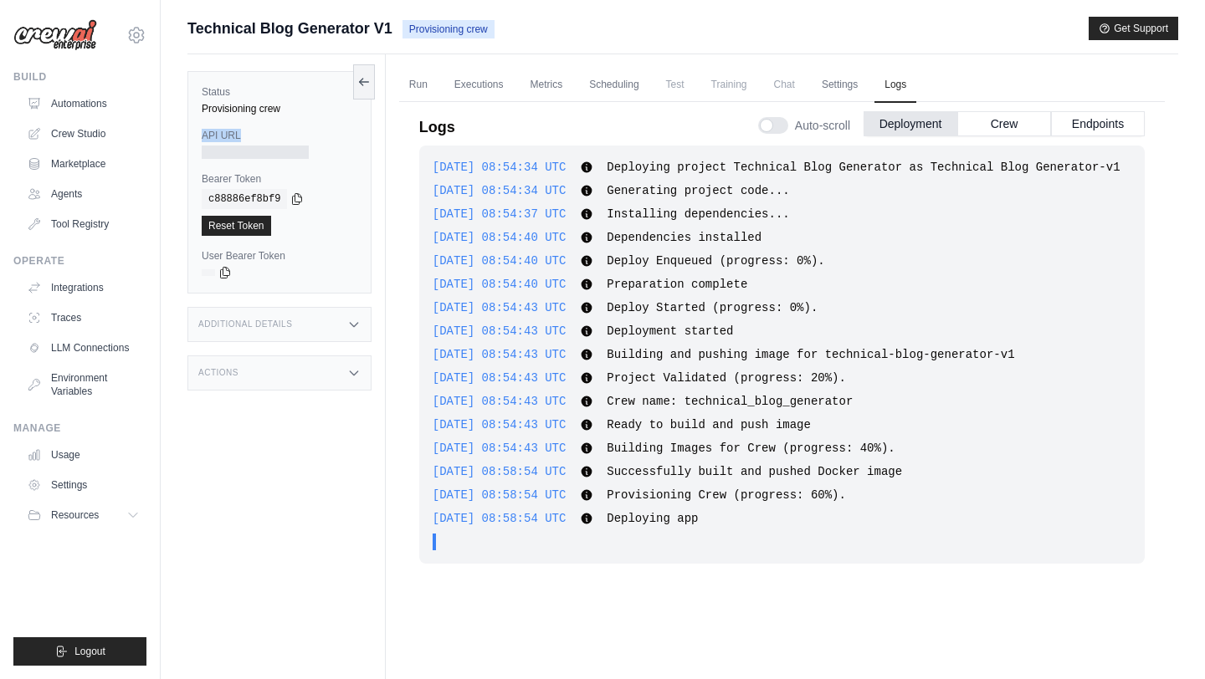
scroll to position [71, 0]
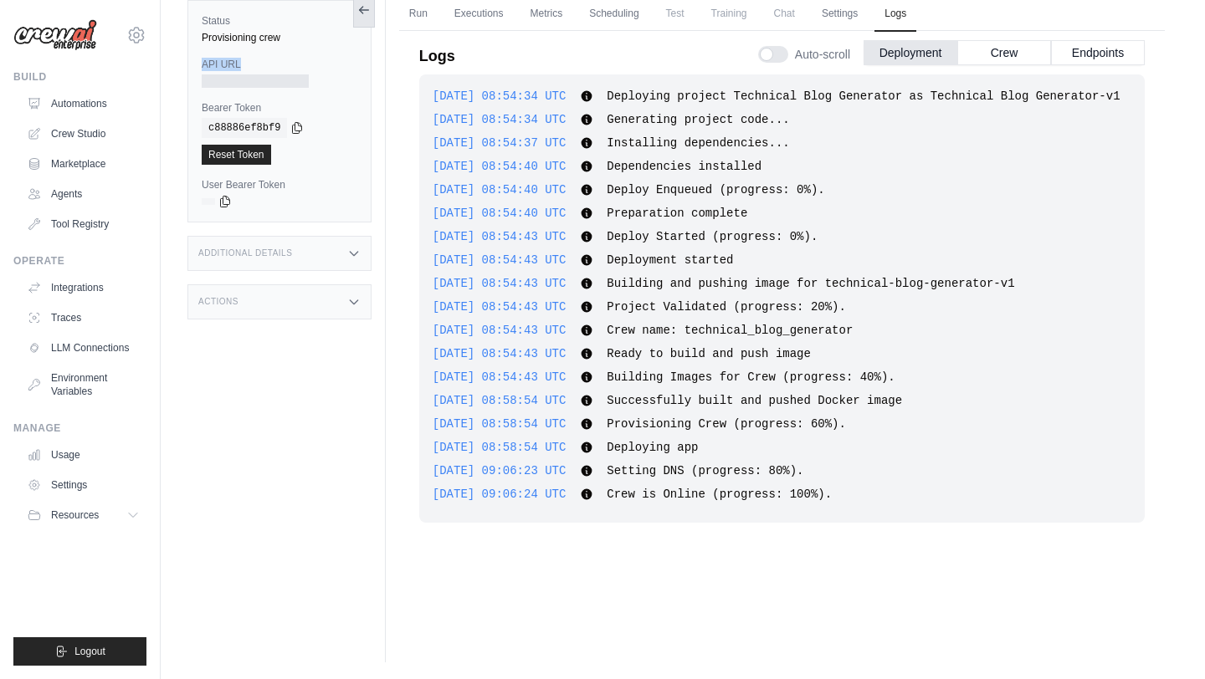
click at [364, 16] on icon at bounding box center [363, 9] width 13 height 13
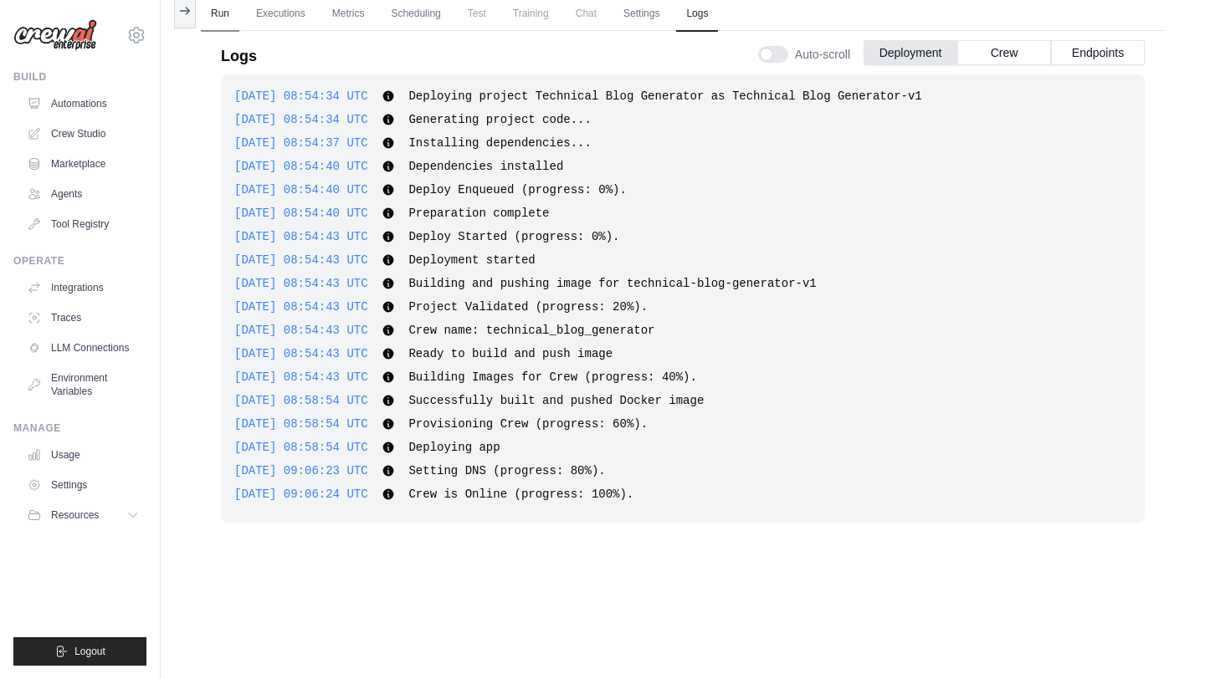
click at [221, 14] on link "Run" at bounding box center [220, 14] width 38 height 35
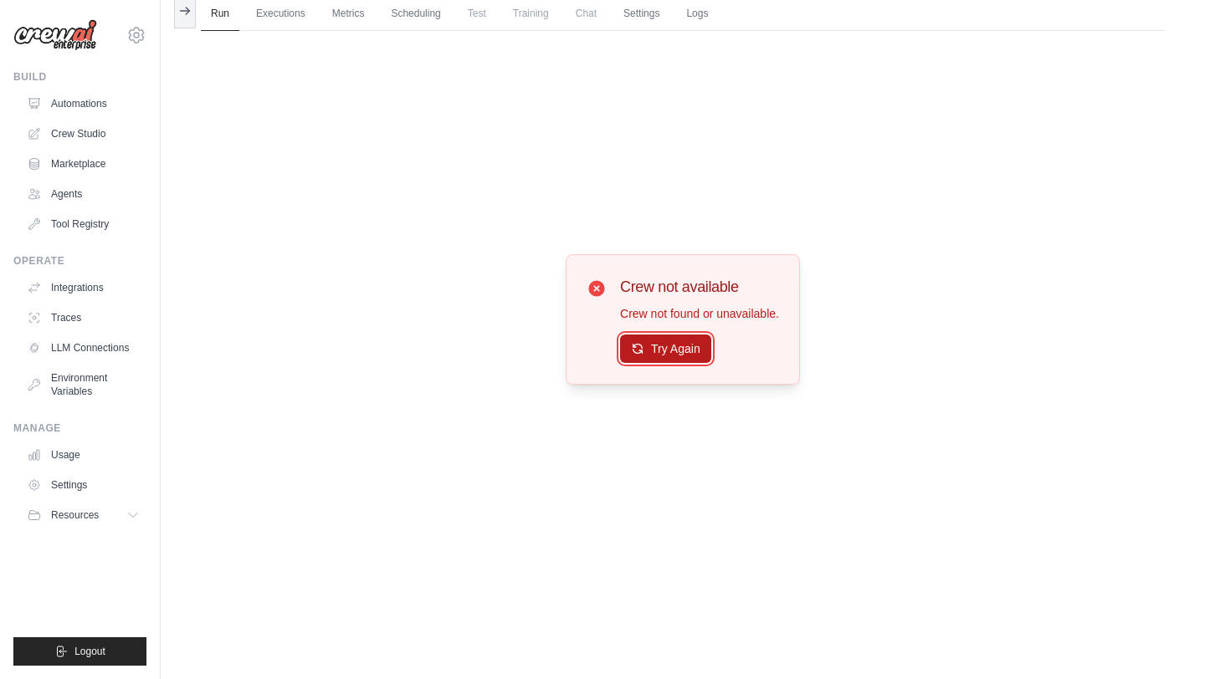
click at [663, 357] on button "Try Again" at bounding box center [665, 349] width 91 height 28
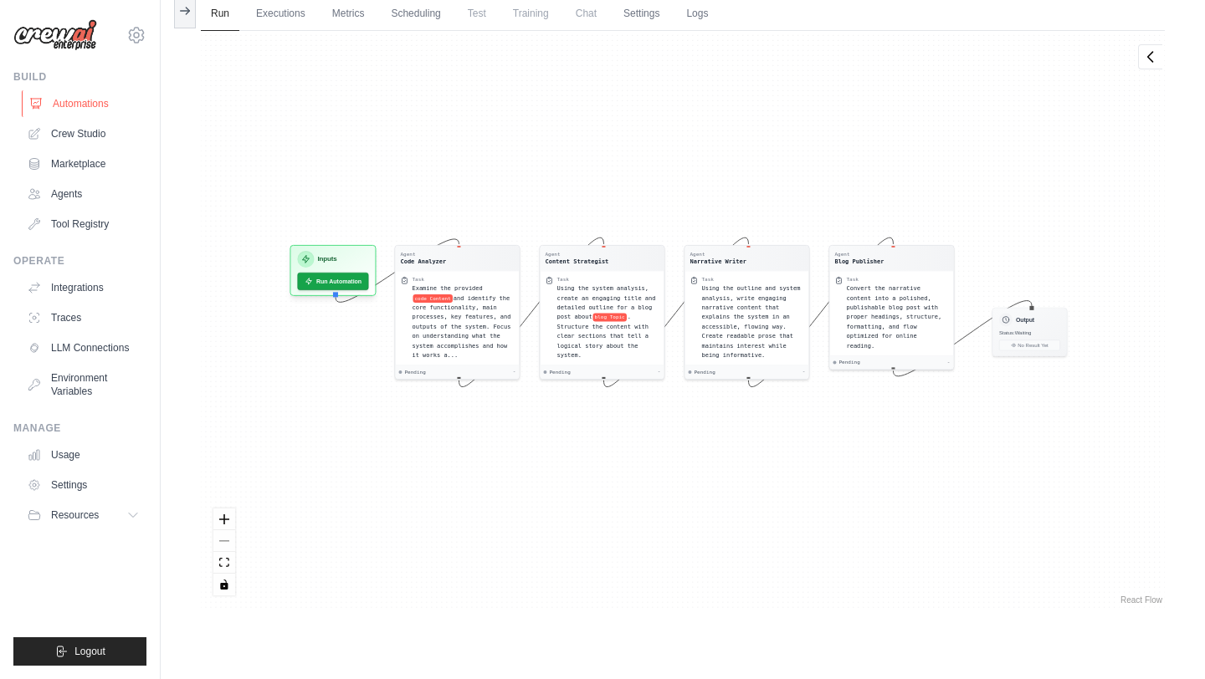
click at [75, 106] on link "Automations" at bounding box center [85, 103] width 126 height 27
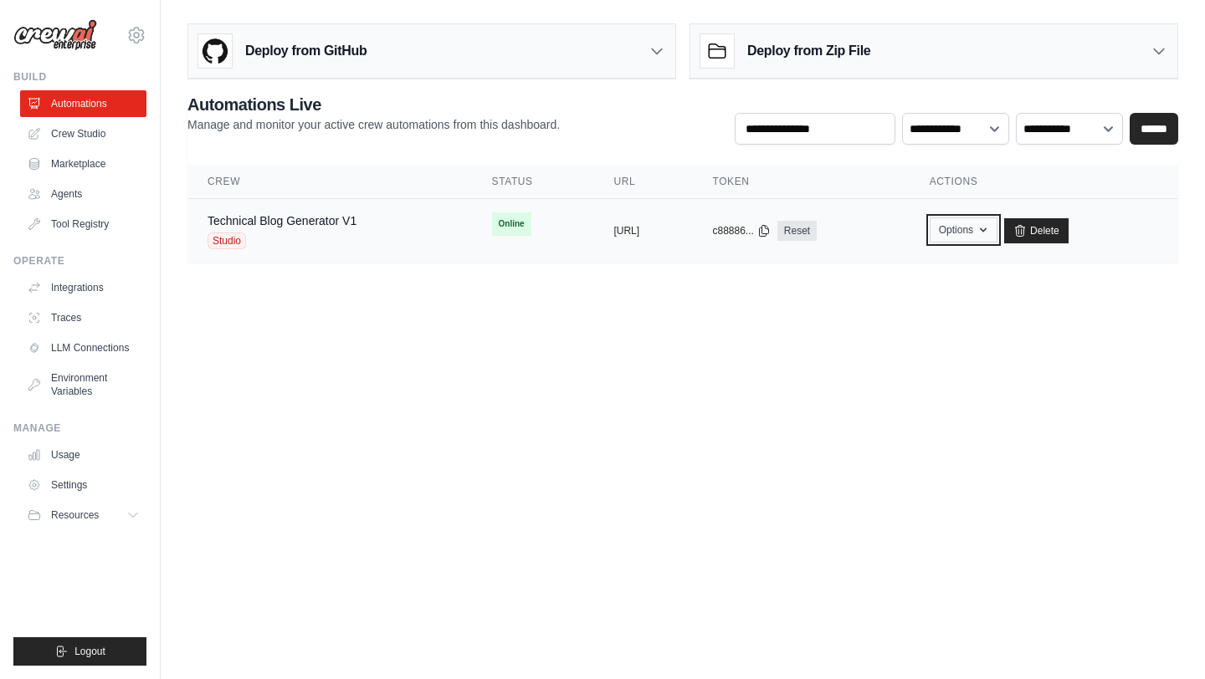
click at [989, 229] on button "Options" at bounding box center [963, 229] width 68 height 25
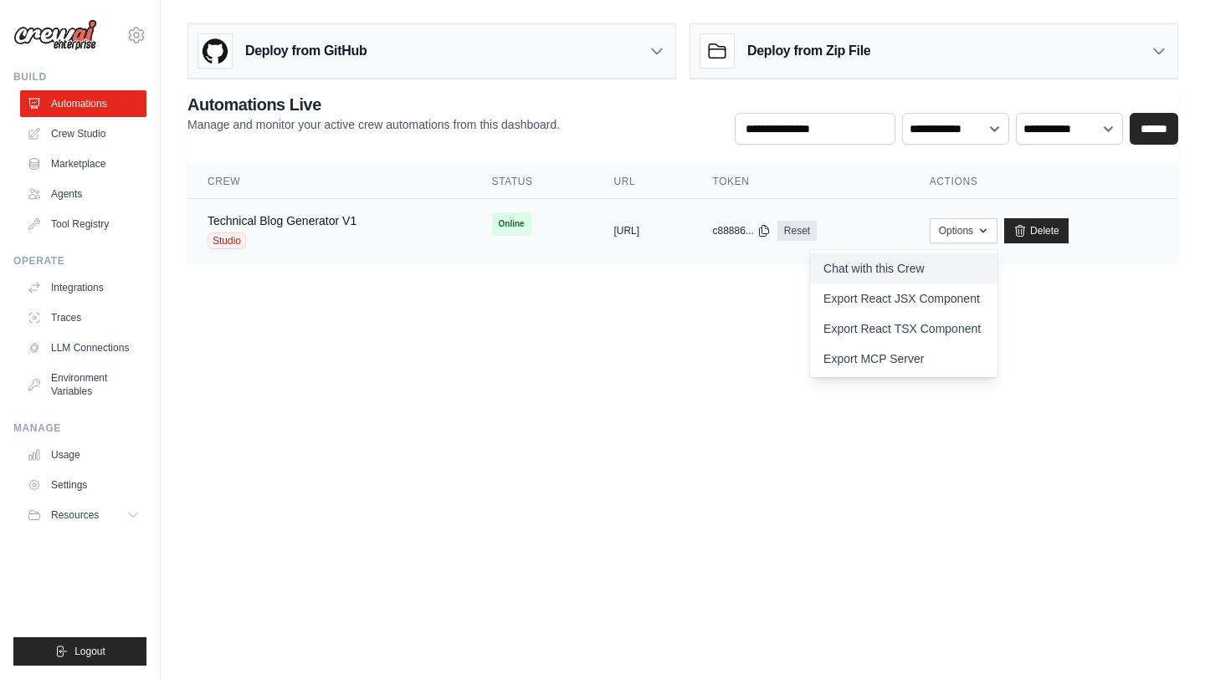
click at [924, 269] on link "Chat with this Crew" at bounding box center [903, 268] width 187 height 30
click at [635, 237] on button "https://technical-blog-generator-v1" at bounding box center [626, 230] width 26 height 13
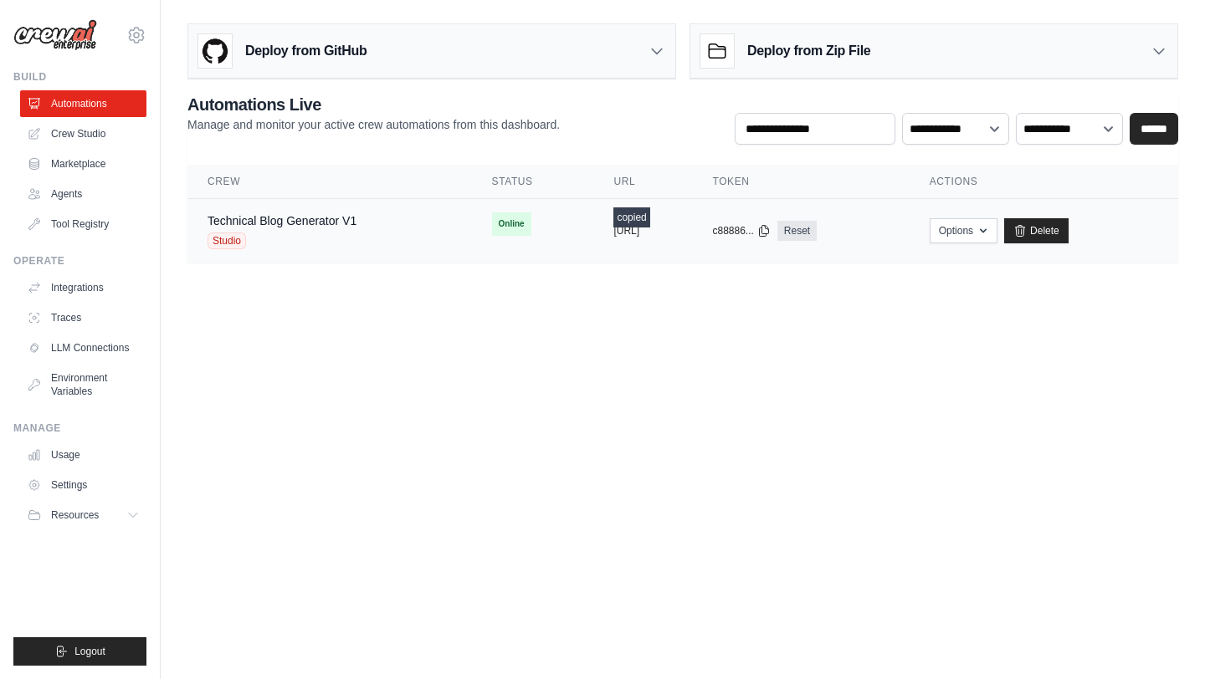
click at [360, 233] on div "Technical Blog Generator V1 Studio" at bounding box center [329, 230] width 244 height 37
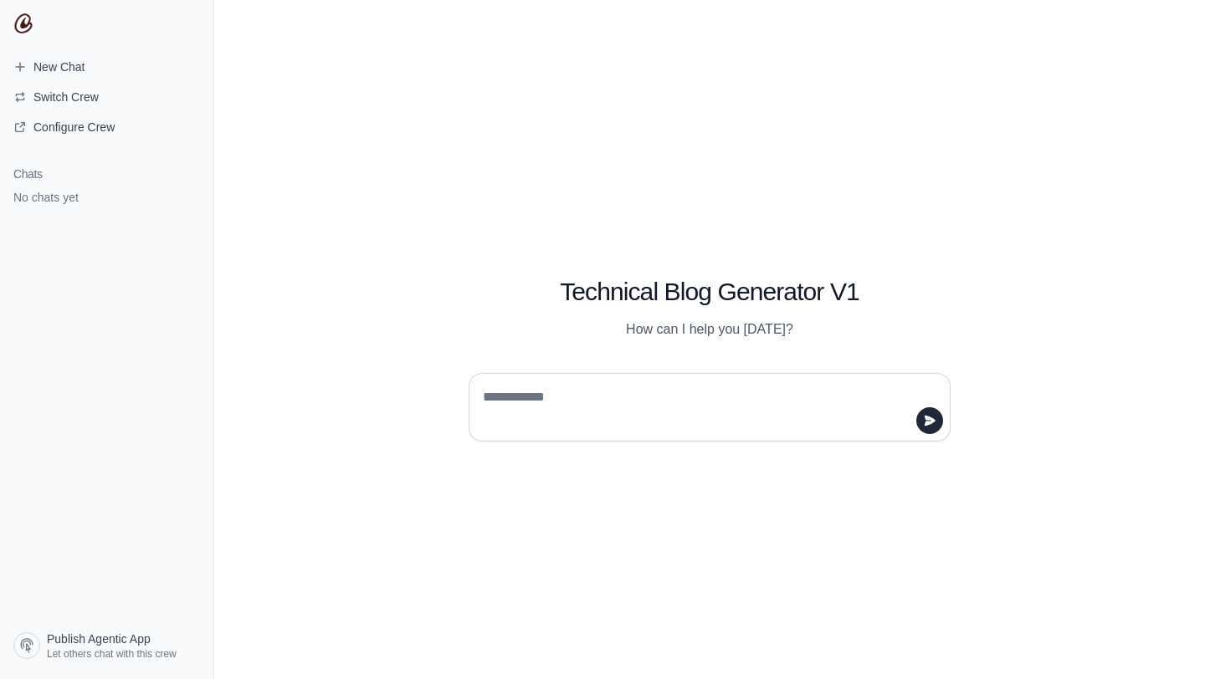
paste textarea "**********"
type textarea "**********"
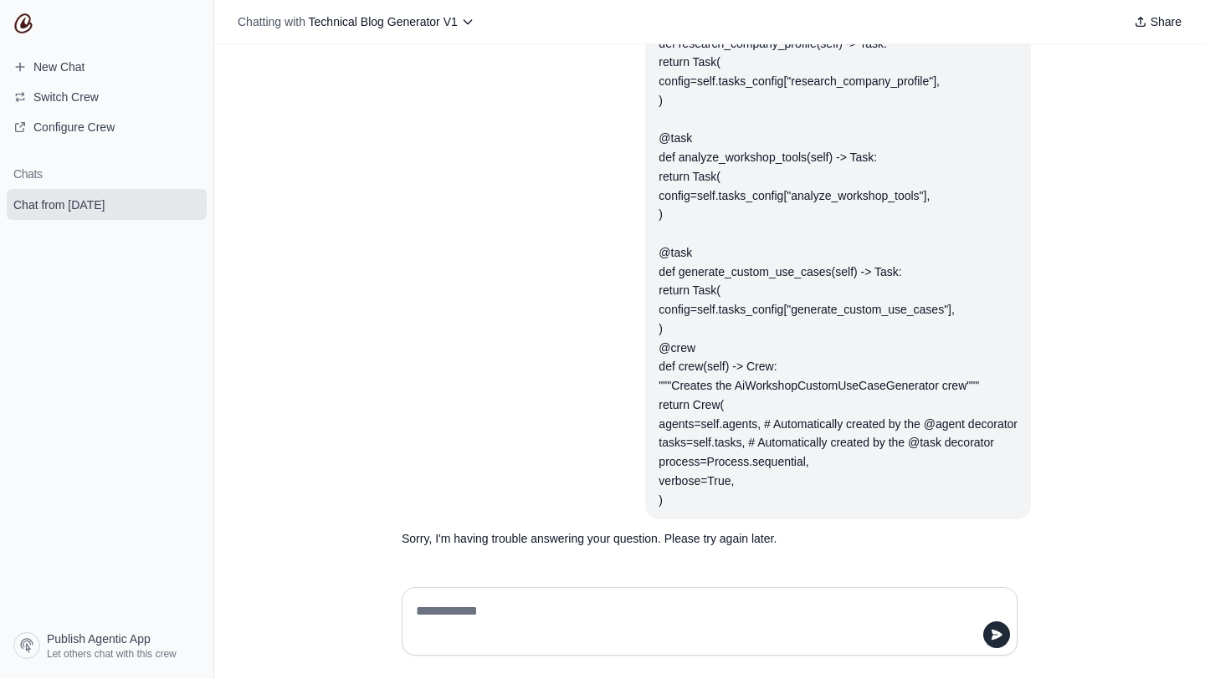
scroll to position [1219, 0]
click at [493, 593] on div at bounding box center [710, 621] width 616 height 69
click at [487, 618] on textarea at bounding box center [704, 621] width 584 height 47
type textarea "**"
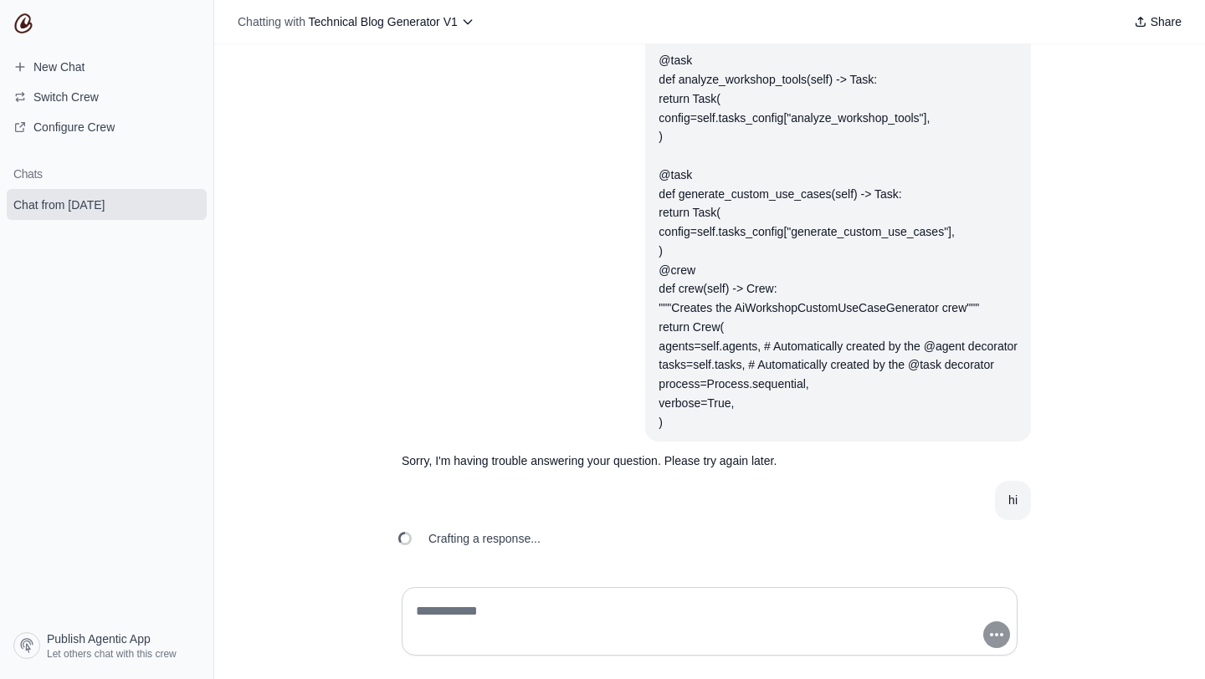
scroll to position [1297, 0]
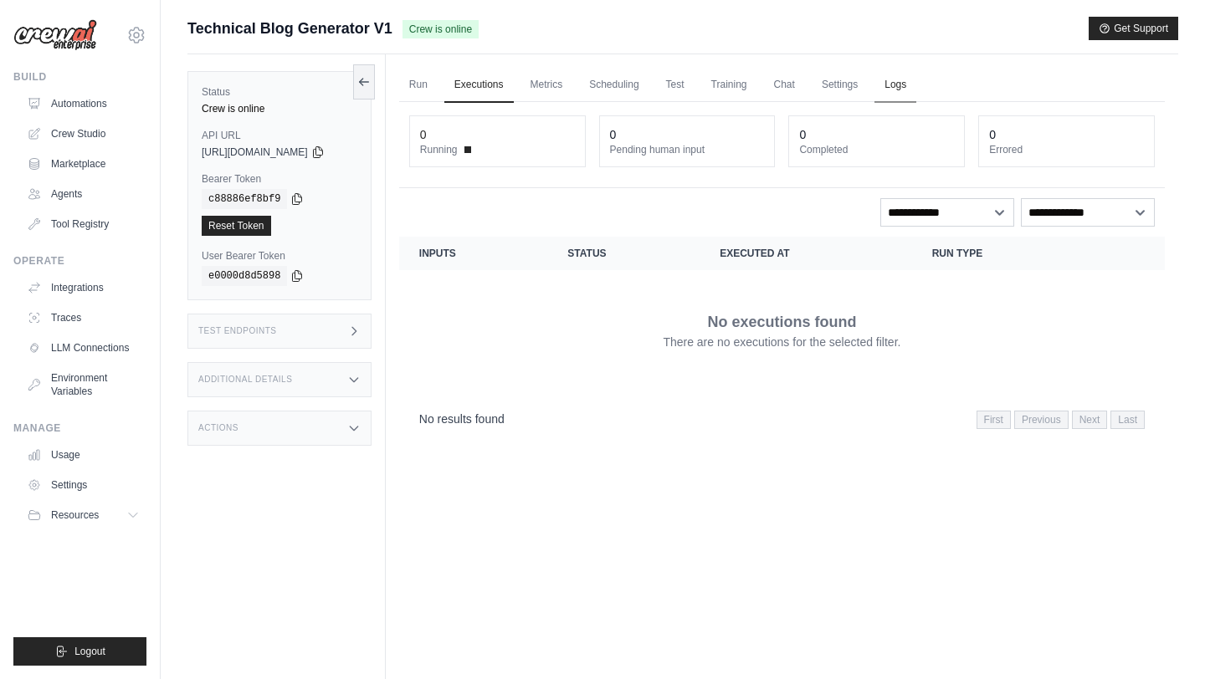
click at [903, 79] on link "Logs" at bounding box center [895, 85] width 42 height 35
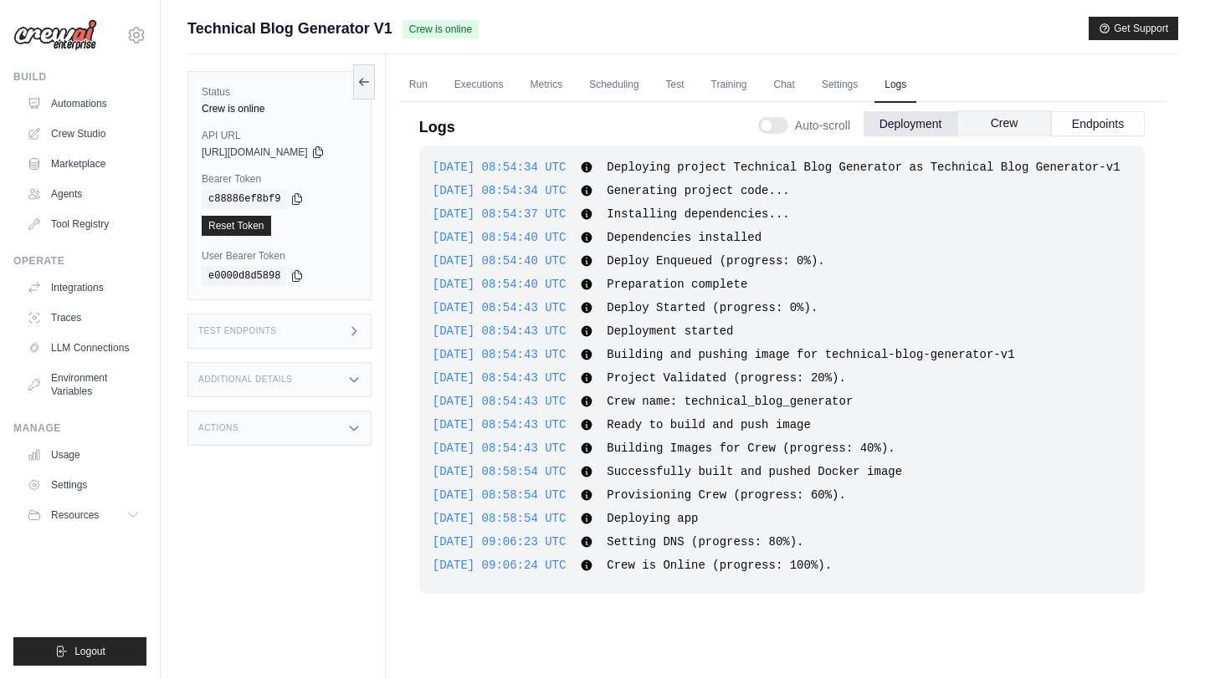
click at [997, 122] on button "Crew" at bounding box center [1004, 122] width 94 height 25
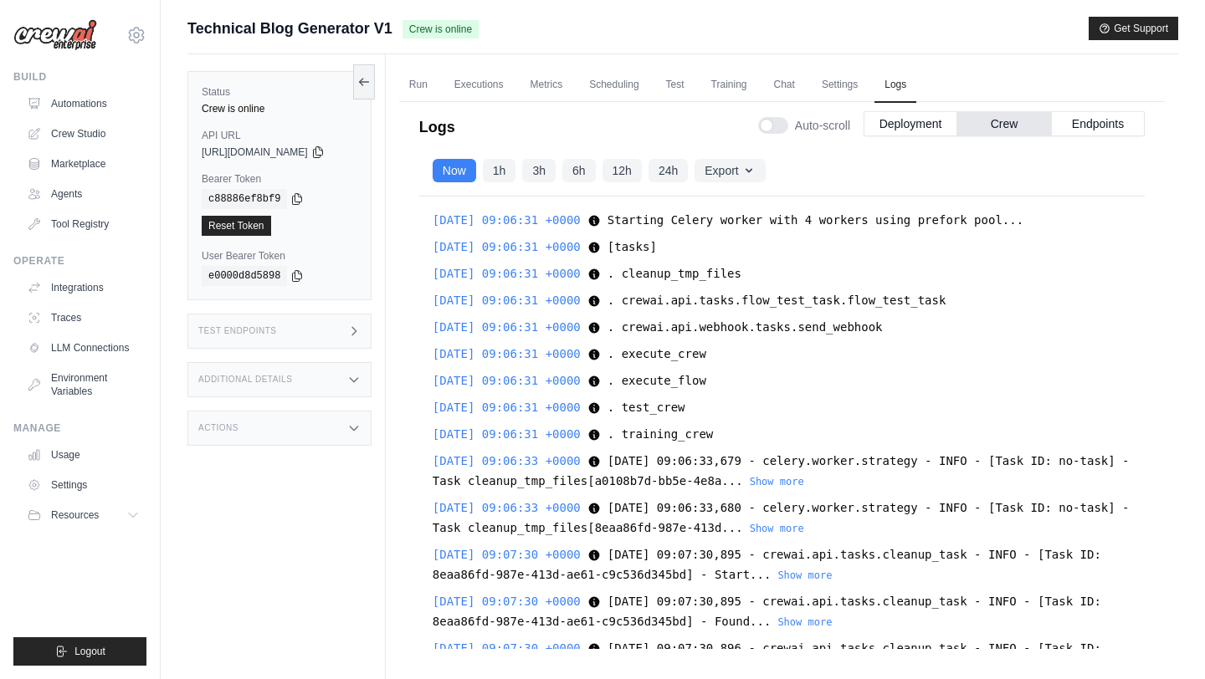
scroll to position [97, 0]
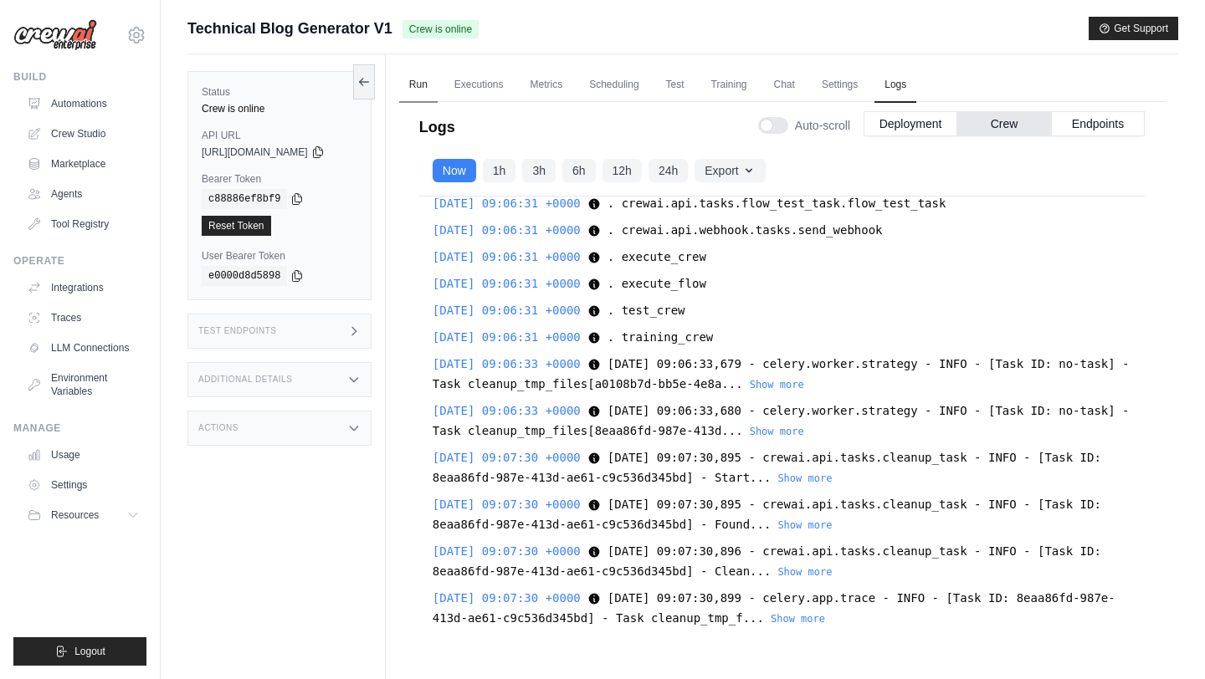
click at [411, 80] on link "Run" at bounding box center [418, 85] width 38 height 35
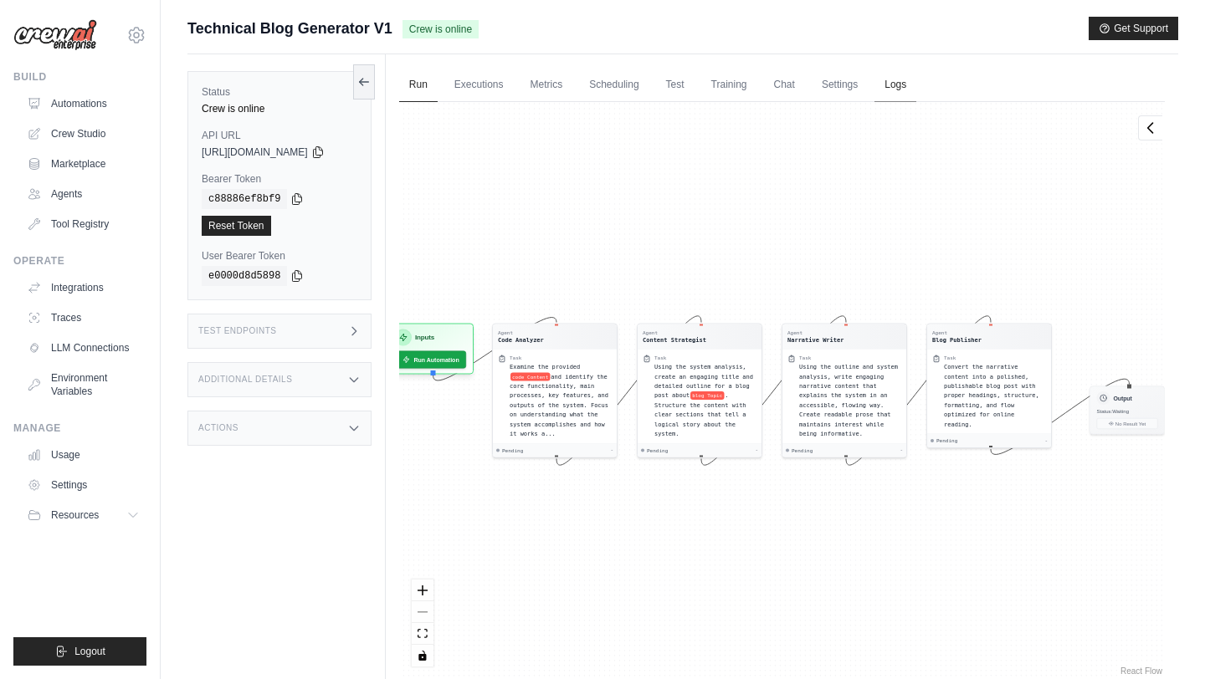
click at [908, 94] on link "Logs" at bounding box center [895, 85] width 42 height 35
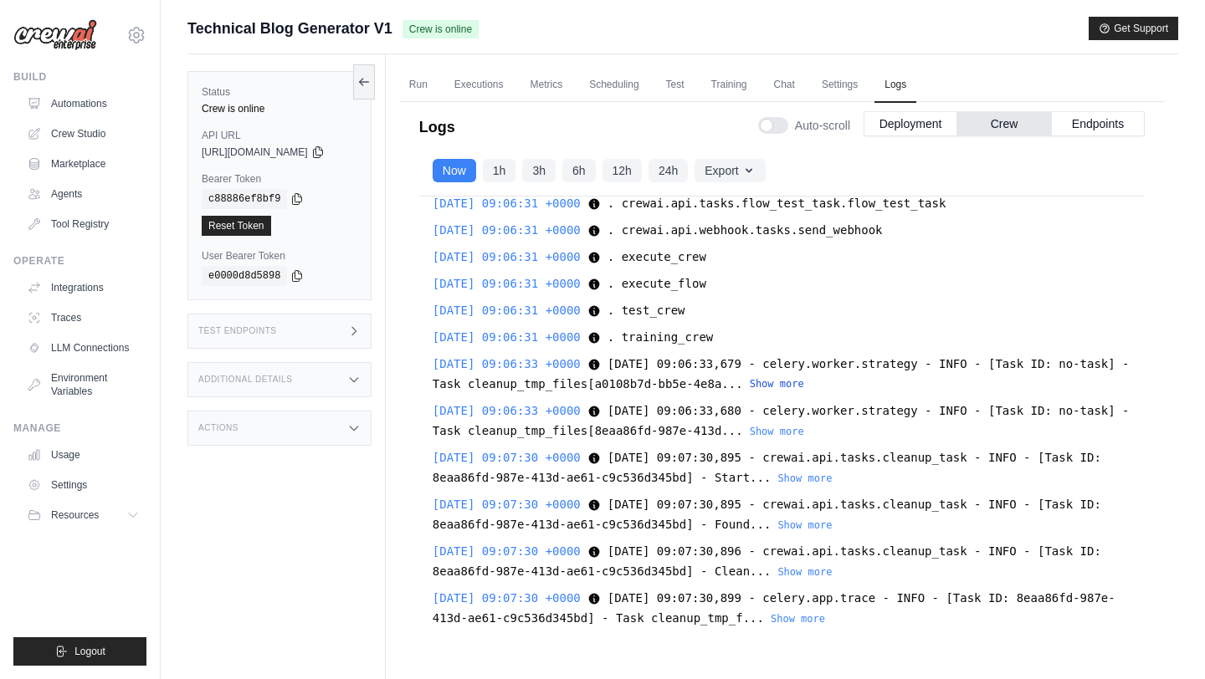
scroll to position [71, 0]
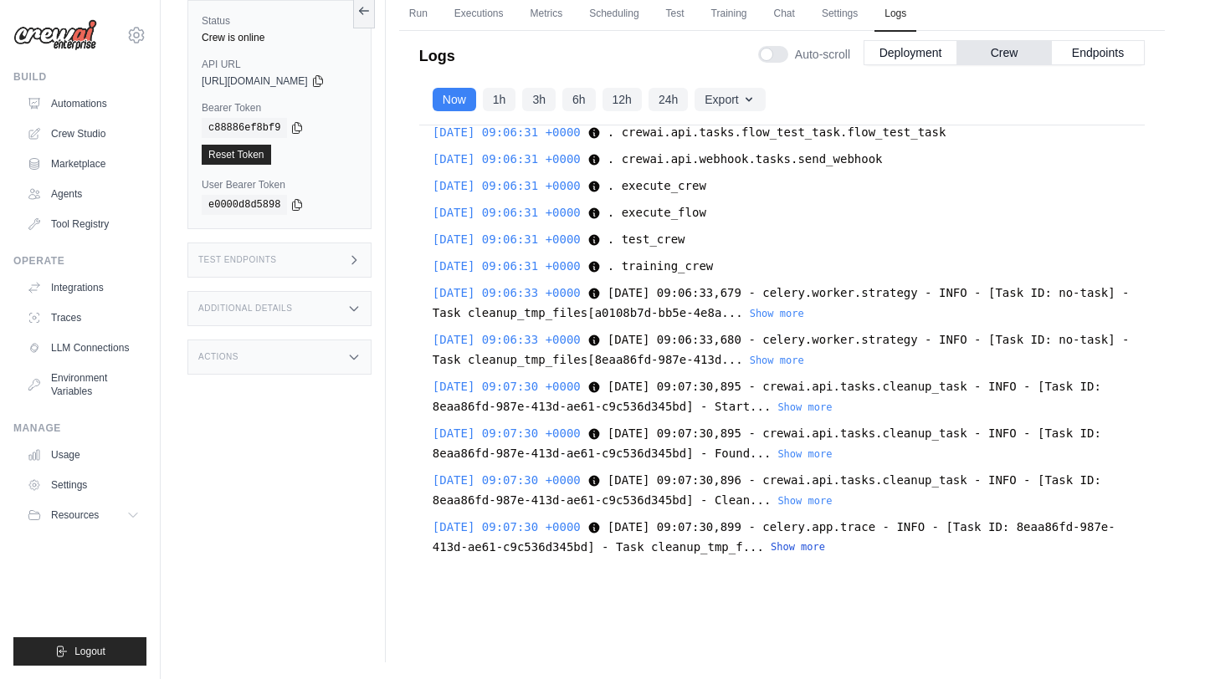
click at [825, 543] on button "Show more" at bounding box center [797, 546] width 54 height 13
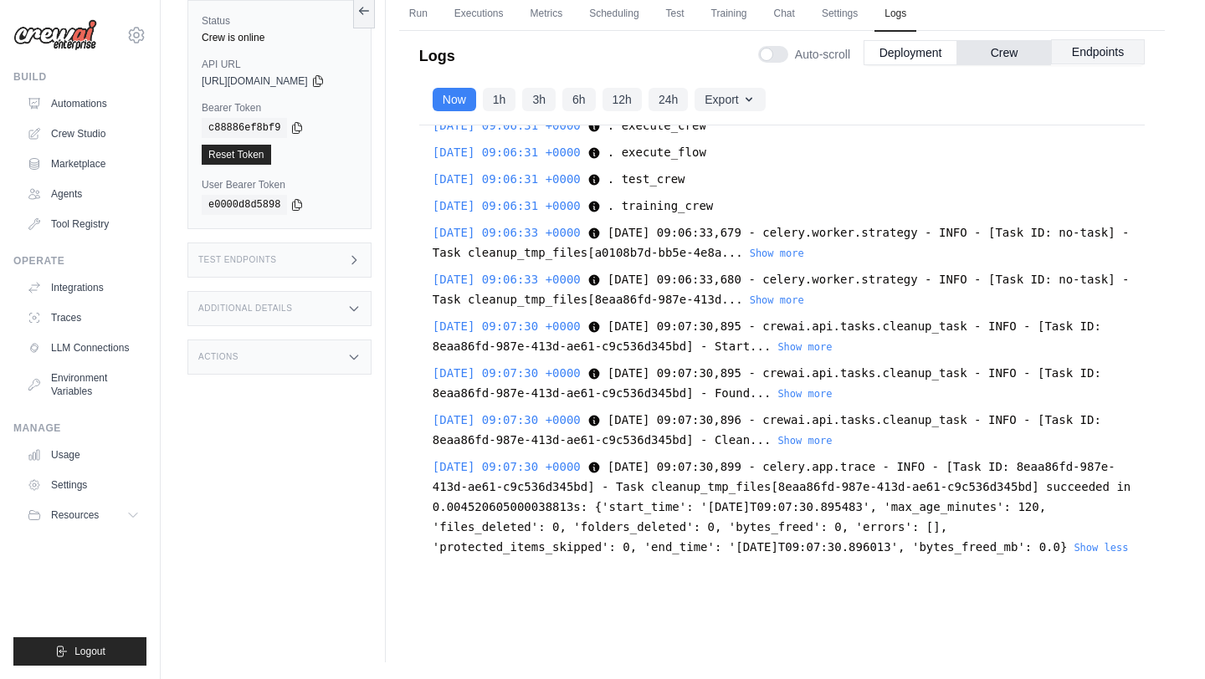
click at [1120, 49] on button "Endpoints" at bounding box center [1098, 51] width 94 height 25
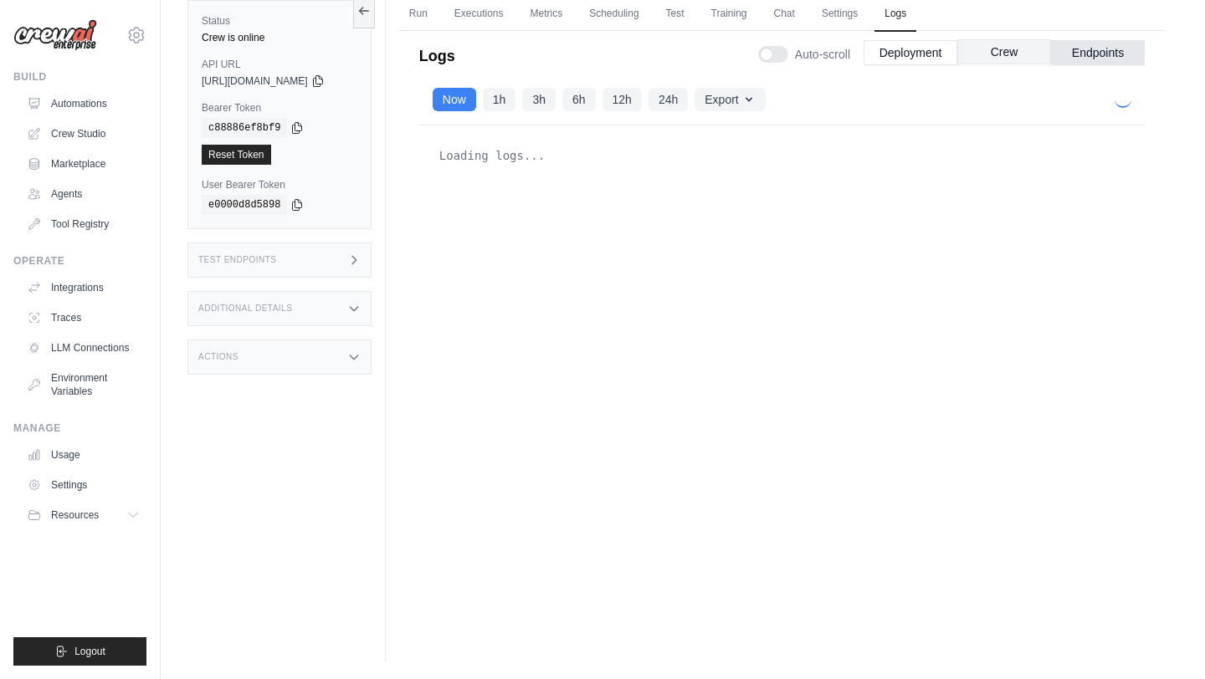
click at [1006, 50] on button "Crew" at bounding box center [1004, 51] width 94 height 25
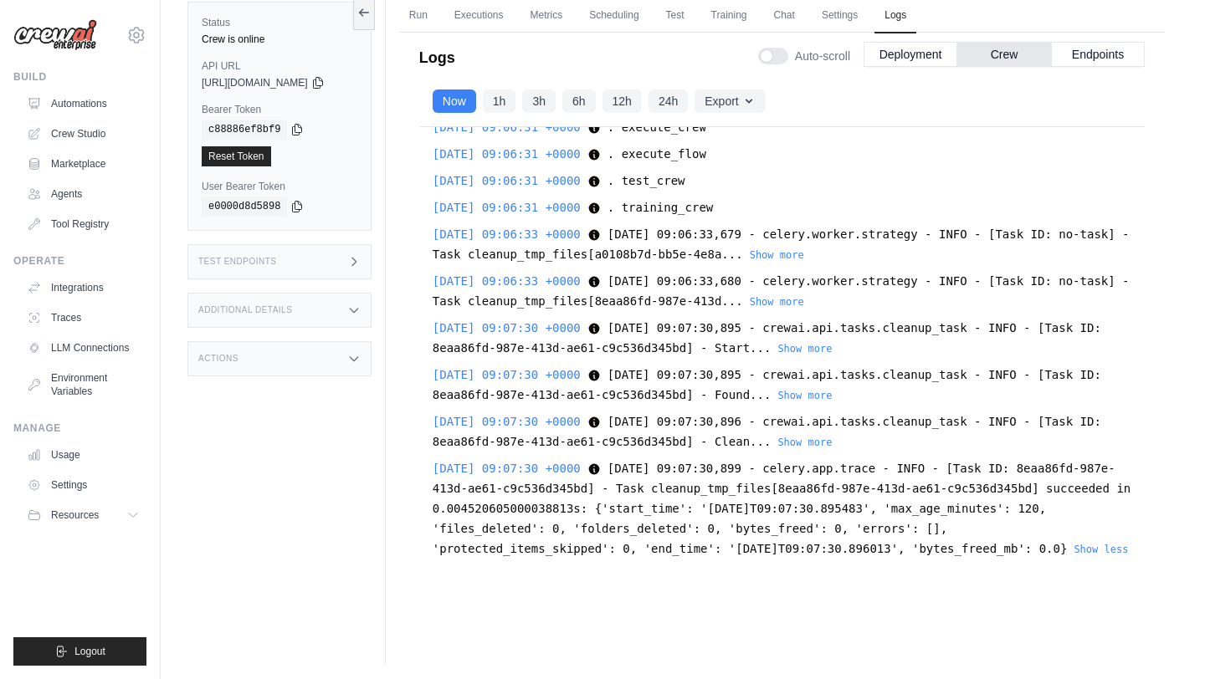
scroll to position [0, 0]
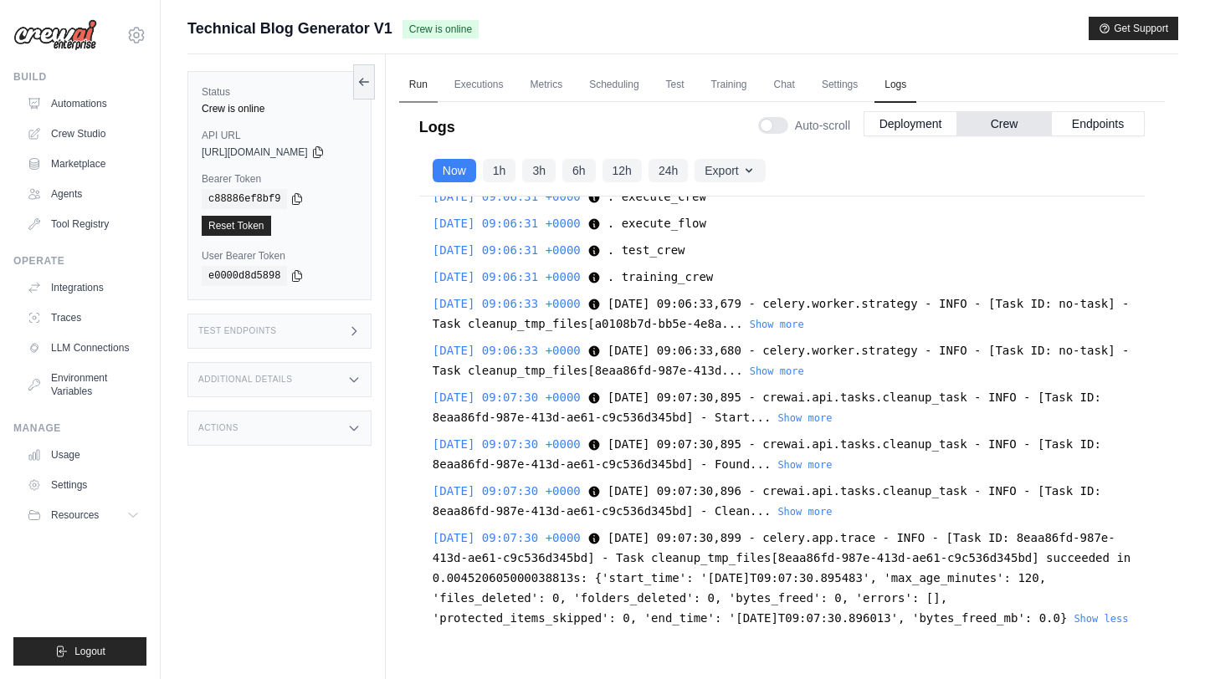
click at [432, 84] on link "Run" at bounding box center [418, 85] width 38 height 35
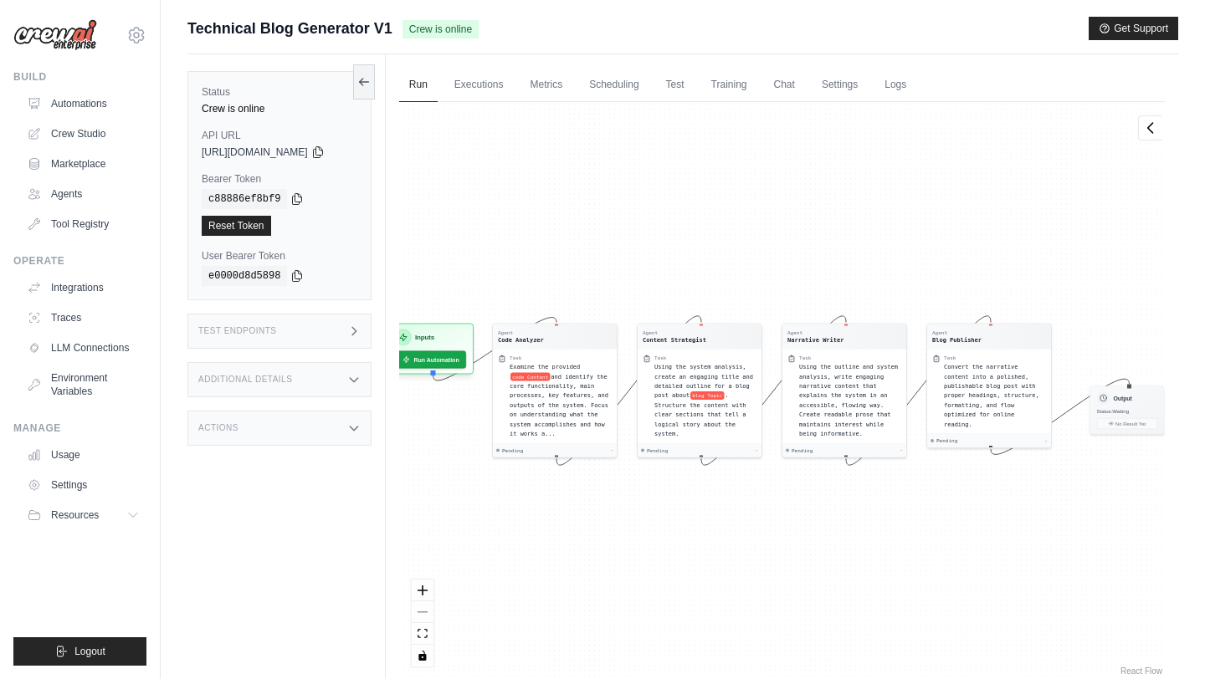
drag, startPoint x: 799, startPoint y: 417, endPoint x: 799, endPoint y: 270, distance: 146.4
click at [799, 403] on div "Task Using the outline and system analysis, write engaging narrative content th…" at bounding box center [844, 397] width 114 height 84
click at [841, 84] on link "Settings" at bounding box center [839, 85] width 56 height 35
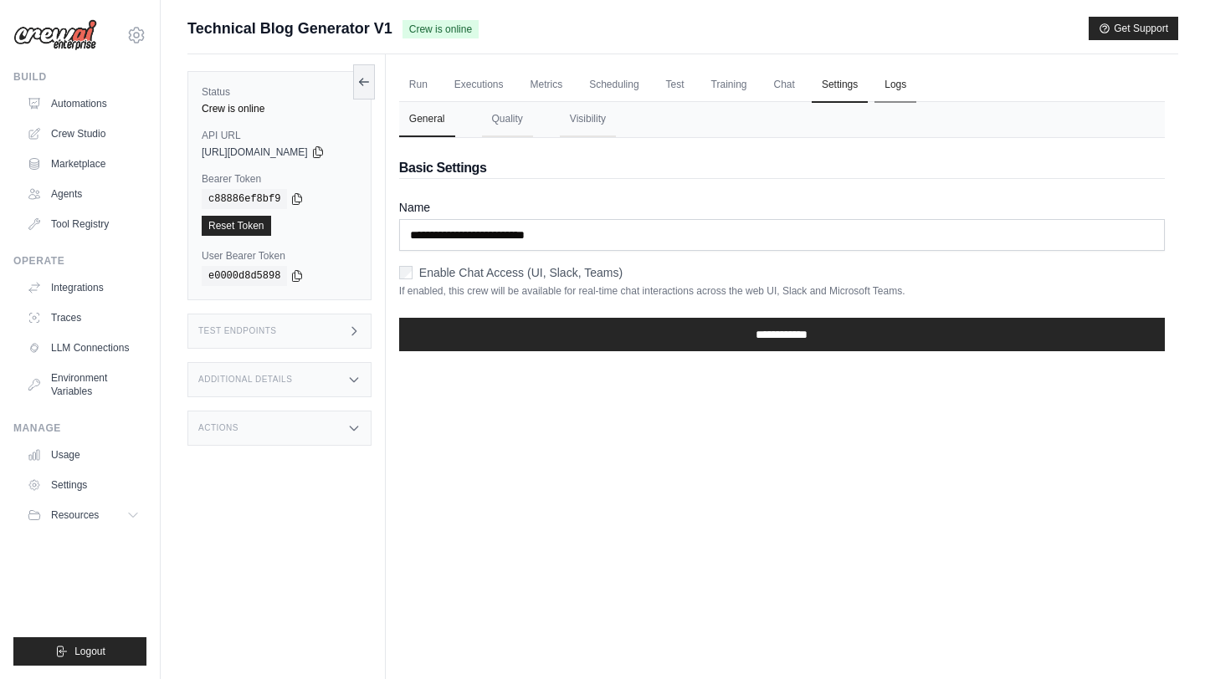
click at [898, 82] on link "Logs" at bounding box center [895, 85] width 42 height 35
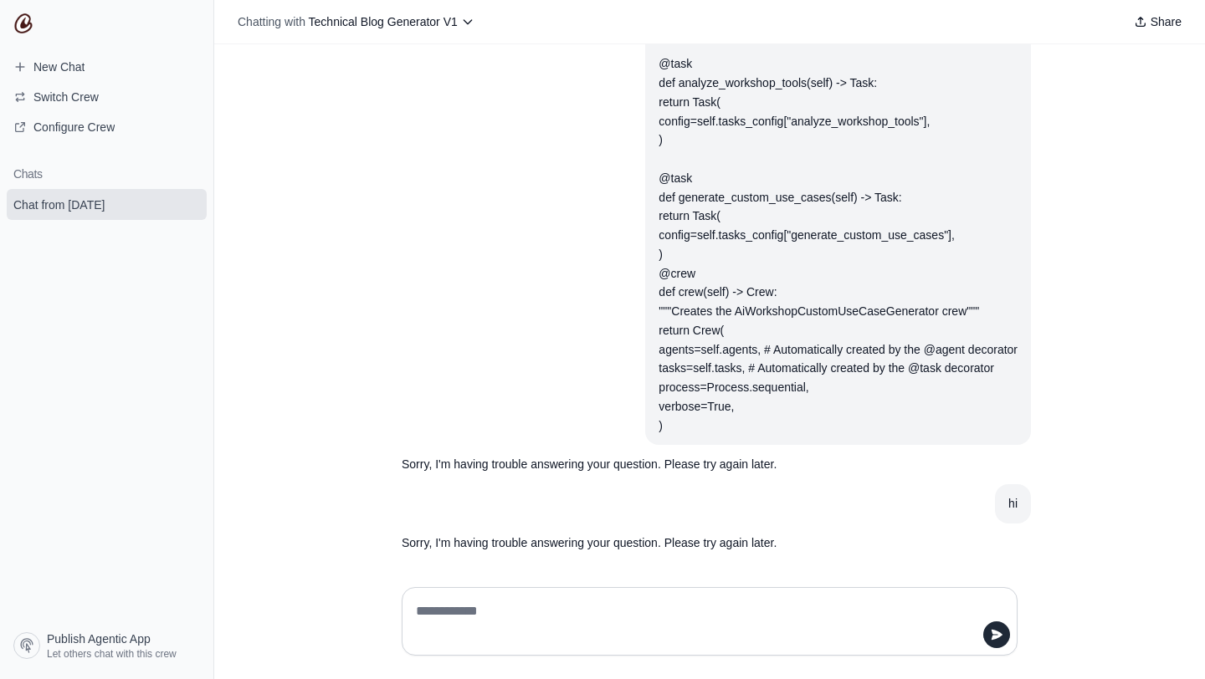
scroll to position [1297, 0]
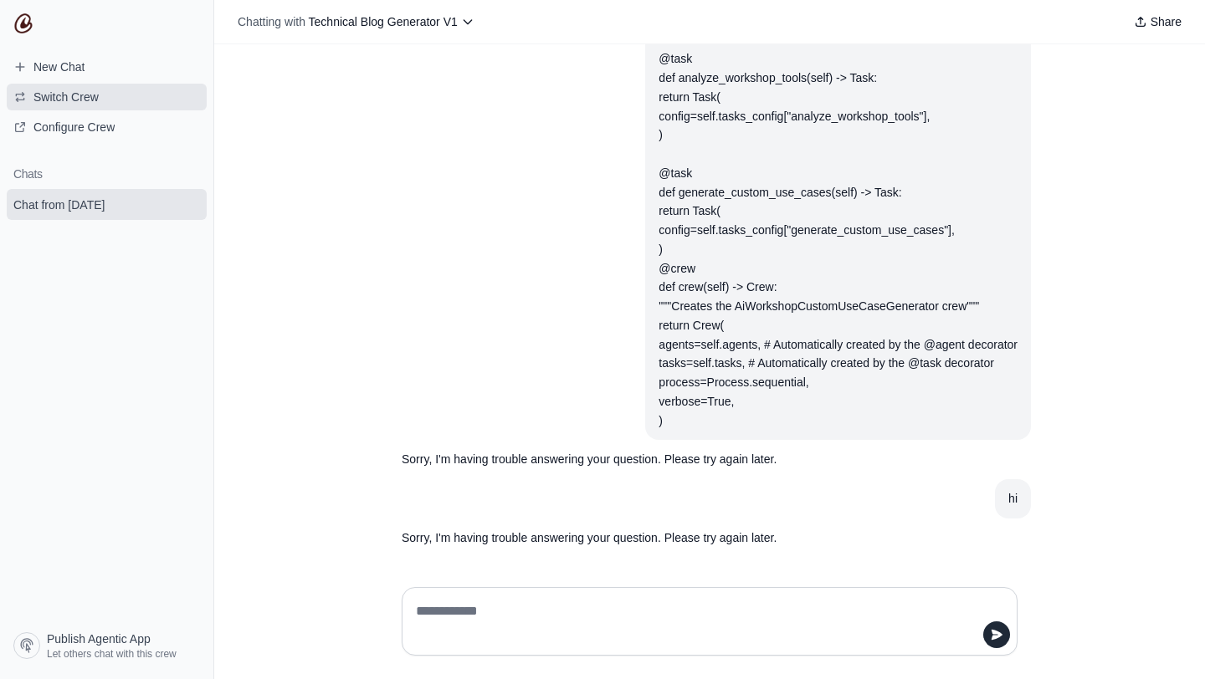
click at [110, 106] on button "Switch Crew" at bounding box center [107, 97] width 200 height 27
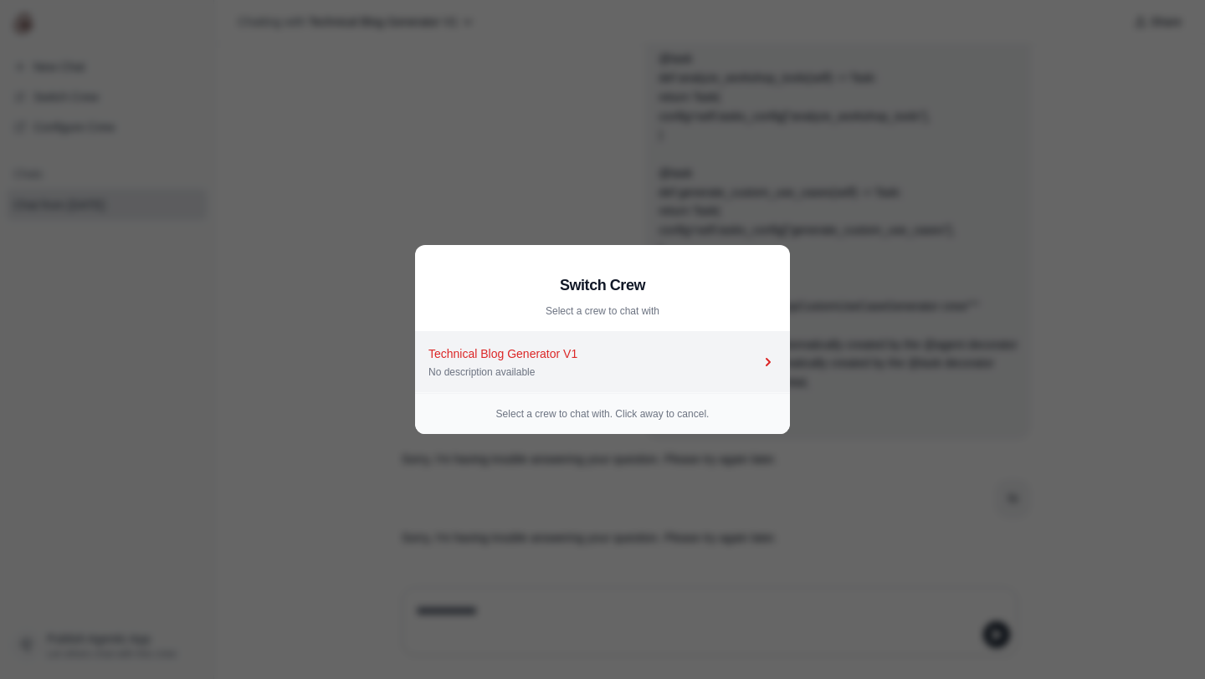
click at [566, 379] on link "Technical Blog Generator V1 No description available" at bounding box center [602, 362] width 375 height 61
click at [642, 351] on div "Technical Blog Generator V1" at bounding box center [593, 353] width 331 height 17
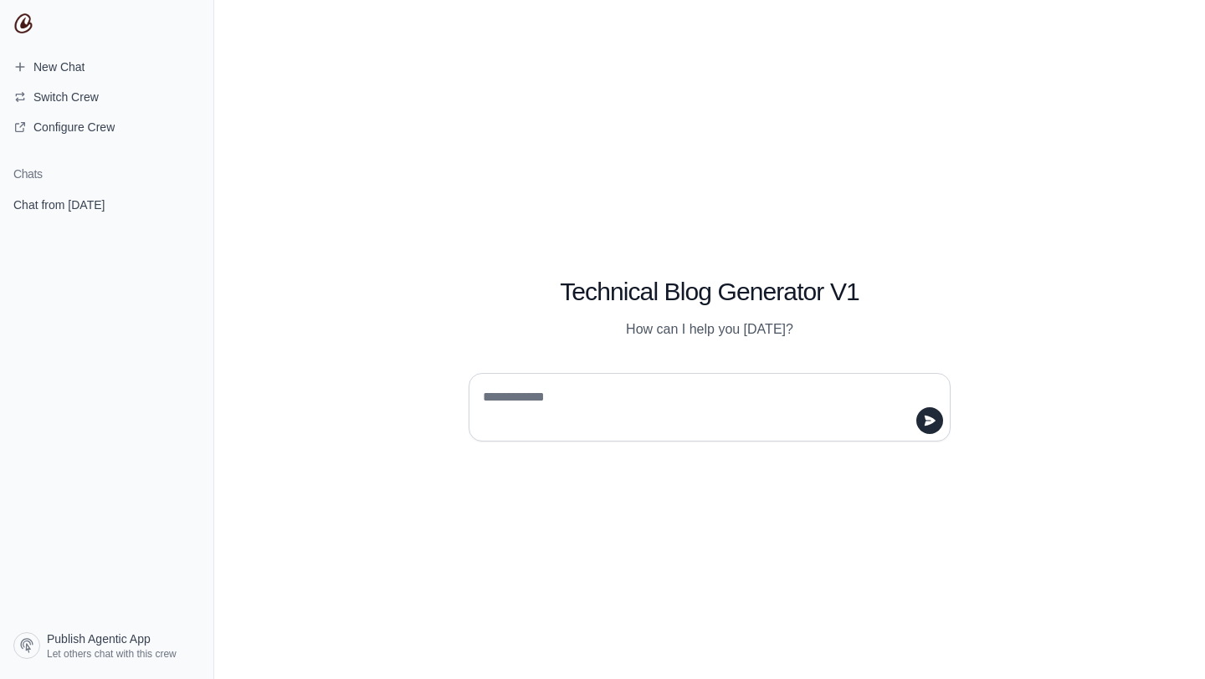
click at [540, 413] on textarea at bounding box center [704, 407] width 450 height 47
type textarea "**"
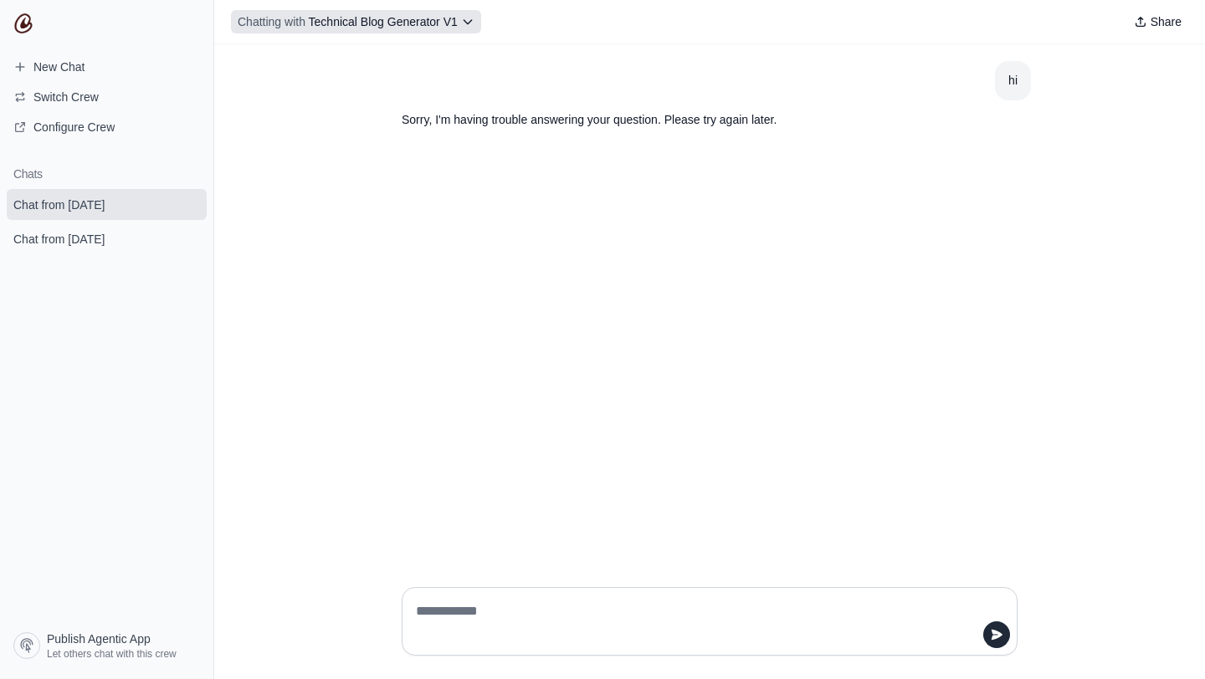
click at [446, 17] on span "Technical Blog Generator V1" at bounding box center [383, 21] width 149 height 13
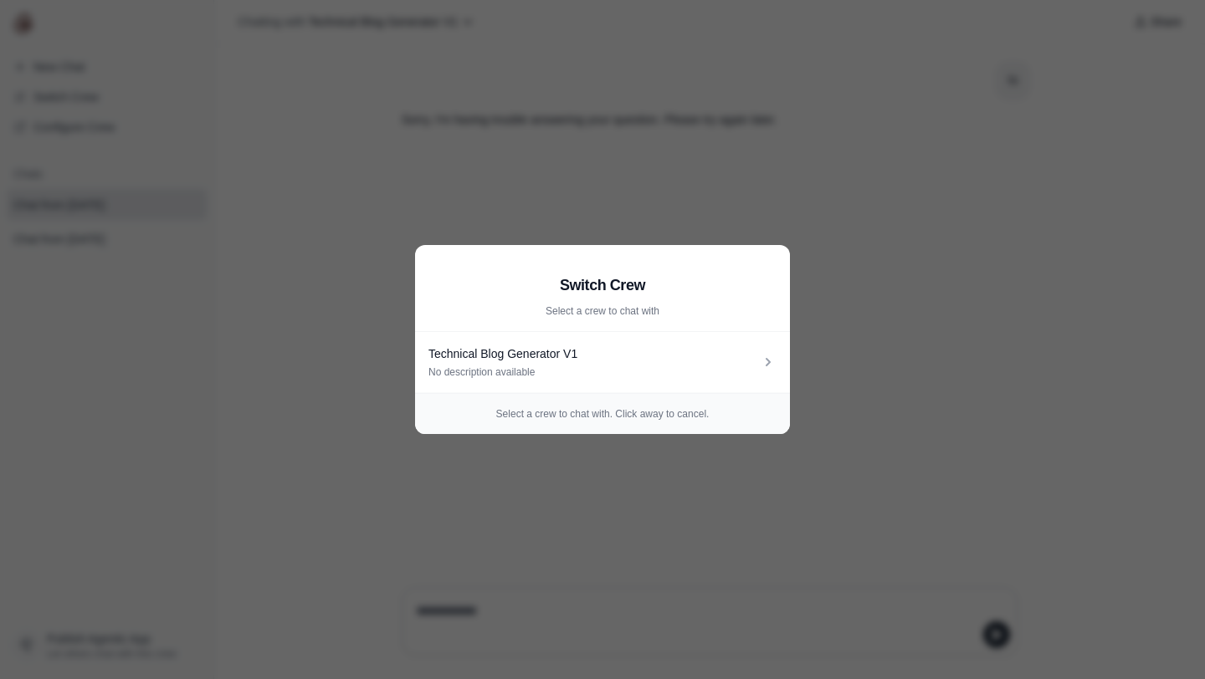
click at [1040, 293] on aside "Switch Crew Select a crew to chat with Technical Blog Generator V1 No descripti…" at bounding box center [602, 339] width 1205 height 679
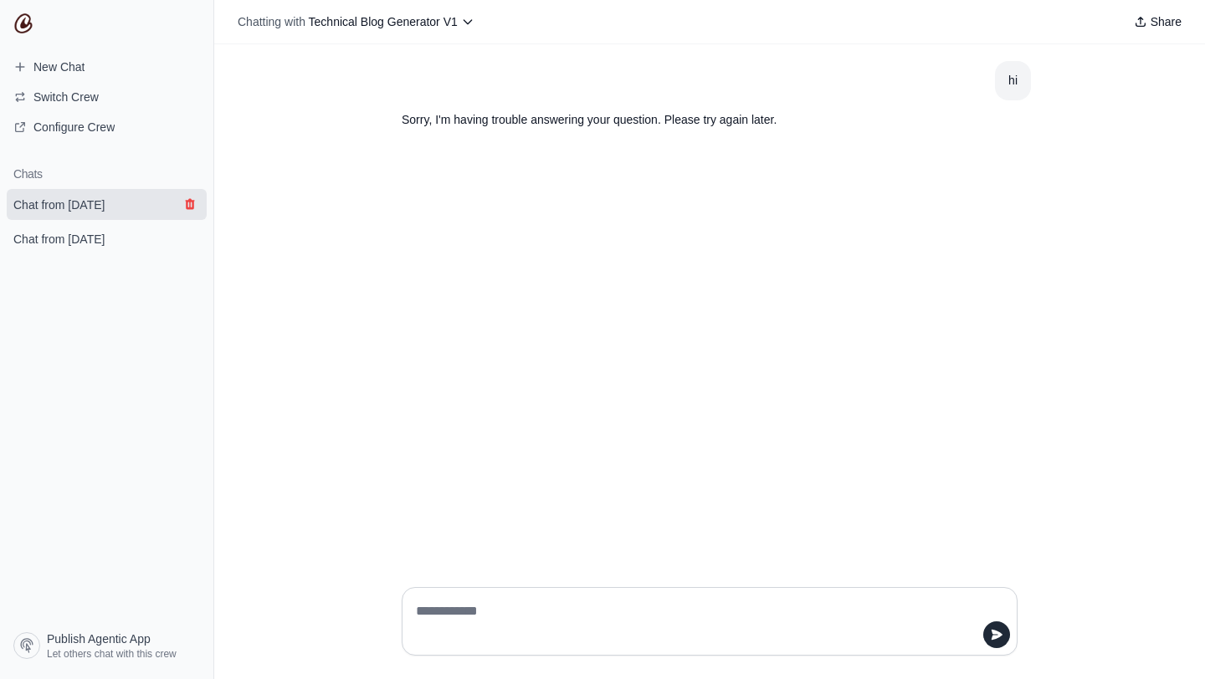
click at [186, 207] on icon "submit" at bounding box center [189, 204] width 9 height 11
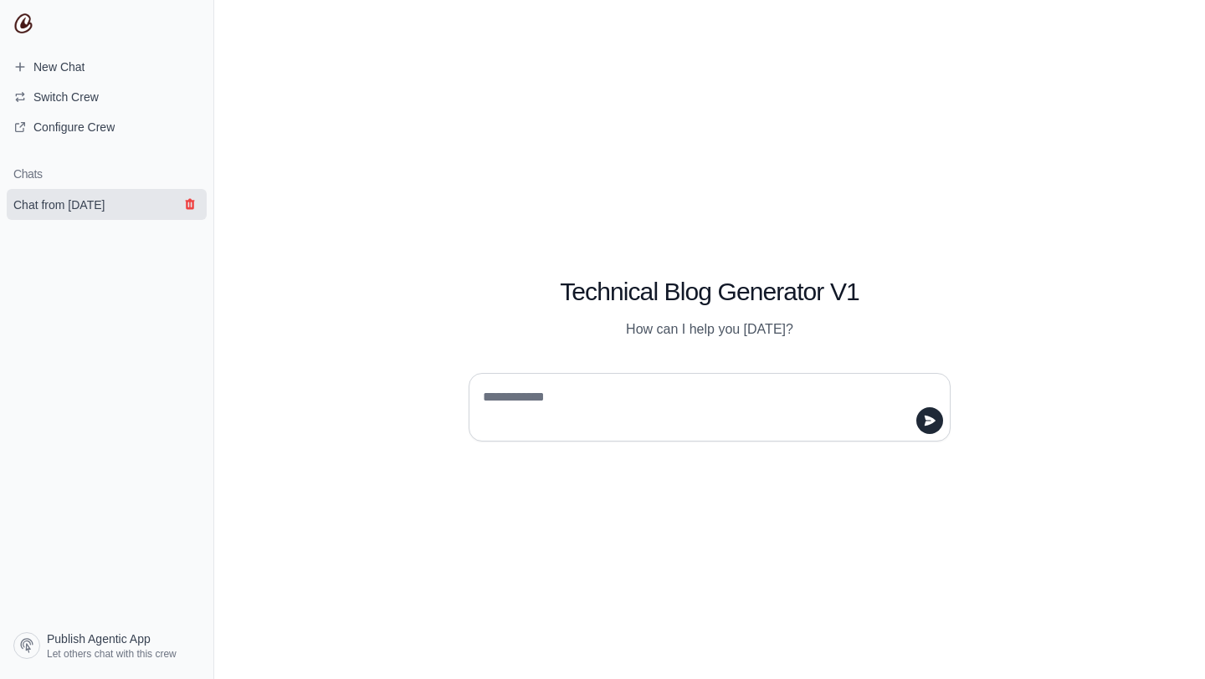
click at [192, 212] on button "submit" at bounding box center [190, 204] width 20 height 20
click at [514, 411] on textarea at bounding box center [704, 407] width 450 height 47
type textarea "*****"
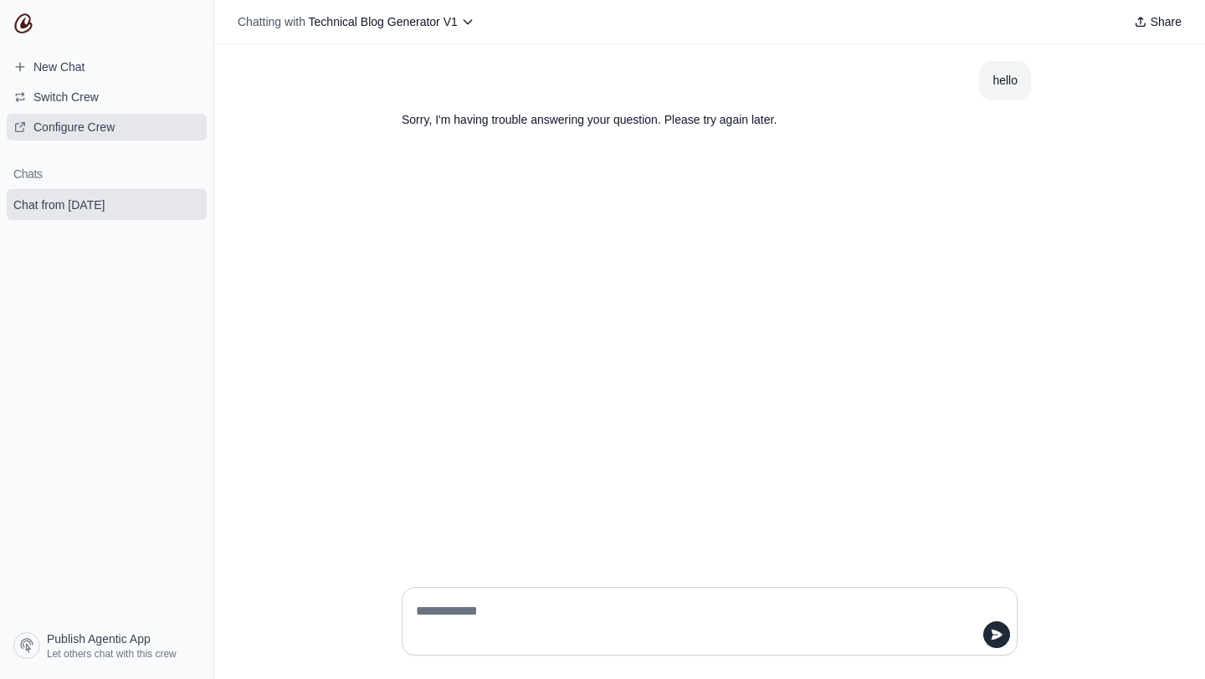
click at [128, 125] on link "Configure Crew" at bounding box center [107, 127] width 200 height 27
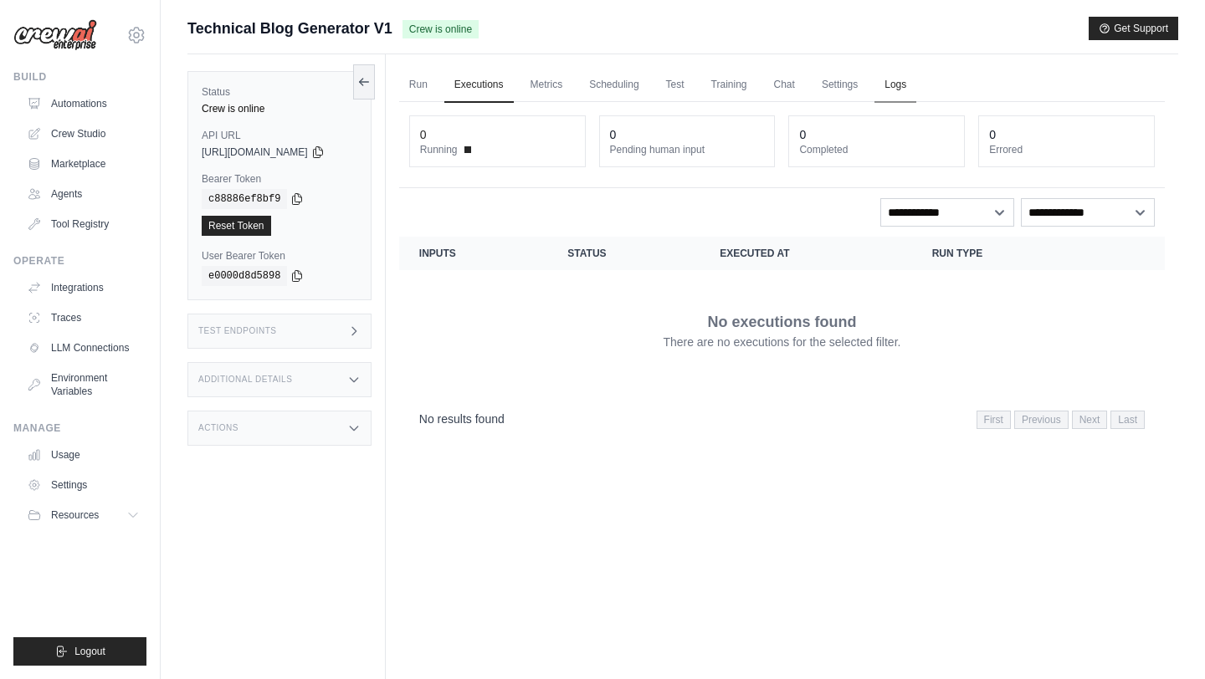
click at [904, 83] on link "Logs" at bounding box center [895, 85] width 42 height 35
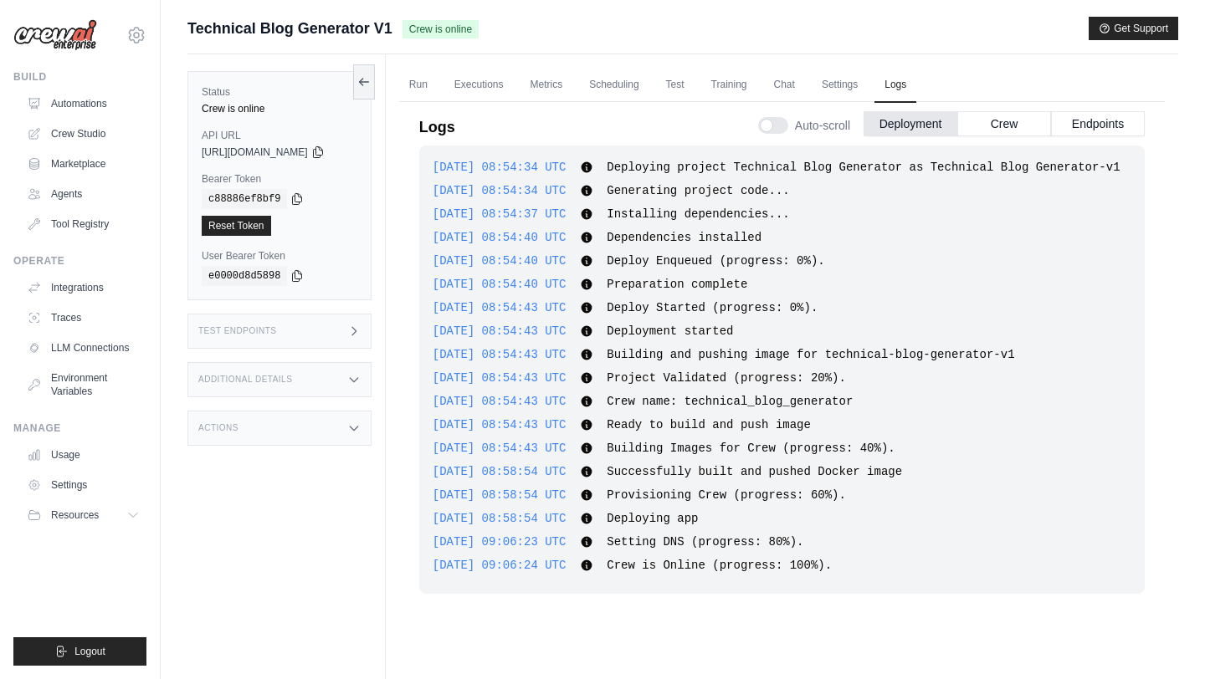
scroll to position [71, 0]
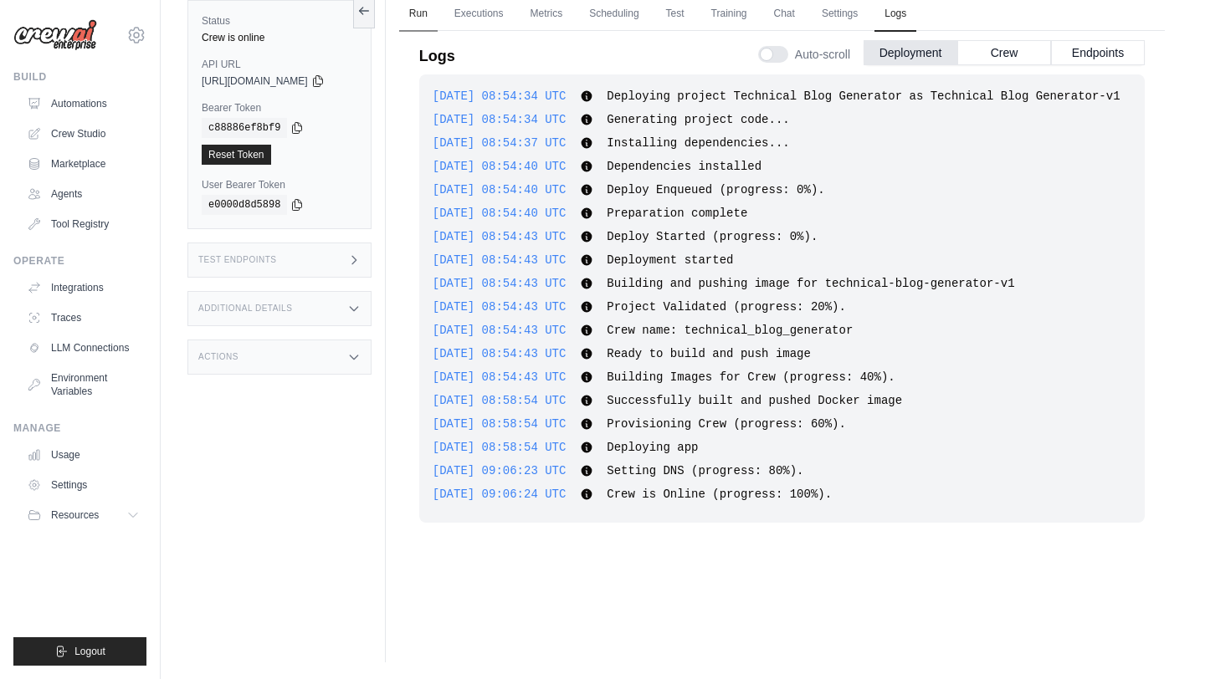
click at [432, 13] on link "Run" at bounding box center [418, 14] width 38 height 35
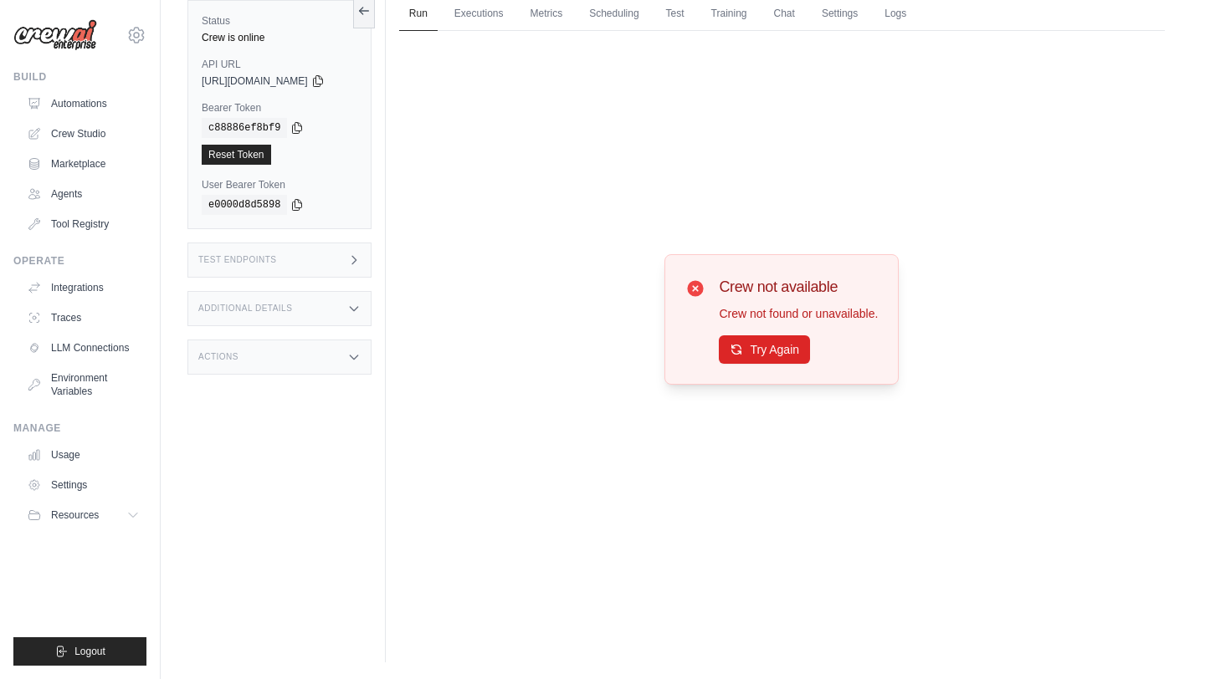
click at [762, 373] on div "Crew not available Crew not found or unavailable. Try Again" at bounding box center [781, 319] width 234 height 130
click at [762, 362] on button "Try Again" at bounding box center [764, 349] width 91 height 28
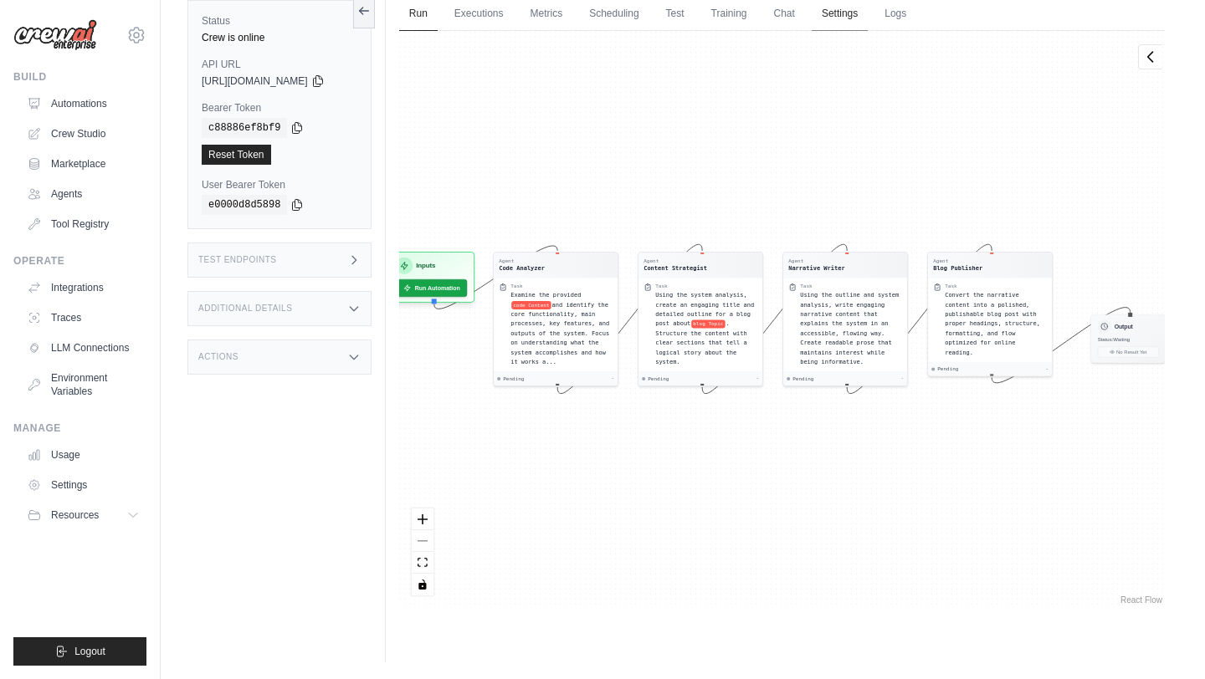
click at [853, 11] on link "Settings" at bounding box center [839, 14] width 56 height 35
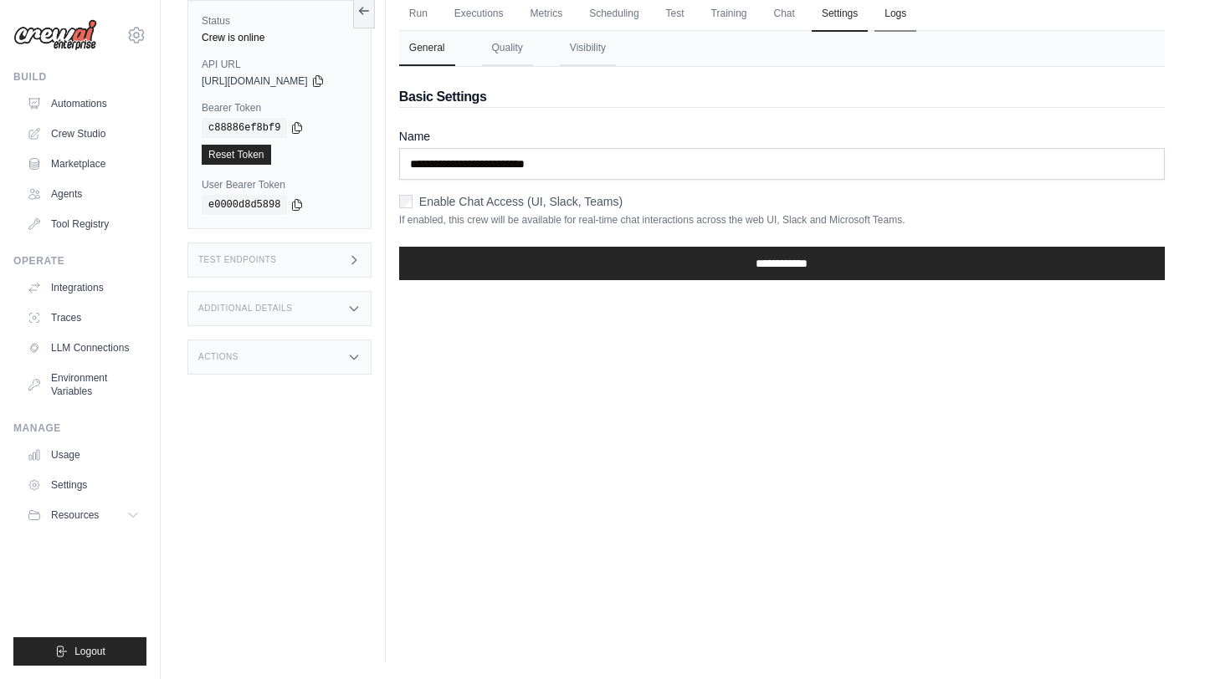
click at [908, 11] on link "Logs" at bounding box center [895, 14] width 42 height 35
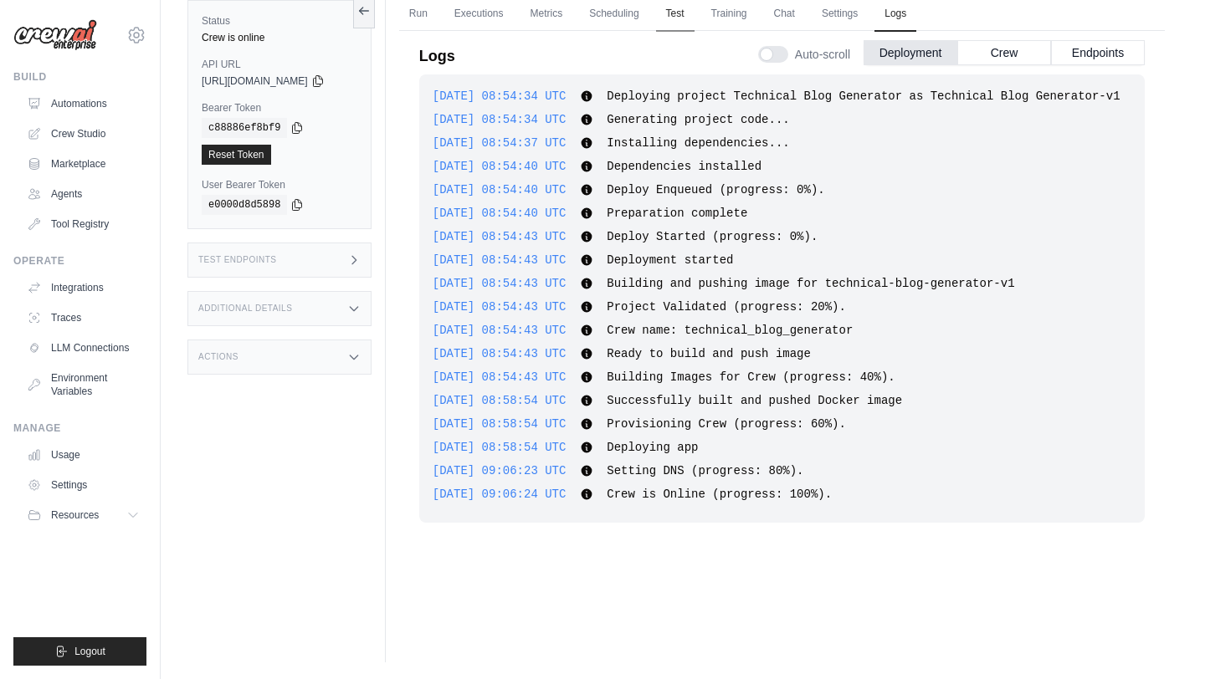
click at [686, 8] on link "Test" at bounding box center [675, 14] width 38 height 35
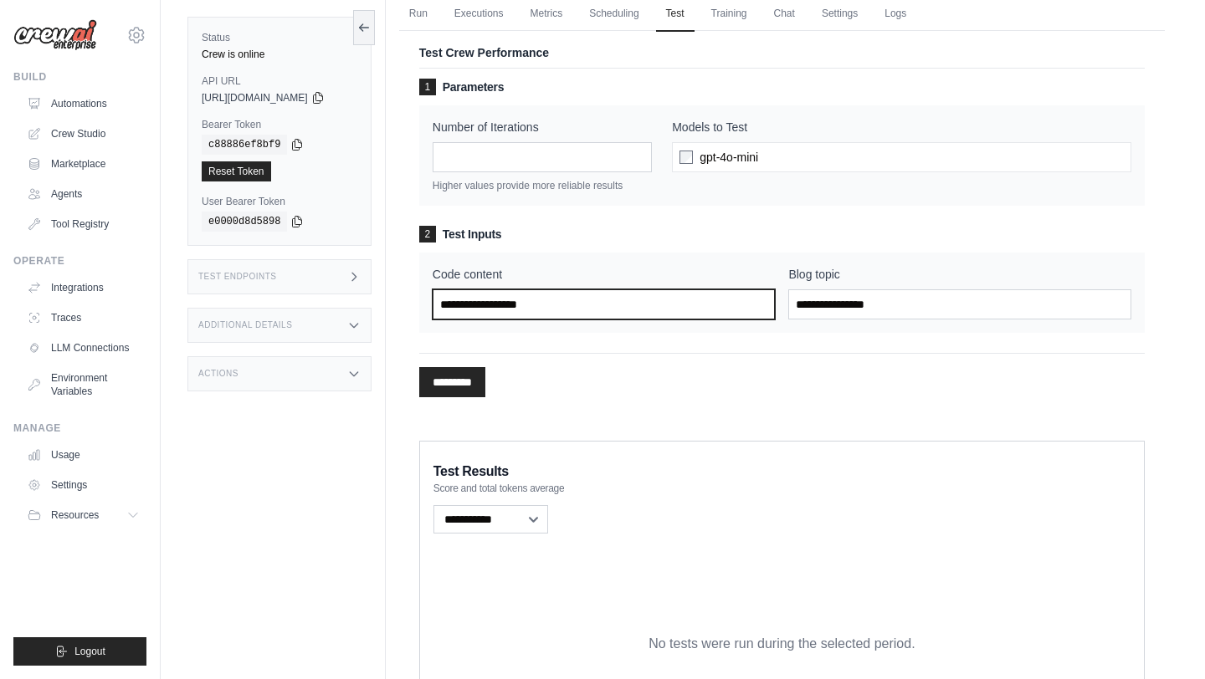
click at [627, 310] on input "Code content" at bounding box center [603, 304] width 343 height 30
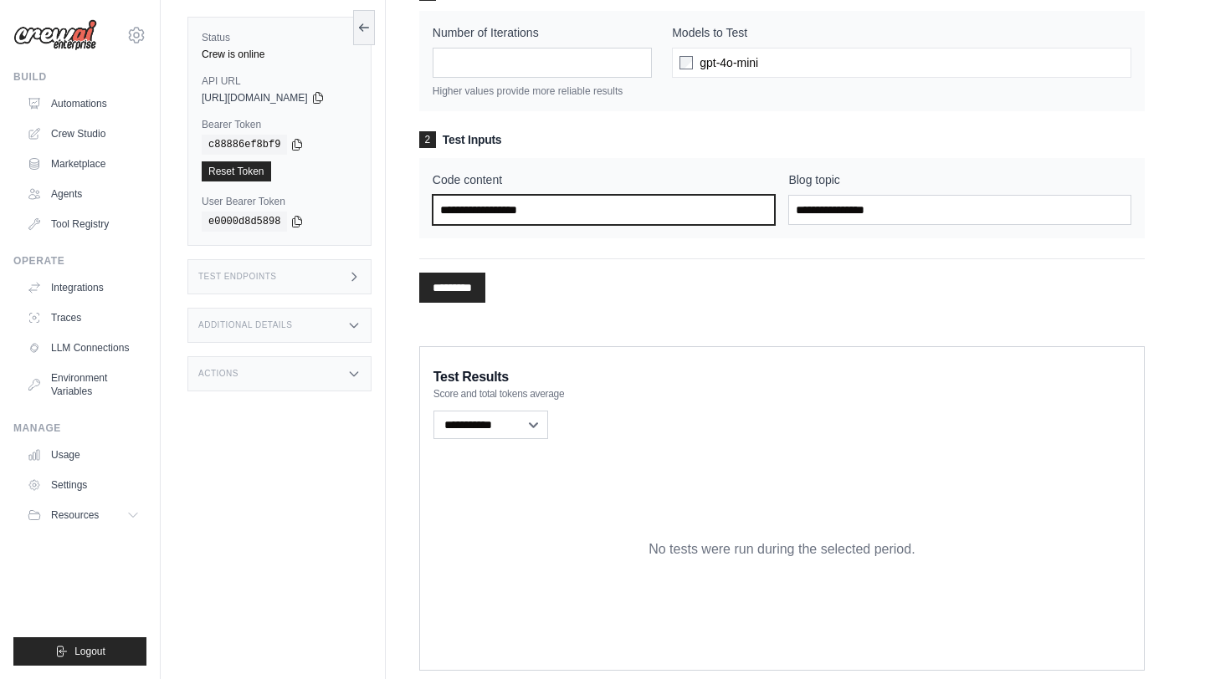
scroll to position [207, 0]
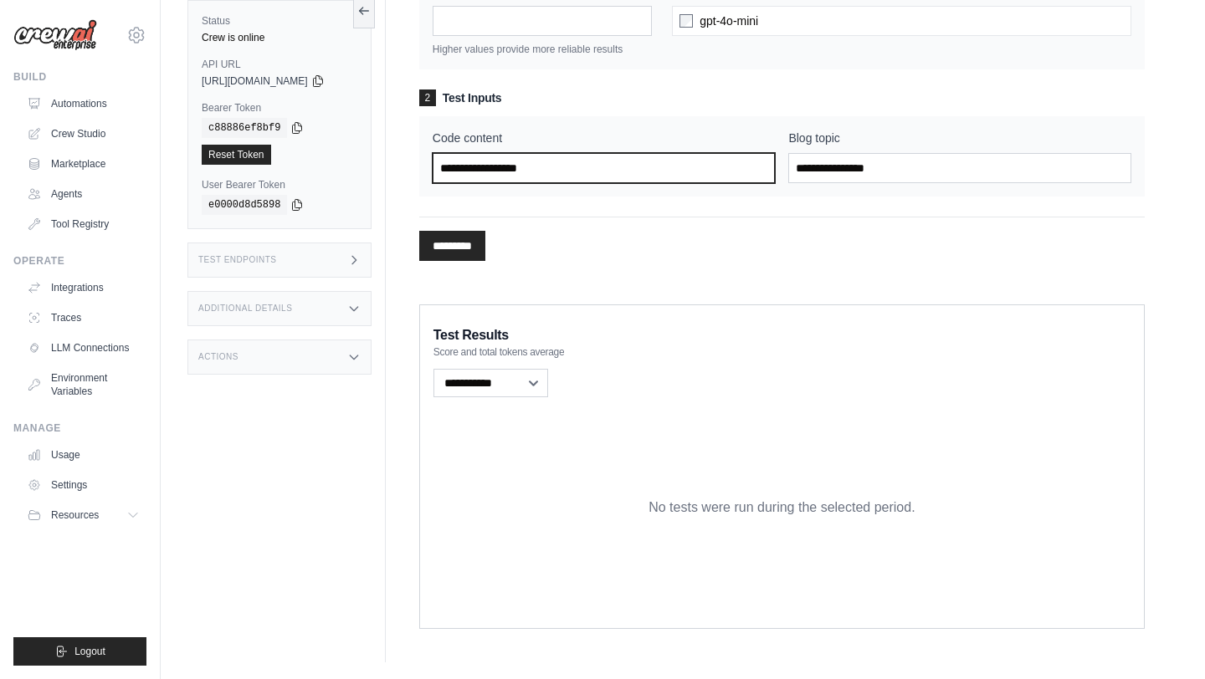
click at [535, 166] on input "Code content" at bounding box center [603, 168] width 343 height 30
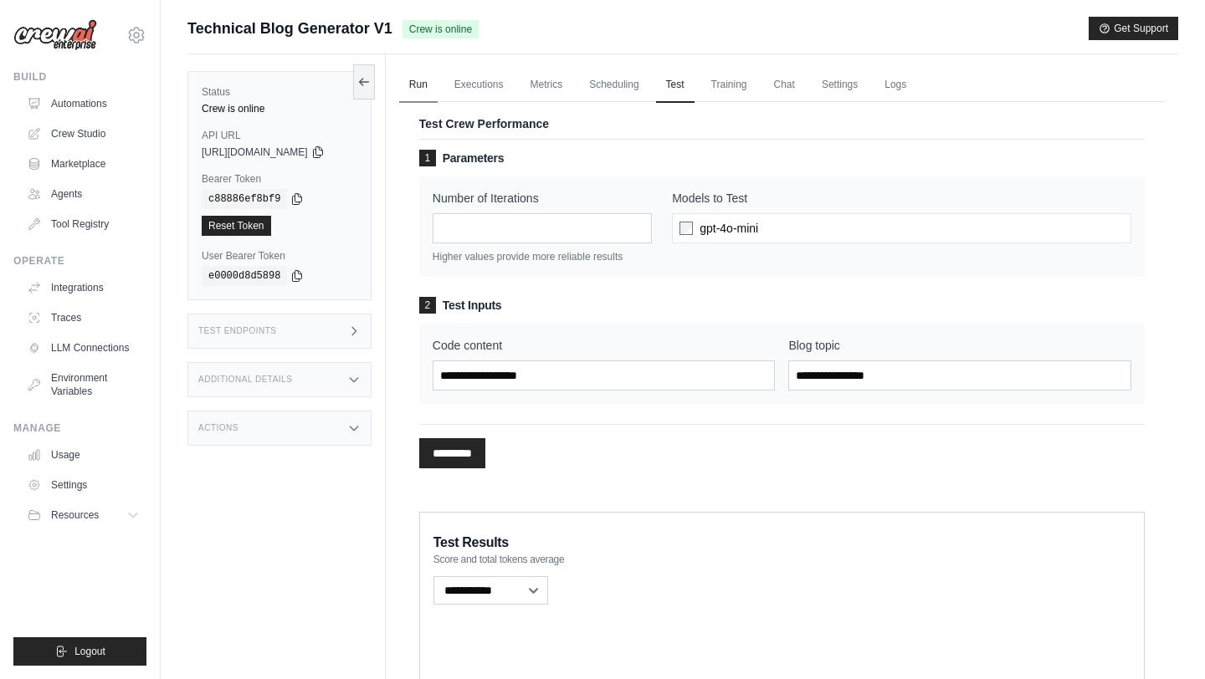
click at [424, 82] on link "Run" at bounding box center [418, 85] width 38 height 35
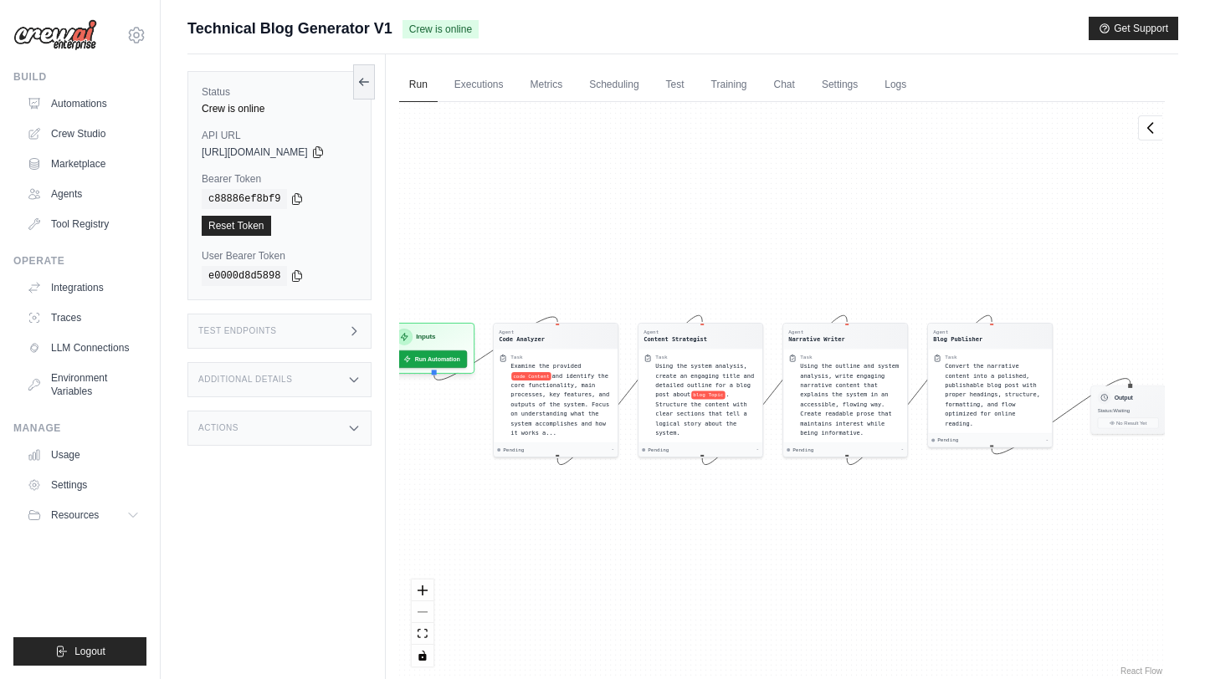
click at [361, 331] on icon at bounding box center [353, 331] width 13 height 13
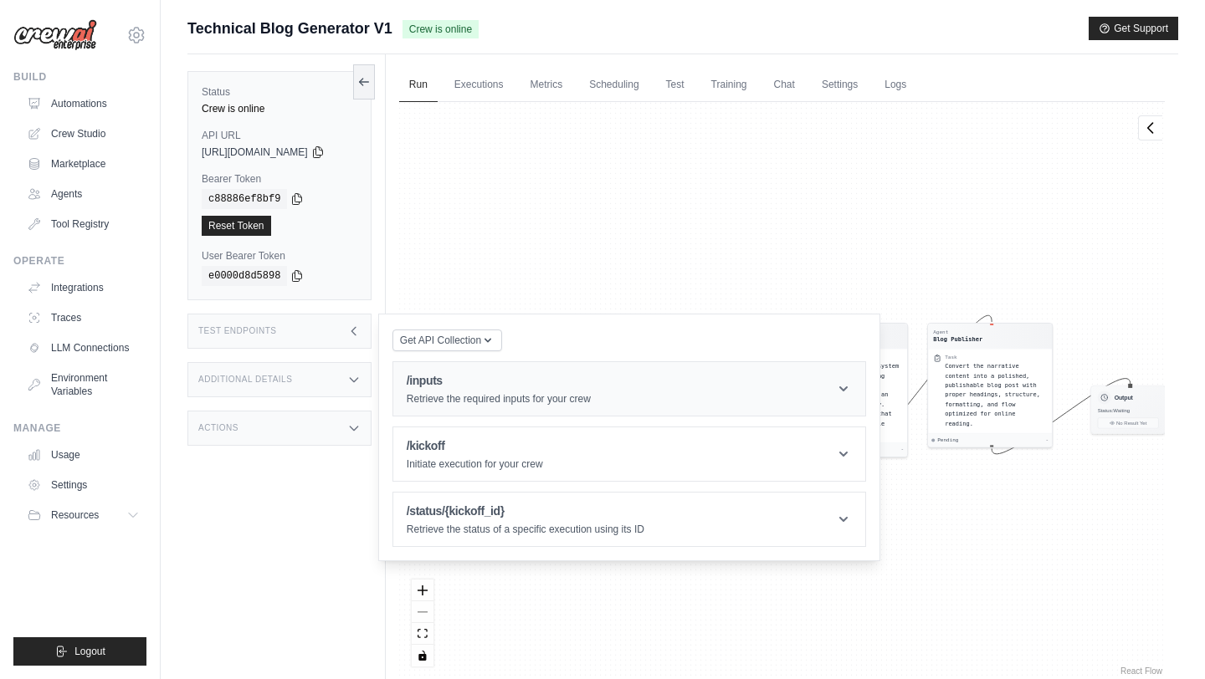
click at [530, 378] on h1 "/inputs" at bounding box center [499, 380] width 184 height 17
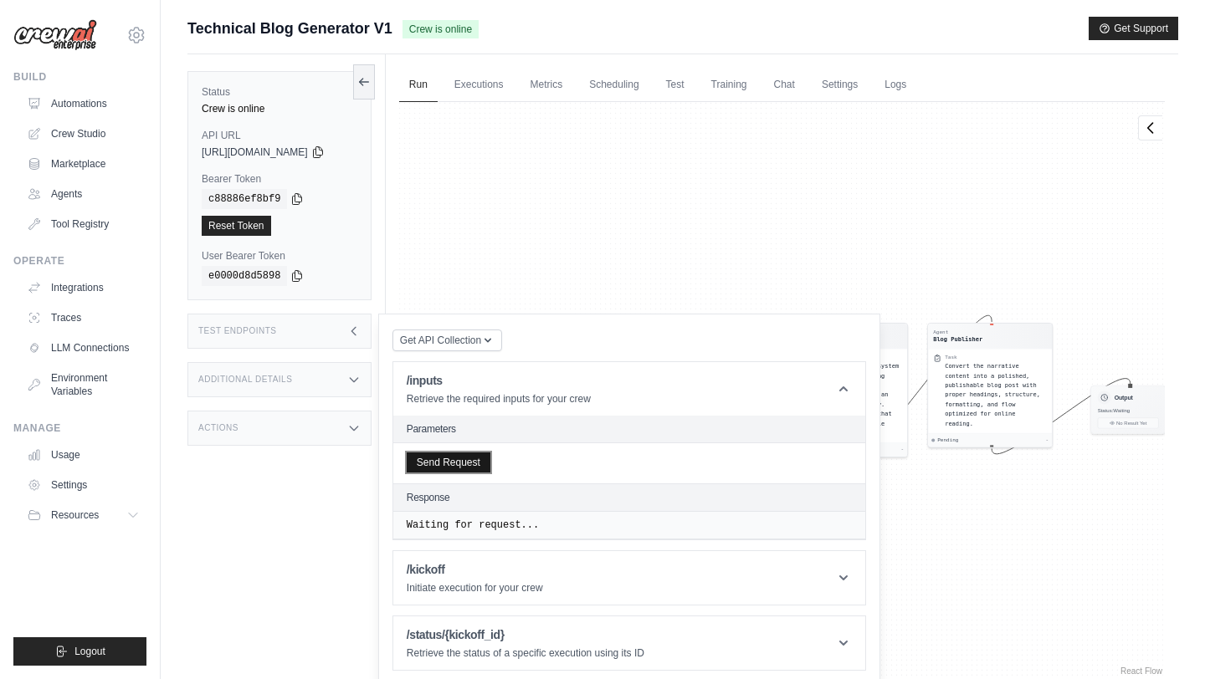
click at [473, 463] on button "Send Request" at bounding box center [449, 463] width 84 height 20
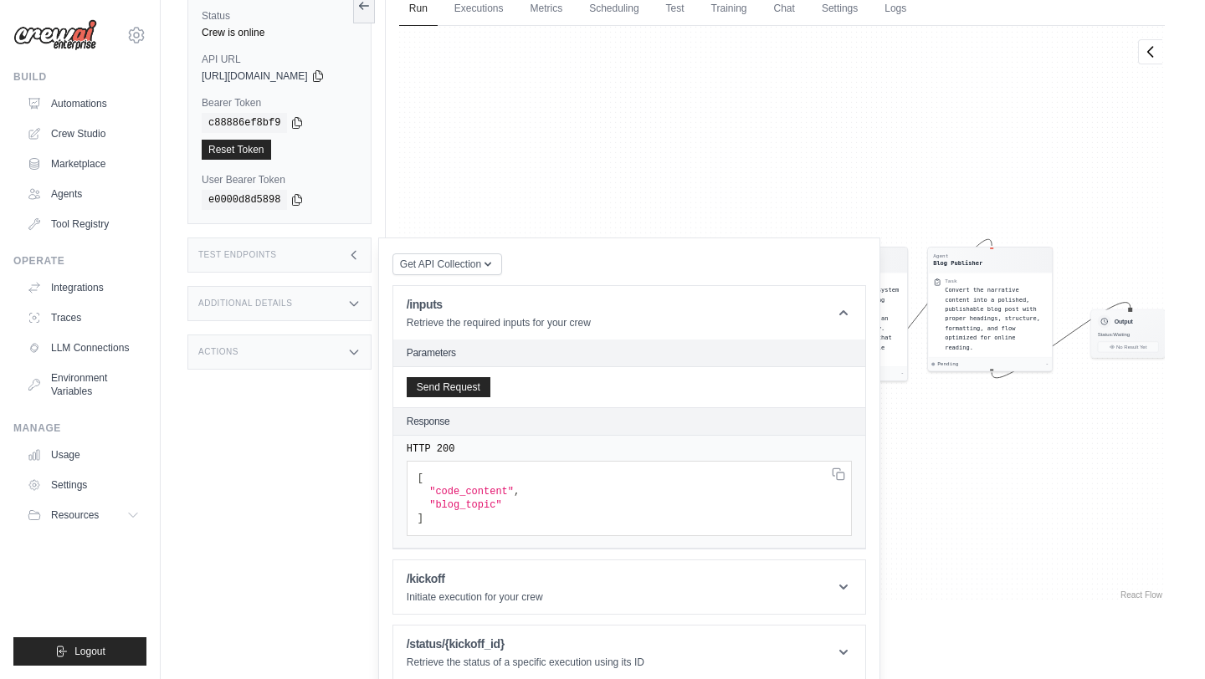
scroll to position [91, 0]
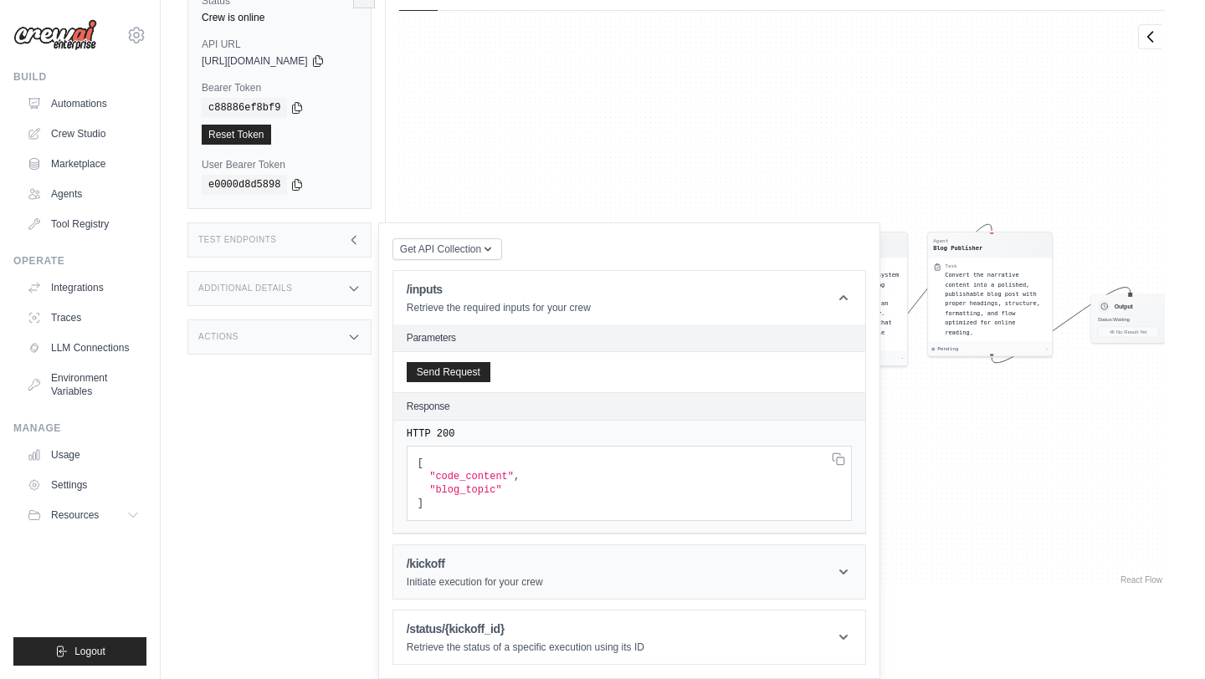
click at [605, 557] on header "/kickoff Initiate execution for your crew" at bounding box center [629, 572] width 472 height 54
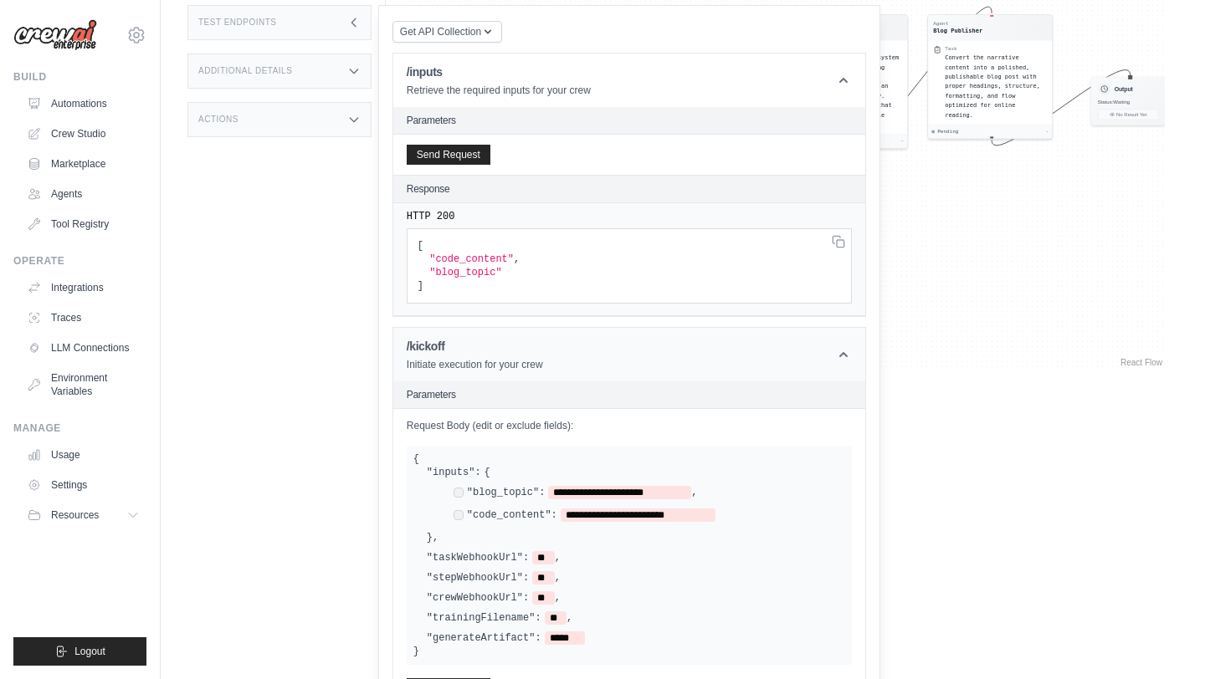
scroll to position [473, 0]
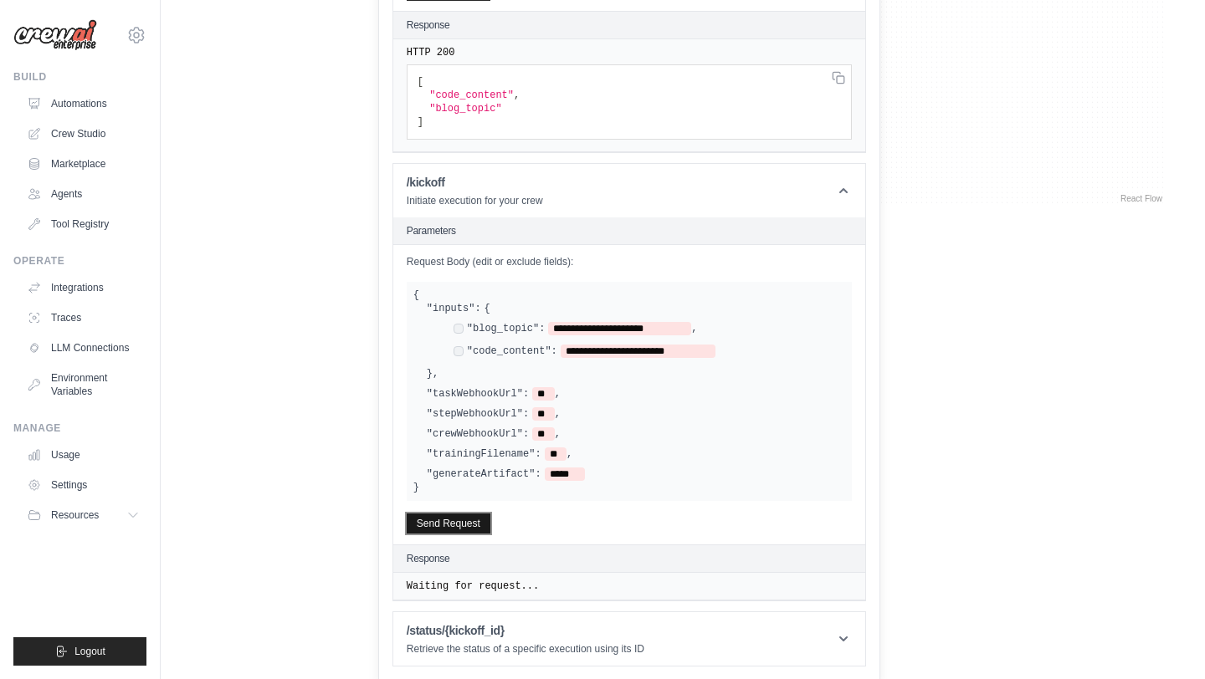
click at [486, 521] on button "Send Request" at bounding box center [449, 524] width 84 height 20
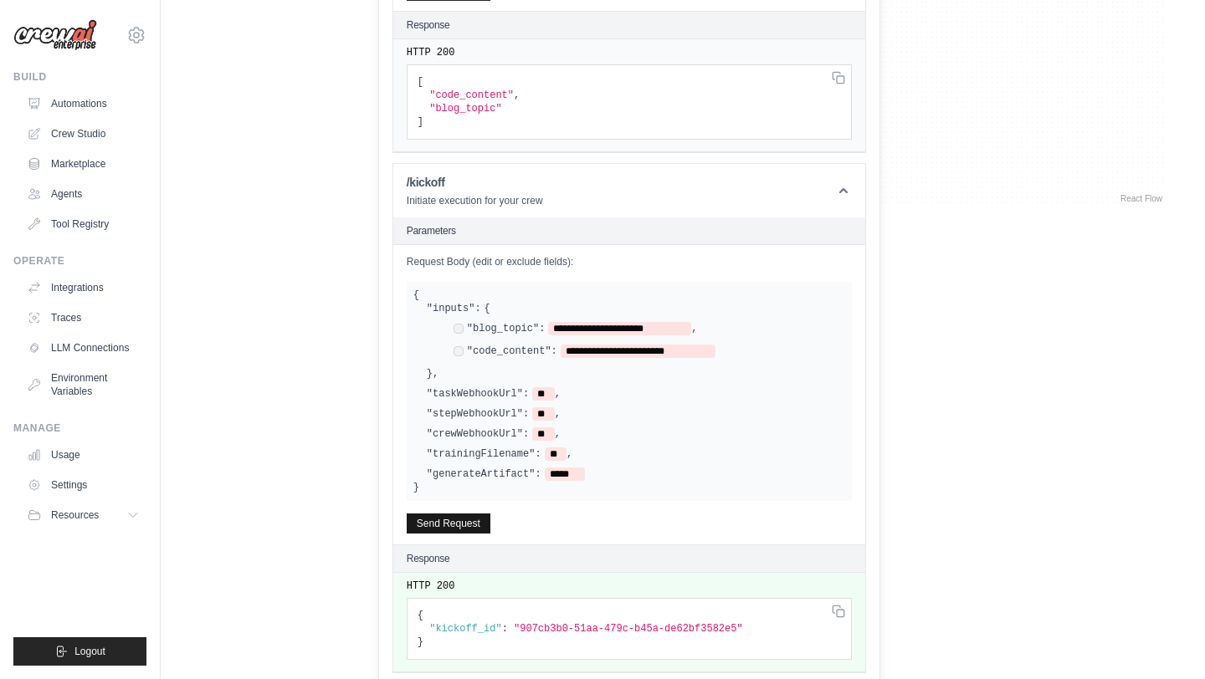
scroll to position [545, 0]
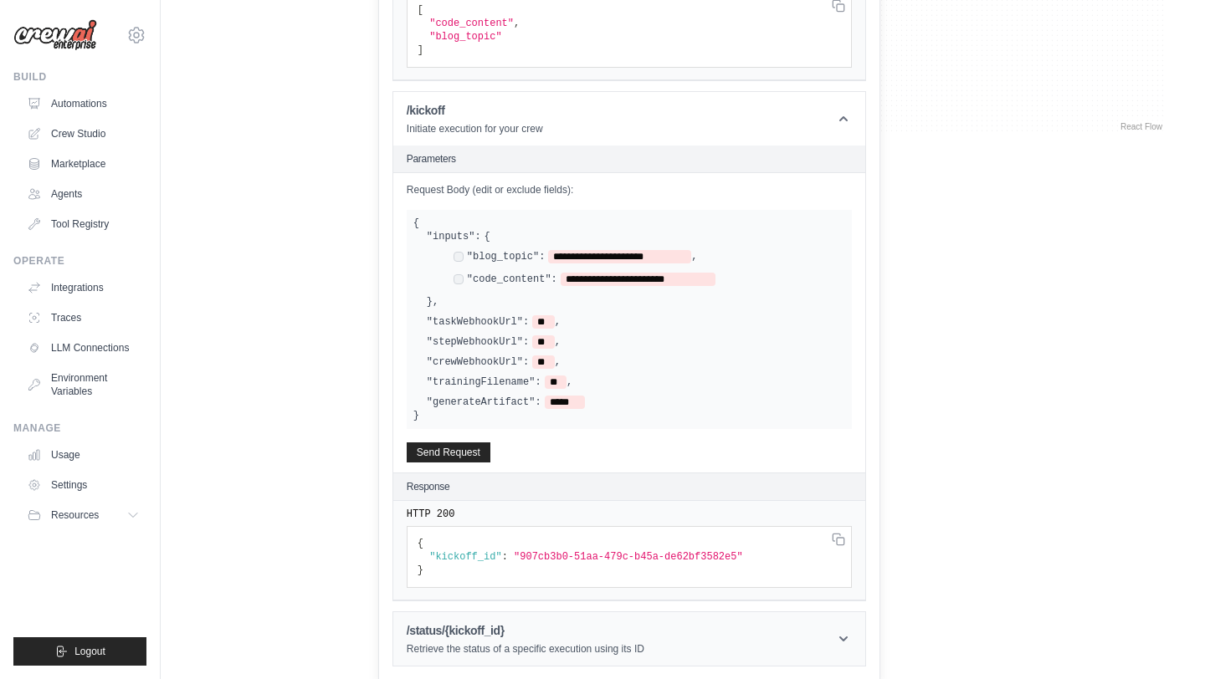
click at [560, 642] on p "Retrieve the status of a specific execution using its ID" at bounding box center [526, 648] width 238 height 13
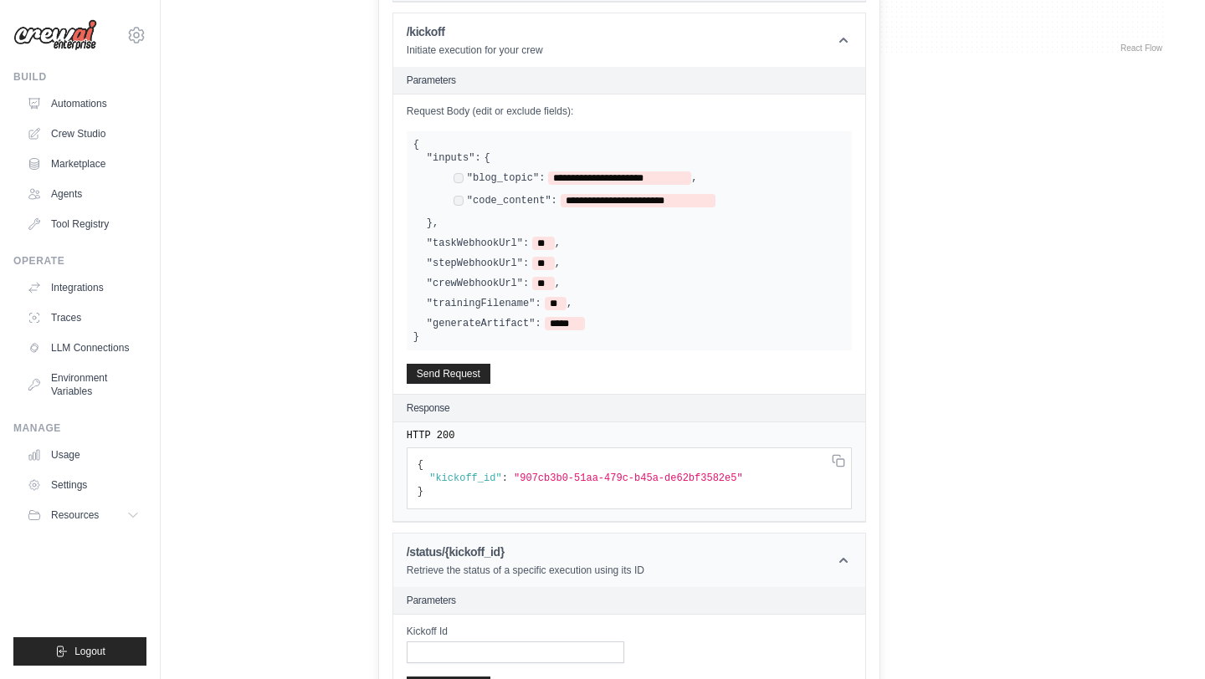
scroll to position [720, 0]
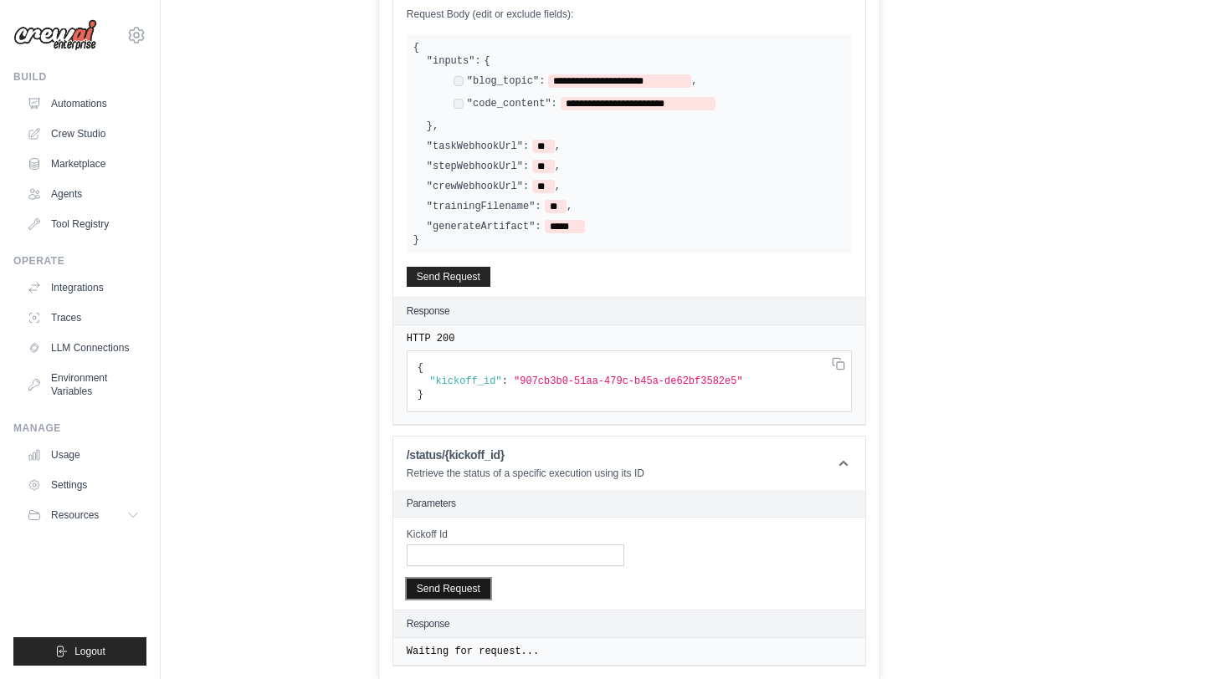
click at [473, 587] on button "Send Request" at bounding box center [449, 589] width 84 height 20
drag, startPoint x: 532, startPoint y: 381, endPoint x: 748, endPoint y: 381, distance: 215.8
copy span "907cb3b0-51aa-479c-b45a-de62bf3582e5"
click at [489, 545] on input "Kickoff Id" at bounding box center [515, 556] width 217 height 22
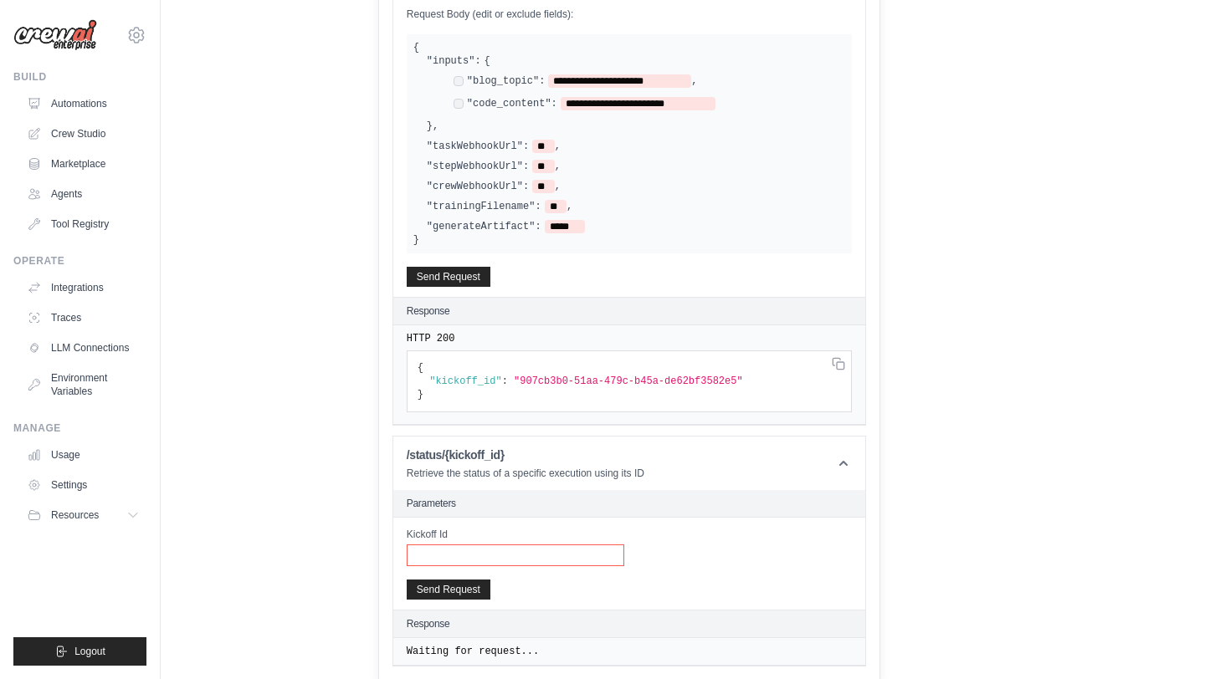
paste input "**********"
type input "**********"
click at [469, 586] on button "Send Request" at bounding box center [449, 589] width 84 height 20
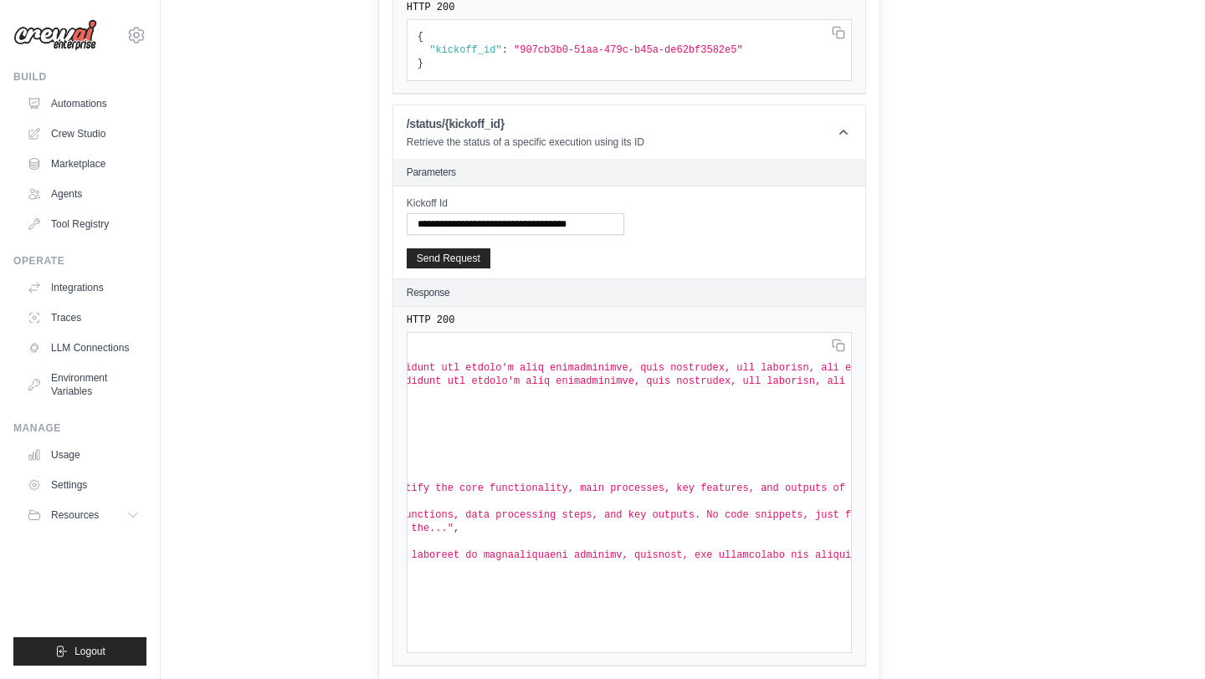
scroll to position [62, 480]
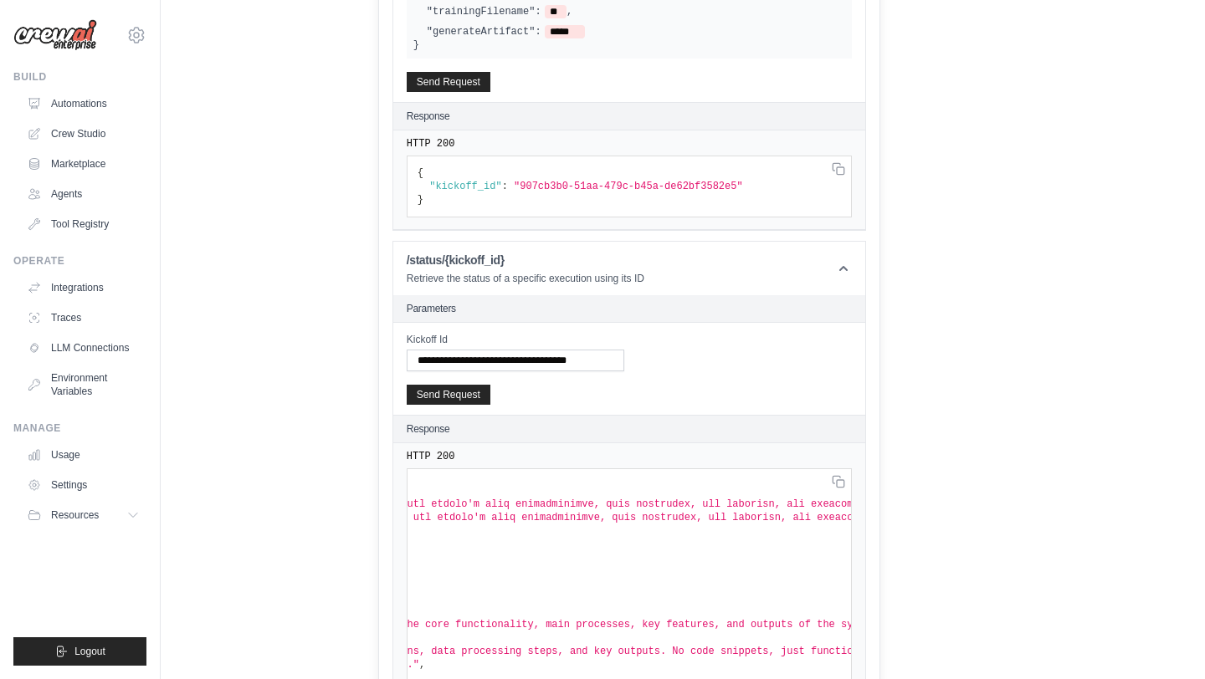
scroll to position [92, 0]
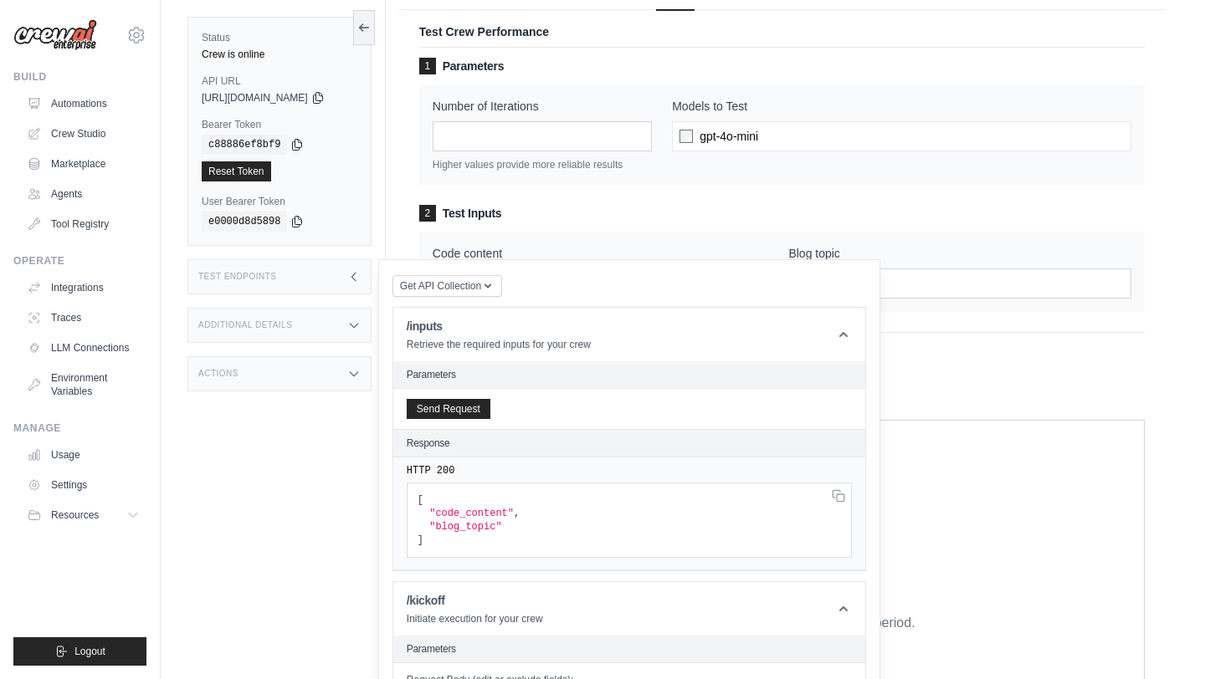
click at [291, 329] on h3 "Additional Details" at bounding box center [245, 325] width 94 height 10
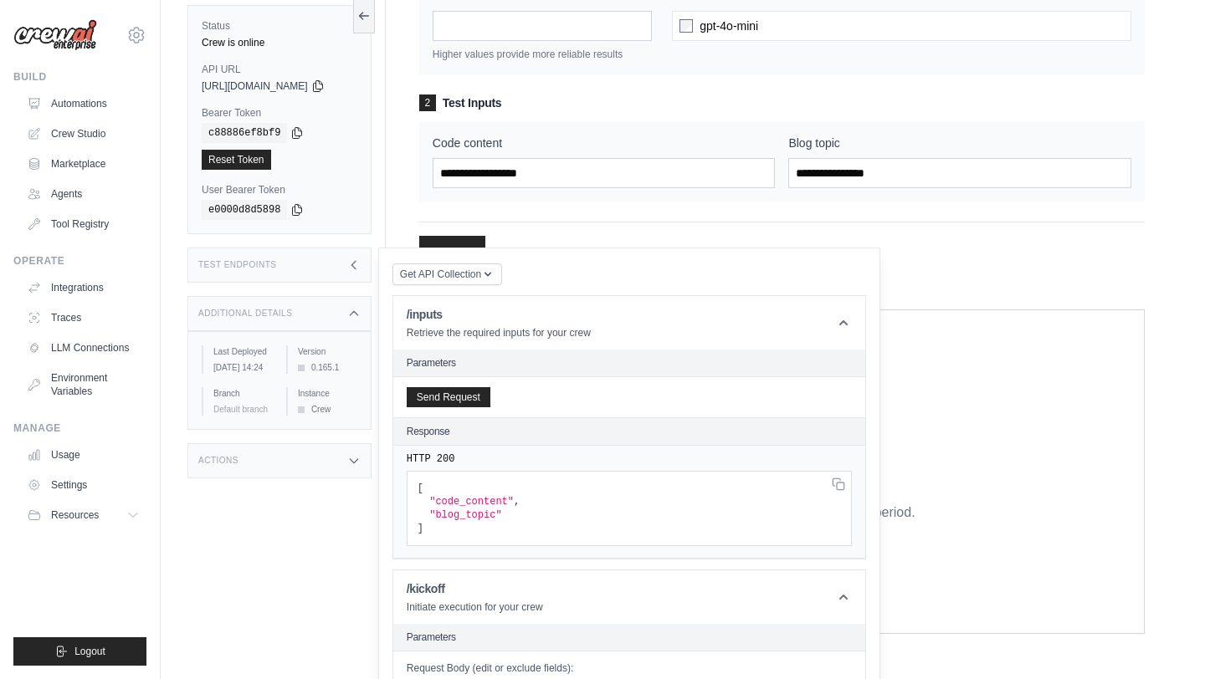
click at [310, 470] on div "Actions" at bounding box center [279, 460] width 184 height 35
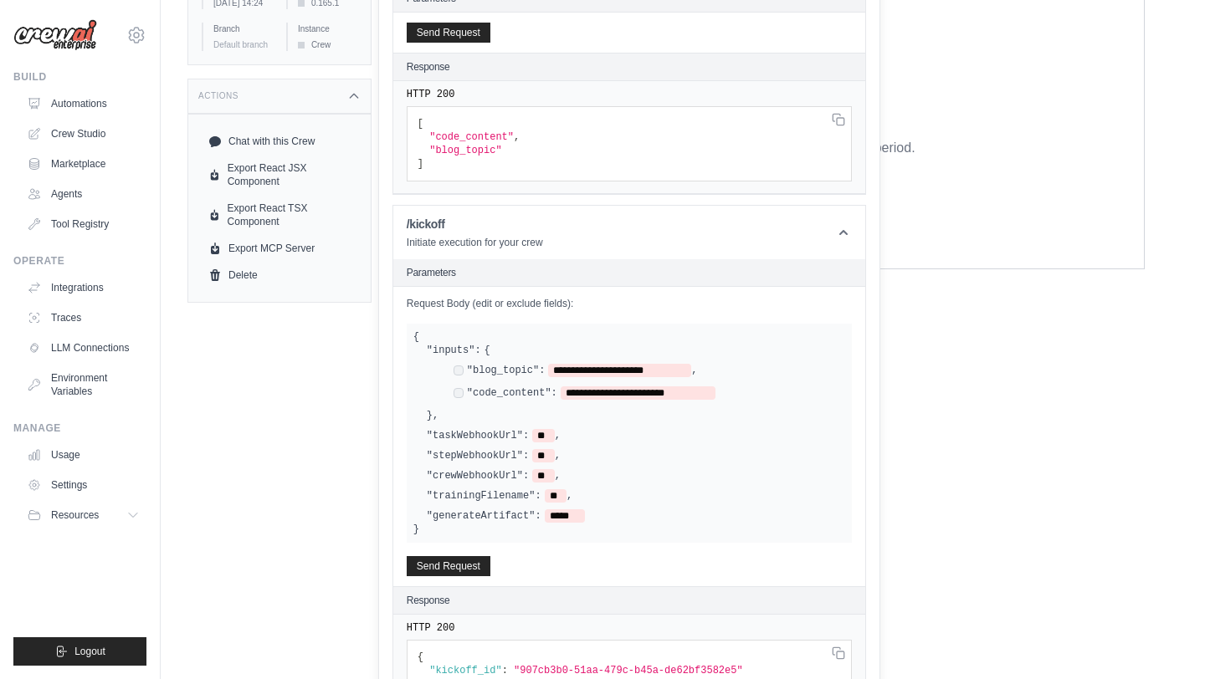
scroll to position [587, 0]
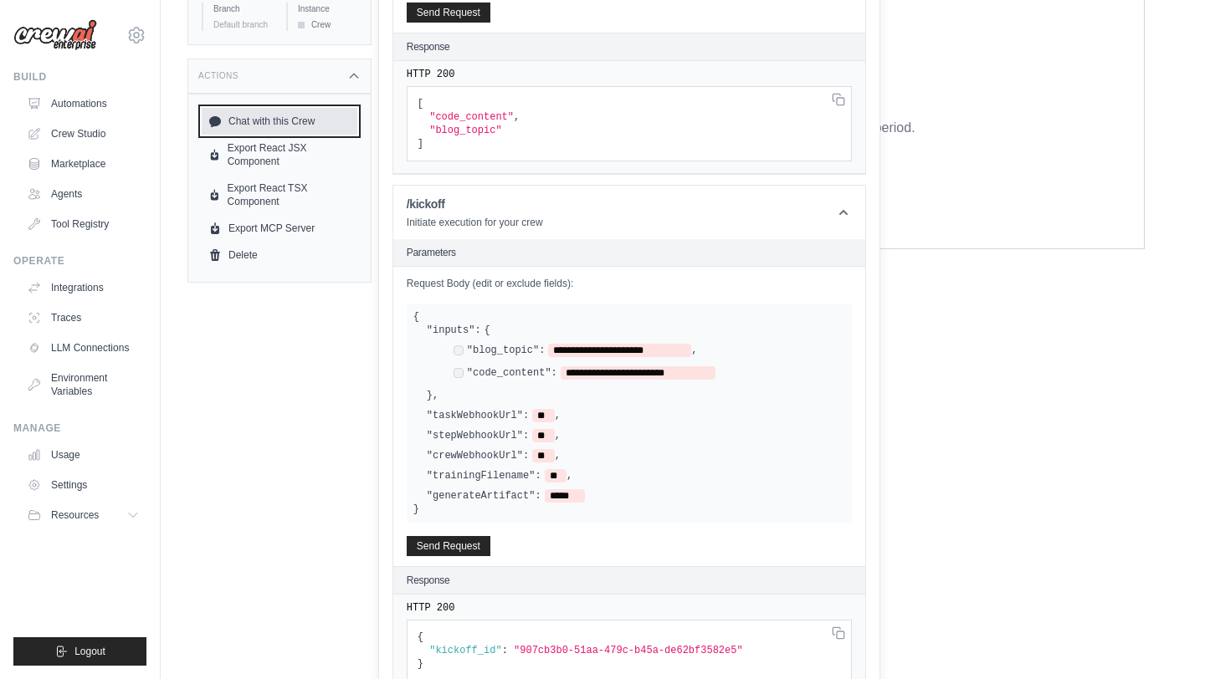
click at [291, 131] on link "Chat with this Crew" at bounding box center [280, 121] width 156 height 27
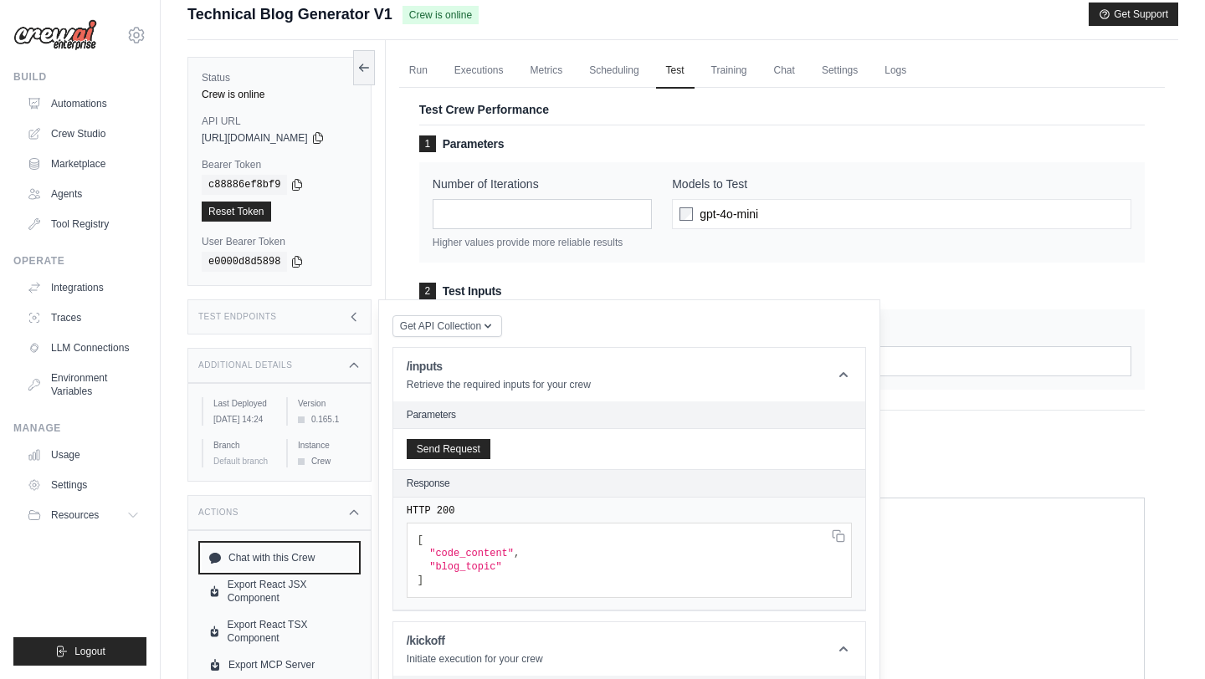
scroll to position [0, 0]
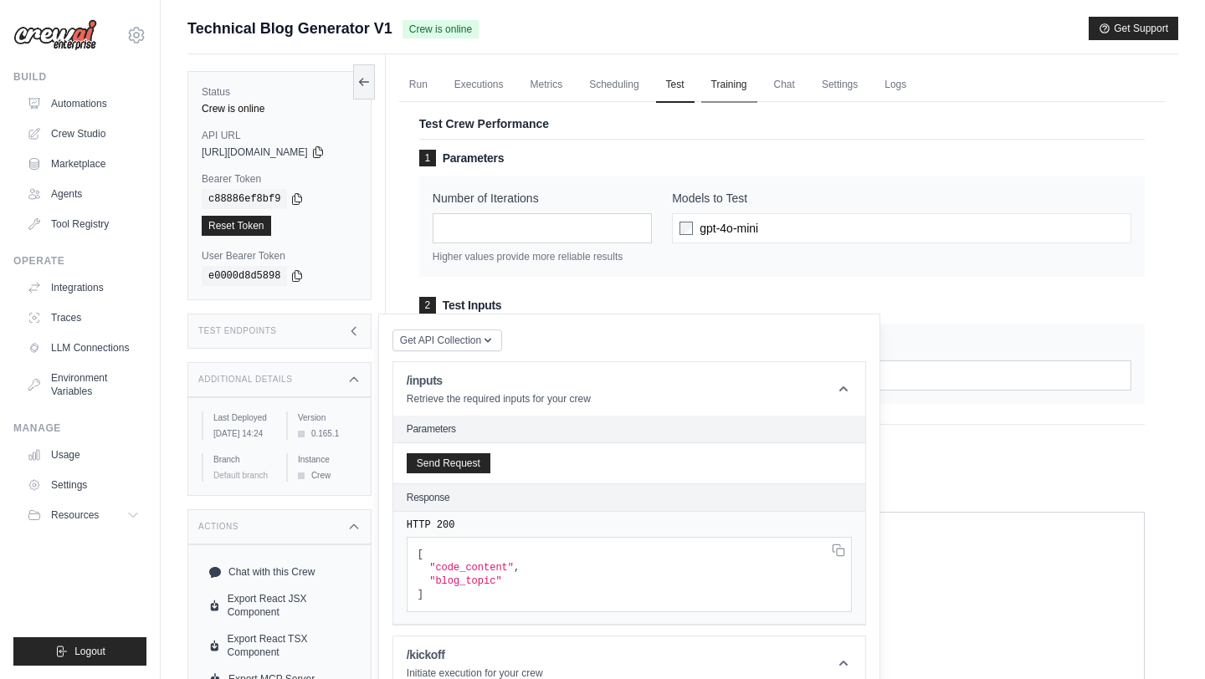
click at [749, 89] on link "Training" at bounding box center [729, 85] width 56 height 35
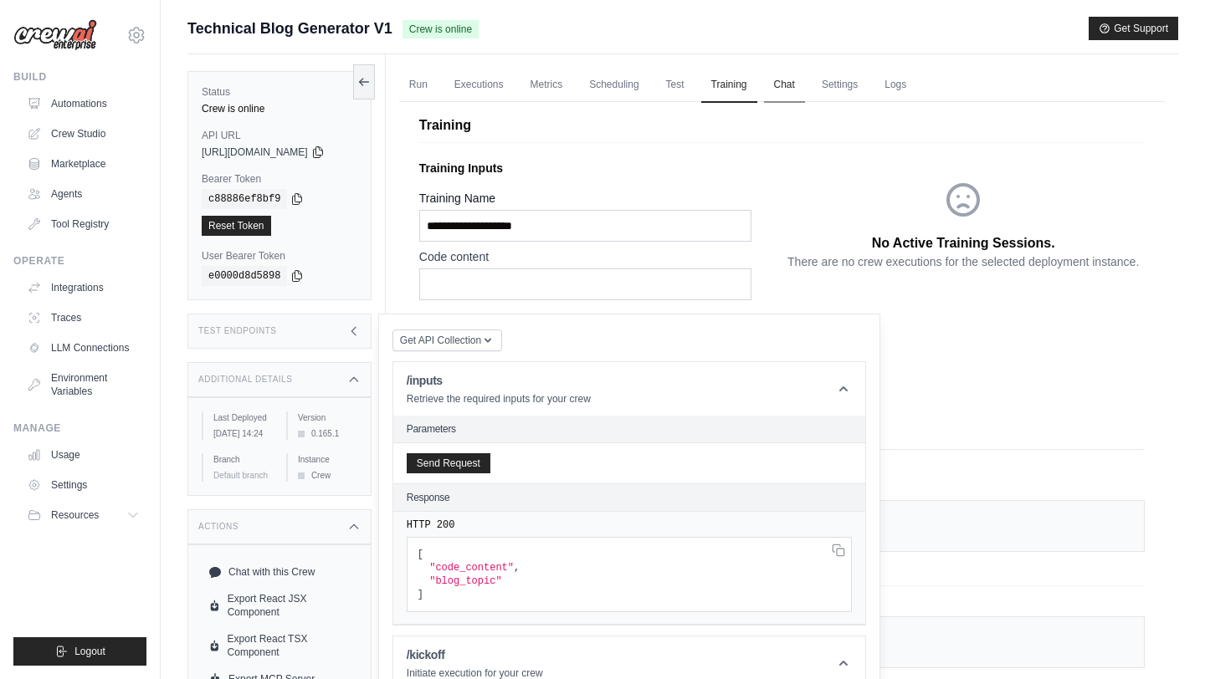
click at [805, 89] on link "Chat" at bounding box center [784, 85] width 41 height 35
click at [804, 95] on link "Chat" at bounding box center [784, 85] width 41 height 35
click at [787, 92] on link "Chat" at bounding box center [784, 85] width 41 height 35
click at [867, 83] on link "Settings" at bounding box center [839, 85] width 56 height 35
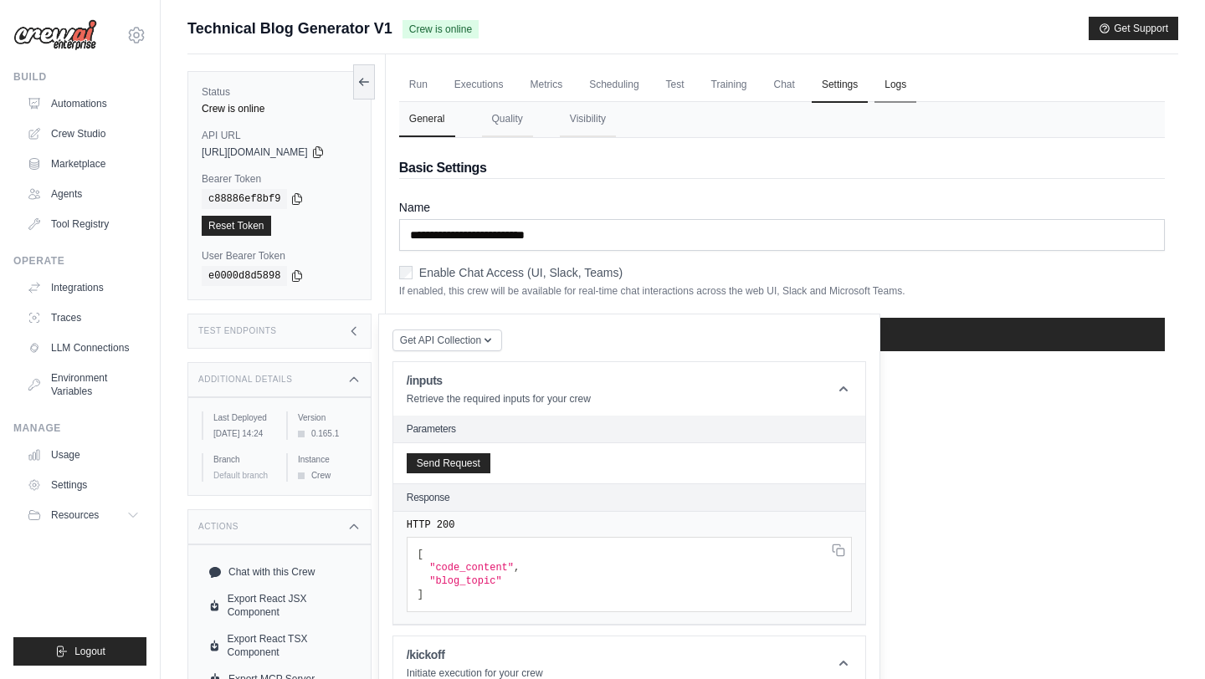
click at [897, 87] on link "Logs" at bounding box center [895, 85] width 42 height 35
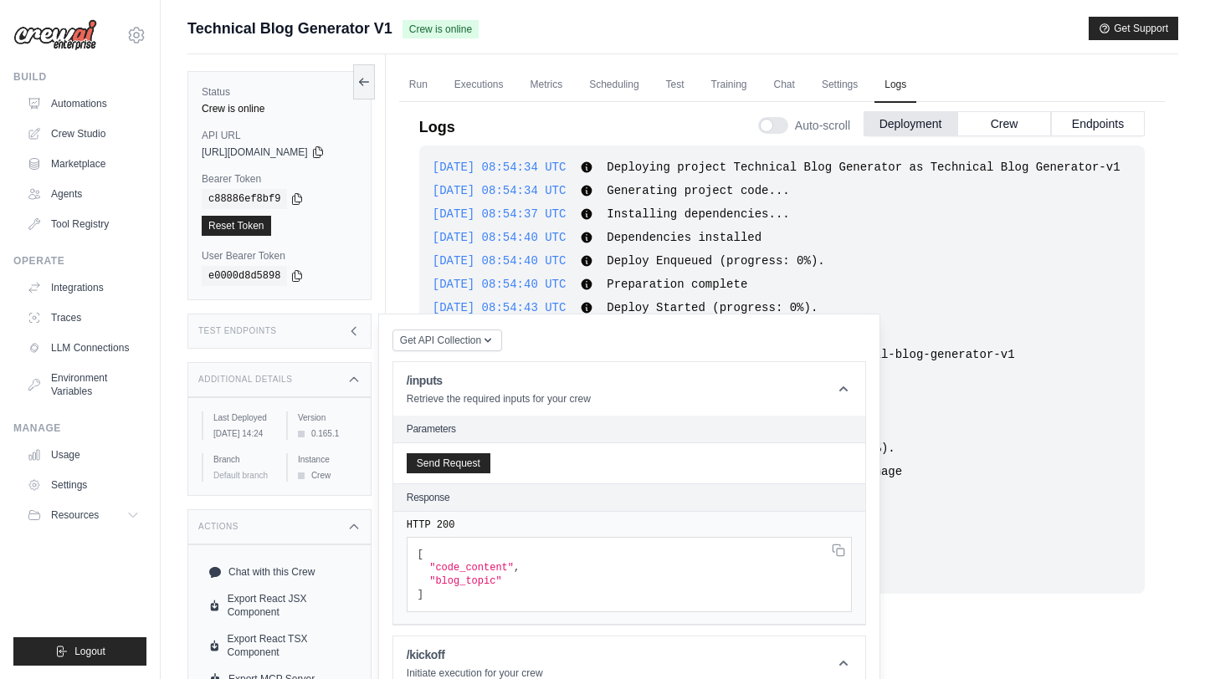
click at [878, 287] on div "2025-08-23 08:54:34 UTC Deploying project Technical Blog Generator as Technical…" at bounding box center [781, 370] width 725 height 448
click at [988, 130] on button "Crew" at bounding box center [1004, 122] width 94 height 25
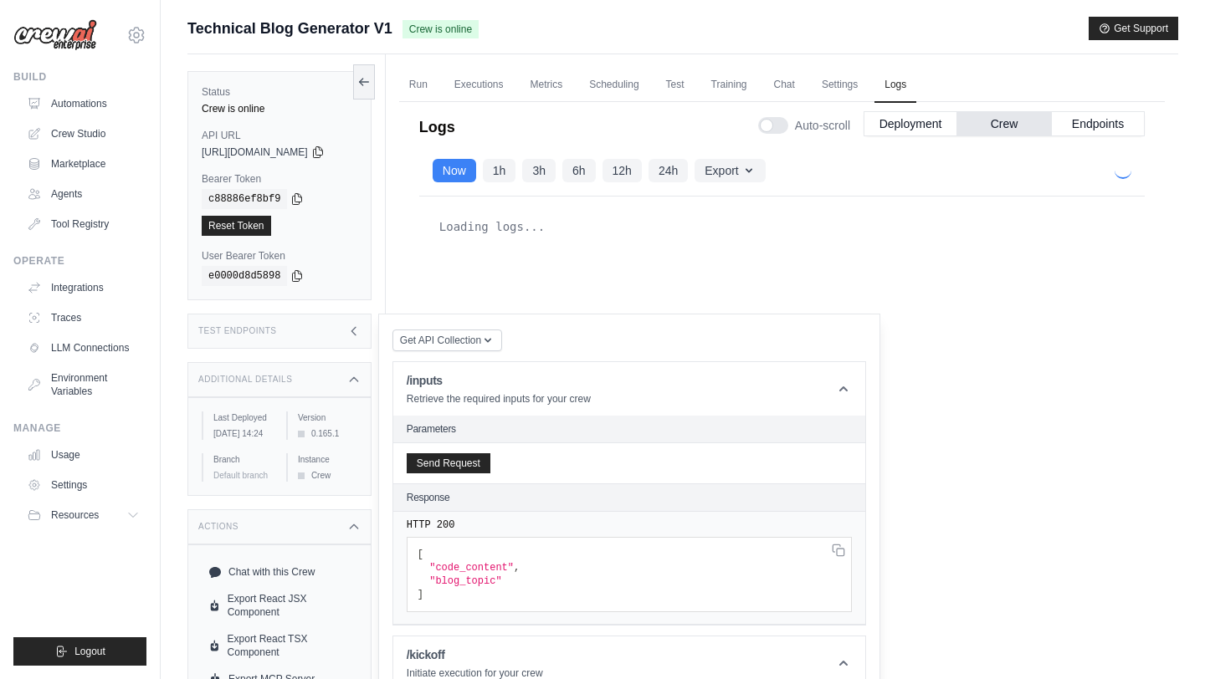
click at [340, 329] on div "Test Endpoints" at bounding box center [279, 331] width 184 height 35
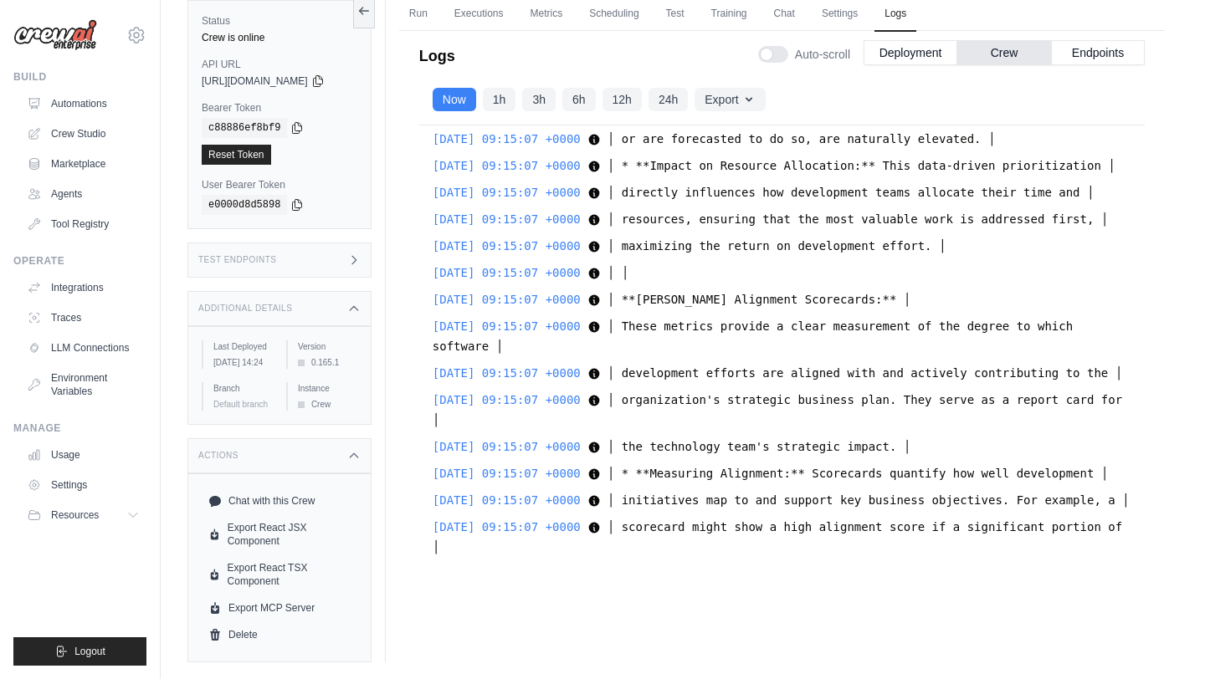
scroll to position [53104, 0]
click at [1093, 68] on div "Auto-scroll Deployment Crew Endpoints" at bounding box center [951, 51] width 386 height 47
click at [1093, 59] on button "Endpoints" at bounding box center [1098, 51] width 94 height 25
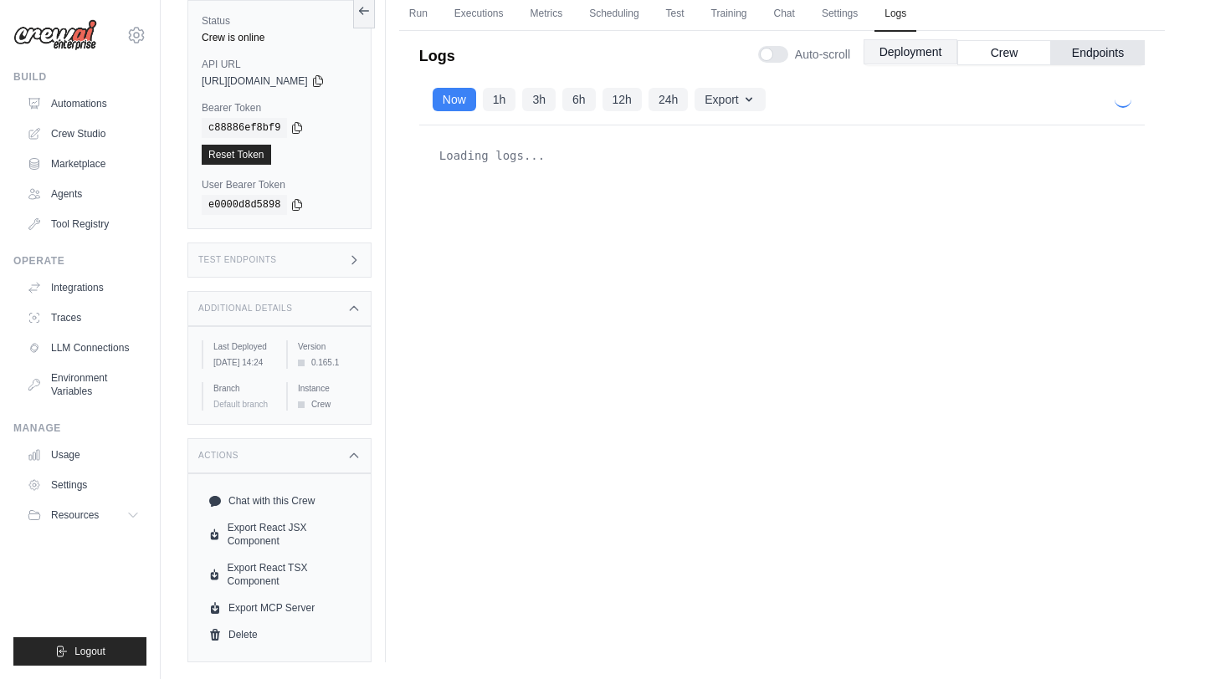
click at [1000, 57] on button "Crew" at bounding box center [1004, 52] width 94 height 25
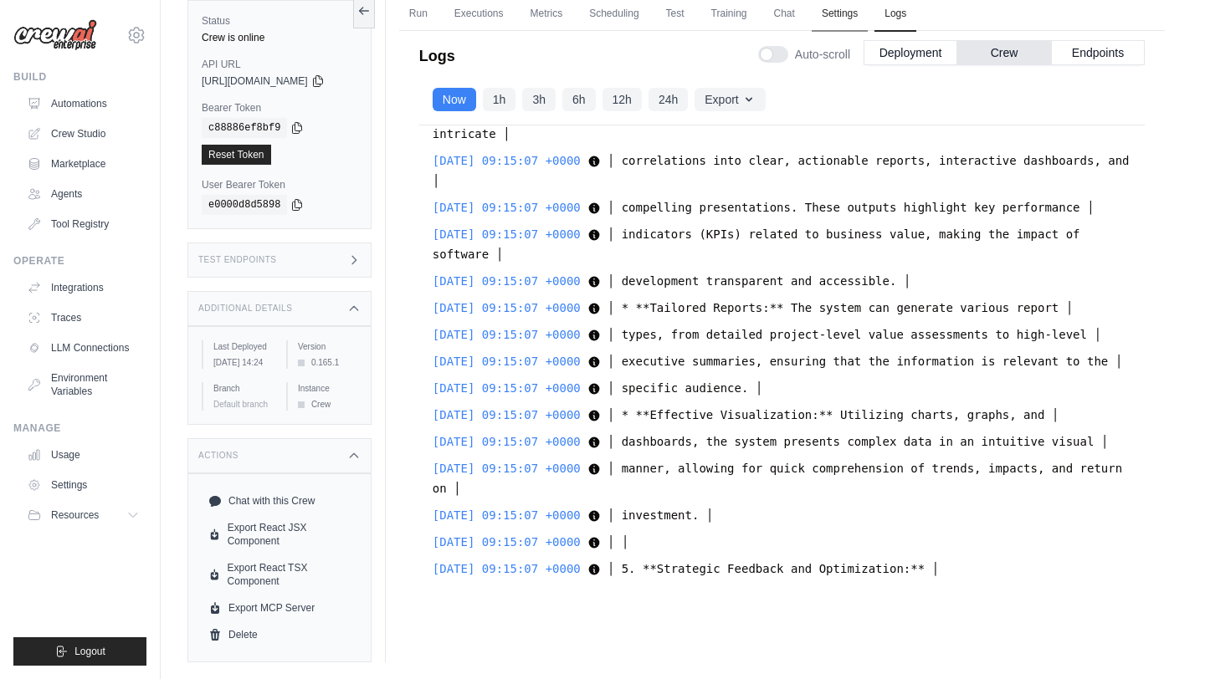
click at [982, 49] on button "Crew" at bounding box center [1004, 52] width 94 height 25
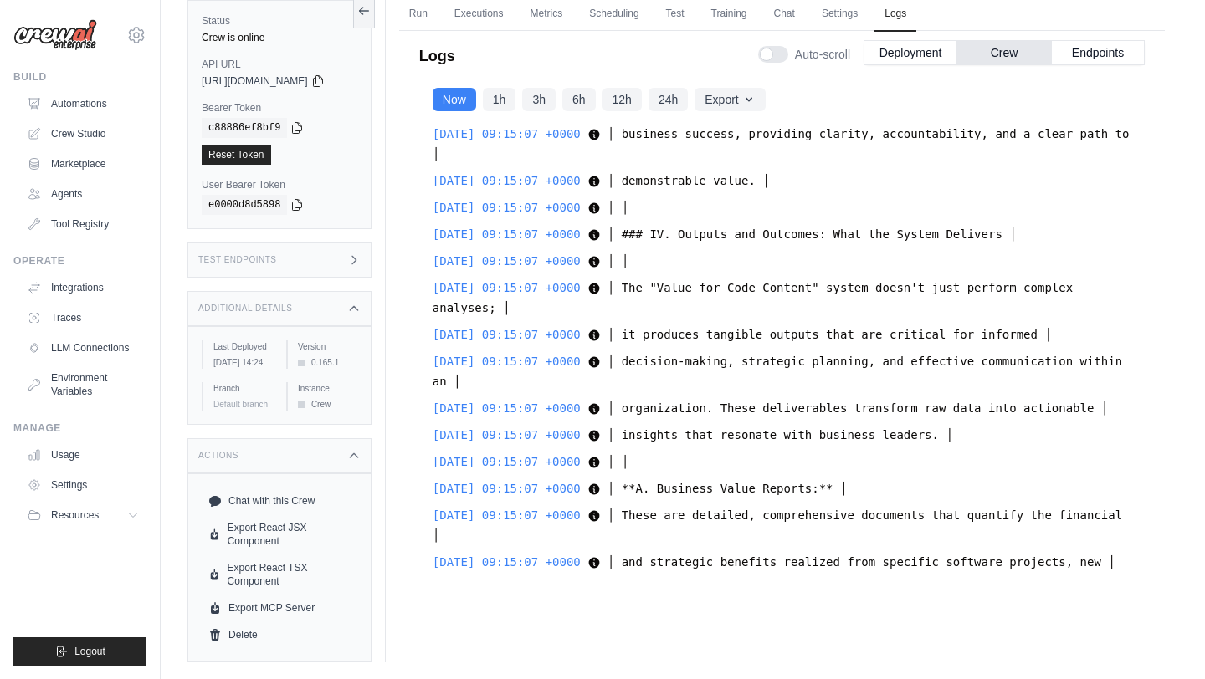
scroll to position [58145, 0]
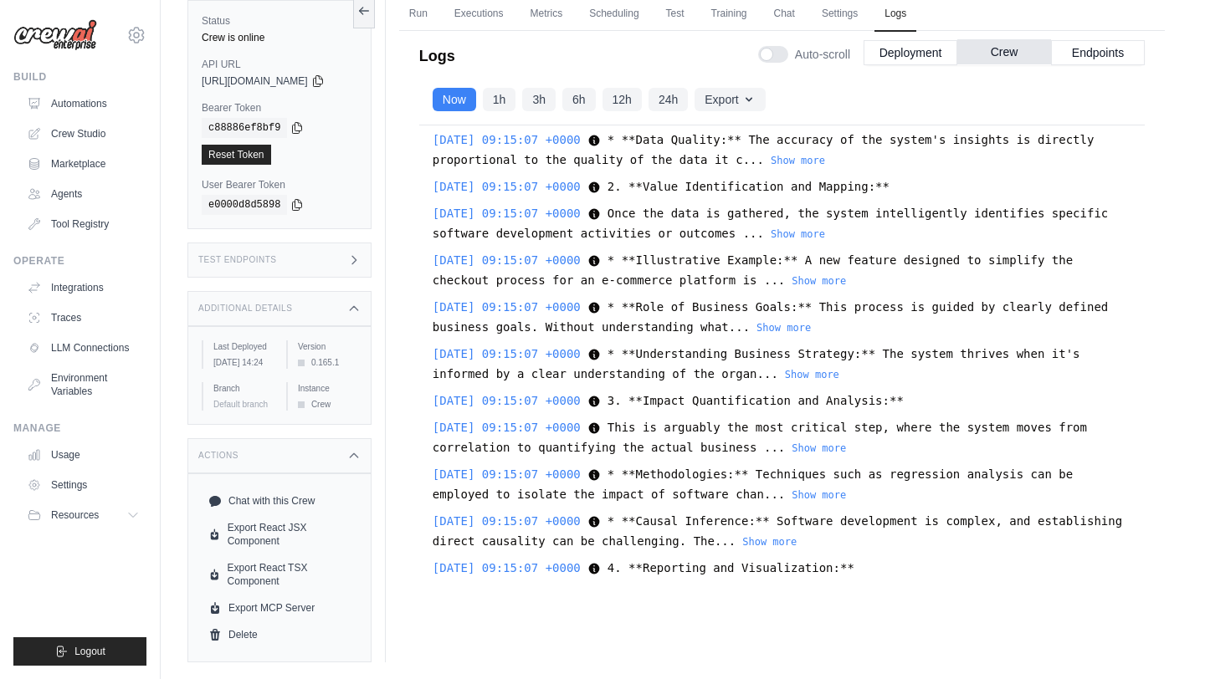
click at [1019, 60] on button "Crew" at bounding box center [1004, 51] width 94 height 25
click at [928, 60] on button "Deployment" at bounding box center [910, 51] width 94 height 25
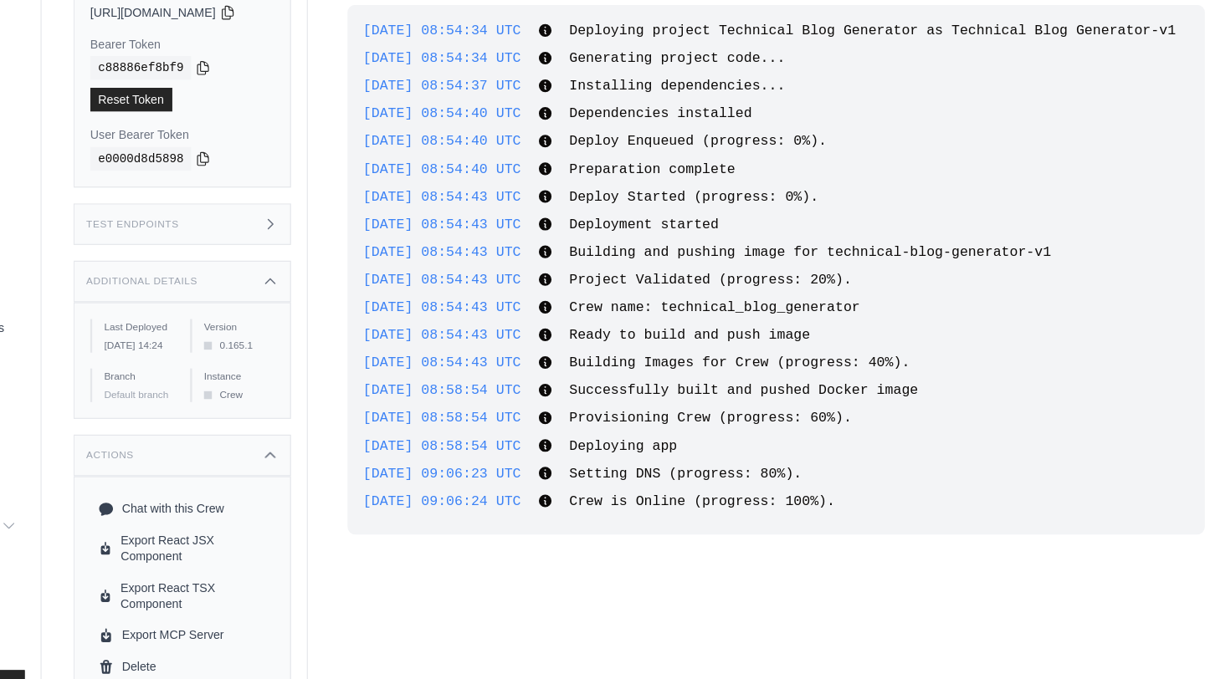
scroll to position [0, 0]
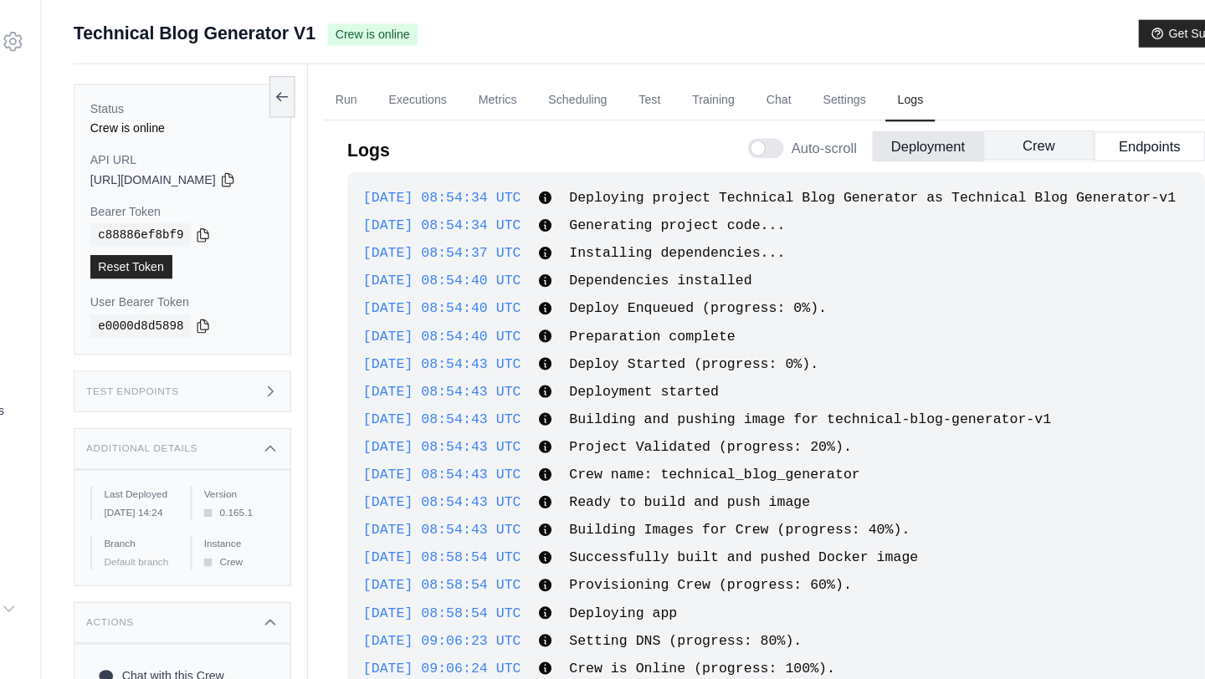
click at [1000, 129] on button "Crew" at bounding box center [1004, 122] width 94 height 25
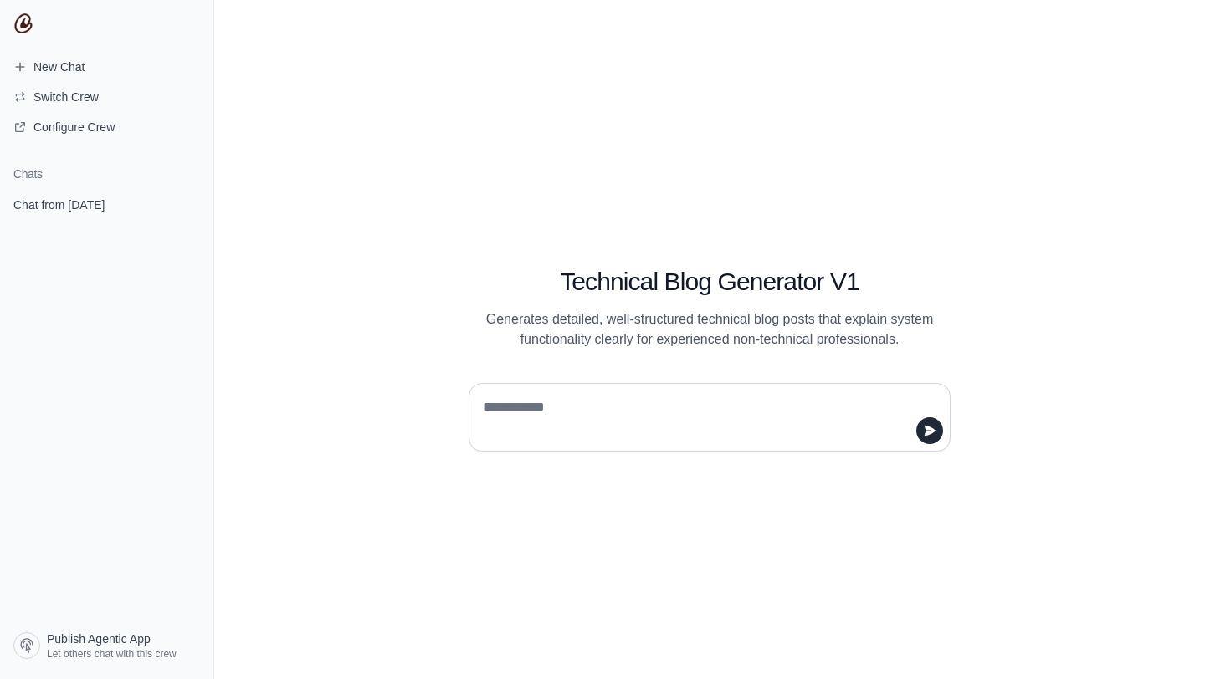
click at [601, 387] on div at bounding box center [709, 417] width 482 height 69
click at [588, 413] on textarea at bounding box center [704, 417] width 450 height 47
type textarea "*****"
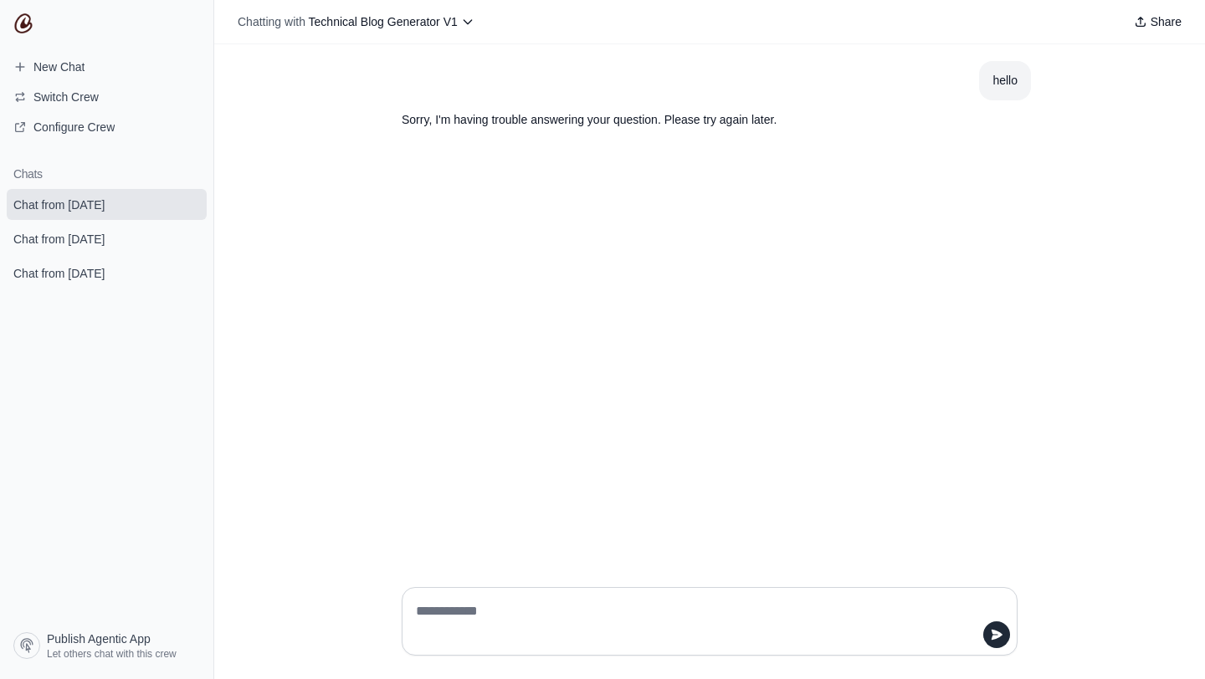
drag, startPoint x: 417, startPoint y: 154, endPoint x: 862, endPoint y: 153, distance: 445.0
click at [862, 154] on div "hello Sorry, I'm having trouble answering your question. Please try again later." at bounding box center [709, 309] width 990 height 530
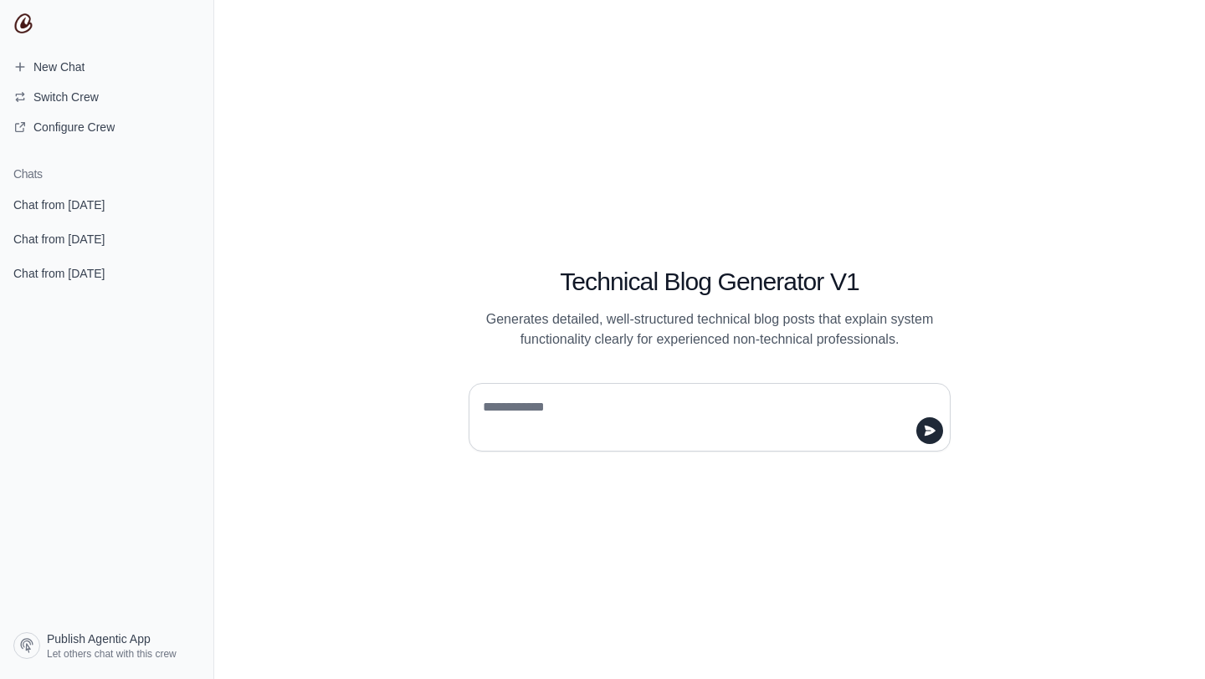
click at [559, 407] on textarea at bounding box center [704, 417] width 450 height 47
type textarea "*****"
